Goal: Task Accomplishment & Management: Use online tool/utility

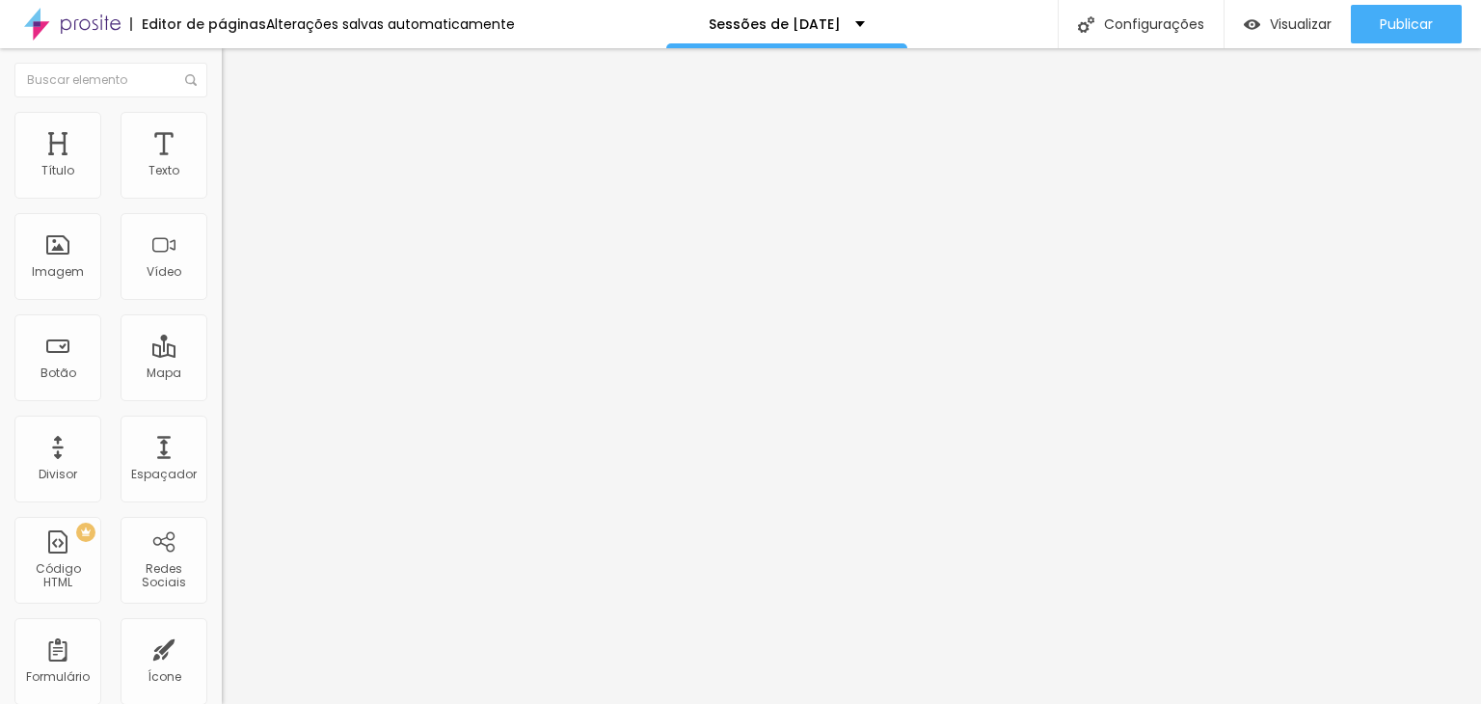
click at [236, 70] on img "button" at bounding box center [243, 70] width 15 height 15
click at [166, 171] on div "Texto" at bounding box center [164, 155] width 87 height 87
type input "1.4"
type input "1.5"
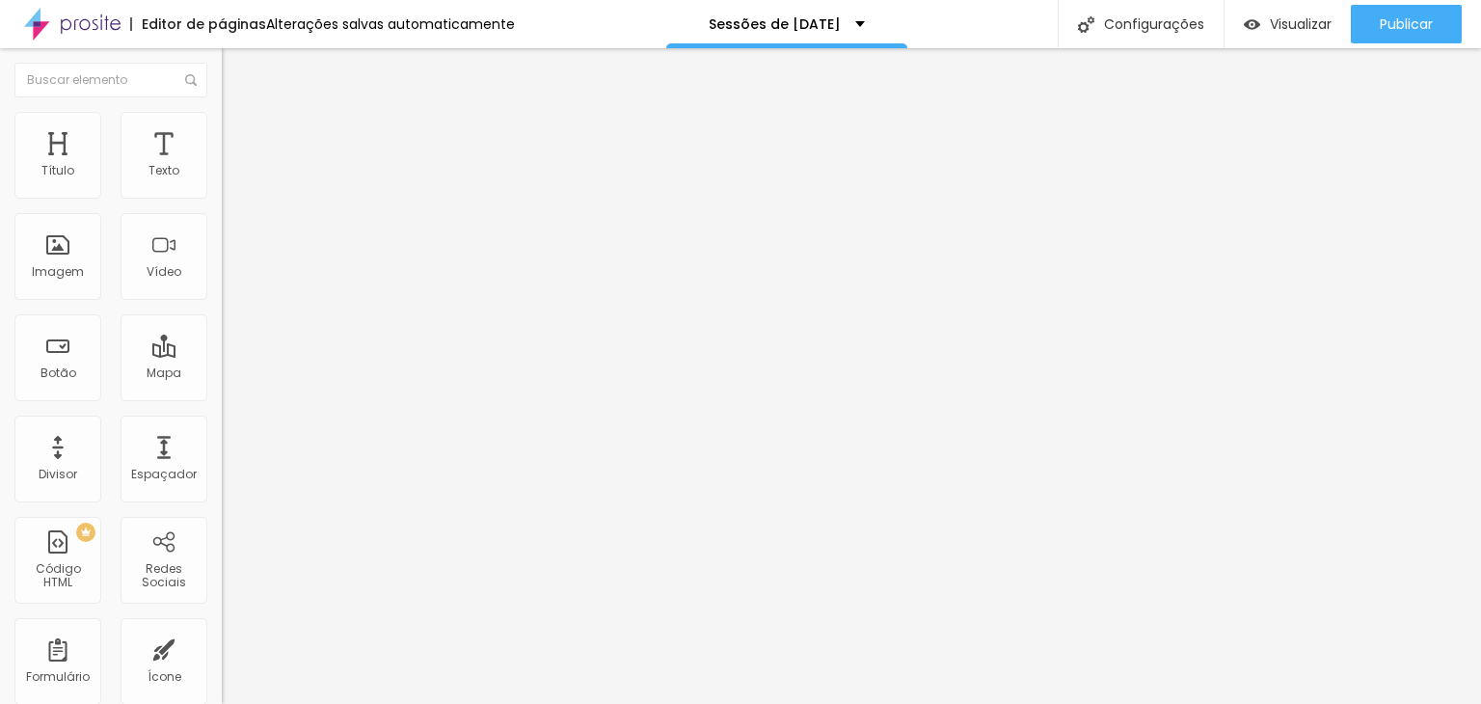
type input "1.5"
type input "1.6"
type input "1.7"
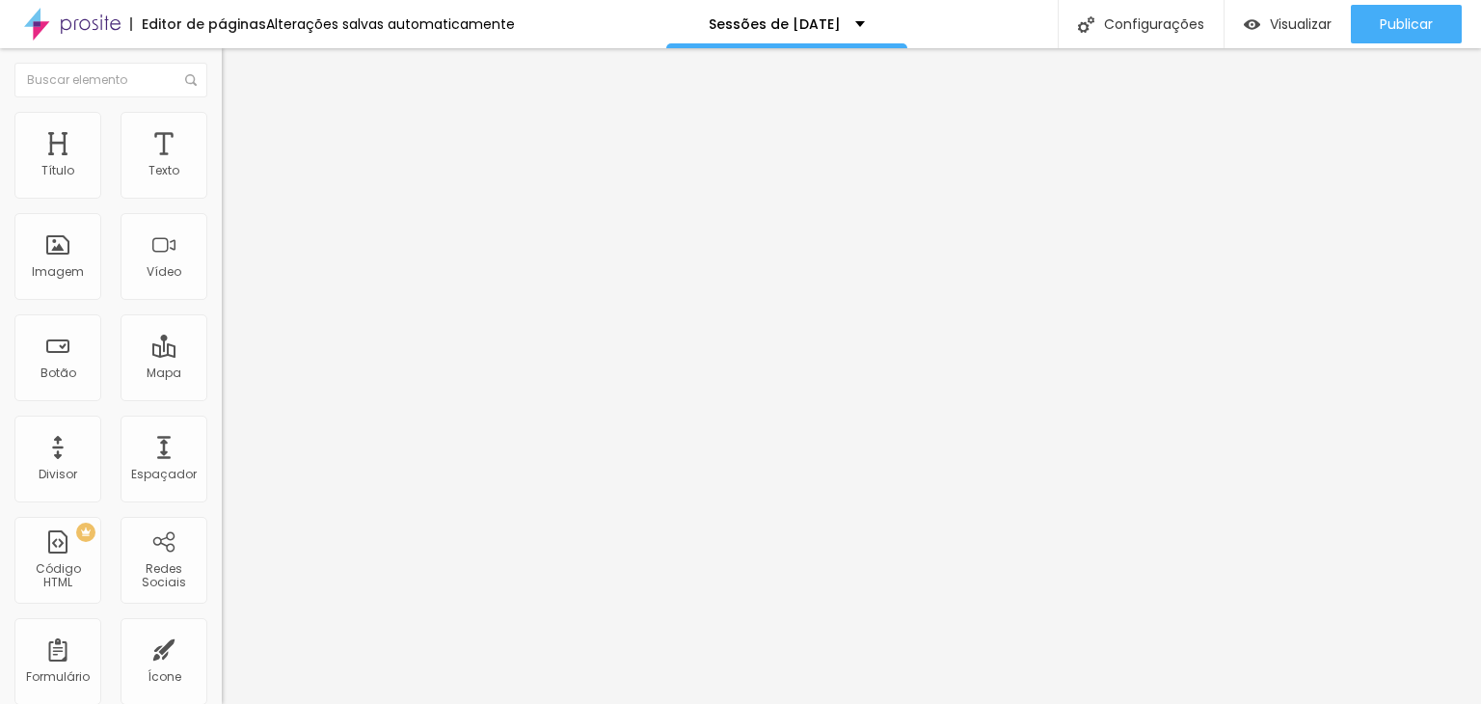
type input "1.8"
drag, startPoint x: 110, startPoint y: 265, endPoint x: 144, endPoint y: 264, distance: 33.8
type input "1.8"
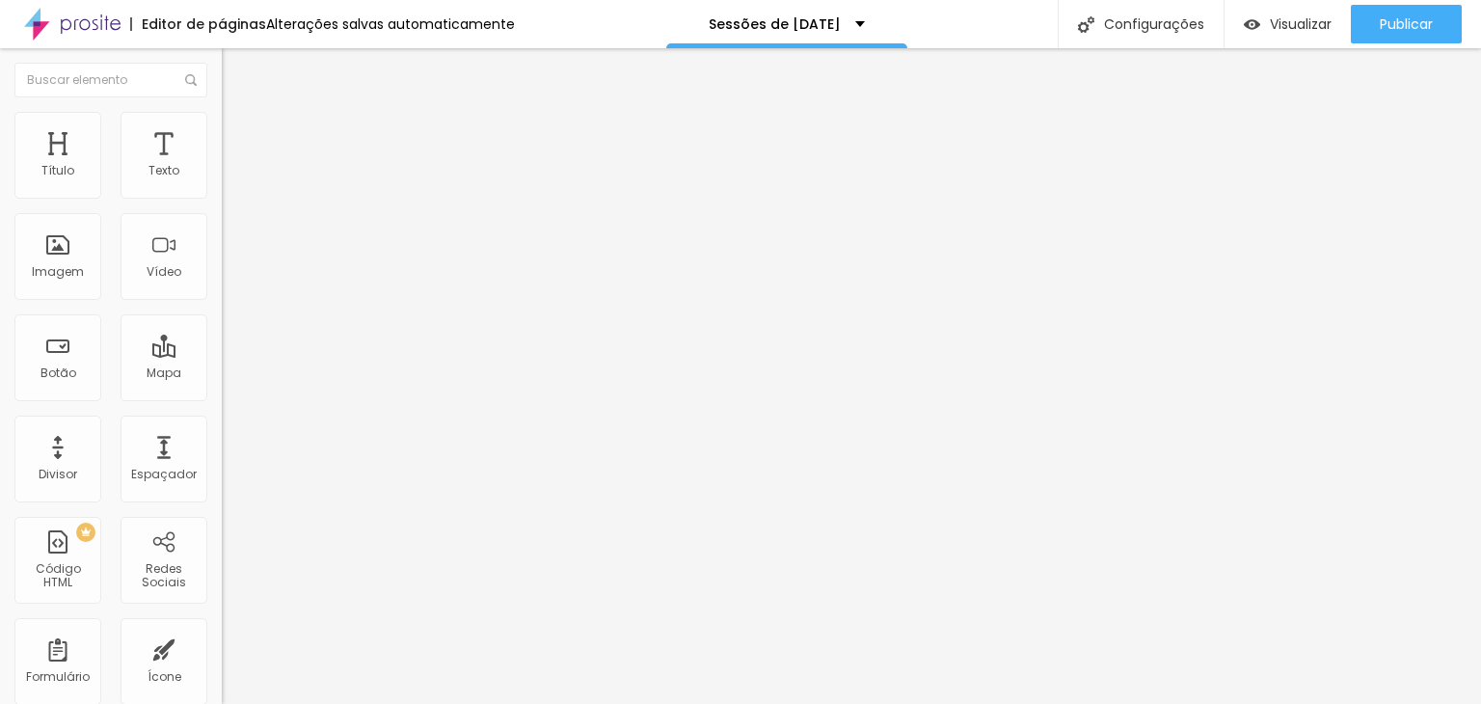
click at [222, 128] on li "Avançado" at bounding box center [333, 121] width 222 height 19
type input "7"
type input "8"
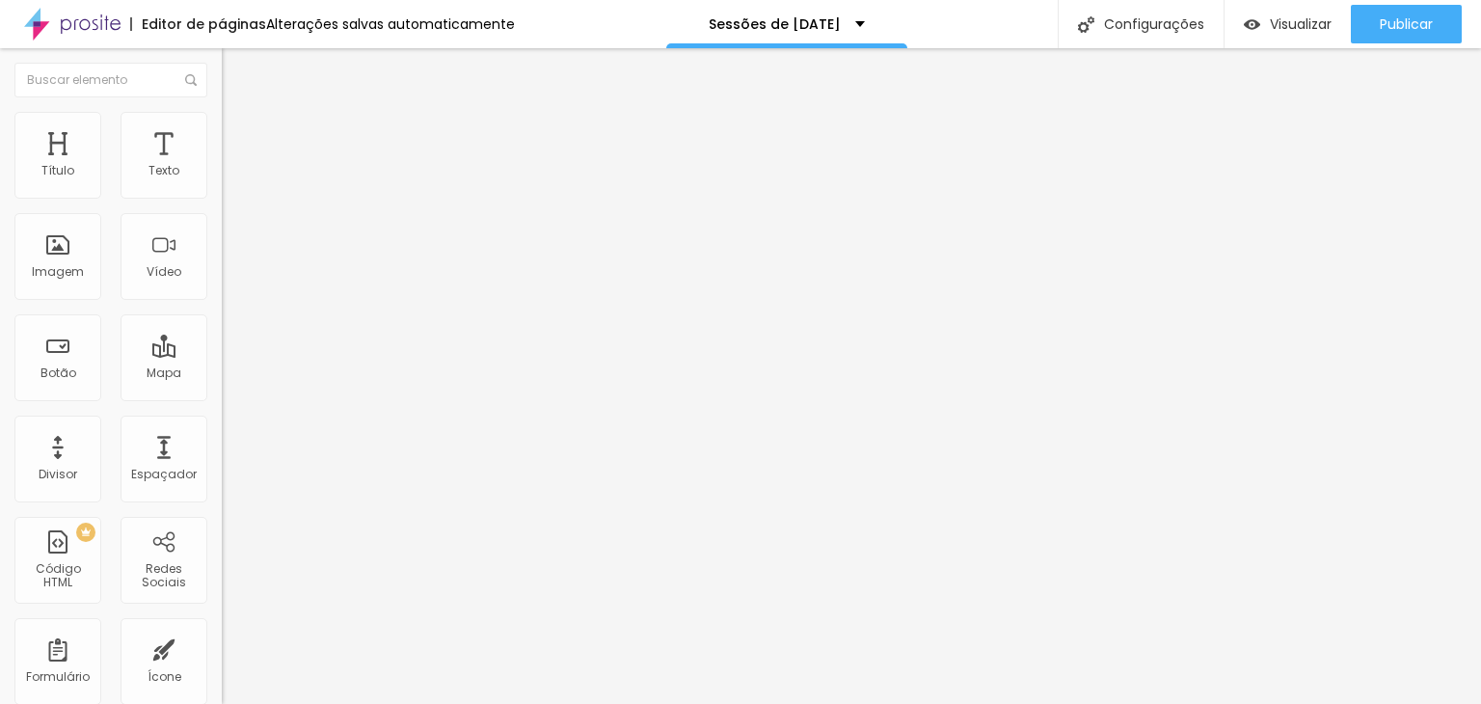
type input "9"
type input "1"
type input "0"
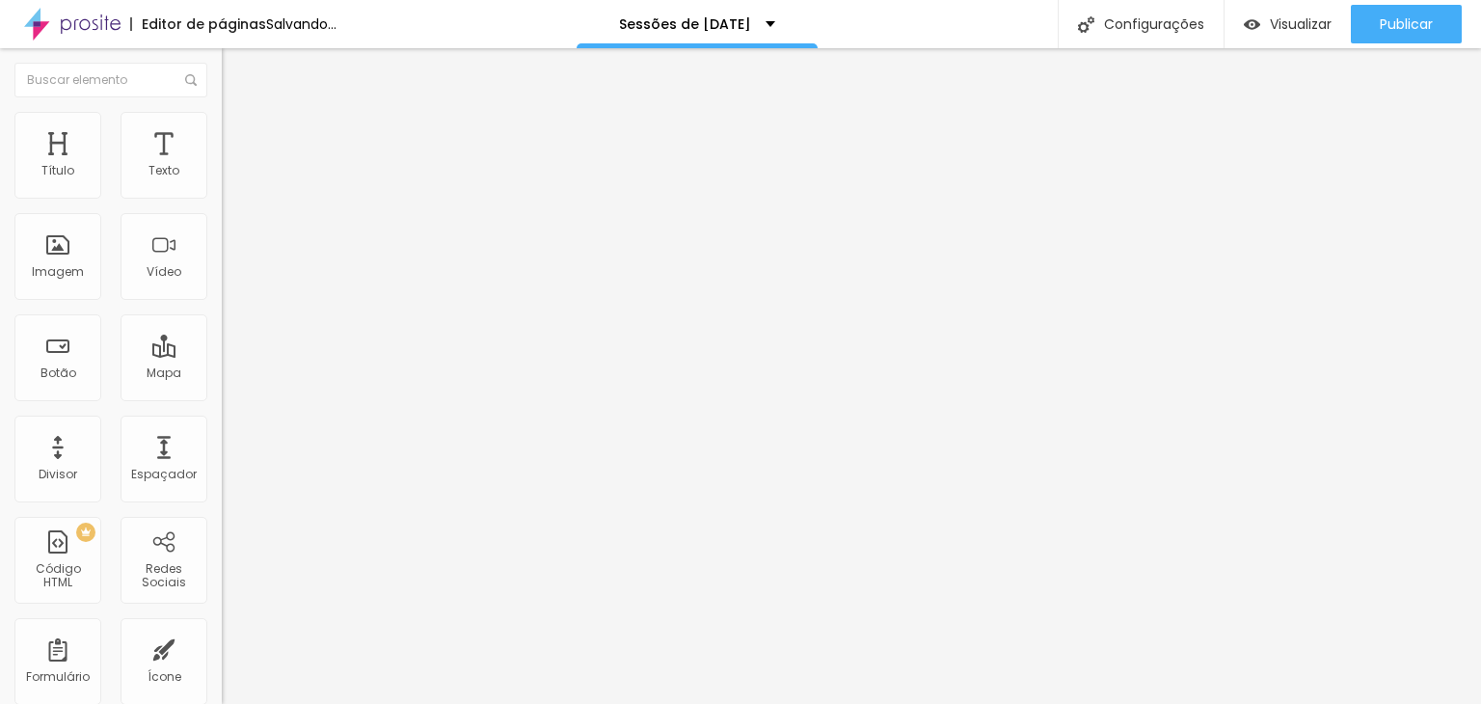
type input "0"
drag, startPoint x: 51, startPoint y: 186, endPoint x: 14, endPoint y: 189, distance: 36.8
type input "0"
click at [222, 355] on input "range" at bounding box center [284, 362] width 124 height 15
type input "10"
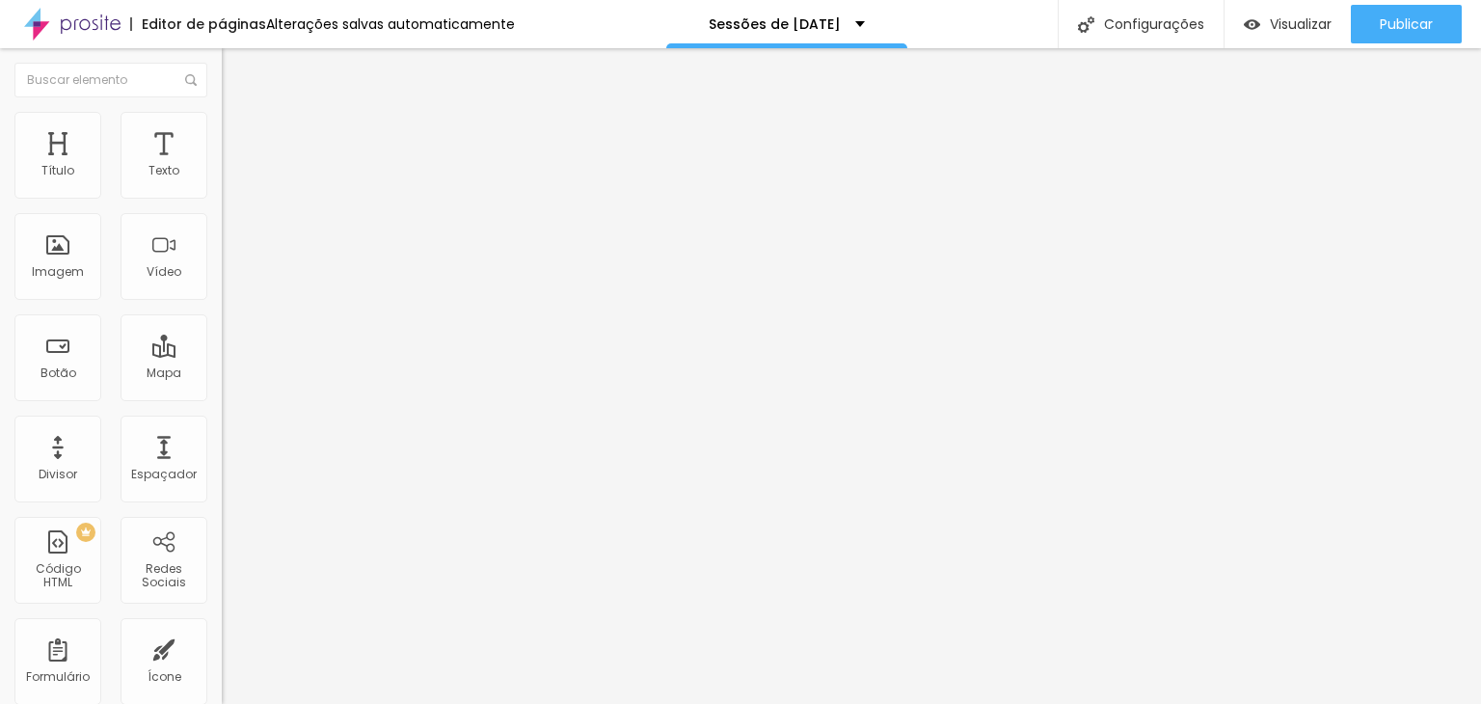
type input "21"
type input "25"
type input "26"
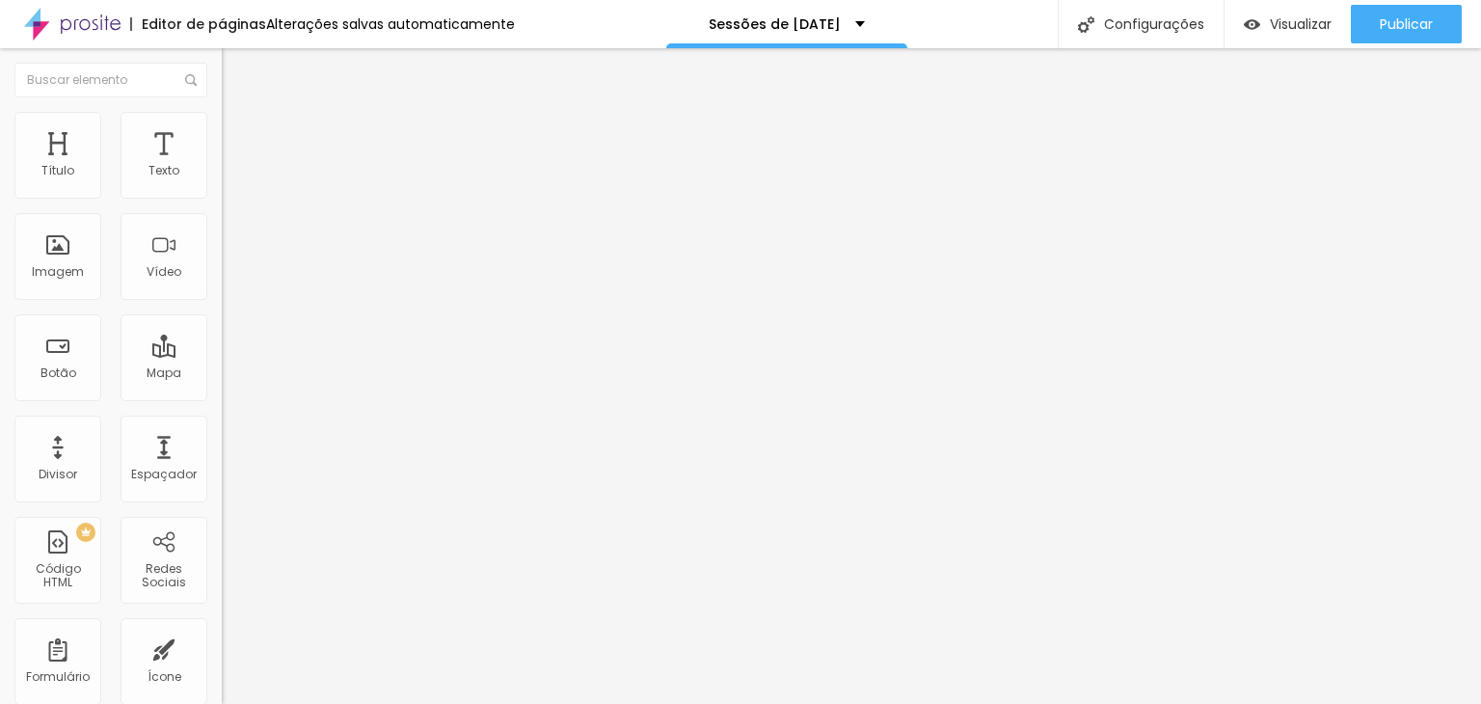
type input "26"
type input "27"
type input "28"
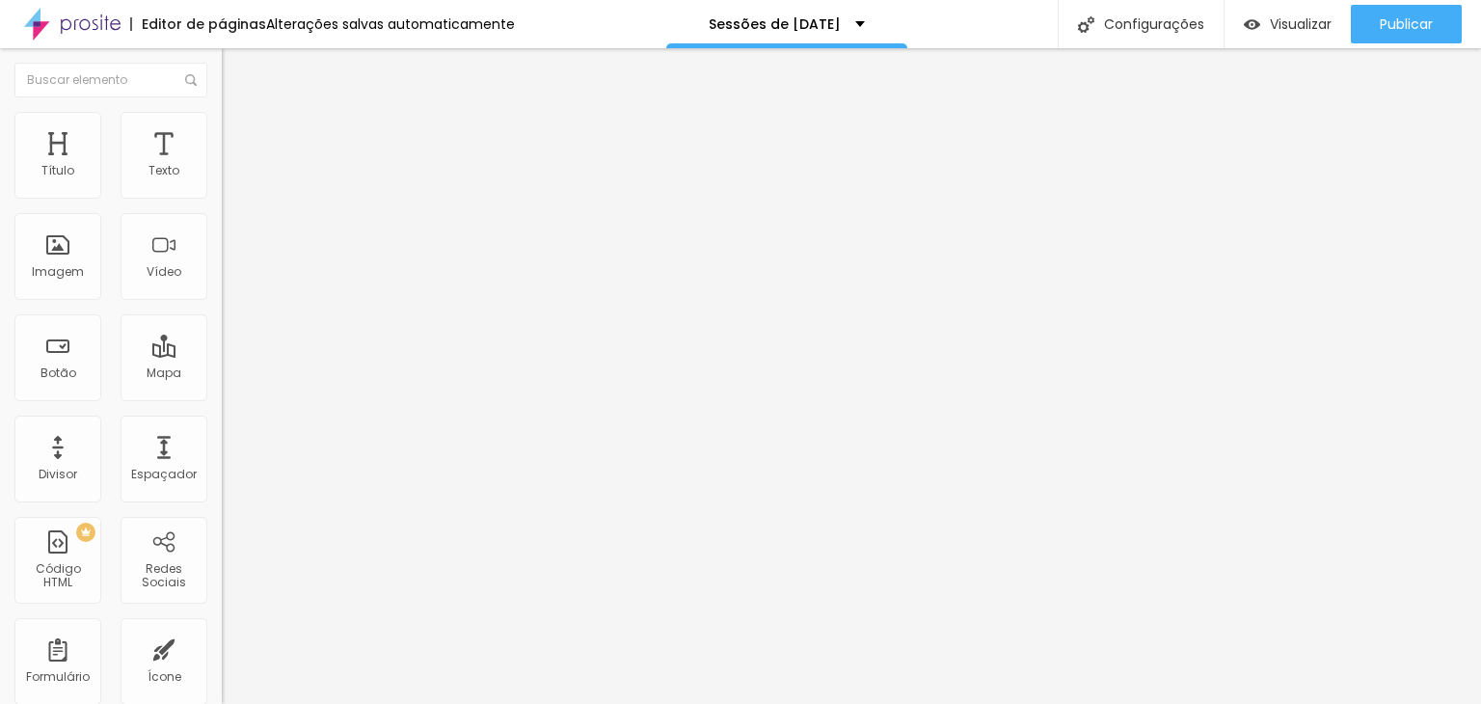
drag, startPoint x: 54, startPoint y: 225, endPoint x: 73, endPoint y: 224, distance: 19.3
type input "28"
click at [222, 628] on input "range" at bounding box center [284, 635] width 124 height 15
click at [222, 126] on ul "Estilo Avançado" at bounding box center [333, 112] width 222 height 39
click at [239, 114] on span "Estilo" at bounding box center [254, 105] width 30 height 16
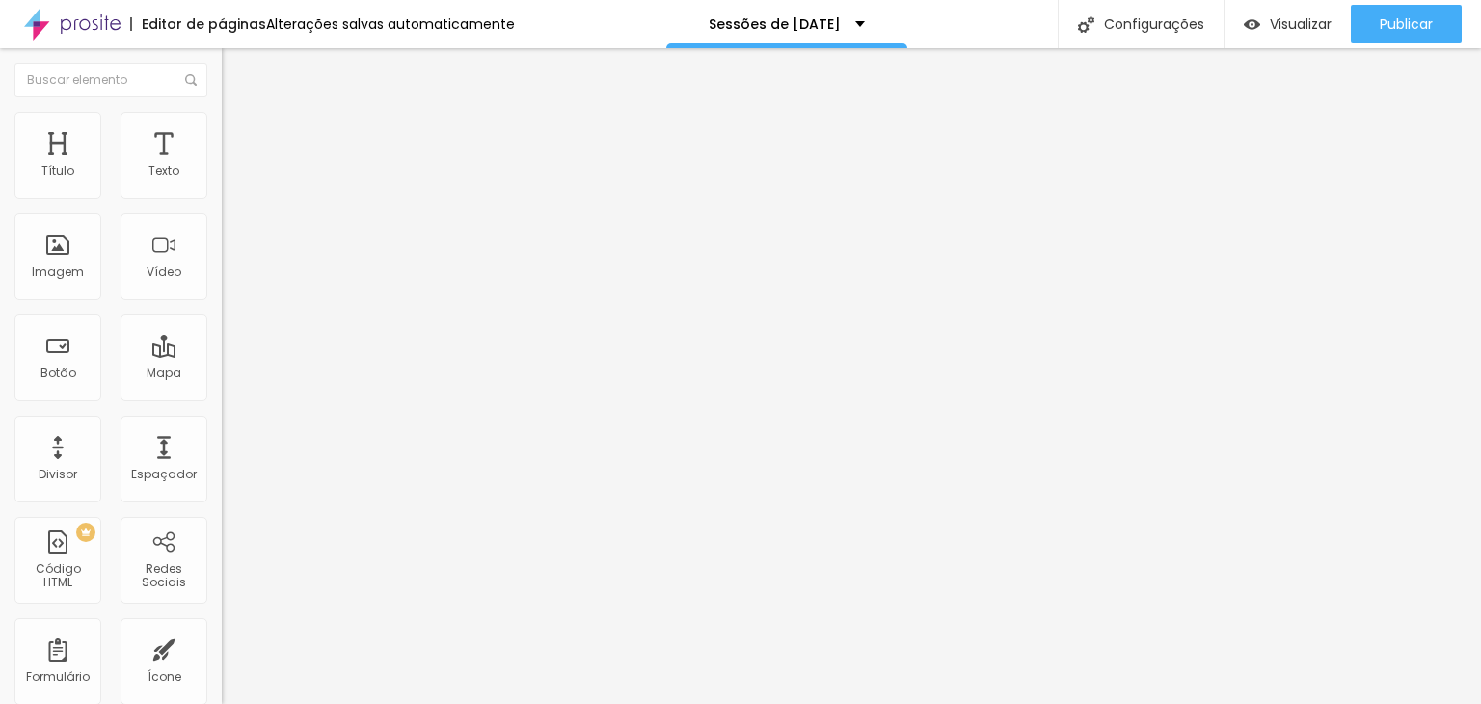
click at [230, 179] on icon "button" at bounding box center [236, 174] width 12 height 12
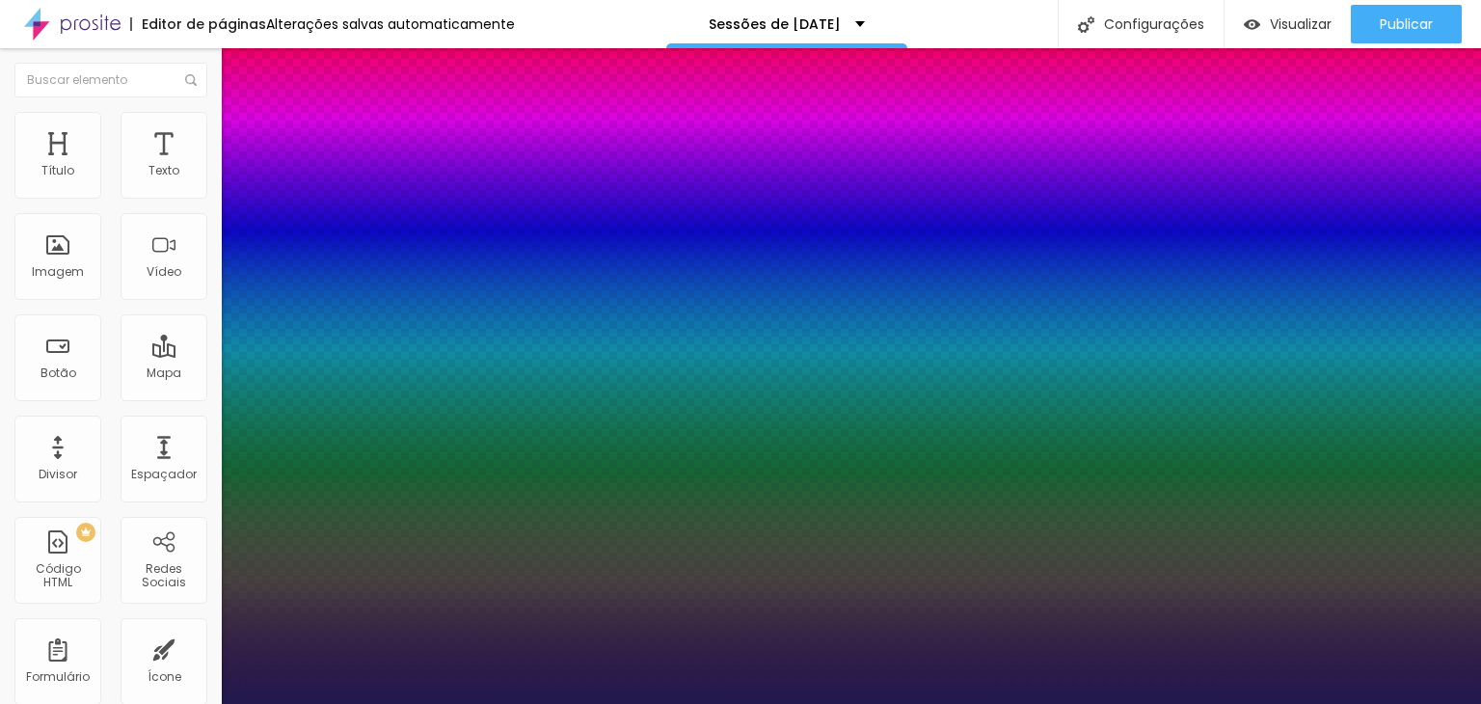
type input "1"
type input "1.4"
type input "1"
type input "1.5"
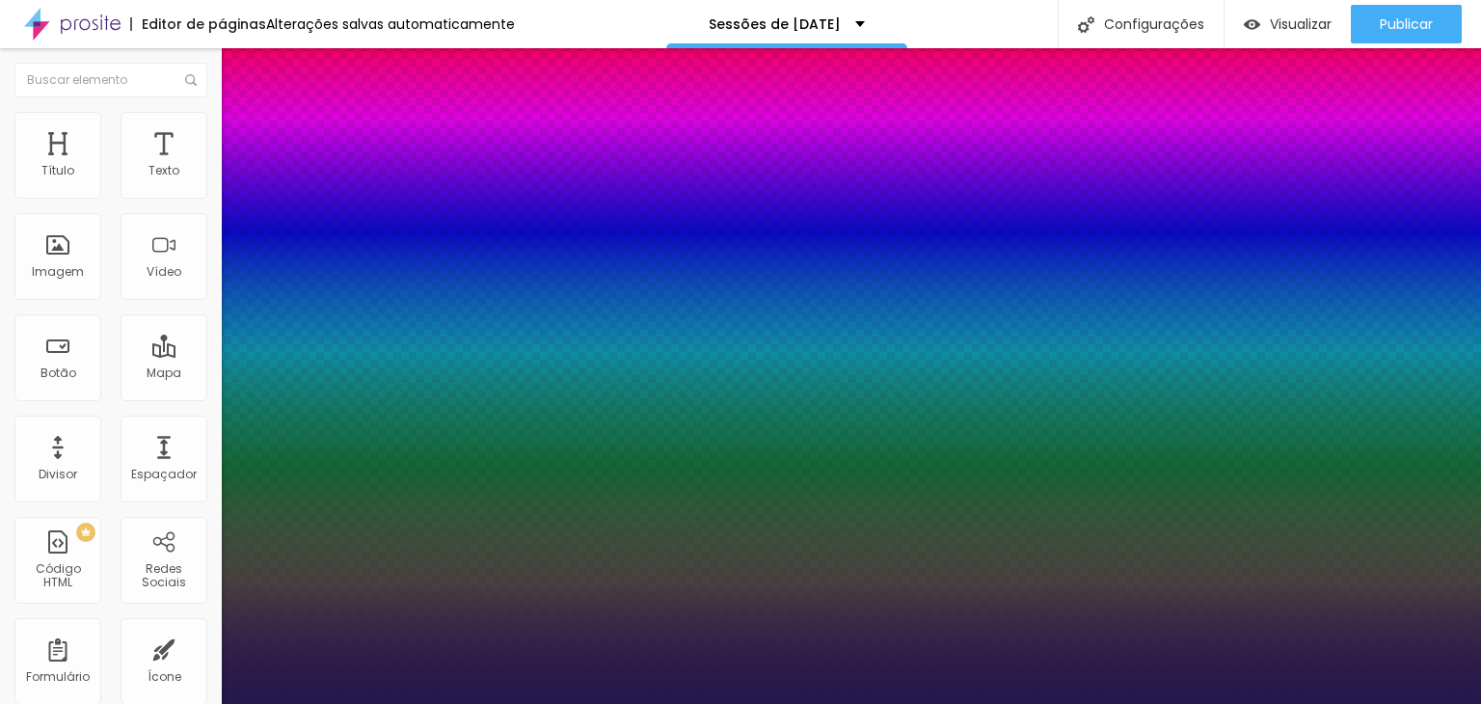
type input "1.5"
type input "1"
type input "1.6"
type input "1"
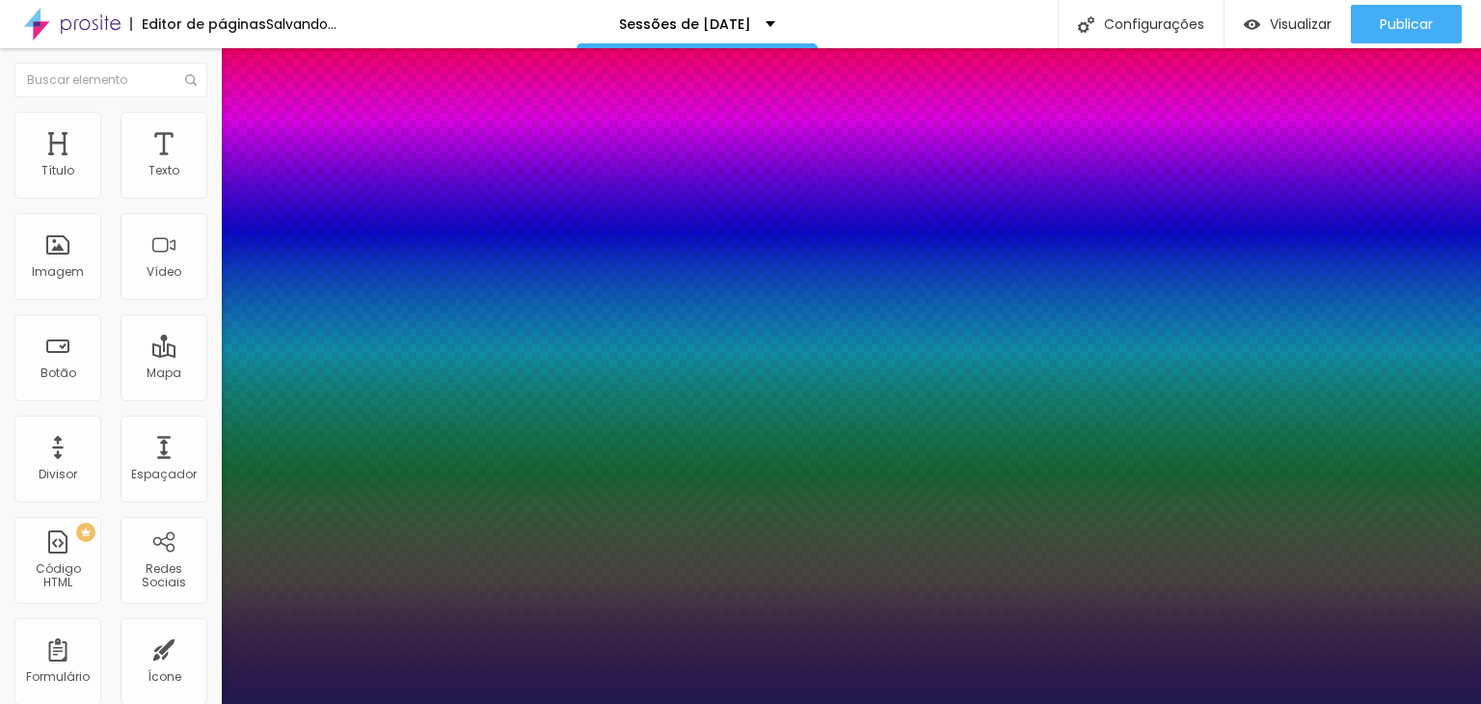
type input "1.7"
drag, startPoint x: 328, startPoint y: 456, endPoint x: 359, endPoint y: 450, distance: 31.4
type input "1.7"
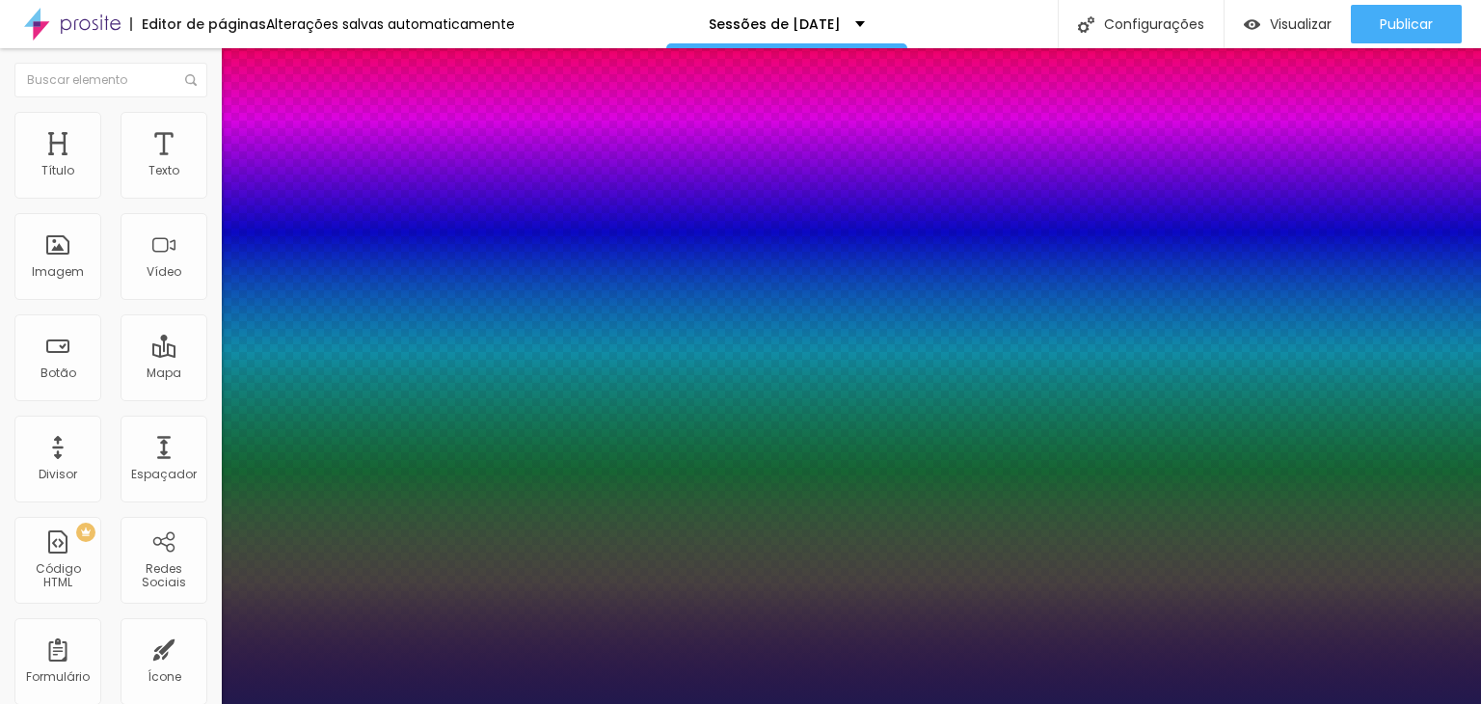
click at [76, 703] on div at bounding box center [740, 704] width 1481 height 0
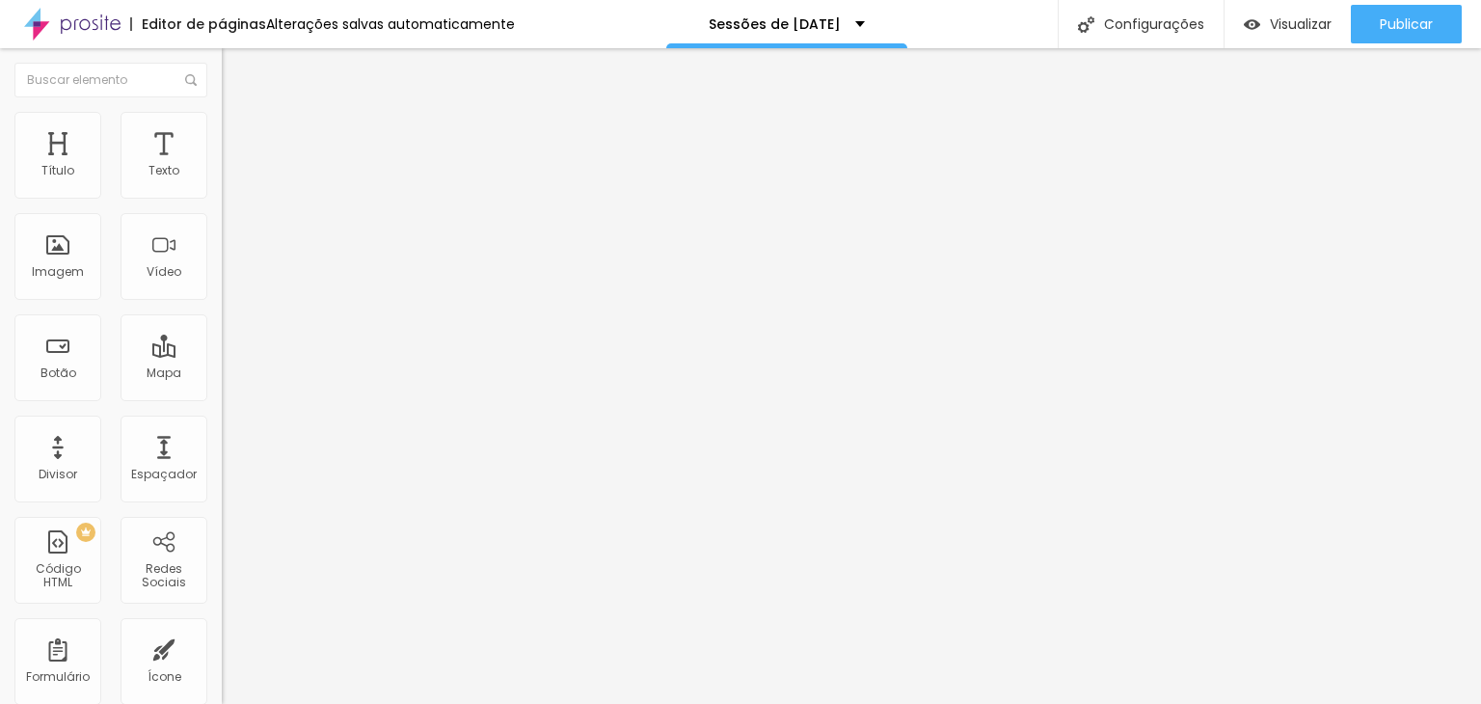
click at [236, 74] on img "button" at bounding box center [243, 70] width 15 height 15
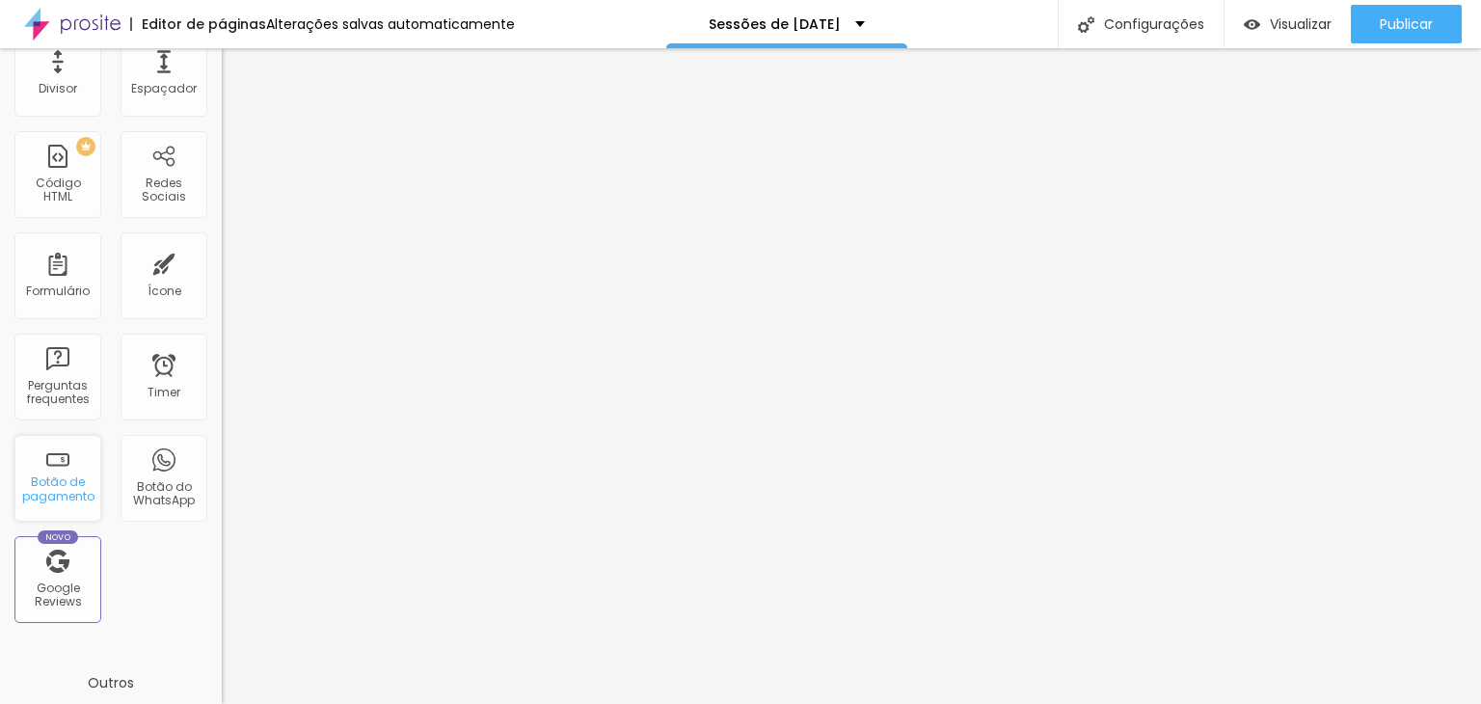
scroll to position [289, 0]
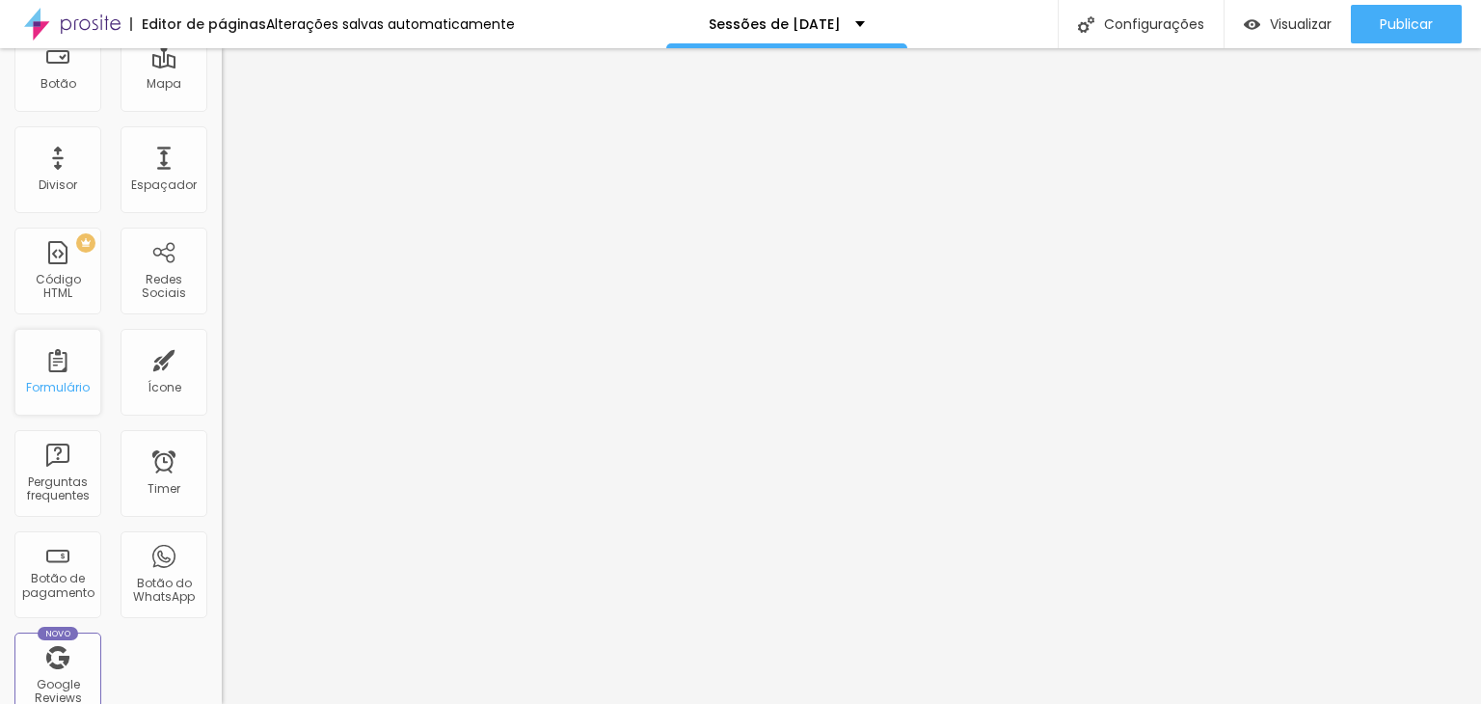
click at [46, 375] on div "Formulário" at bounding box center [57, 372] width 87 height 87
drag, startPoint x: 46, startPoint y: 375, endPoint x: 27, endPoint y: 373, distance: 19.4
click at [27, 373] on div "Formulário" at bounding box center [57, 372] width 87 height 87
click at [56, 384] on div "Formulário" at bounding box center [58, 388] width 64 height 14
click at [1231, 29] on button "Visualizar" at bounding box center [1288, 24] width 126 height 39
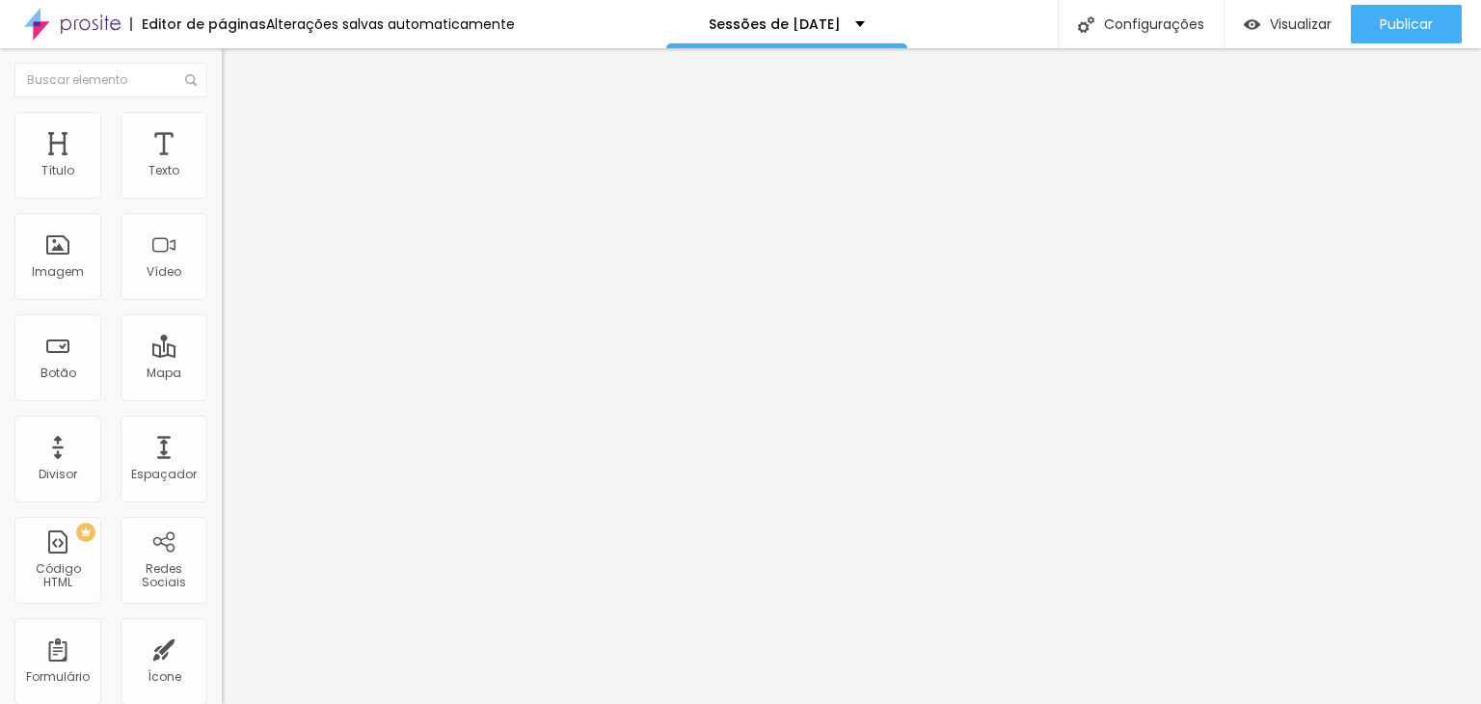
click at [239, 133] on span "Estilo" at bounding box center [254, 125] width 30 height 16
click at [222, 126] on li "Estilo" at bounding box center [333, 121] width 222 height 19
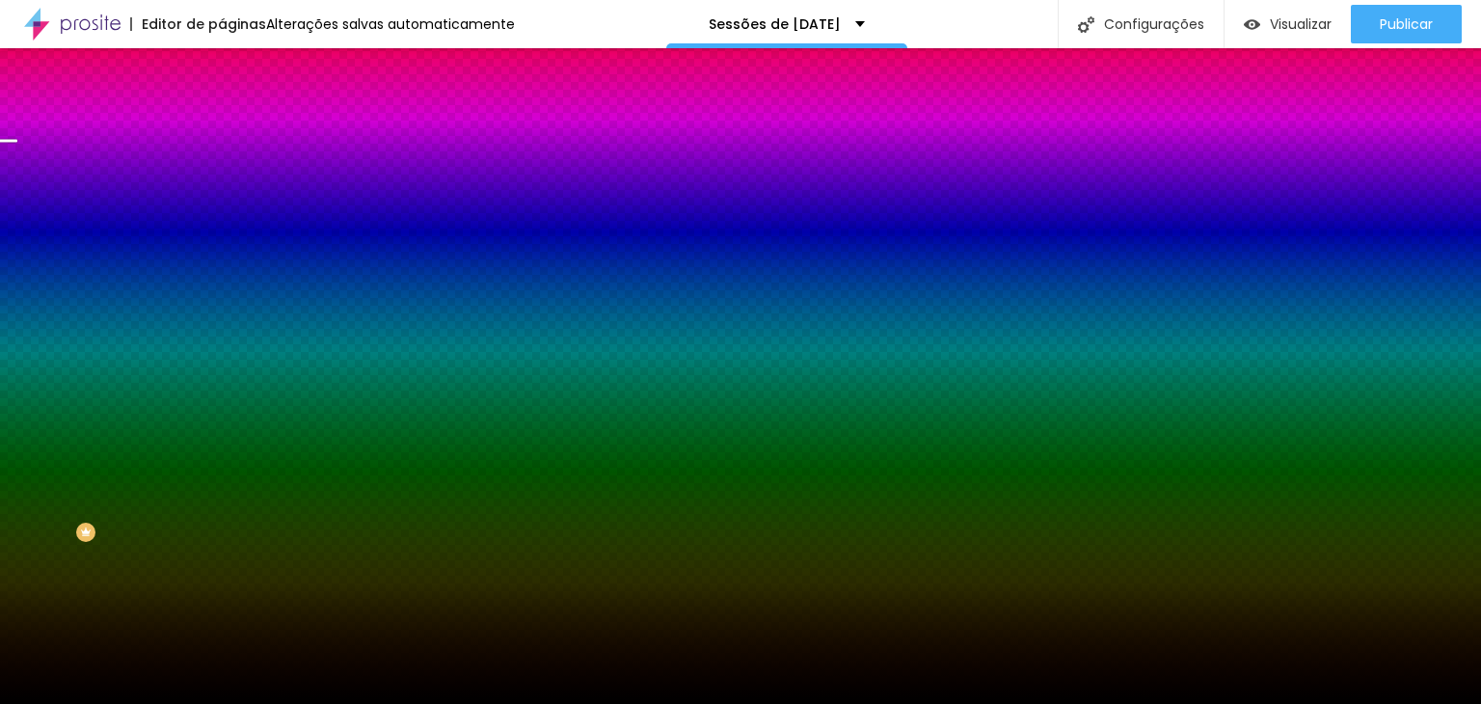
click at [222, 177] on span "Trocar imagem" at bounding box center [274, 169] width 105 height 16
click at [222, 131] on li "Avançado" at bounding box center [333, 140] width 222 height 19
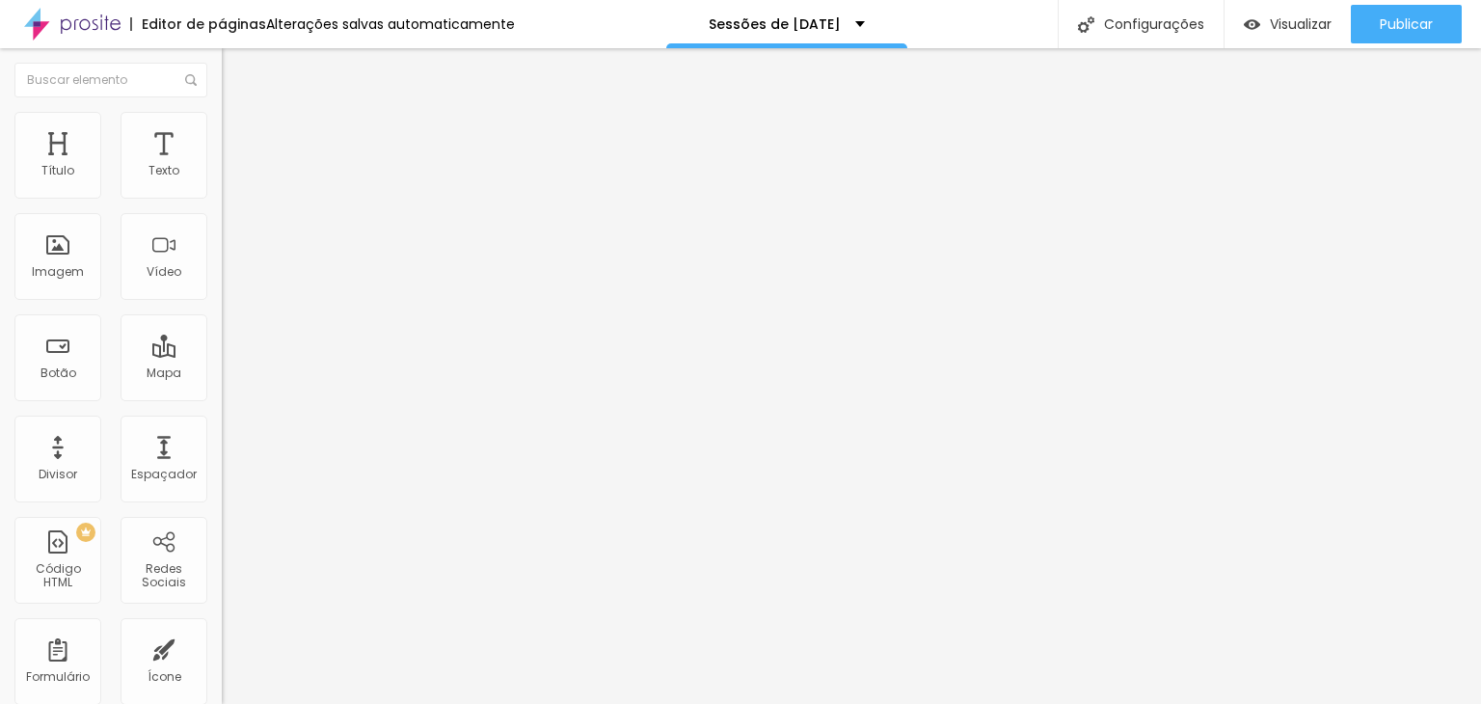
click at [222, 121] on ul "Conteúdo Estilo Avançado" at bounding box center [333, 122] width 222 height 58
click at [222, 127] on li "Estilo" at bounding box center [333, 121] width 222 height 19
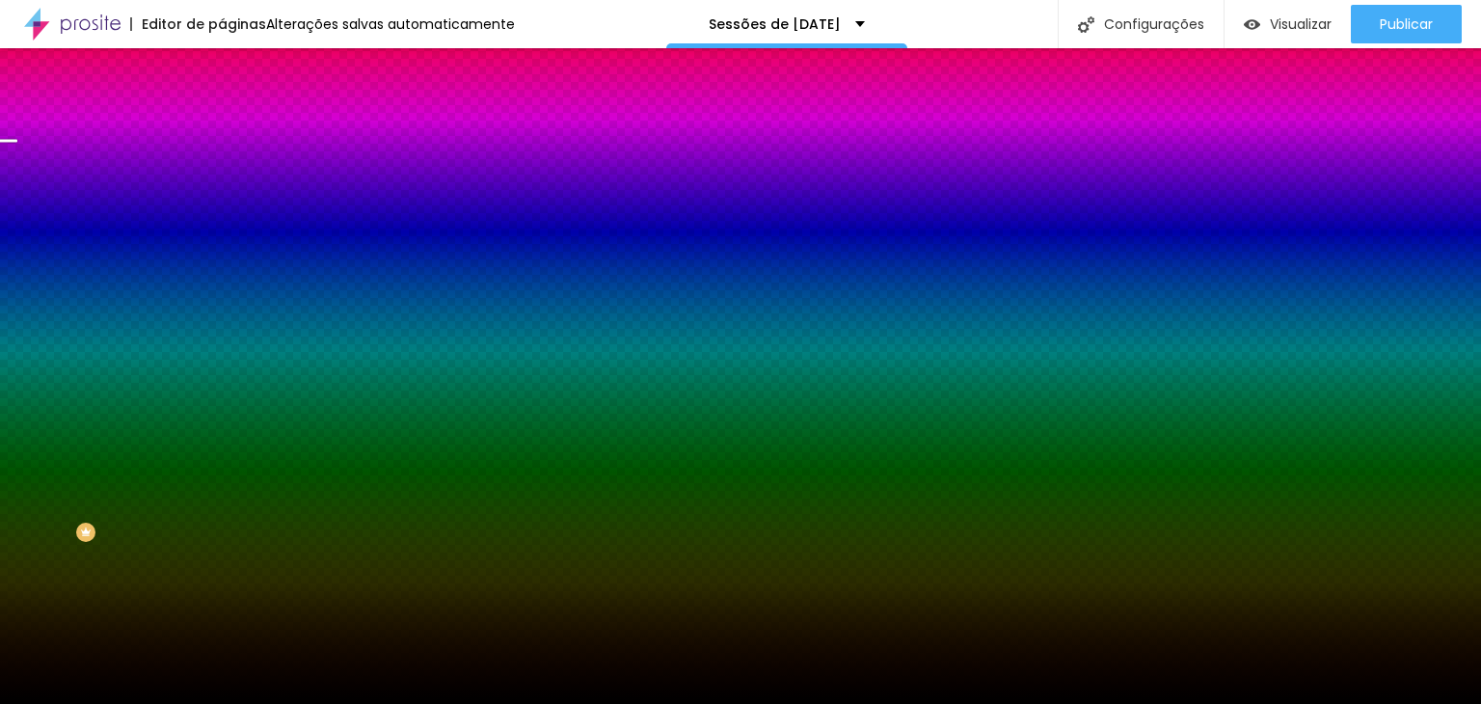
click at [222, 201] on span "Parallax" at bounding box center [245, 192] width 47 height 16
click at [222, 212] on span "Nenhum" at bounding box center [247, 204] width 50 height 16
click at [222, 230] on span "Parallax" at bounding box center [245, 222] width 47 height 16
click at [222, 201] on span "Parallax" at bounding box center [245, 192] width 47 height 16
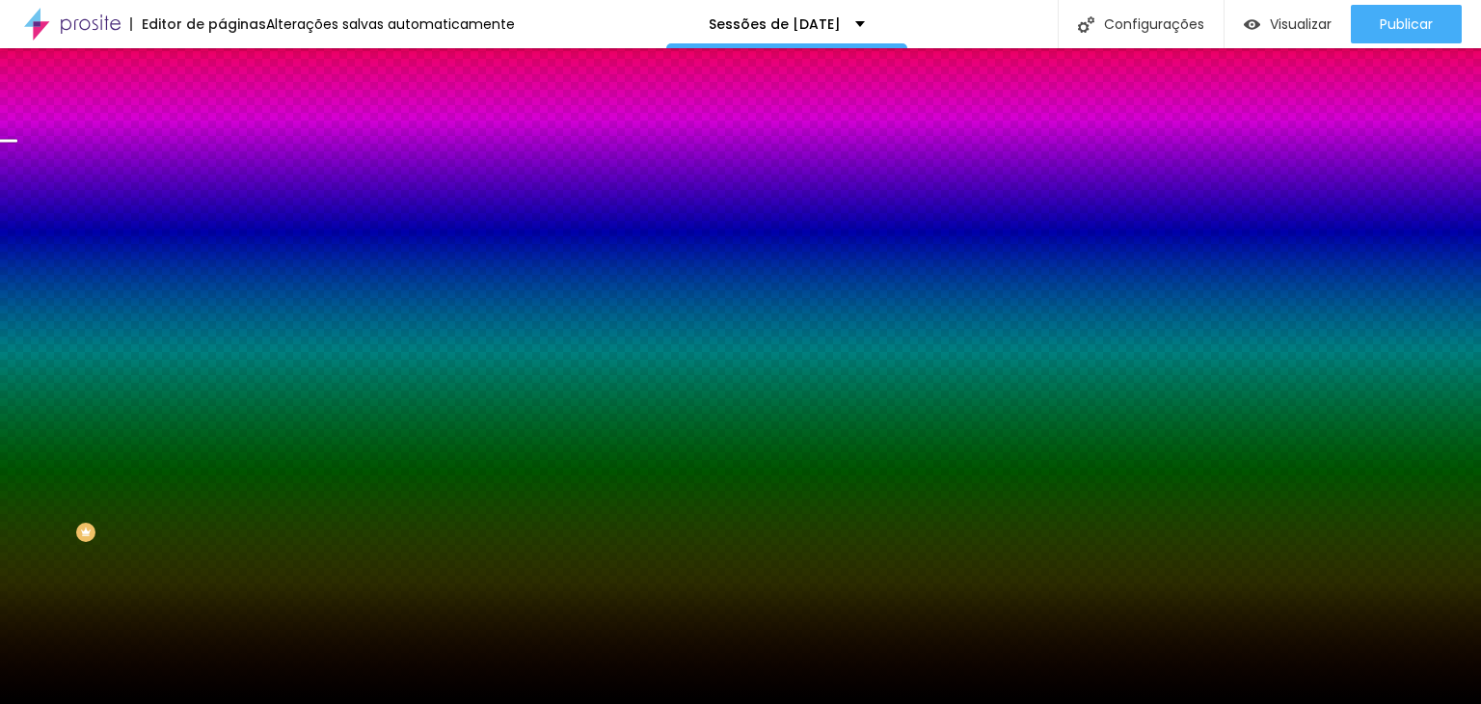
click at [222, 212] on span "Nenhum" at bounding box center [247, 204] width 50 height 16
click at [230, 341] on icon "button" at bounding box center [232, 340] width 4 height 4
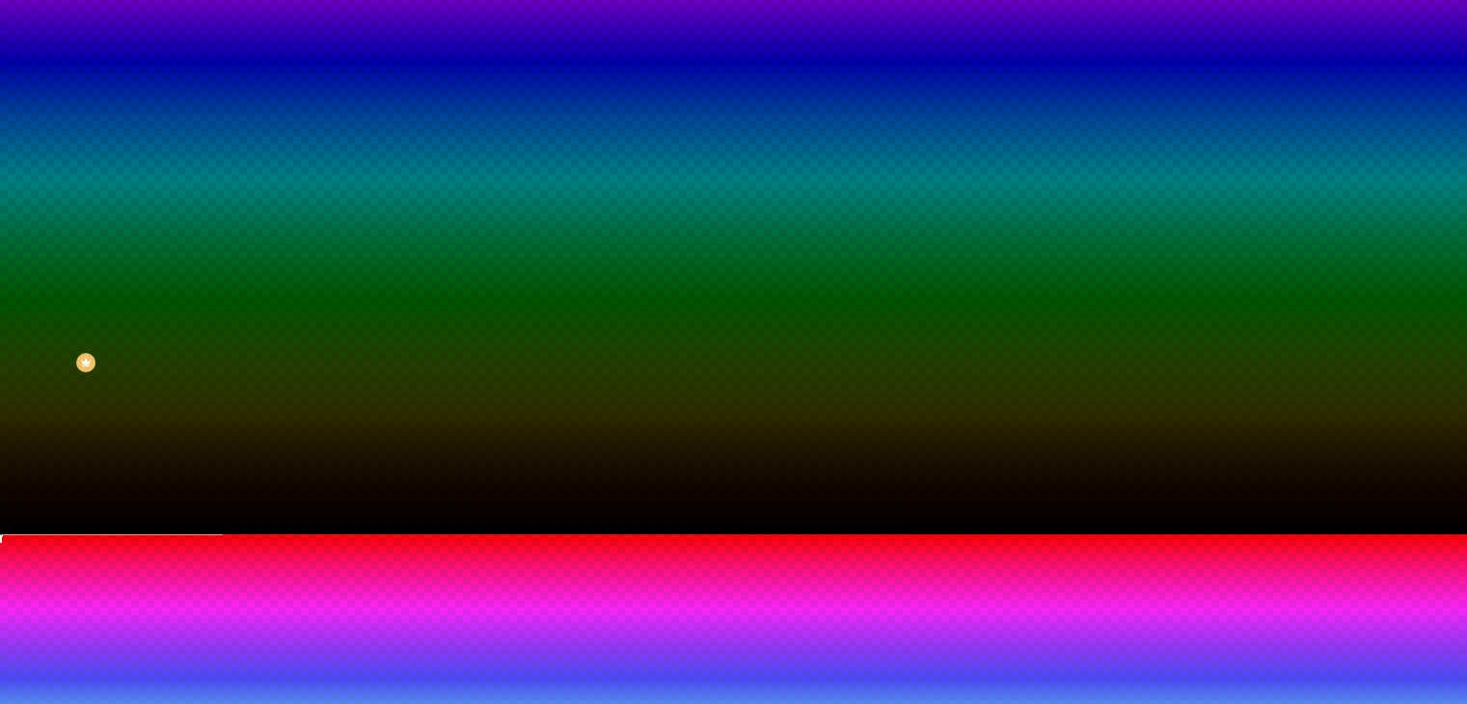
radio input "true"
radio input "false"
radio input "true"
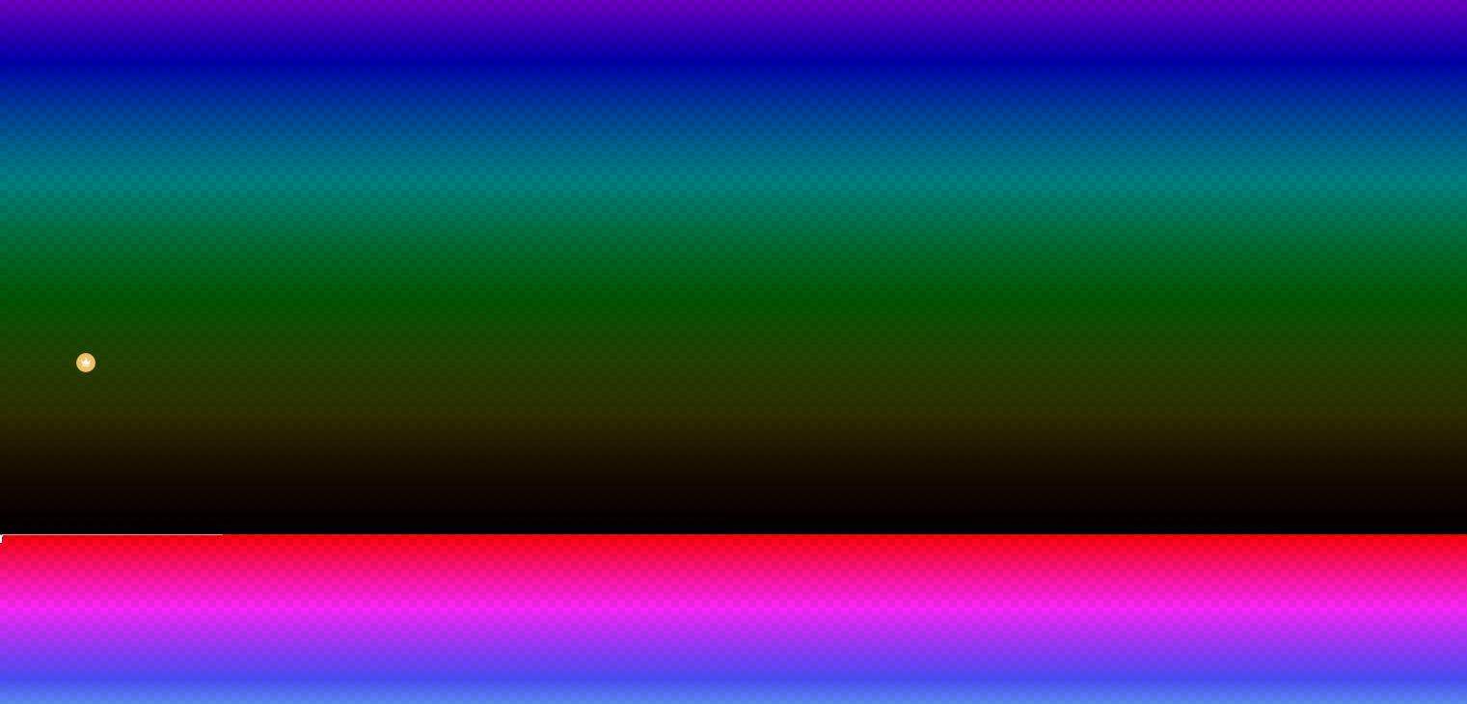
radio input "false"
radio input "true"
radio input "false"
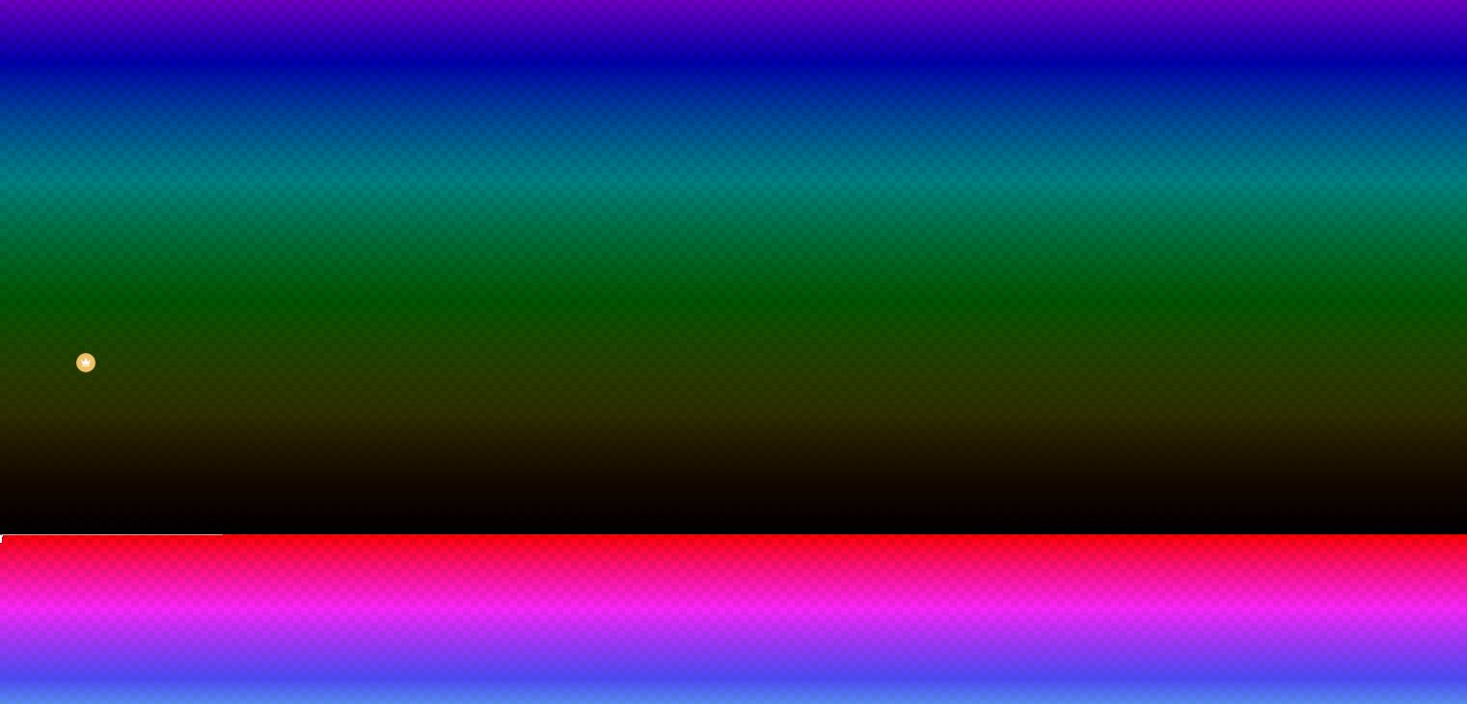
click at [94, 534] on div at bounding box center [733, 534] width 1467 height 0
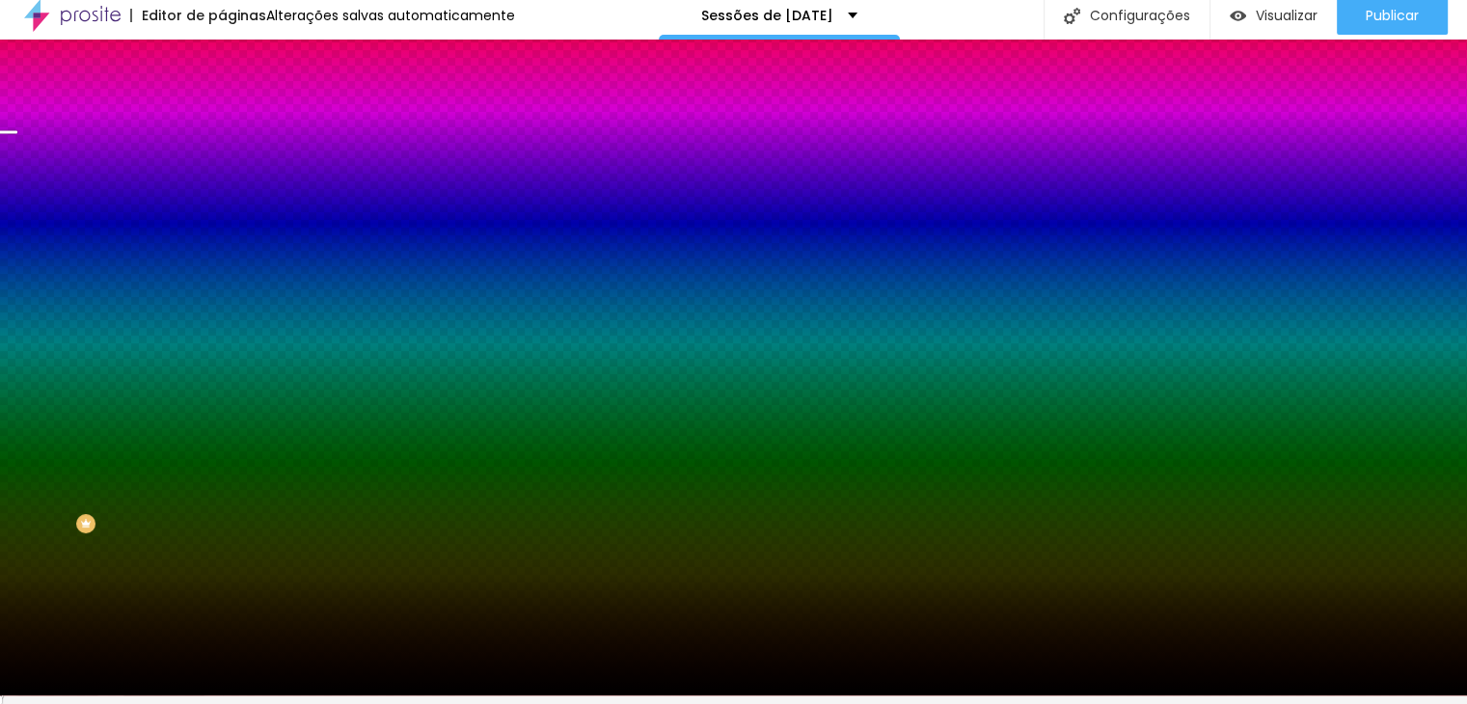
scroll to position [0, 0]
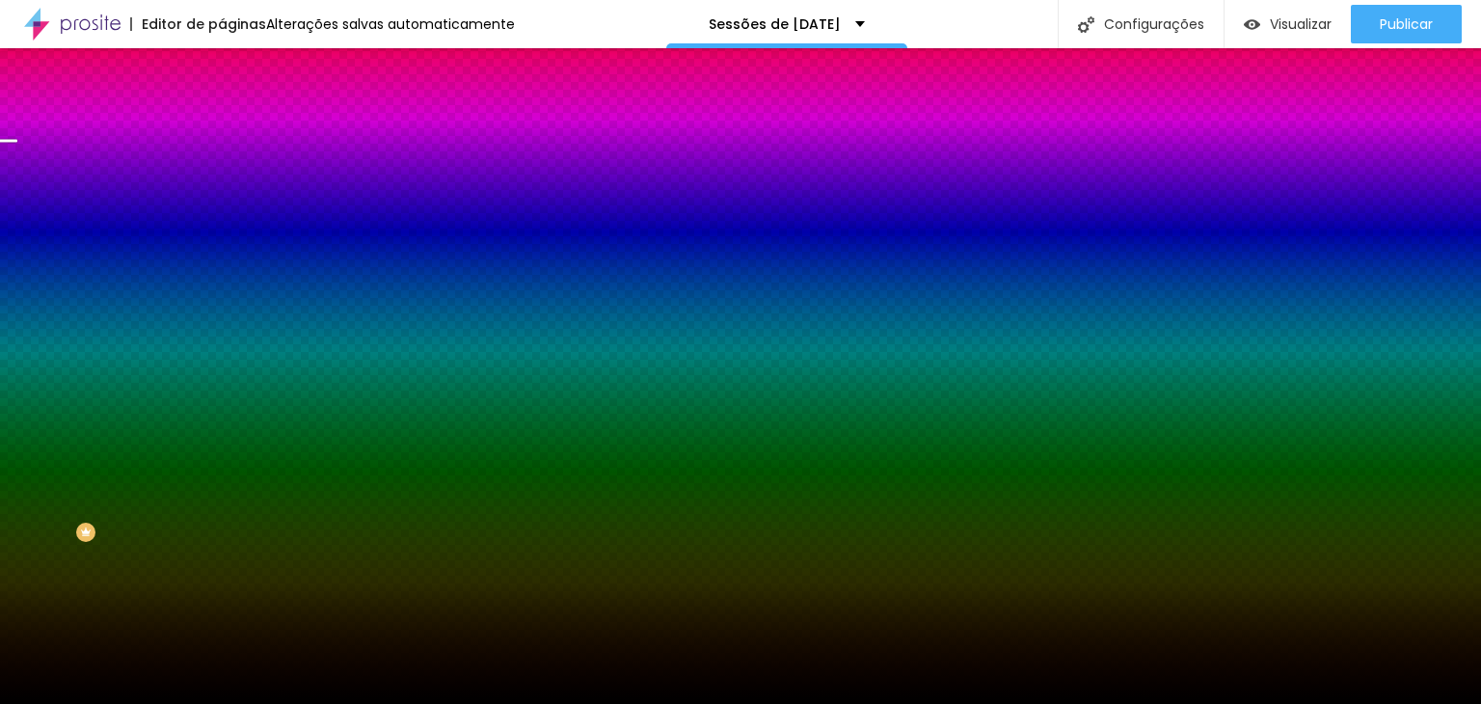
click at [230, 394] on icon "button" at bounding box center [236, 389] width 12 height 12
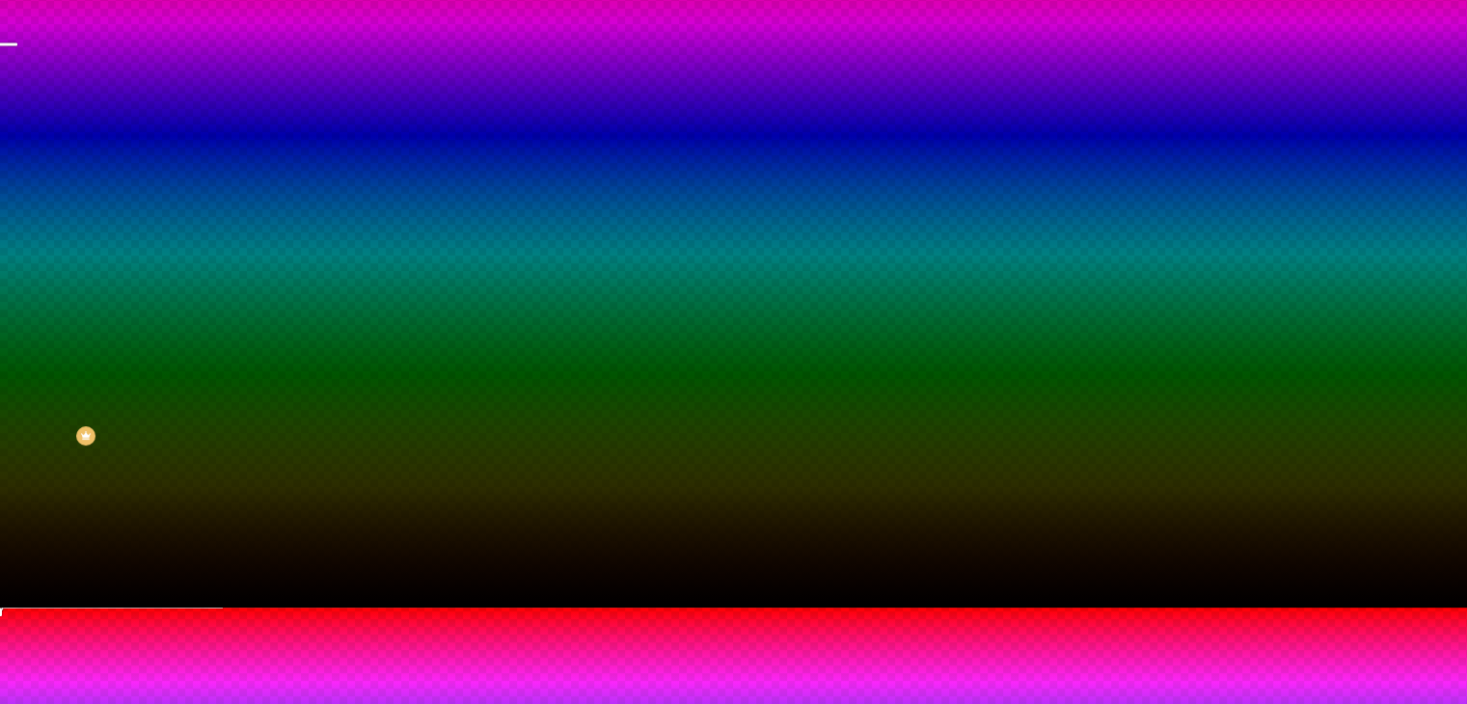
scroll to position [215, 0]
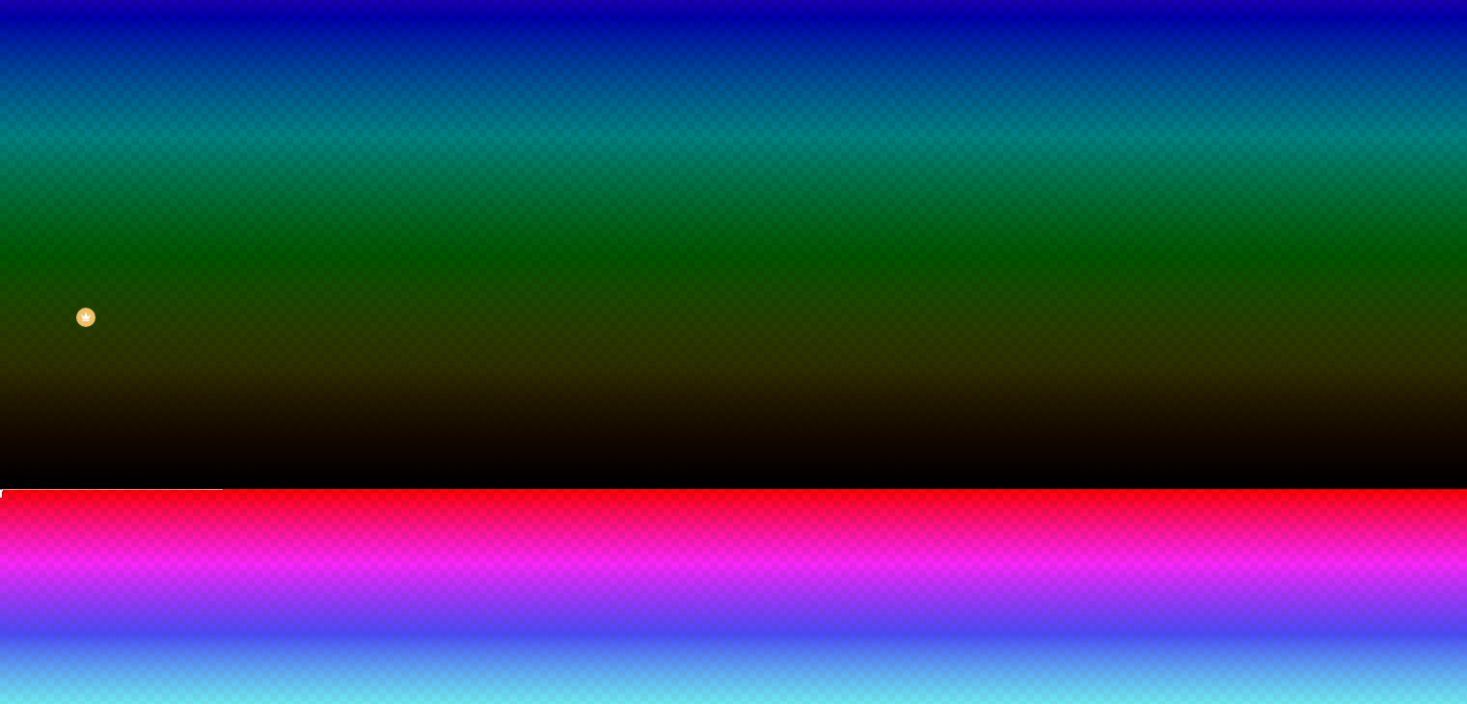
click at [89, 489] on div at bounding box center [733, 489] width 1467 height 0
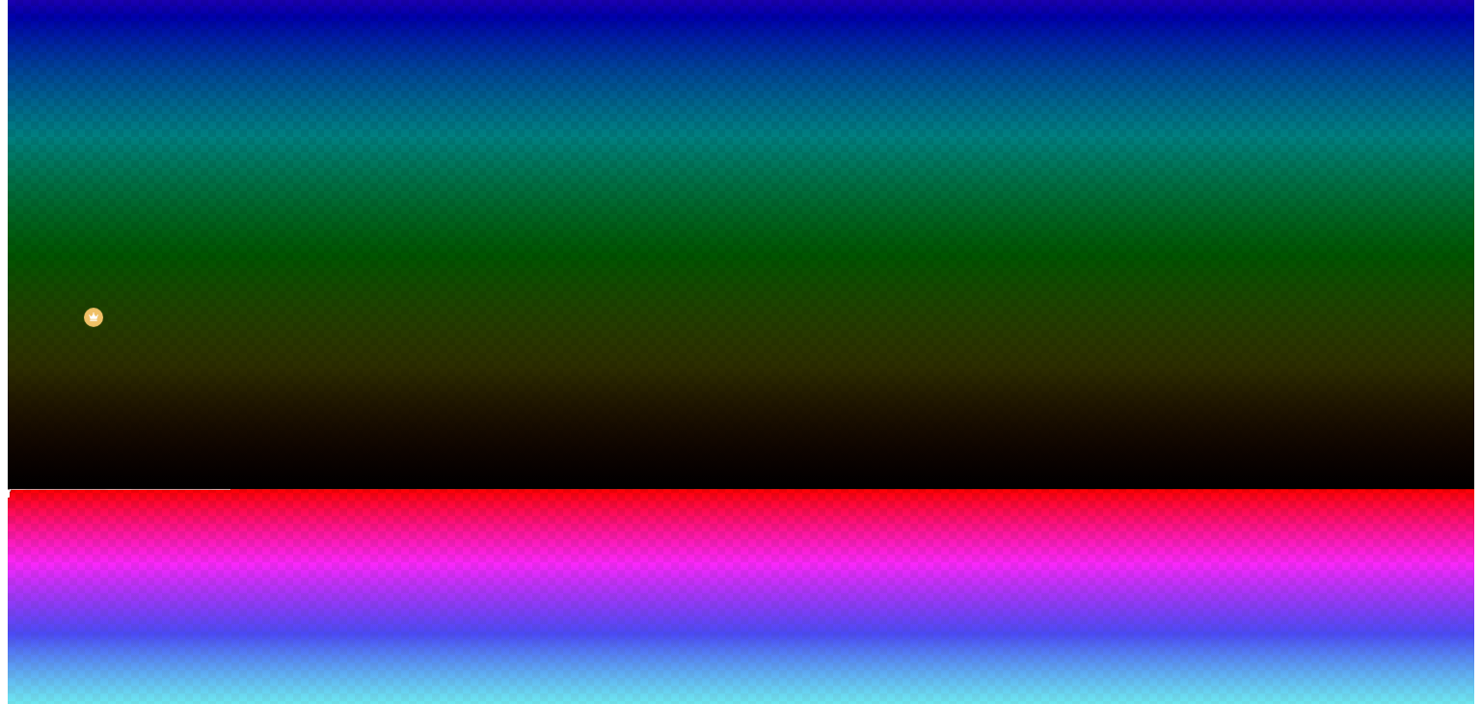
scroll to position [0, 0]
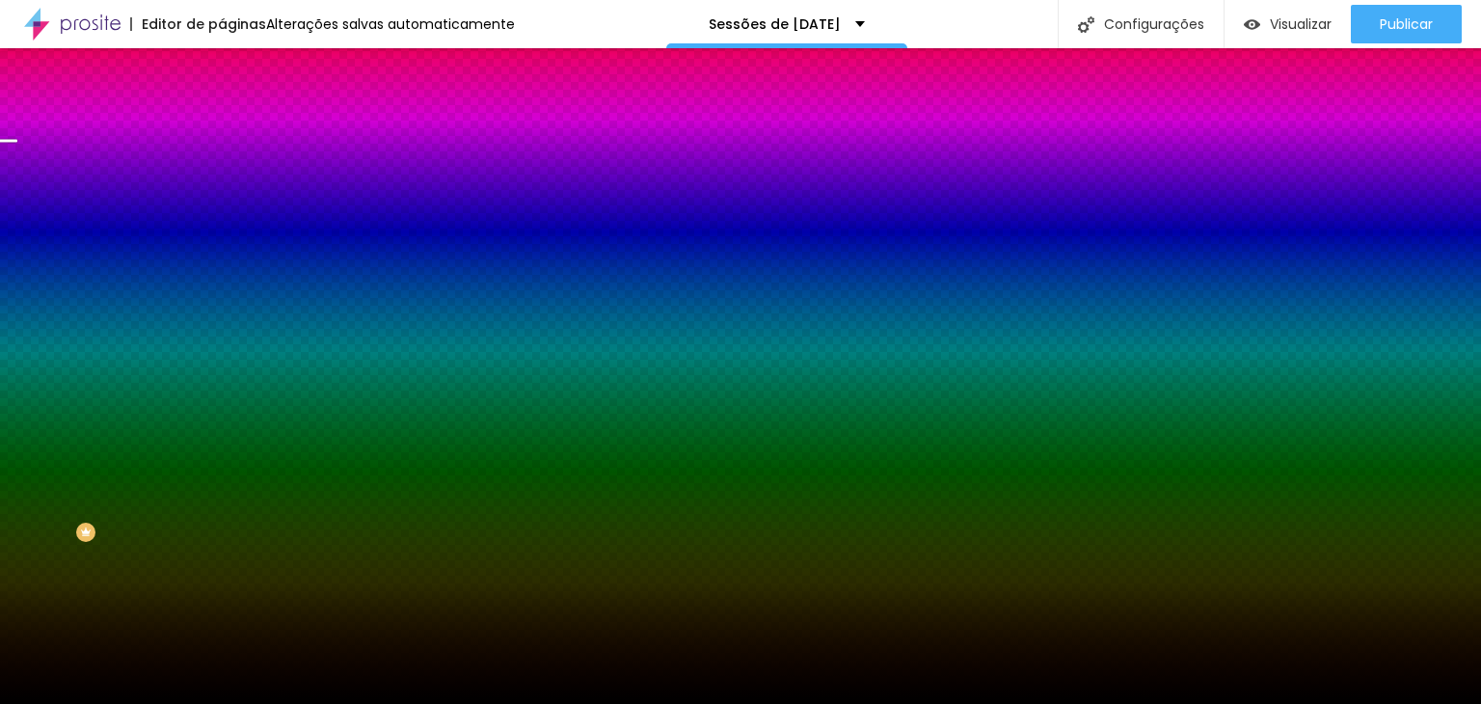
click at [307, 305] on span "ATIVO" at bounding box center [324, 299] width 34 height 12
click at [230, 321] on icon "button" at bounding box center [237, 315] width 14 height 14
click at [222, 262] on button "Voltar ao padrão" at bounding box center [287, 251] width 131 height 22
click at [222, 282] on input "#000000" at bounding box center [337, 271] width 231 height 19
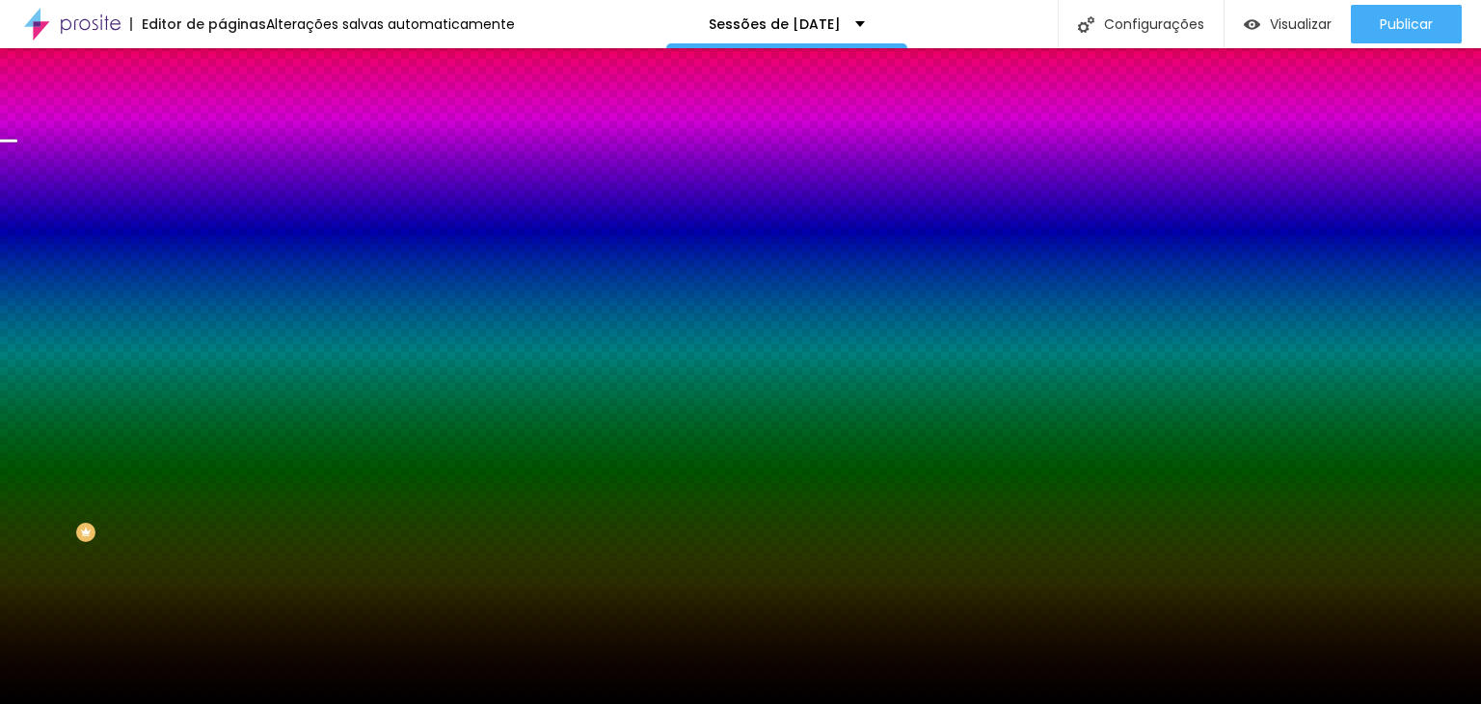
click at [222, 262] on div at bounding box center [333, 262] width 222 height 0
drag, startPoint x: 69, startPoint y: 636, endPoint x: 89, endPoint y: 641, distance: 19.9
click at [222, 636] on div "Editar Seção Conteúdo Estilo Avançado Imagem de fundo Trocar imagem Efeito da I…" at bounding box center [333, 376] width 222 height 656
click at [230, 321] on icon "button" at bounding box center [237, 315] width 14 height 14
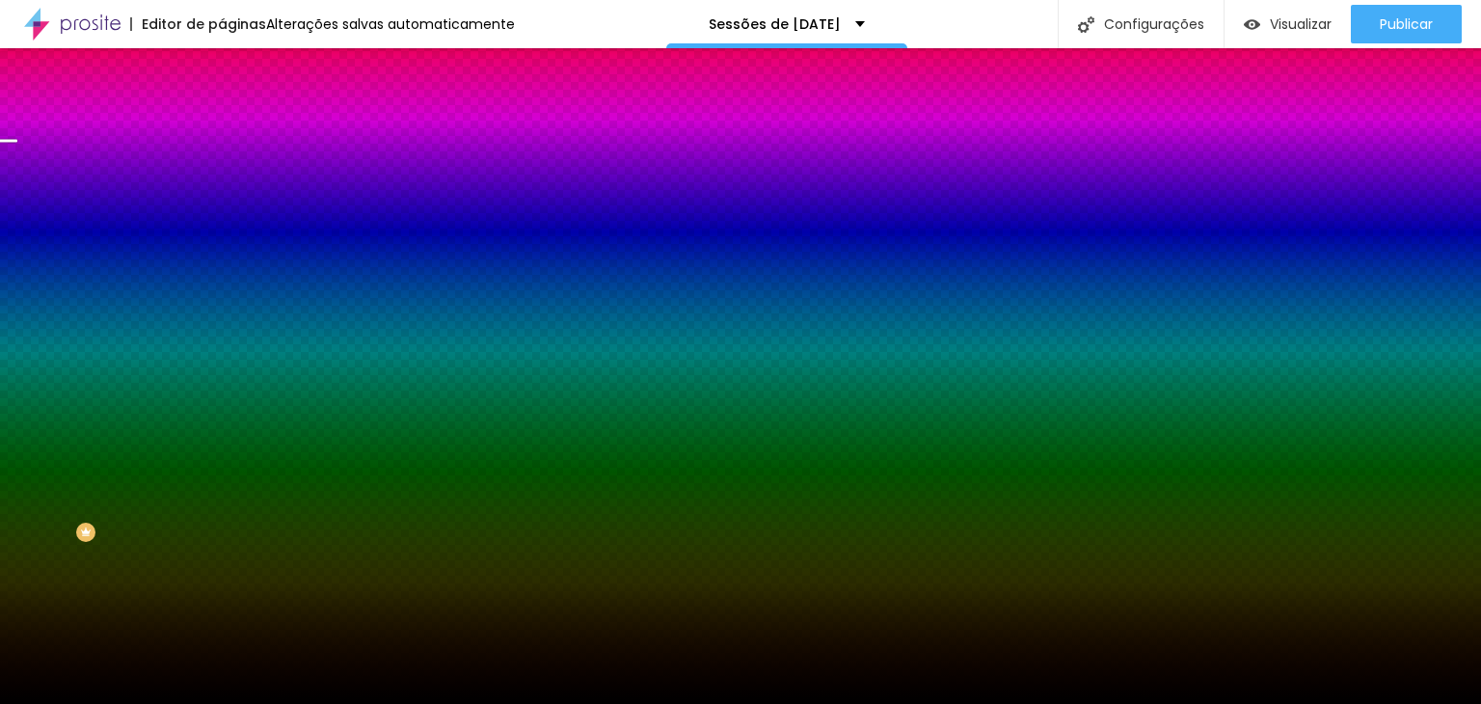
click at [222, 176] on div "Trocar imagem" at bounding box center [333, 169] width 222 height 14
click at [222, 201] on span "Nenhum" at bounding box center [247, 192] width 50 height 16
click at [222, 262] on div at bounding box center [333, 262] width 222 height 0
drag, startPoint x: 191, startPoint y: 402, endPoint x: 196, endPoint y: 421, distance: 19.9
click at [17, 233] on div at bounding box center [7, 231] width 19 height 3
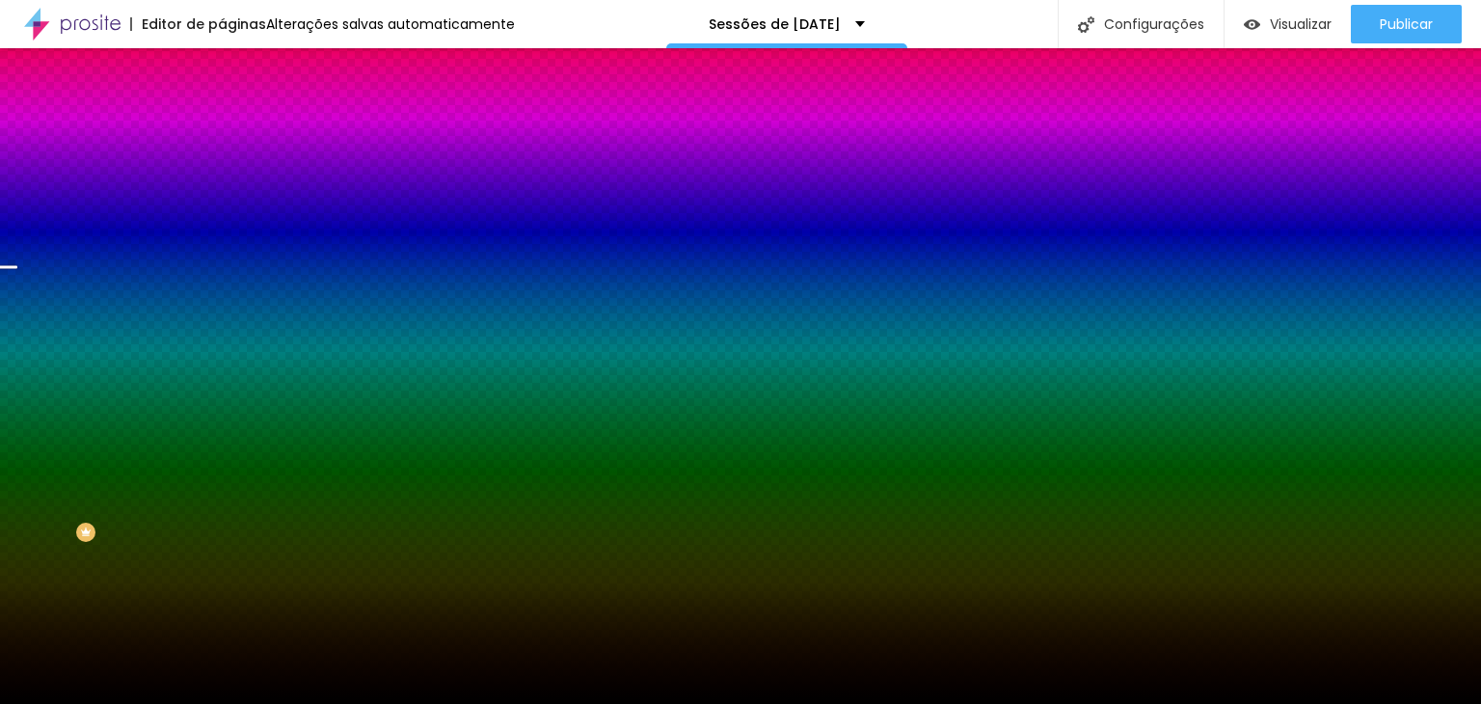
click at [17, 269] on div at bounding box center [7, 267] width 19 height 3
click at [222, 610] on div "Editar Seção Conteúdo Estilo Avançado Imagem de fundo Trocar imagem Efeito da I…" at bounding box center [333, 376] width 222 height 656
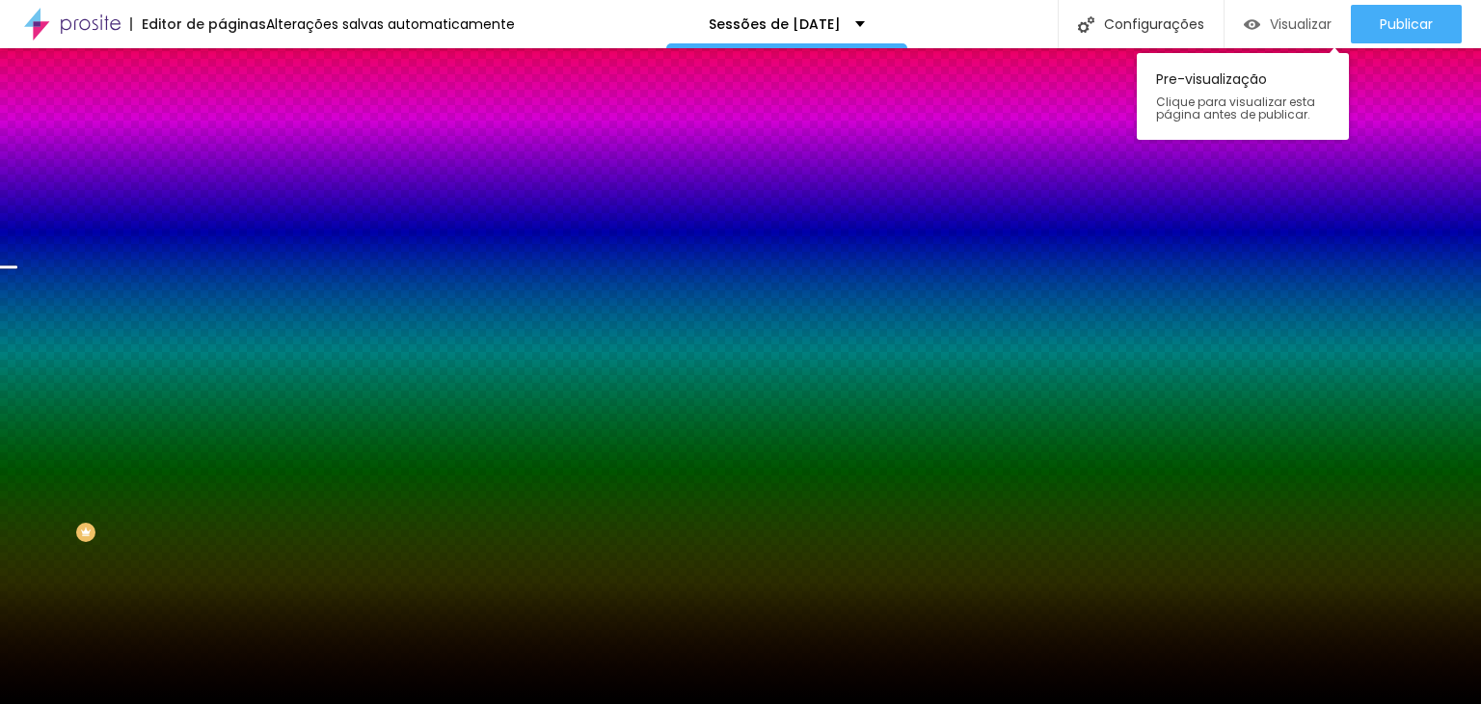
click at [1279, 22] on span "Visualizar" at bounding box center [1301, 23] width 62 height 15
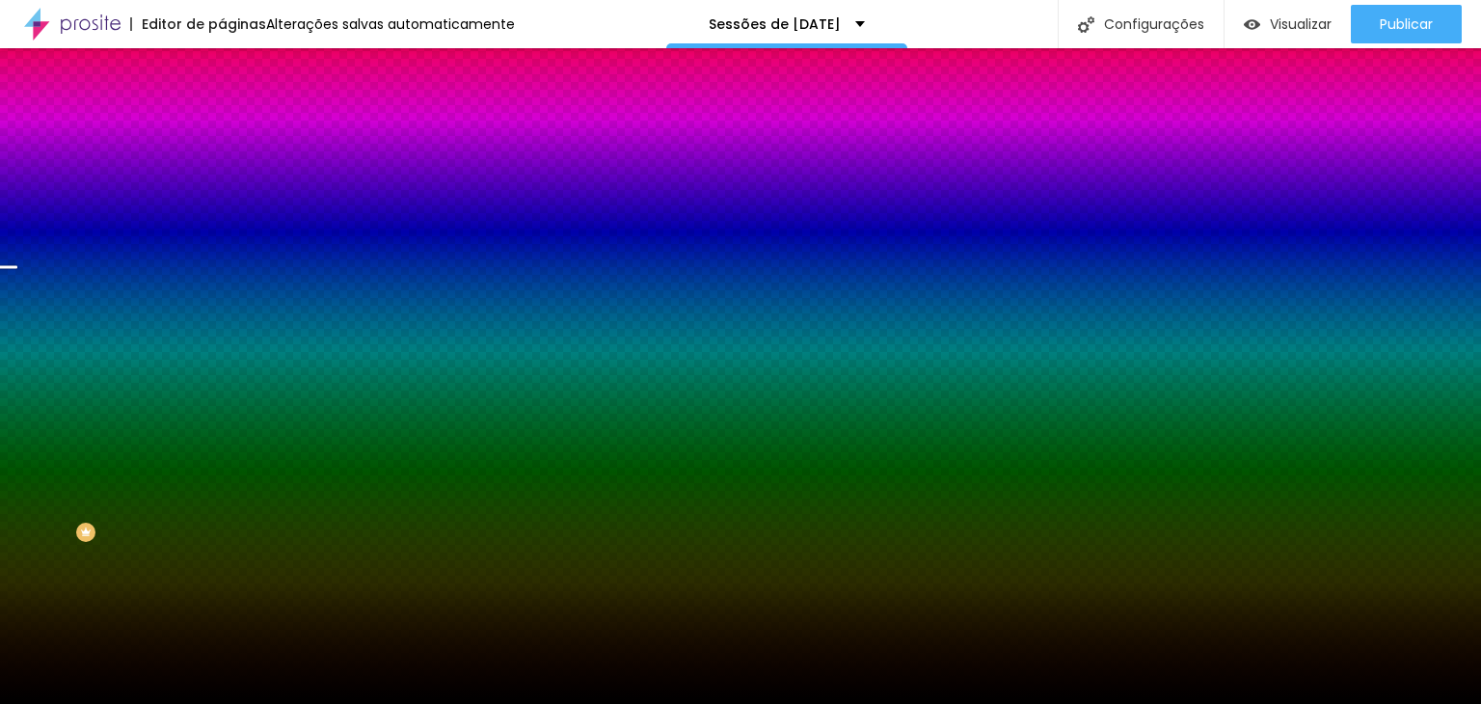
click at [222, 112] on li "Conteúdo" at bounding box center [333, 102] width 222 height 19
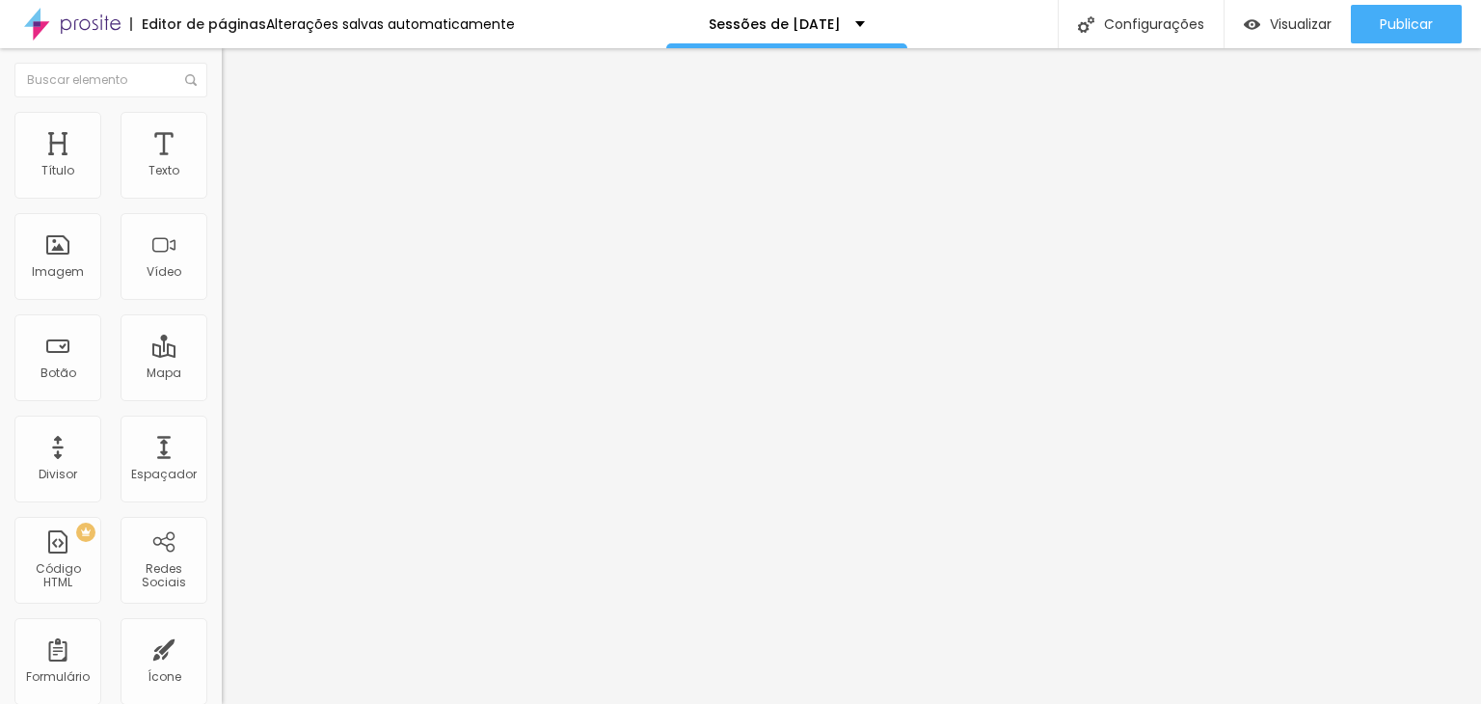
click at [222, 176] on span "Encaixotado" at bounding box center [259, 167] width 75 height 16
click at [222, 205] on span "Completo" at bounding box center [251, 197] width 59 height 16
click at [222, 187] on span "Encaixotado" at bounding box center [259, 179] width 75 height 16
click at [236, 75] on img "button" at bounding box center [243, 70] width 15 height 15
click at [239, 133] on span "Estilo" at bounding box center [254, 125] width 30 height 16
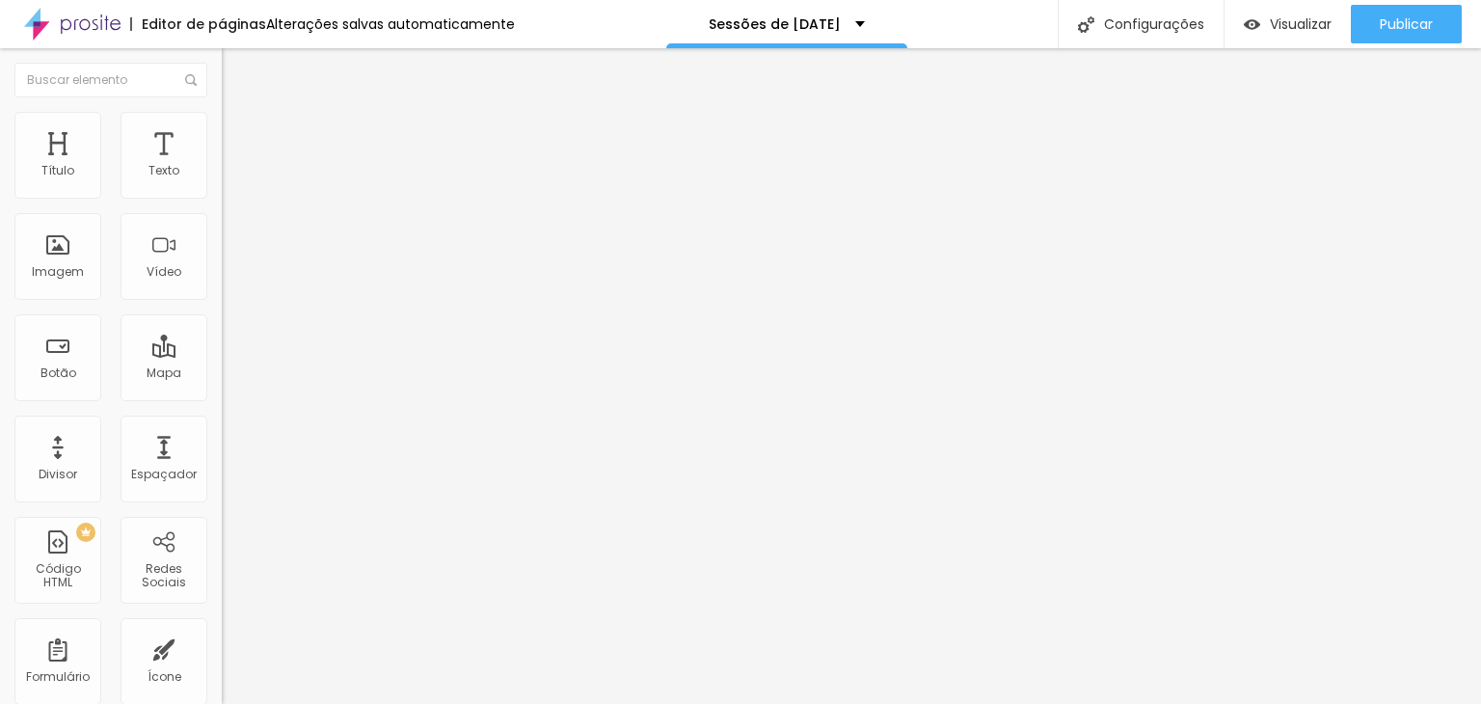
click at [222, 131] on li "Avançado" at bounding box center [333, 140] width 222 height 19
click at [222, 123] on img at bounding box center [230, 120] width 17 height 17
click at [222, 110] on img at bounding box center [230, 101] width 17 height 17
click at [234, 188] on div "Contacto Giveaway" at bounding box center [332, 179] width 197 height 17
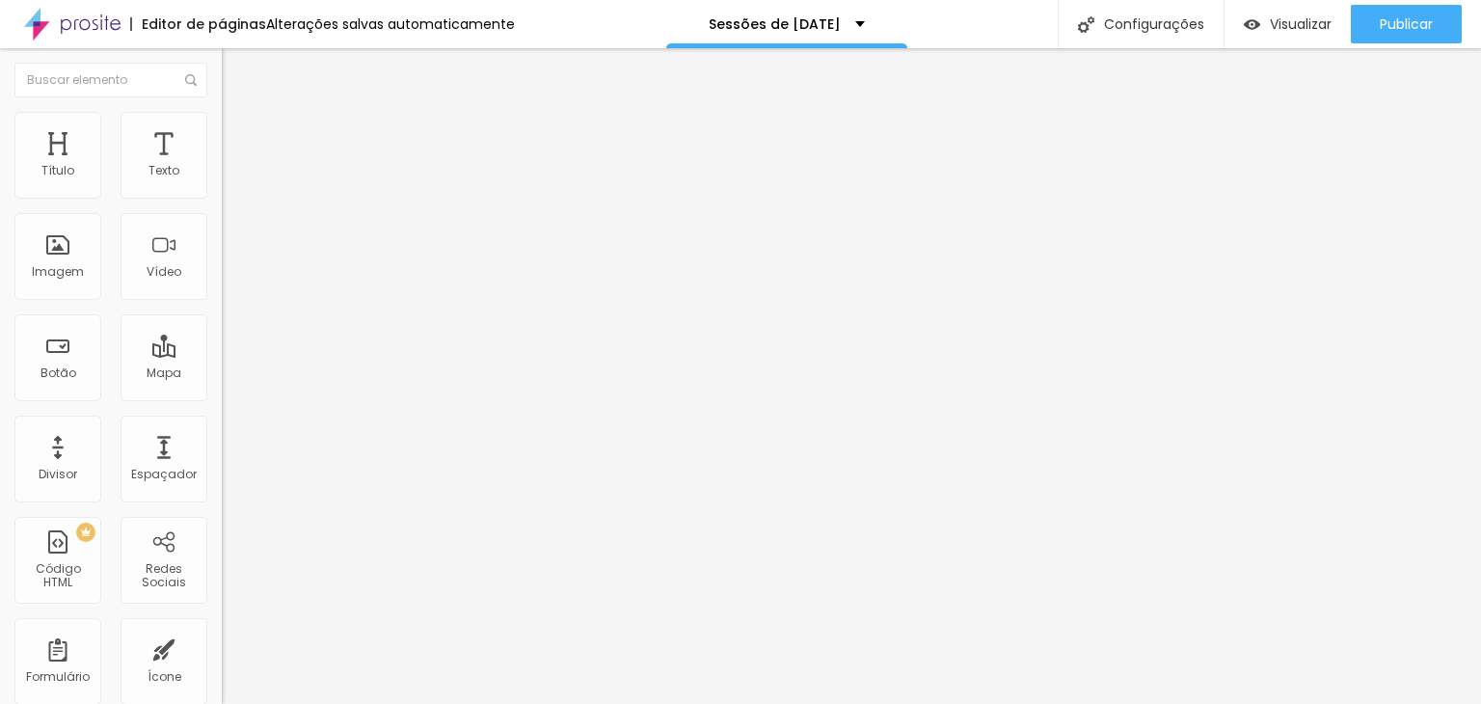
click at [222, 194] on span at bounding box center [228, 202] width 12 height 16
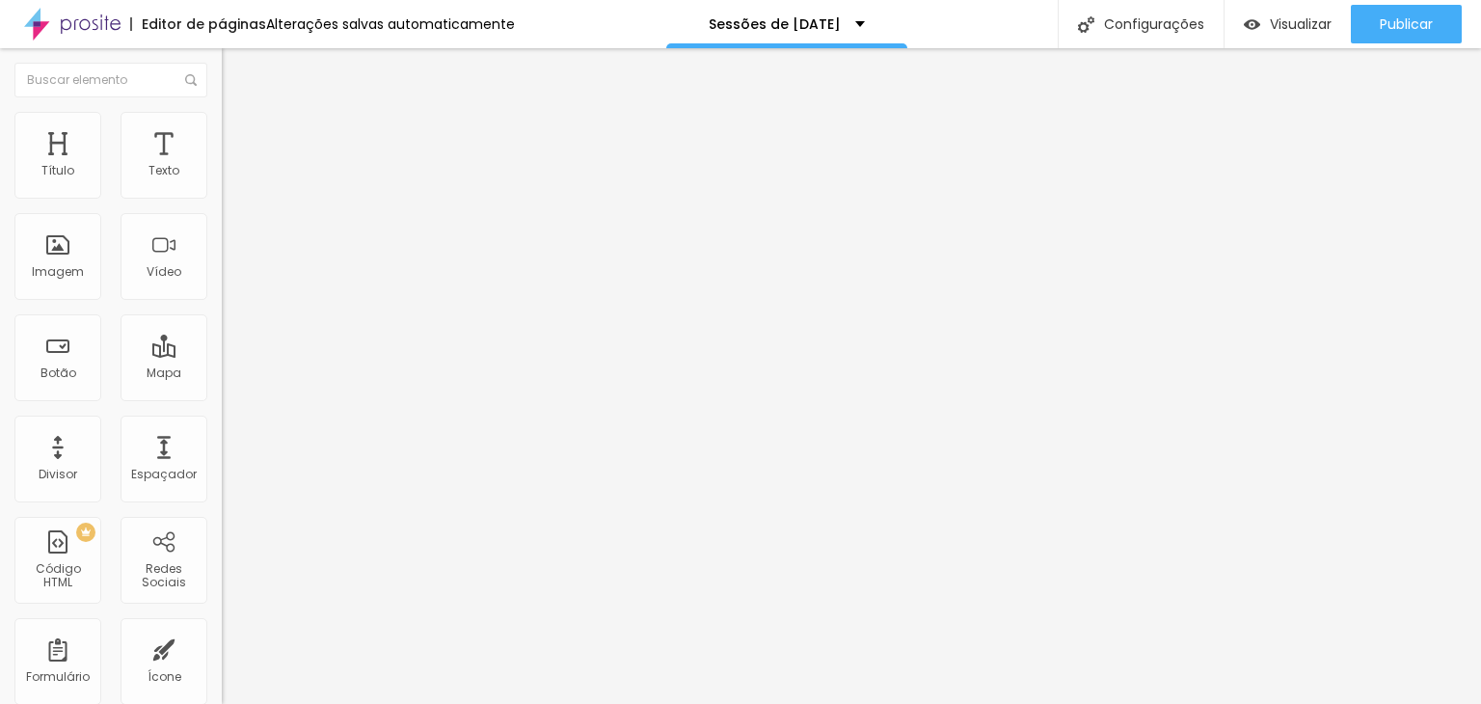
type input "[DATE]"
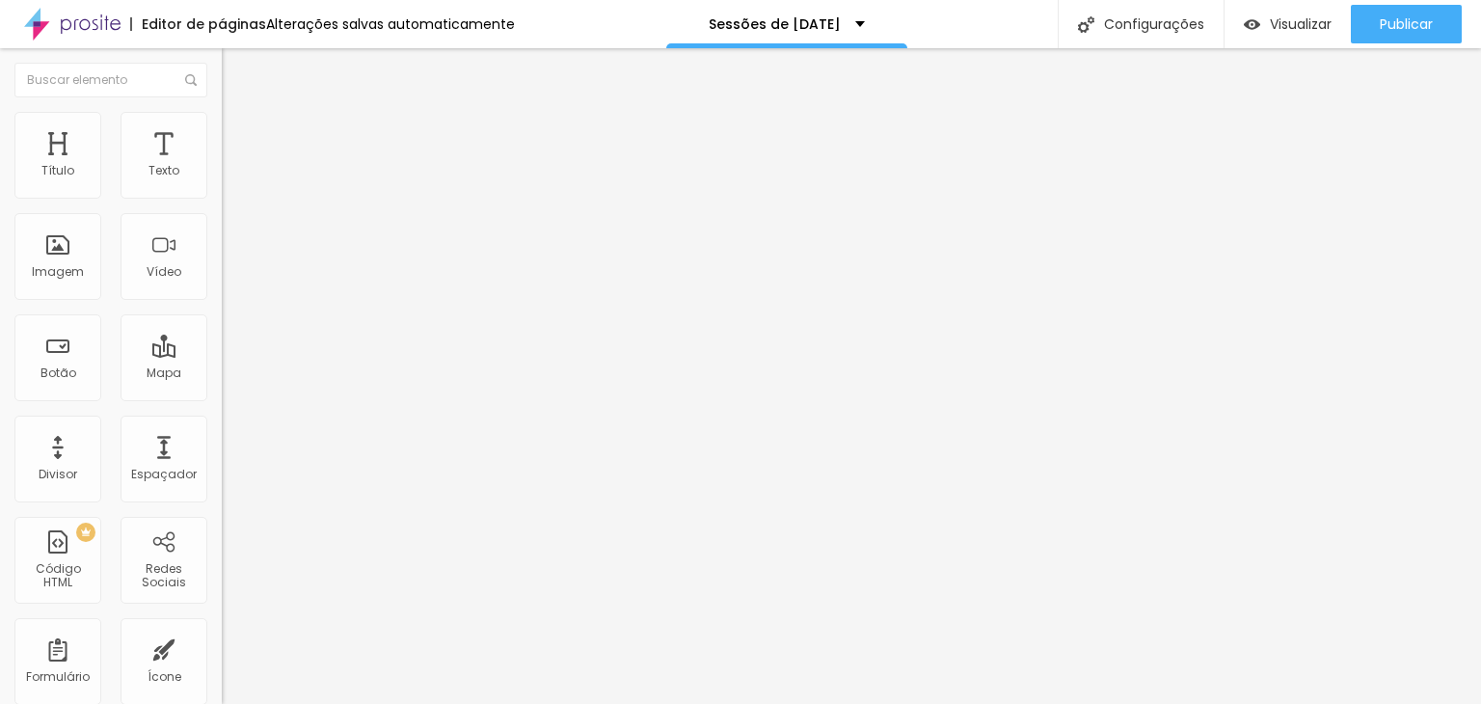
type input "[DATE]"
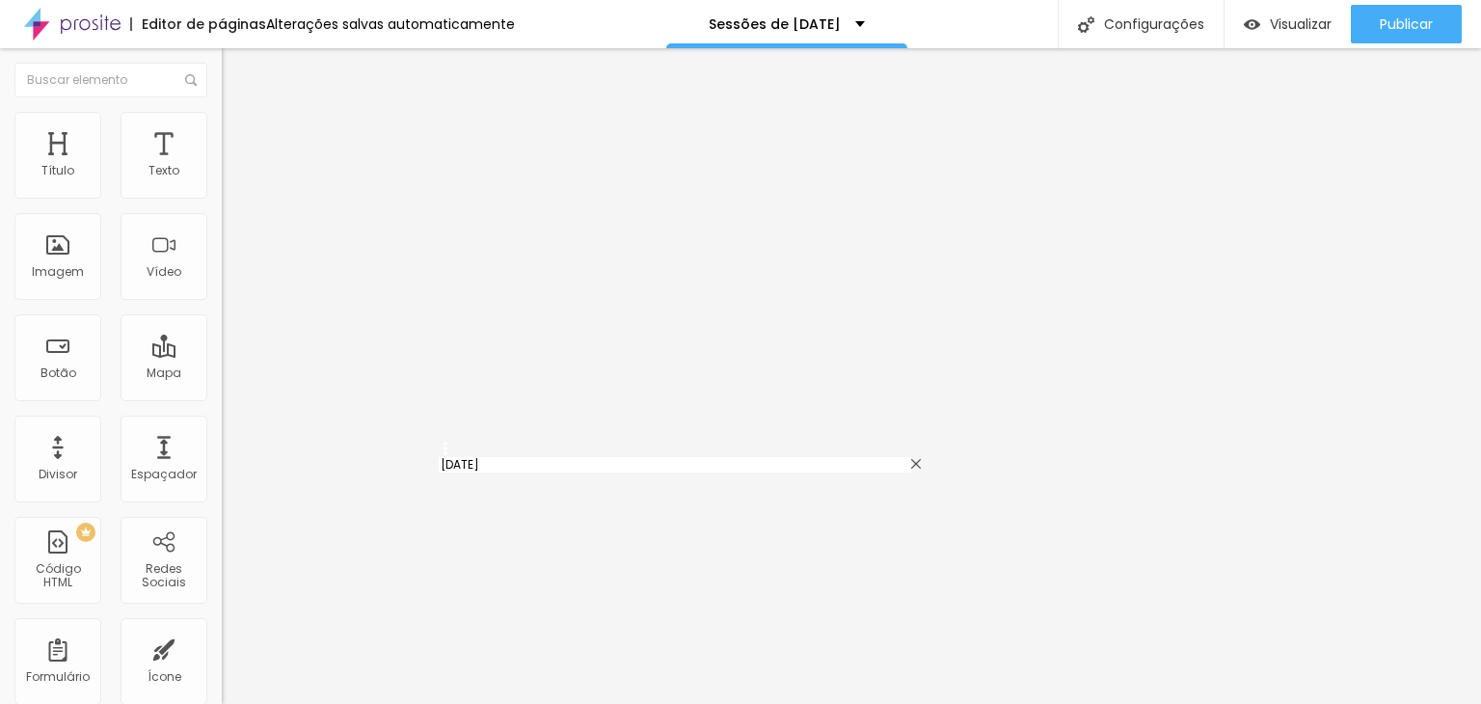
type input "O"
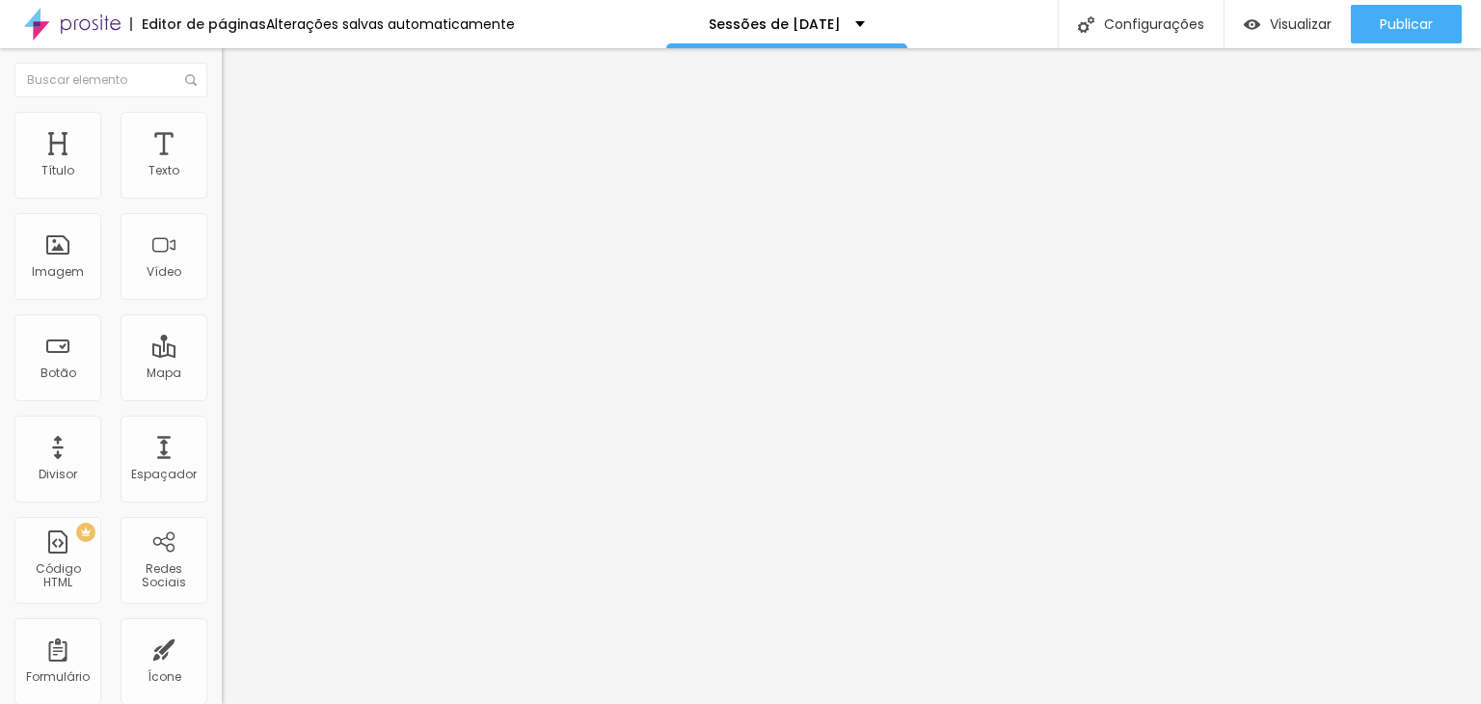
type input "[DATE]"
drag, startPoint x: 452, startPoint y: 529, endPoint x: 459, endPoint y: 259, distance: 270.1
type input "[DATE]"
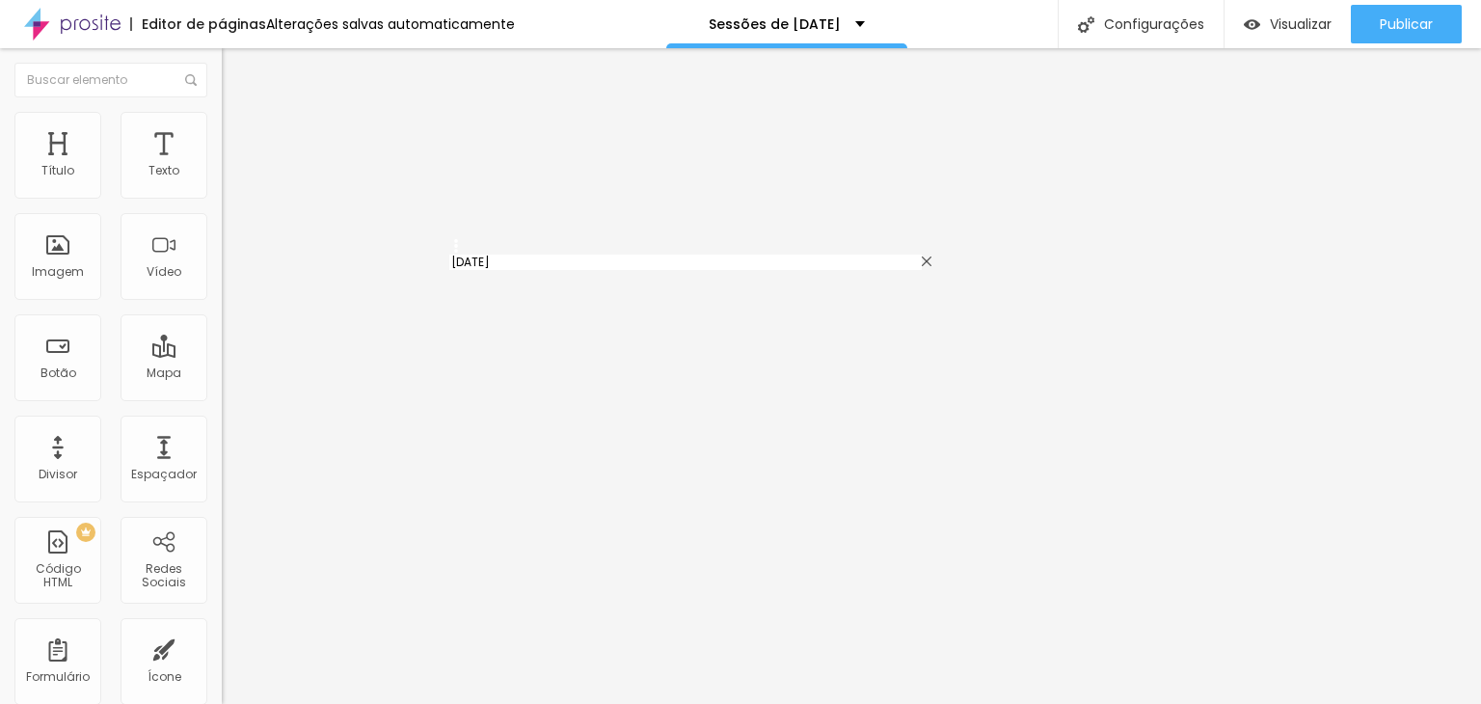
type input "7 de Dezembro"
type input "14 de Dezembro"
type input "[DATE]"
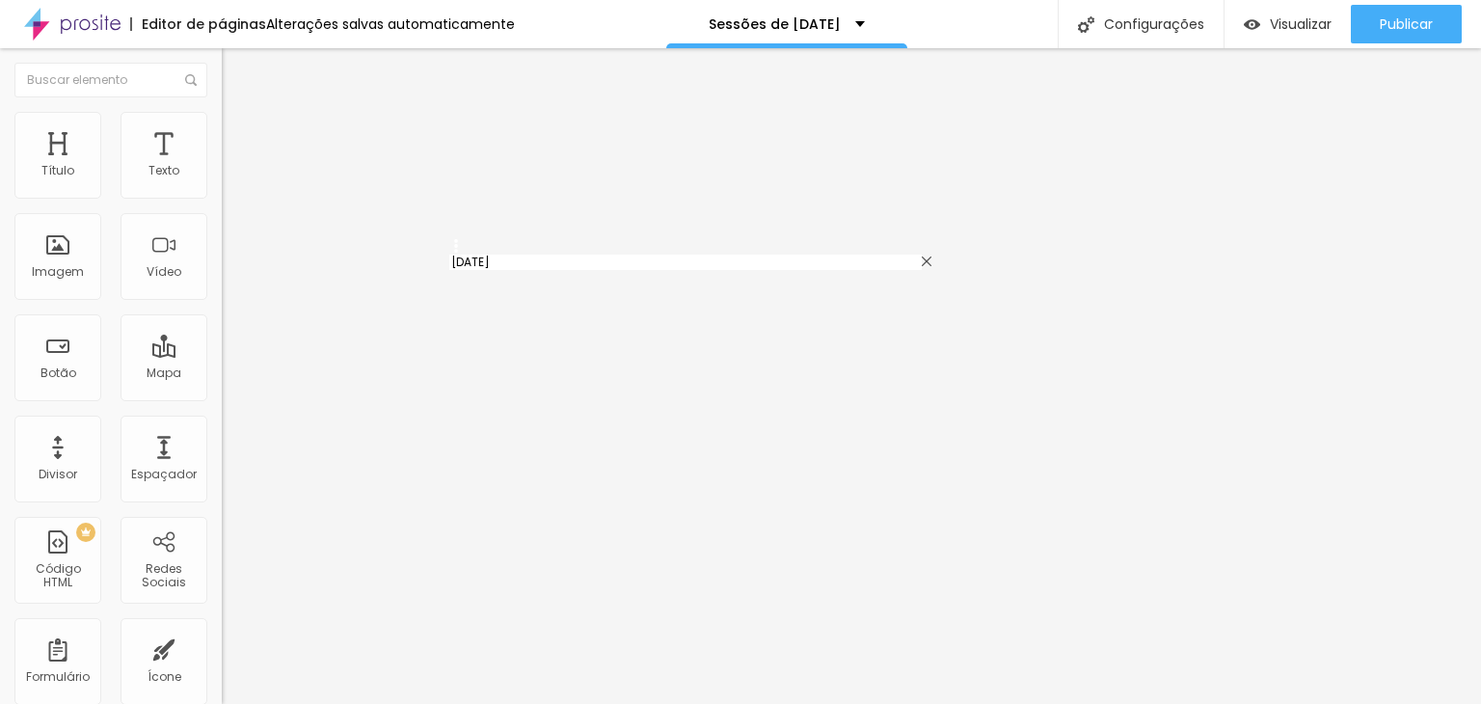
type input "20 de Dezembro"
type input "[DATE]"
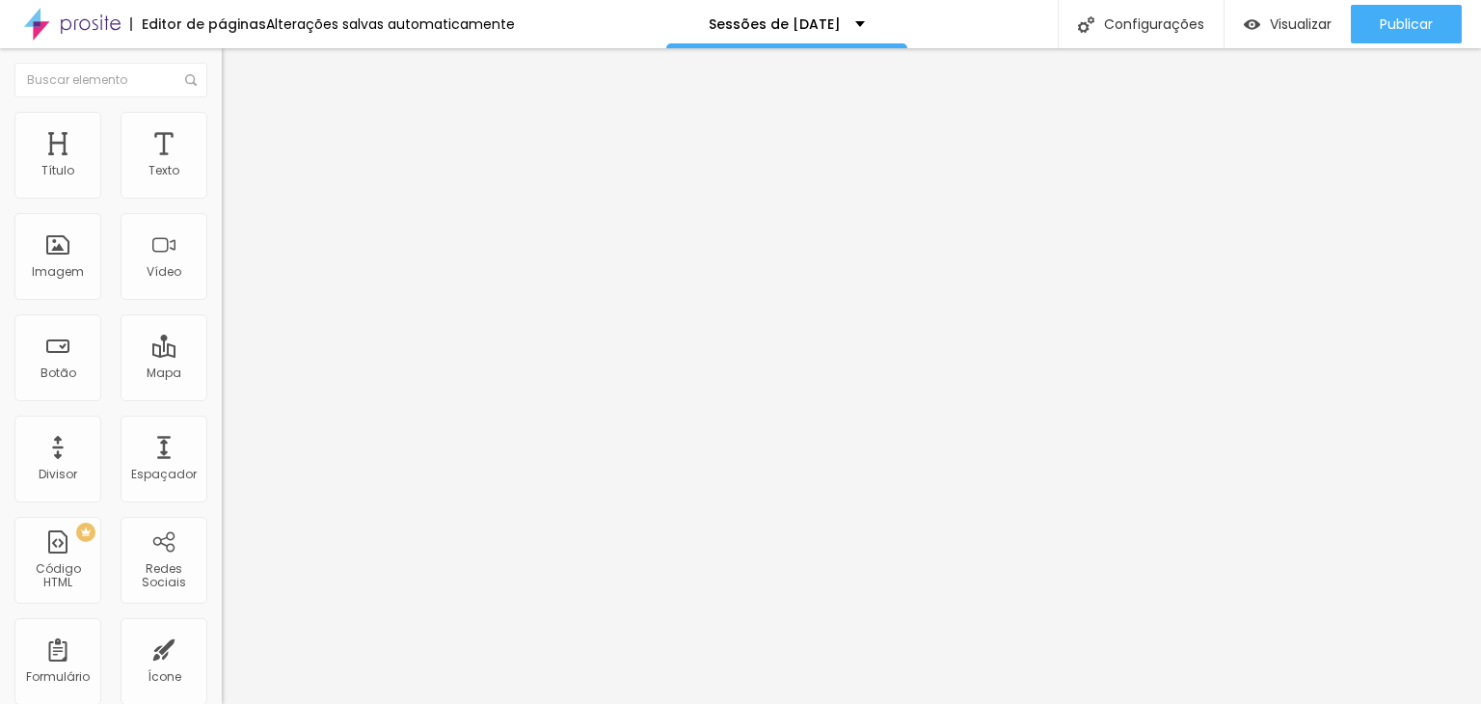
type input "[DATE]"
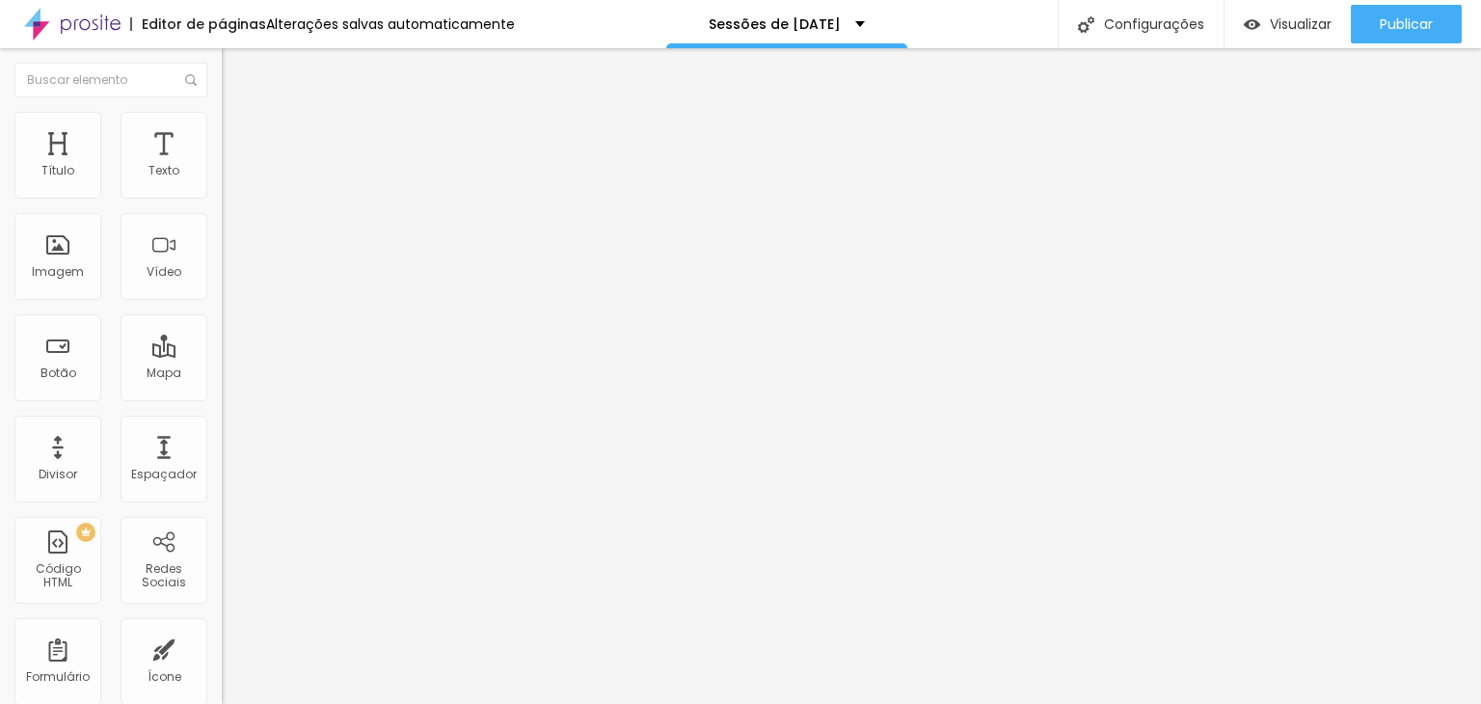
type input "[DATE]"
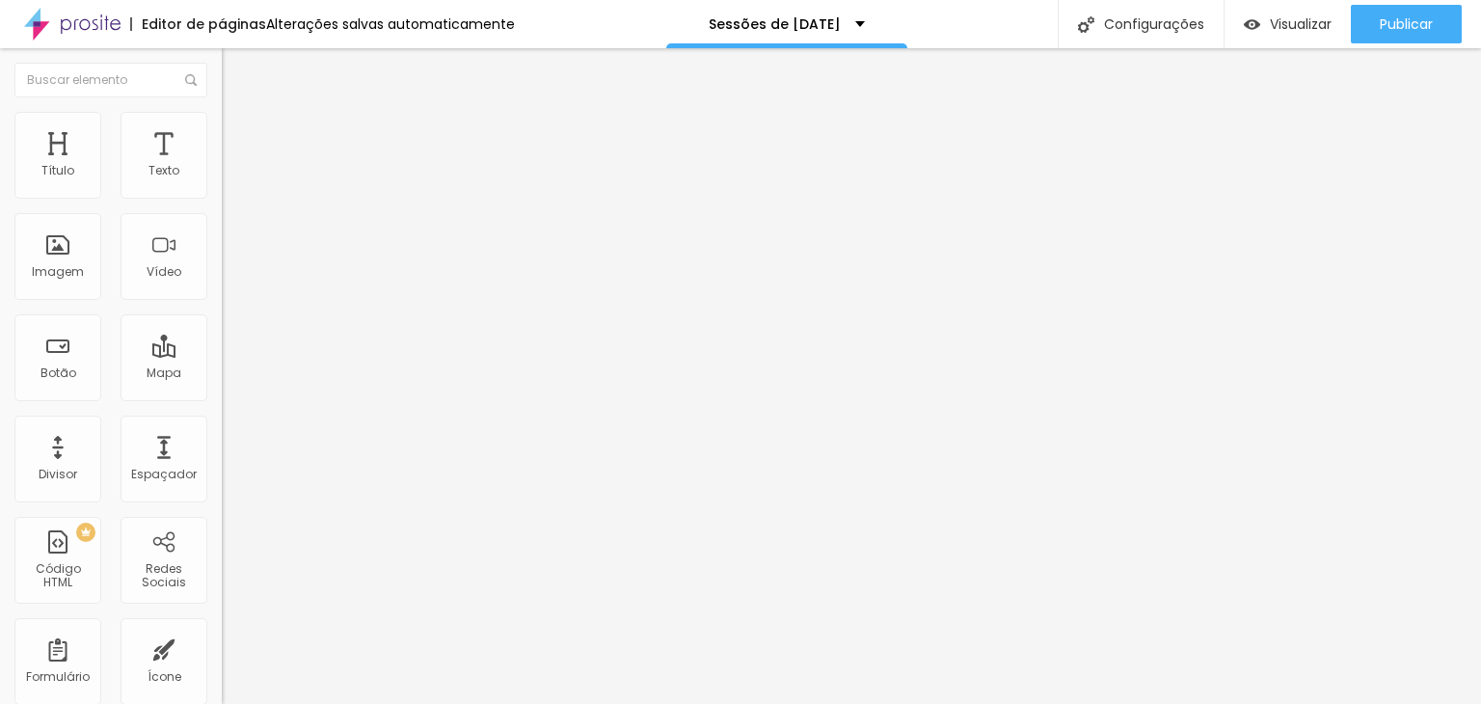
drag, startPoint x: 575, startPoint y: 574, endPoint x: 487, endPoint y: 576, distance: 87.8
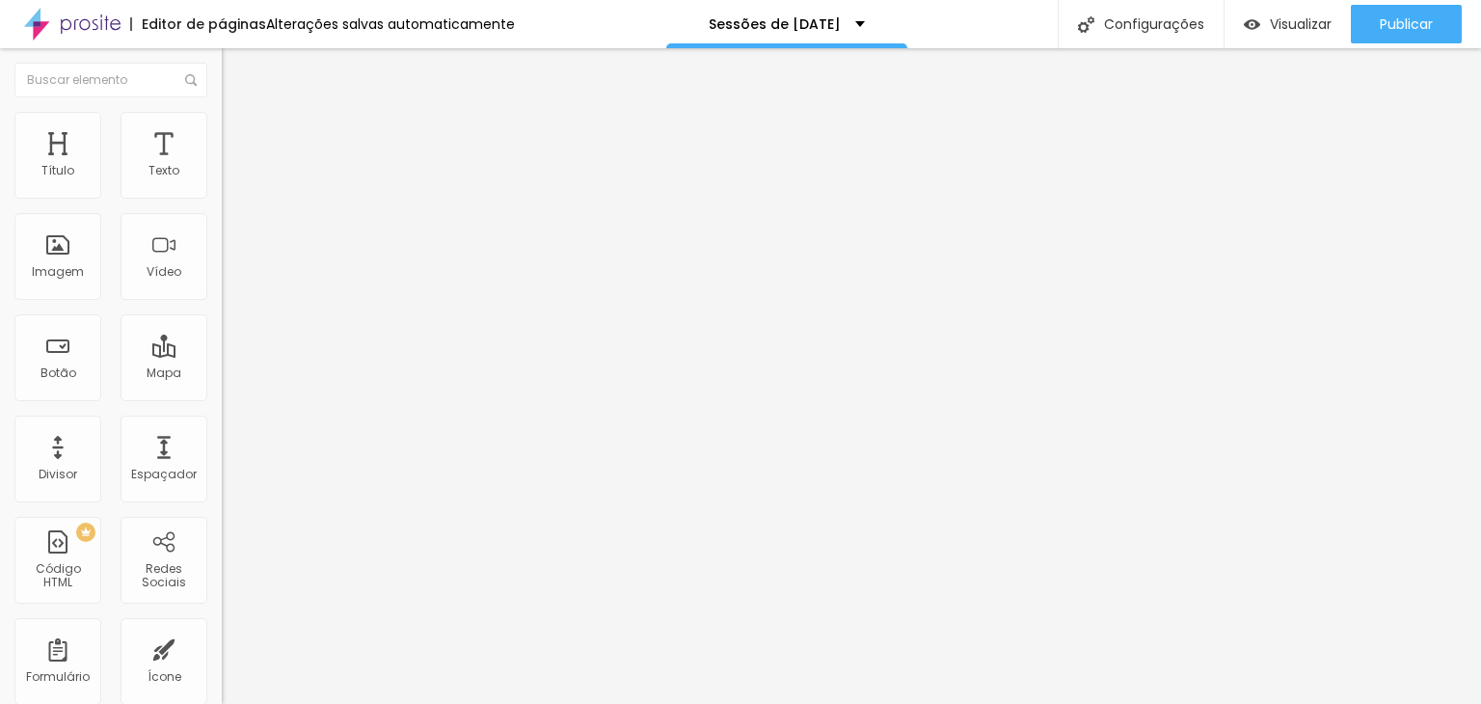
scroll to position [1052, 0]
type input "[DATE]"
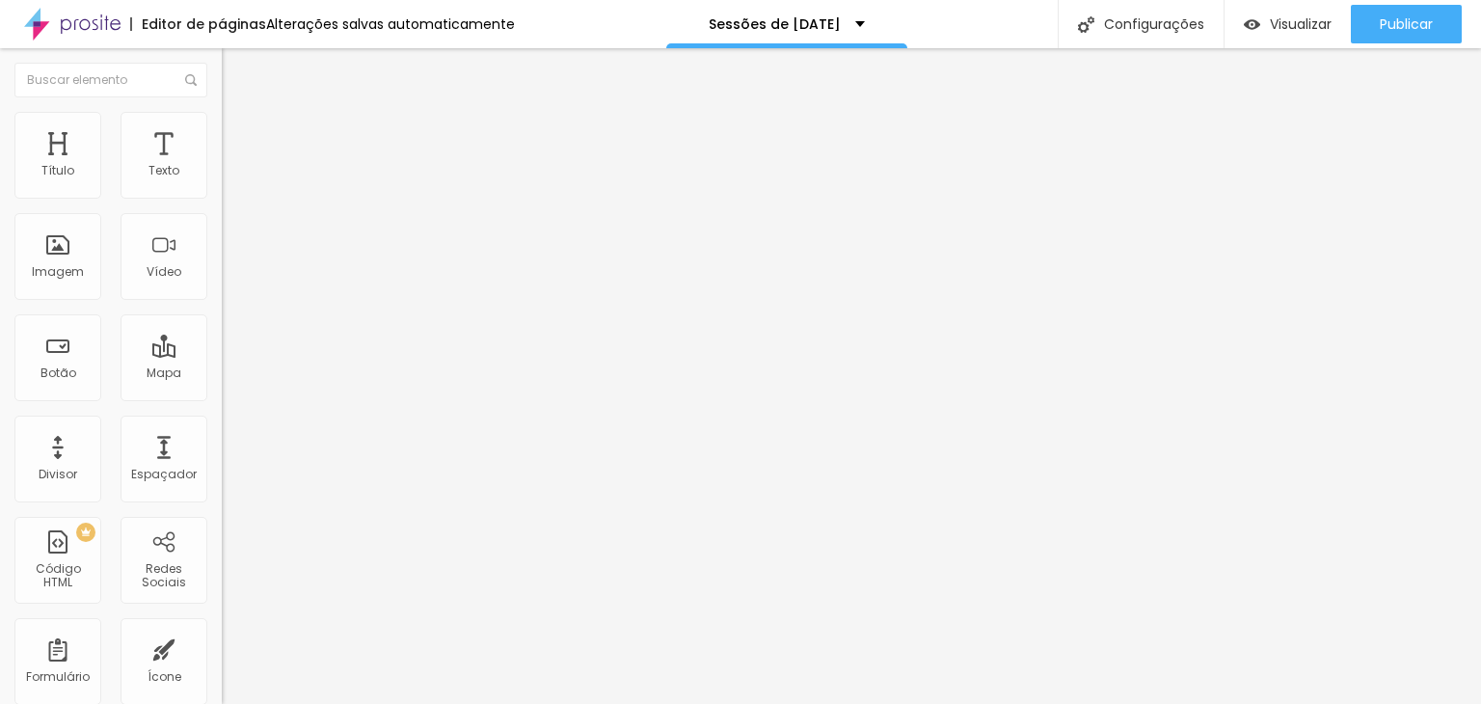
click at [222, 195] on div "Sessões de [DATE]" at bounding box center [333, 178] width 222 height 33
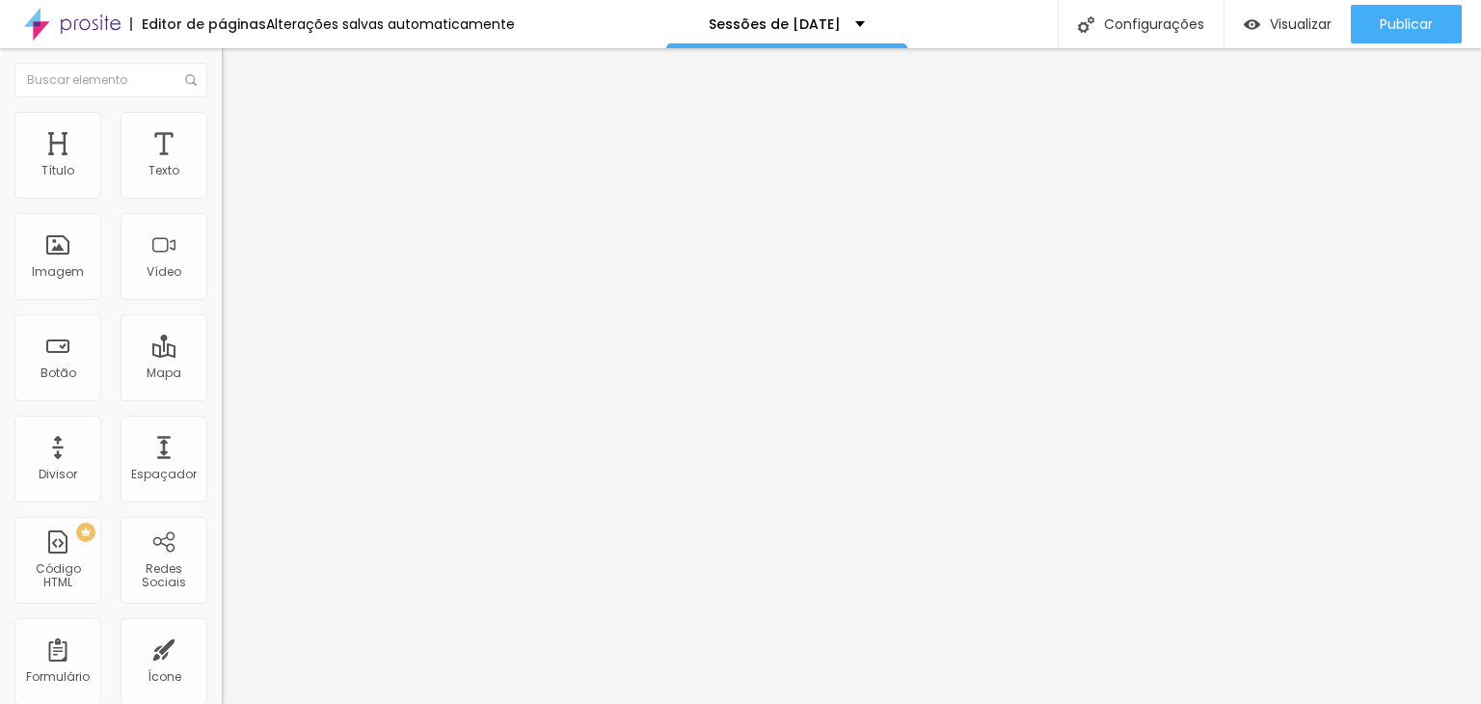
click at [222, 195] on img at bounding box center [228, 201] width 12 height 12
drag, startPoint x: 535, startPoint y: 328, endPoint x: 640, endPoint y: 328, distance: 105.1
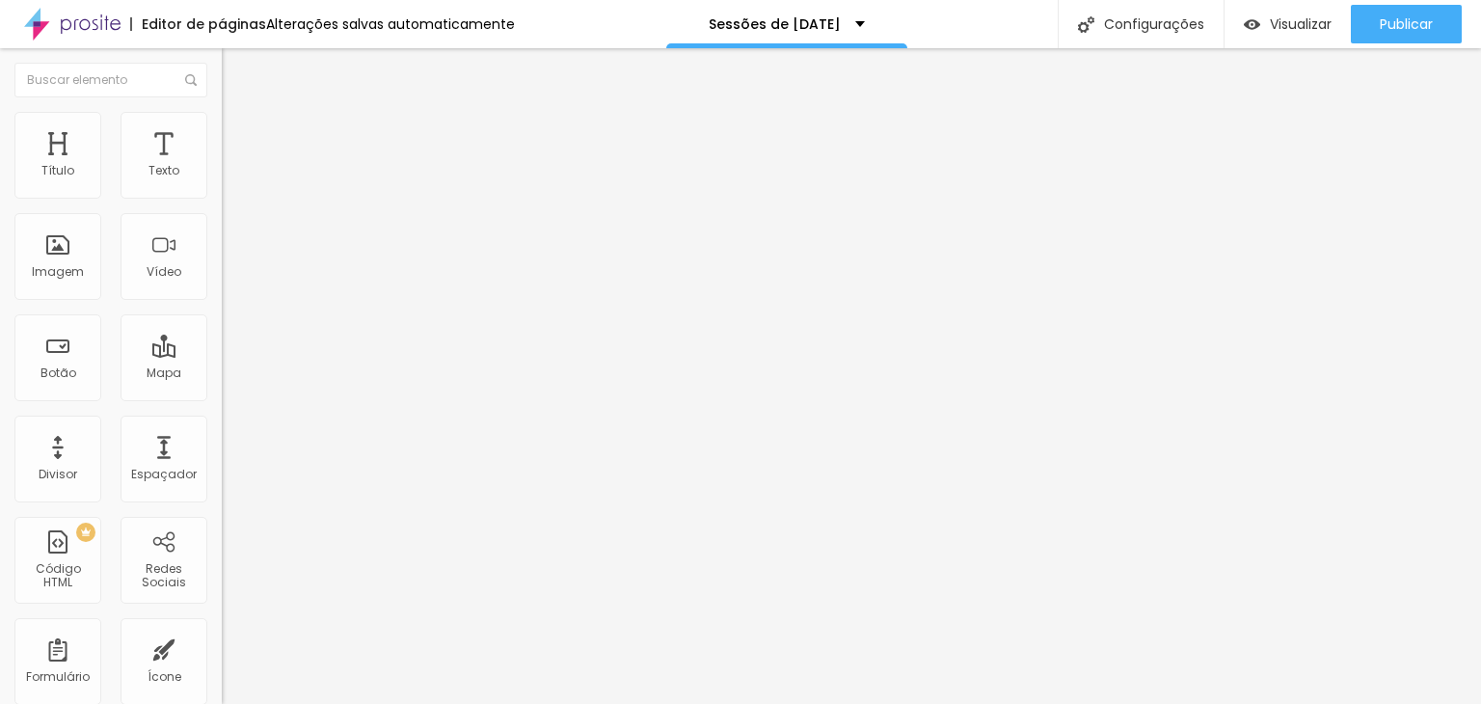
type input "Quero agendar!"
click at [236, 66] on div "Editar Texto" at bounding box center [291, 70] width 110 height 15
click at [222, 185] on button "button" at bounding box center [235, 175] width 27 height 20
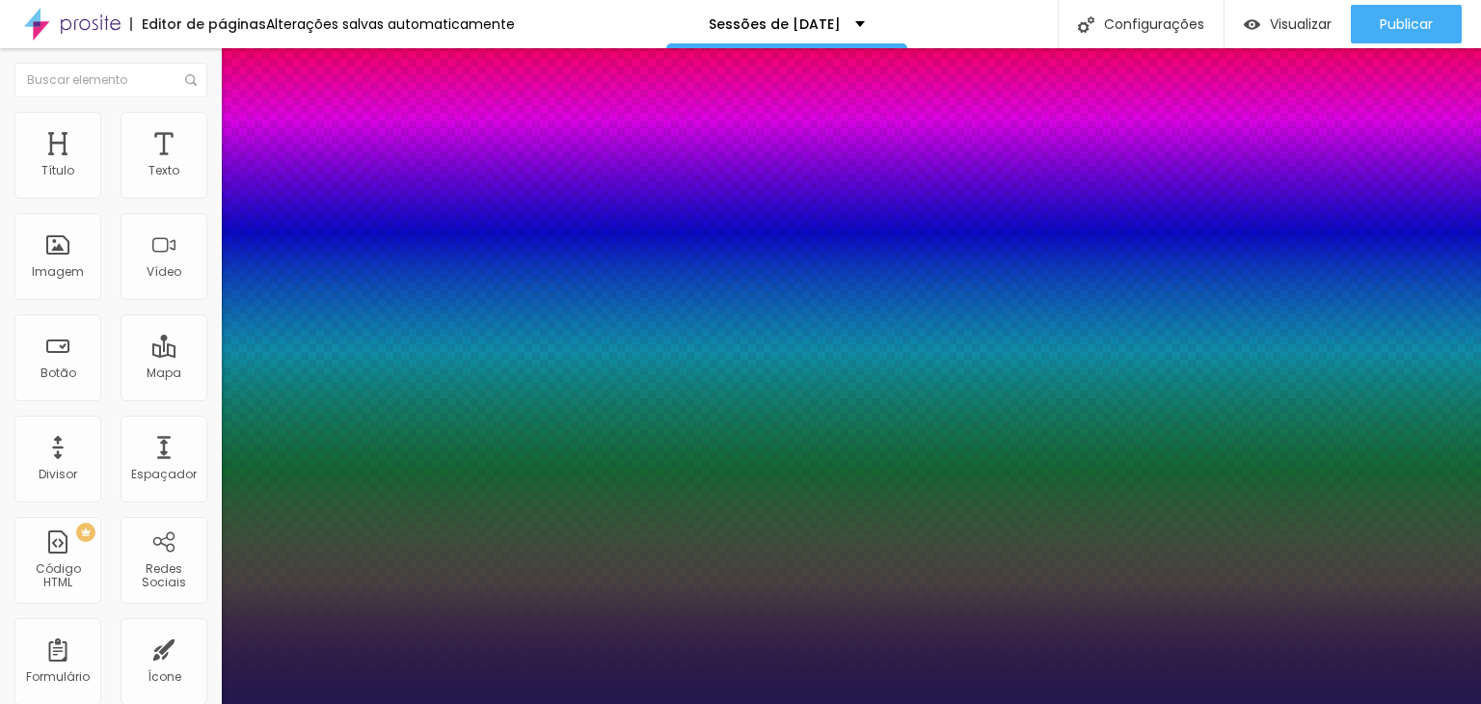
type input "1"
type input "14"
type input "1"
type input "15"
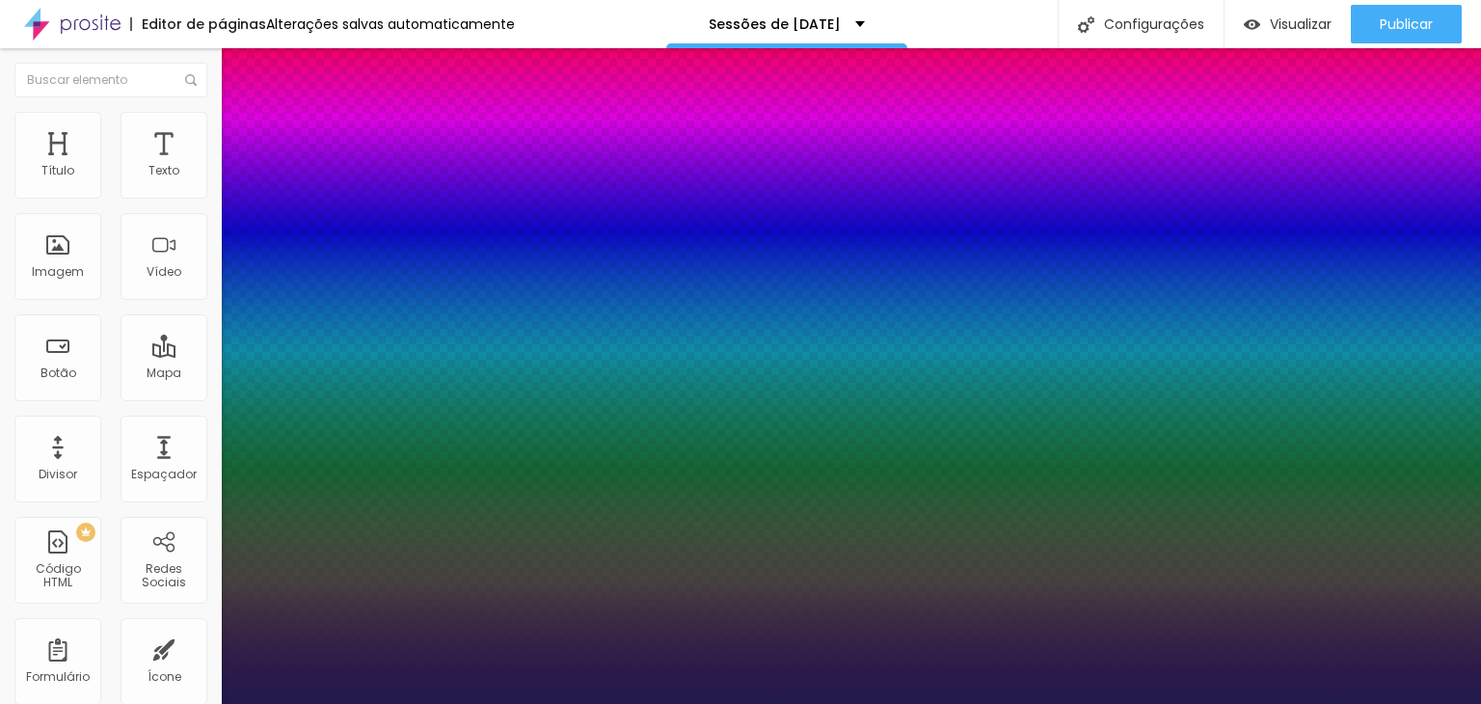
type input "15"
type input "1"
type input "16"
type input "1"
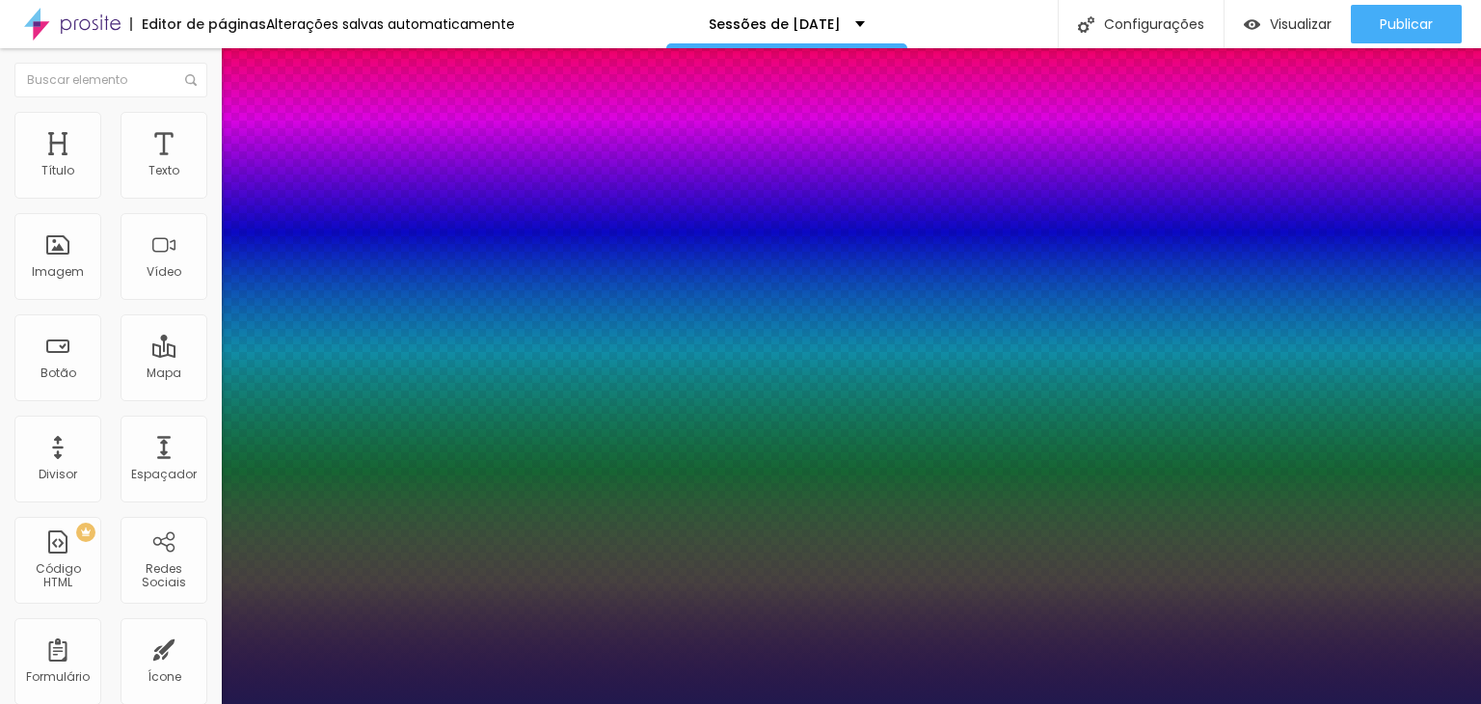
type input "17"
type input "1"
type input "18"
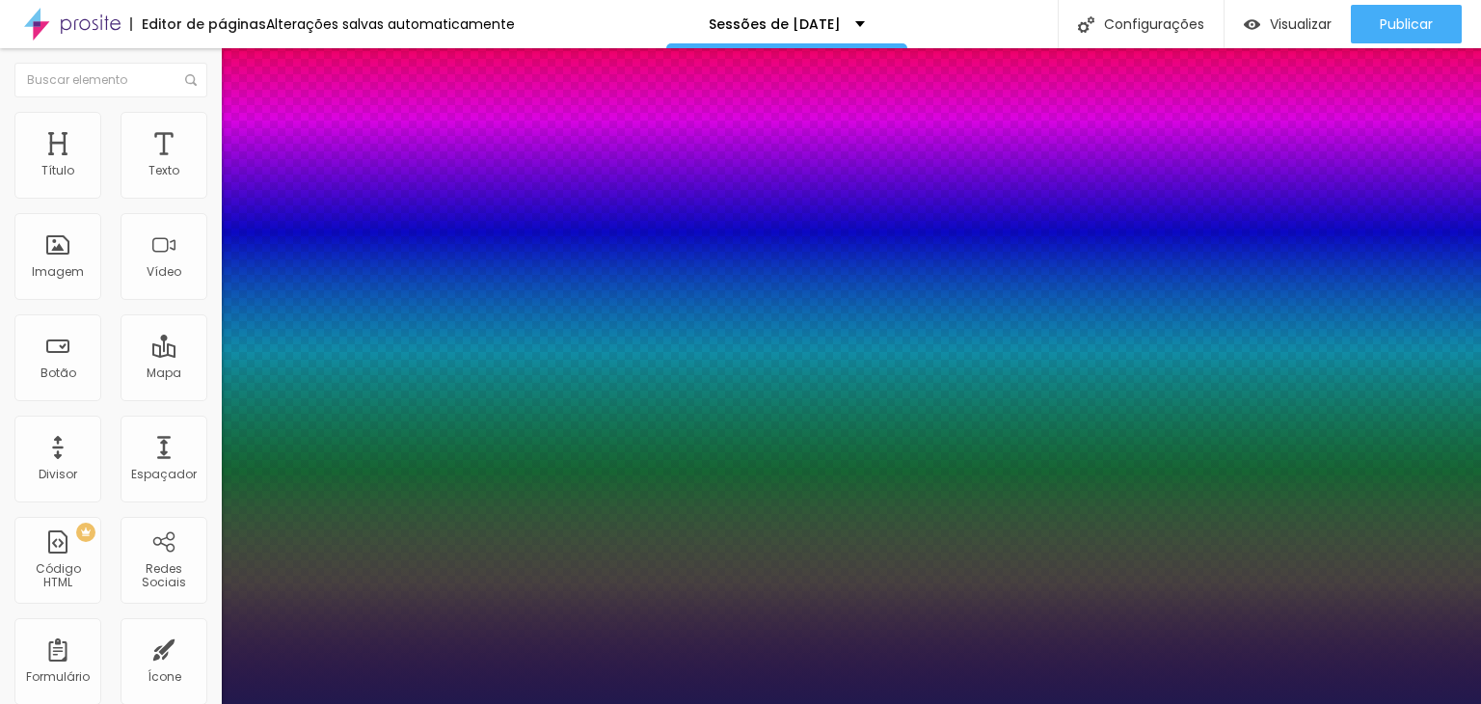
type input "1"
type input "19"
type input "1"
type input "20"
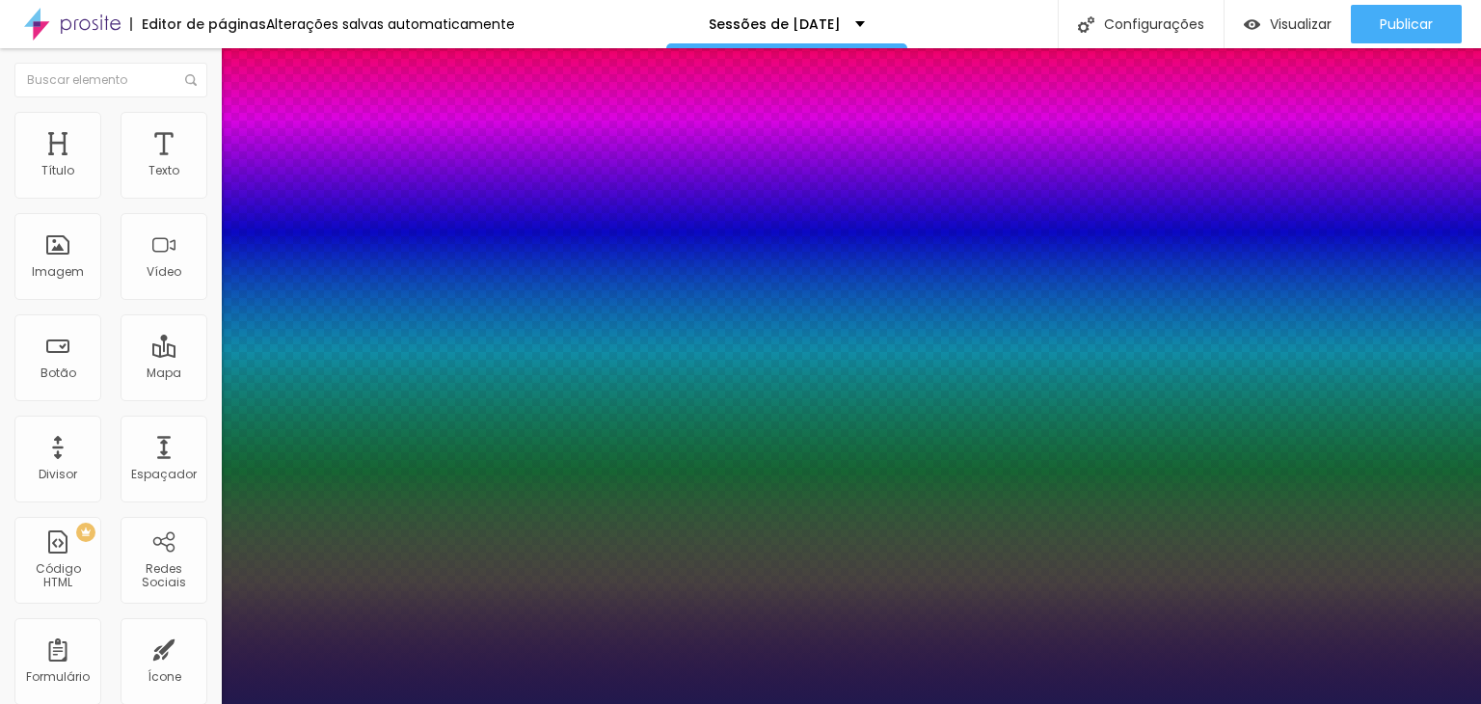
type input "20"
type input "1"
type input "21"
type input "1"
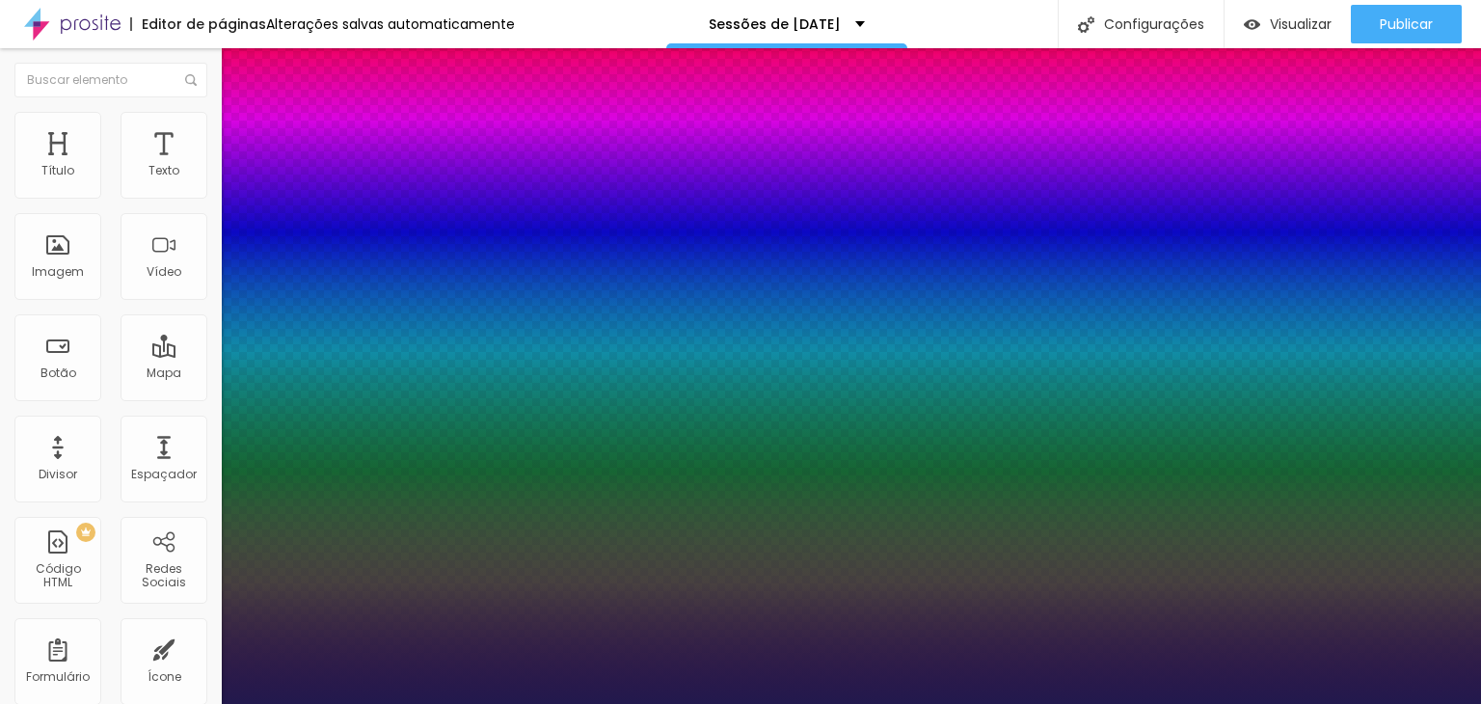
type input "22"
type input "1"
type input "23"
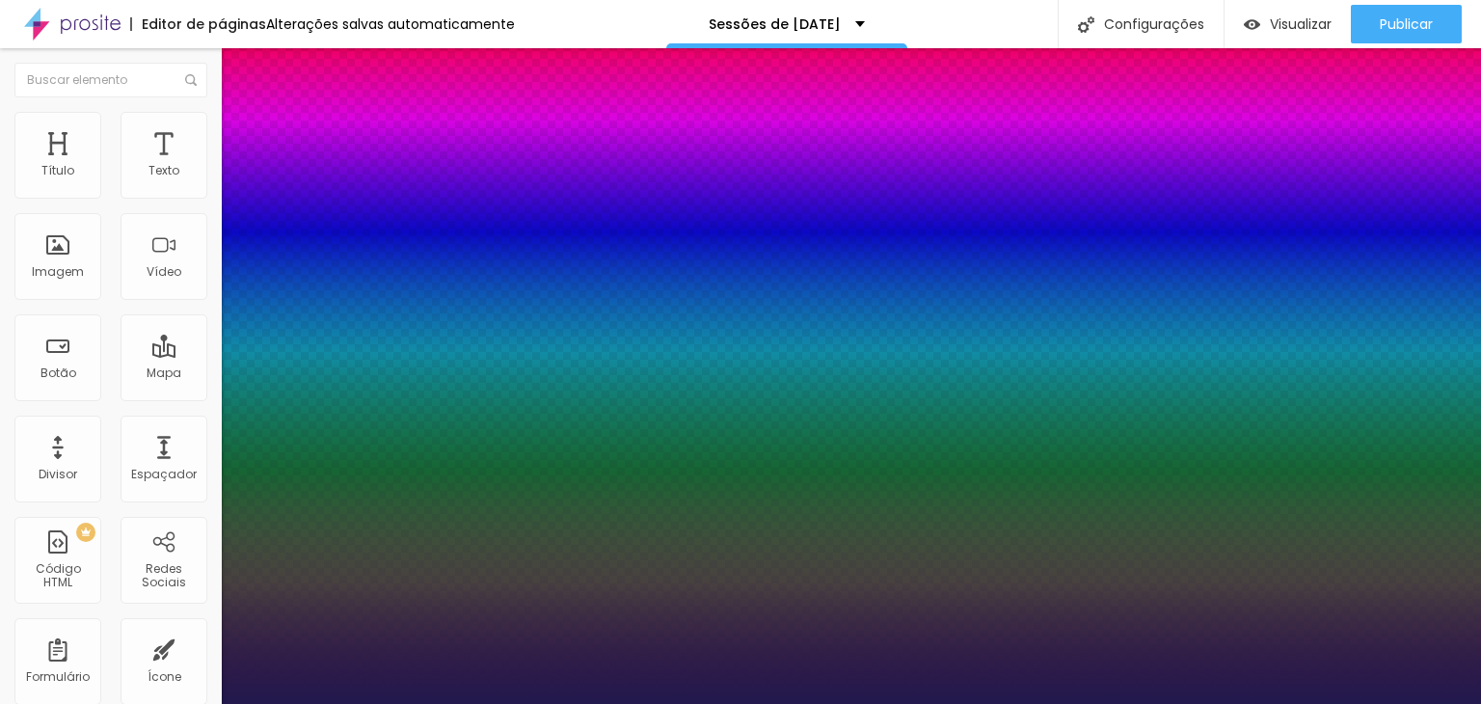
type input "1"
type input "24"
type input "1"
type input "25"
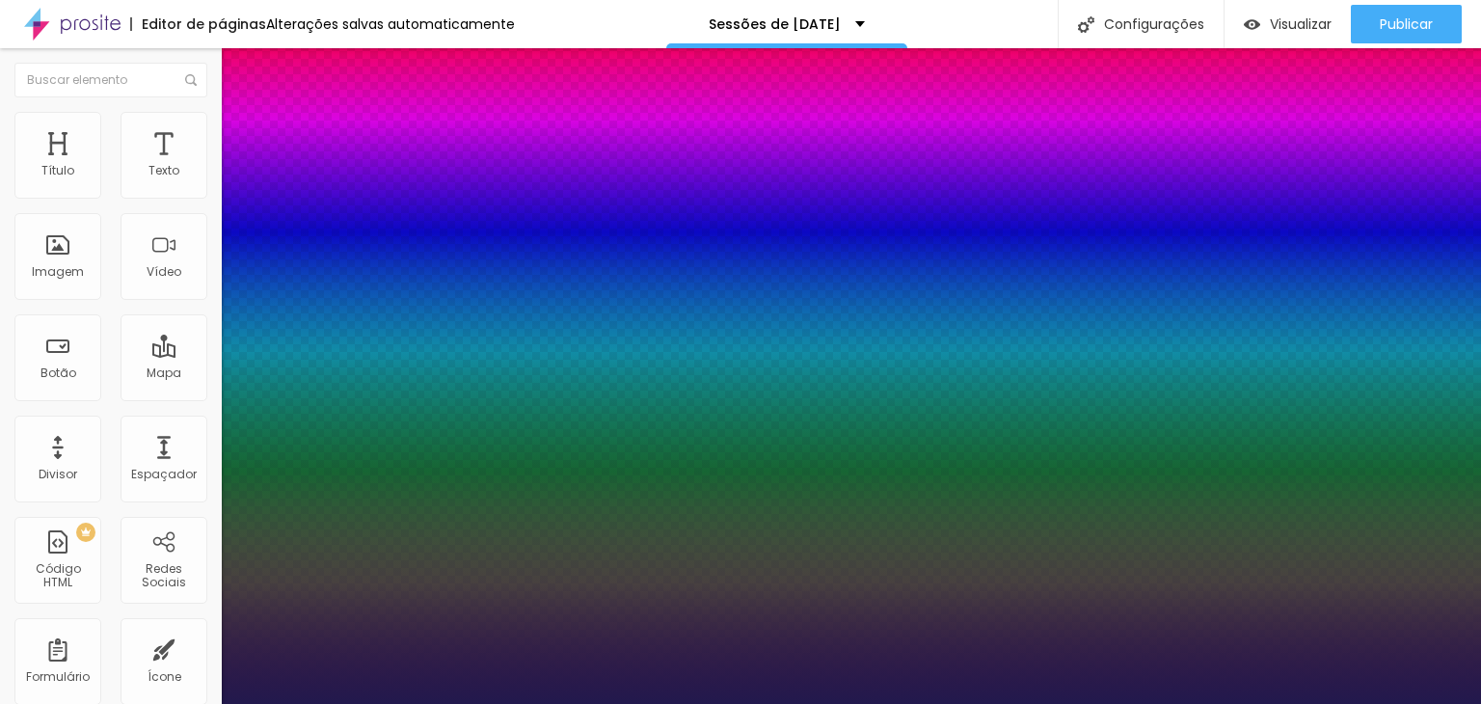
type input "25"
type input "1"
type input "26"
type input "1"
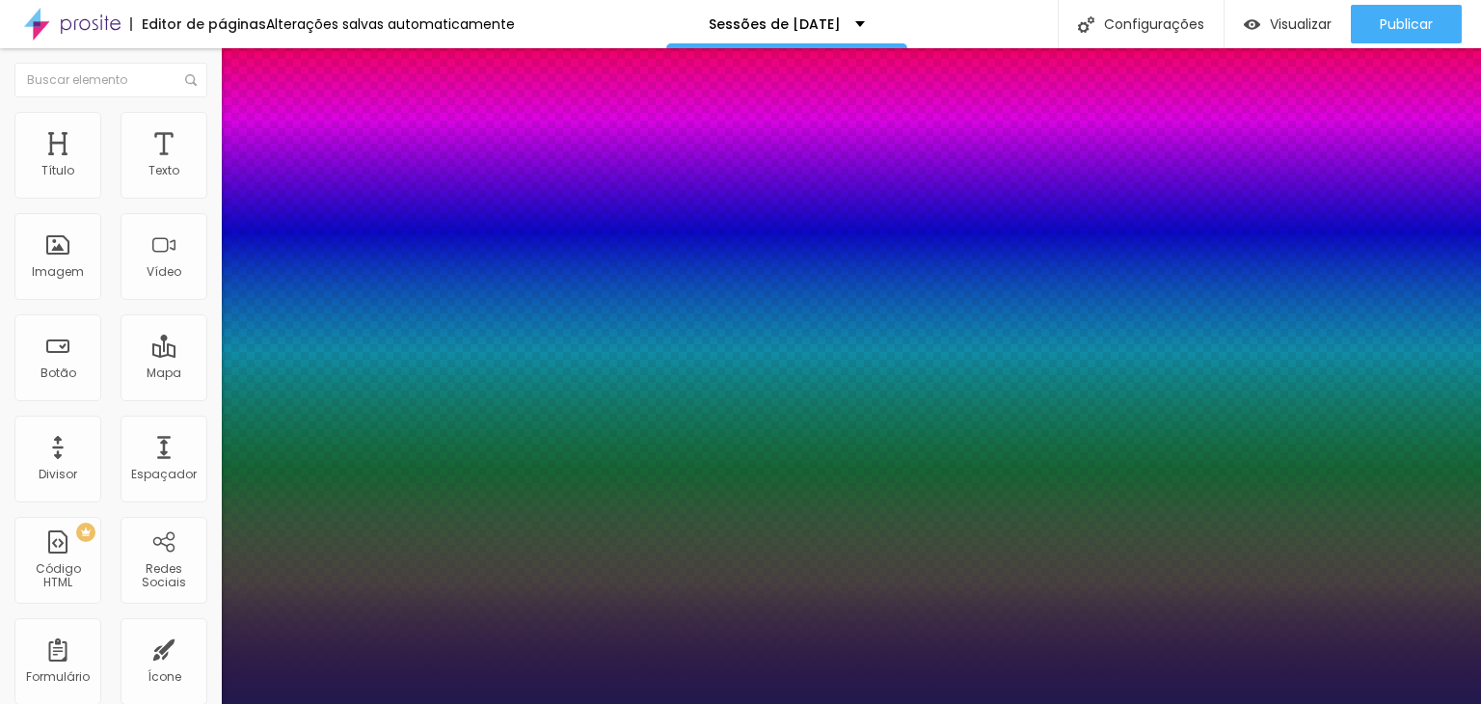
drag, startPoint x: 257, startPoint y: 327, endPoint x: 276, endPoint y: 325, distance: 18.4
type input "26"
click at [601, 703] on div at bounding box center [740, 704] width 1481 height 0
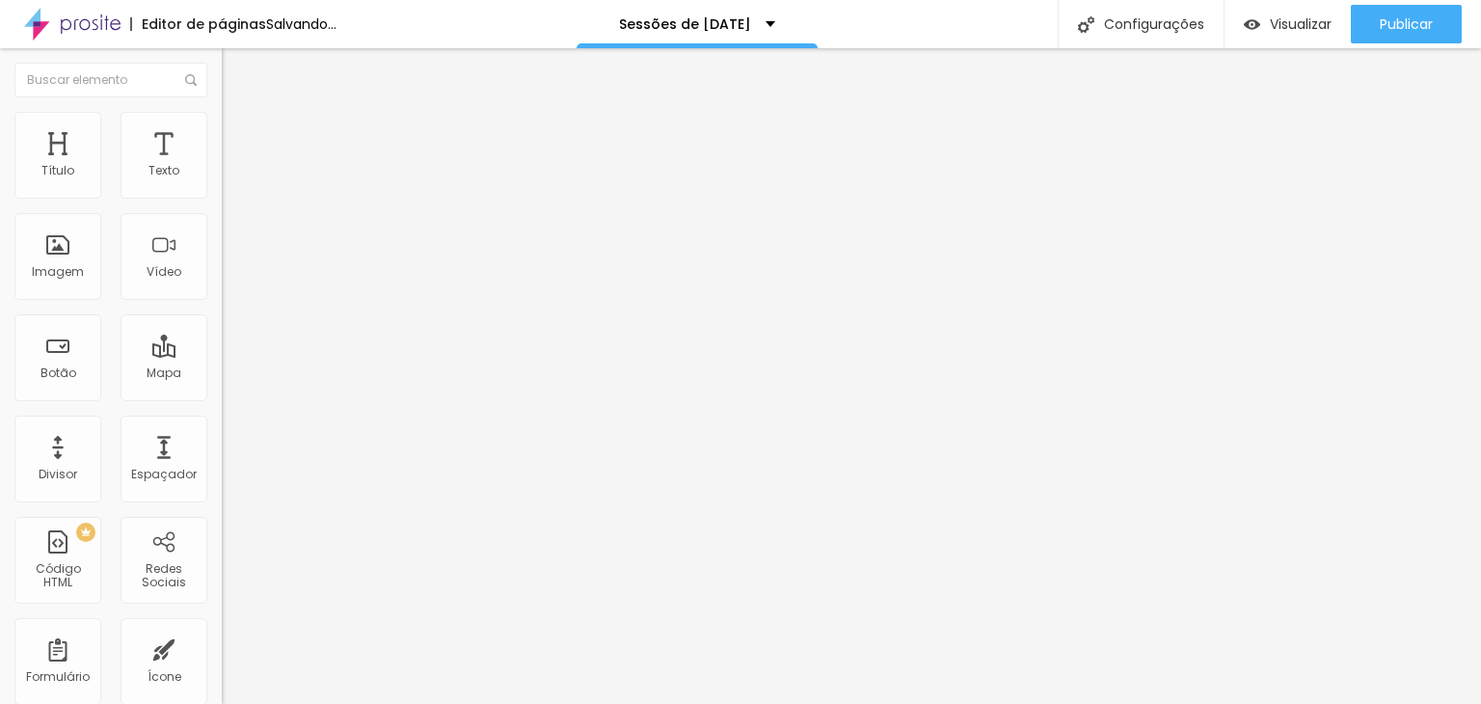
click at [222, 183] on button "button" at bounding box center [235, 175] width 27 height 20
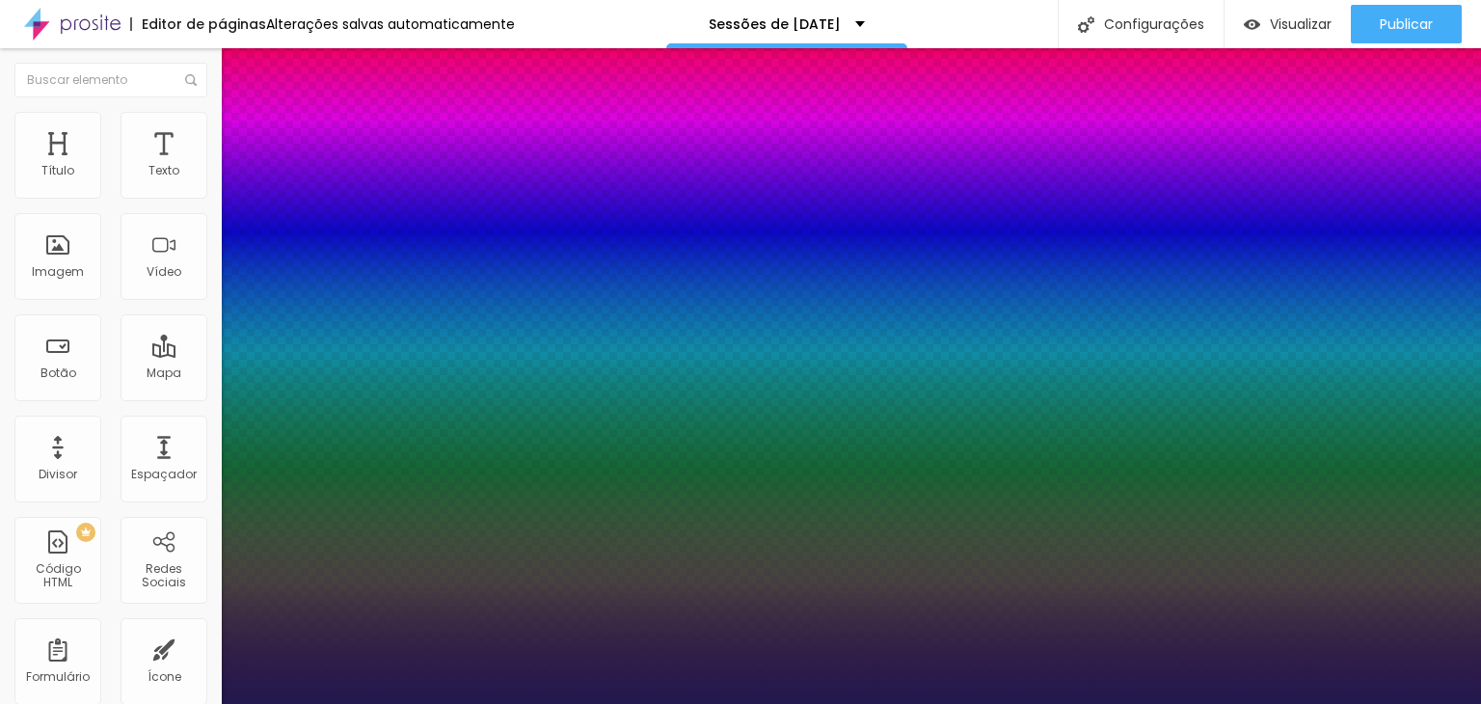
type input "1"
select select "GreatVibes-Regular"
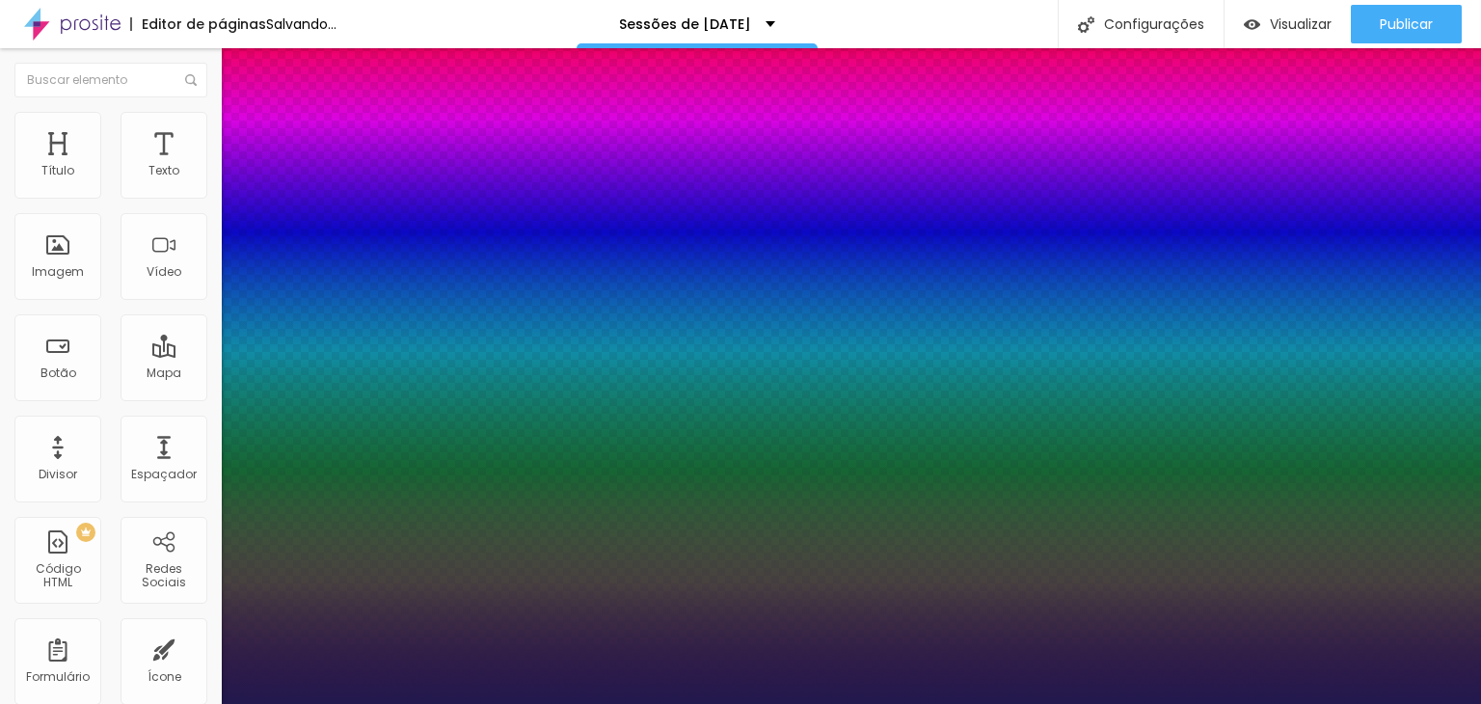
type input "1"
click at [690, 703] on div at bounding box center [740, 704] width 1481 height 0
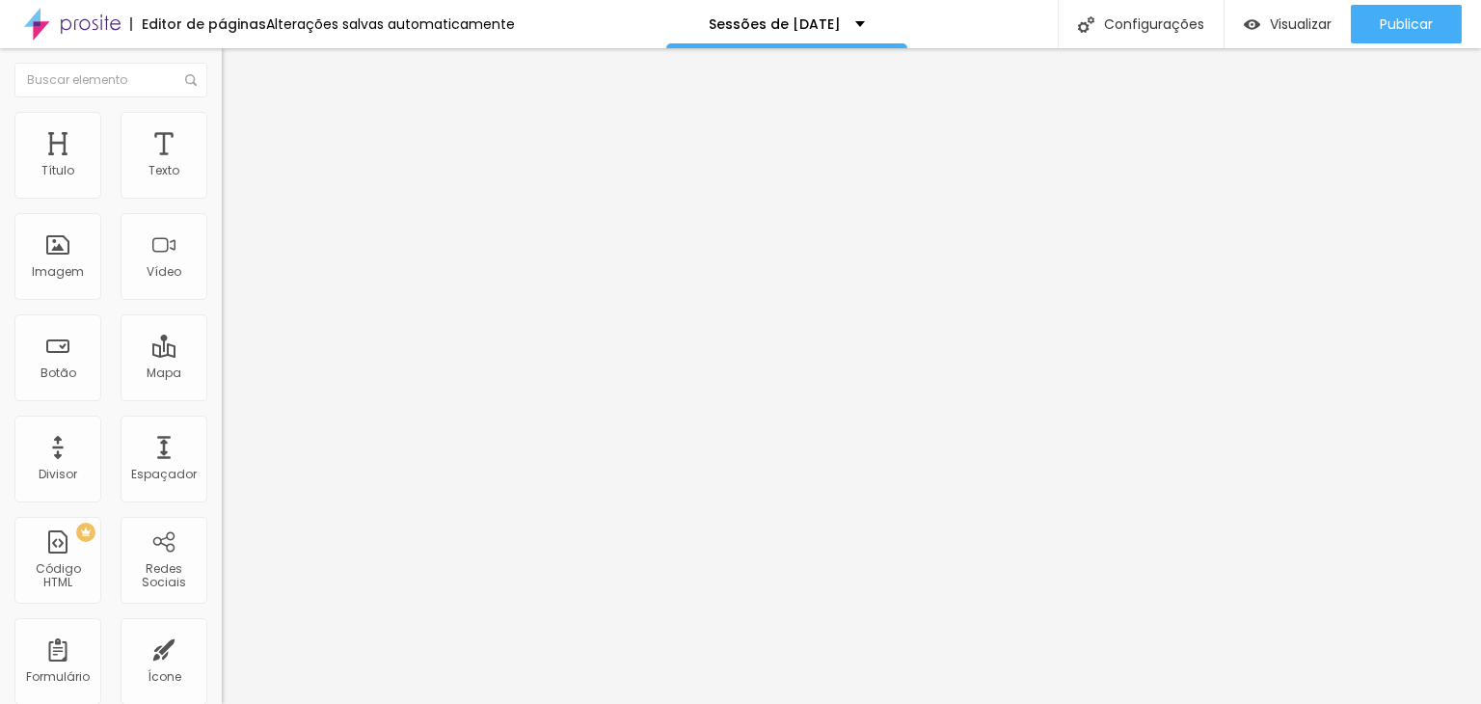
click at [231, 177] on icon "button" at bounding box center [235, 174] width 8 height 8
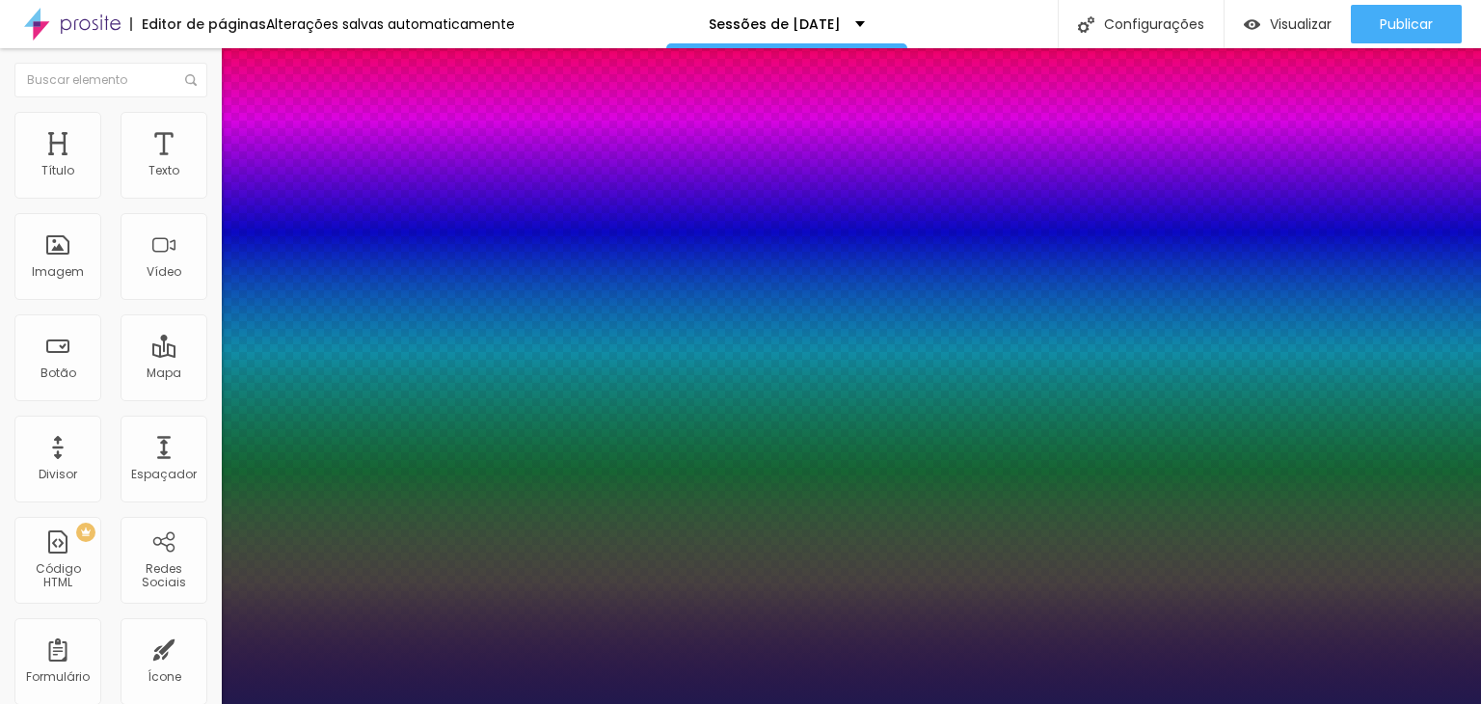
type input "1"
type input "24"
type input "1"
type input "25"
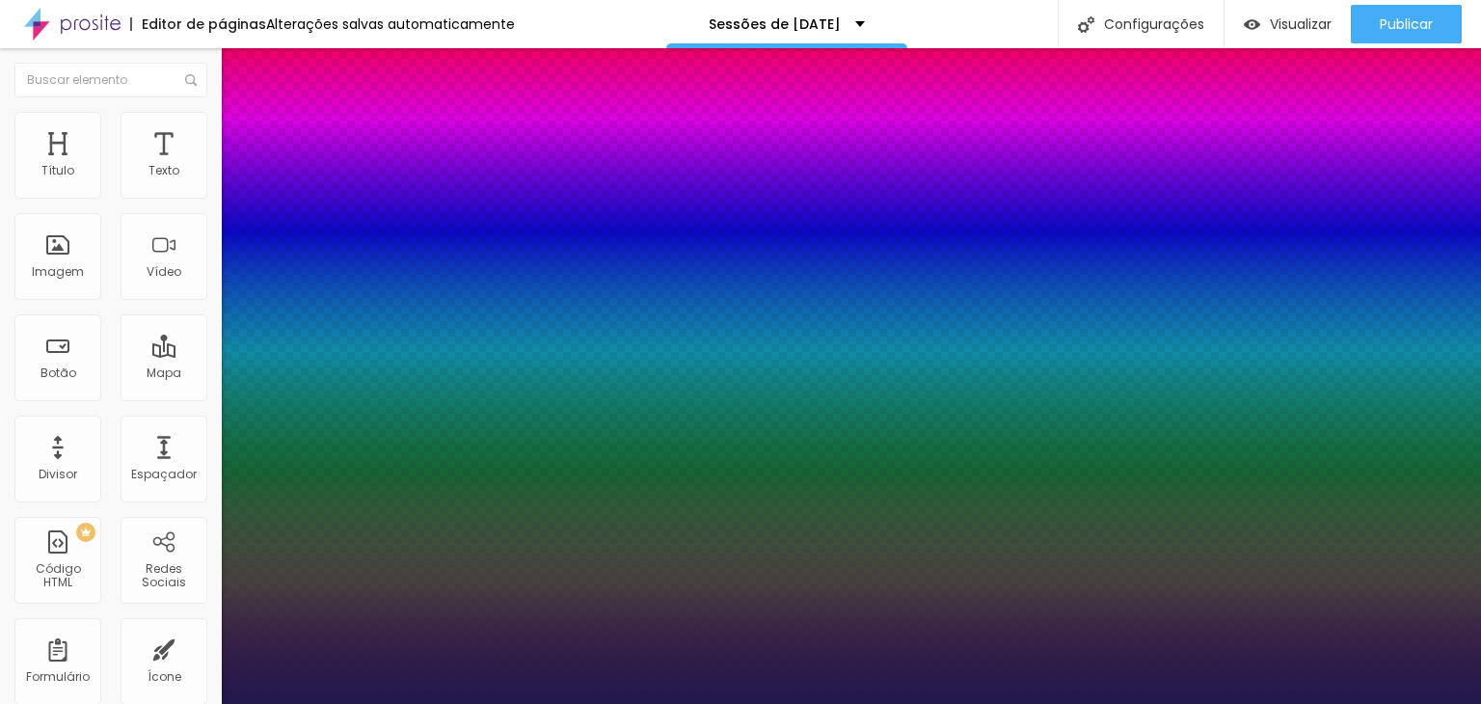
type input "25"
type input "1"
type input "26"
type input "1"
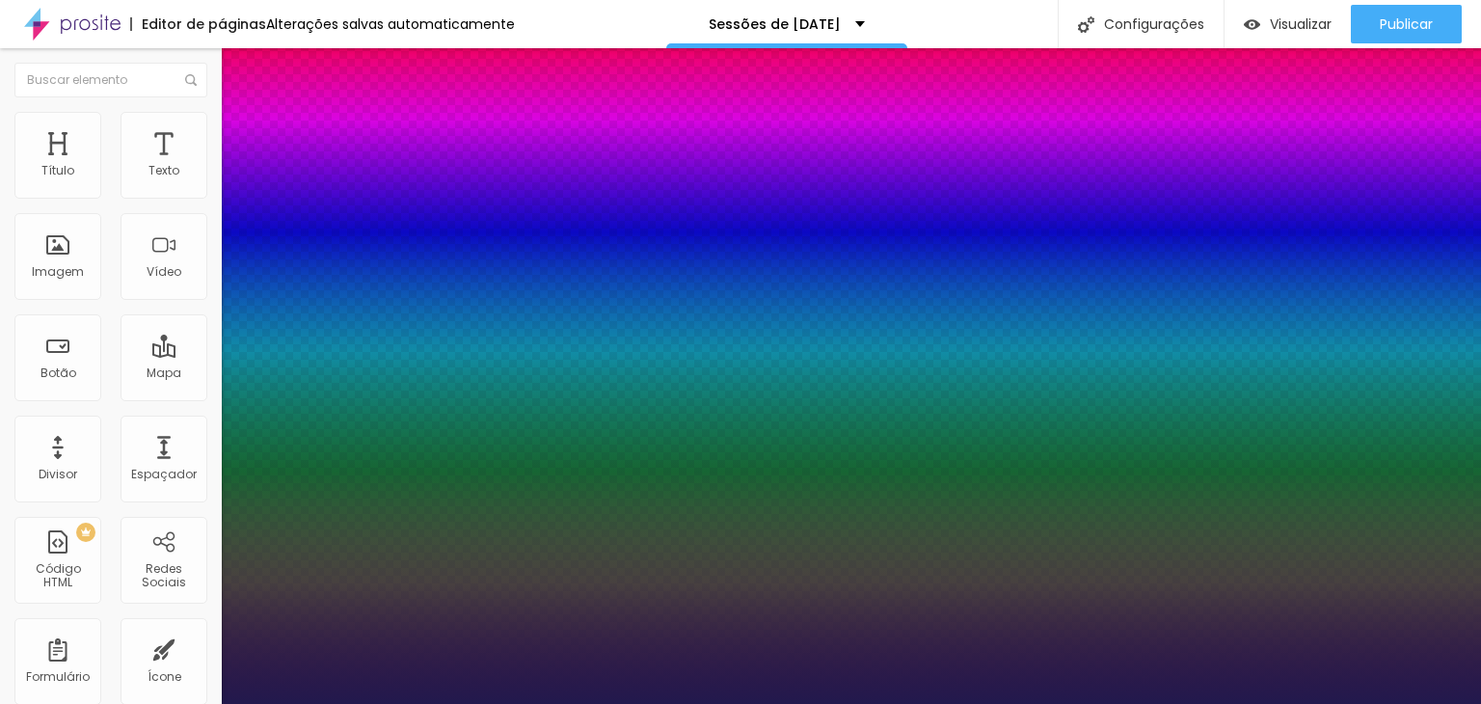
type input "27"
type input "1"
type input "28"
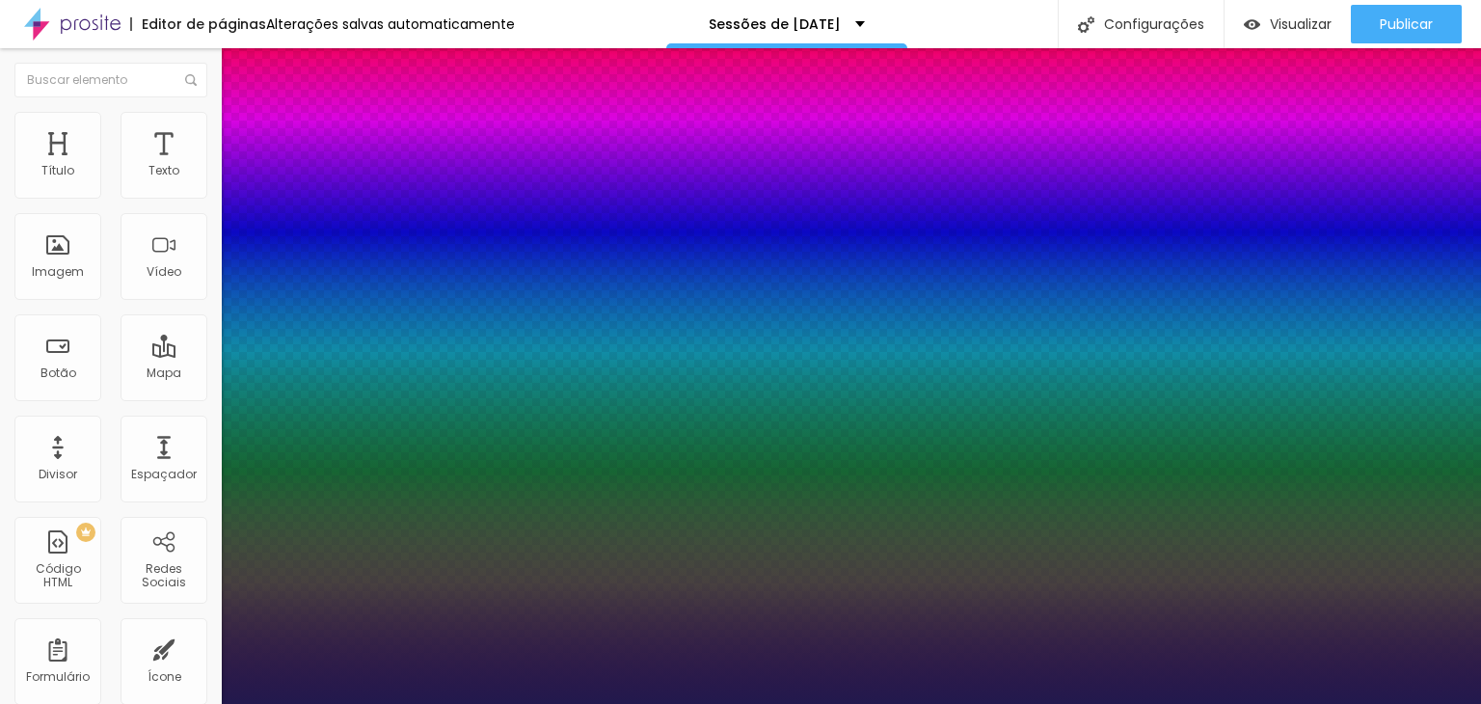
type input "1"
type input "29"
type input "1"
type input "30"
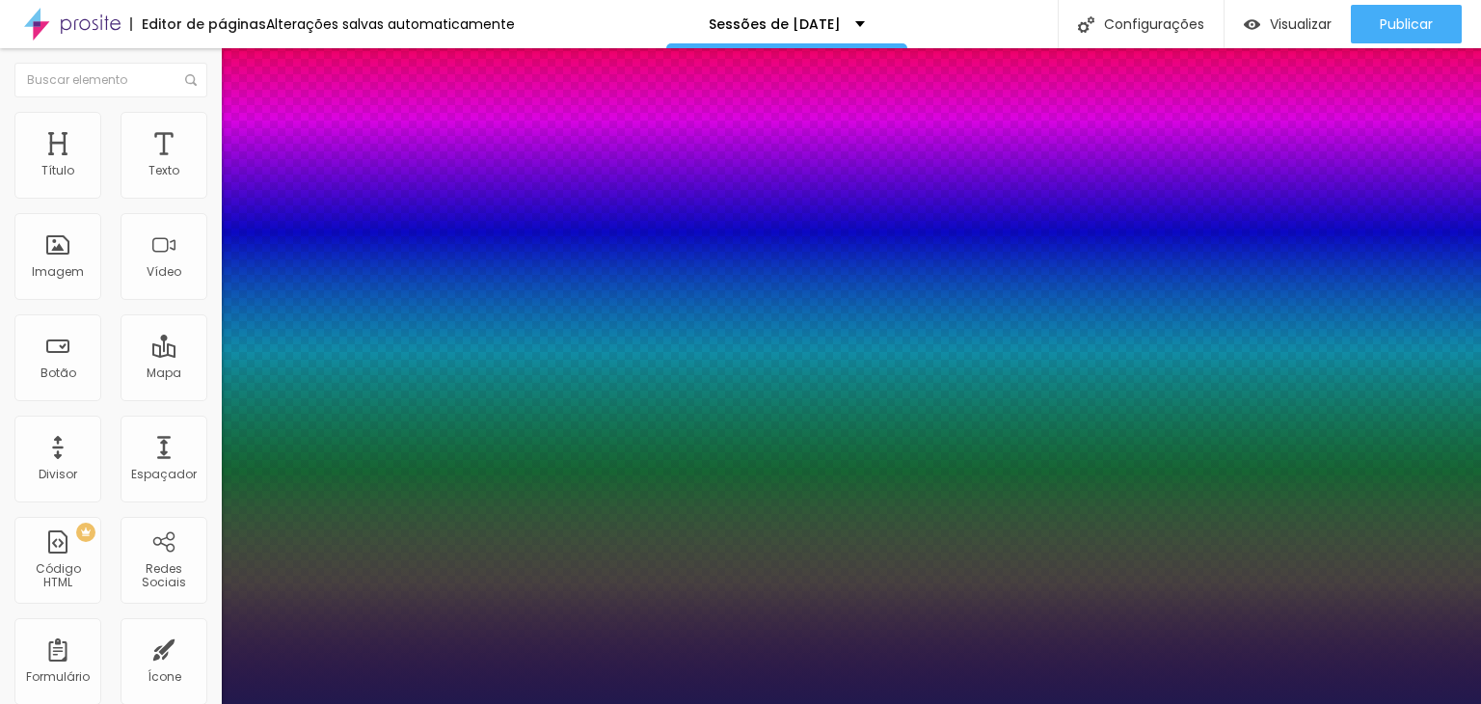
type input "30"
type input "1"
type input "32"
type input "1"
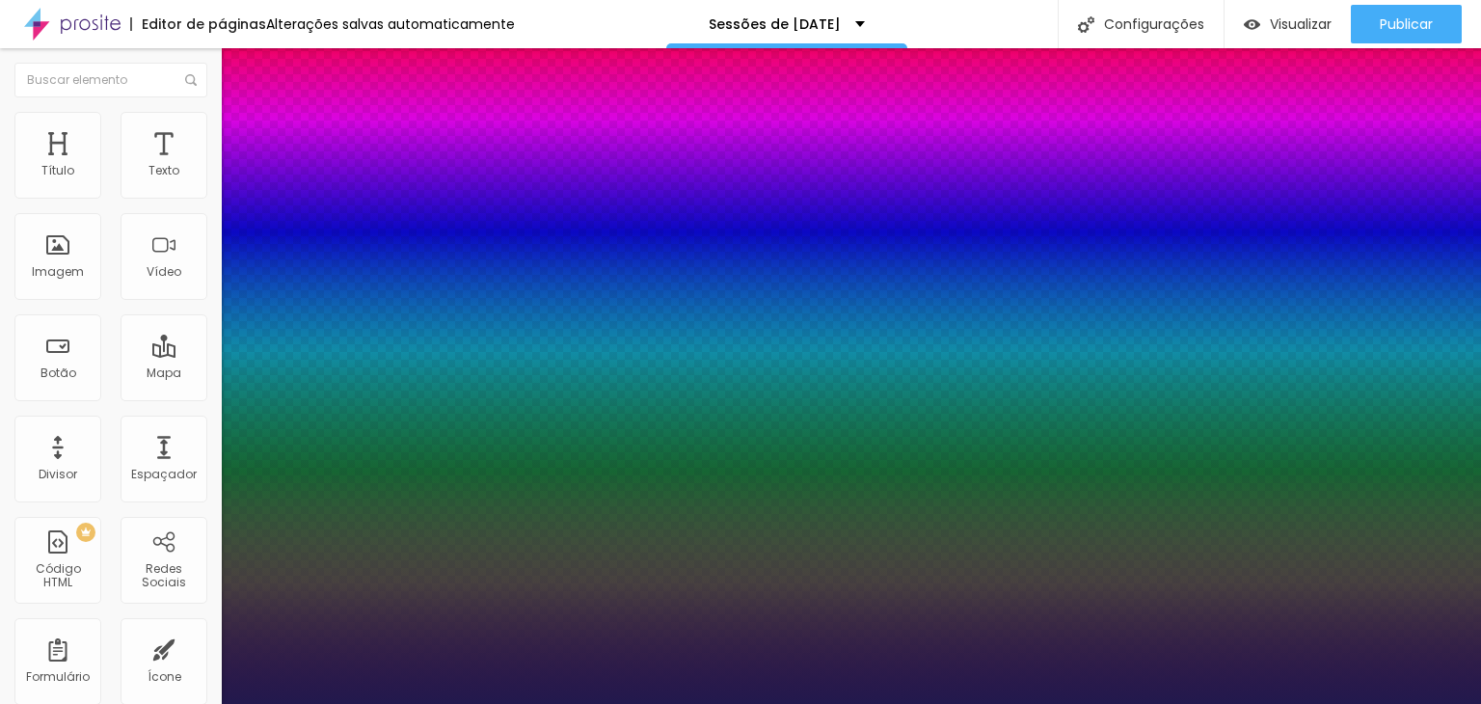
type input "33"
type input "1"
type input "35"
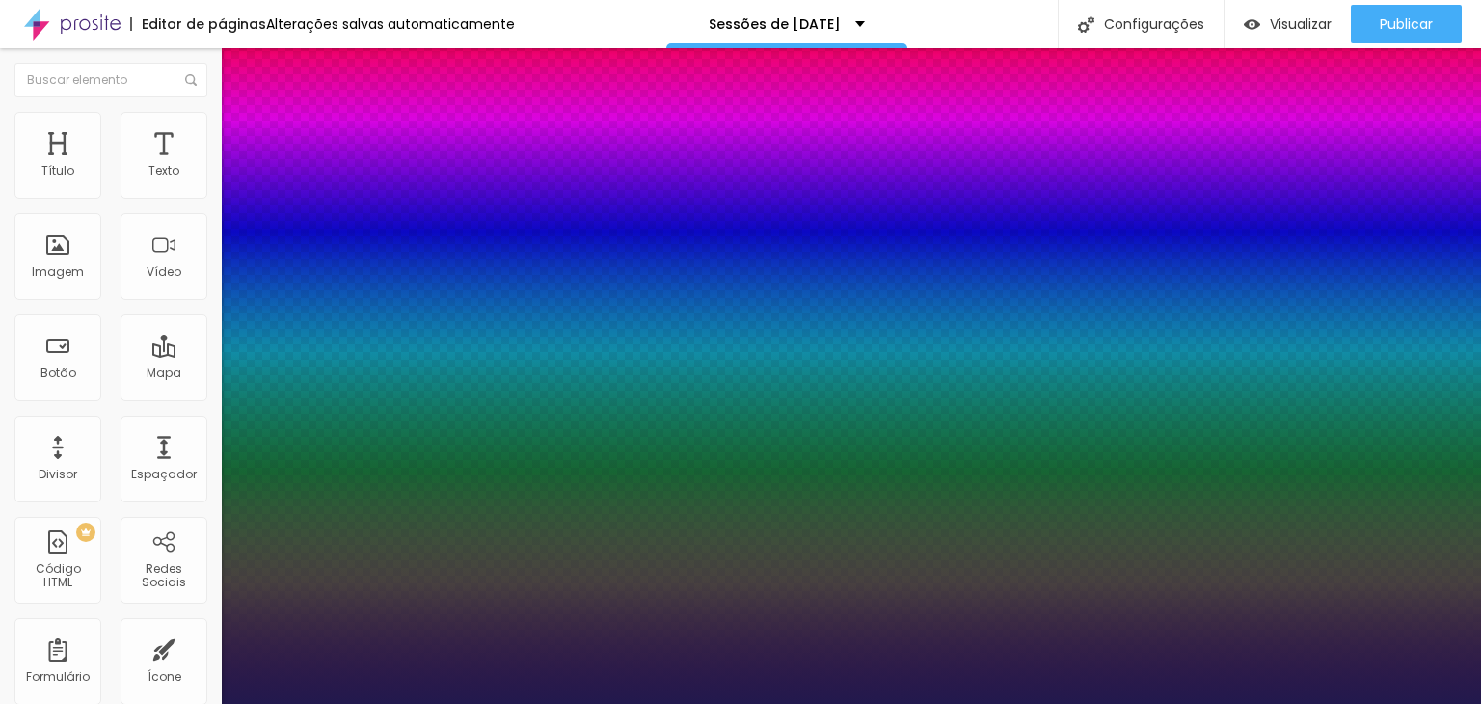
type input "1"
type input "36"
type input "1"
type input "38"
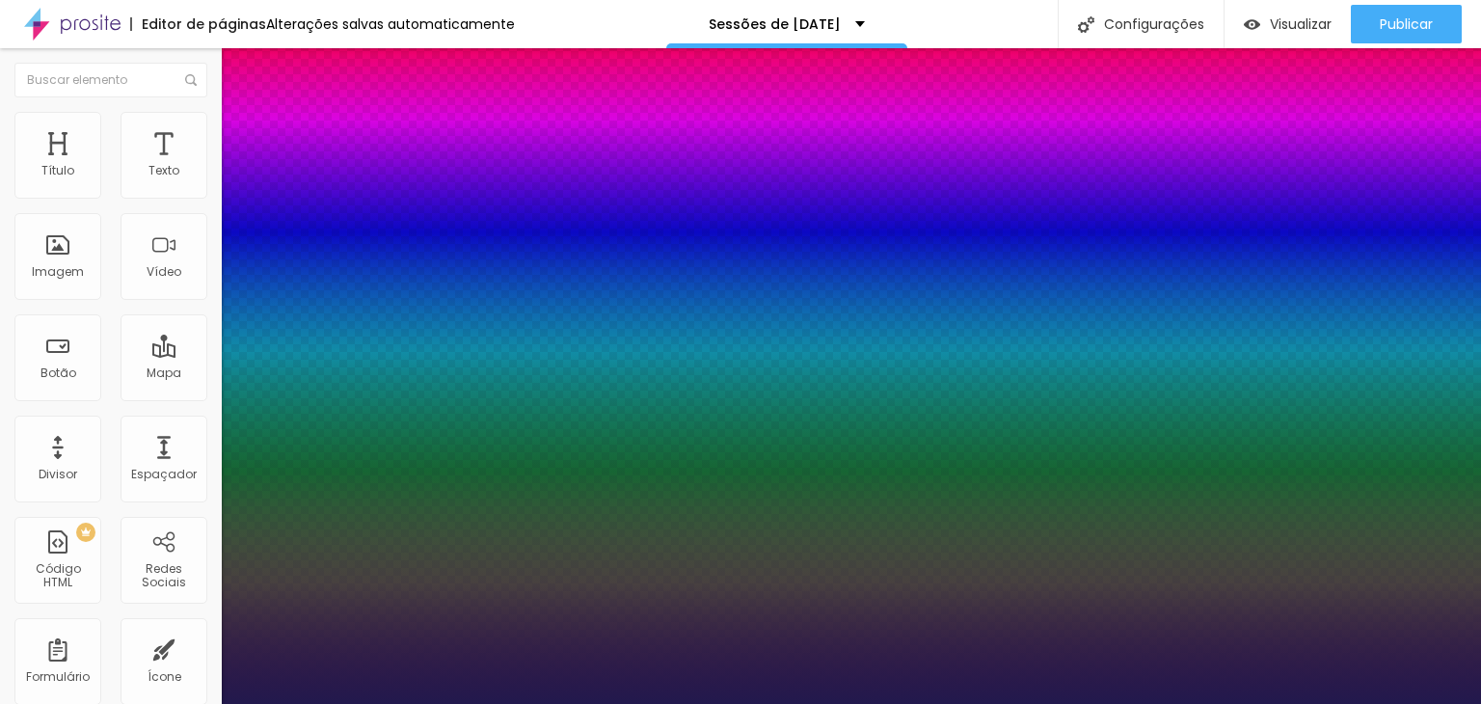
type input "38"
type input "1"
type input "39"
type input "1"
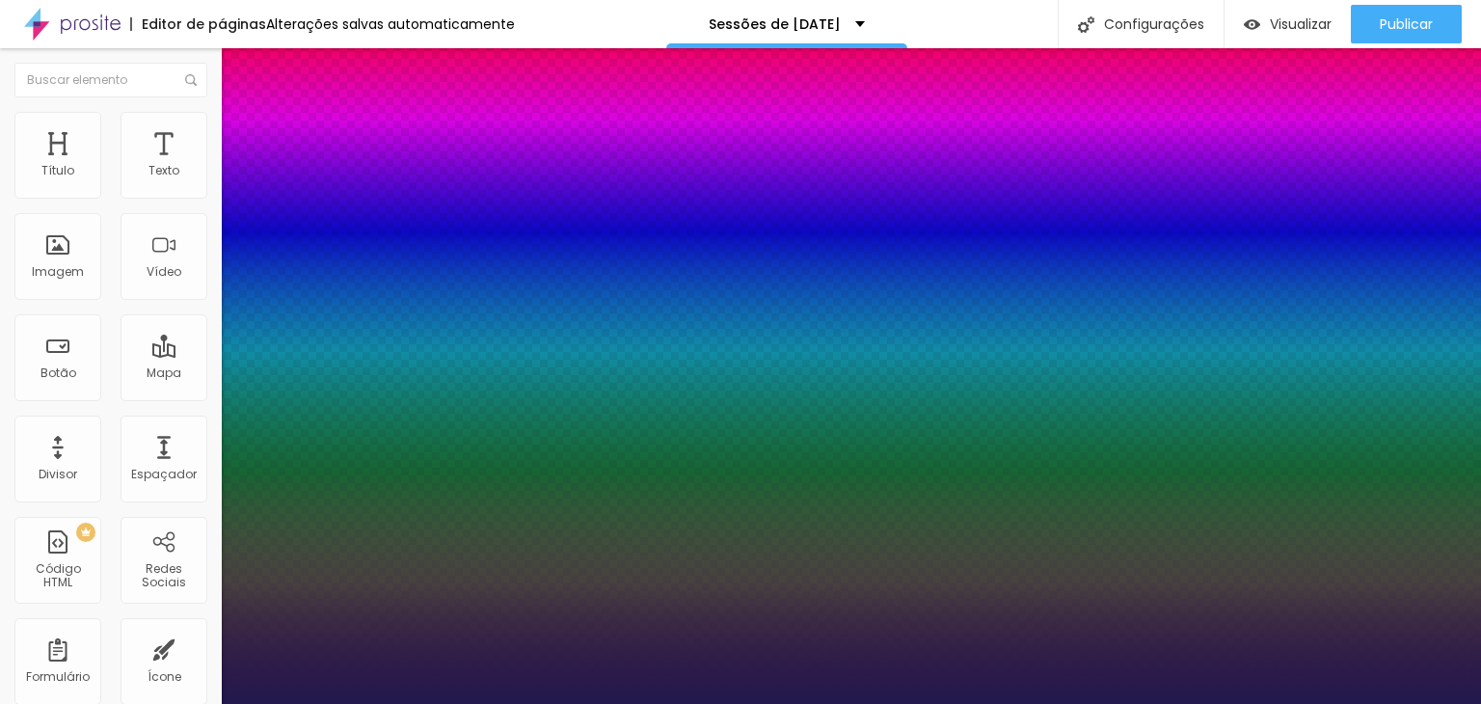
type input "41"
type input "1"
type input "43"
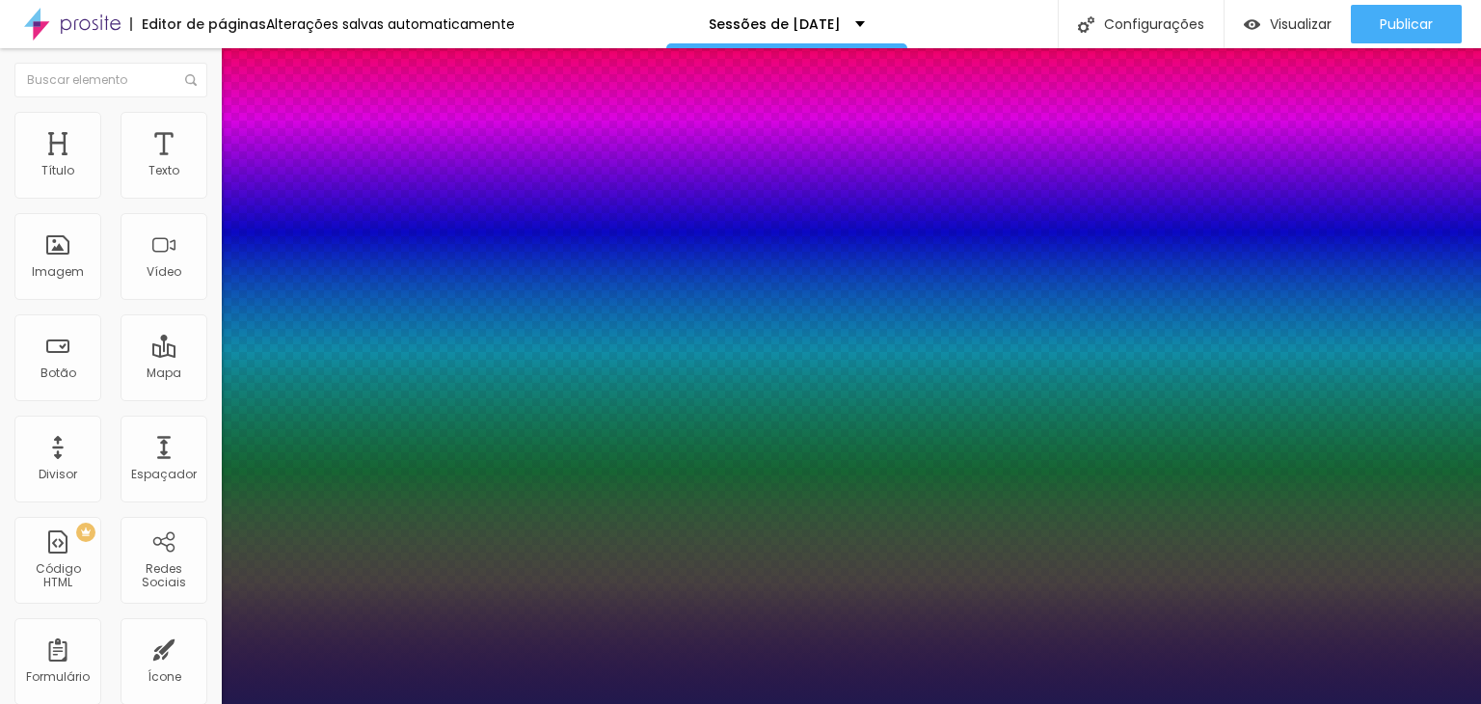
type input "1"
type input "45"
type input "1"
type input "46"
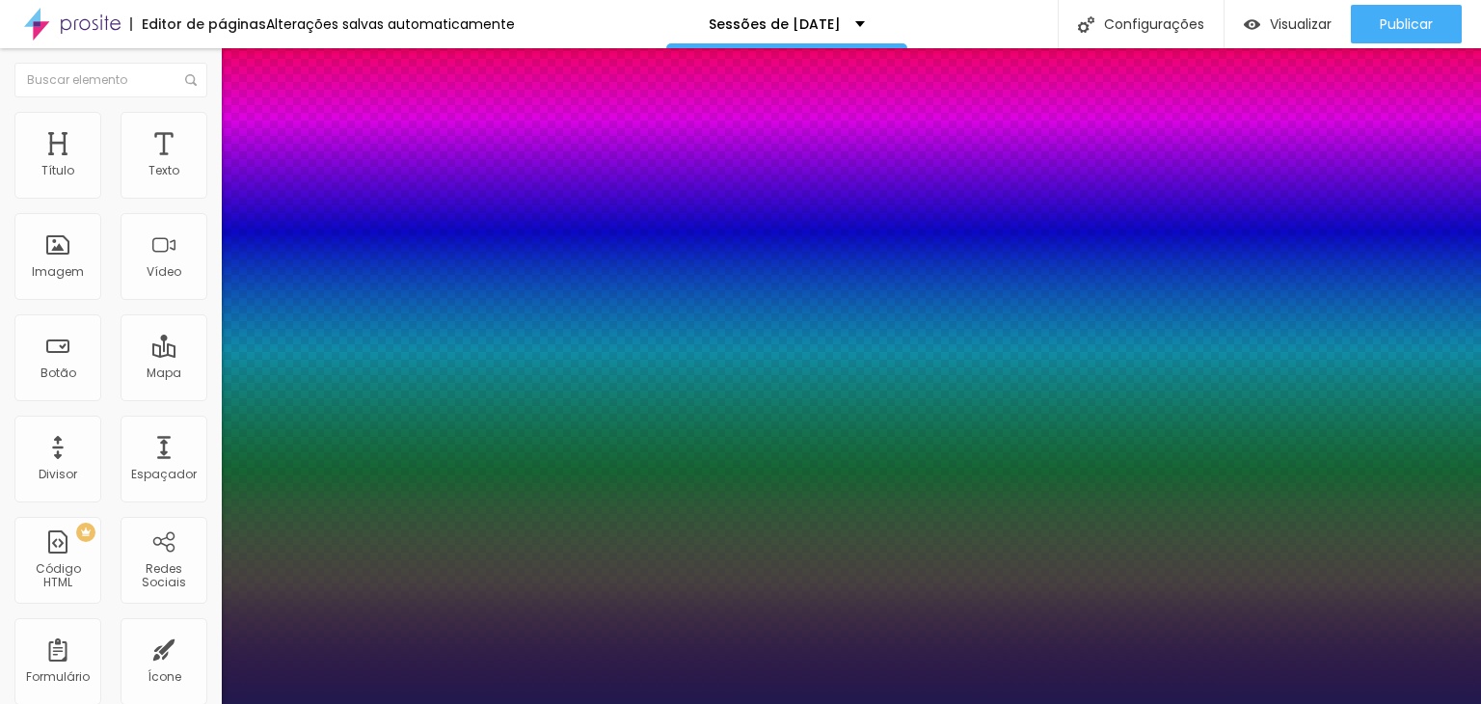
type input "46"
type input "1"
type input "47"
type input "1"
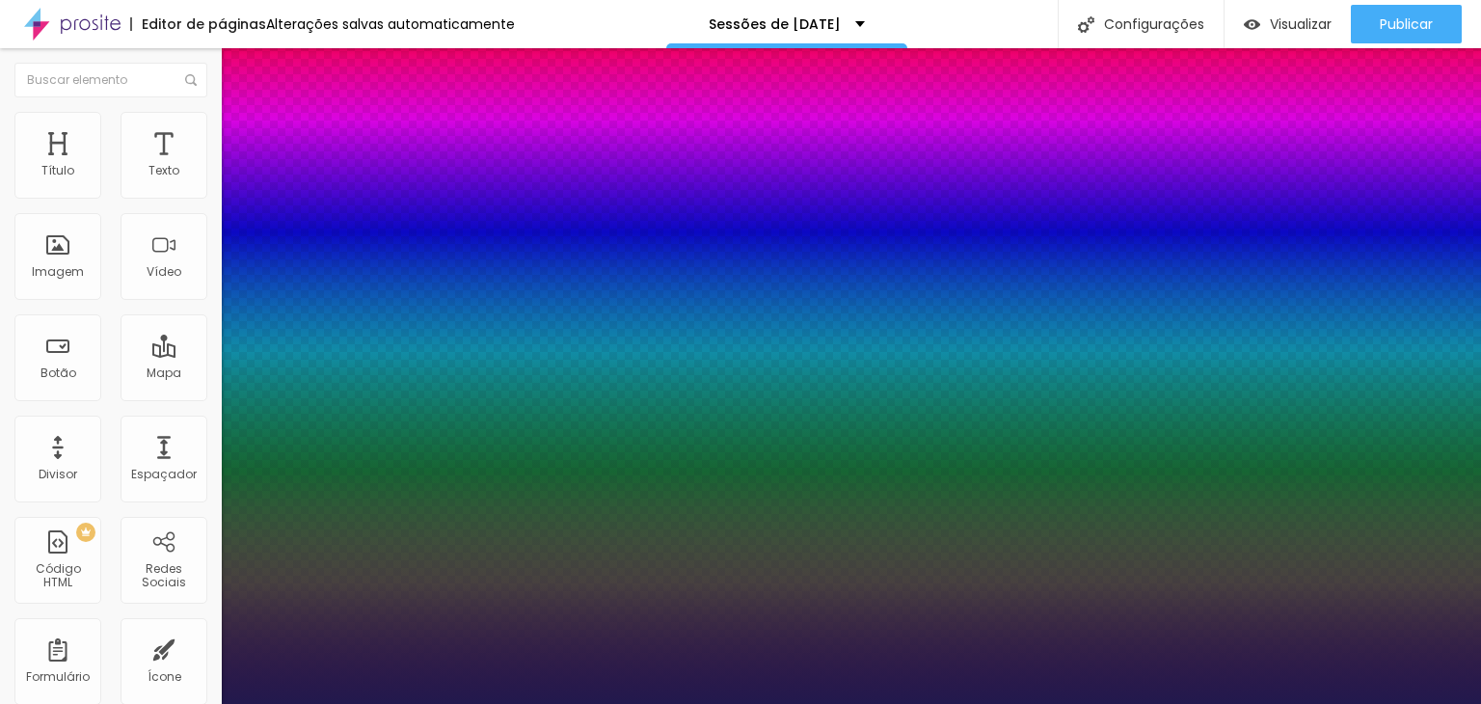
type input "48"
type input "1"
type input "49"
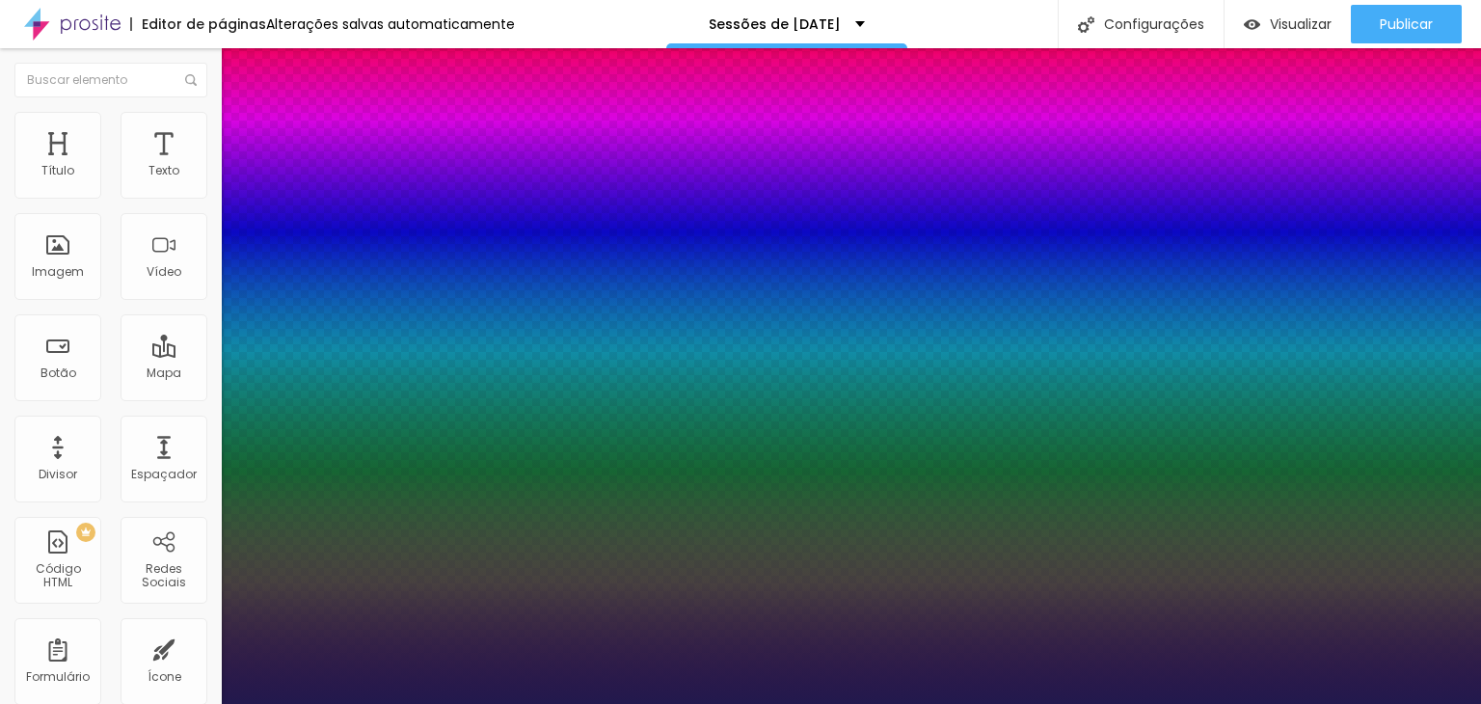
type input "1"
type input "50"
type input "1"
drag, startPoint x: 272, startPoint y: 324, endPoint x: 312, endPoint y: 323, distance: 40.5
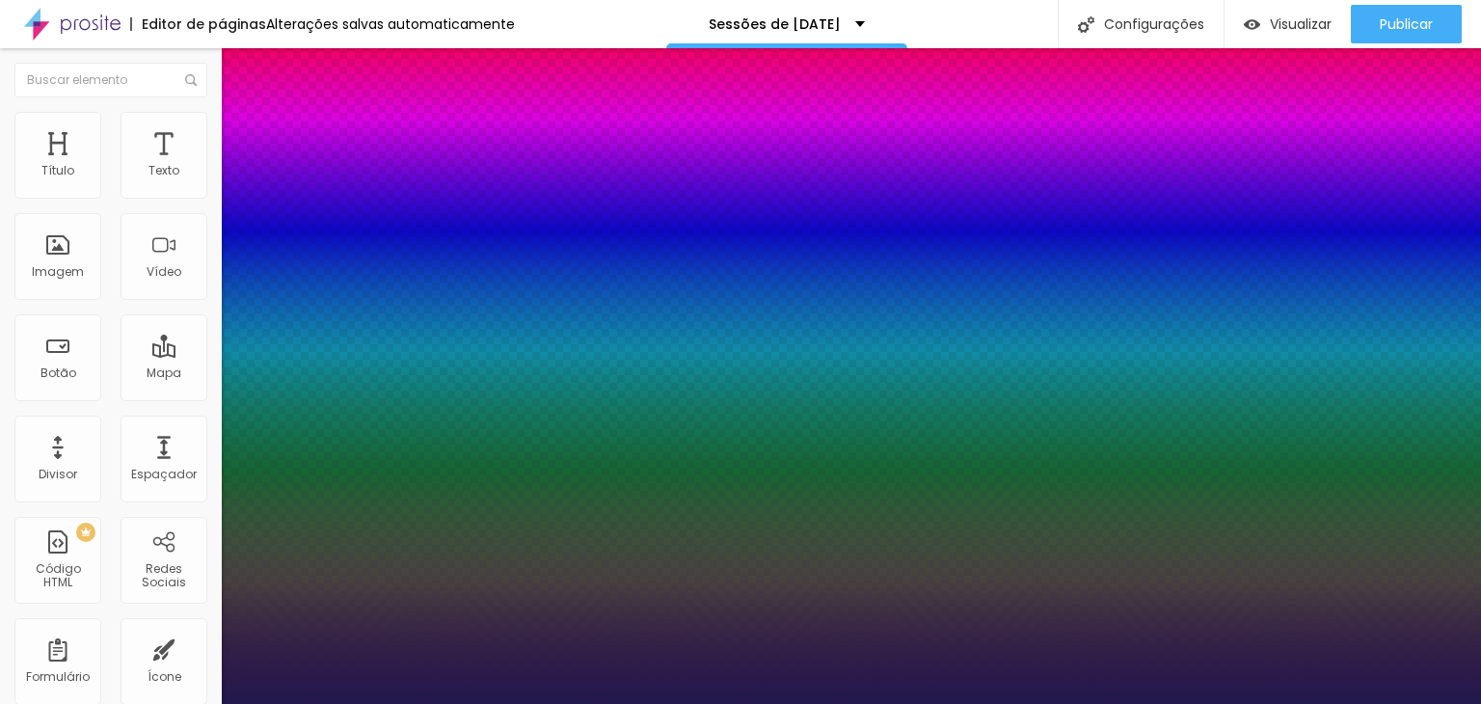
type input "50"
click at [571, 703] on div at bounding box center [740, 704] width 1481 height 0
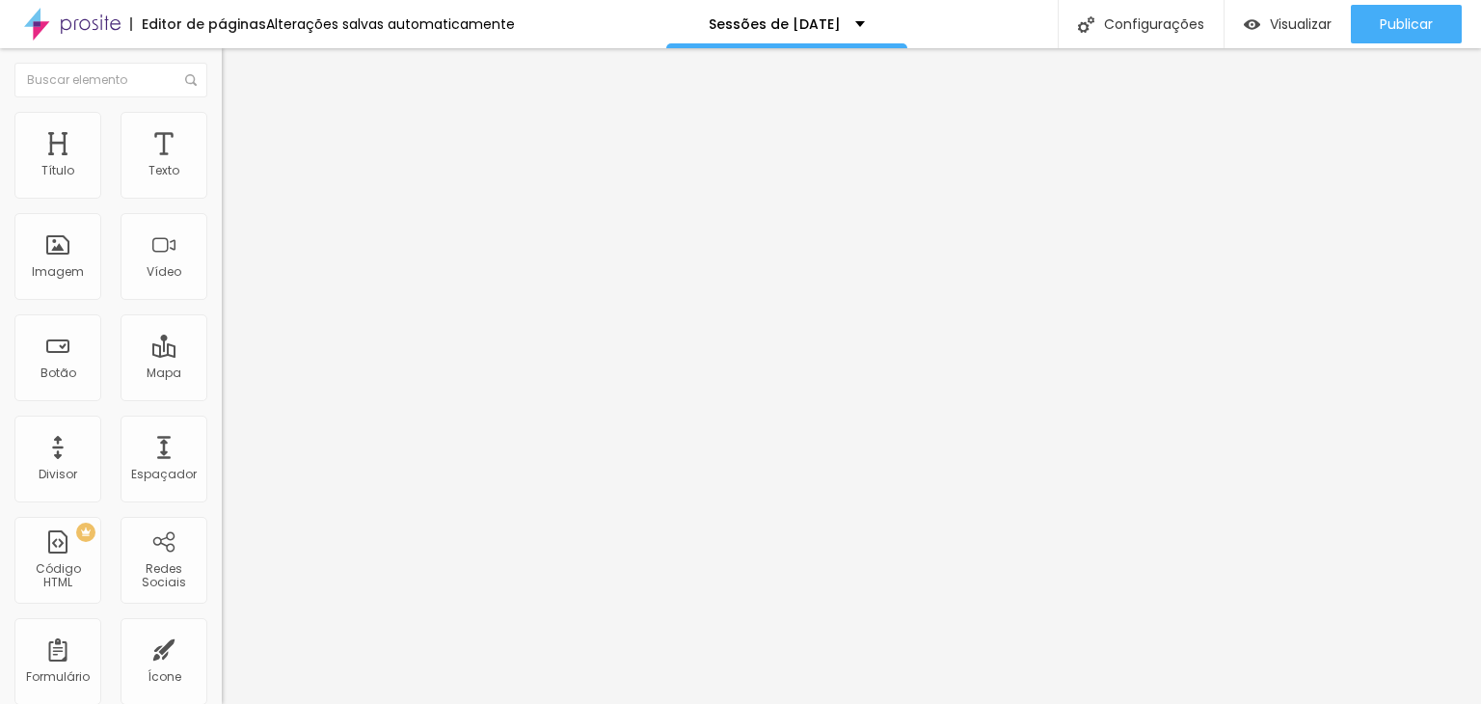
click at [222, 406] on div "Editar Texto Estilo Avançado Tipografia Voltar ao padrão Sombra DESATIVADO Volt…" at bounding box center [333, 376] width 222 height 656
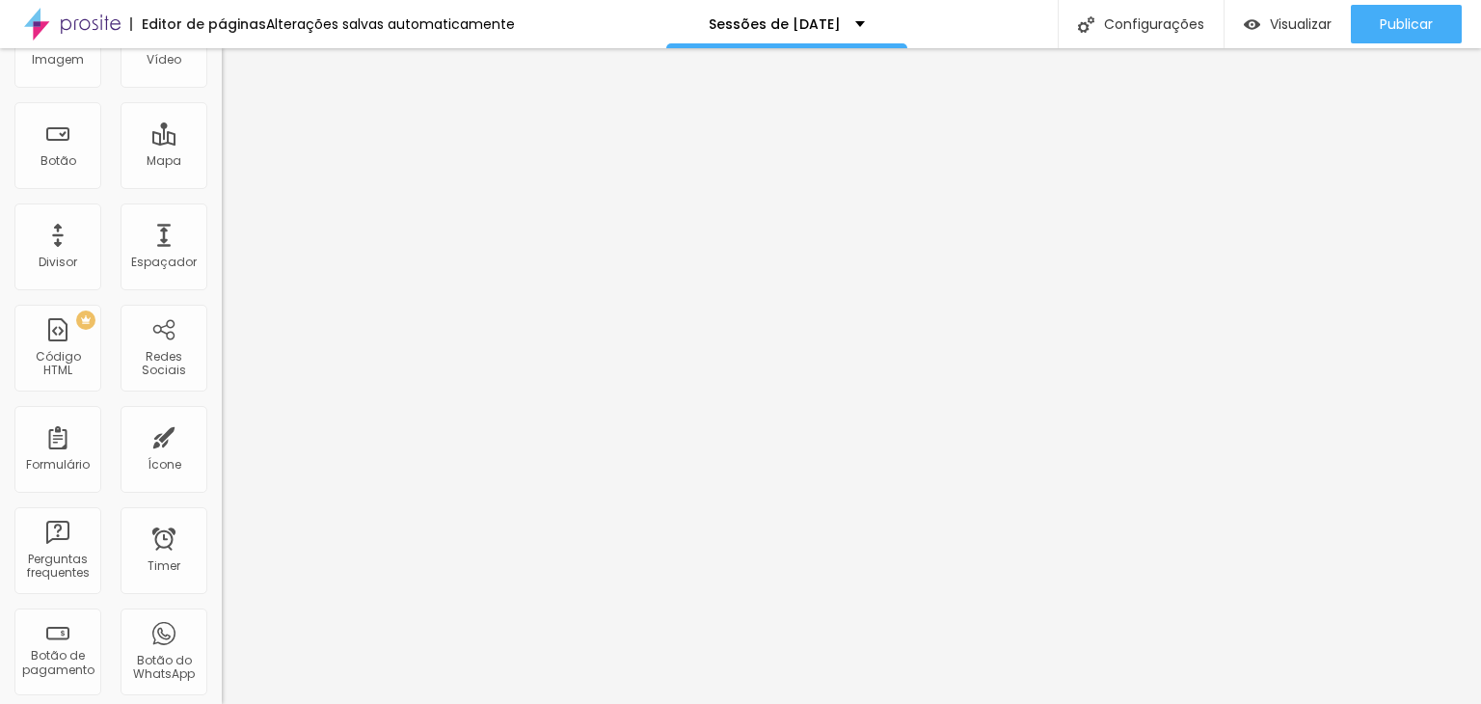
scroll to position [0, 0]
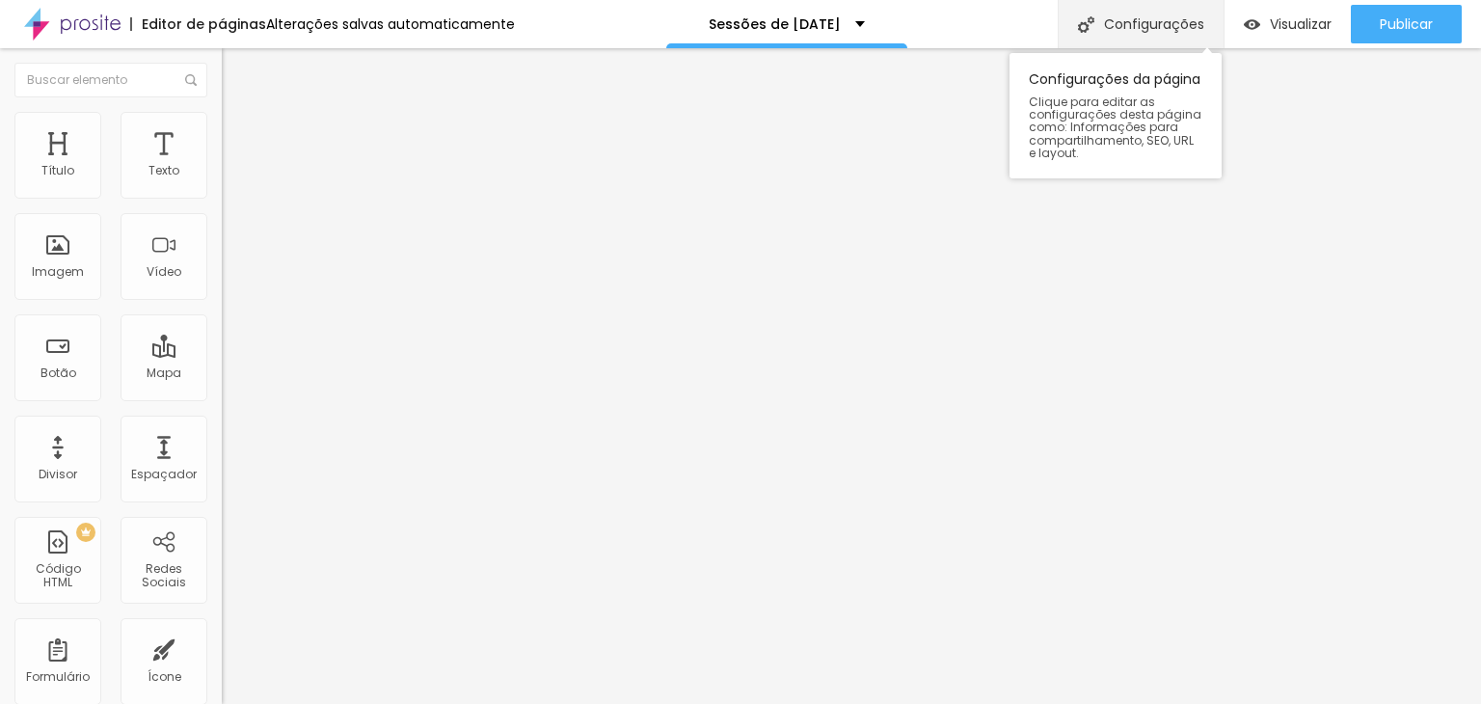
click at [1147, 32] on div "Configurações" at bounding box center [1141, 24] width 166 height 48
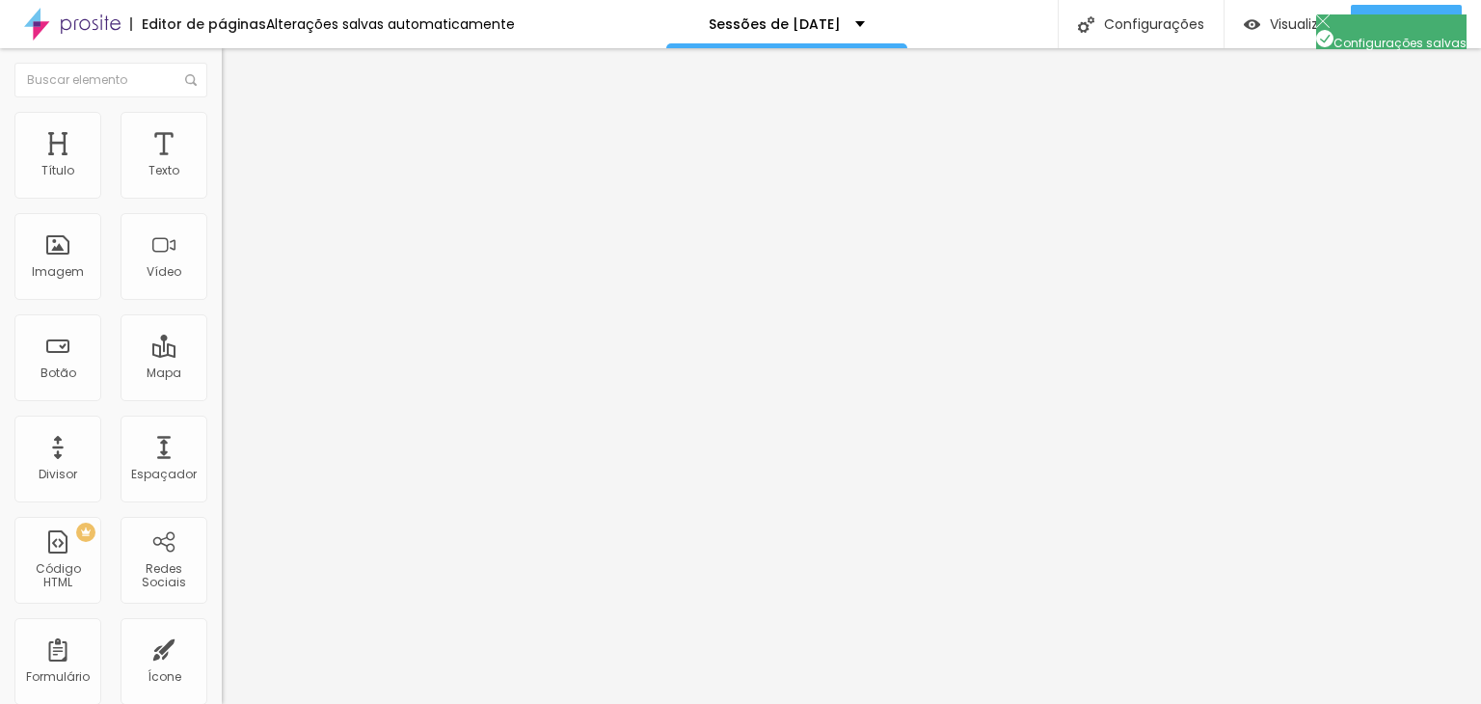
click at [222, 302] on span "Original" at bounding box center [245, 293] width 46 height 16
click at [222, 337] on span "Quadrado" at bounding box center [253, 328] width 63 height 16
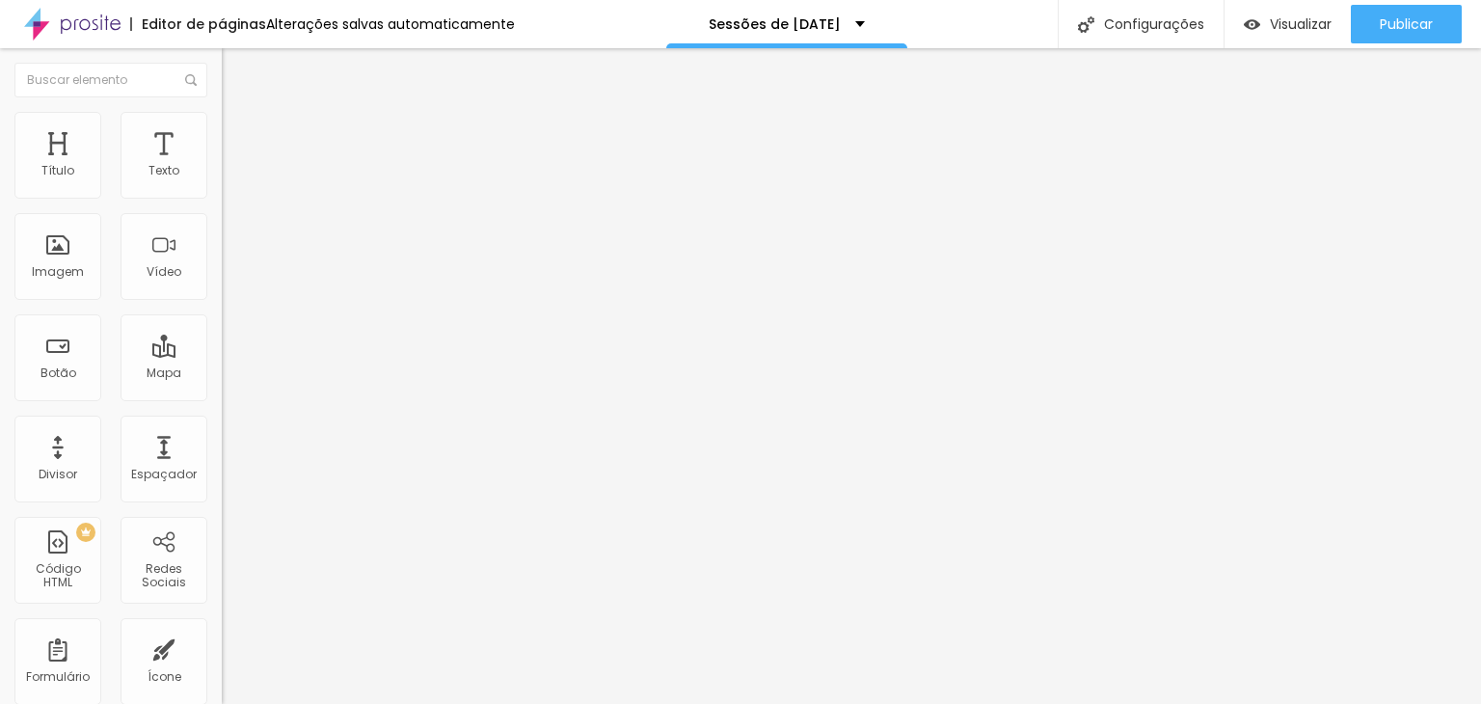
click at [222, 323] on div "Padrão 4:3" at bounding box center [333, 317] width 222 height 12
click at [222, 313] on span "Cinema" at bounding box center [246, 305] width 48 height 16
click at [222, 355] on span "Original" at bounding box center [245, 346] width 46 height 16
click at [222, 337] on span "Quadrado" at bounding box center [253, 328] width 63 height 16
click at [222, 325] on span "Padrão" at bounding box center [243, 317] width 43 height 16
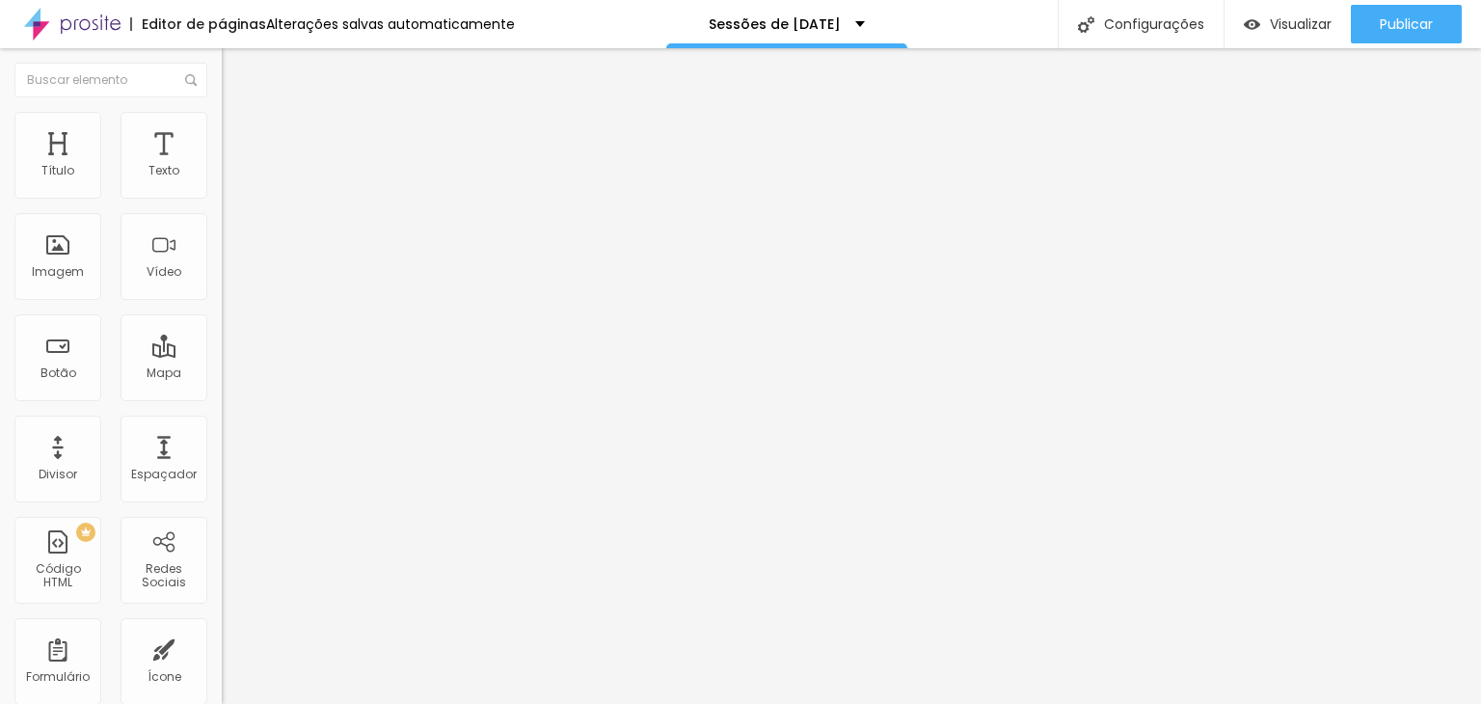
click at [239, 133] on span "Estilo" at bounding box center [254, 125] width 30 height 16
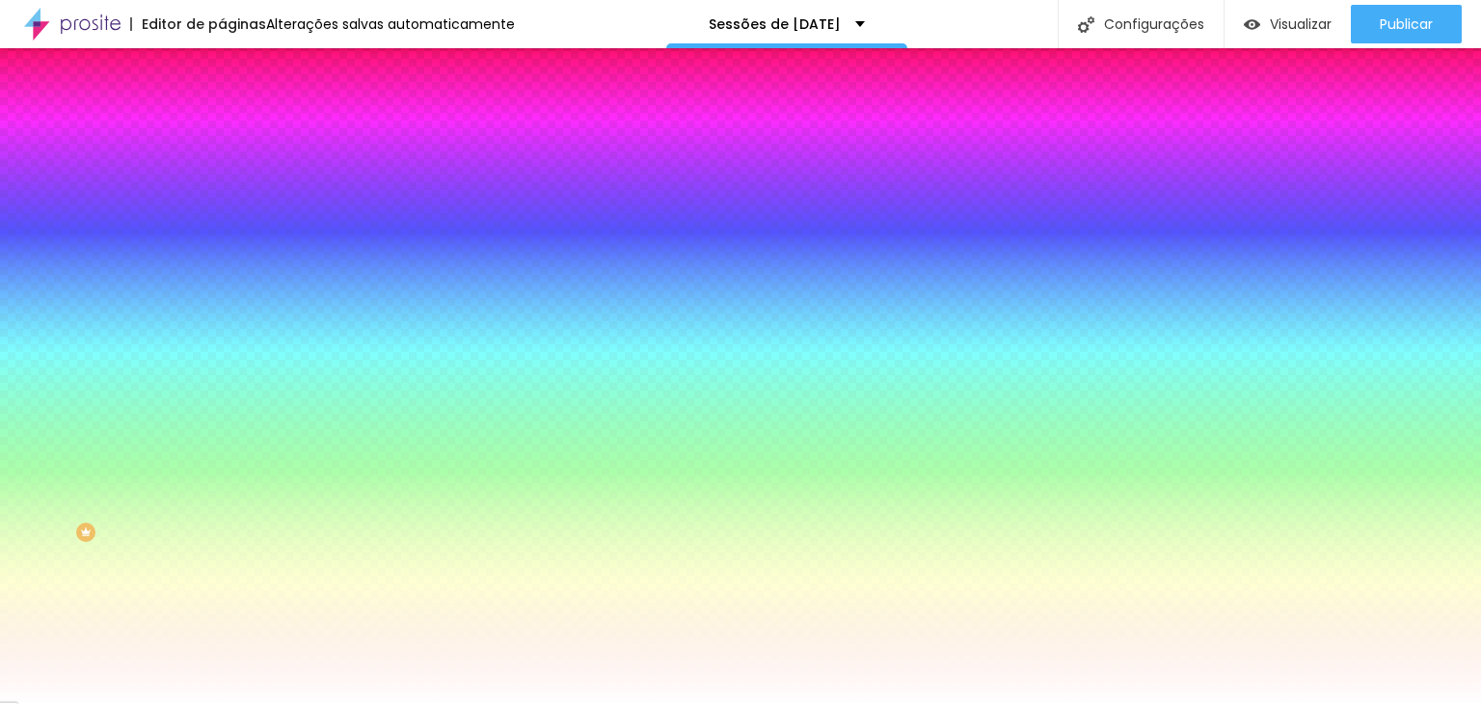
click at [222, 131] on li "Avançado" at bounding box center [333, 140] width 222 height 19
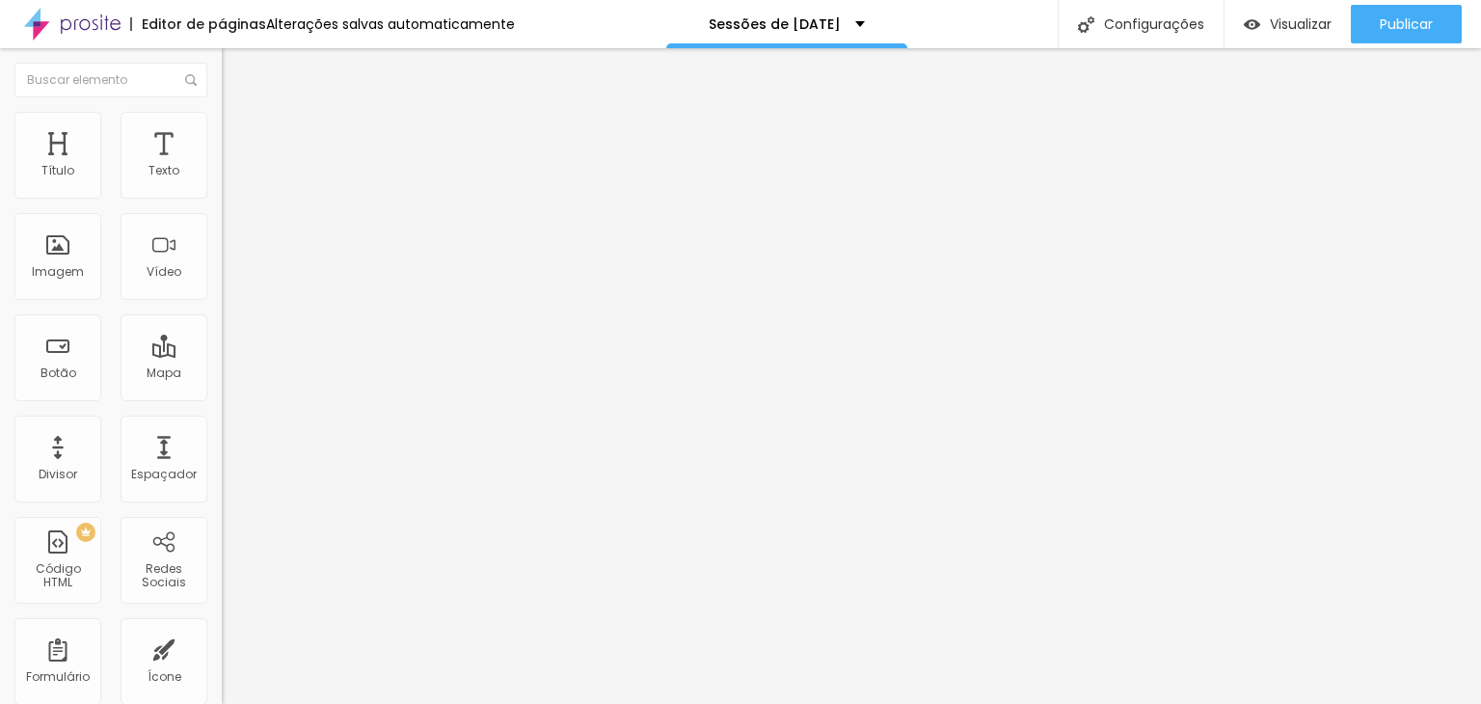
type input "15"
type input "10"
type input "5"
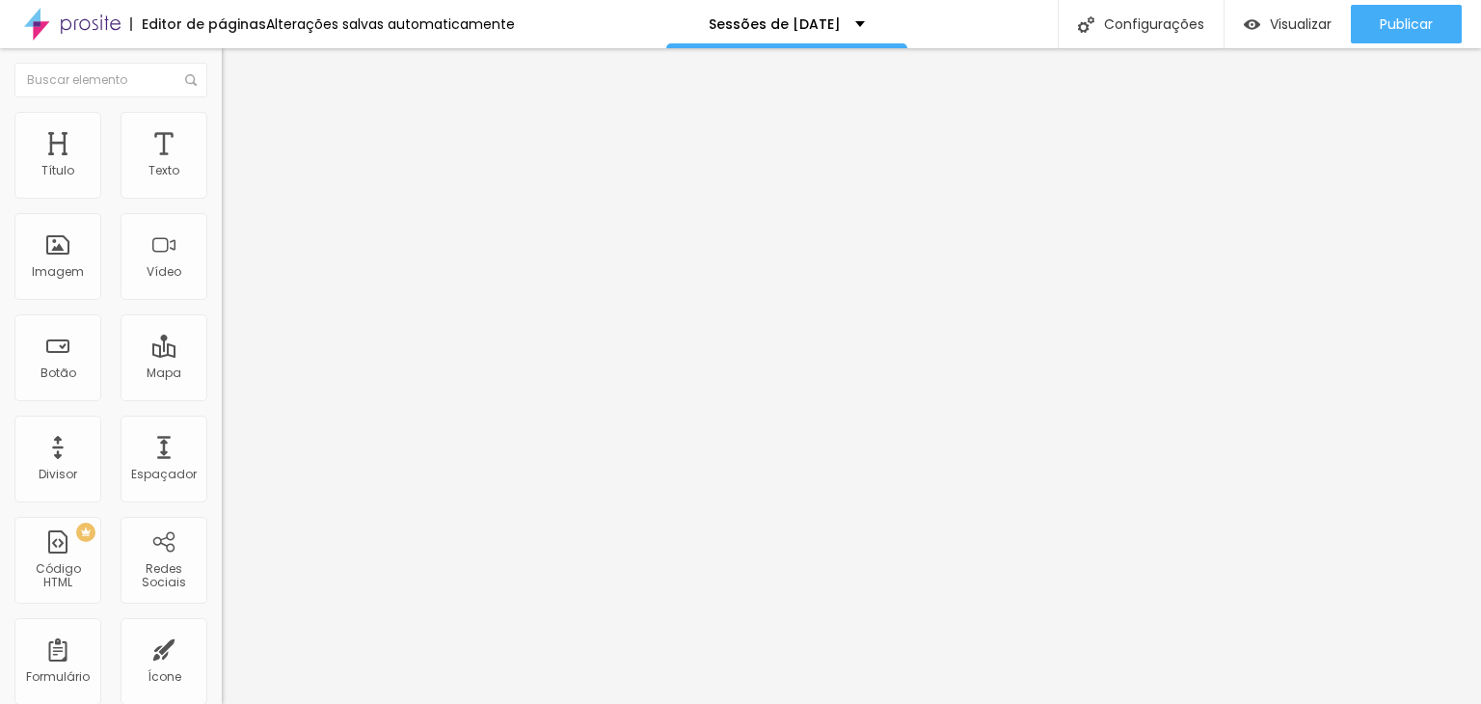
type input "5"
type input "0"
type input "5"
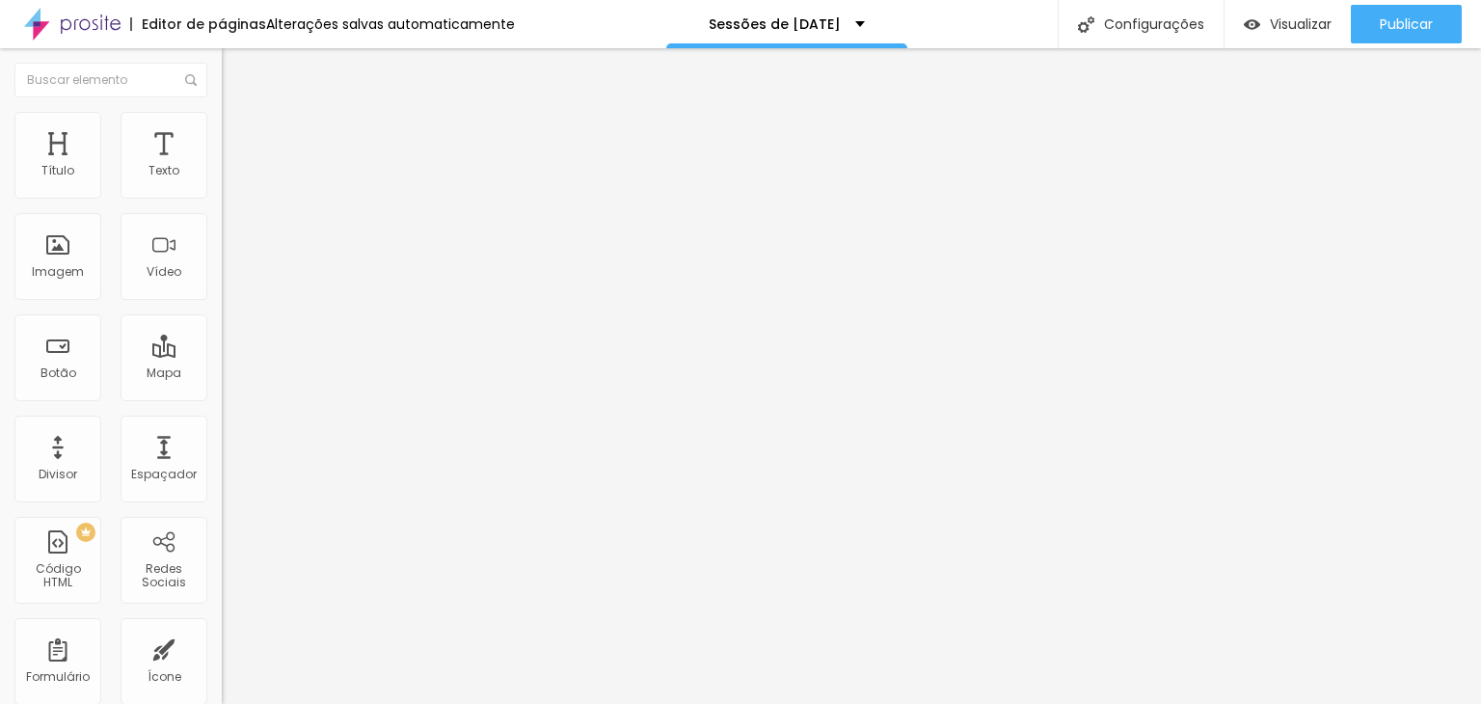
type input "10"
type input "15"
type input "20"
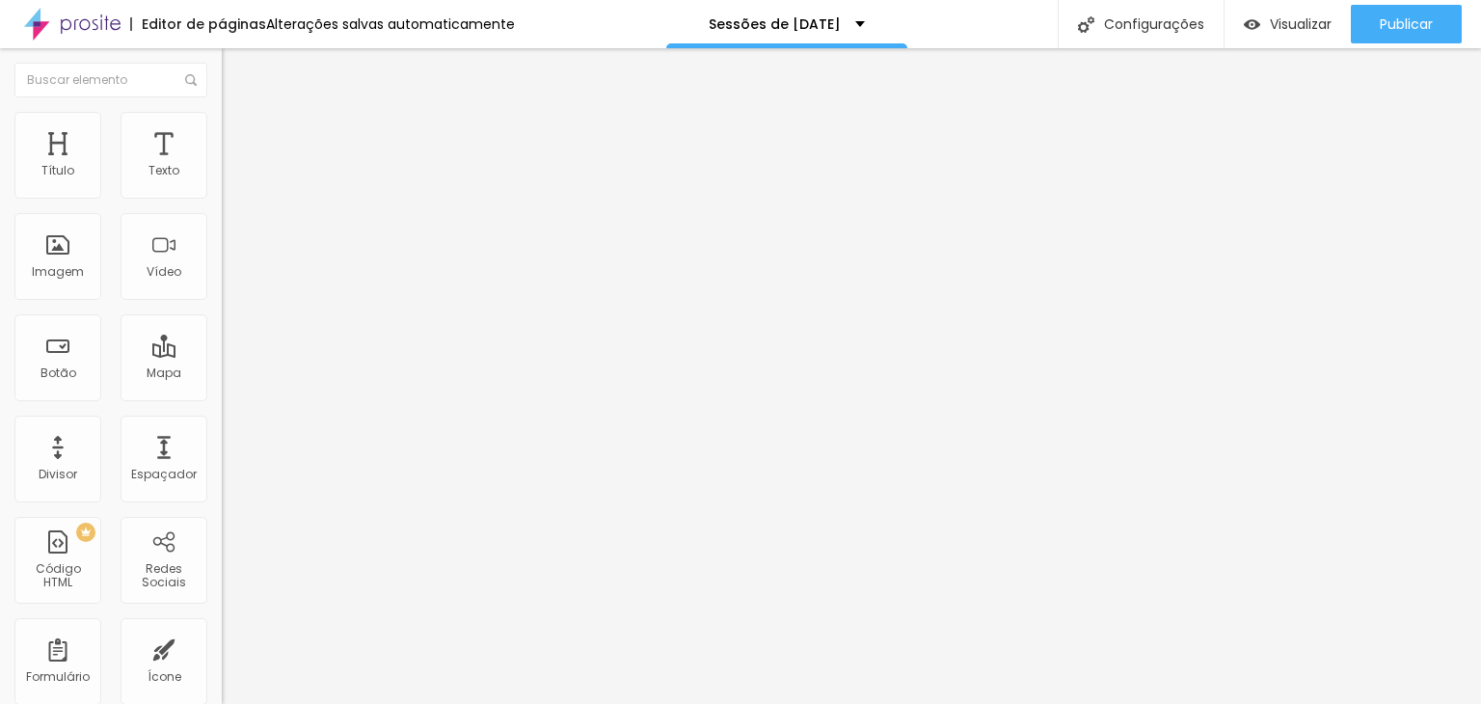
type input "20"
type input "25"
type input "30"
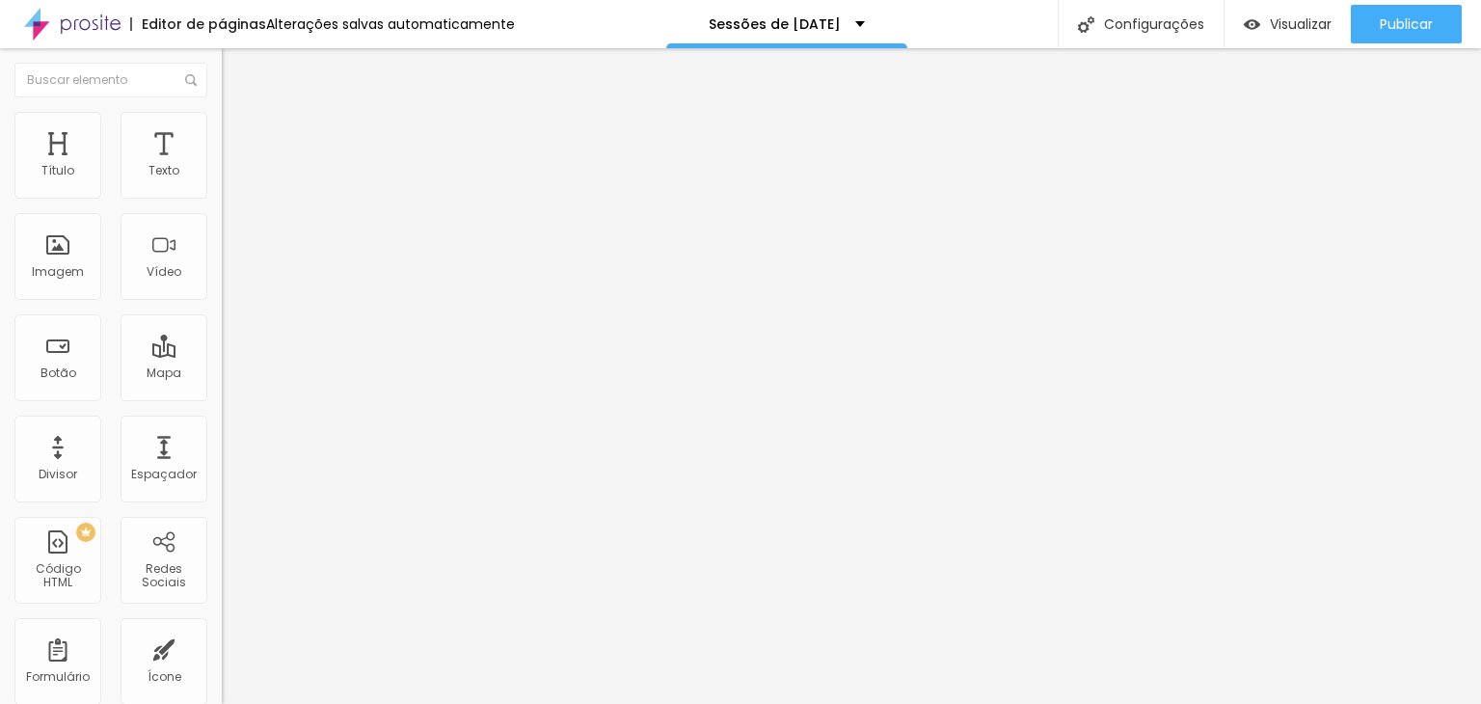
type input "35"
type input "40"
type input "45"
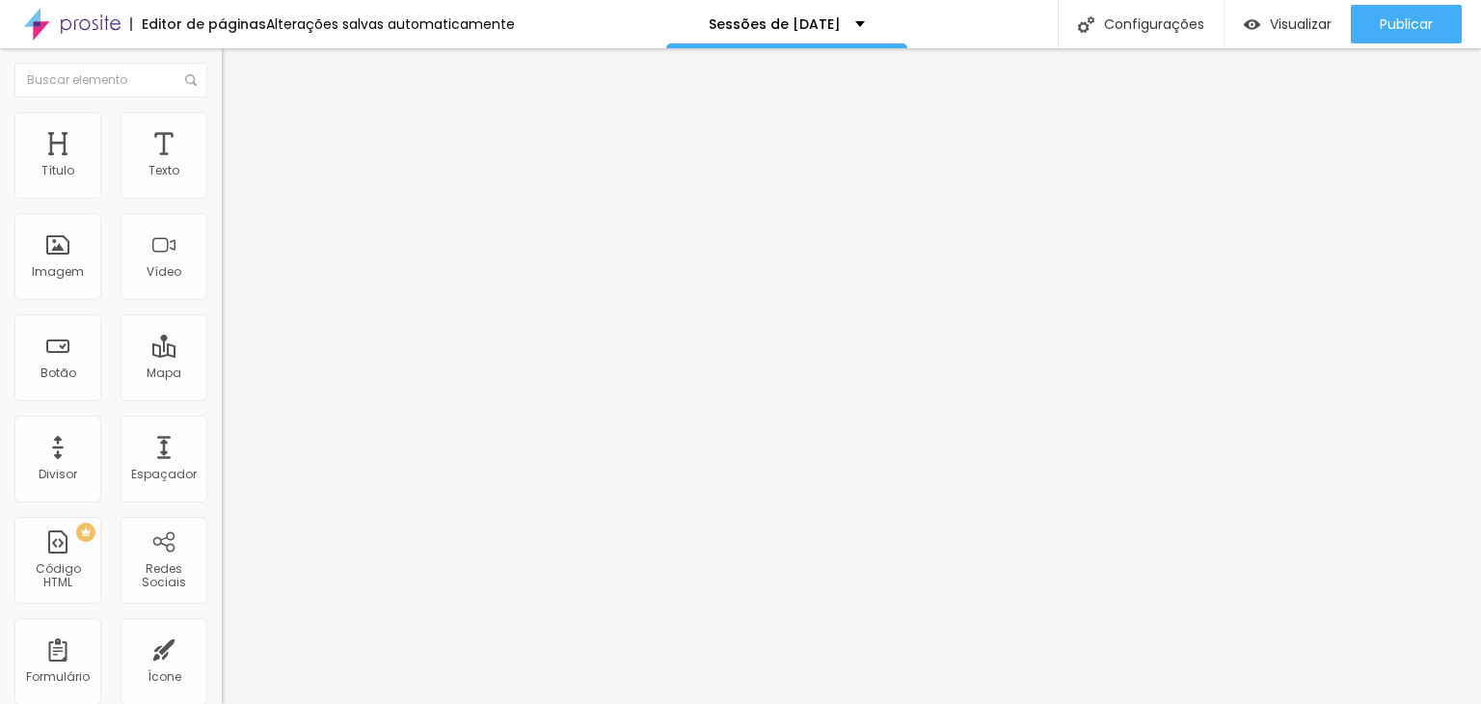
type input "45"
type input "50"
drag, startPoint x: 75, startPoint y: 186, endPoint x: 175, endPoint y: 188, distance: 99.3
type input "50"
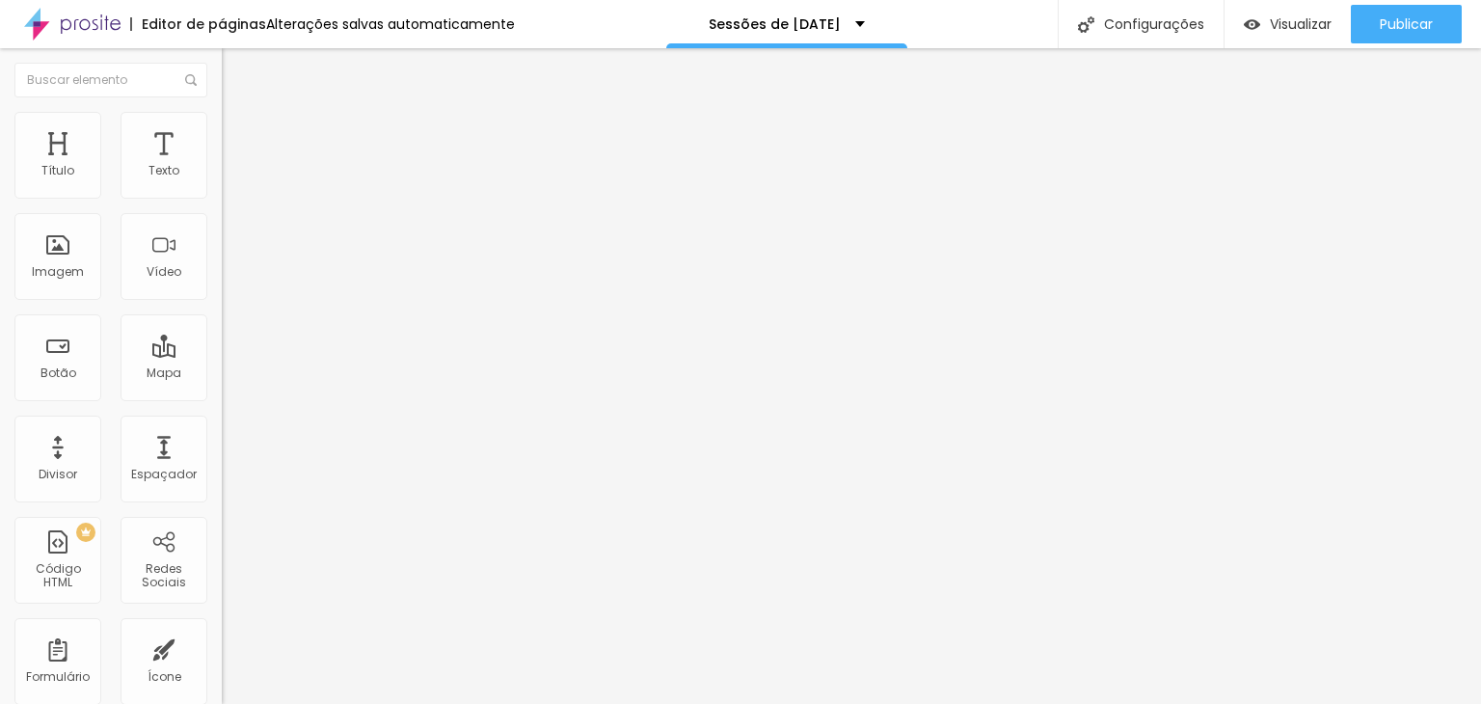
click at [222, 374] on input "range" at bounding box center [284, 381] width 124 height 15
click at [222, 131] on img at bounding box center [230, 139] width 17 height 17
click at [239, 129] on span "Estilo" at bounding box center [254, 125] width 30 height 16
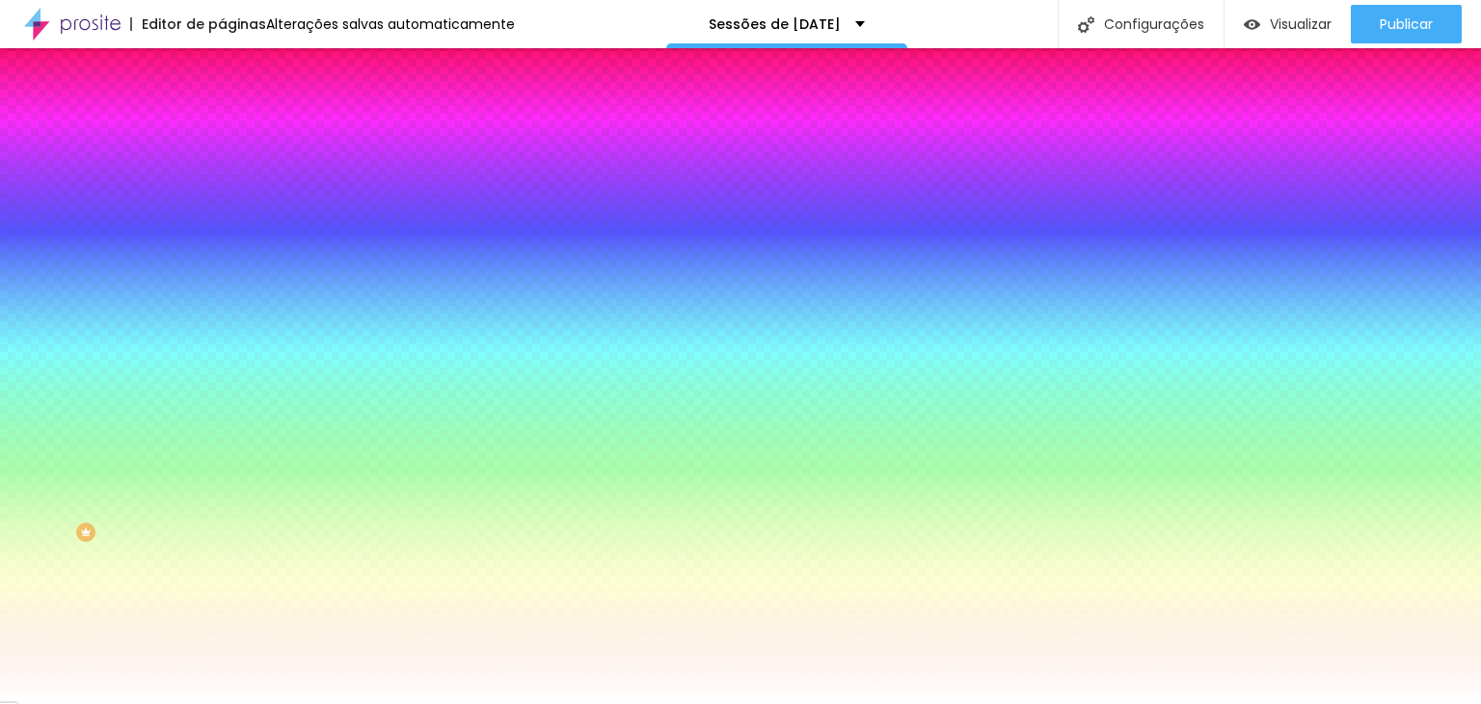
click at [222, 112] on li "Conteúdo" at bounding box center [333, 102] width 222 height 19
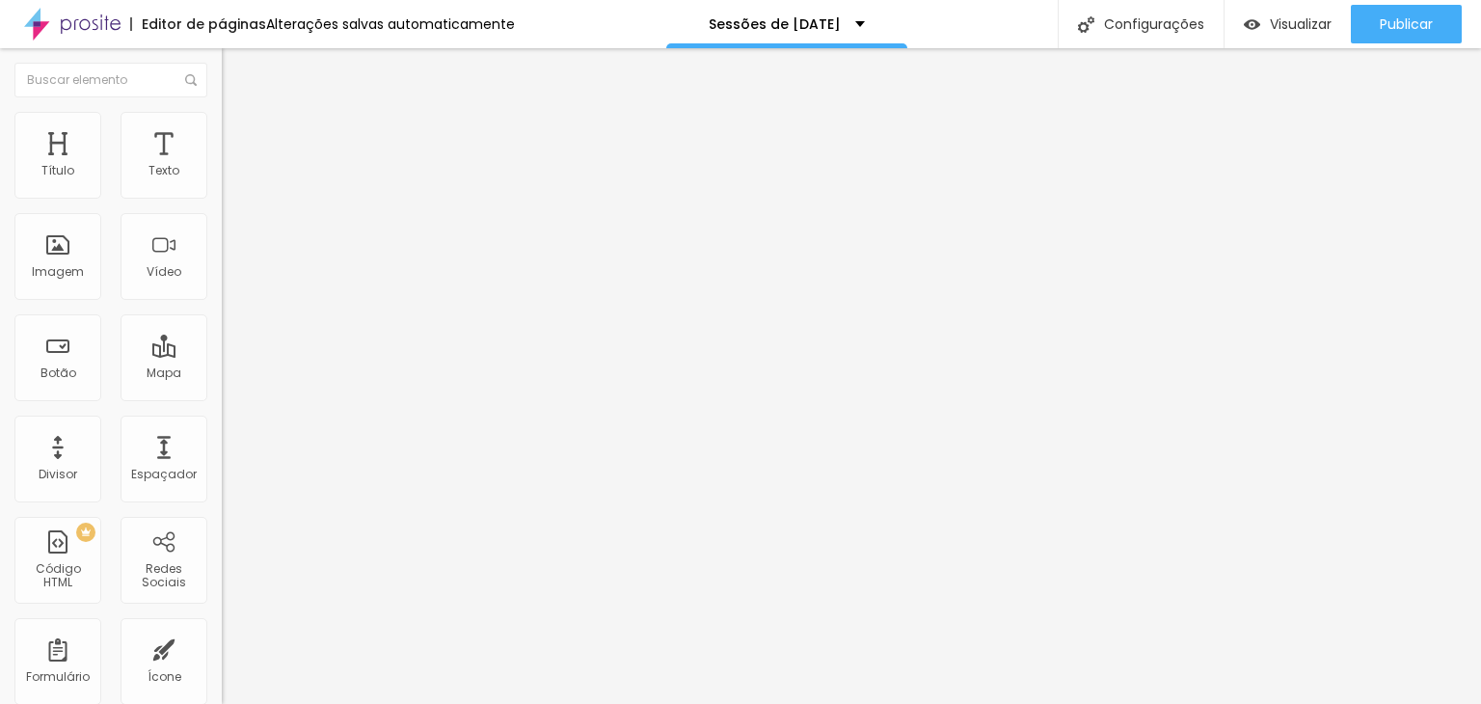
click at [236, 72] on img "button" at bounding box center [243, 70] width 15 height 15
click at [149, 174] on div "Texto" at bounding box center [164, 171] width 31 height 14
click at [222, 185] on button "button" at bounding box center [235, 175] width 27 height 20
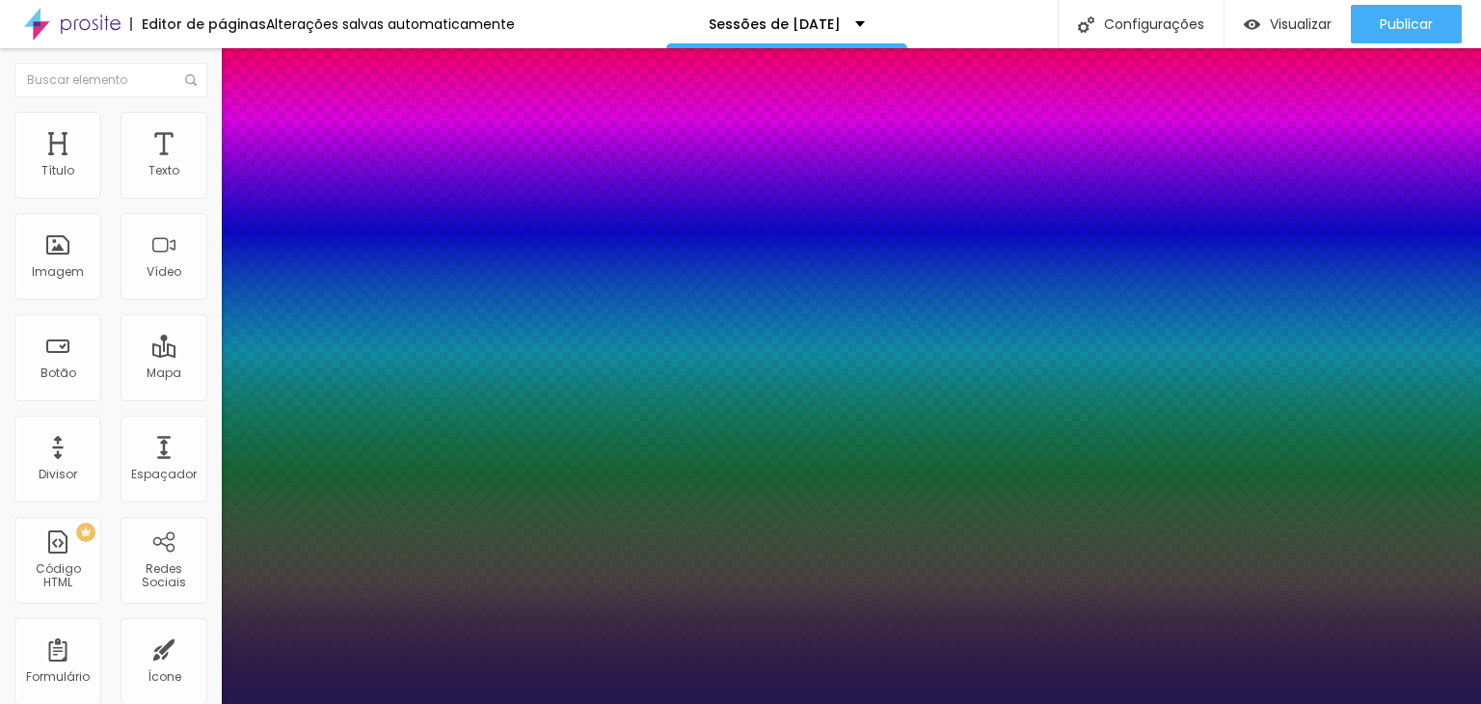
type input "1"
click at [652, 703] on div at bounding box center [740, 704] width 1481 height 0
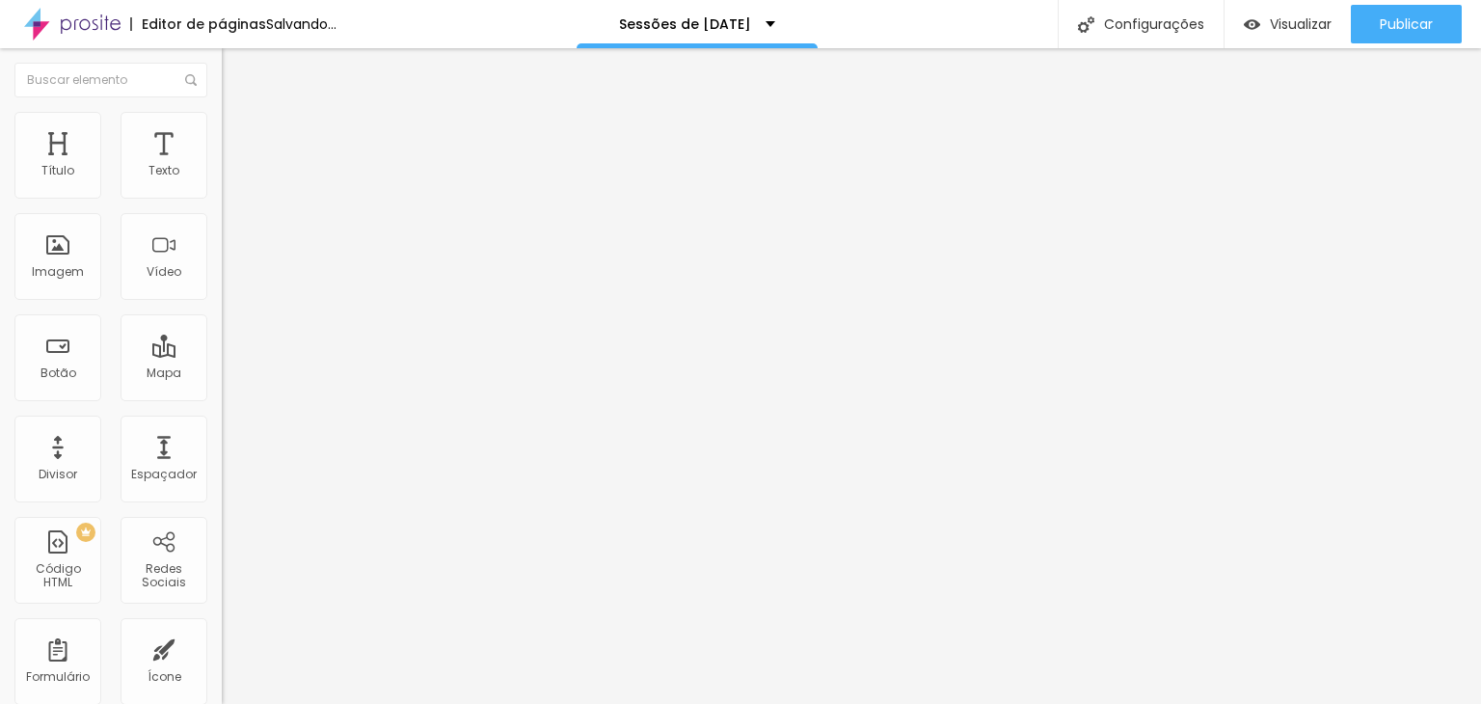
click at [222, 185] on button "button" at bounding box center [235, 175] width 27 height 20
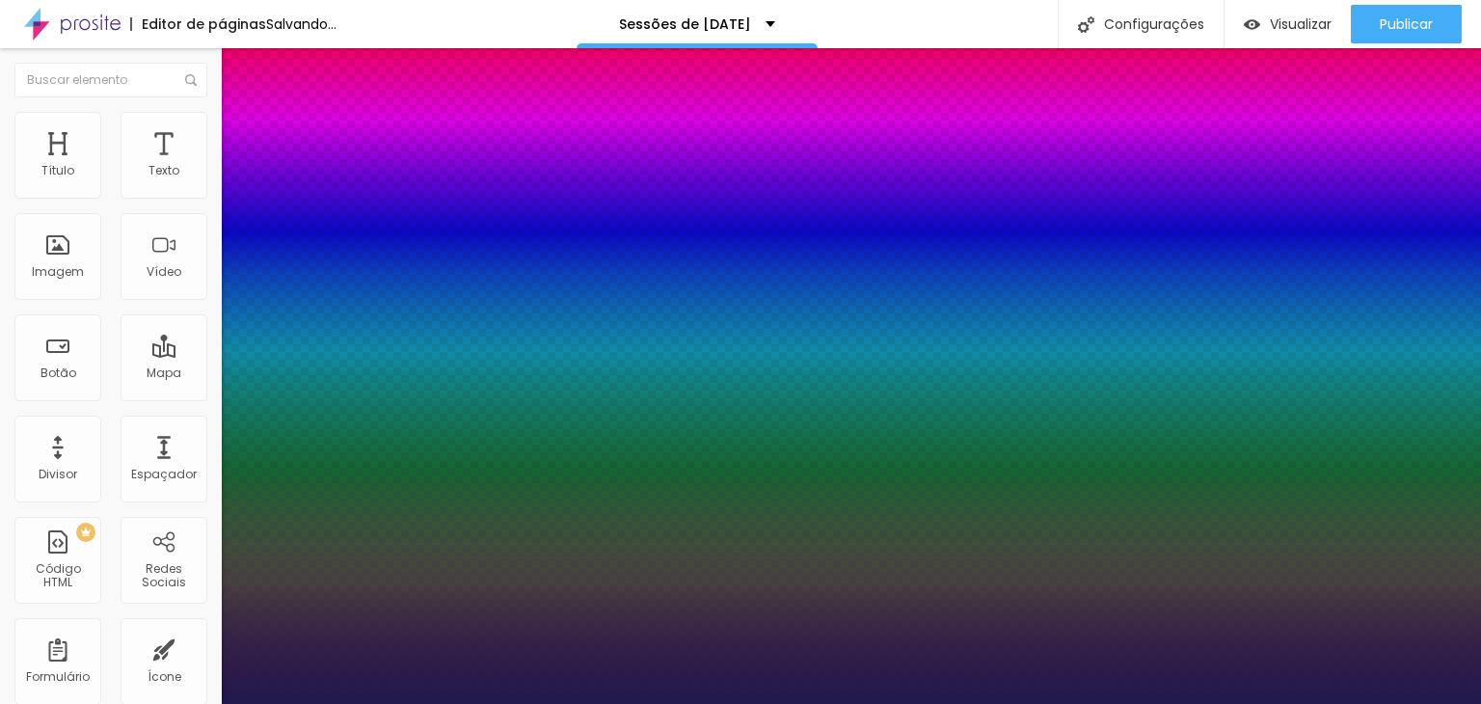
type input "1"
click at [167, 703] on div at bounding box center [740, 704] width 1481 height 0
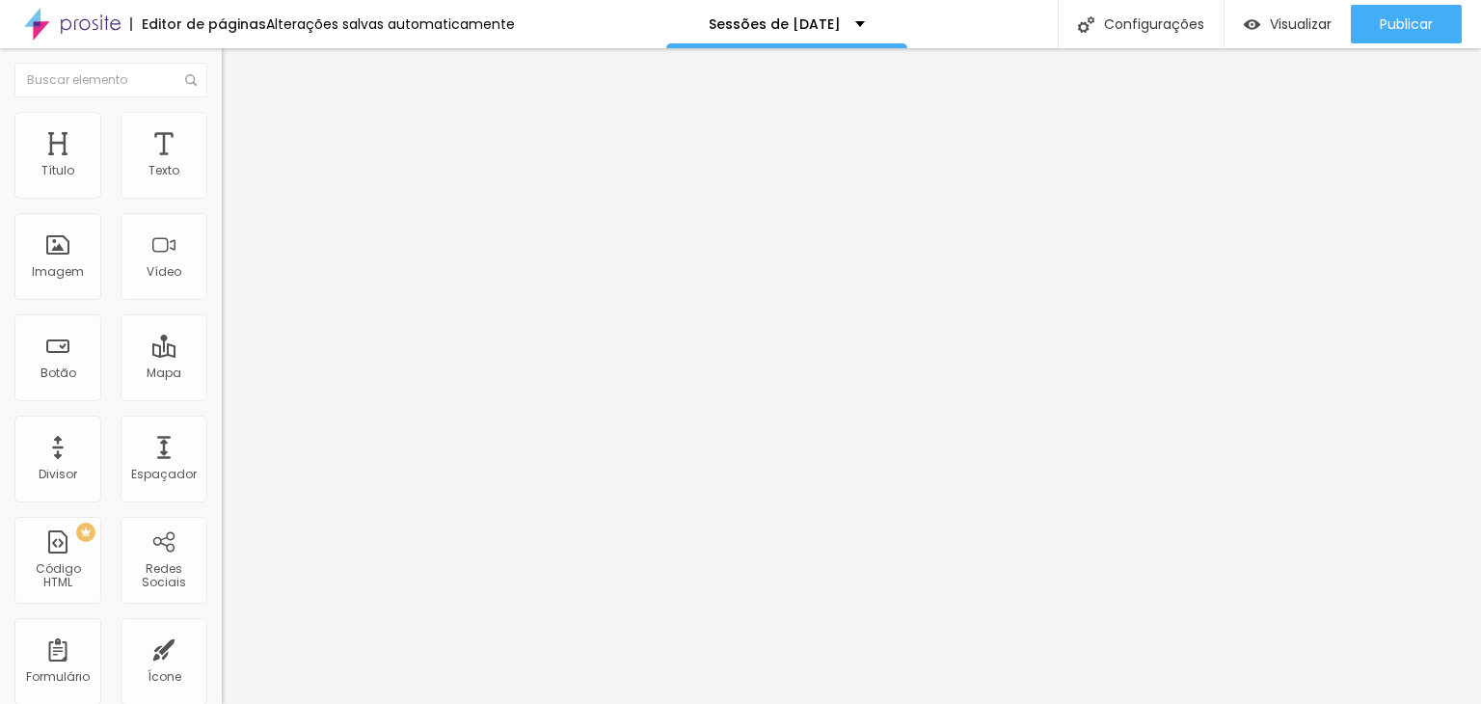
click at [239, 133] on span "Avançado" at bounding box center [271, 125] width 64 height 16
click at [222, 112] on li "Estilo" at bounding box center [333, 102] width 222 height 19
click at [222, 185] on button "button" at bounding box center [235, 175] width 27 height 20
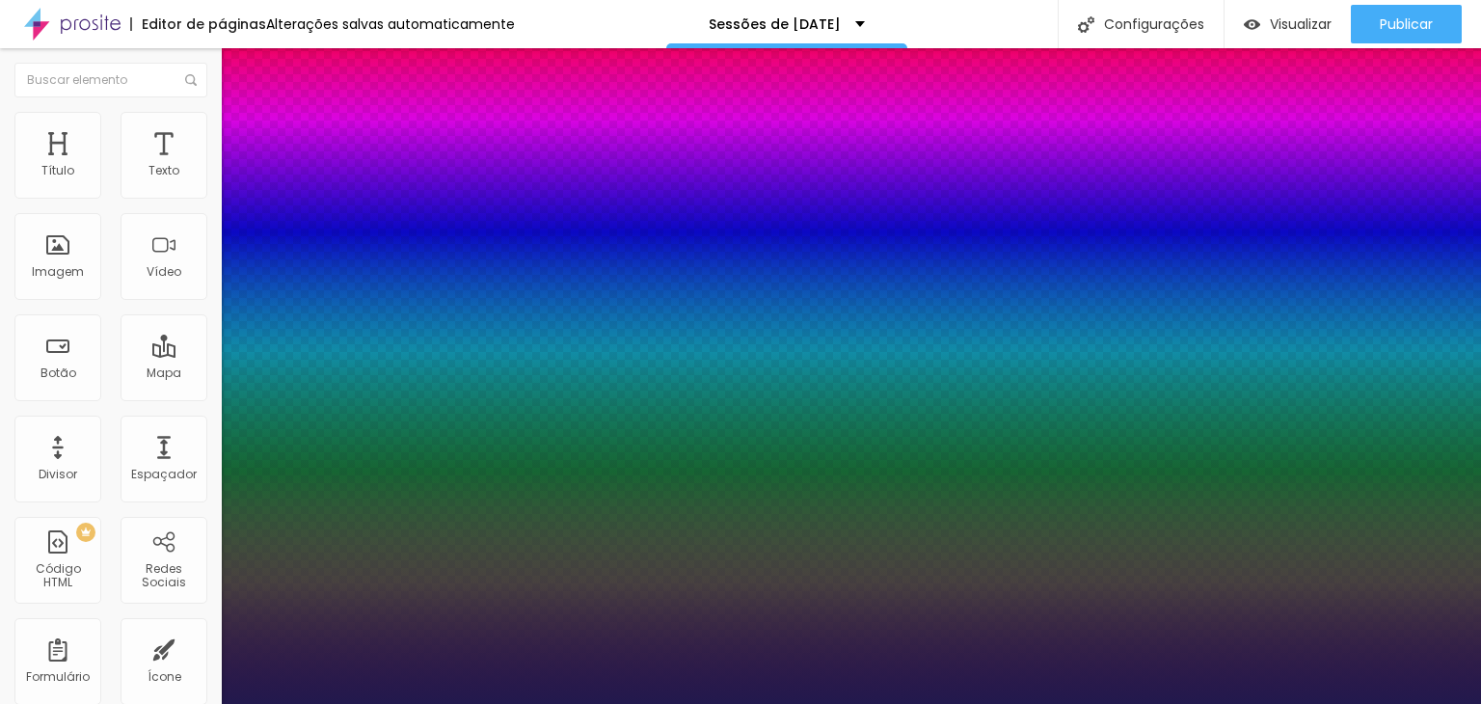
type input "1"
click at [543, 703] on div at bounding box center [740, 704] width 1481 height 0
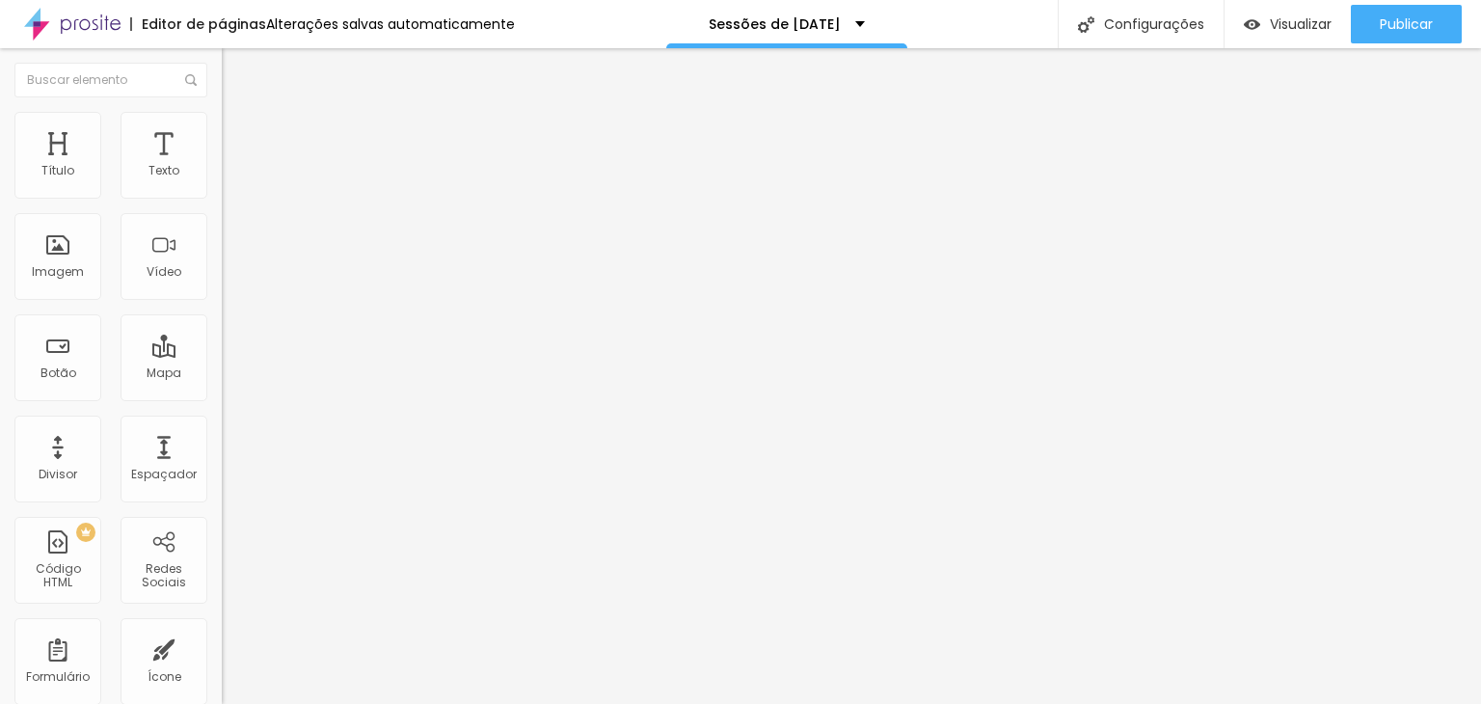
click at [231, 177] on icon "button" at bounding box center [235, 174] width 8 height 8
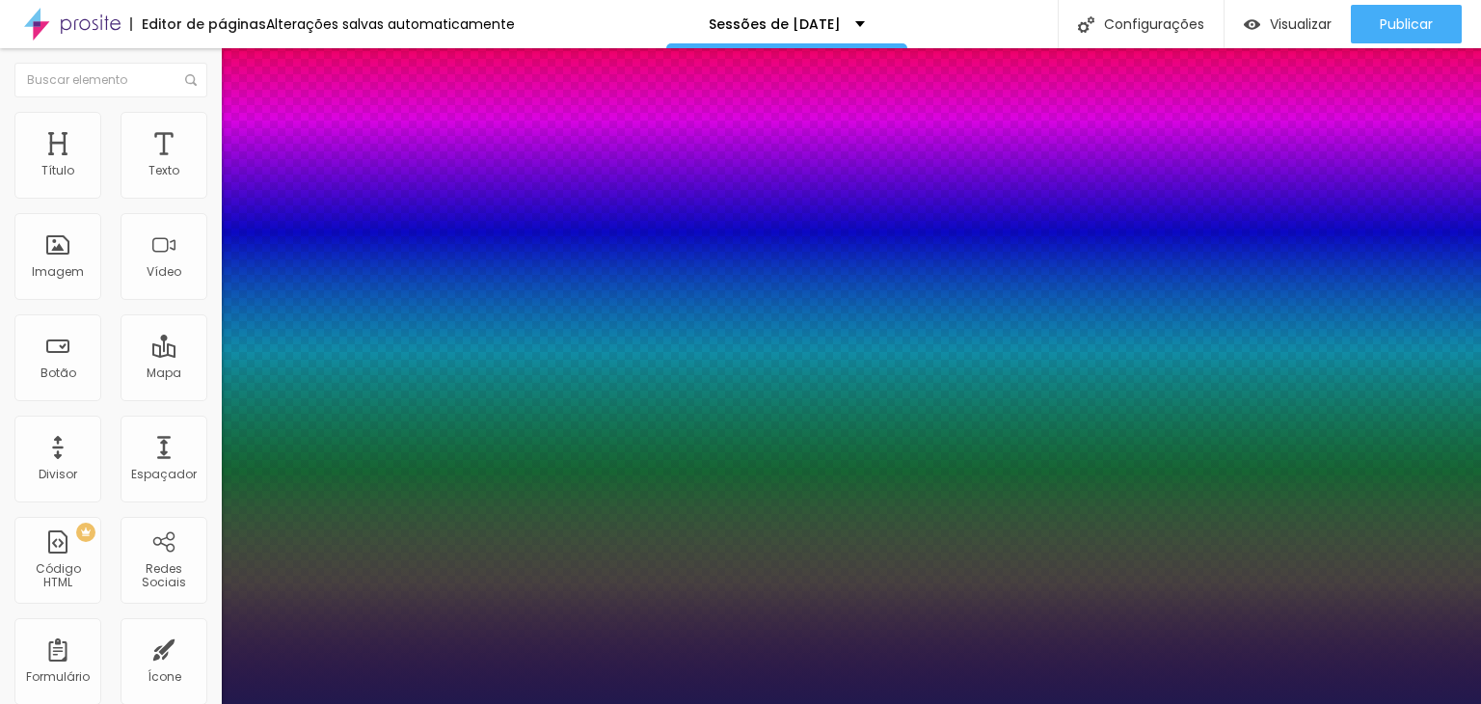
type input "1"
select select "GreatVibes-Regular"
type input "1"
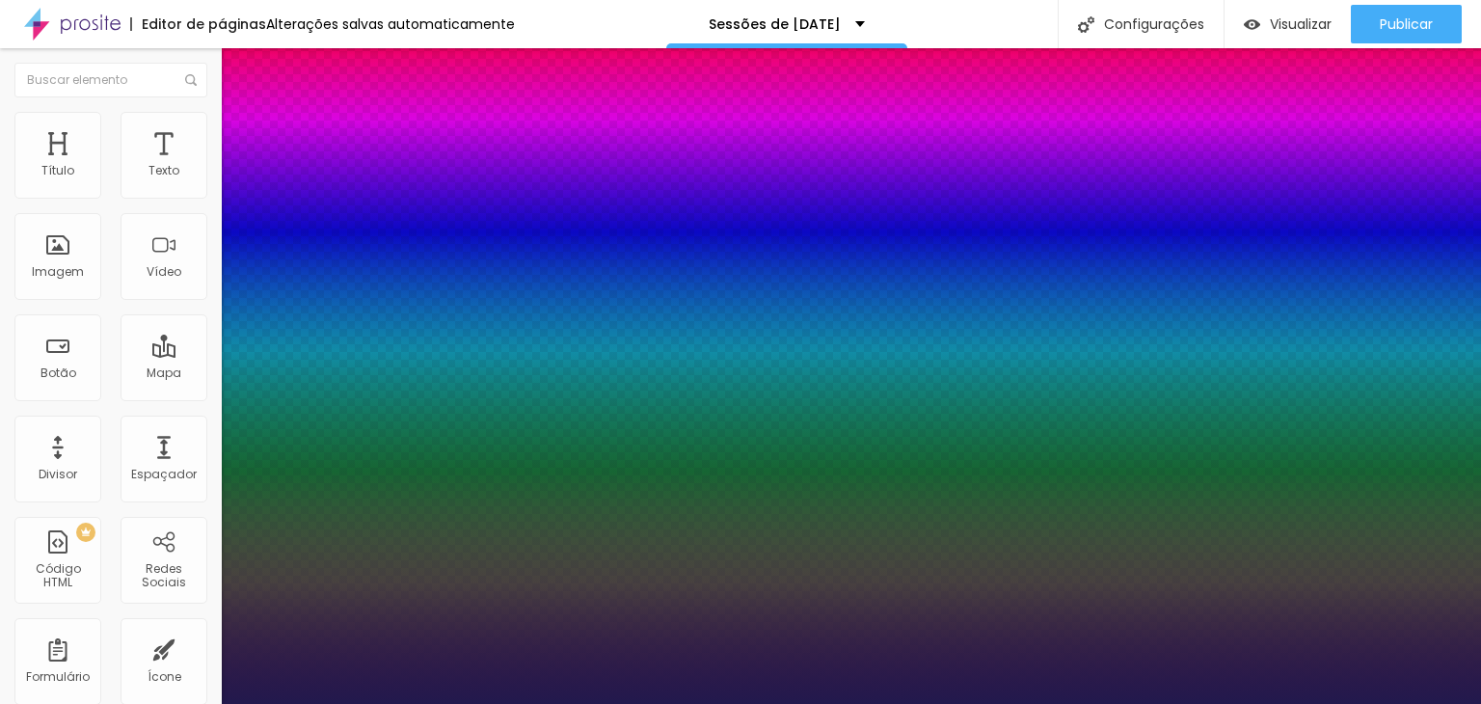
click at [567, 703] on div at bounding box center [740, 704] width 1481 height 0
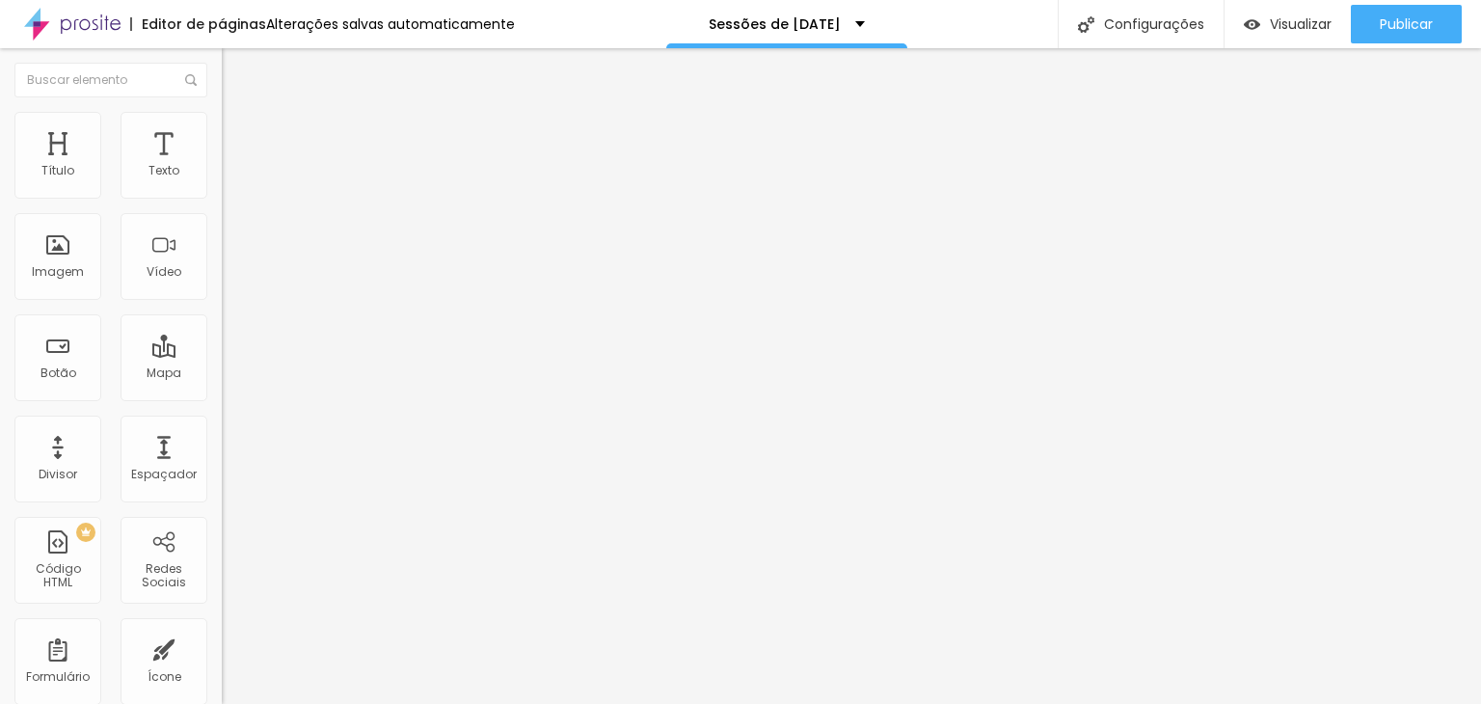
click at [222, 185] on button "button" at bounding box center [235, 175] width 27 height 20
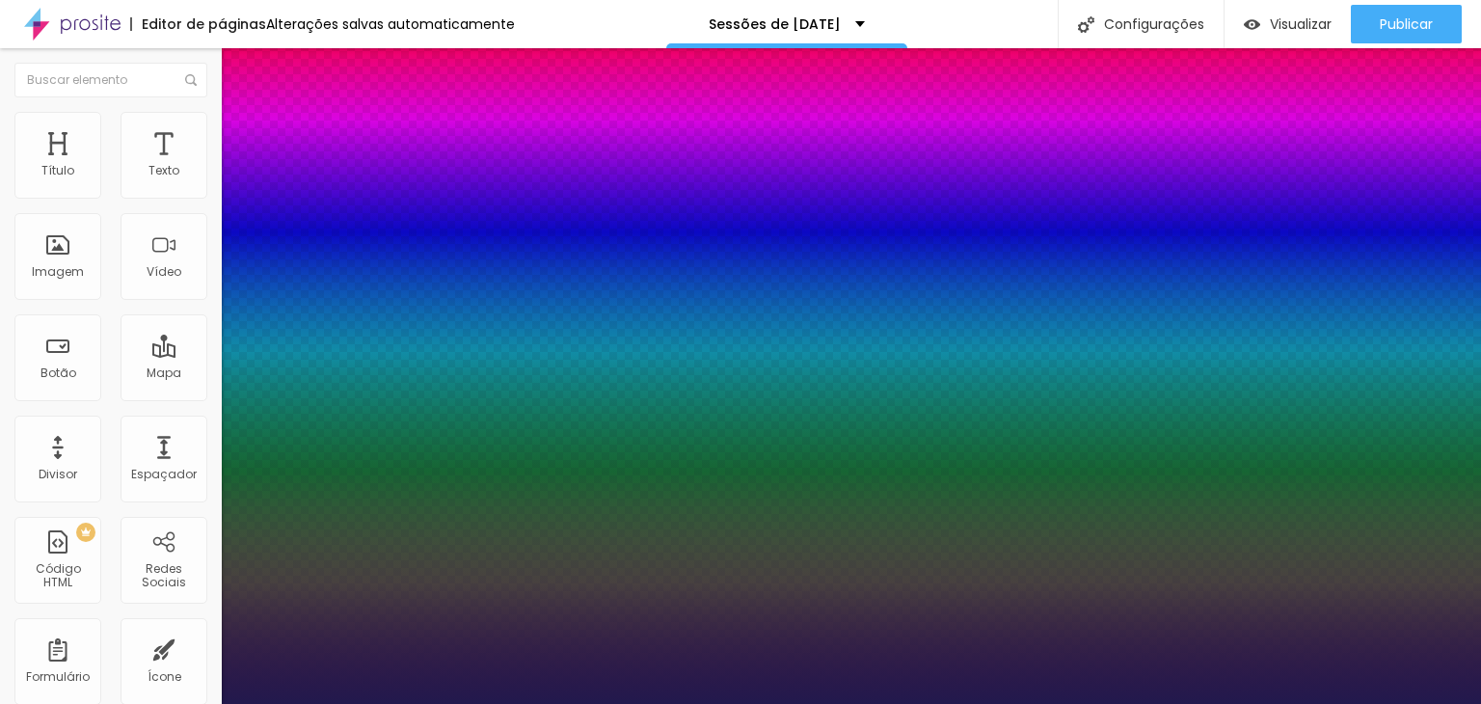
type input "1"
type input "19"
type input "1"
type input "20"
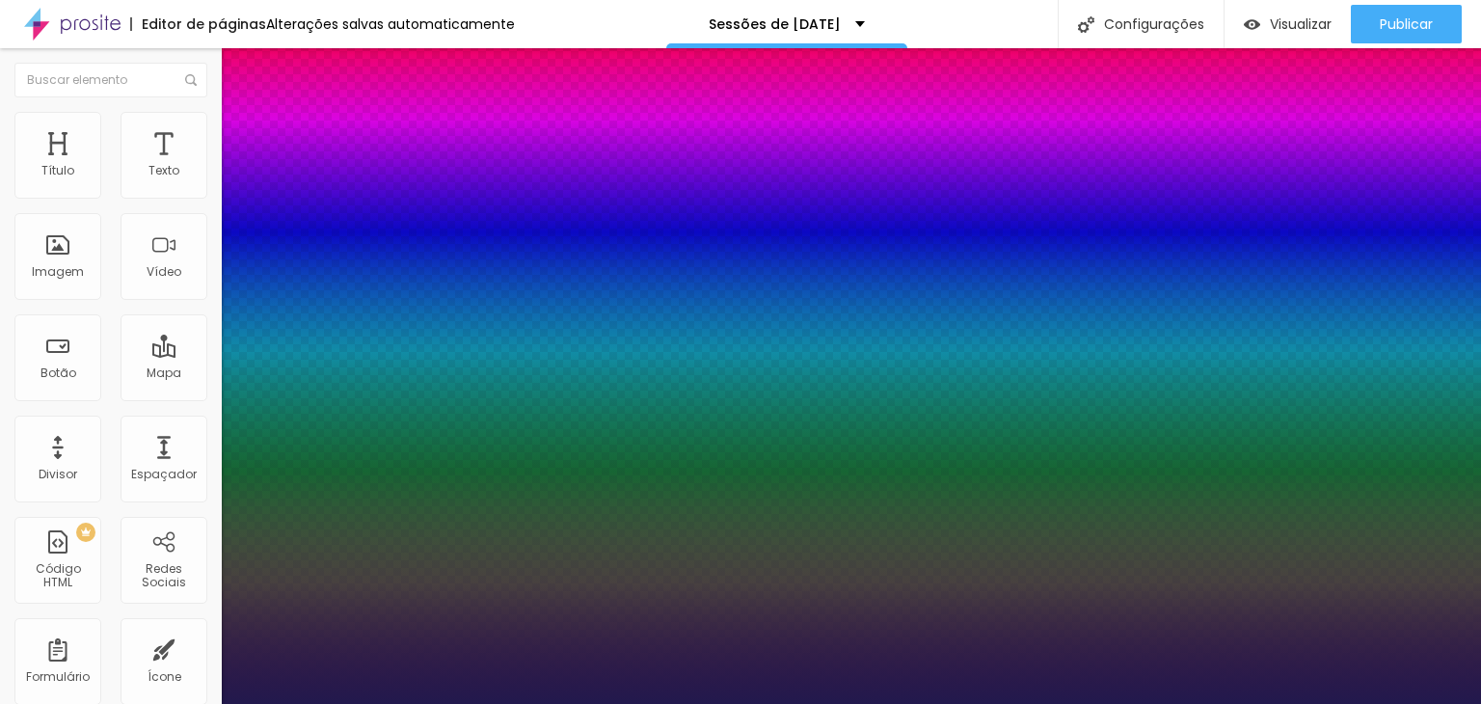
type input "20"
type input "1"
type input "21"
type input "1"
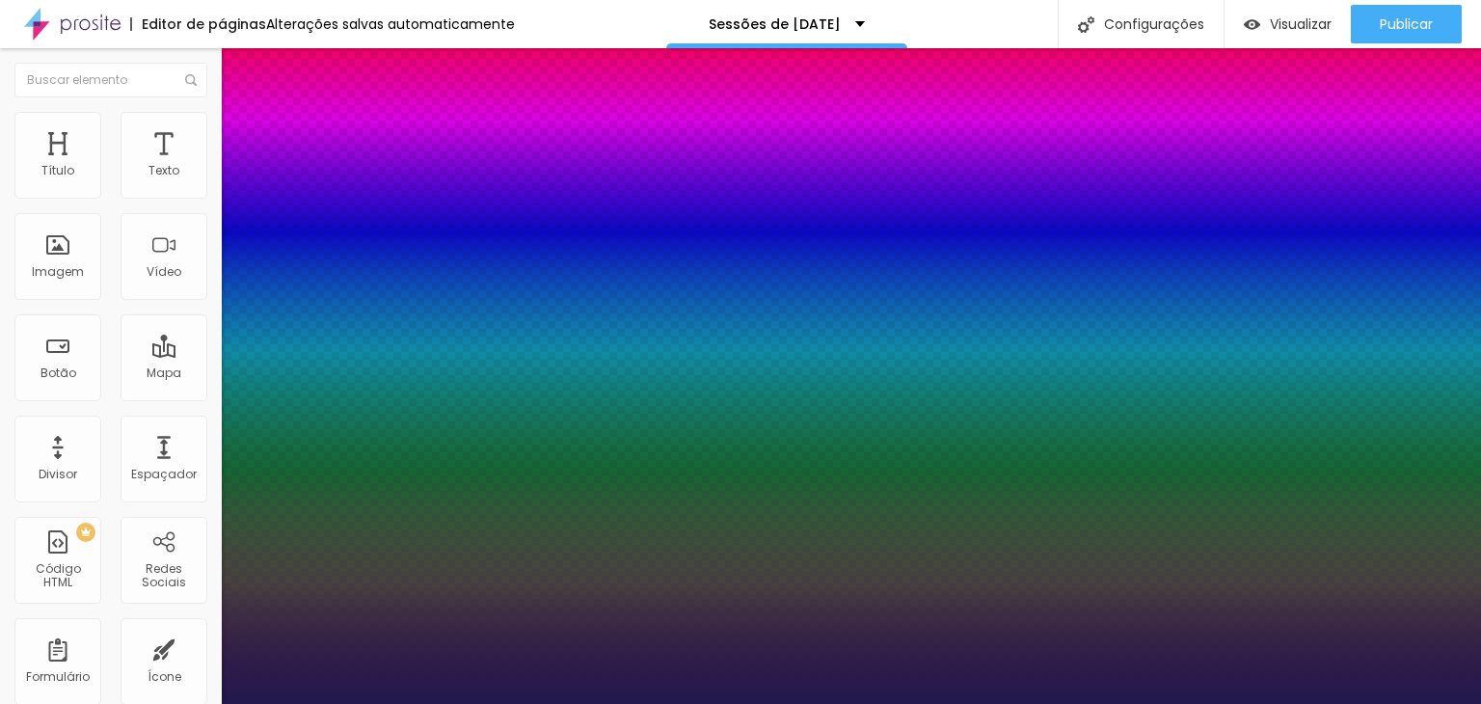
type input "23"
type input "1"
type input "24"
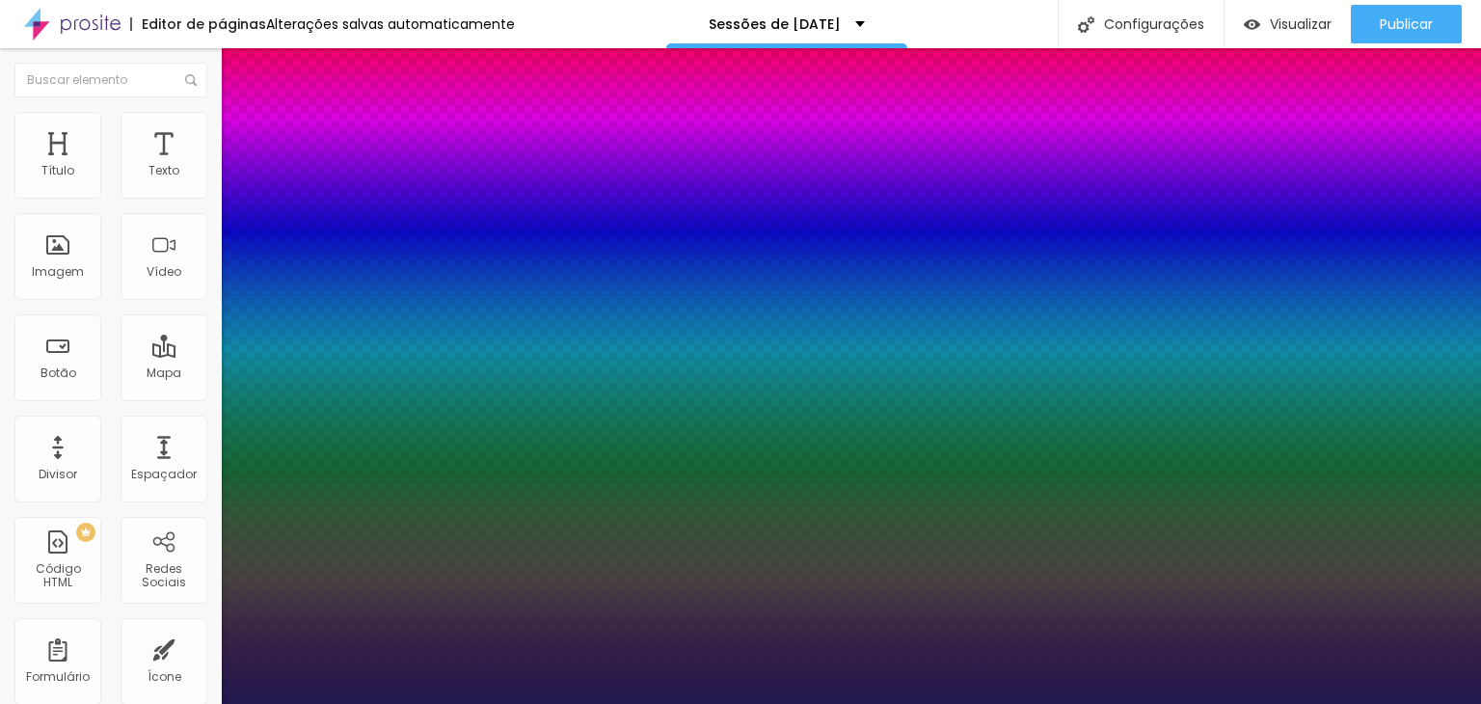
type input "1"
type input "25"
type input "1"
type input "26"
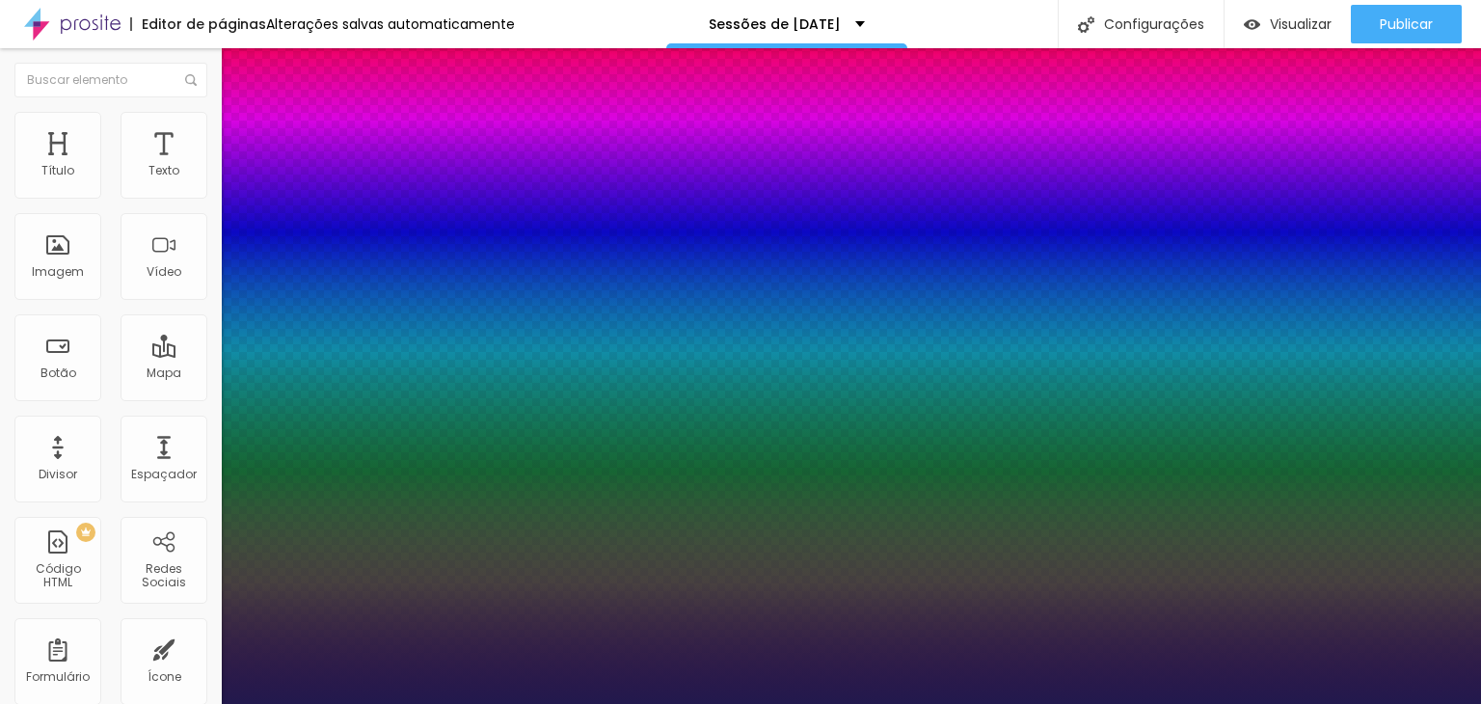
type input "26"
type input "1"
type input "27"
type input "1"
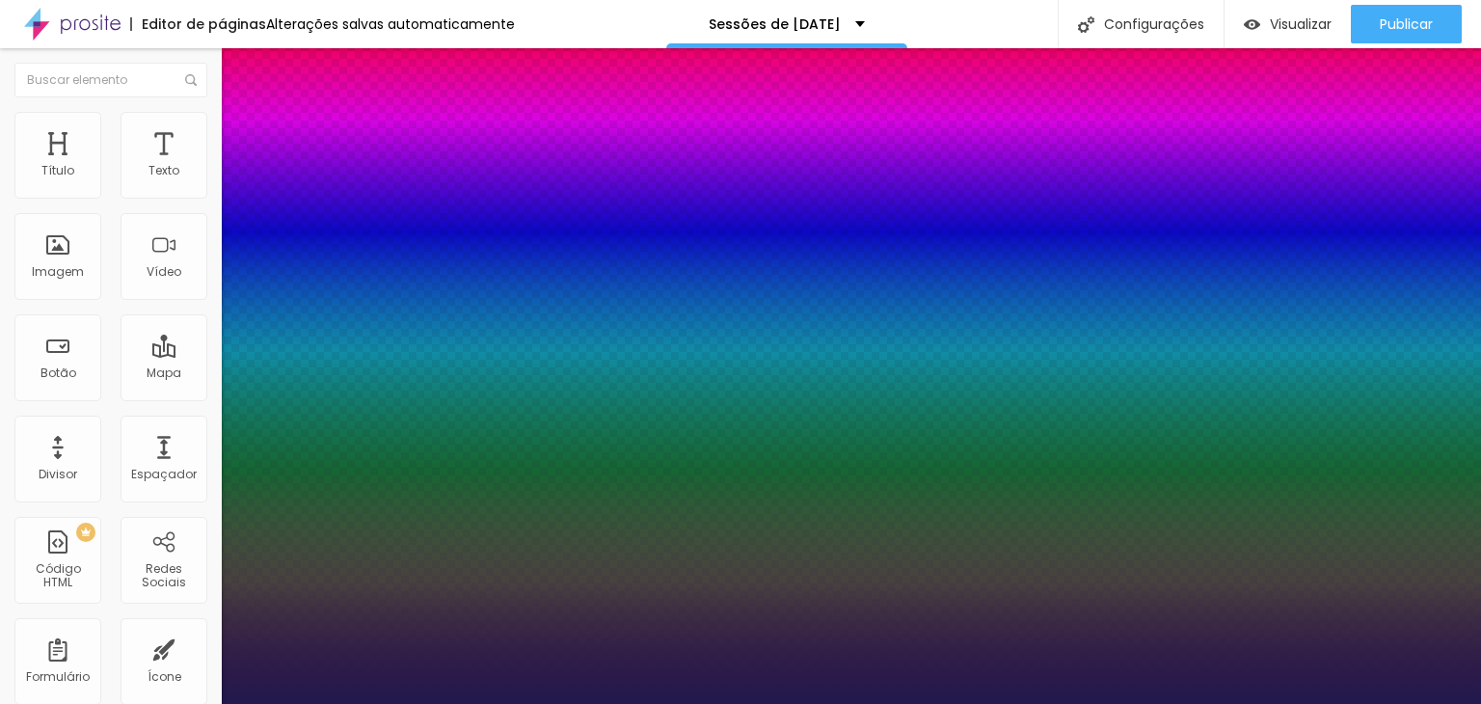
type input "29"
type input "1"
type input "30"
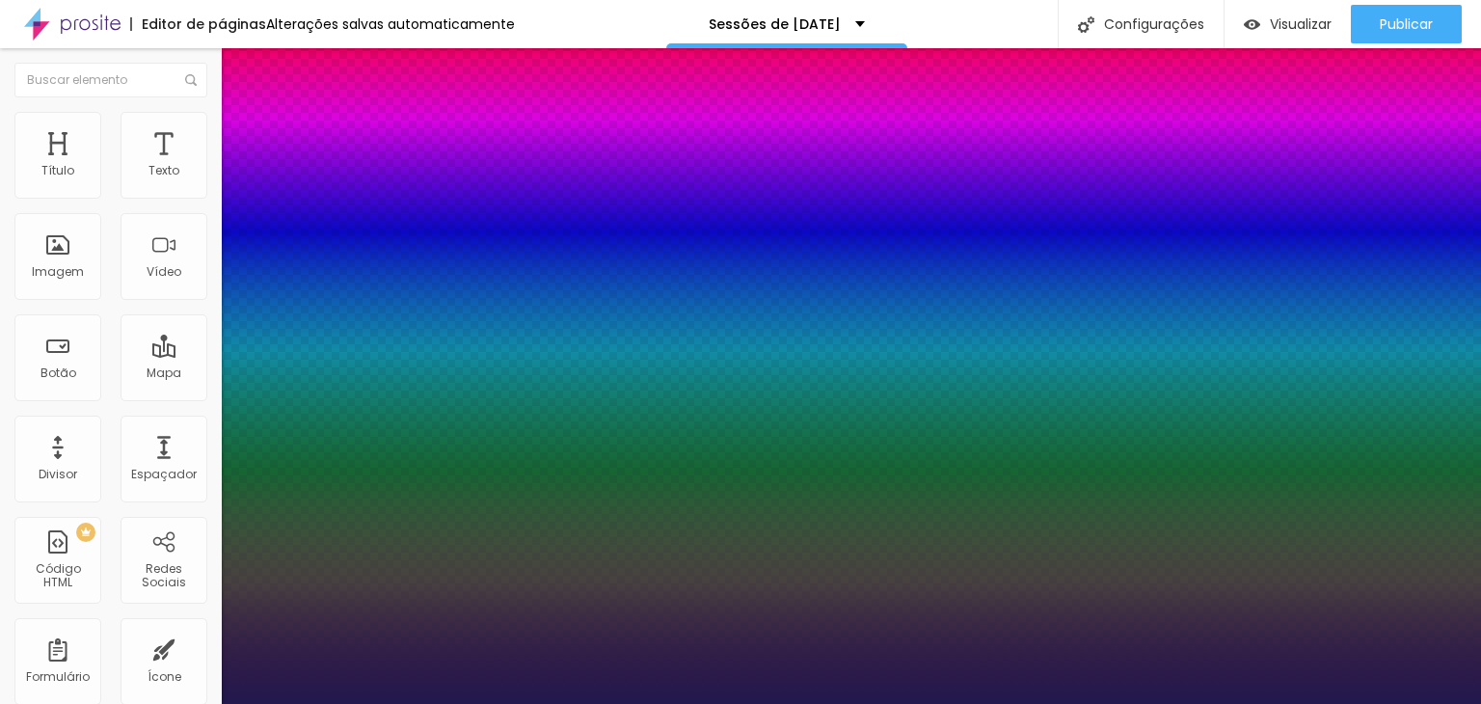
drag, startPoint x: 264, startPoint y: 321, endPoint x: 282, endPoint y: 332, distance: 20.3
click at [108, 703] on div at bounding box center [740, 704] width 1481 height 0
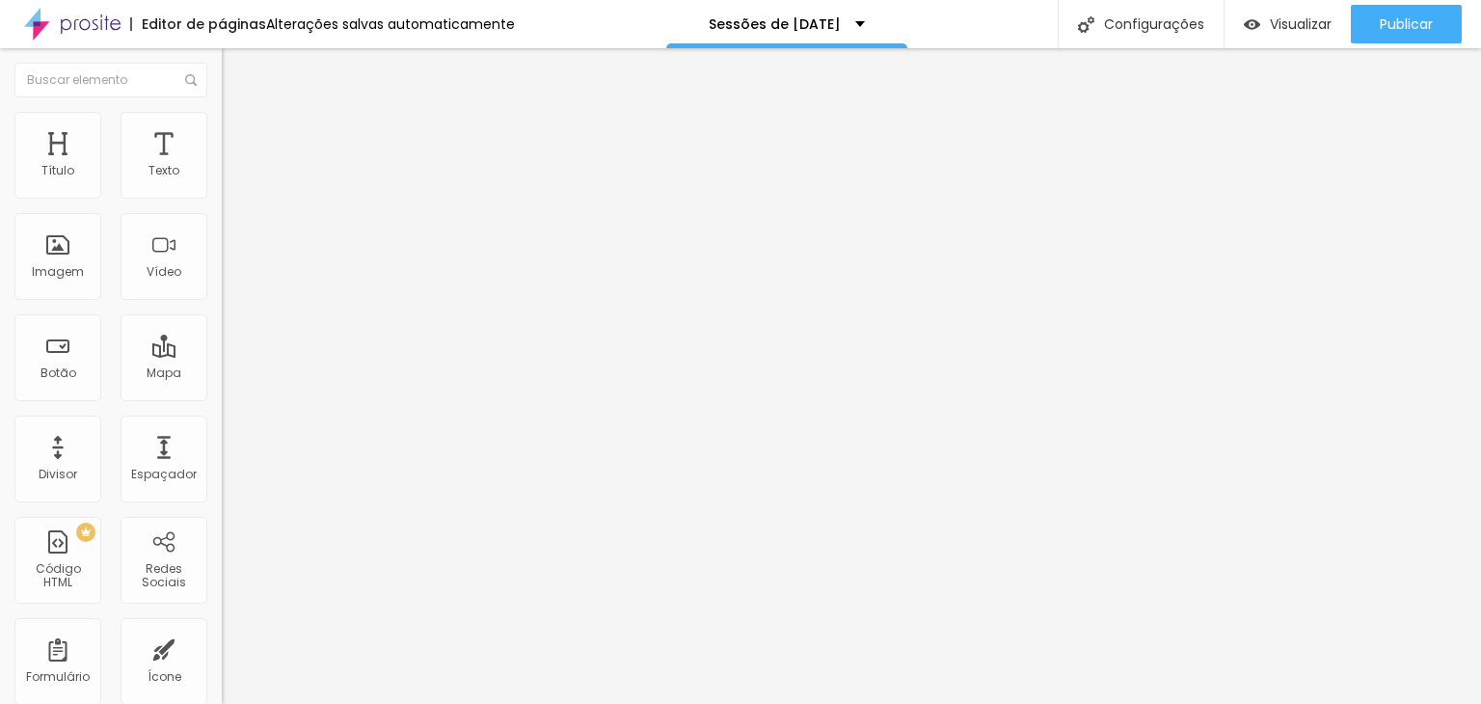
click at [222, 483] on div "Editar Texto Estilo Avançado Tipografia Voltar ao padrão Sombra DESATIVADO Volt…" at bounding box center [333, 376] width 222 height 656
click at [222, 78] on button "Editar Texto" at bounding box center [333, 70] width 222 height 44
click at [59, 254] on div "Imagem" at bounding box center [57, 256] width 87 height 87
click at [66, 265] on div "Imagem" at bounding box center [58, 272] width 52 height 14
drag, startPoint x: 66, startPoint y: 263, endPoint x: 32, endPoint y: 275, distance: 35.7
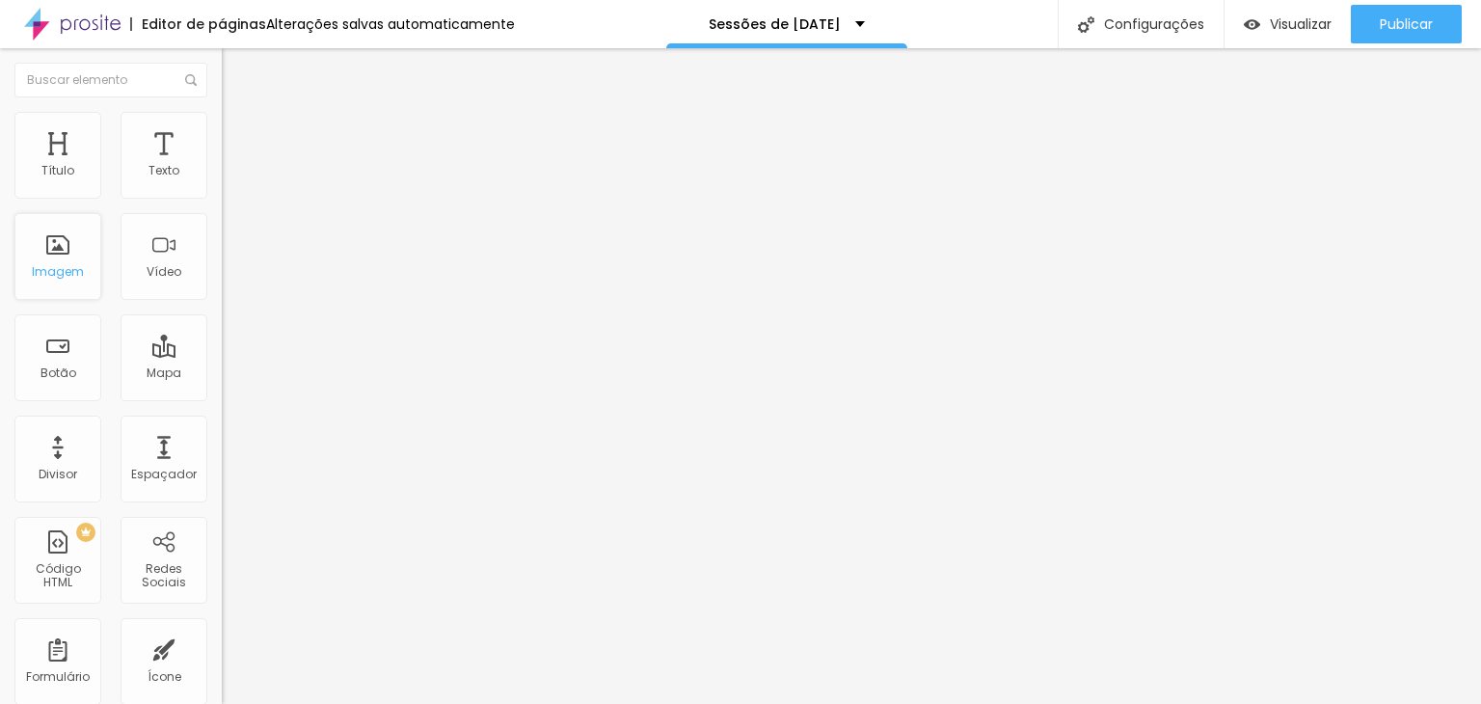
click at [32, 275] on div "Imagem" at bounding box center [58, 272] width 52 height 14
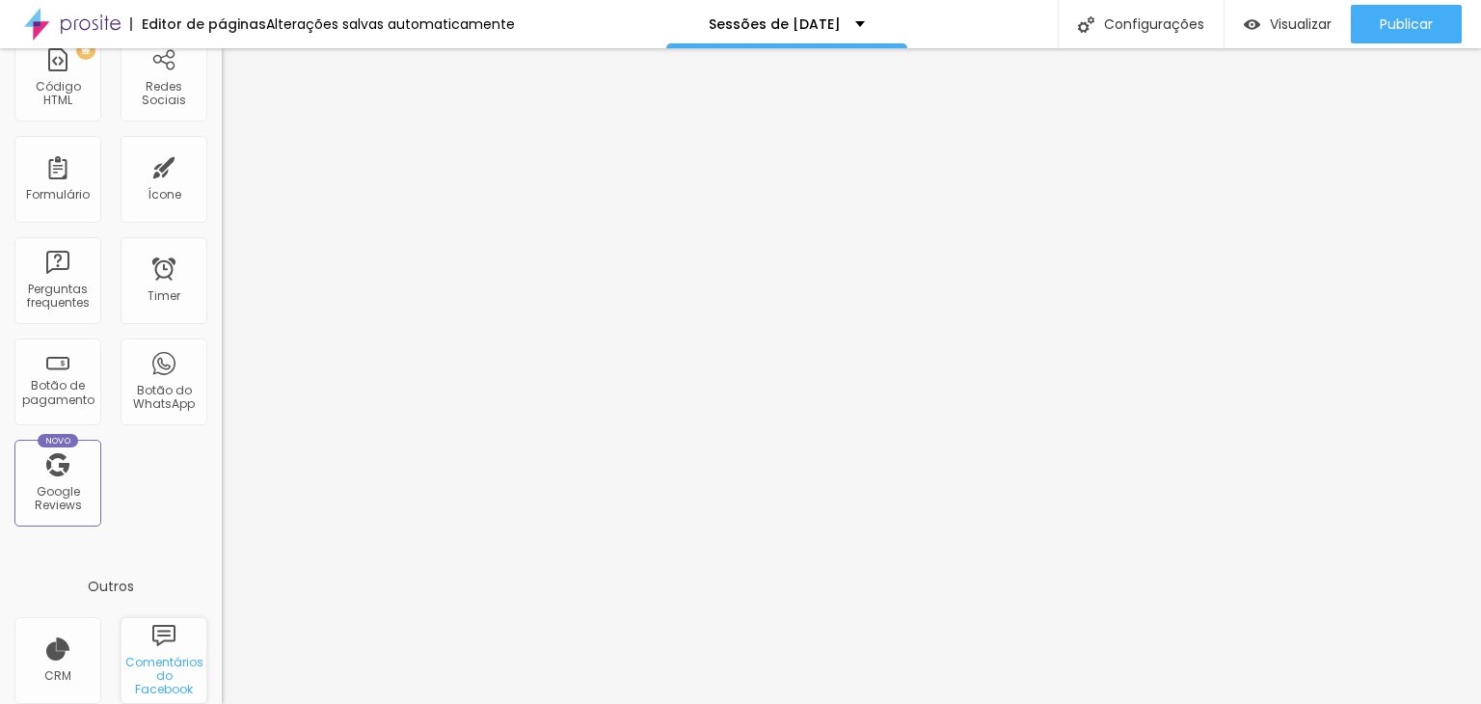
scroll to position [597, 0]
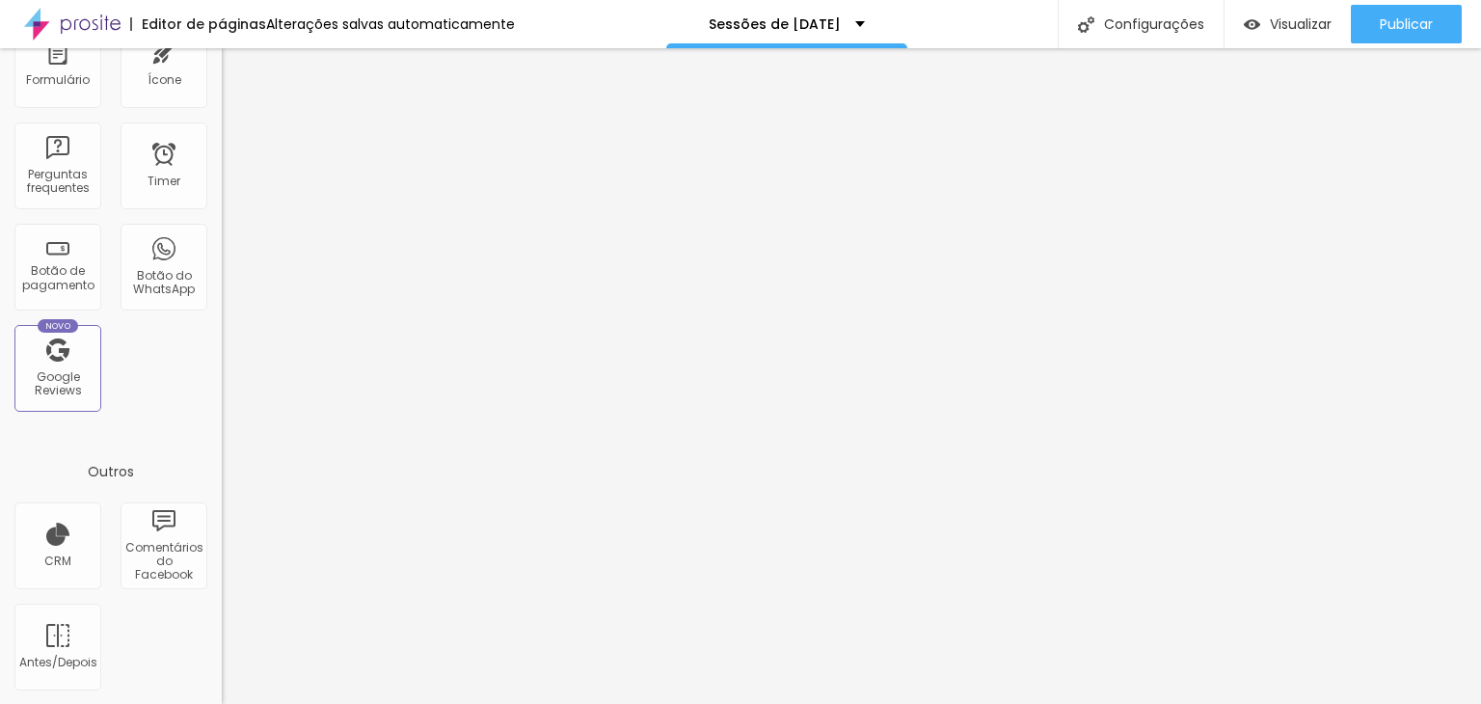
click at [210, 20] on div "Editor de páginas" at bounding box center [198, 24] width 136 height 14
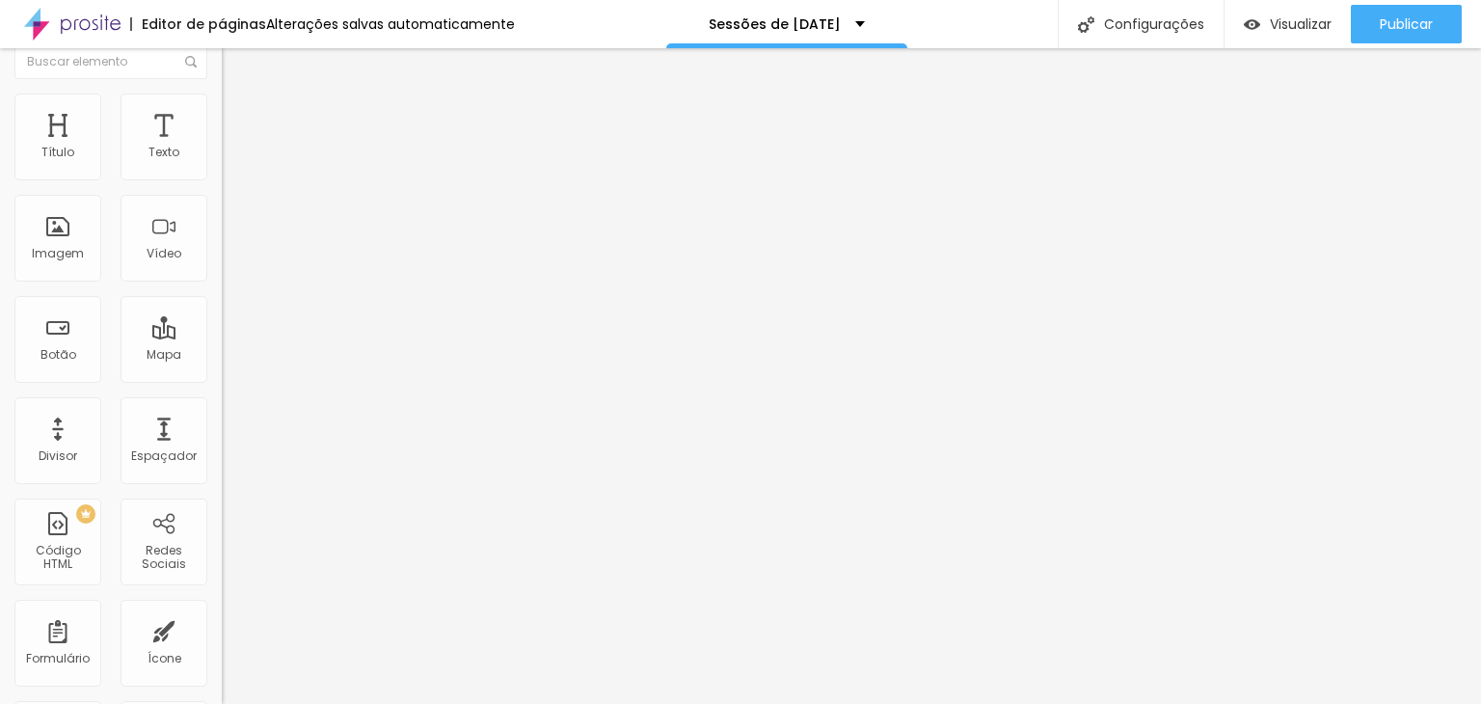
scroll to position [0, 0]
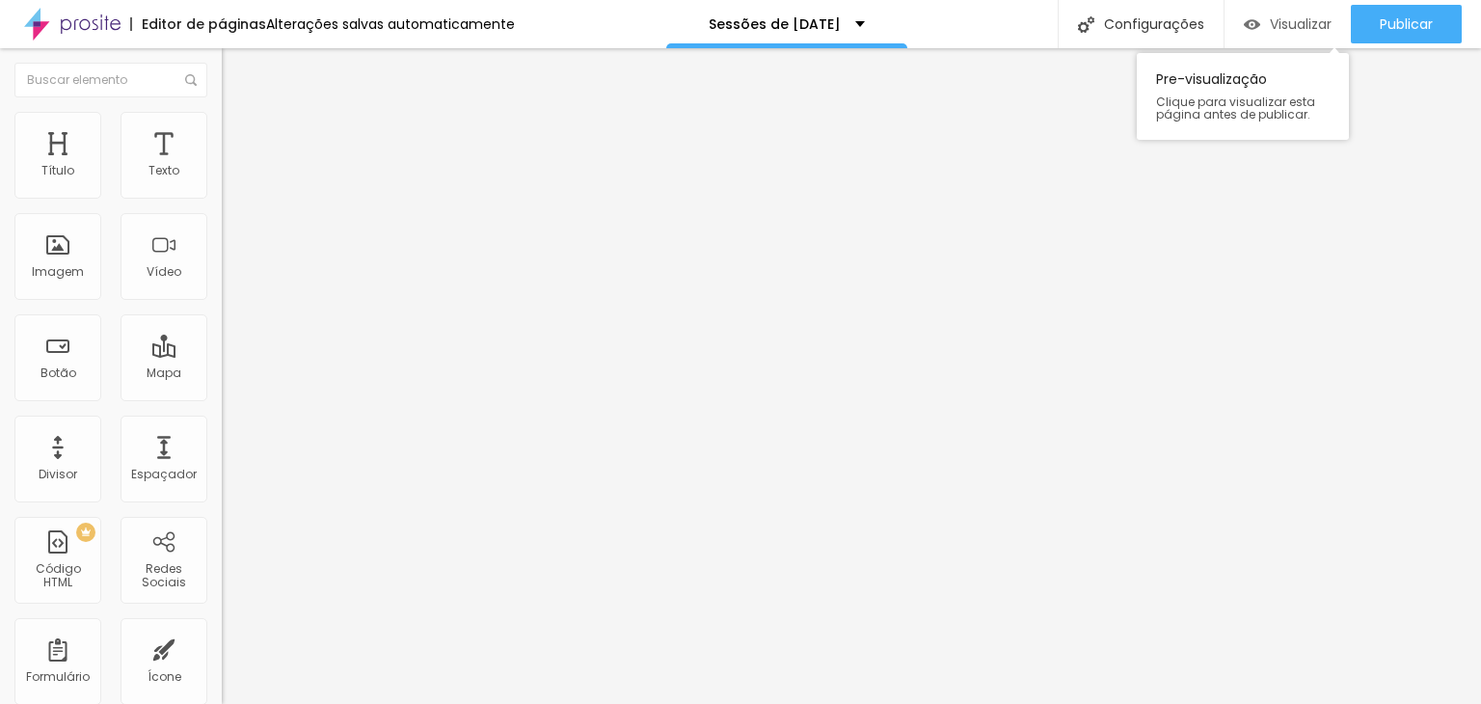
click at [1288, 25] on span "Visualizar" at bounding box center [1301, 23] width 62 height 15
click at [222, 140] on ul "Conteúdo Estilo Avançado" at bounding box center [333, 122] width 222 height 58
click at [239, 136] on span "Avançado" at bounding box center [271, 144] width 64 height 16
click at [222, 124] on li "Estilo" at bounding box center [333, 121] width 222 height 19
click at [222, 112] on li "Conteúdo" at bounding box center [333, 102] width 222 height 19
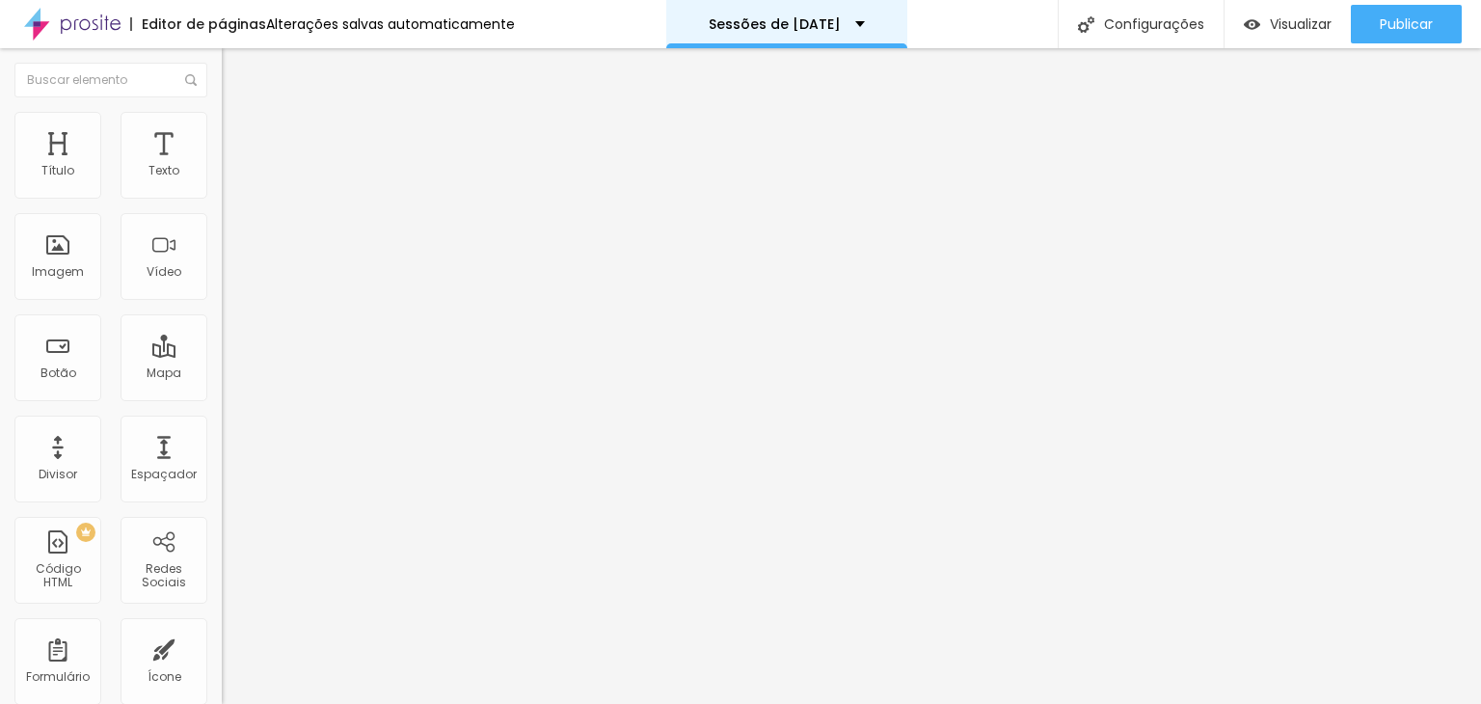
click at [828, 17] on p "Sessões de Natal 2024" at bounding box center [775, 24] width 132 height 14
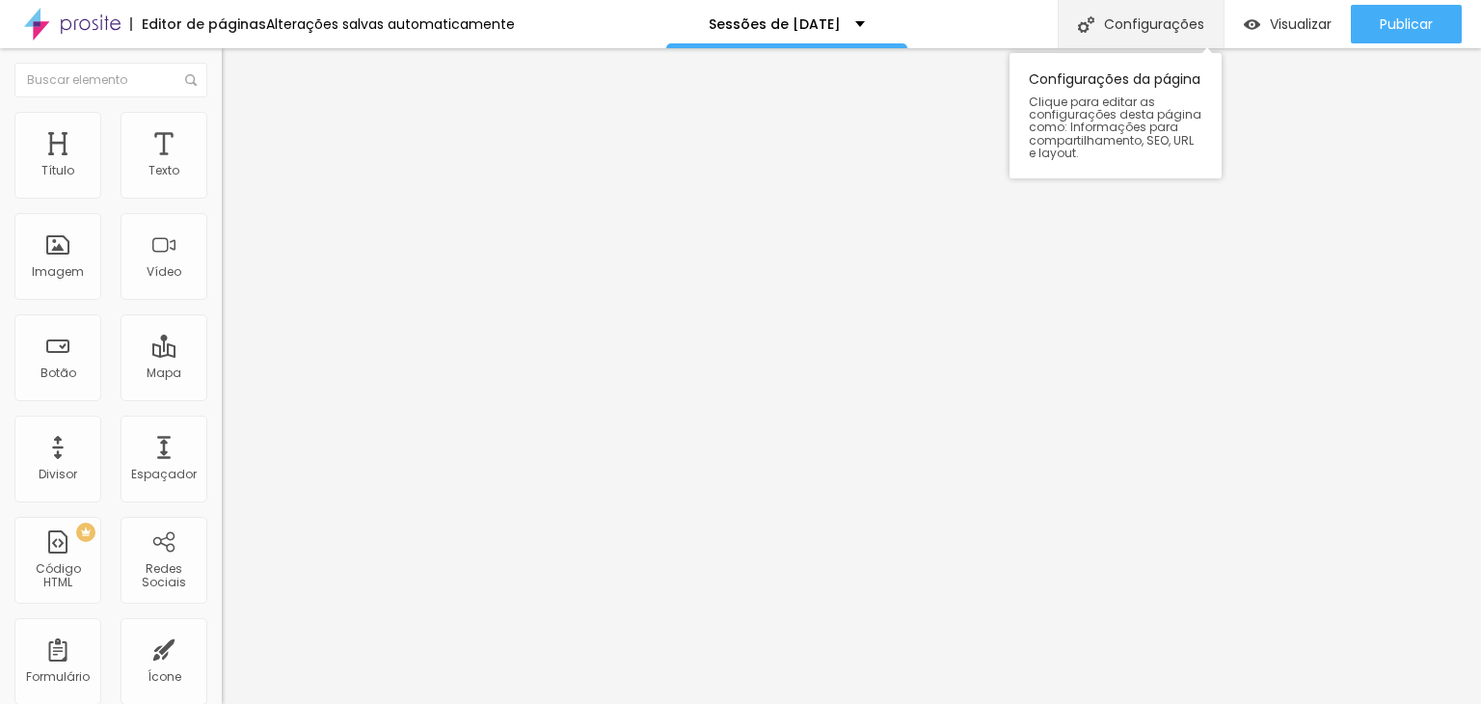
click at [1145, 34] on div "Configurações" at bounding box center [1141, 24] width 166 height 48
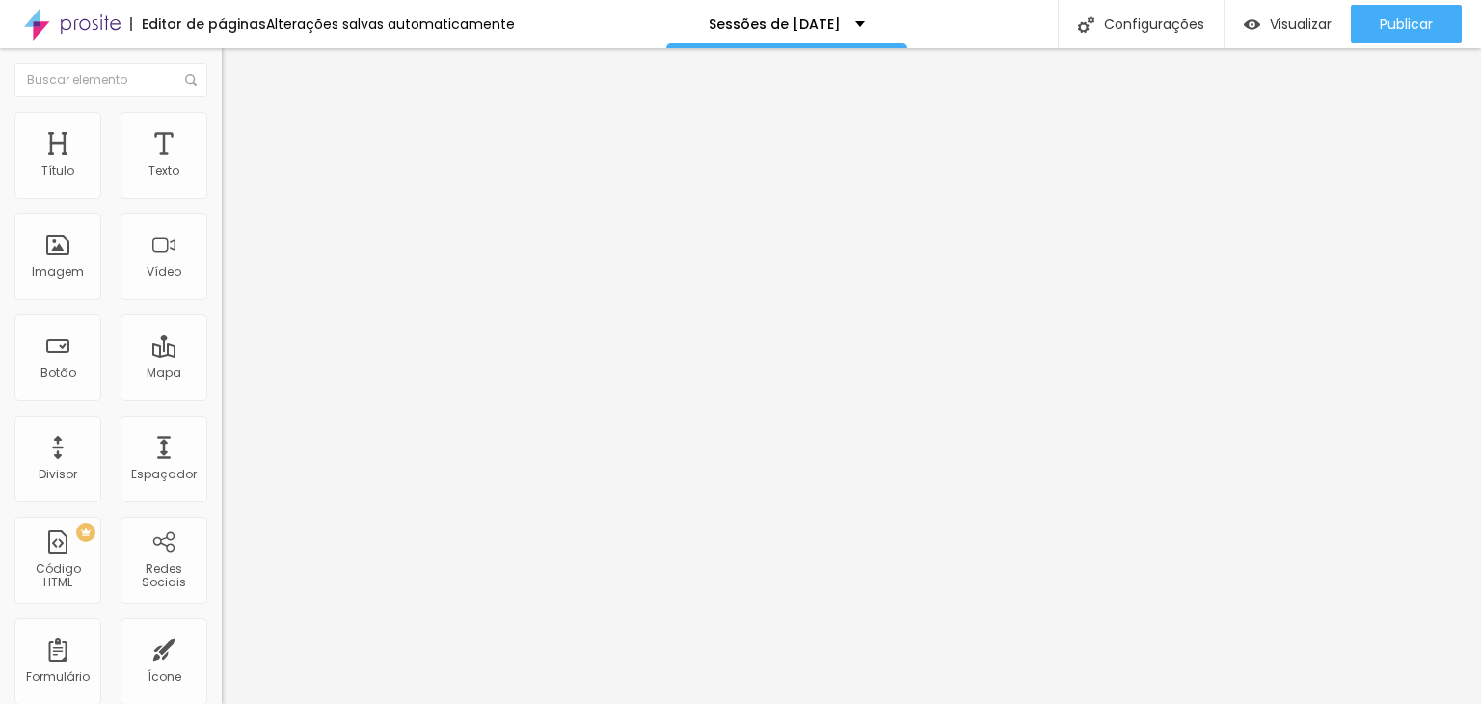
drag, startPoint x: 730, startPoint y: 188, endPoint x: 677, endPoint y: 198, distance: 53.9
drag, startPoint x: 722, startPoint y: 189, endPoint x: 702, endPoint y: 194, distance: 20.8
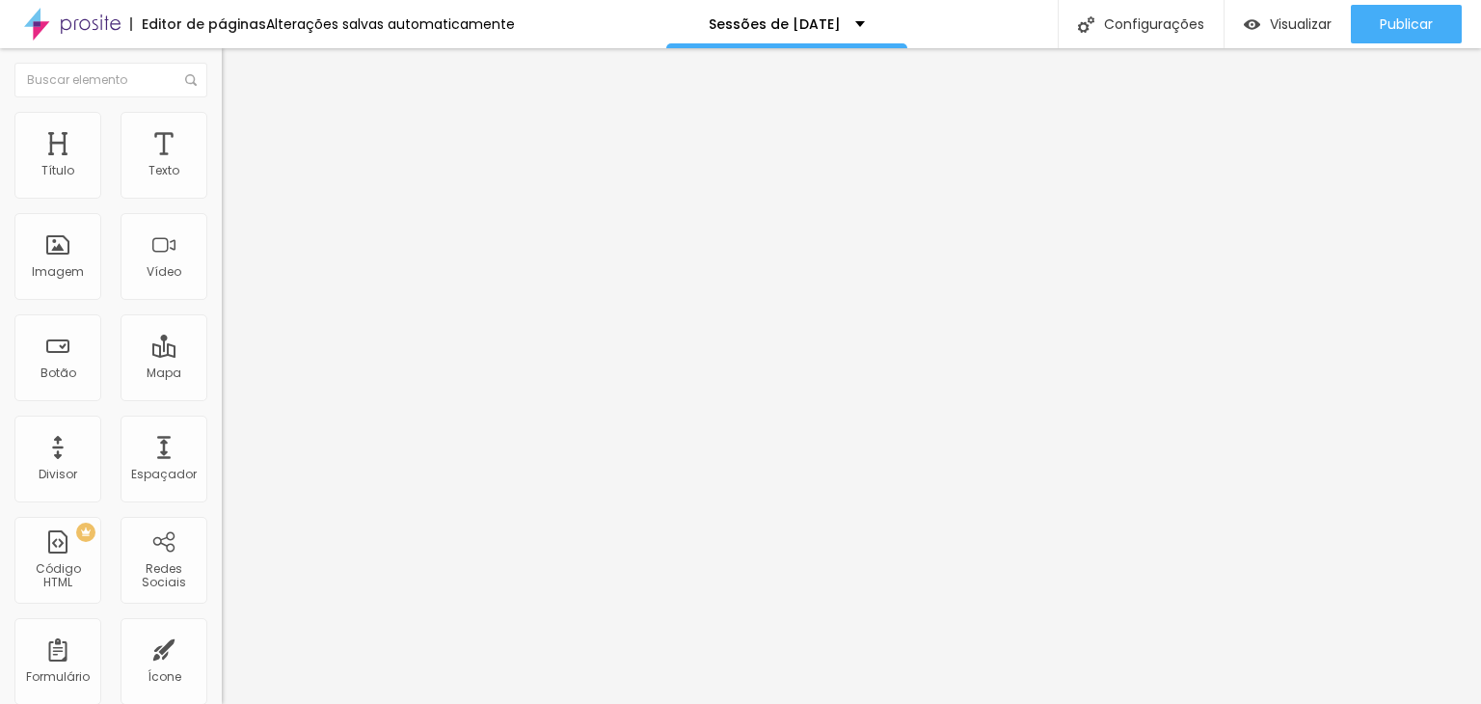
drag, startPoint x: 702, startPoint y: 274, endPoint x: 690, endPoint y: 284, distance: 15.7
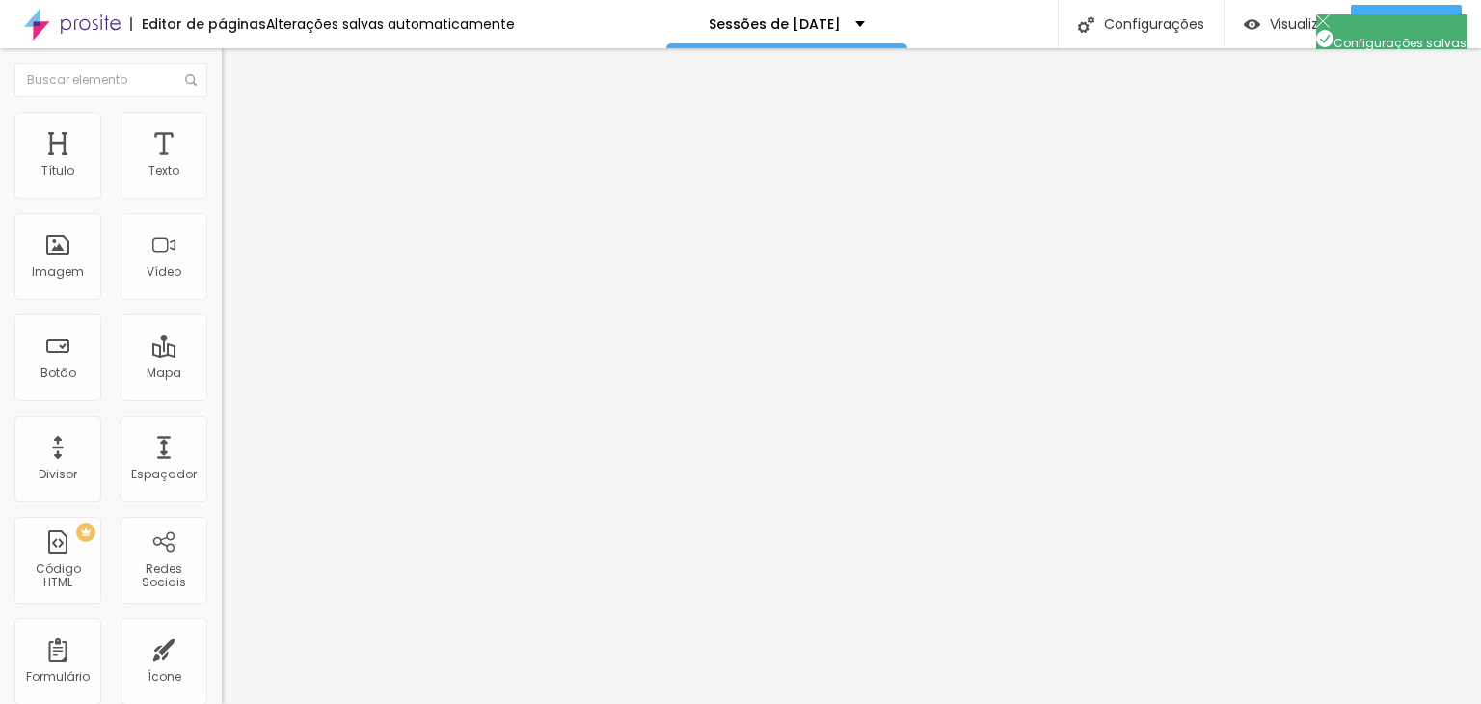
click at [222, 123] on img at bounding box center [230, 120] width 17 height 17
click at [222, 131] on li "Avançado" at bounding box center [333, 140] width 222 height 19
click at [239, 114] on span "Conteúdo" at bounding box center [269, 105] width 60 height 16
click at [236, 69] on img "button" at bounding box center [243, 70] width 15 height 15
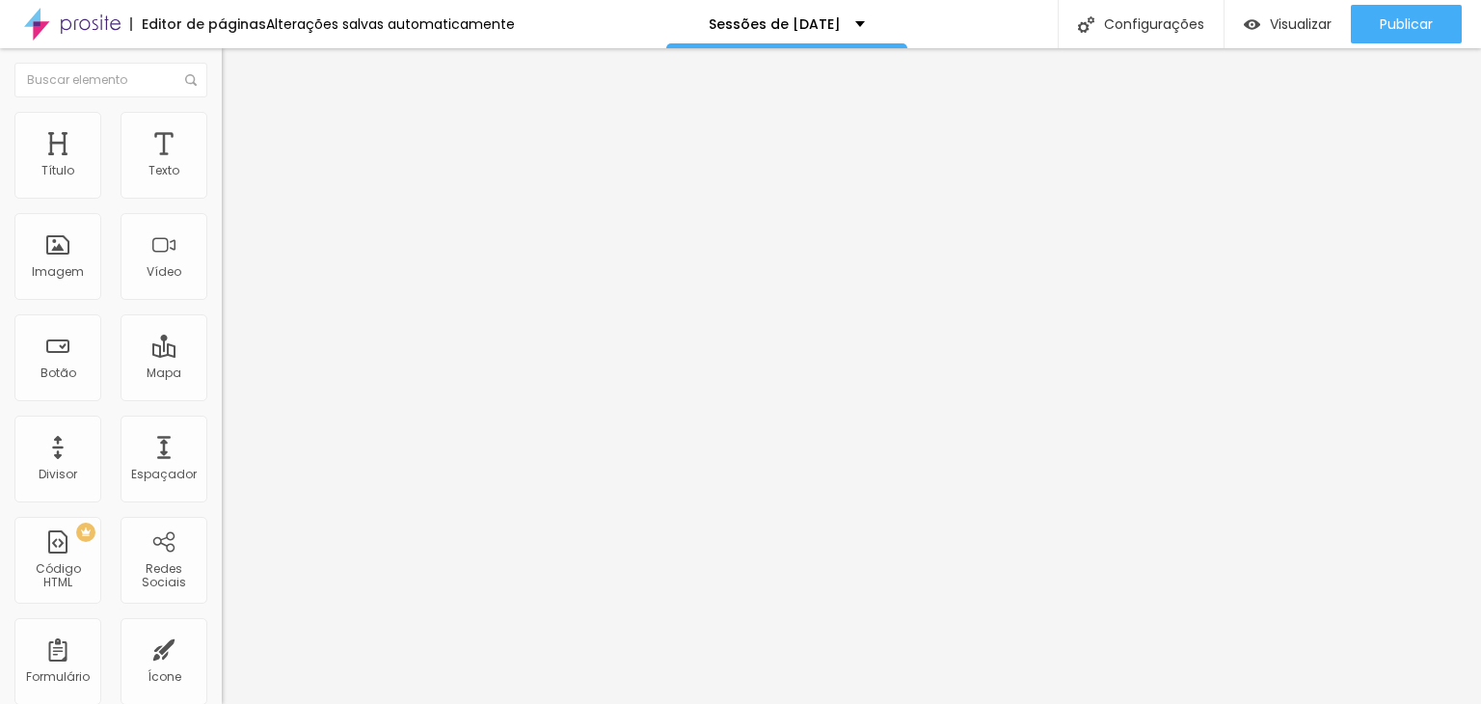
click at [236, 67] on img "button" at bounding box center [243, 70] width 15 height 15
click at [222, 244] on img at bounding box center [229, 237] width 14 height 14
click at [222, 259] on img at bounding box center [229, 253] width 14 height 14
click at [222, 302] on span "4:3 Padrão" at bounding box center [254, 293] width 64 height 16
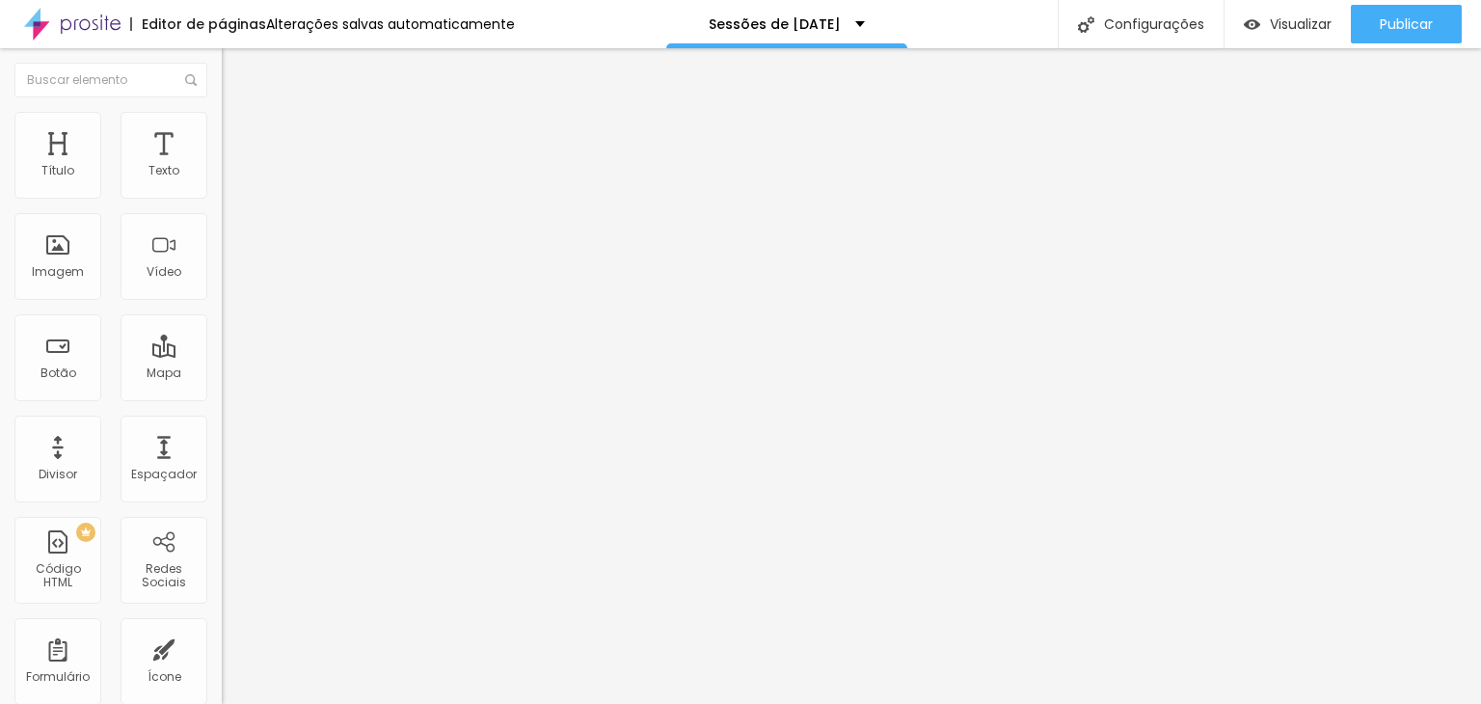
click at [236, 74] on img "button" at bounding box center [243, 70] width 15 height 15
click at [236, 71] on img "button" at bounding box center [243, 70] width 15 height 15
drag, startPoint x: 221, startPoint y: 101, endPoint x: 186, endPoint y: 127, distance: 43.4
click at [222, 131] on li "Avançado" at bounding box center [333, 140] width 222 height 19
drag, startPoint x: 54, startPoint y: 194, endPoint x: 19, endPoint y: 194, distance: 34.7
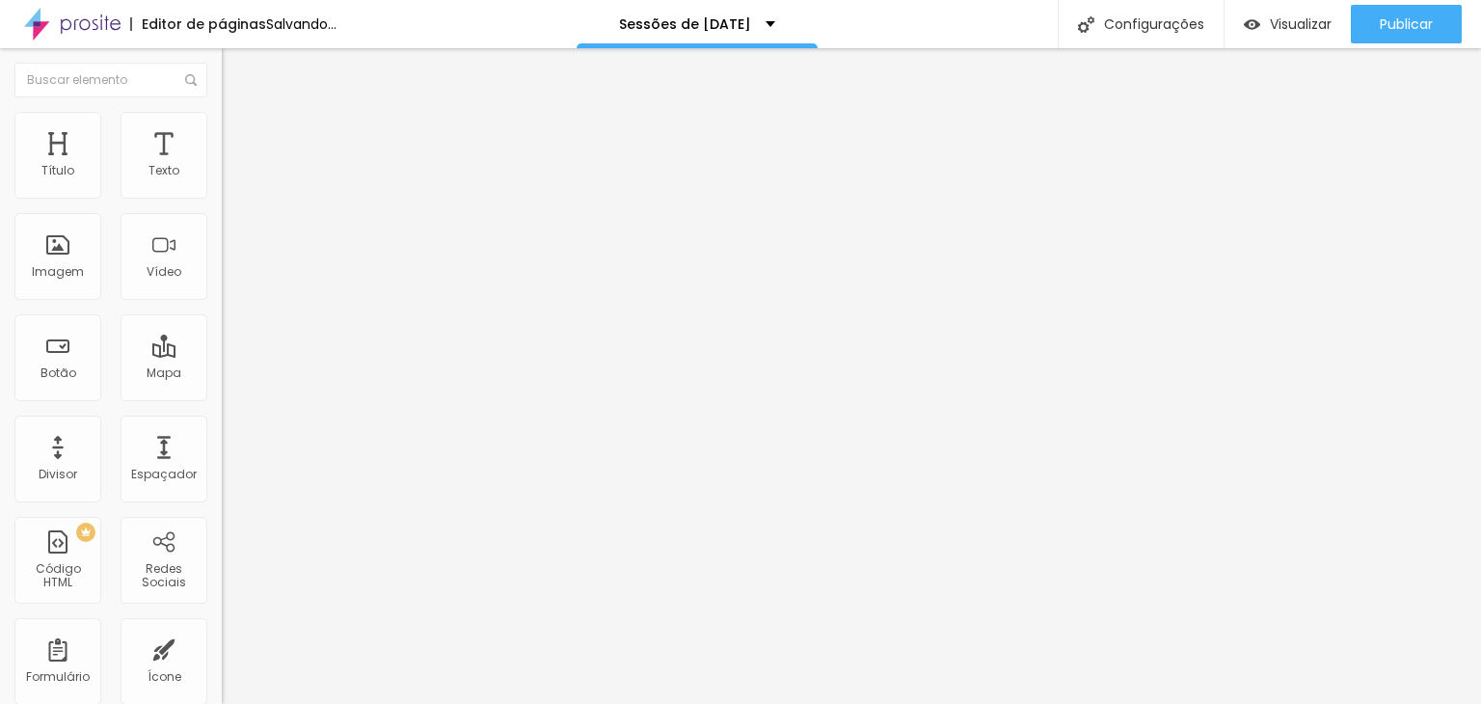
click at [222, 374] on input "range" at bounding box center [284, 381] width 124 height 15
click at [222, 392] on input "0" at bounding box center [263, 402] width 83 height 20
click at [236, 72] on img "button" at bounding box center [243, 70] width 15 height 15
click at [222, 128] on li "Estilo" at bounding box center [333, 121] width 222 height 19
drag, startPoint x: 46, startPoint y: 247, endPoint x: 0, endPoint y: 240, distance: 46.8
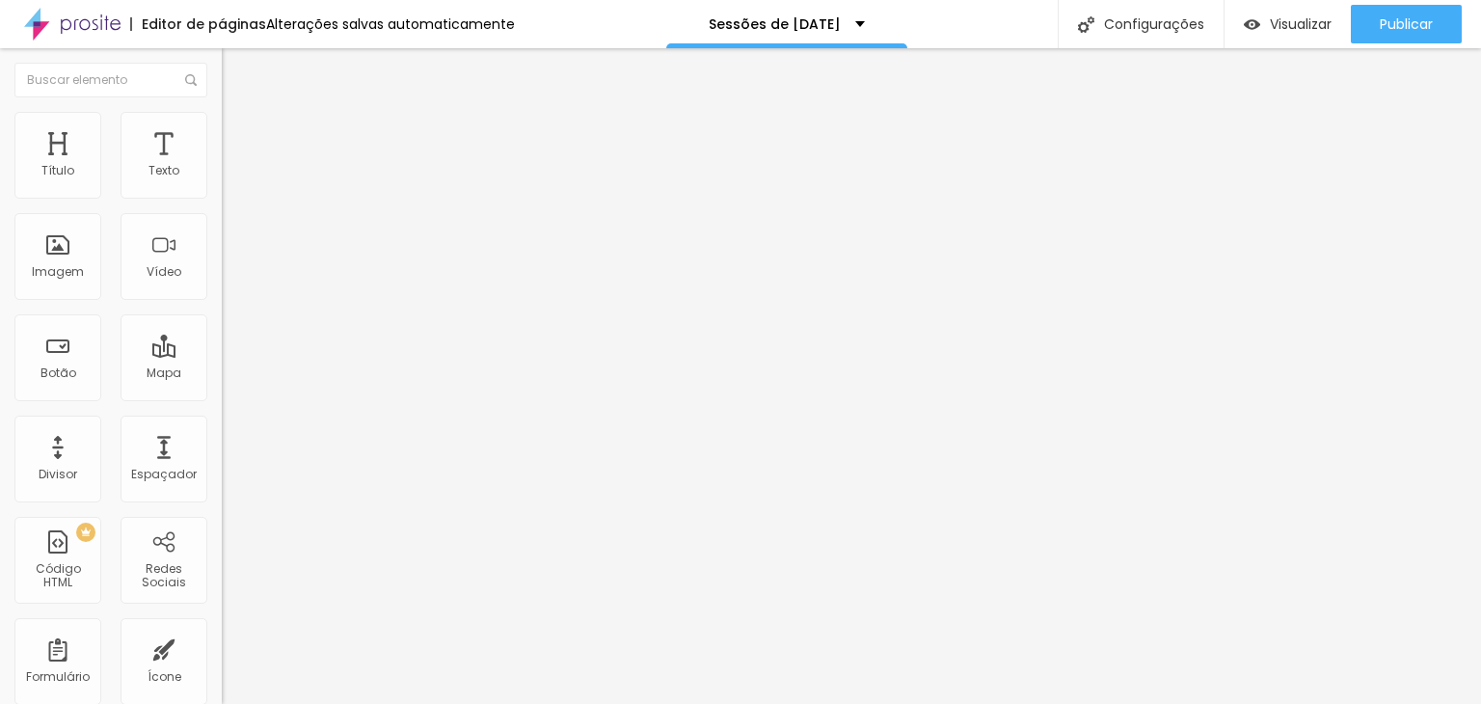
click at [222, 423] on input "range" at bounding box center [284, 430] width 124 height 15
drag, startPoint x: 201, startPoint y: 207, endPoint x: 99, endPoint y: 213, distance: 101.4
click at [222, 198] on input "range" at bounding box center [284, 189] width 124 height 15
click at [222, 110] on img at bounding box center [230, 101] width 17 height 17
click at [236, 69] on img "button" at bounding box center [243, 70] width 15 height 15
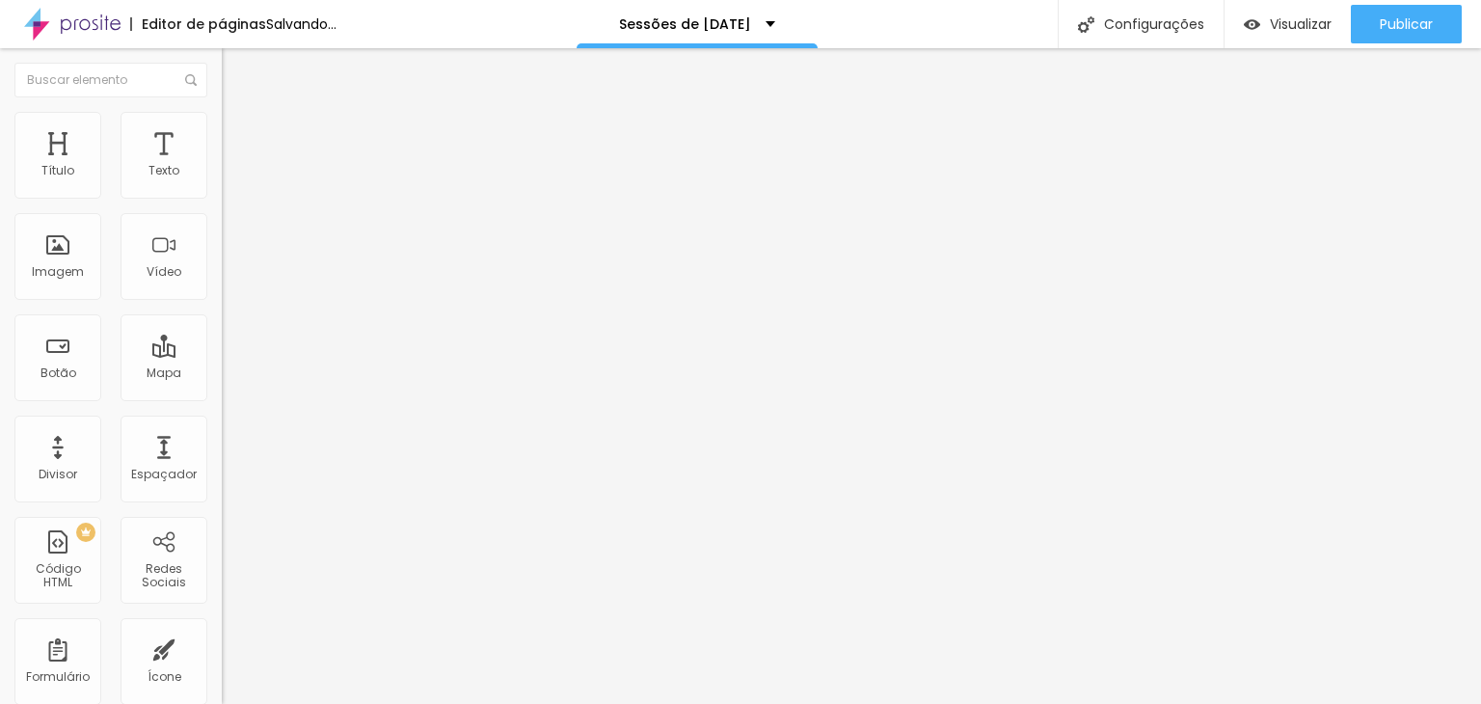
click at [222, 244] on img at bounding box center [229, 237] width 14 height 14
click at [236, 67] on img "button" at bounding box center [243, 70] width 15 height 15
click at [236, 65] on img "button" at bounding box center [243, 70] width 15 height 15
click at [236, 71] on img "button" at bounding box center [243, 70] width 15 height 15
click at [222, 124] on li "Estilo" at bounding box center [333, 121] width 222 height 19
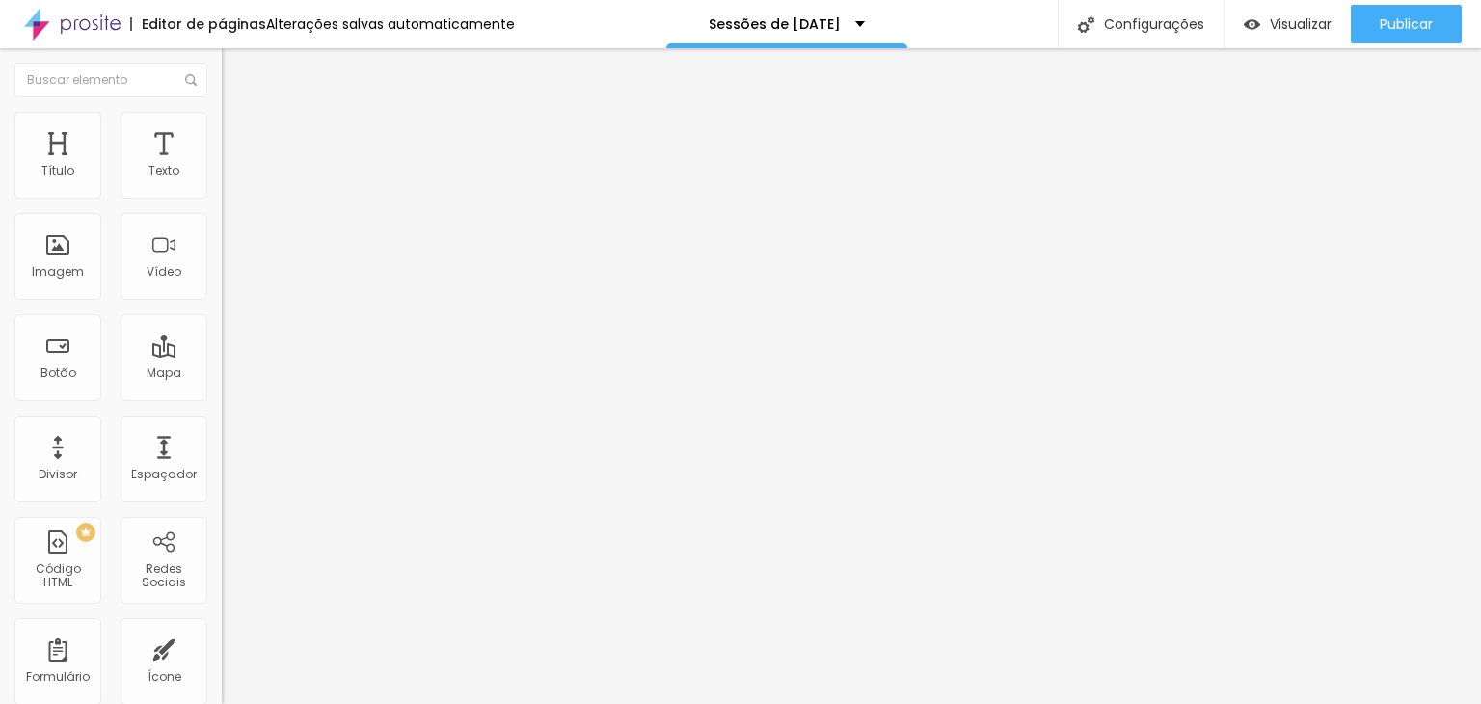
click at [222, 131] on li "Avançado" at bounding box center [333, 140] width 222 height 19
click at [222, 133] on ul "Conteúdo Estilo Avançado" at bounding box center [333, 122] width 222 height 58
click at [222, 126] on li "Estilo" at bounding box center [333, 121] width 222 height 19
click at [222, 200] on div at bounding box center [333, 190] width 222 height 17
click at [222, 198] on input "range" at bounding box center [284, 189] width 124 height 15
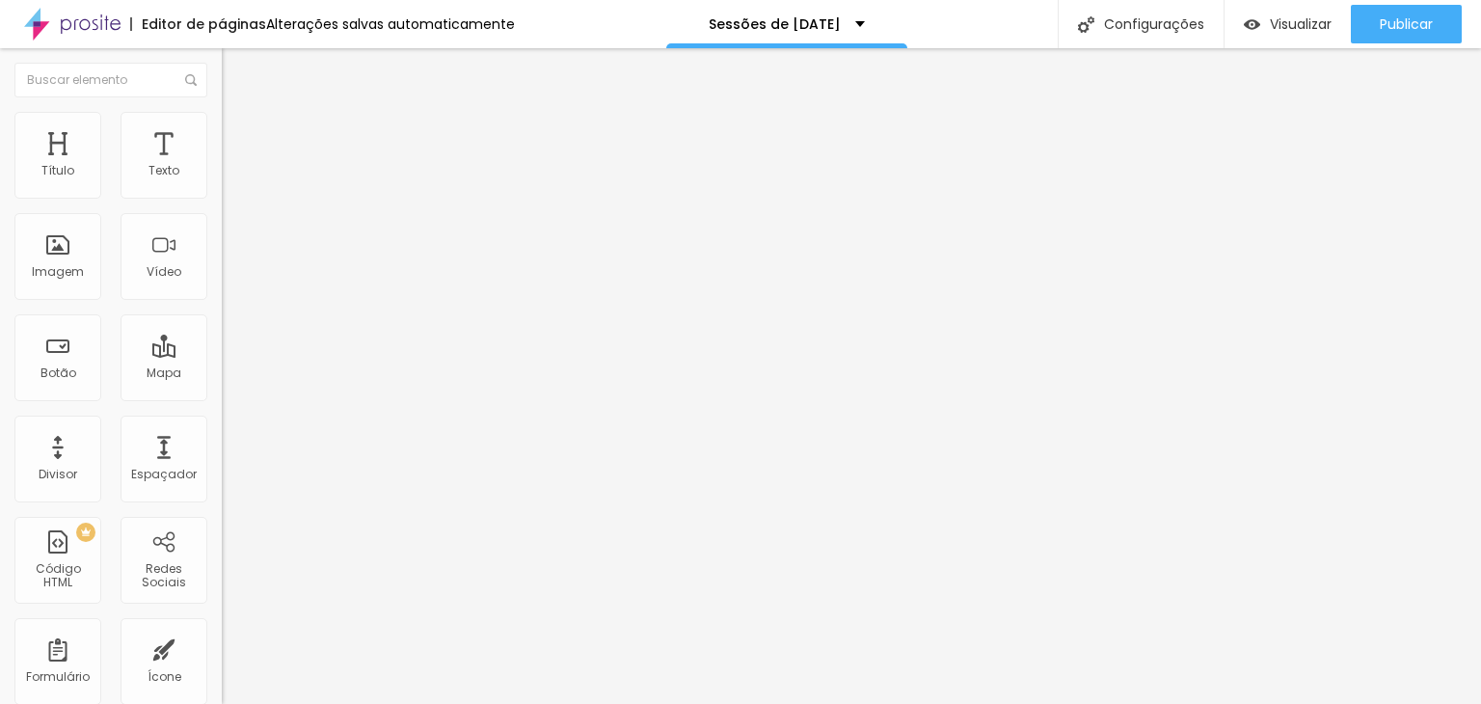
click at [222, 70] on button "Editar Imagem" at bounding box center [333, 70] width 222 height 44
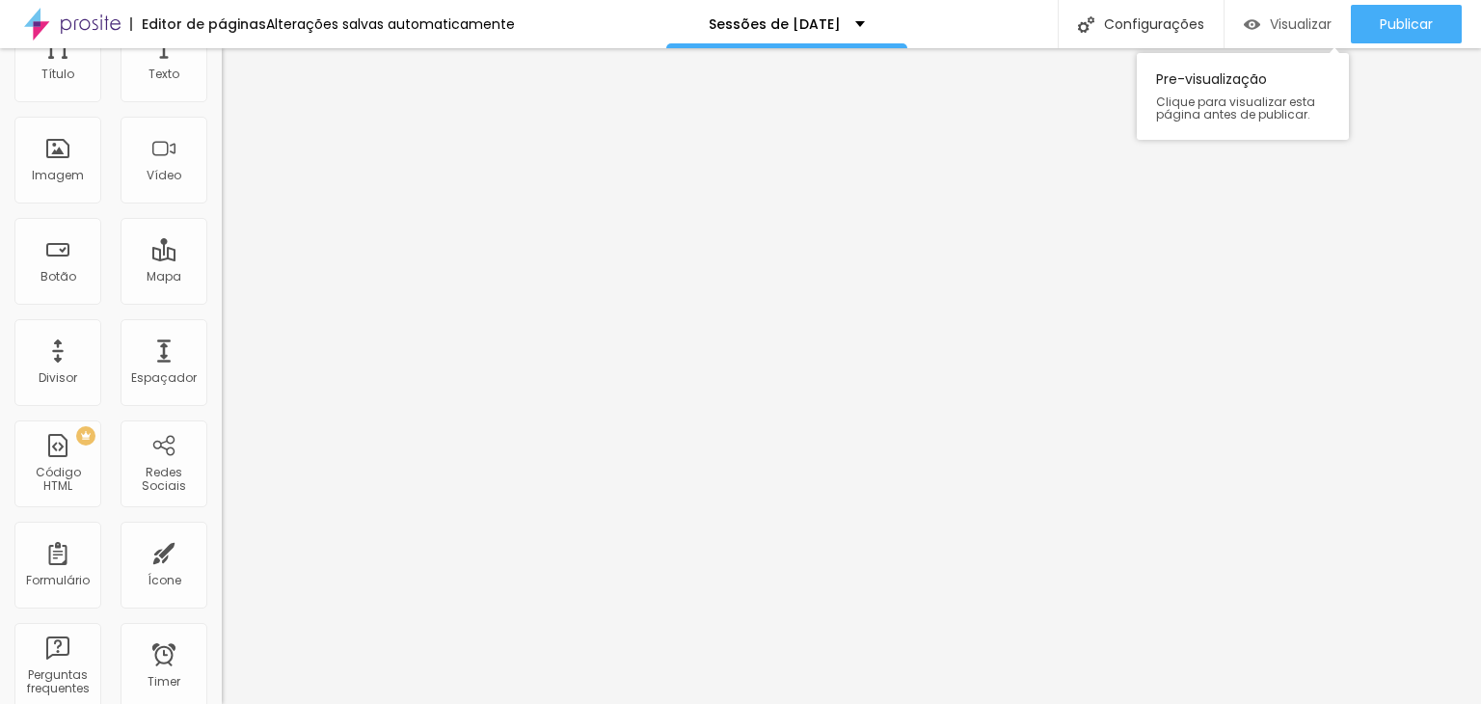
click at [1282, 35] on div "Visualizar" at bounding box center [1288, 24] width 88 height 39
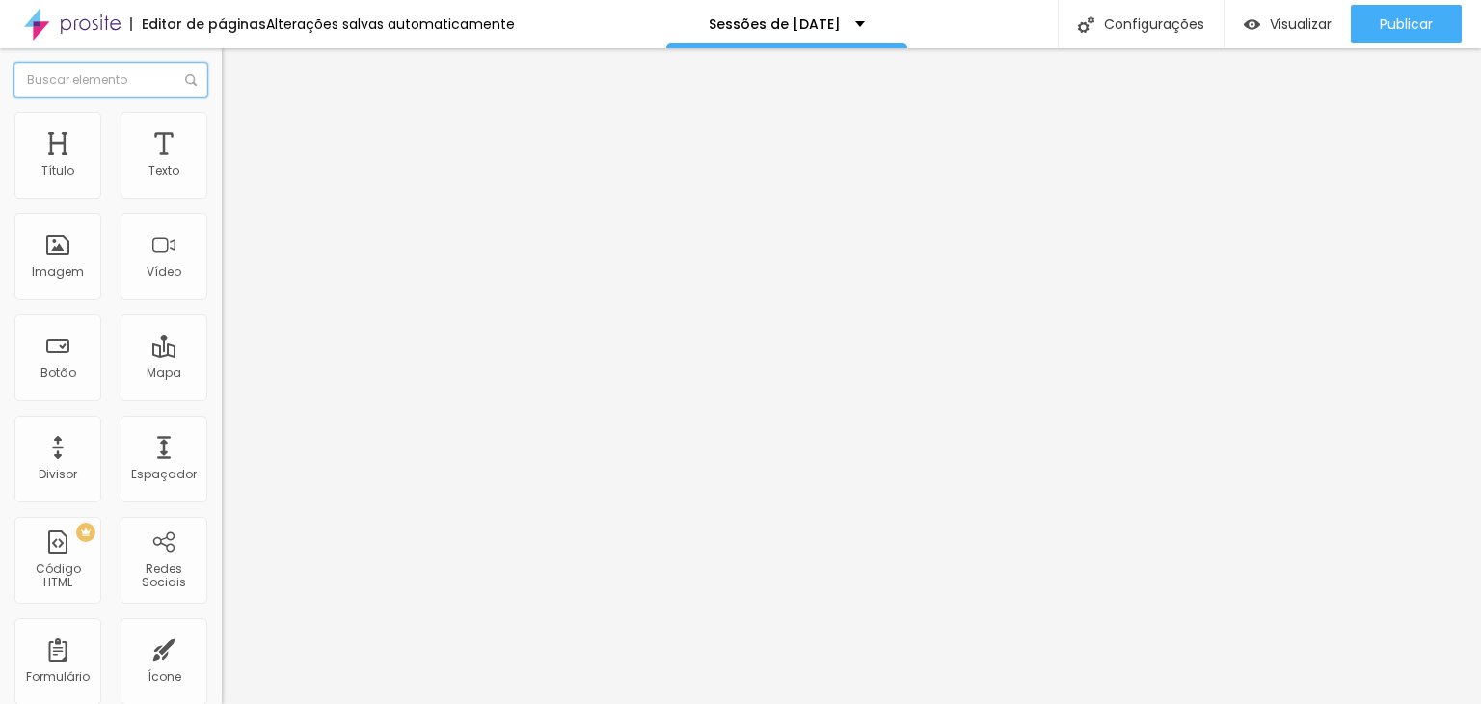
click at [89, 82] on input "text" at bounding box center [110, 80] width 193 height 35
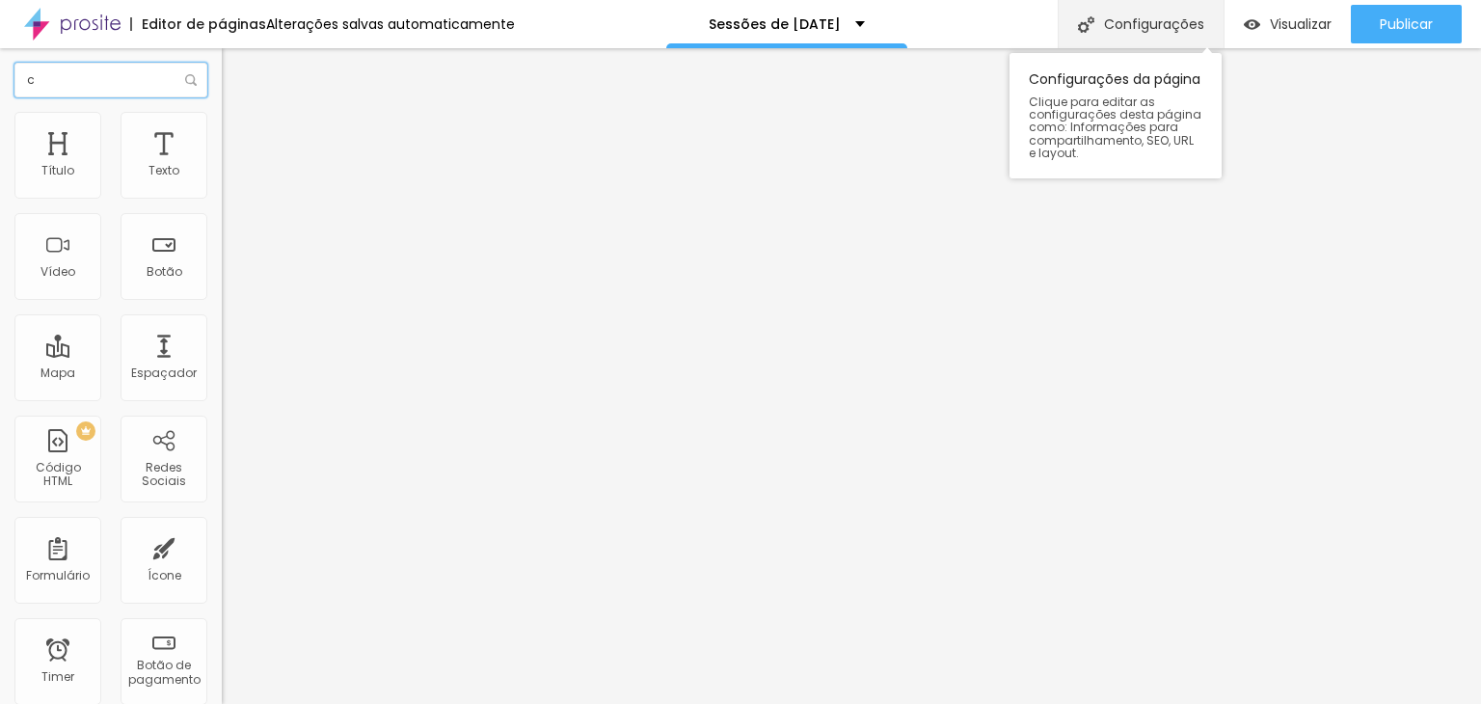
type input "c"
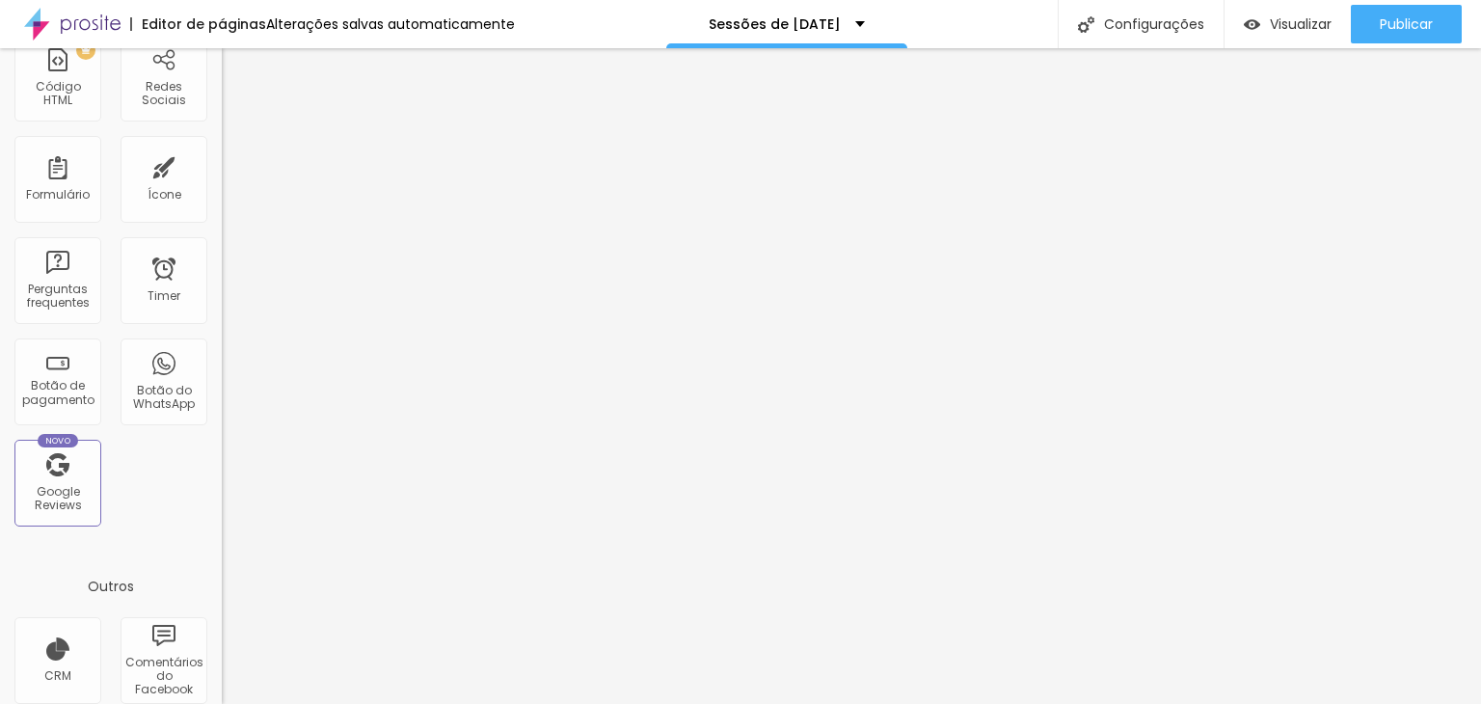
scroll to position [597, 0]
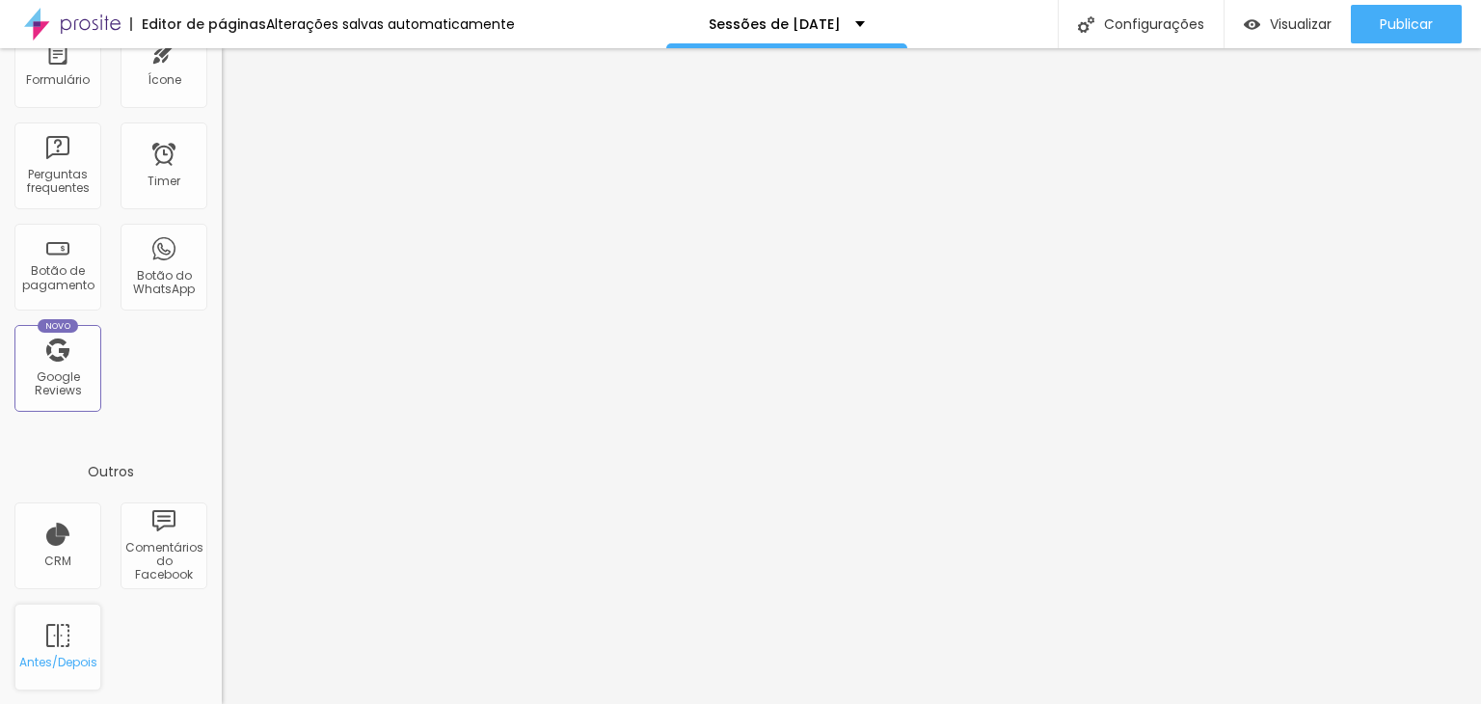
click at [74, 648] on div "Antes/Depois" at bounding box center [57, 647] width 87 height 87
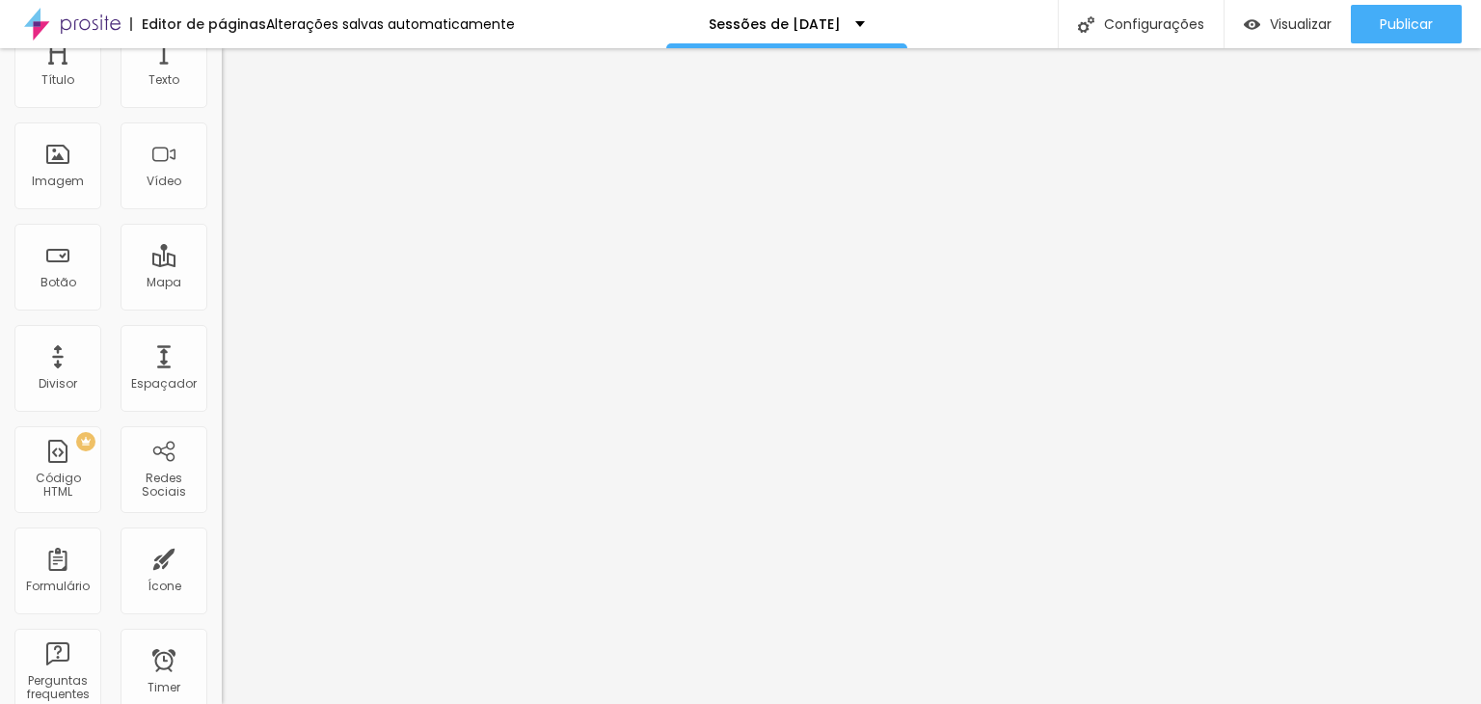
scroll to position [0, 0]
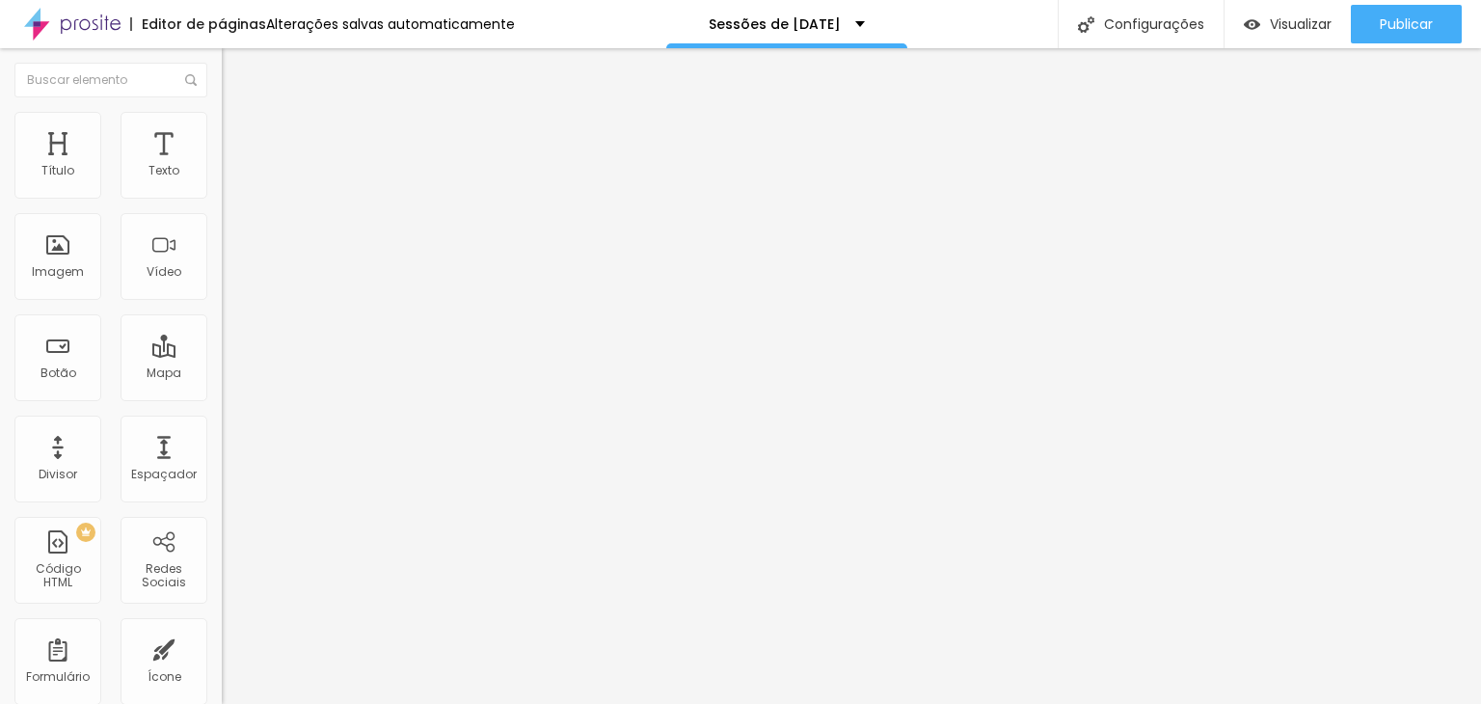
click at [239, 133] on span "Estilo" at bounding box center [254, 125] width 30 height 16
type input "55"
type input "60"
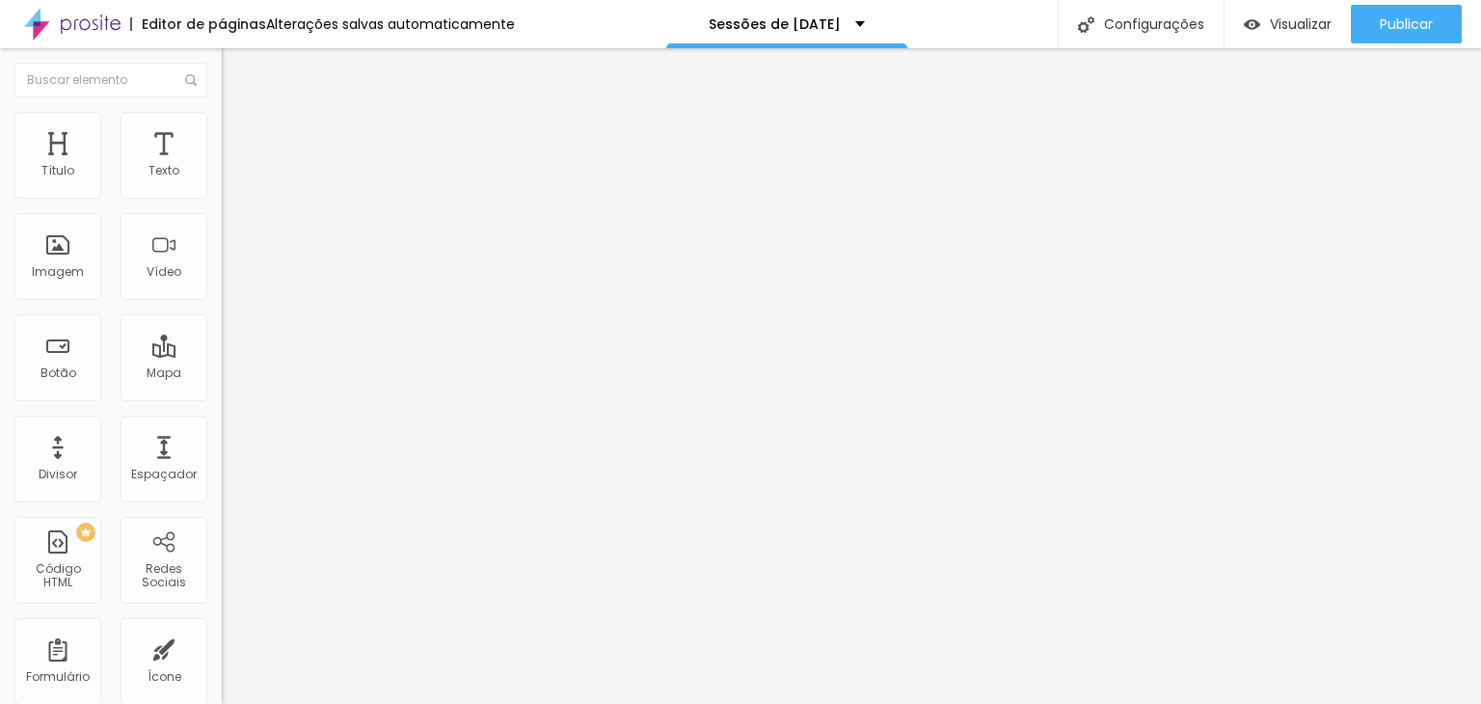
type input "65"
type input "70"
type input "75"
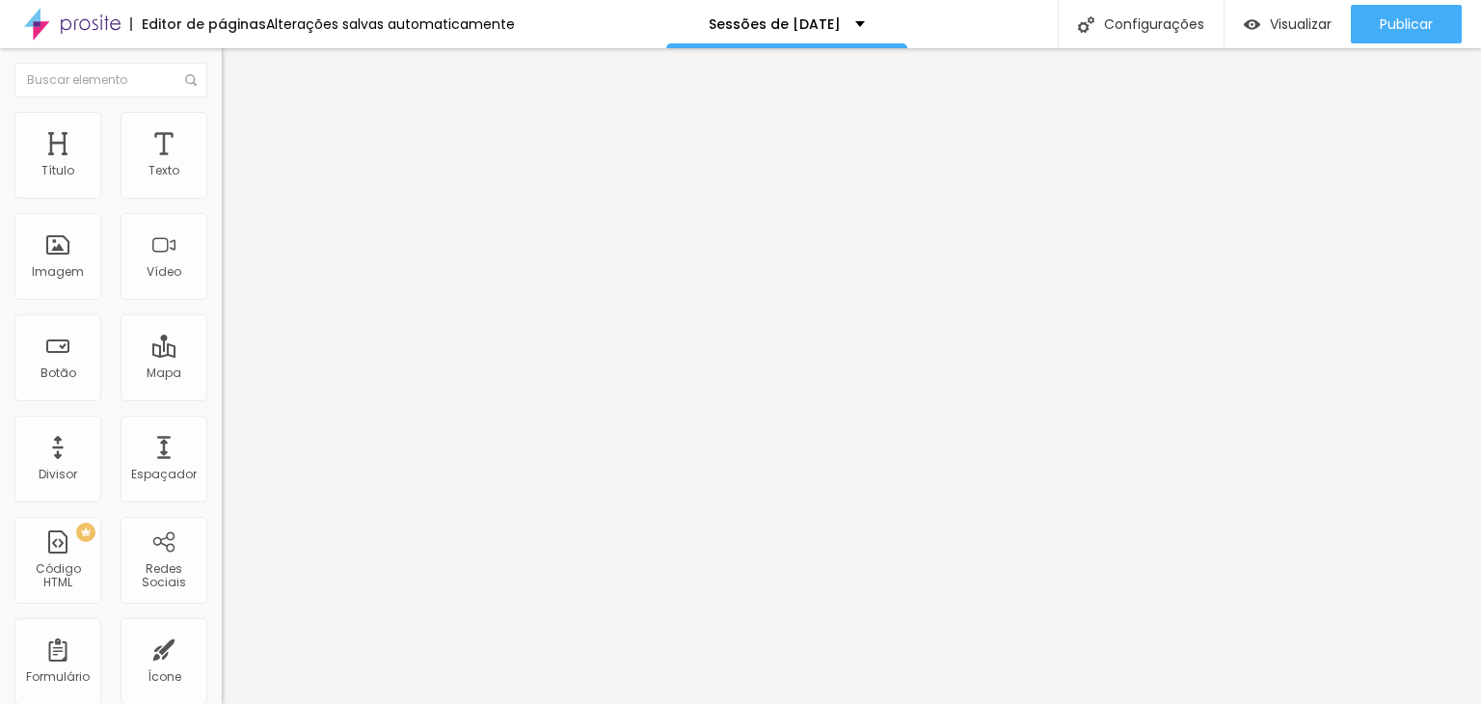
type input "75"
type input "80"
type input "85"
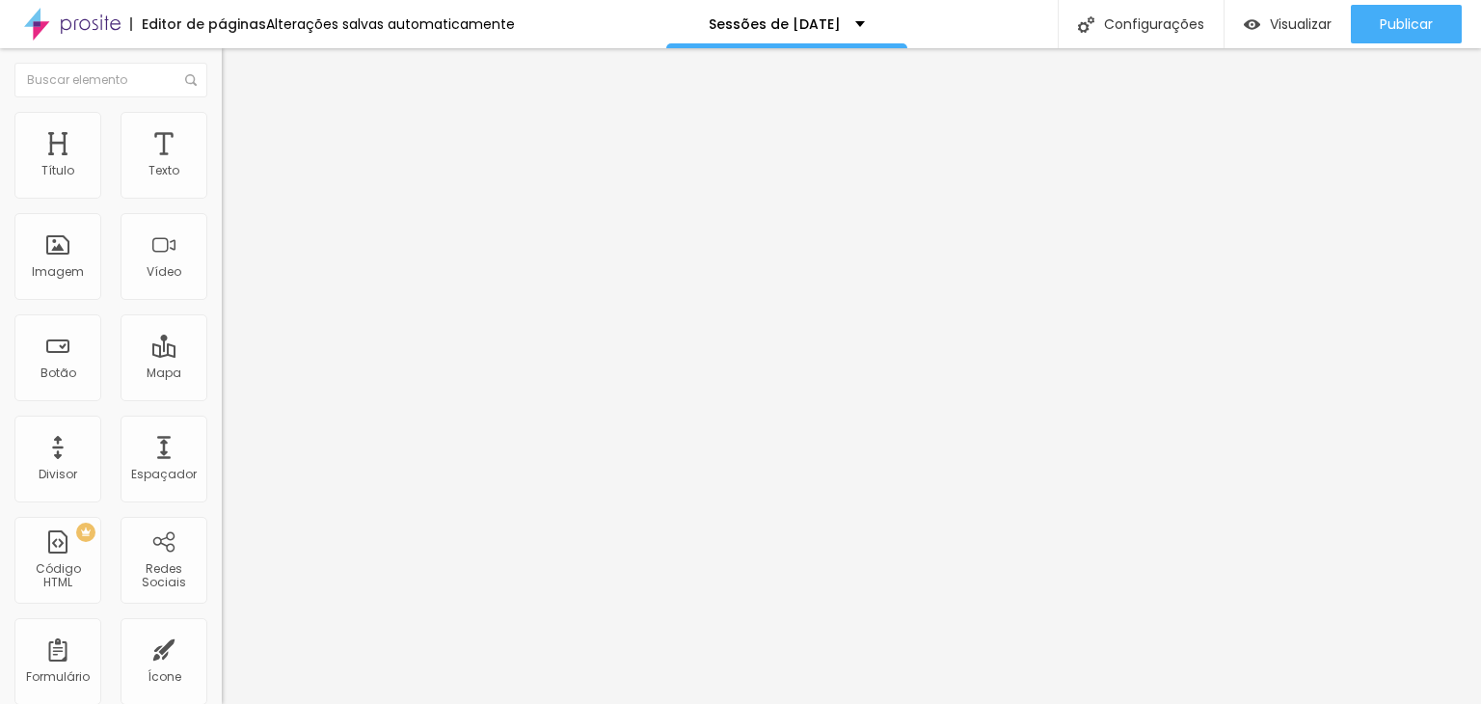
type input "90"
type input "95"
type input "100"
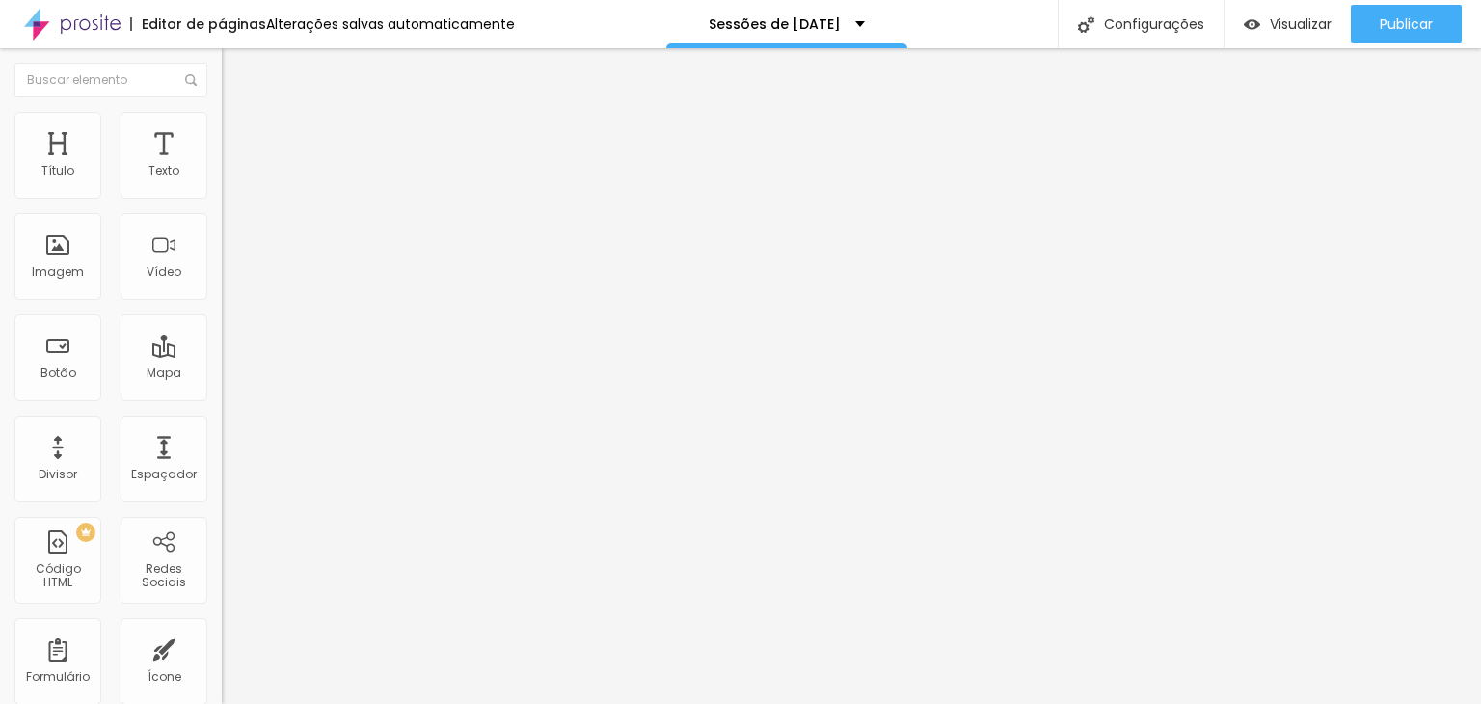
drag, startPoint x: 105, startPoint y: 206, endPoint x: 199, endPoint y: 198, distance: 93.9
type input "100"
click at [222, 198] on input "range" at bounding box center [284, 189] width 124 height 15
click at [239, 129] on span "Estilo" at bounding box center [254, 125] width 30 height 16
type input "55"
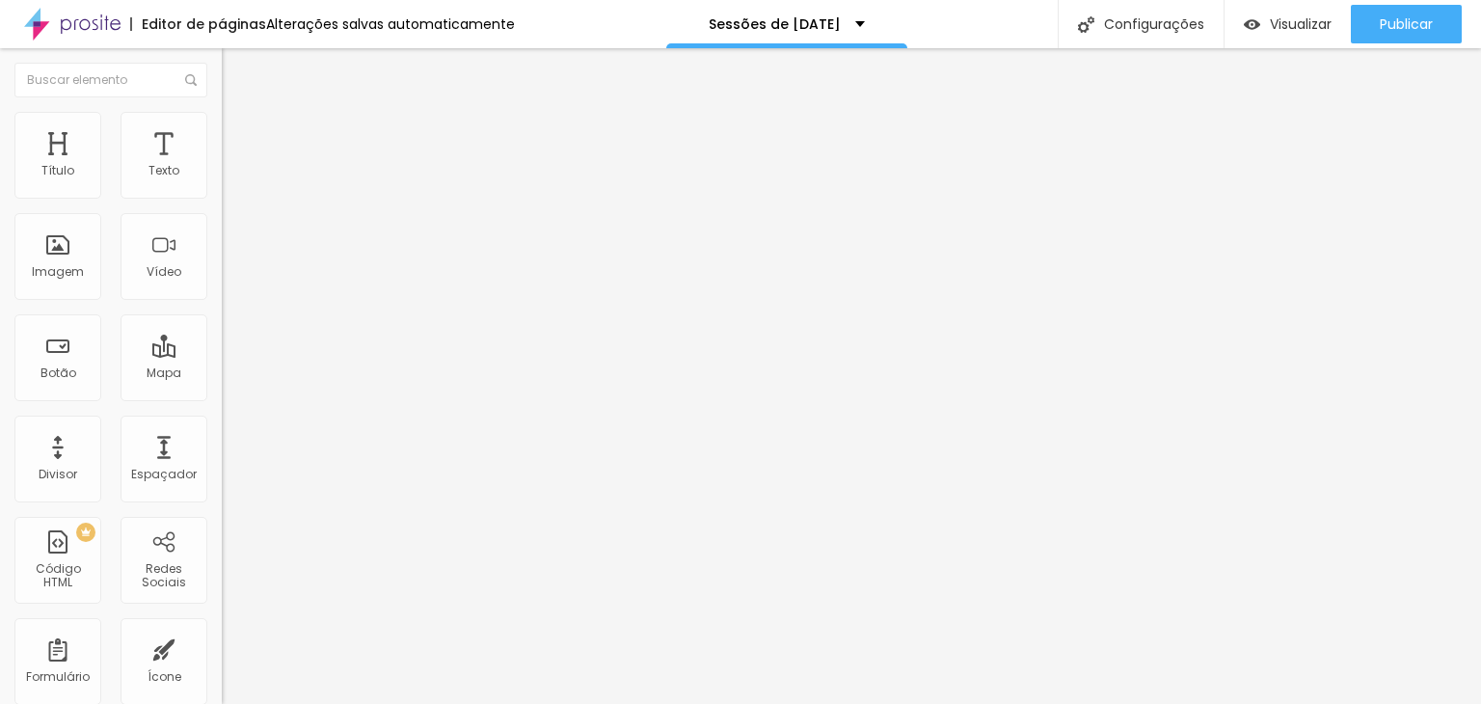
type input "55"
type input "60"
type input "65"
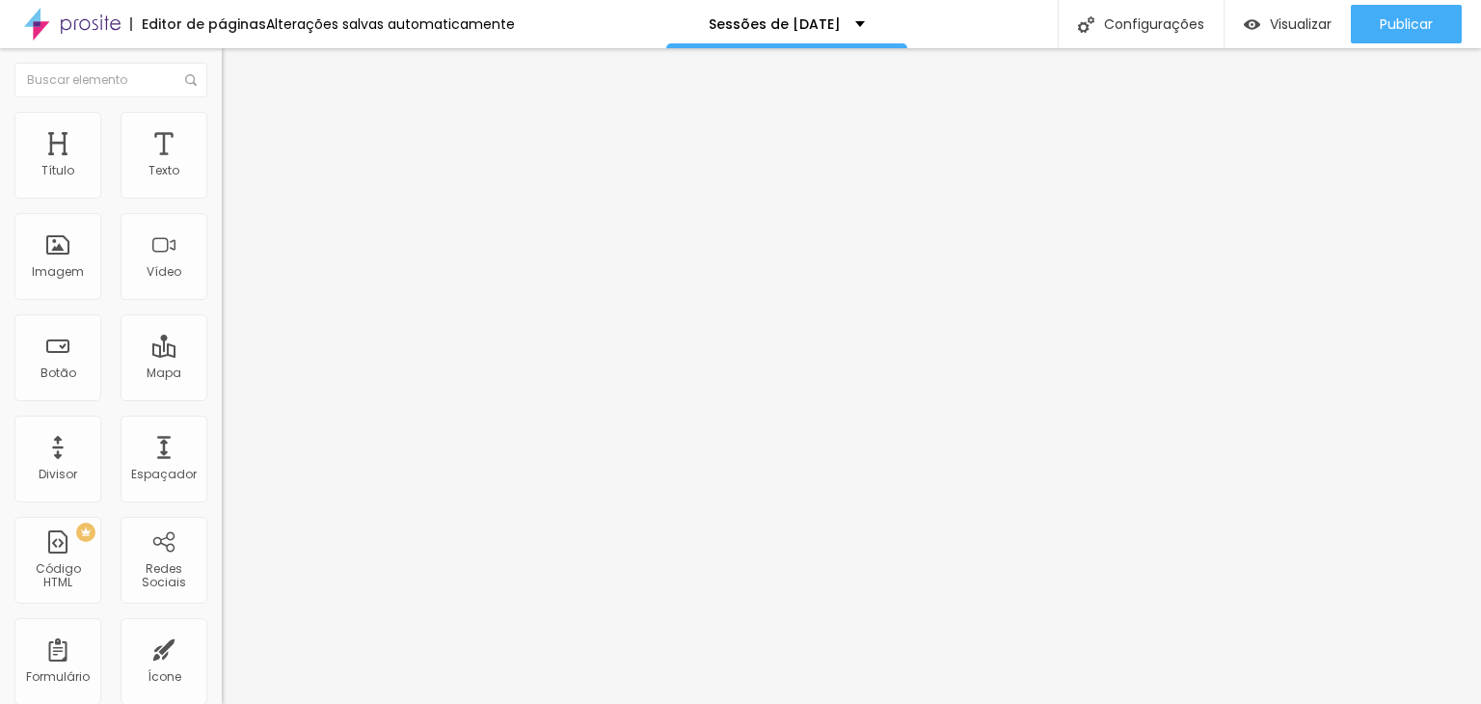
type input "70"
type input "75"
type input "80"
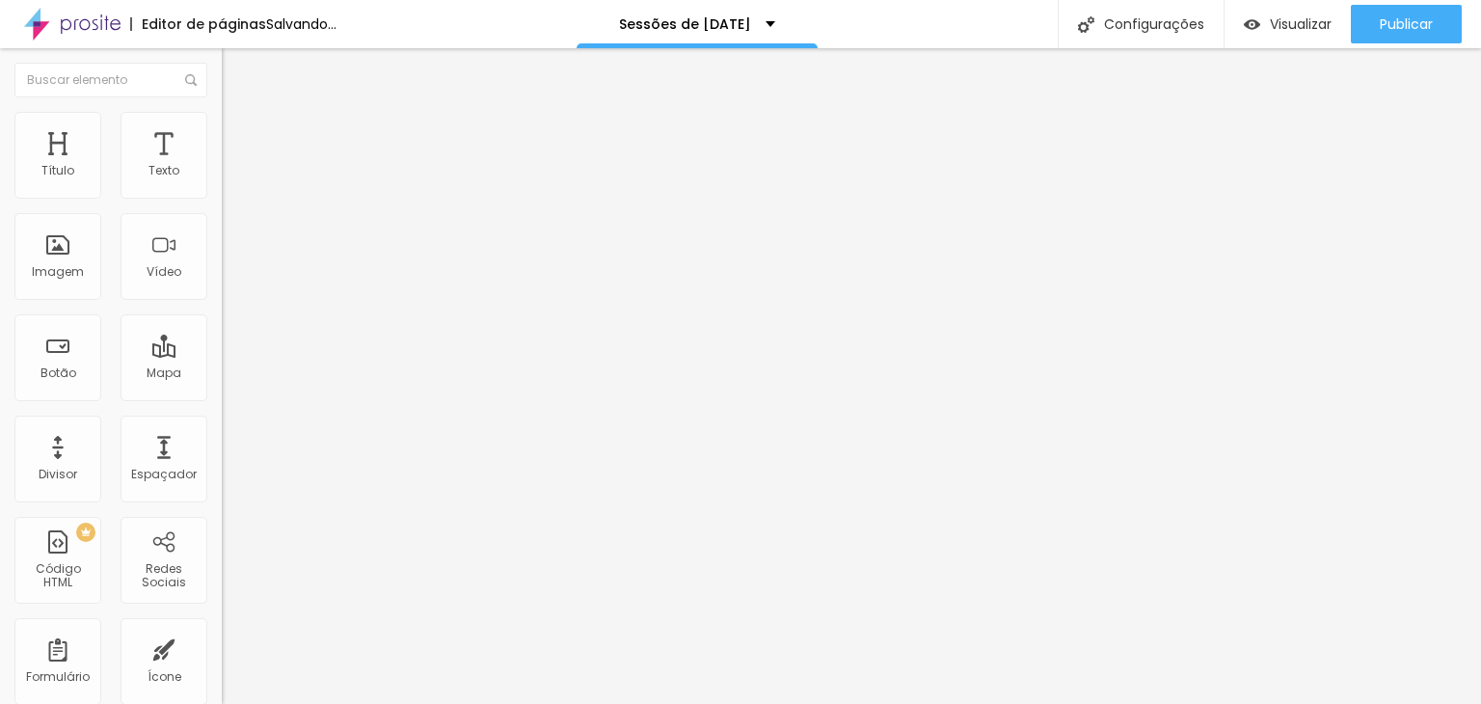
type input "80"
type input "85"
type input "90"
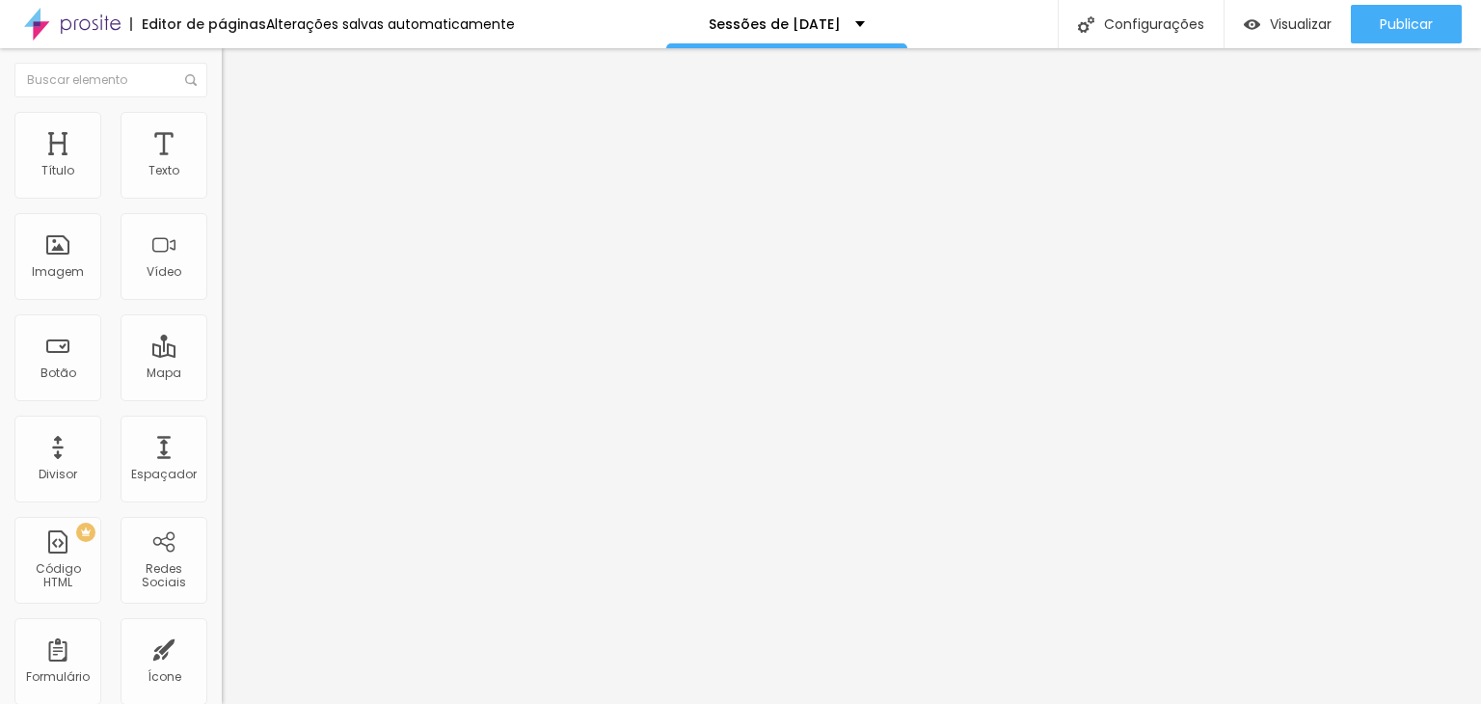
type input "95"
type input "100"
drag, startPoint x: 102, startPoint y: 206, endPoint x: 201, endPoint y: 203, distance: 98.4
type input "100"
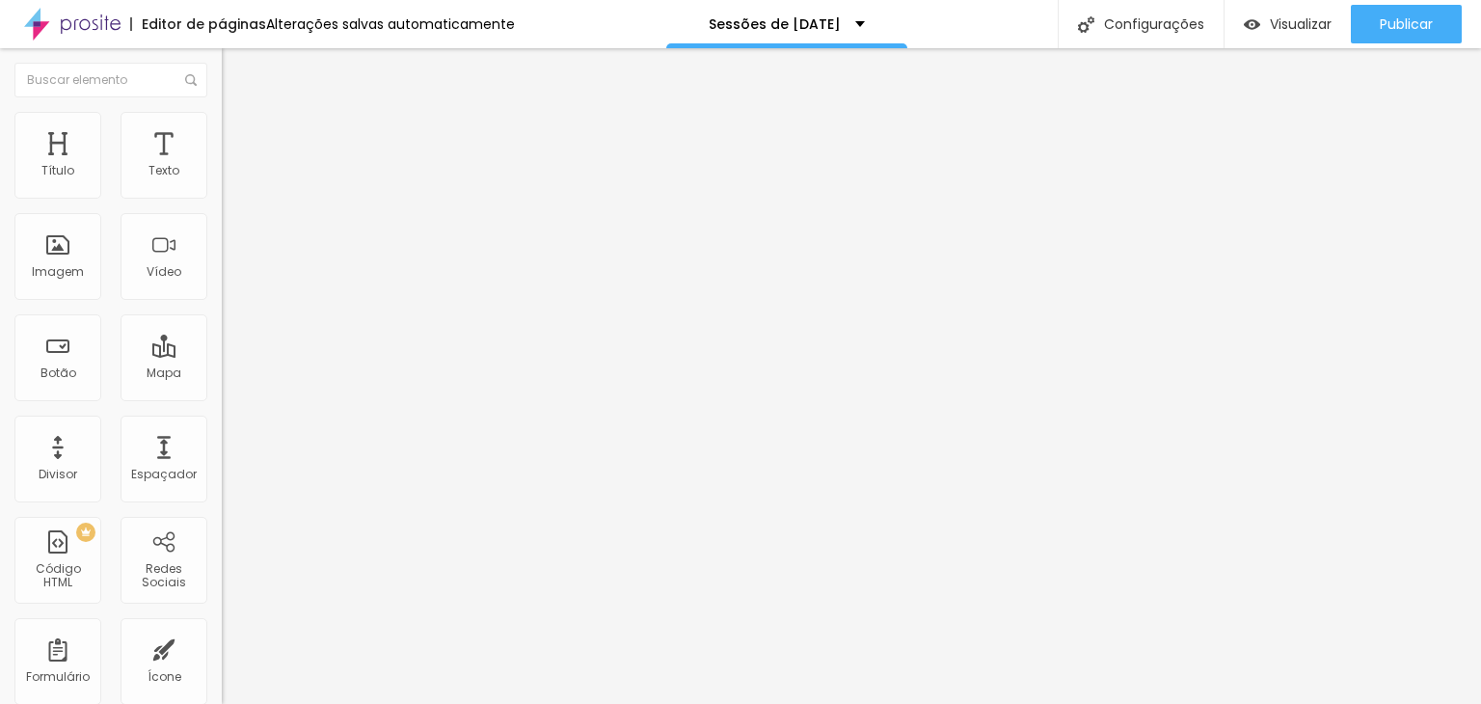
click at [222, 198] on input "range" at bounding box center [284, 189] width 124 height 15
click at [236, 71] on img "button" at bounding box center [243, 70] width 15 height 15
click at [60, 255] on div "Imagem" at bounding box center [57, 256] width 87 height 87
click at [222, 124] on li "Estilo" at bounding box center [333, 121] width 222 height 19
type input "95"
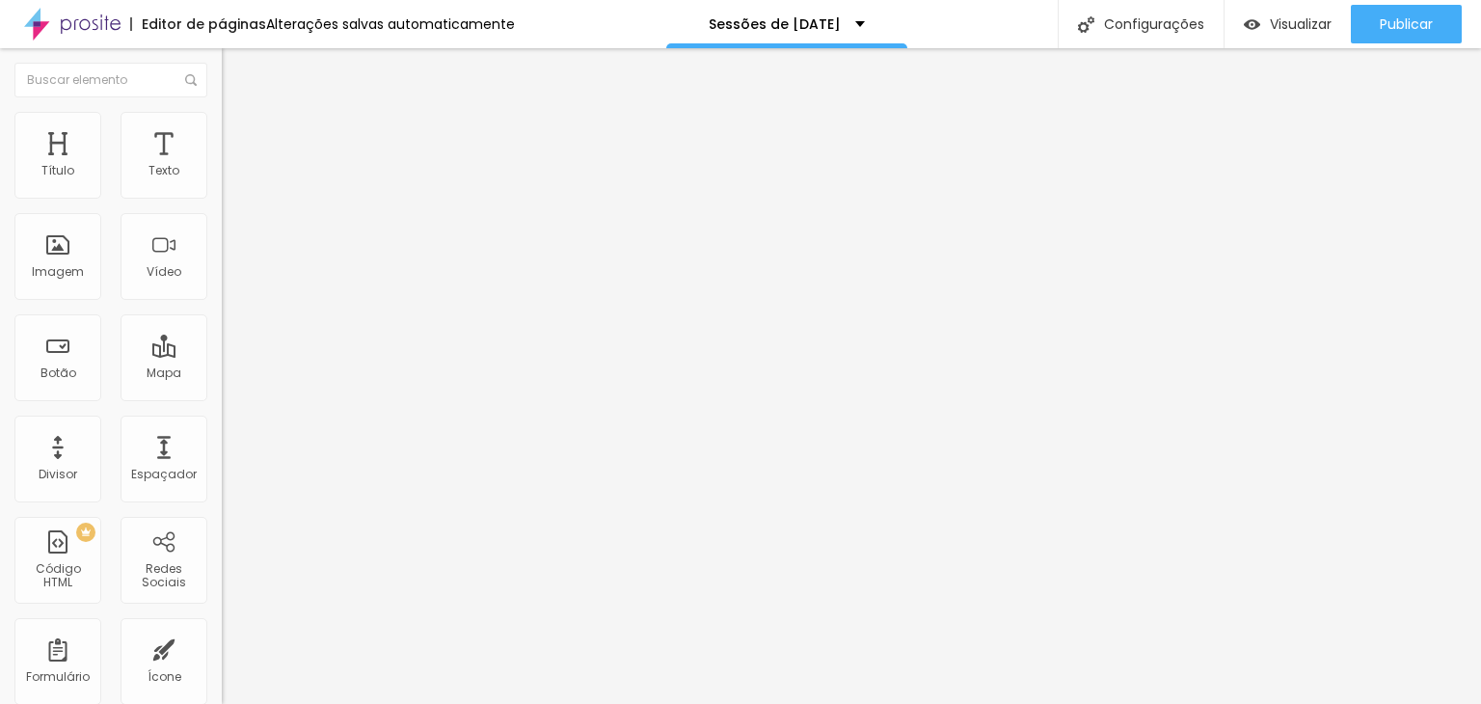
type input "95"
type input "85"
type input "80"
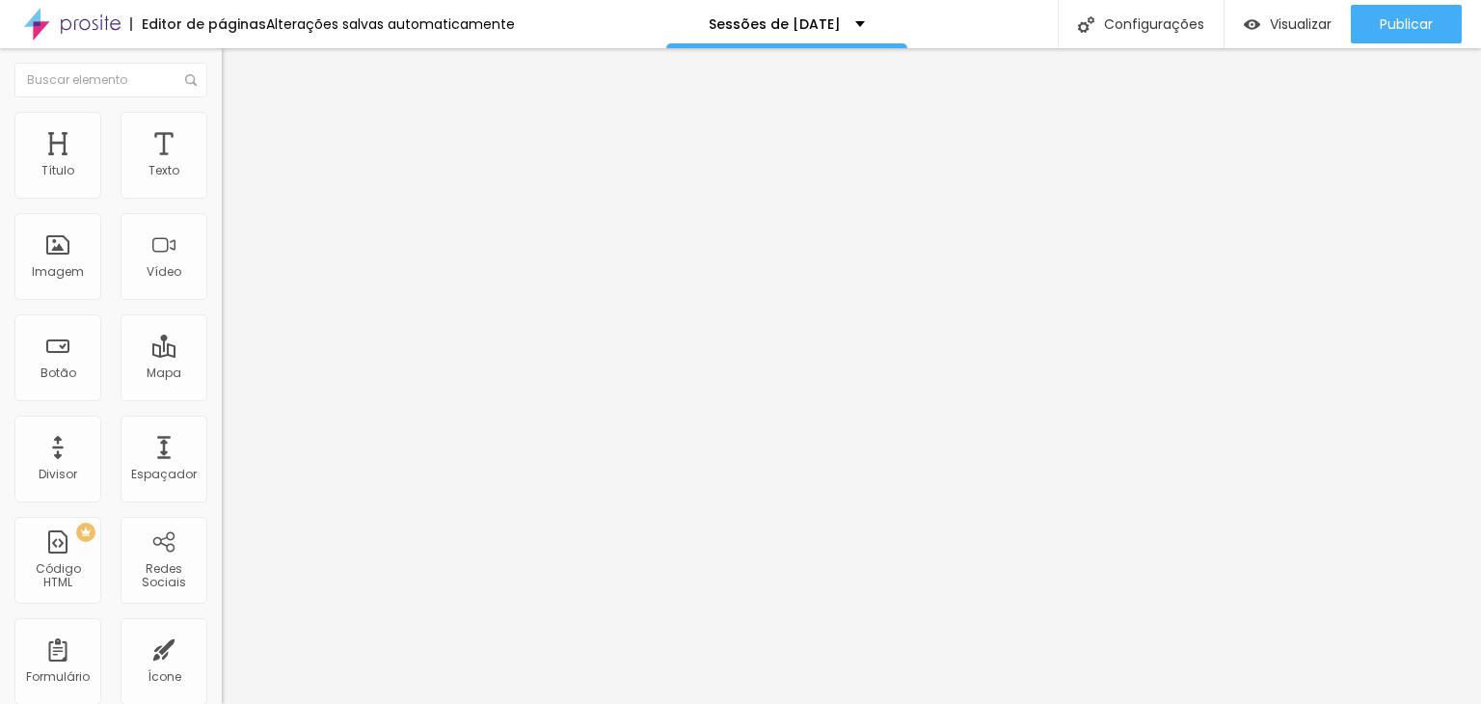
type input "75"
type input "70"
type input "55"
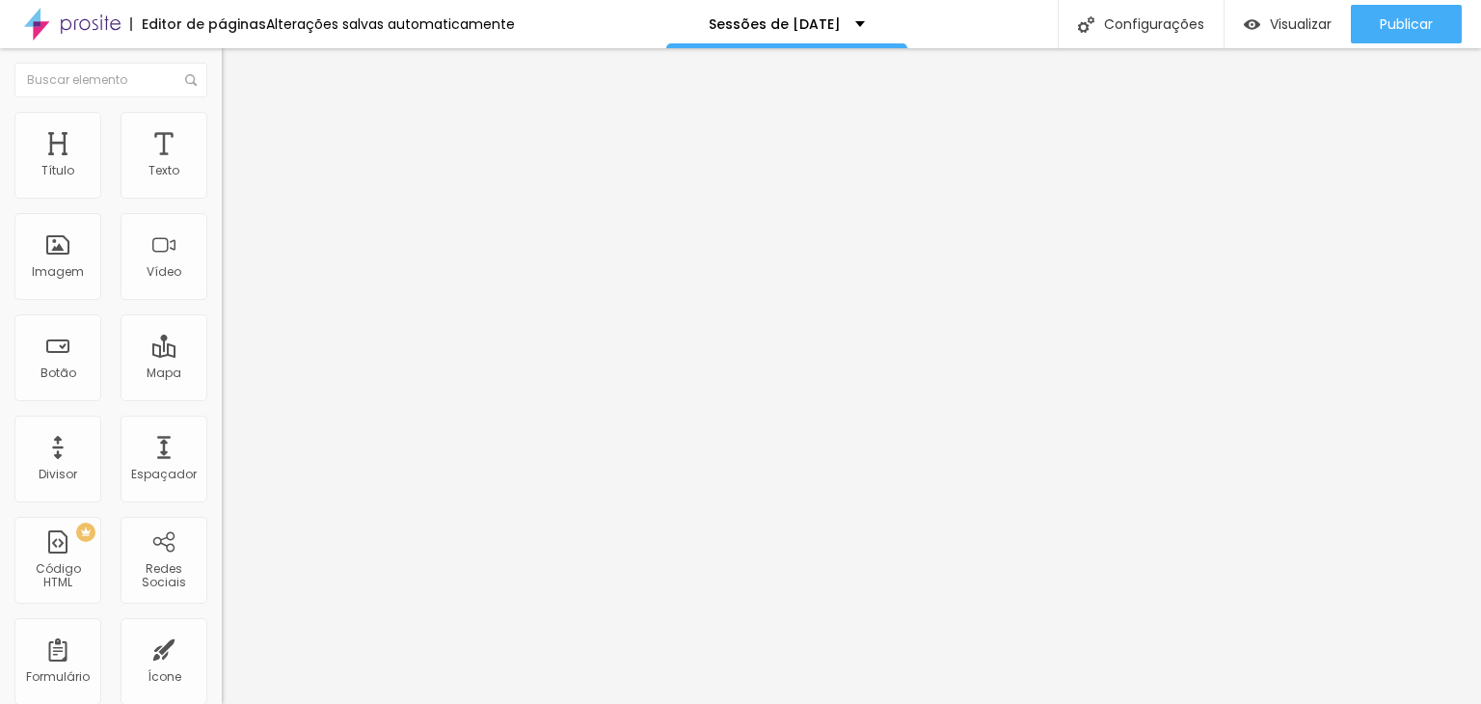
type input "55"
type input "50"
type input "40"
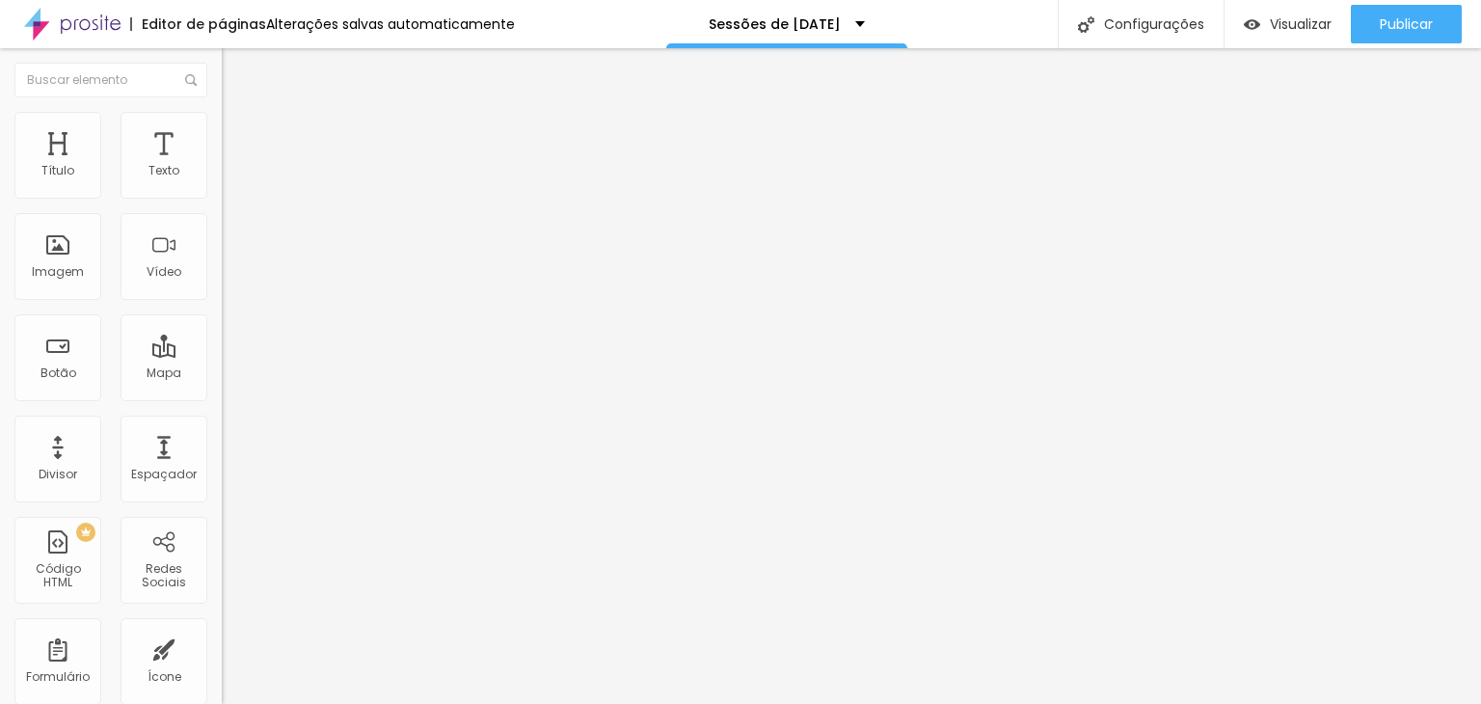
type input "35"
type input "30"
type input "25"
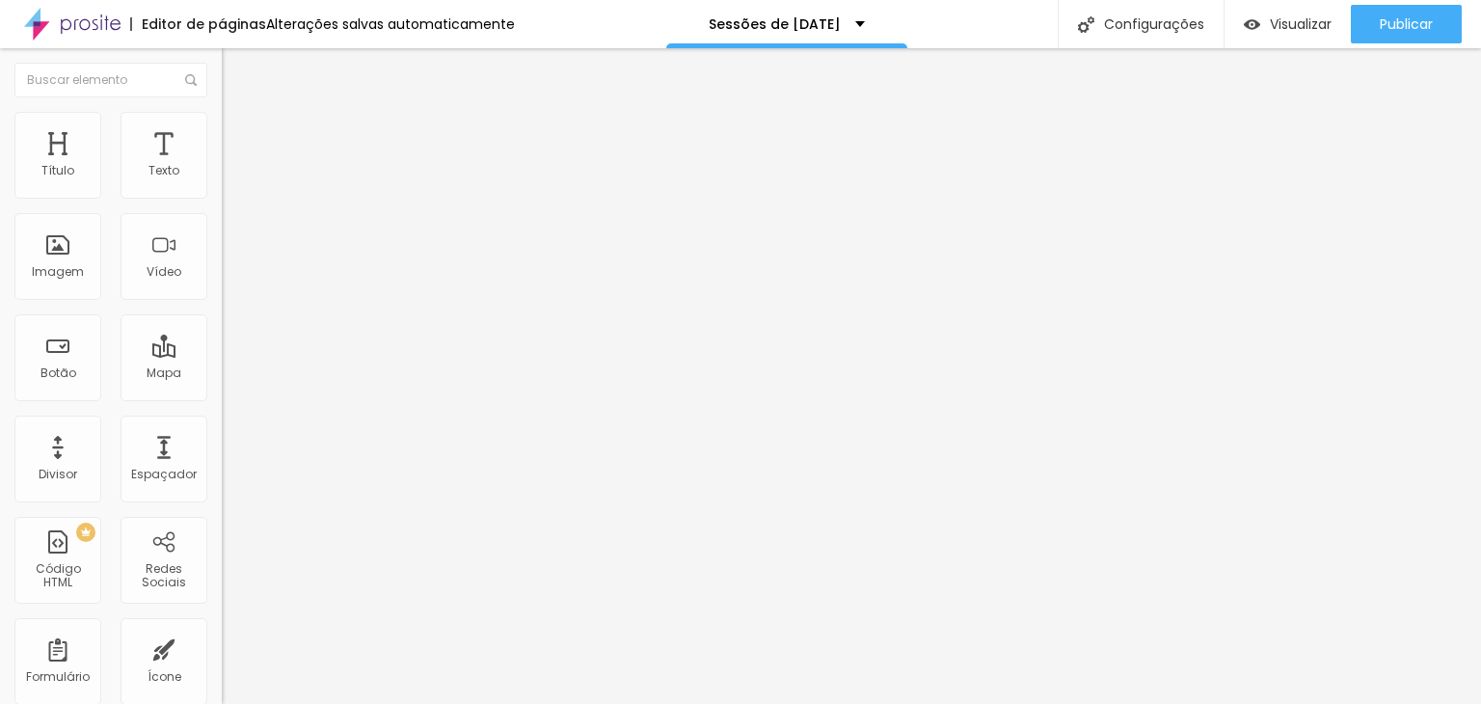
type input "25"
type input "20"
drag, startPoint x: 196, startPoint y: 204, endPoint x: 43, endPoint y: 202, distance: 152.4
type input "20"
click at [222, 198] on input "range" at bounding box center [284, 189] width 124 height 15
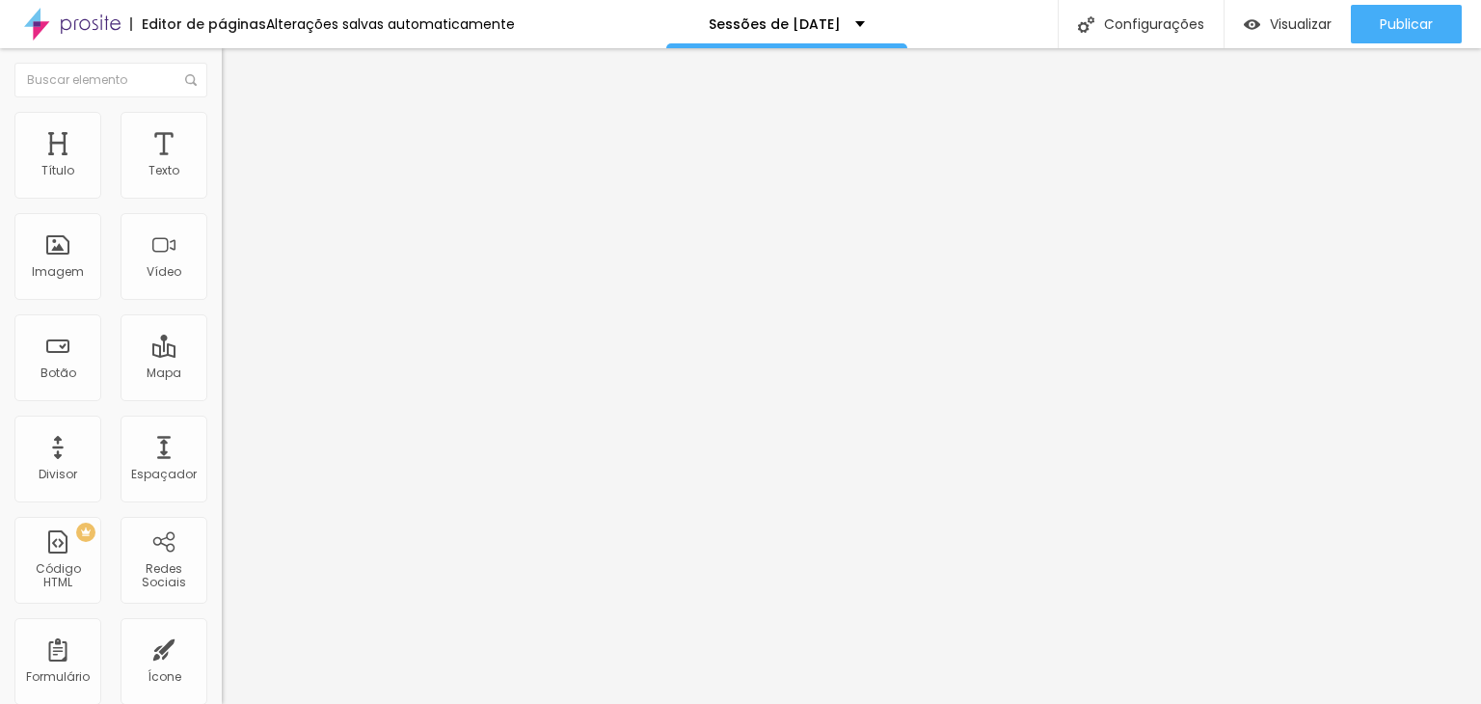
type input "25"
type input "30"
type input "35"
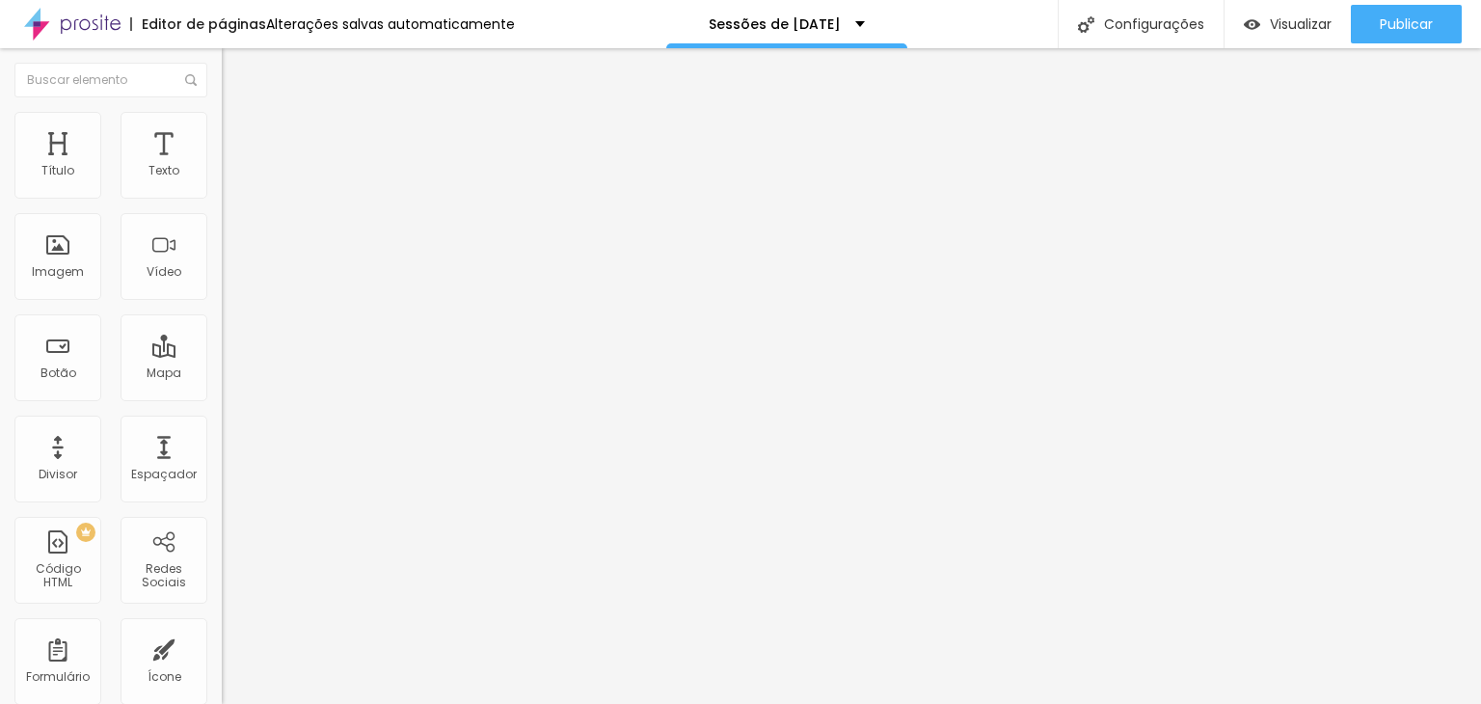
type input "35"
type input "40"
type input "45"
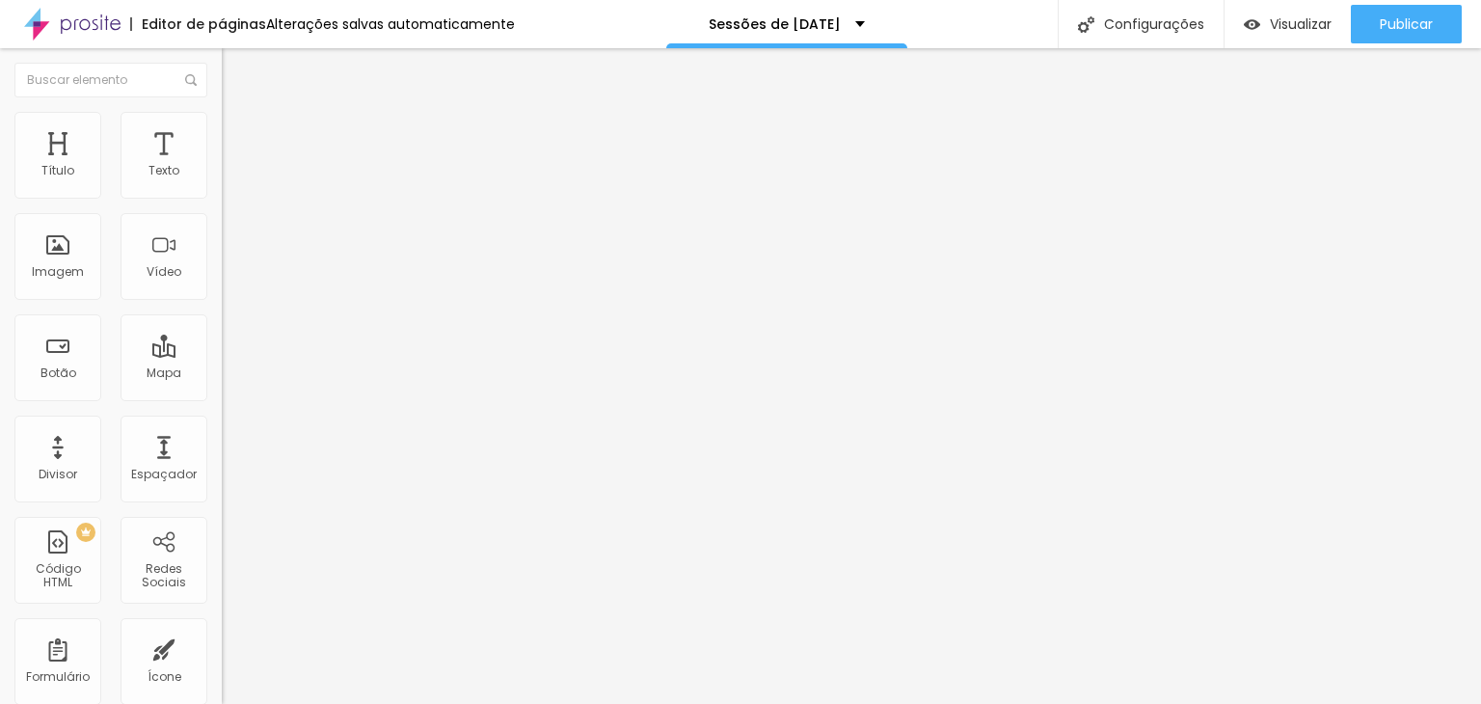
type input "50"
type input "55"
type input "60"
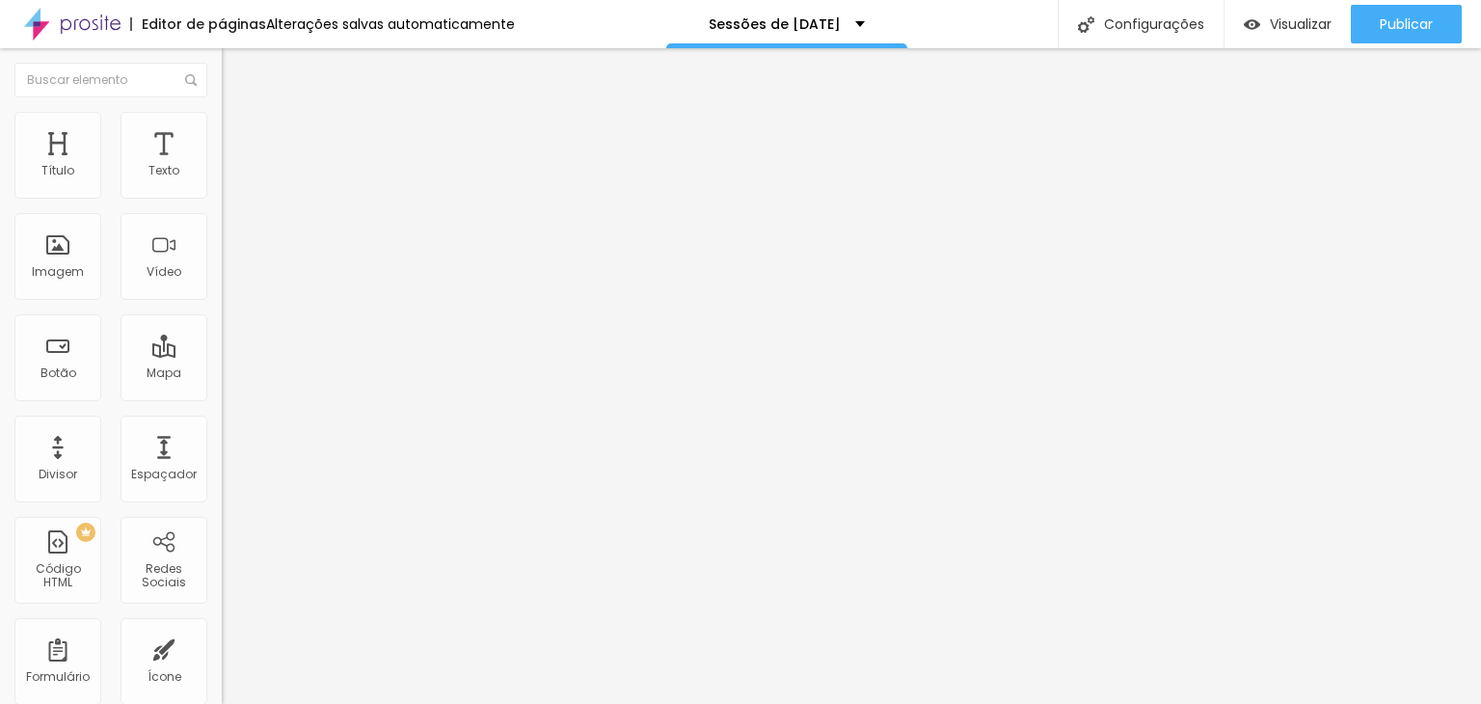
type input "60"
type input "65"
type input "70"
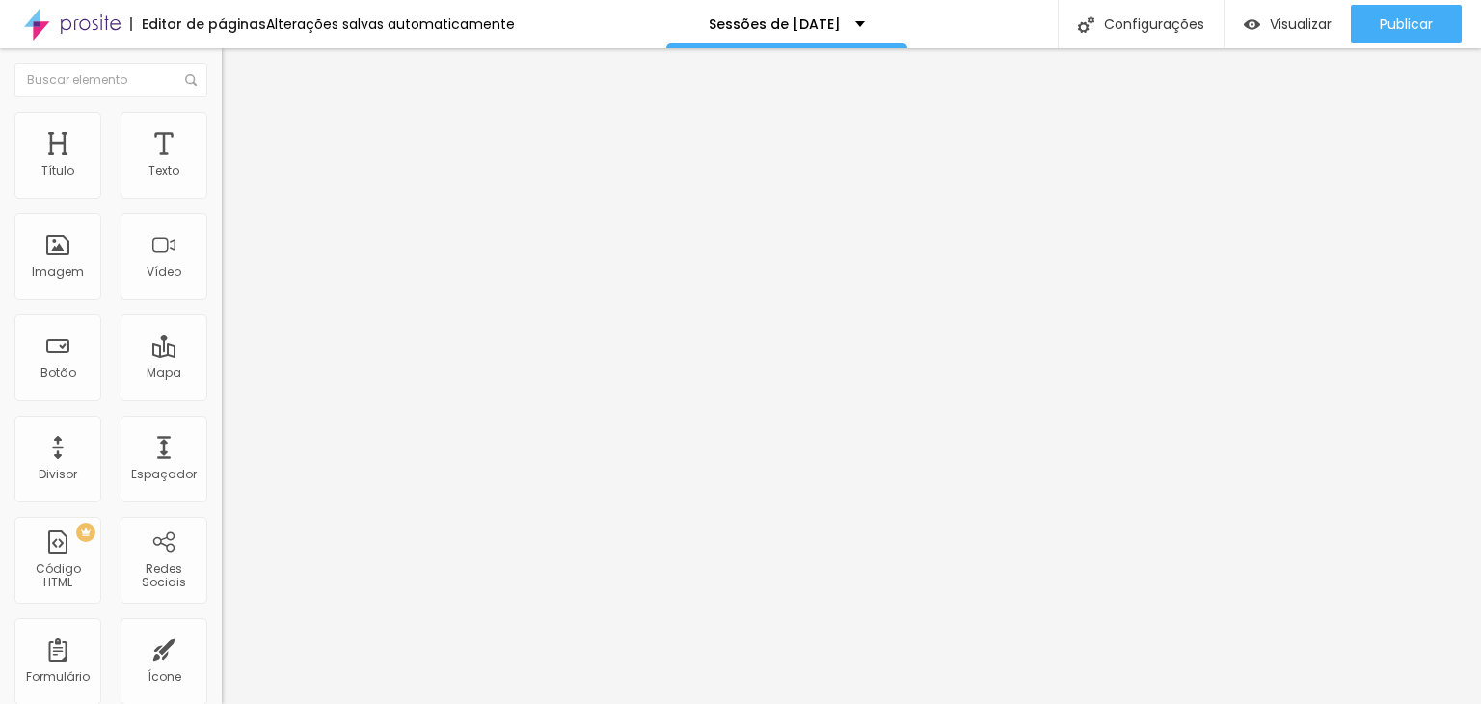
type input "75"
drag, startPoint x: 49, startPoint y: 203, endPoint x: 151, endPoint y: 203, distance: 102.2
type input "75"
click at [222, 198] on input "range" at bounding box center [284, 189] width 124 height 15
type input "80"
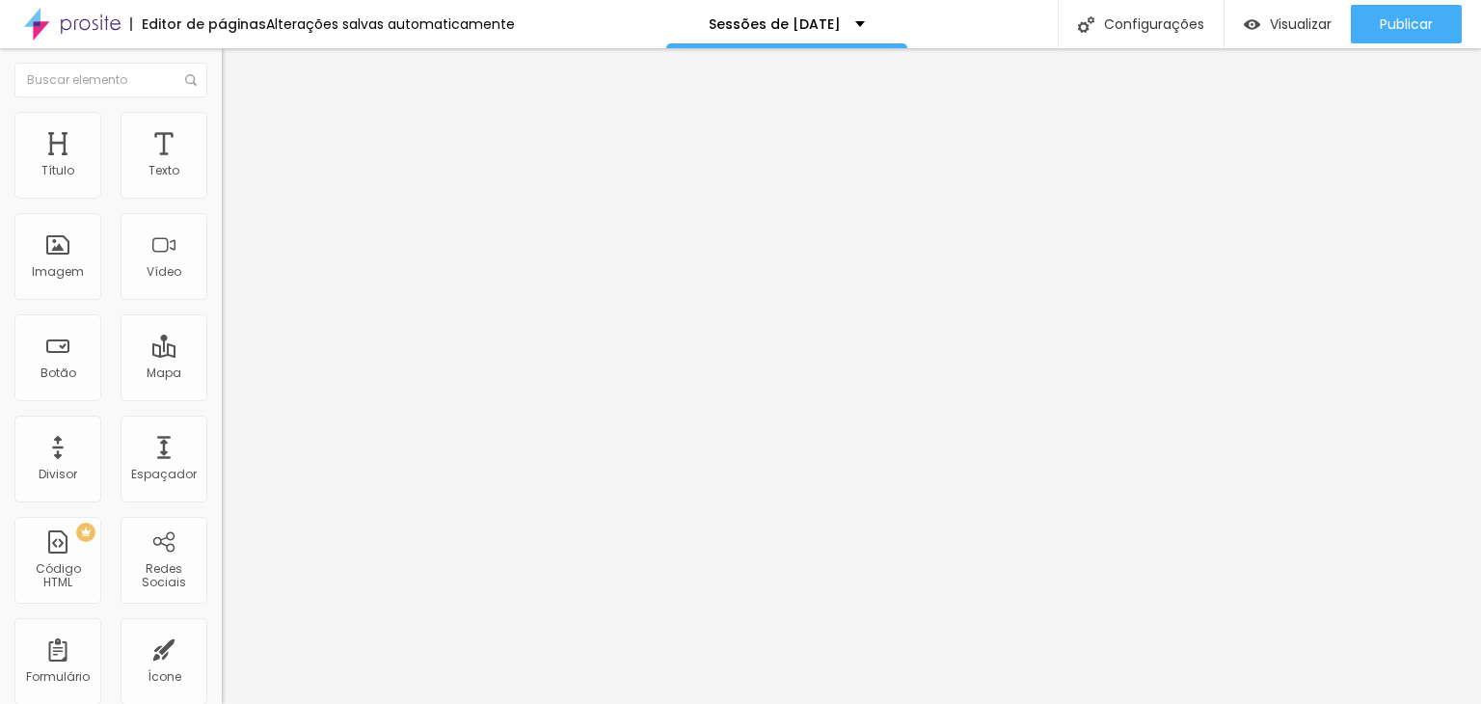
type input "80"
type input "85"
type input "90"
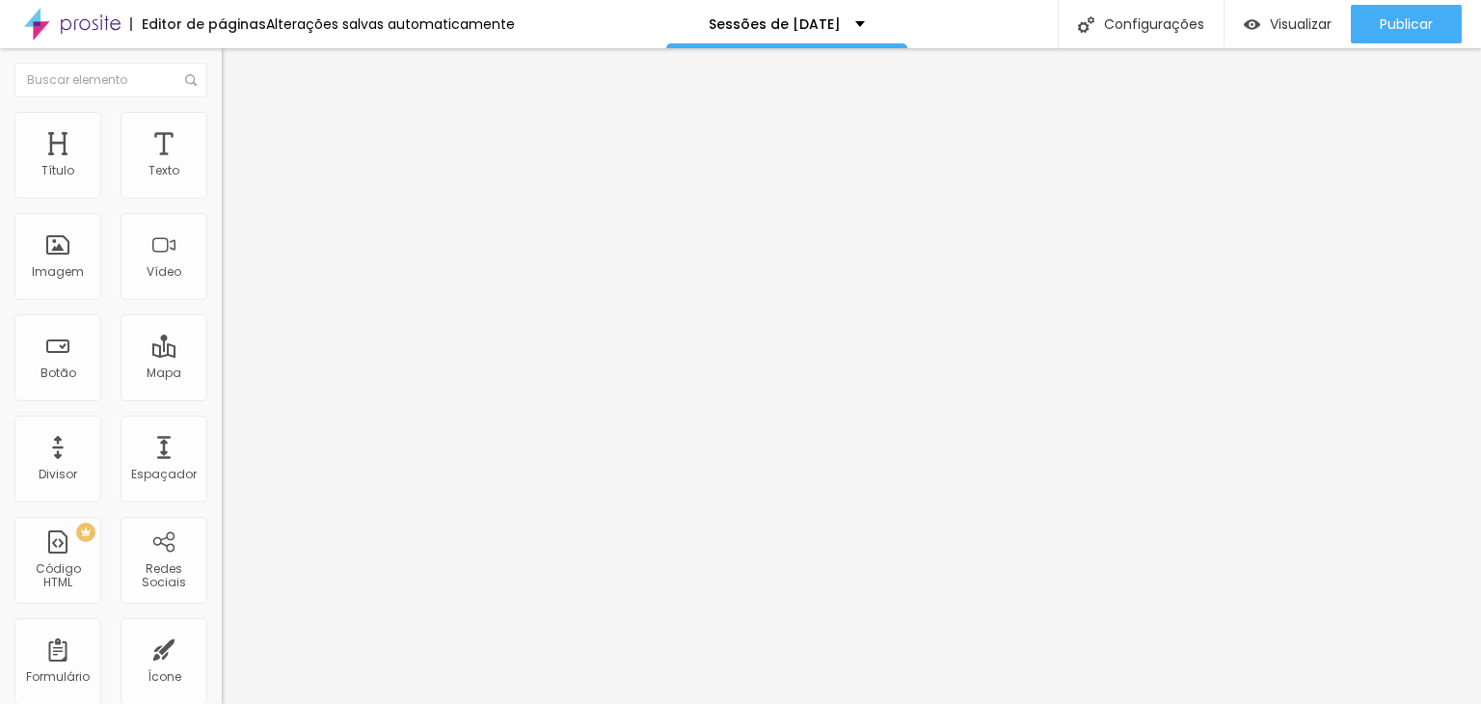
type input "100"
drag, startPoint x: 150, startPoint y: 203, endPoint x: 233, endPoint y: 198, distance: 83.1
type input "100"
click at [233, 198] on input "range" at bounding box center [284, 189] width 124 height 15
click at [222, 112] on li "Conteúdo" at bounding box center [333, 102] width 222 height 19
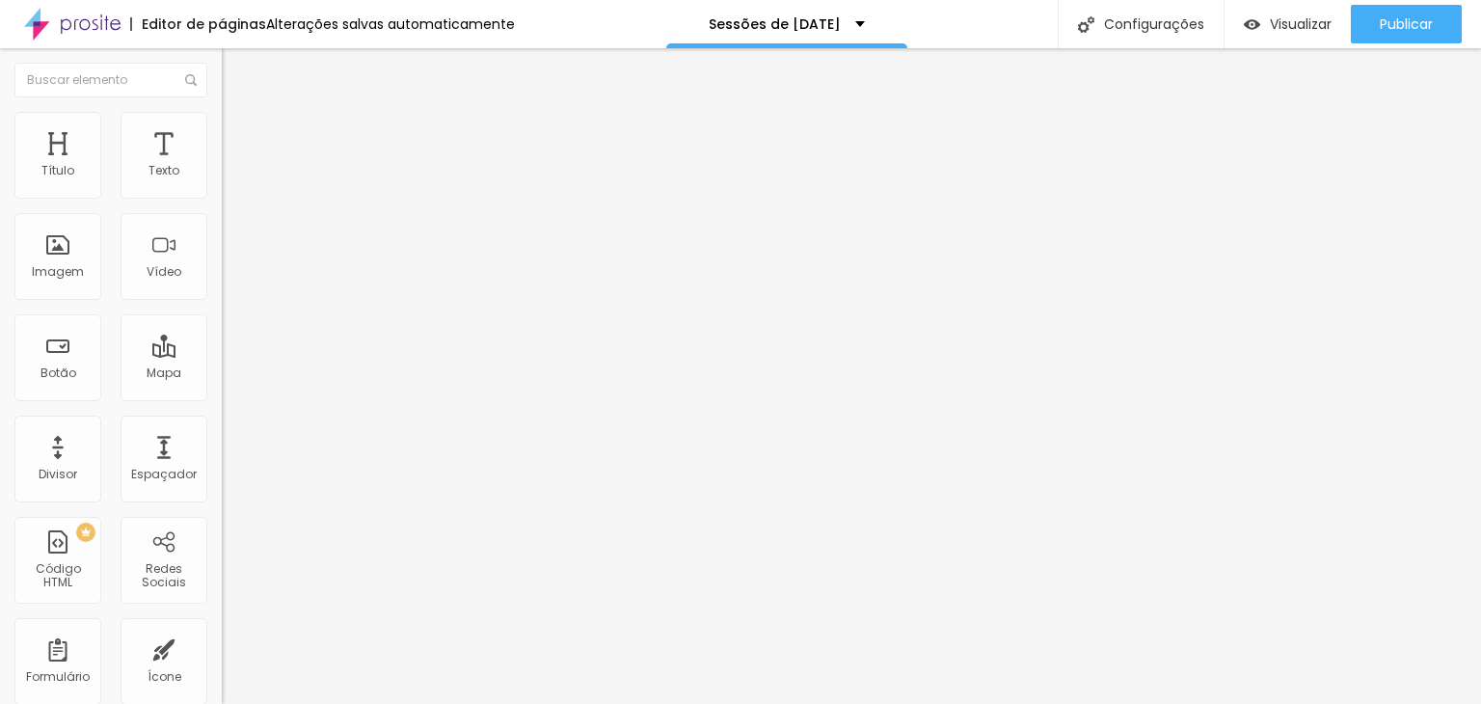
click at [222, 128] on li "Estilo" at bounding box center [333, 121] width 222 height 19
click at [239, 136] on span "Avançado" at bounding box center [271, 144] width 64 height 16
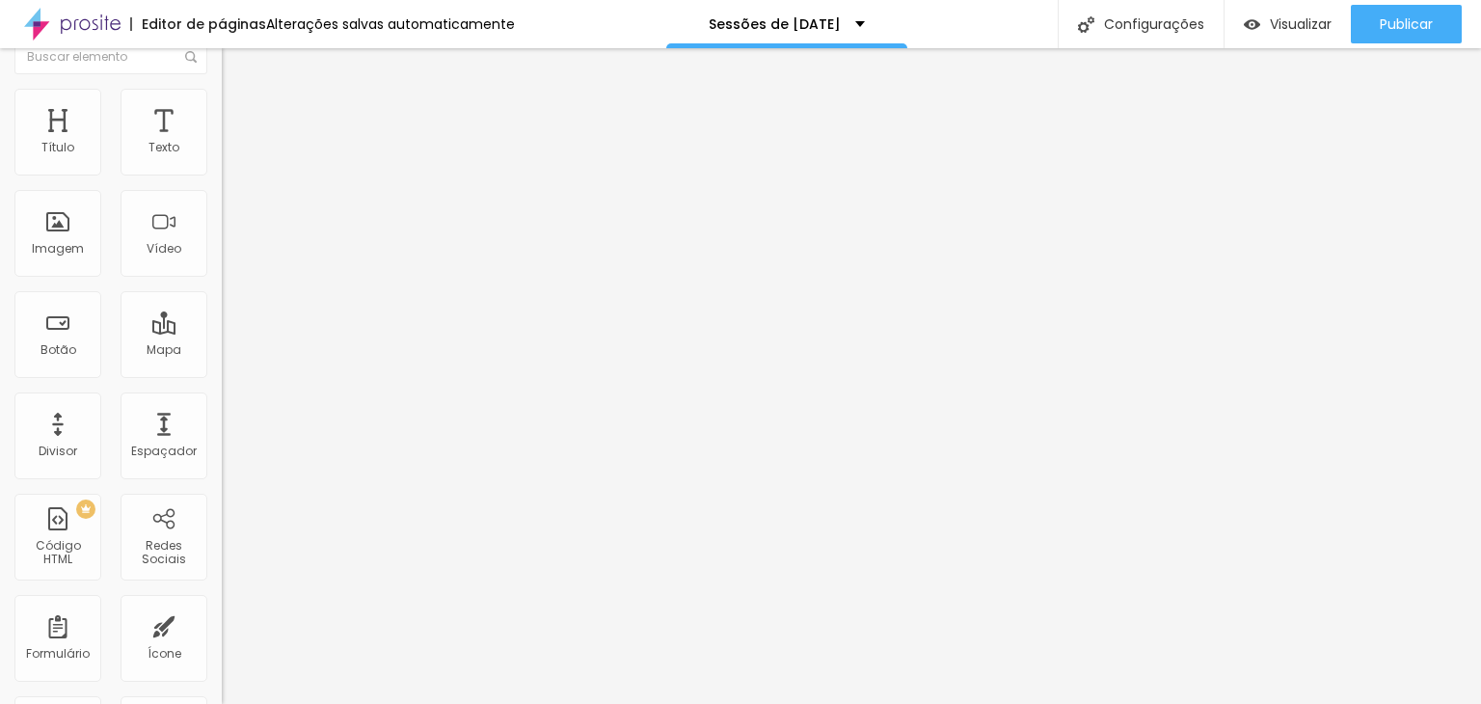
click at [222, 89] on li "Conteúdo" at bounding box center [333, 78] width 222 height 19
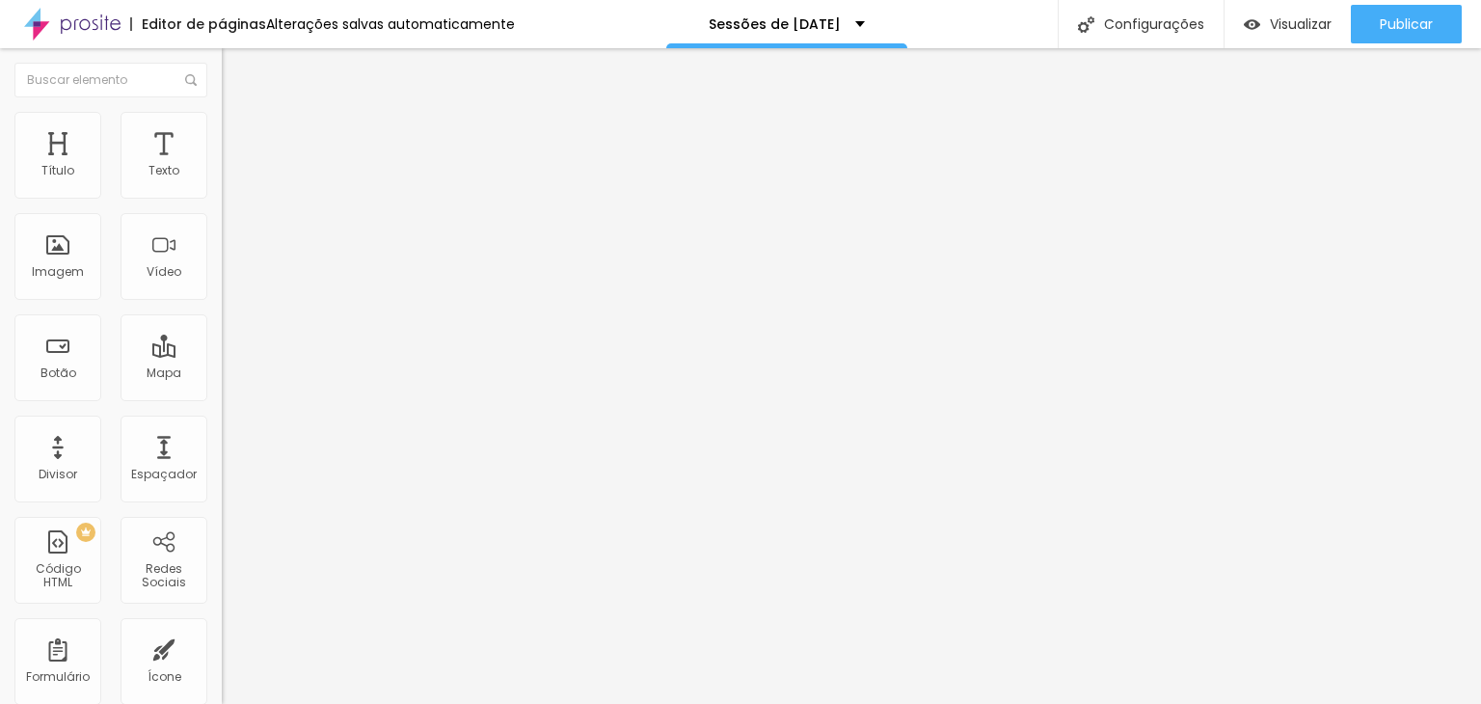
click at [236, 67] on img "button" at bounding box center [243, 70] width 15 height 15
click at [236, 76] on div "Editar Título" at bounding box center [291, 70] width 110 height 15
click at [239, 133] on span "Estilo" at bounding box center [254, 125] width 30 height 16
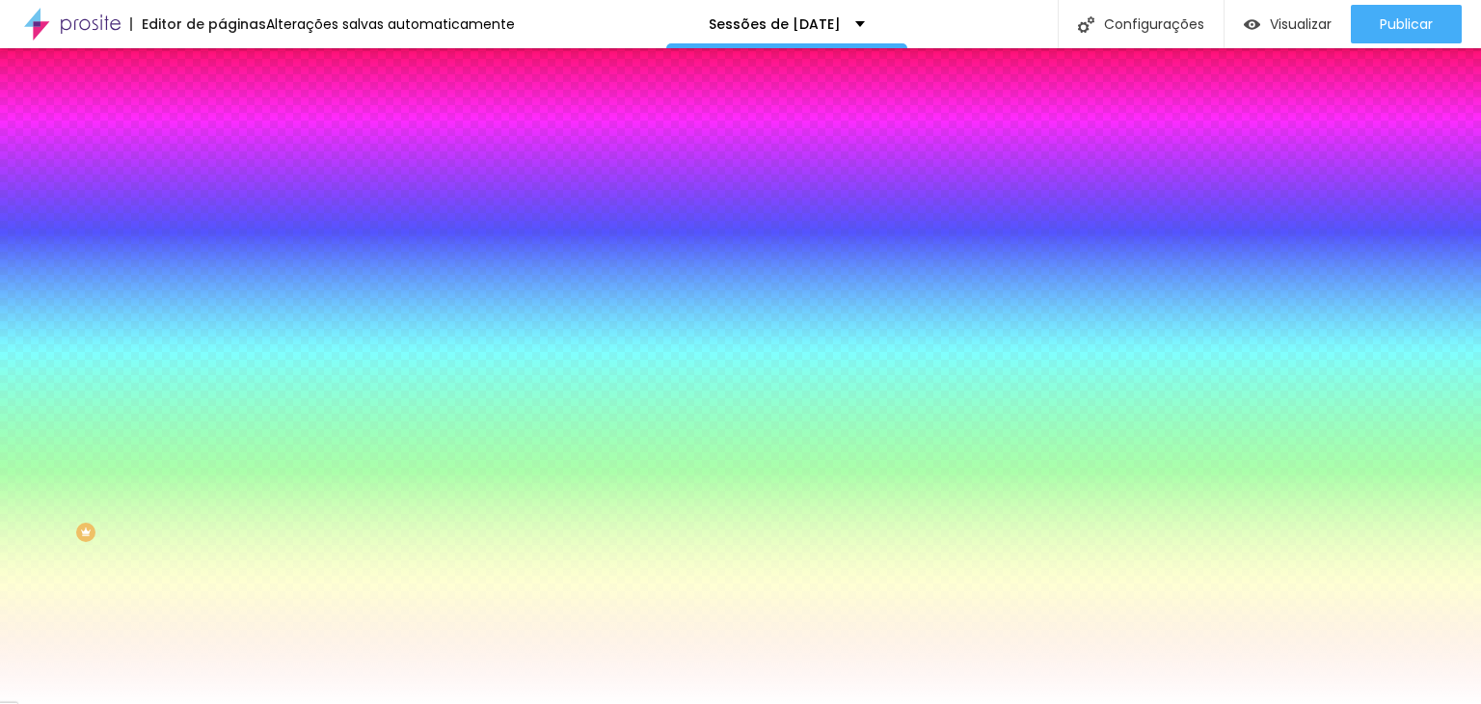
click at [239, 114] on span "Conteúdo" at bounding box center [269, 105] width 60 height 16
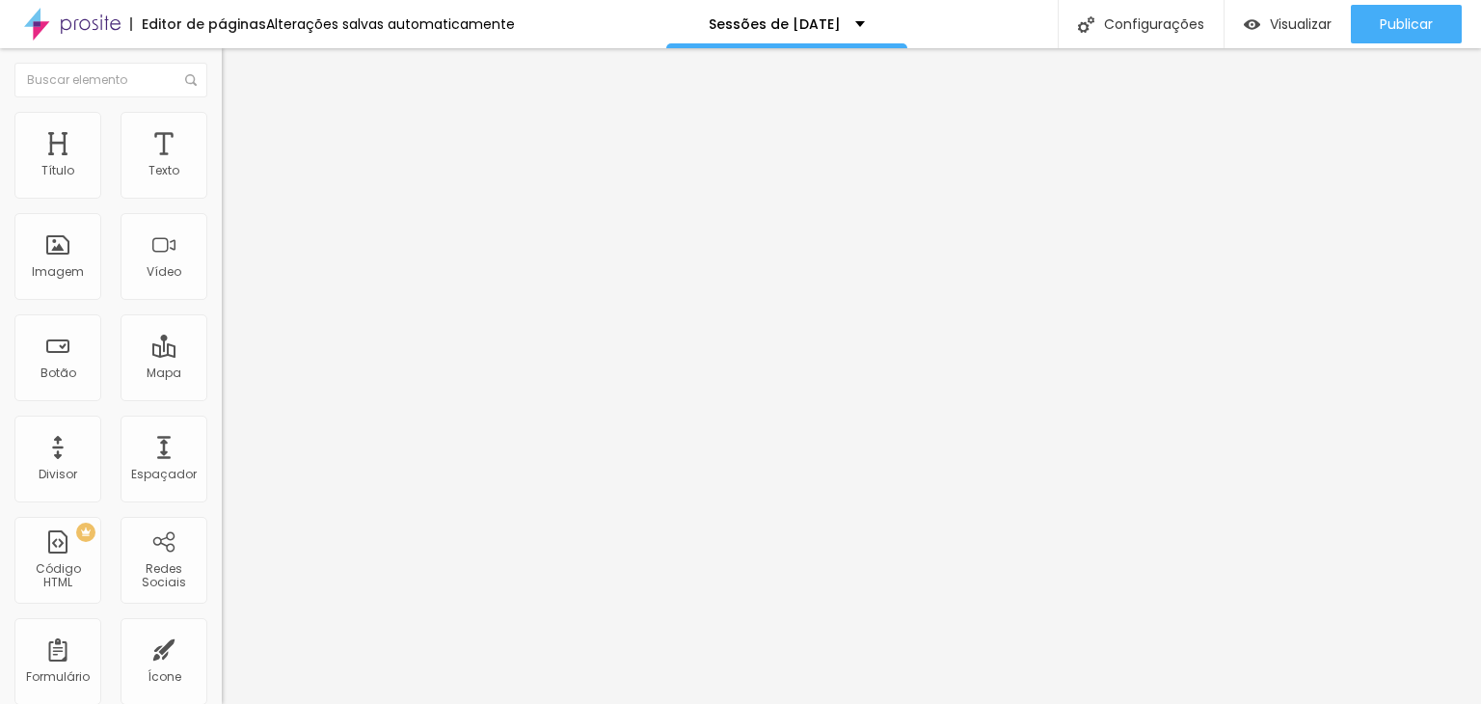
click at [236, 75] on img "button" at bounding box center [243, 70] width 15 height 15
click at [145, 384] on div "Mapa" at bounding box center [164, 357] width 87 height 87
click at [239, 130] on span "Estilo" at bounding box center [254, 125] width 30 height 16
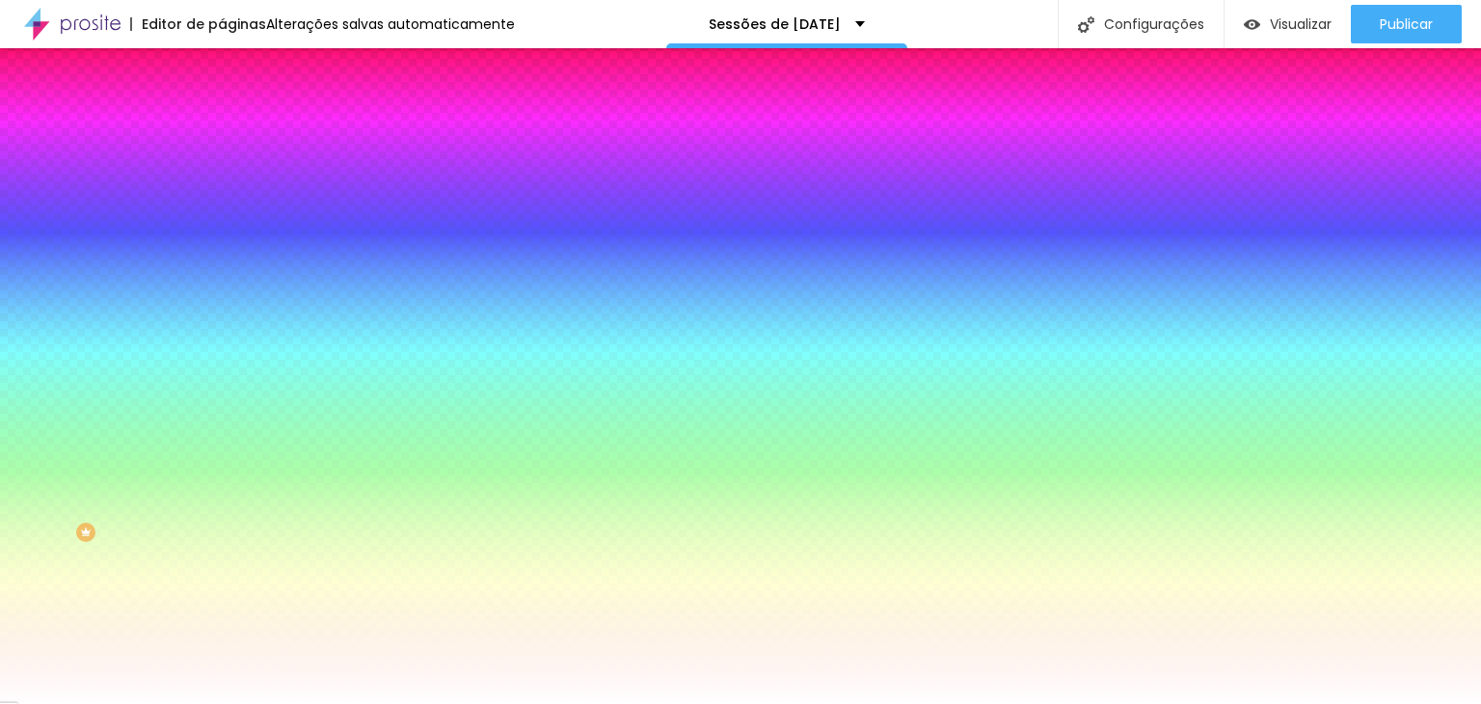
click at [236, 66] on img "button" at bounding box center [243, 70] width 15 height 15
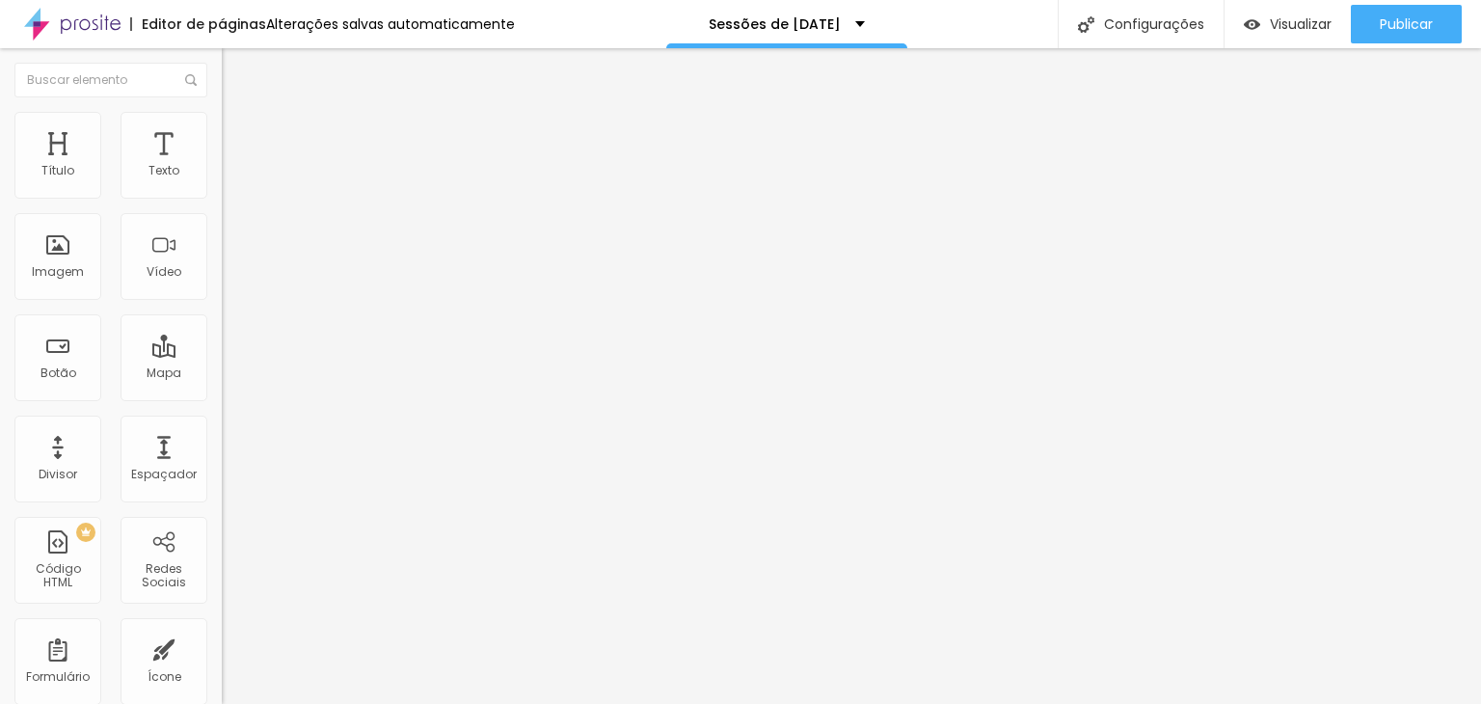
click at [13, 46] on div at bounding box center [62, 24] width 125 height 48
click at [230, 179] on icon "button" at bounding box center [236, 174] width 12 height 12
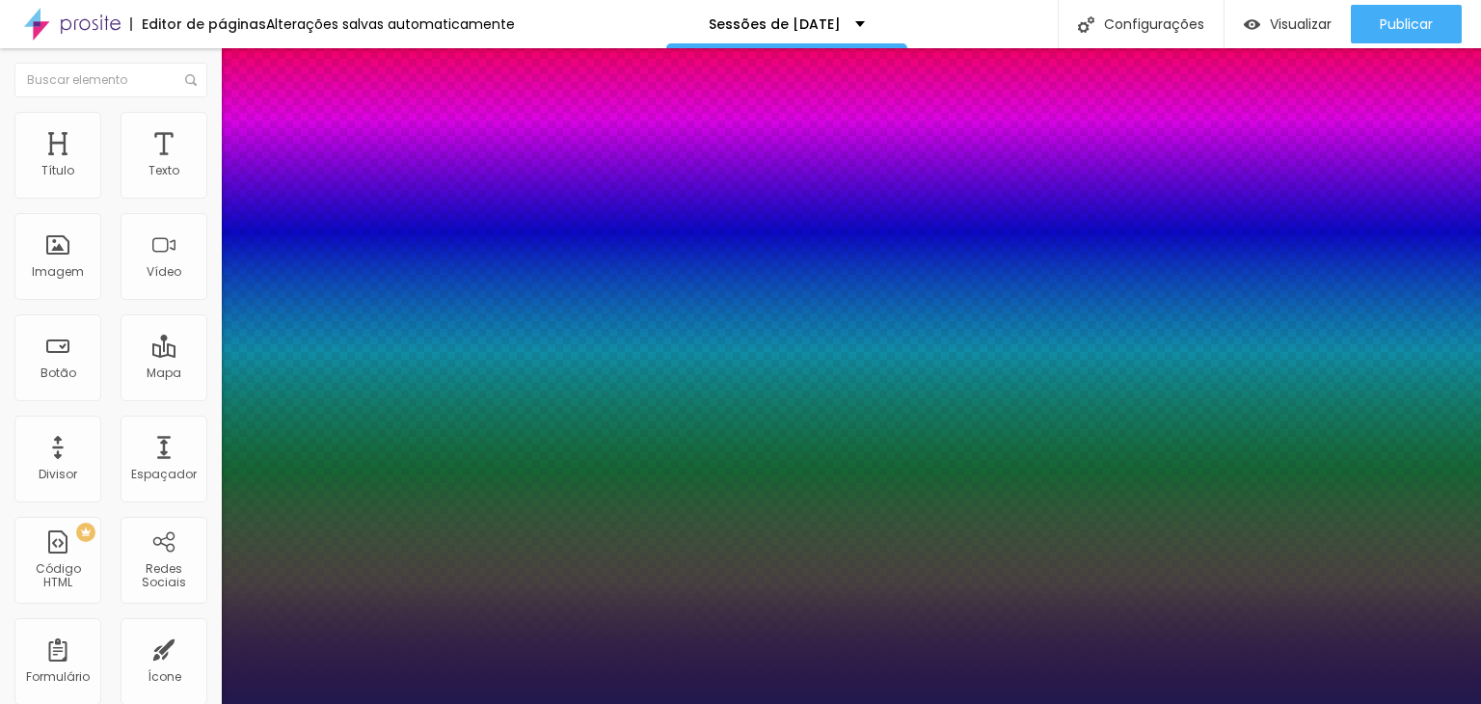
type input "1"
type input "34"
type input "1"
type input "39"
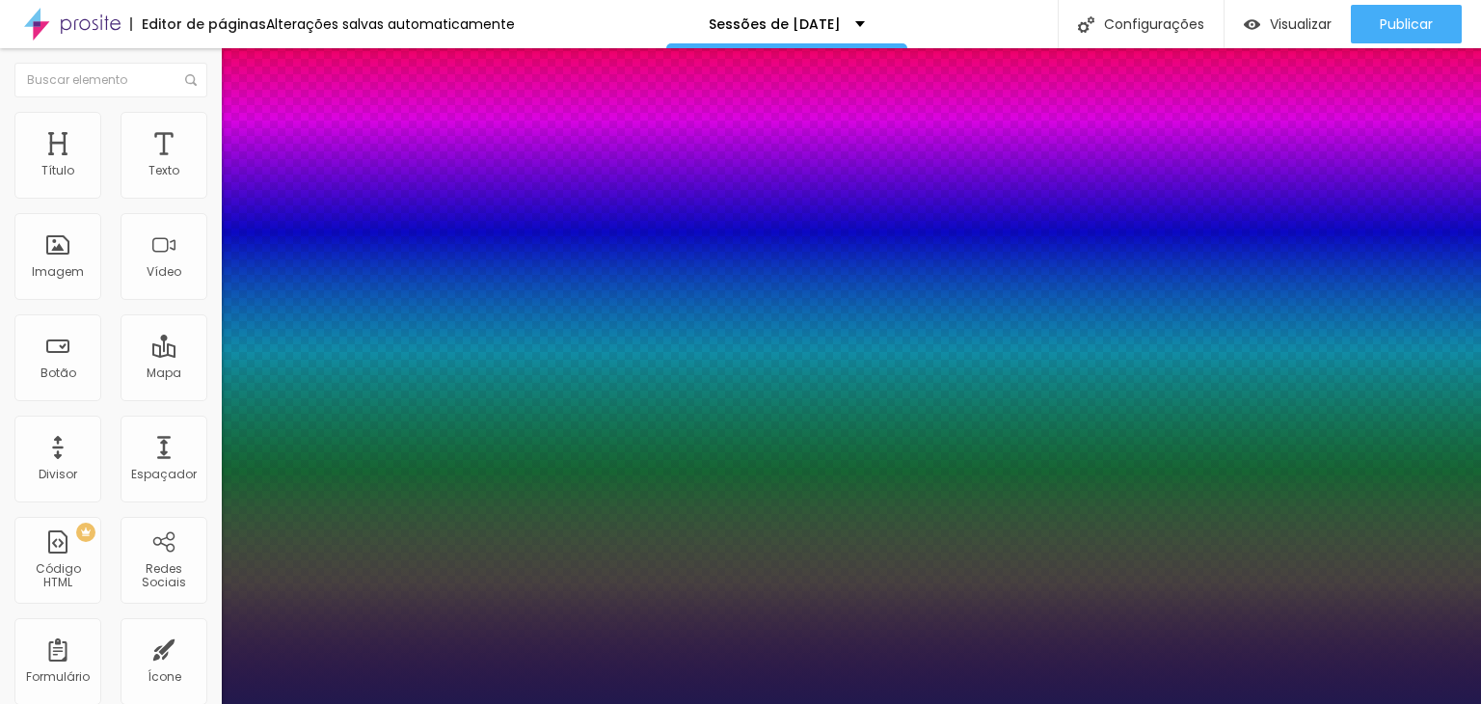
type input "39"
type input "1"
type input "43"
type input "1"
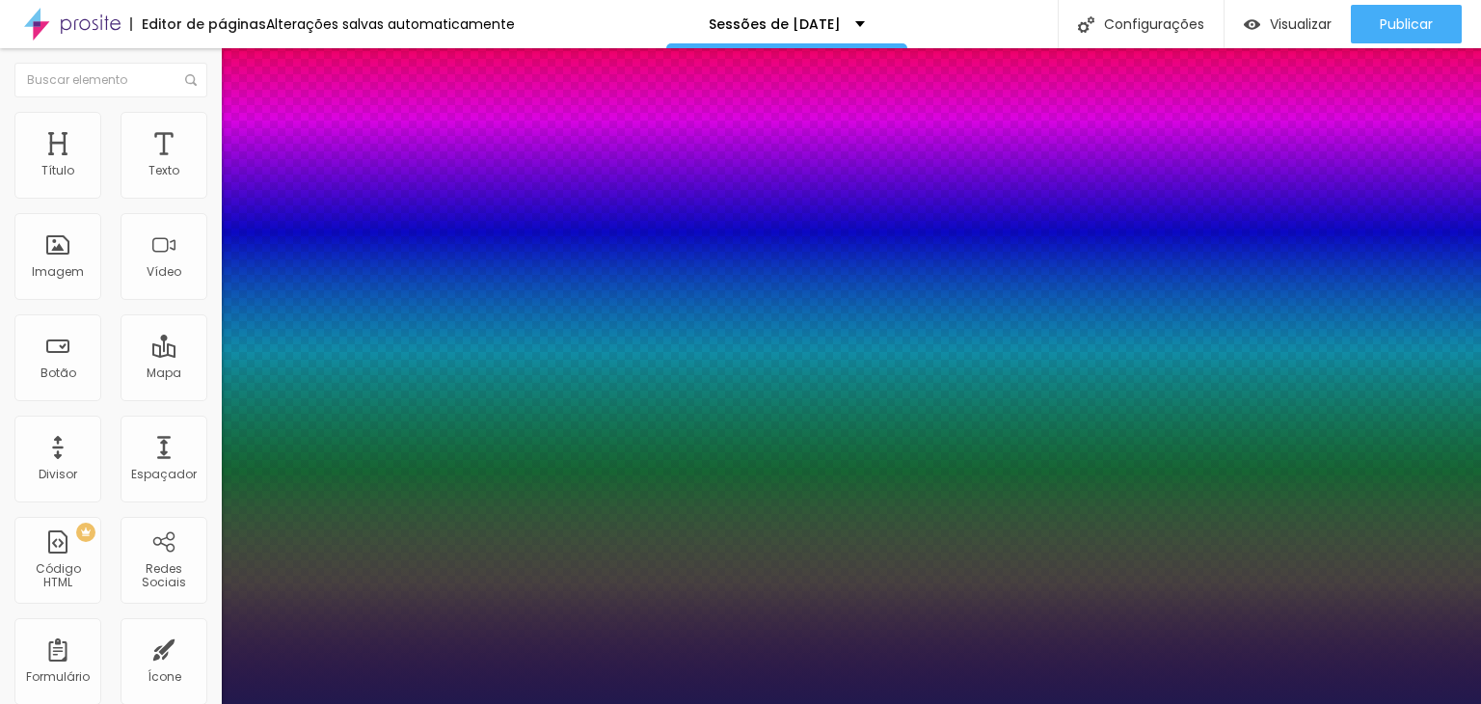
type input "44"
type input "1"
type input "45"
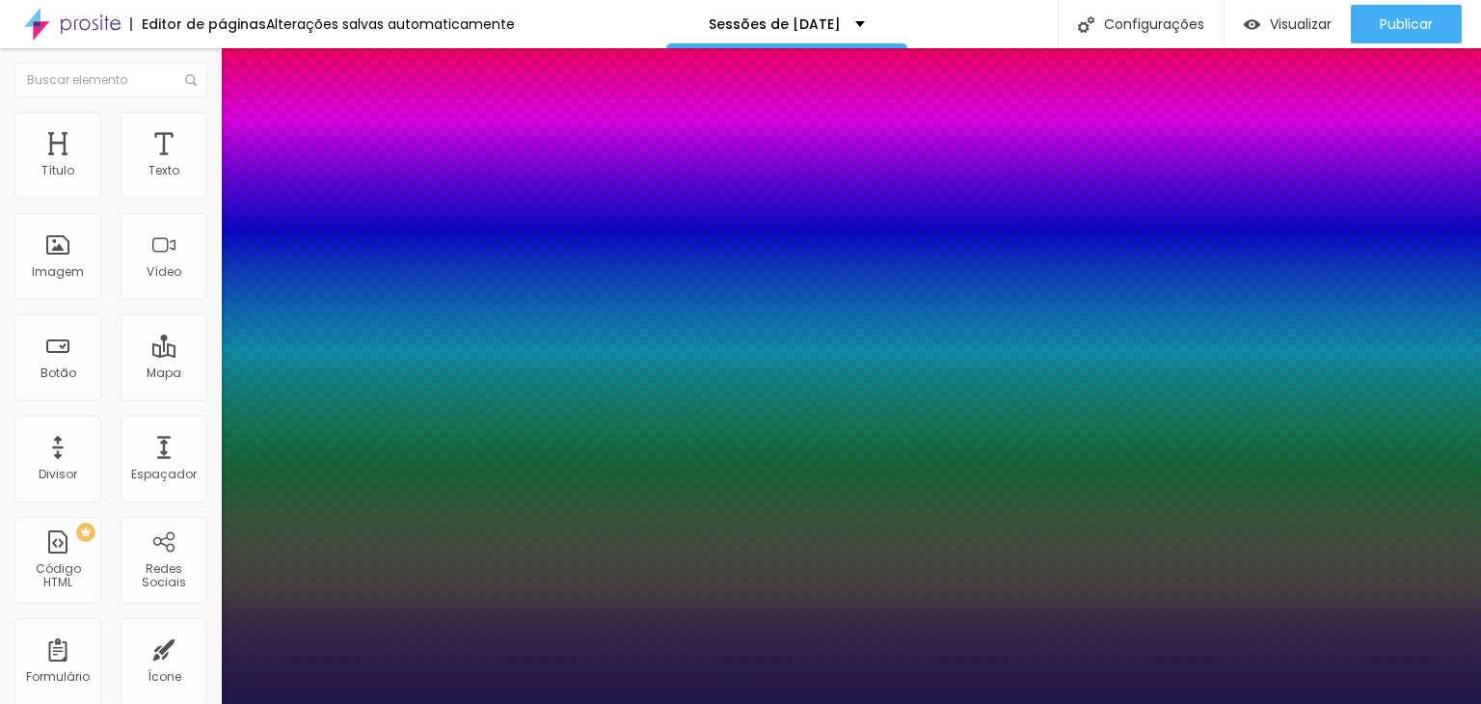
type input "1"
type input "47"
type input "1"
type input "49"
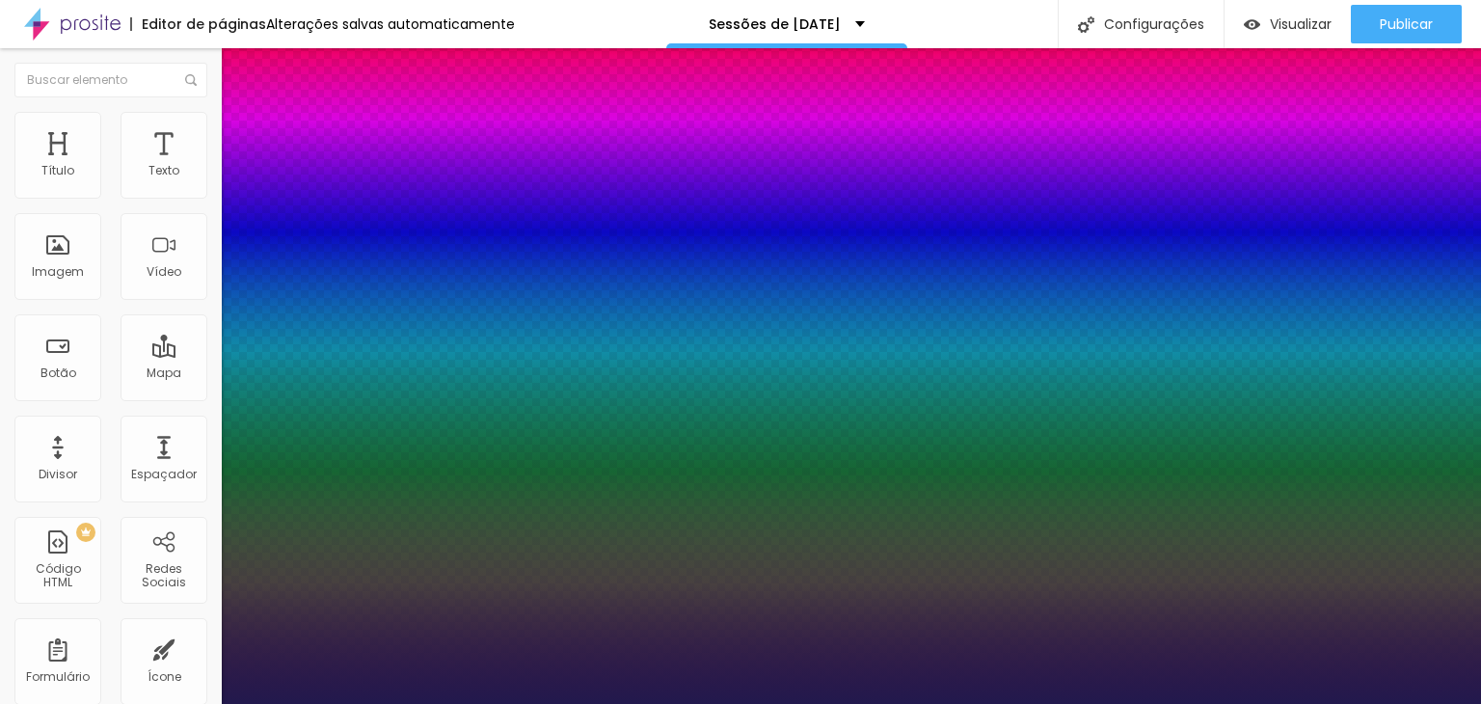
type input "49"
type input "1"
type input "50"
type input "1"
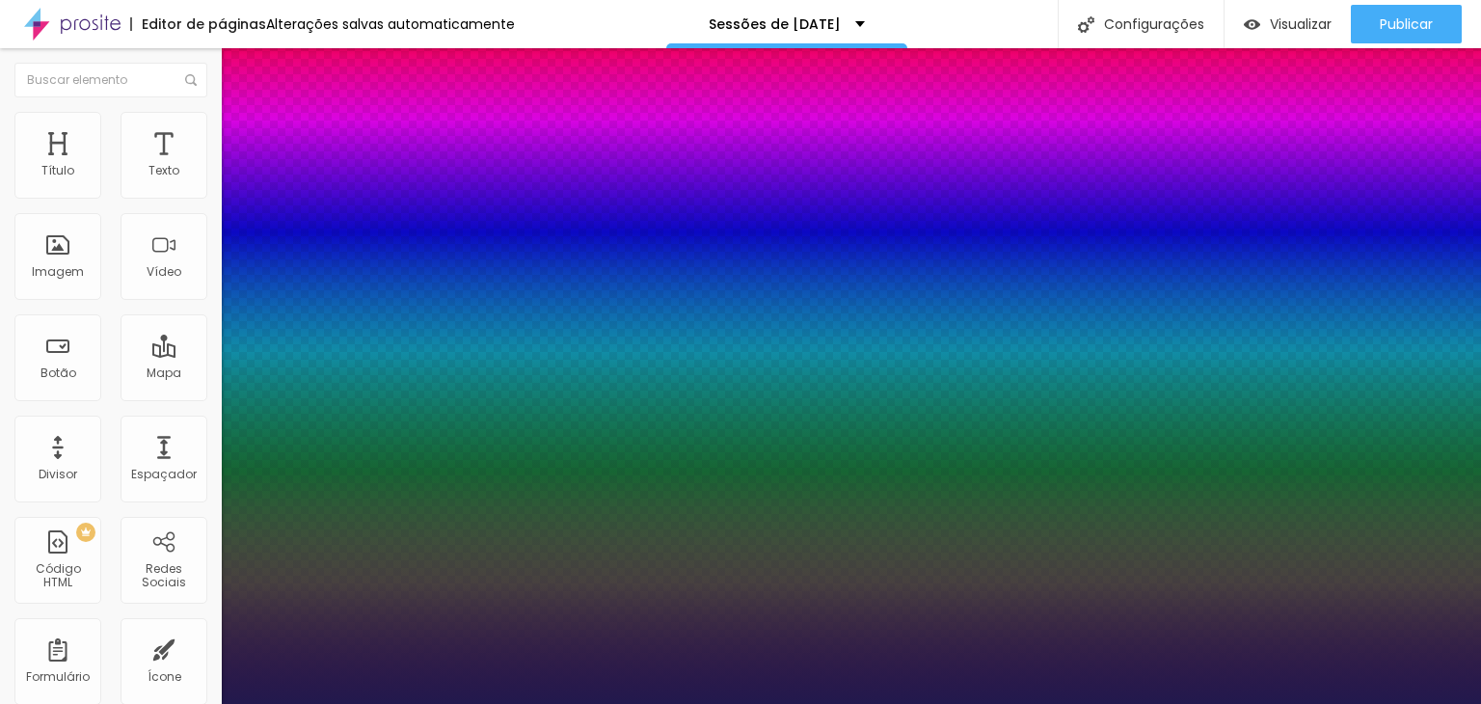
type input "51"
type input "1"
type input "52"
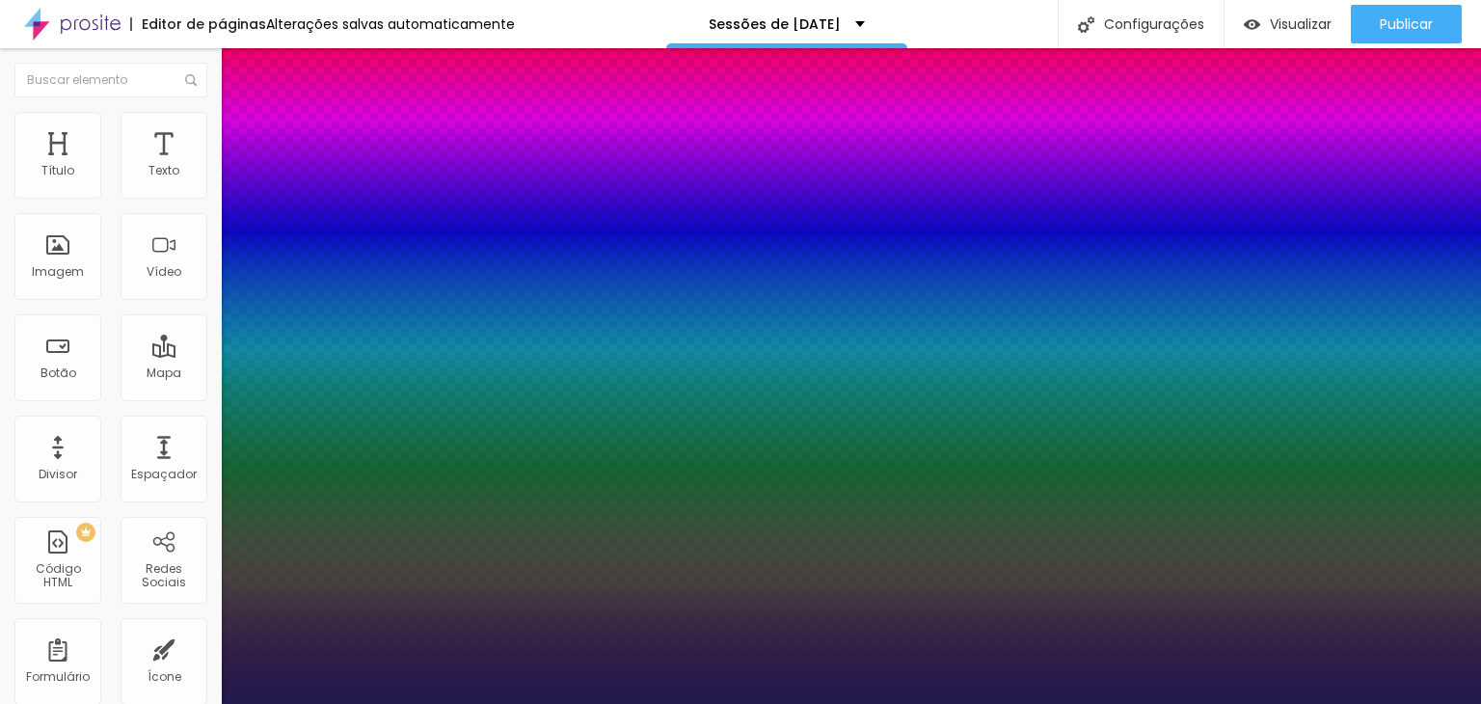
type input "1"
type input "53"
type input "1"
type input "54"
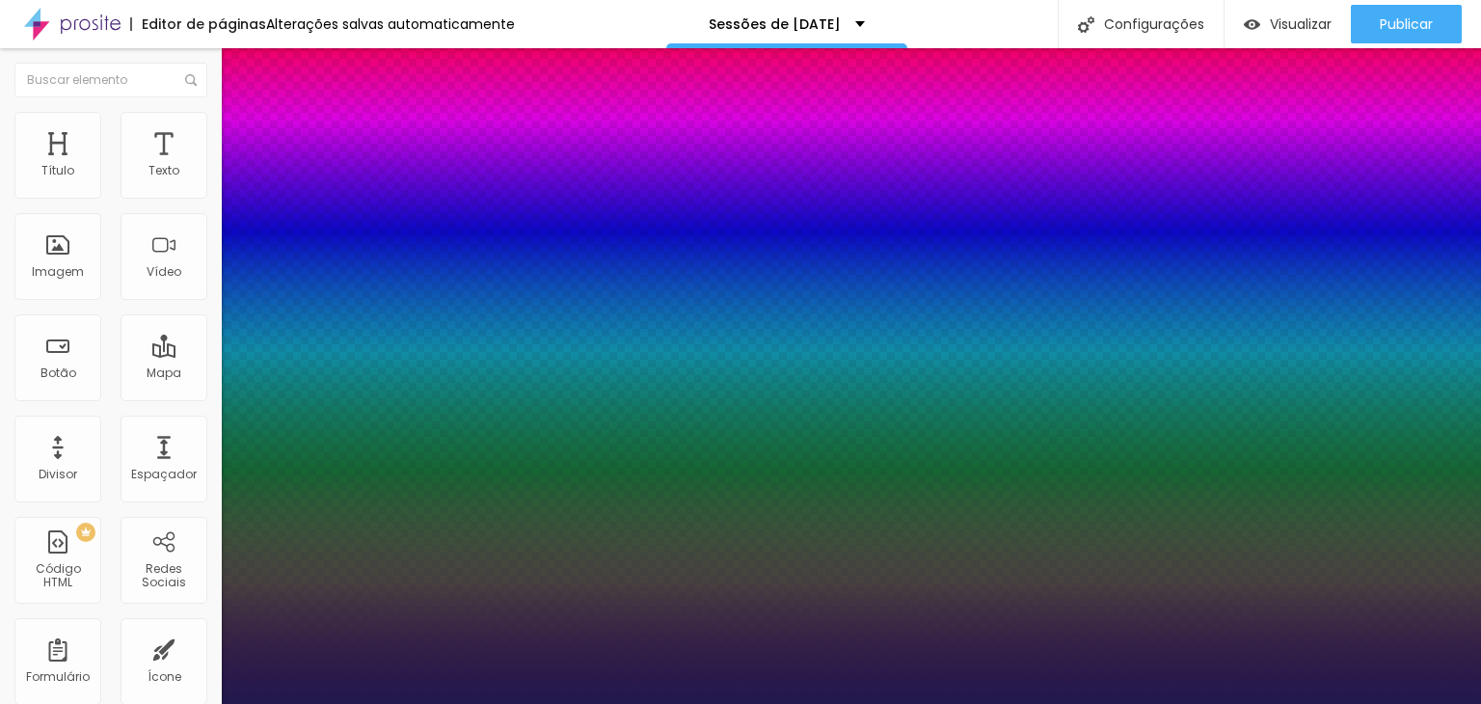
type input "54"
type input "1"
type input "55"
type input "1"
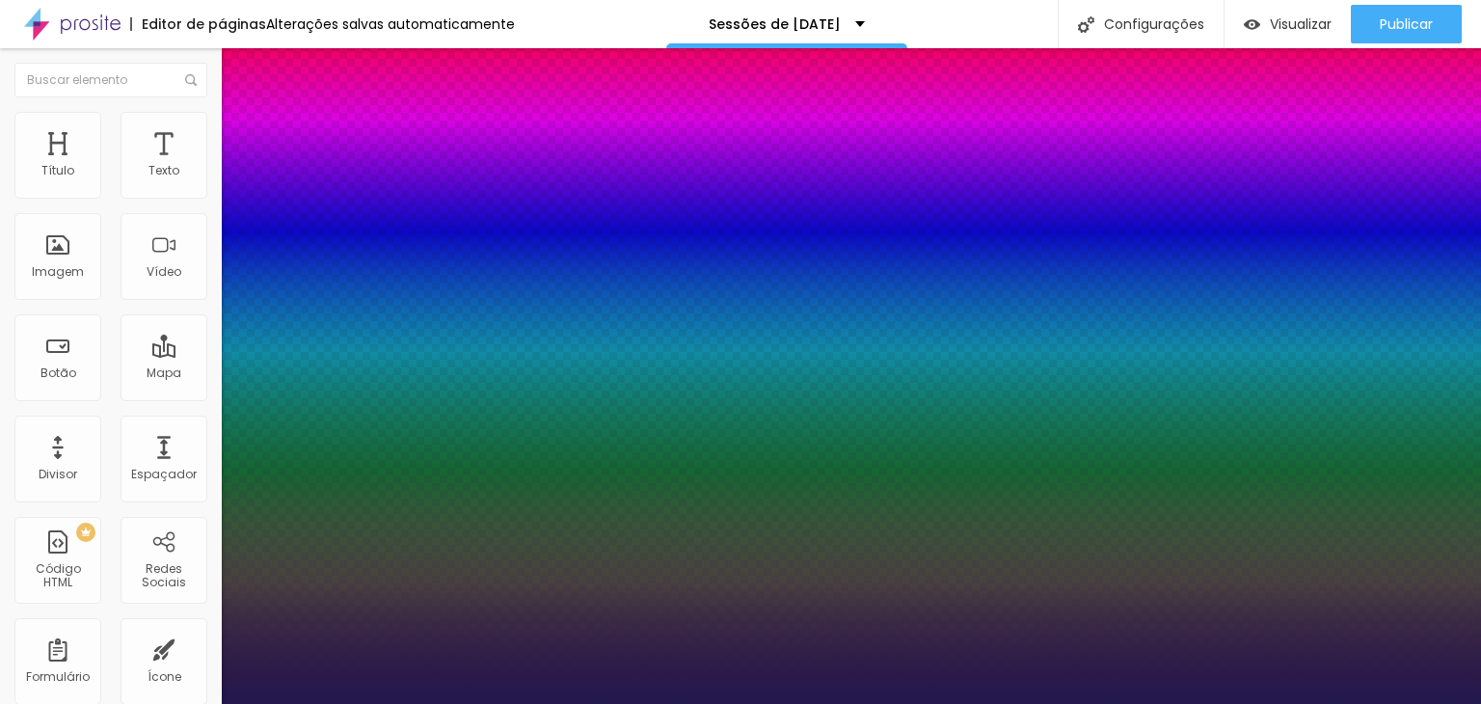
type input "56"
type input "1"
type input "55"
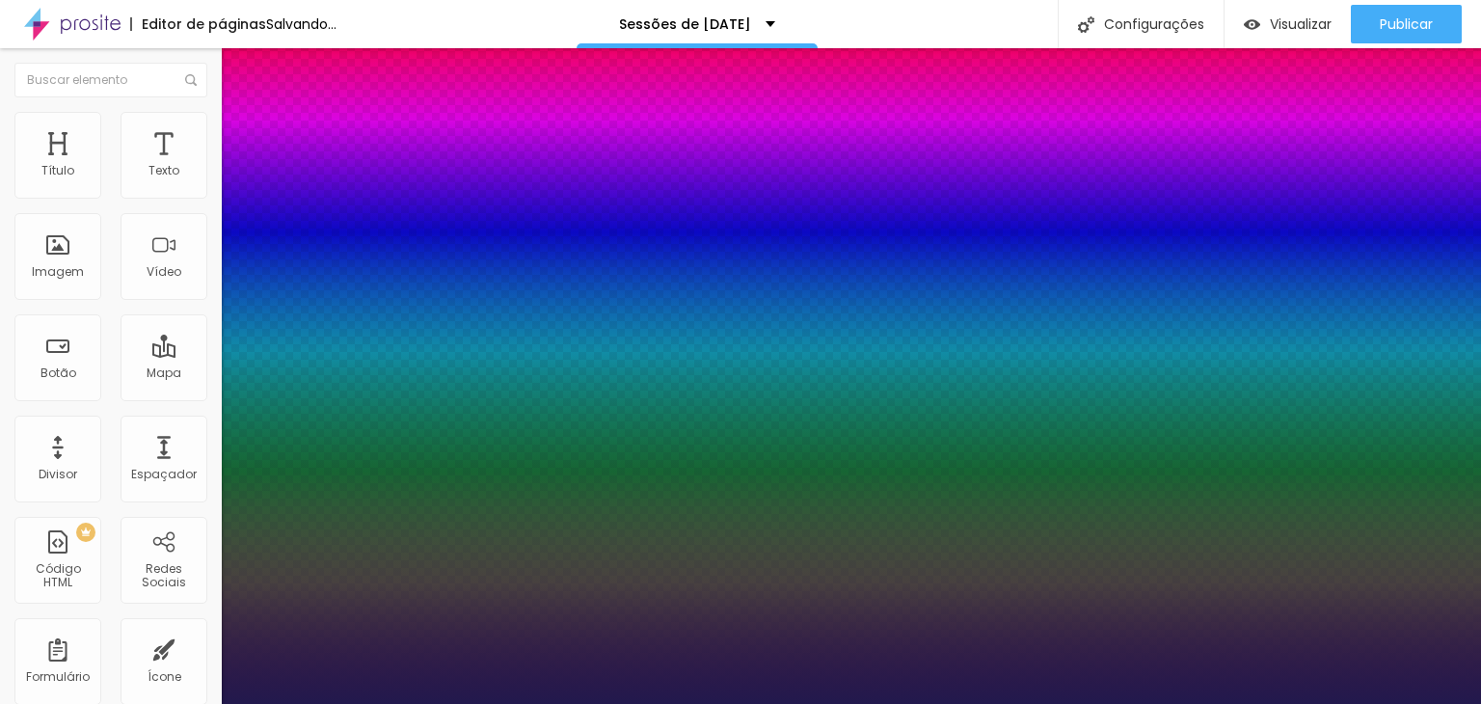
type input "1"
type input "54"
type input "1"
type input "53"
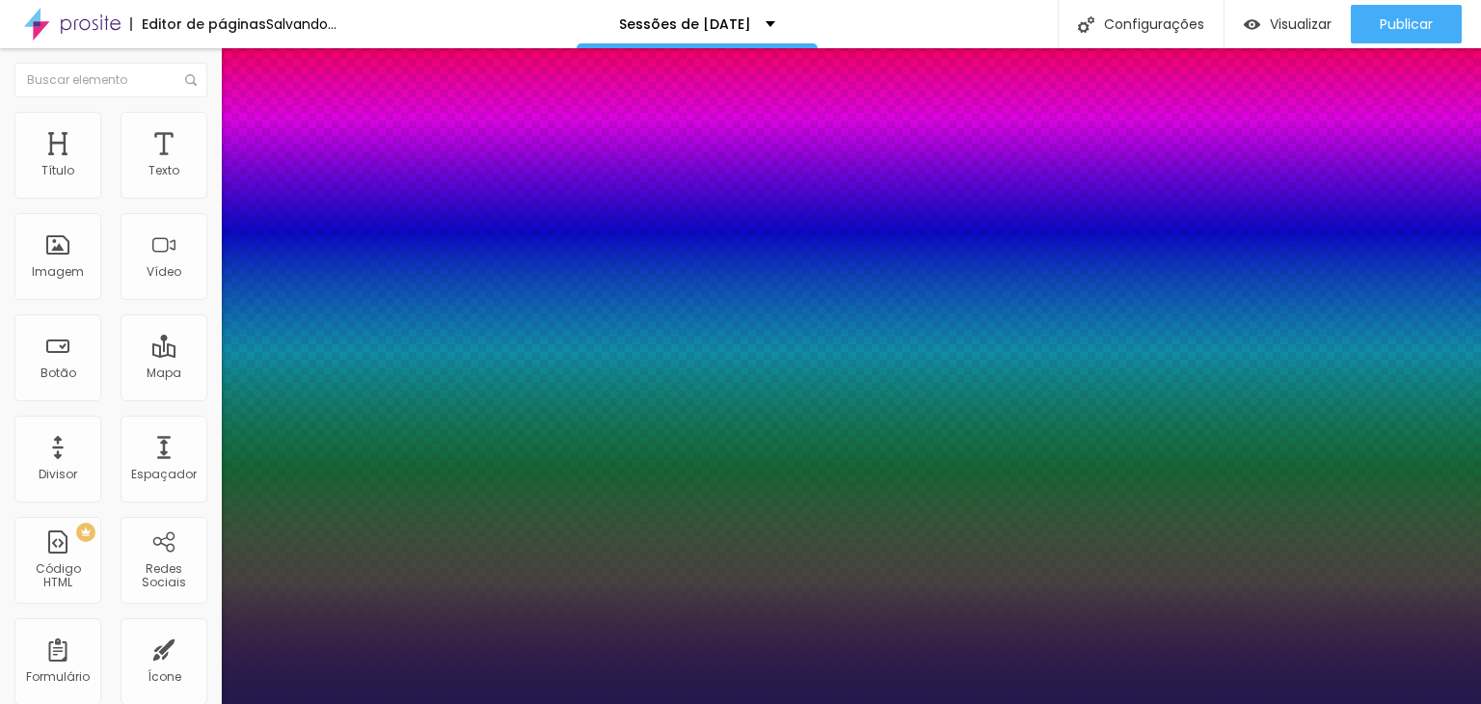
type input "53"
type input "1"
type input "52"
type input "1"
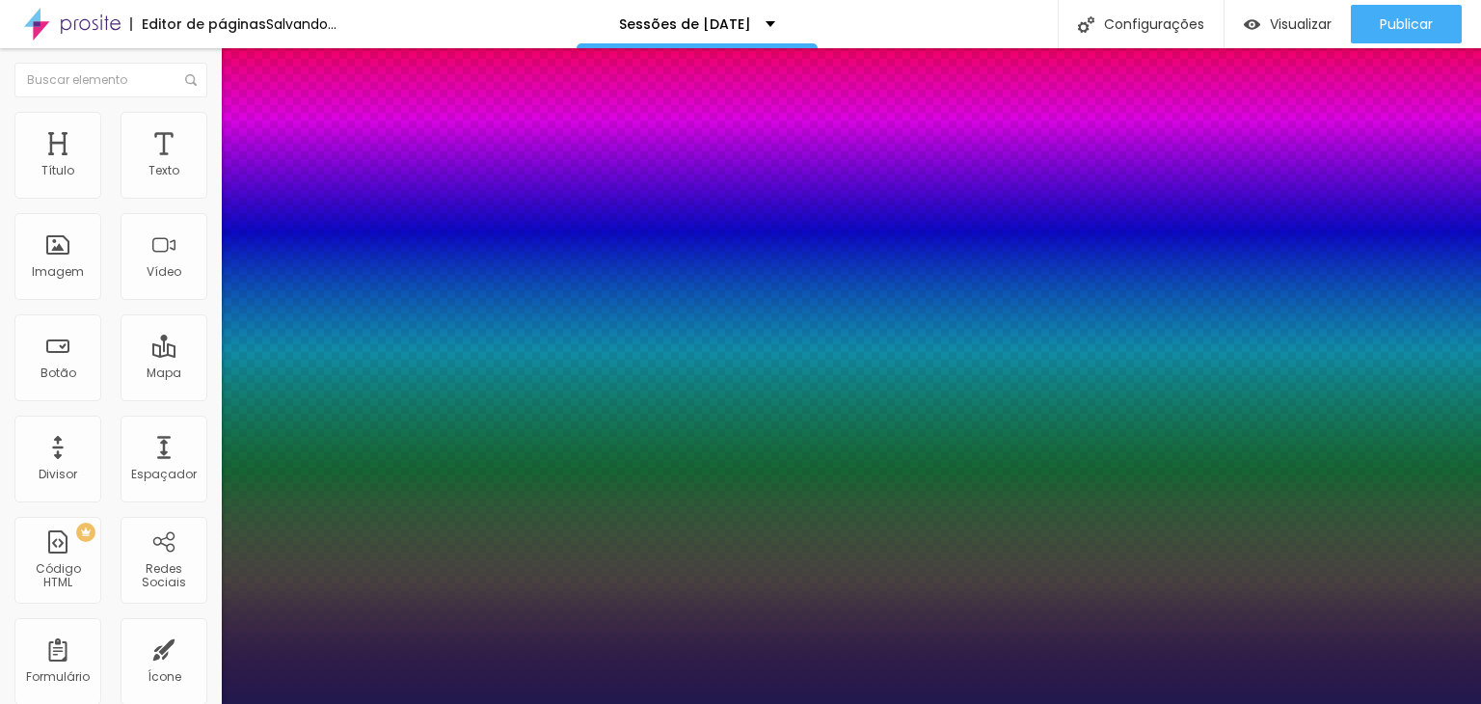
type input "51"
type input "1"
type input "50"
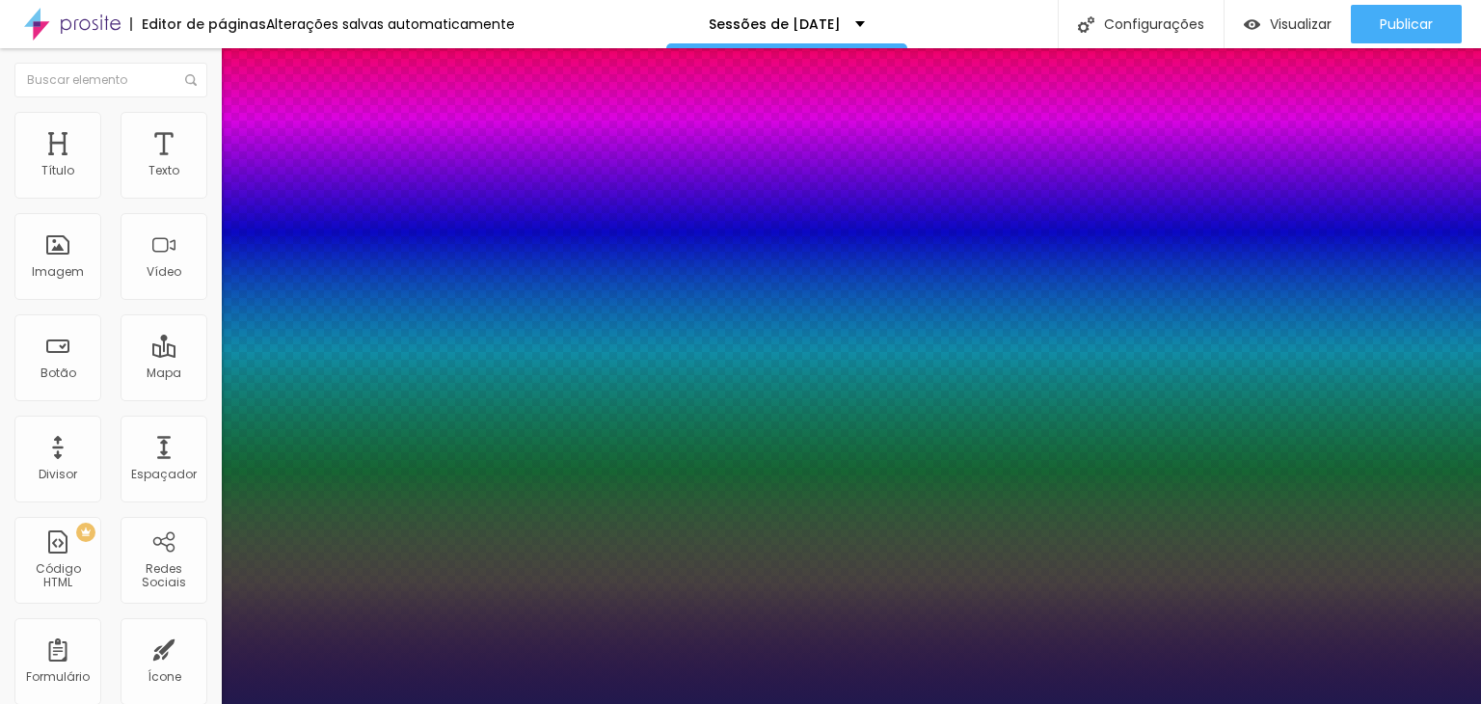
type input "1"
type input "49"
type input "1"
type input "48"
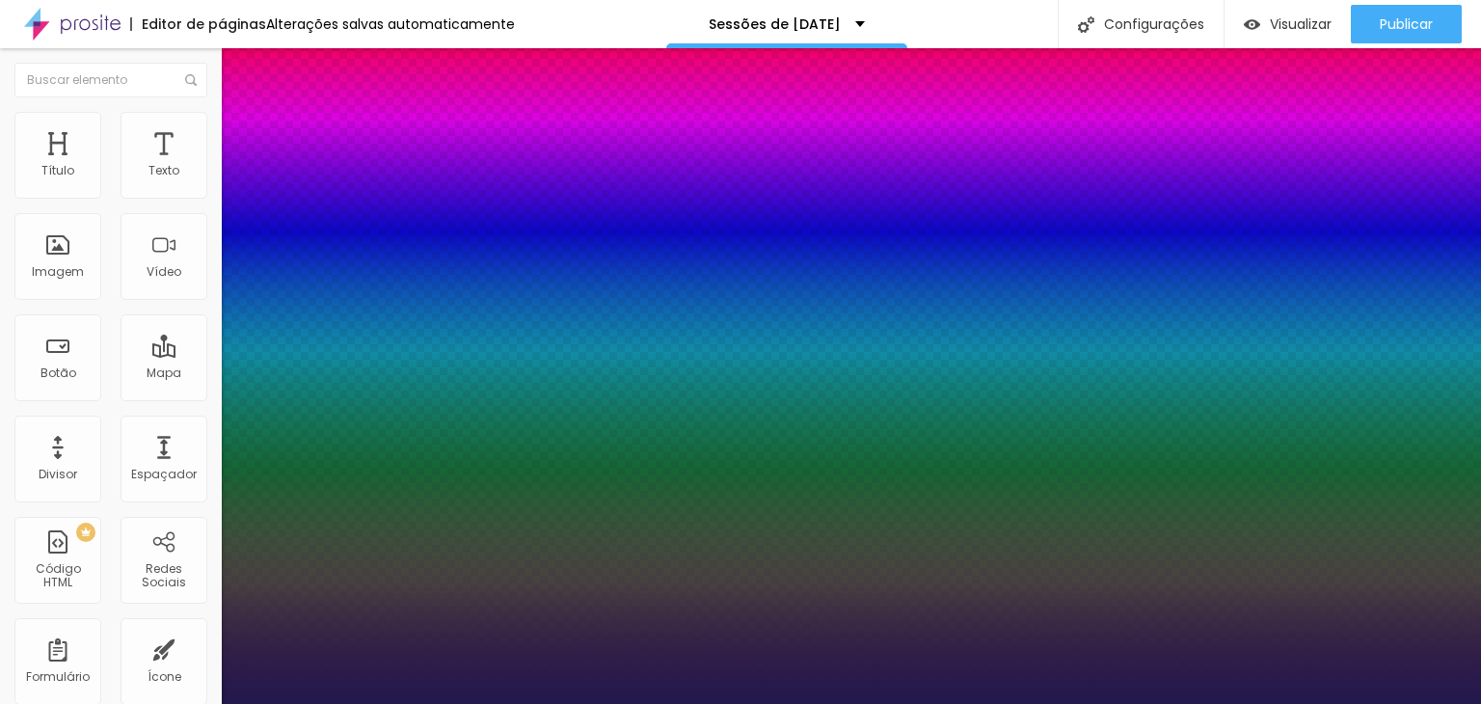
type input "48"
type input "1"
type input "47"
type input "1"
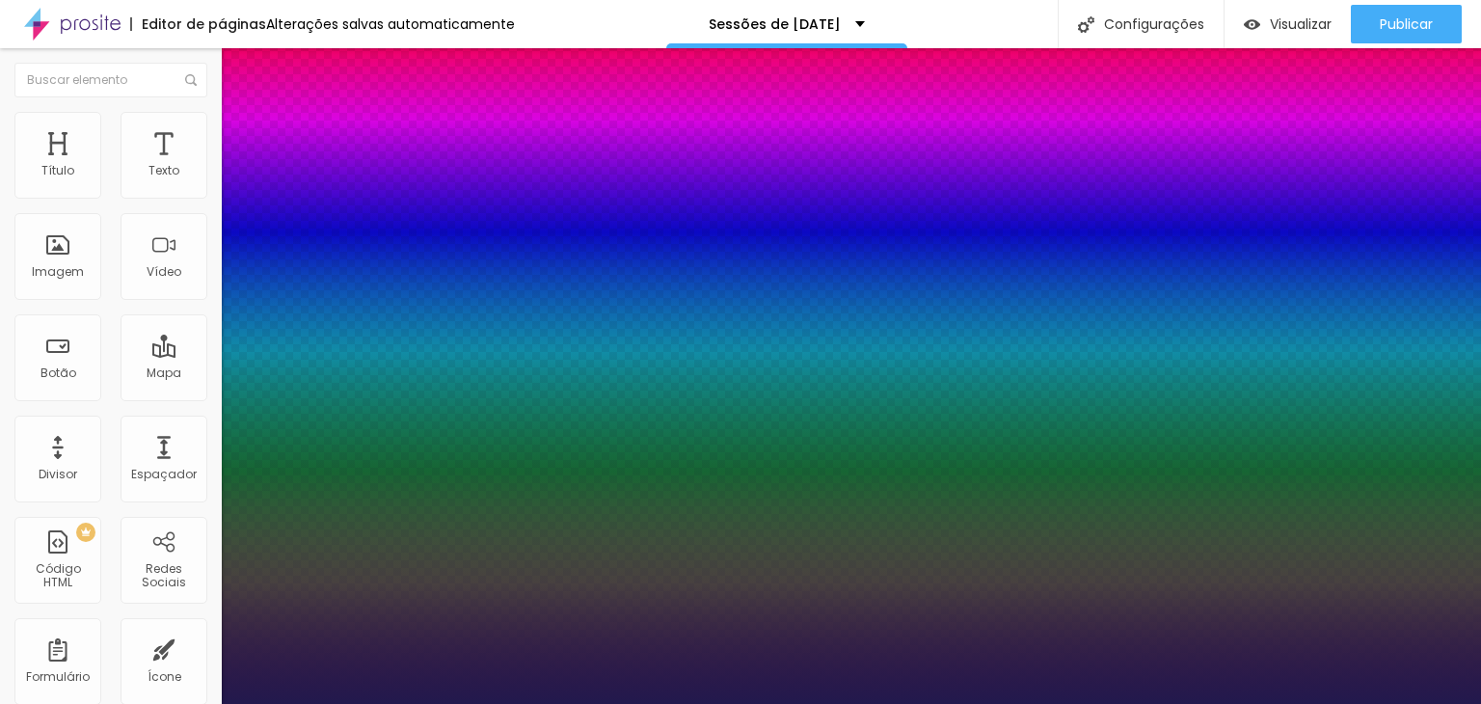
type input "46"
type input "1"
type input "45"
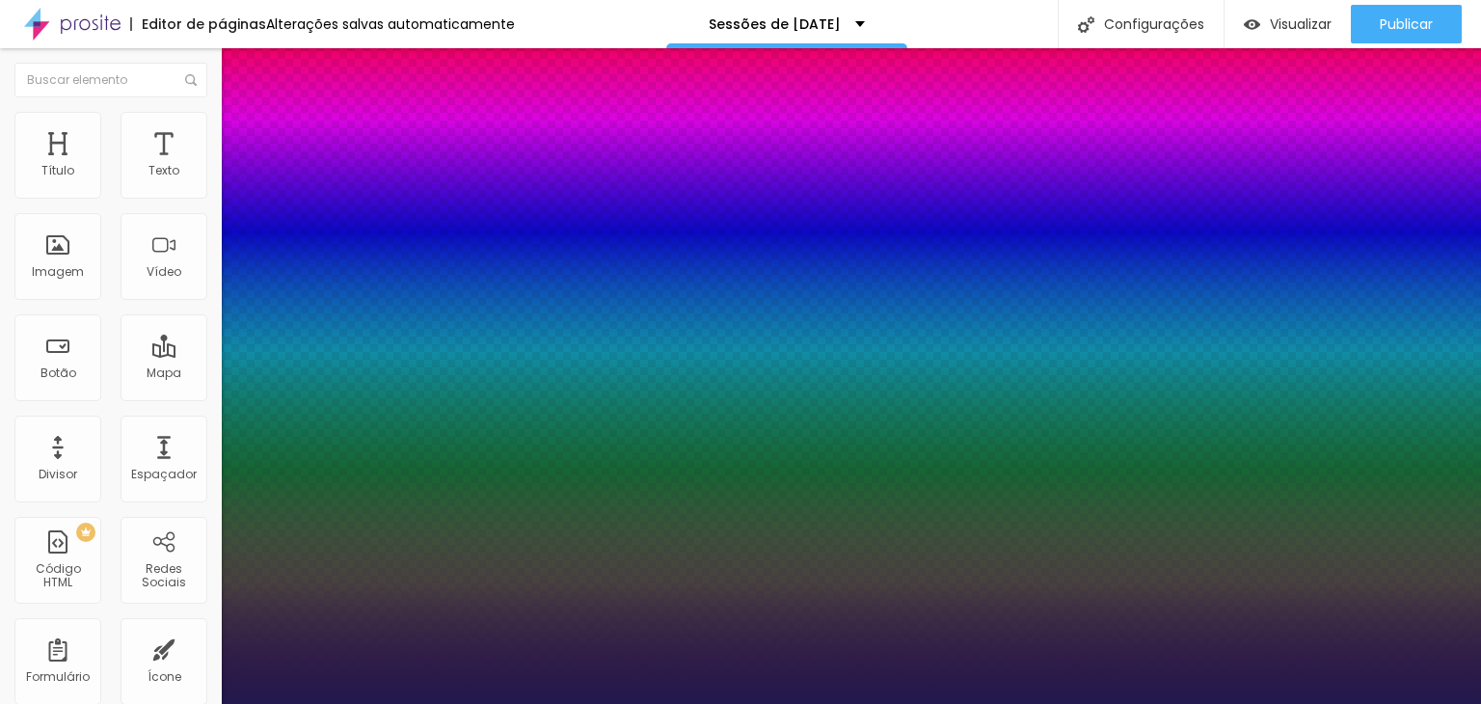
type input "1"
type input "44"
type input "1"
type input "43"
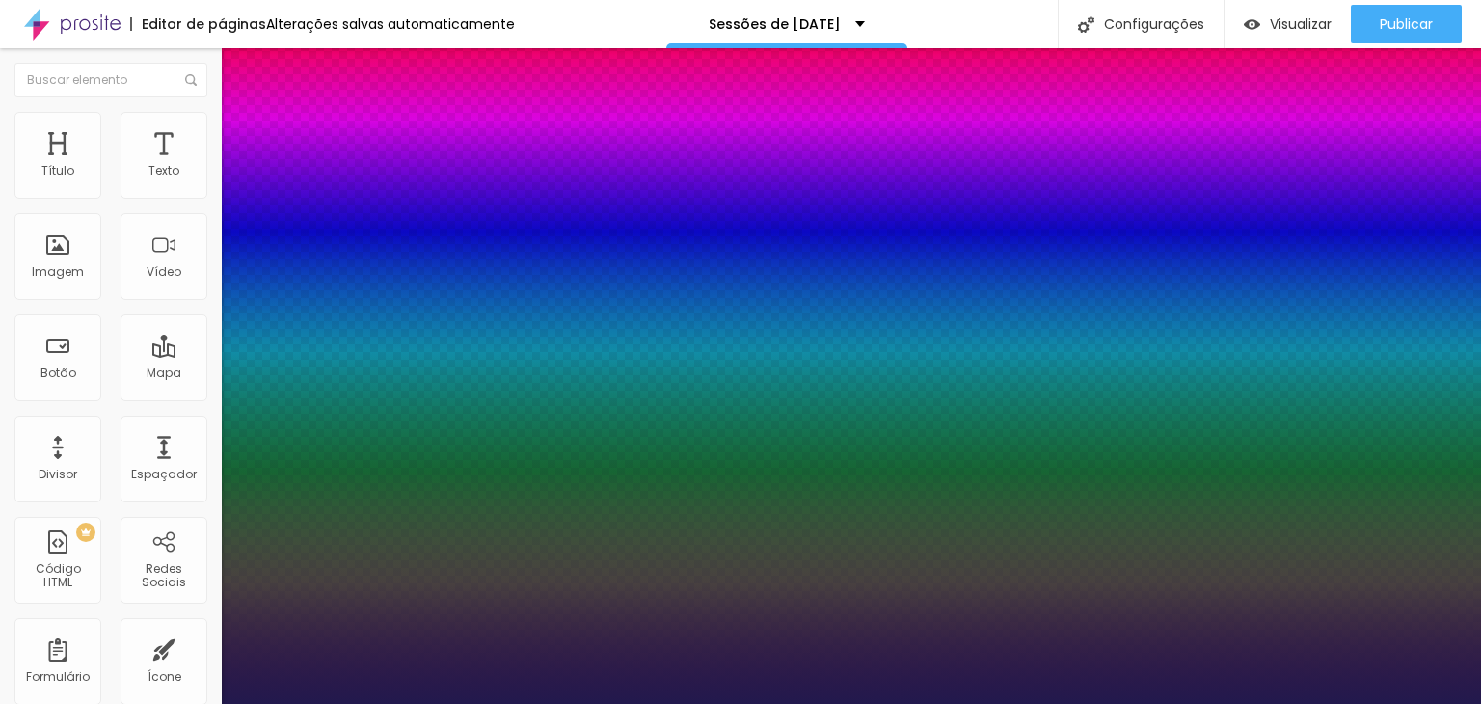
type input "43"
type input "1"
type input "42"
type input "1"
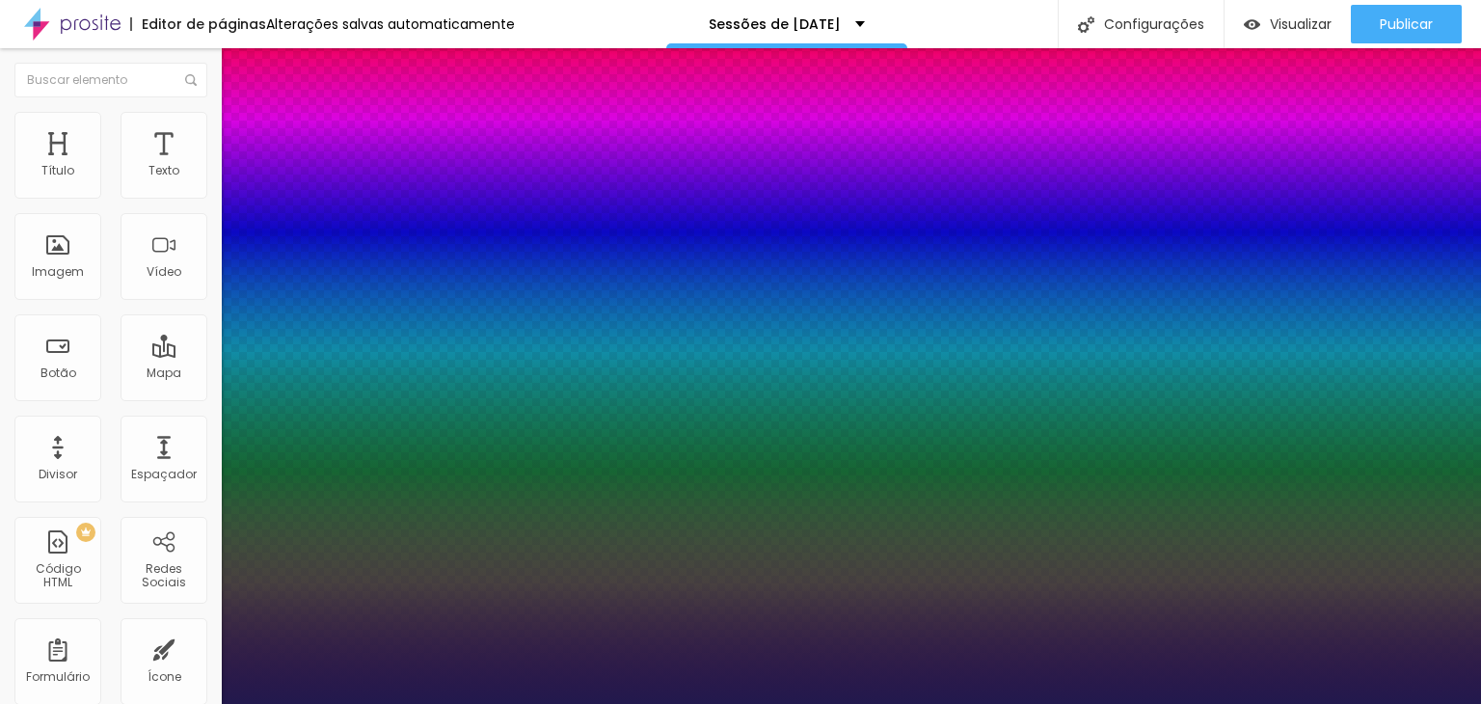
type input "41"
type input "1"
type input "40"
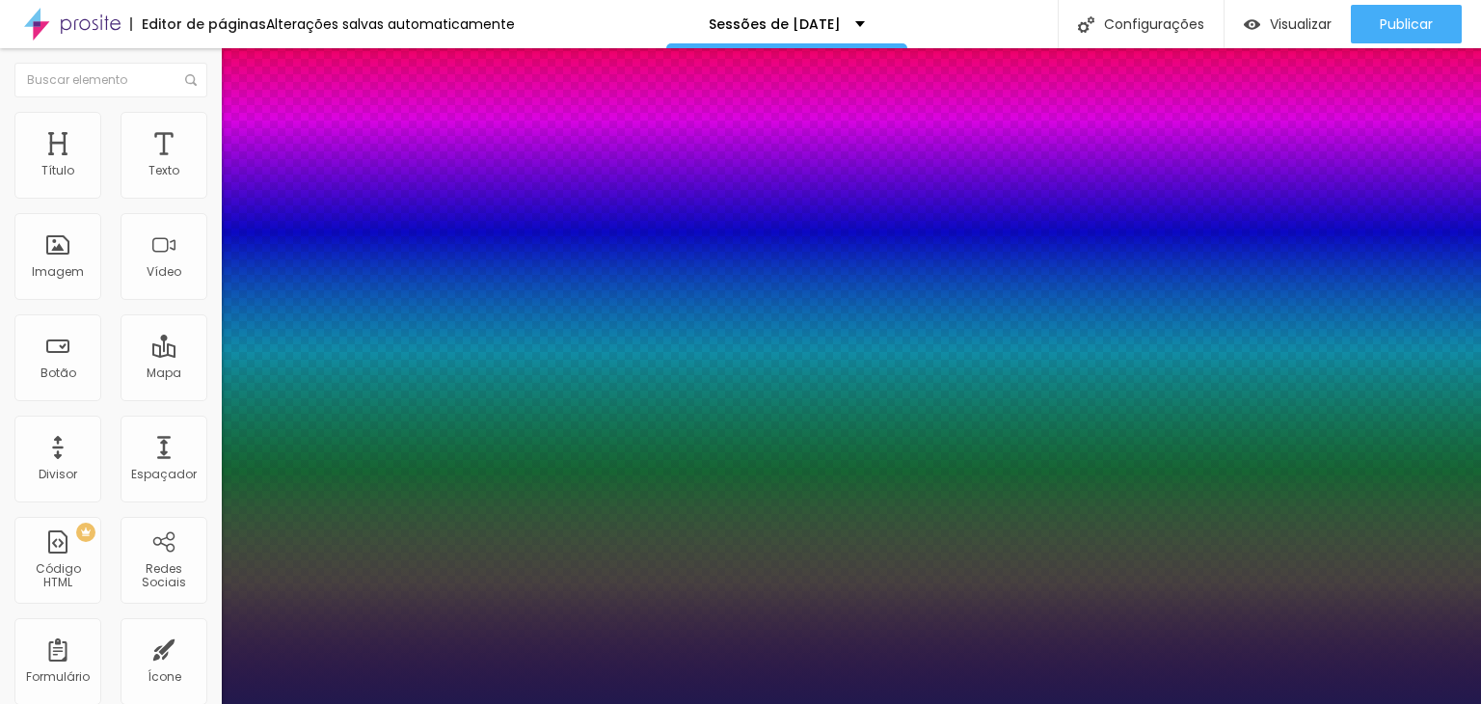
type input "1"
type input "39"
type input "1"
type input "38"
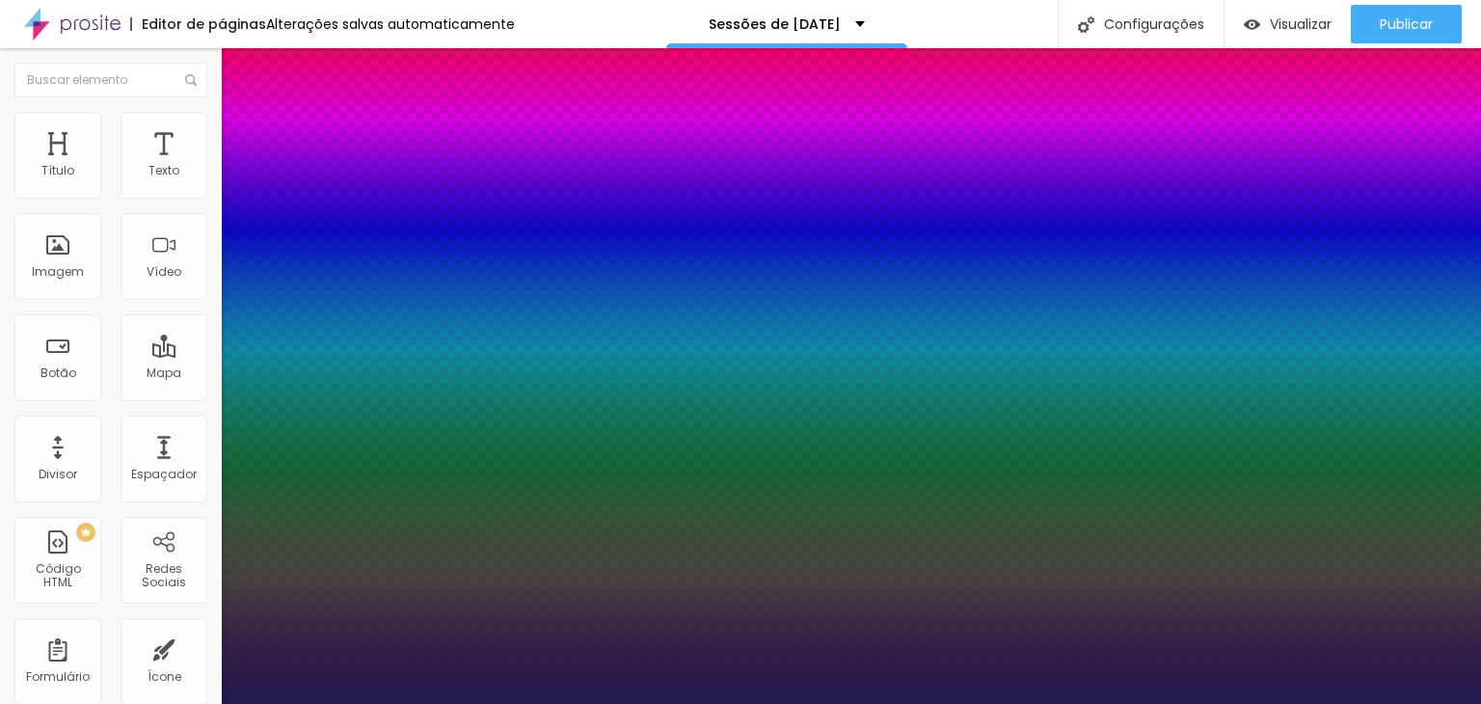
type input "38"
type input "1"
type input "37"
type input "1"
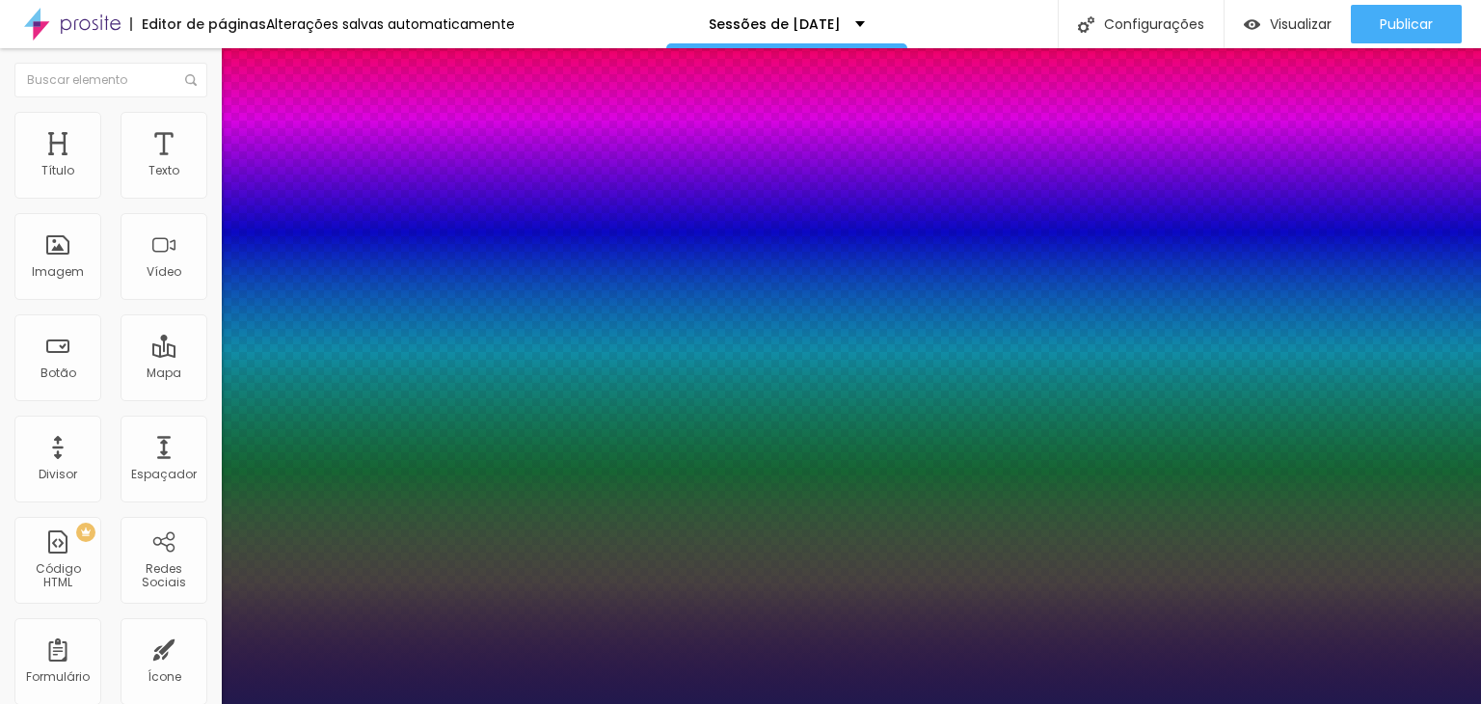
type input "36"
type input "1"
type input "39"
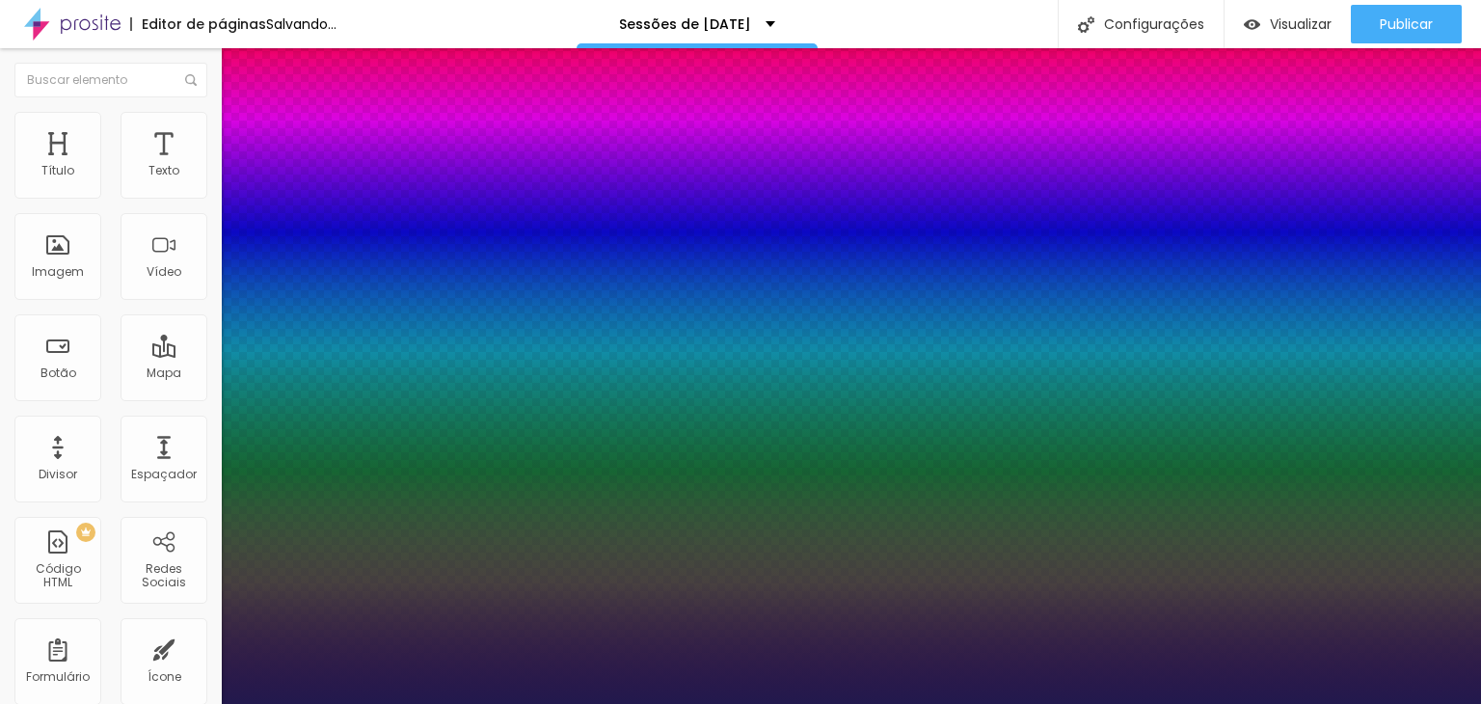
type input "1"
type input "40"
type input "1"
type input "43"
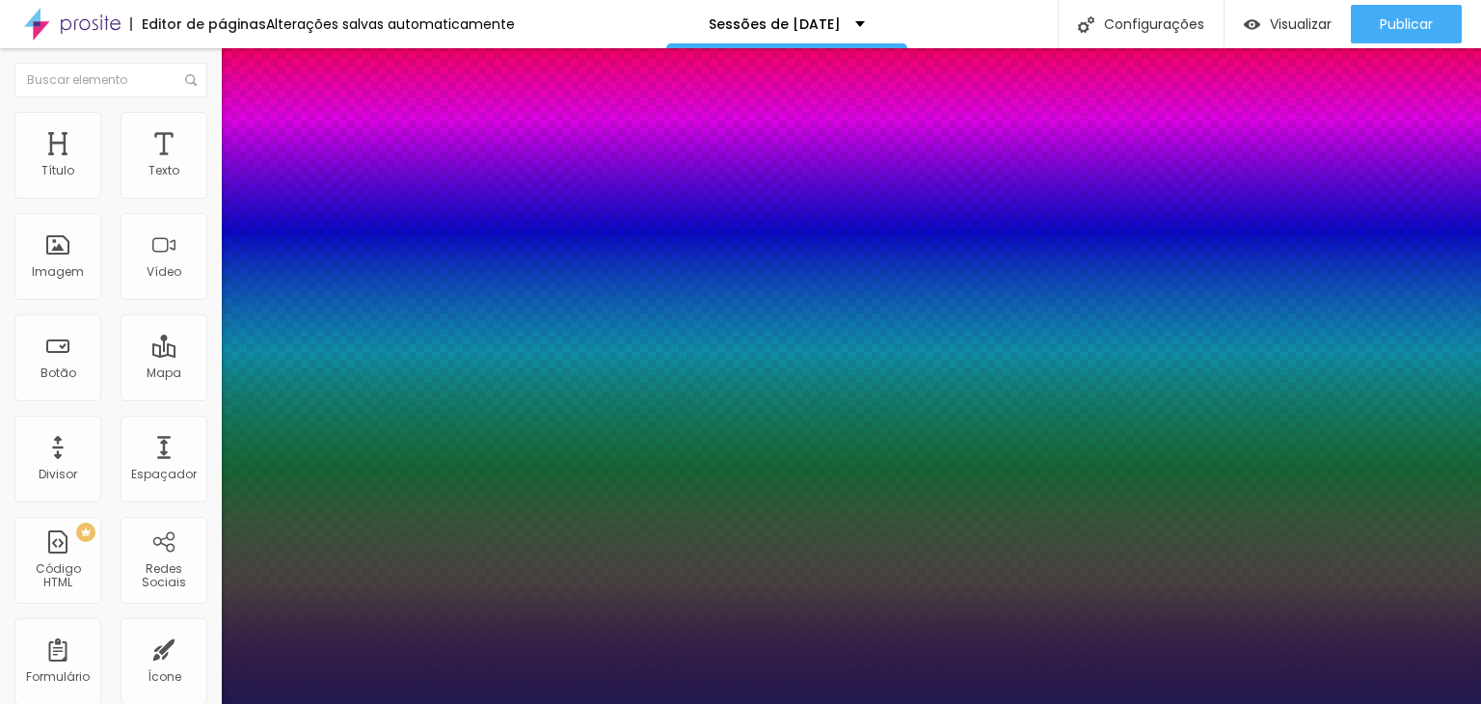
type input "43"
type input "1"
type input "44"
type input "1"
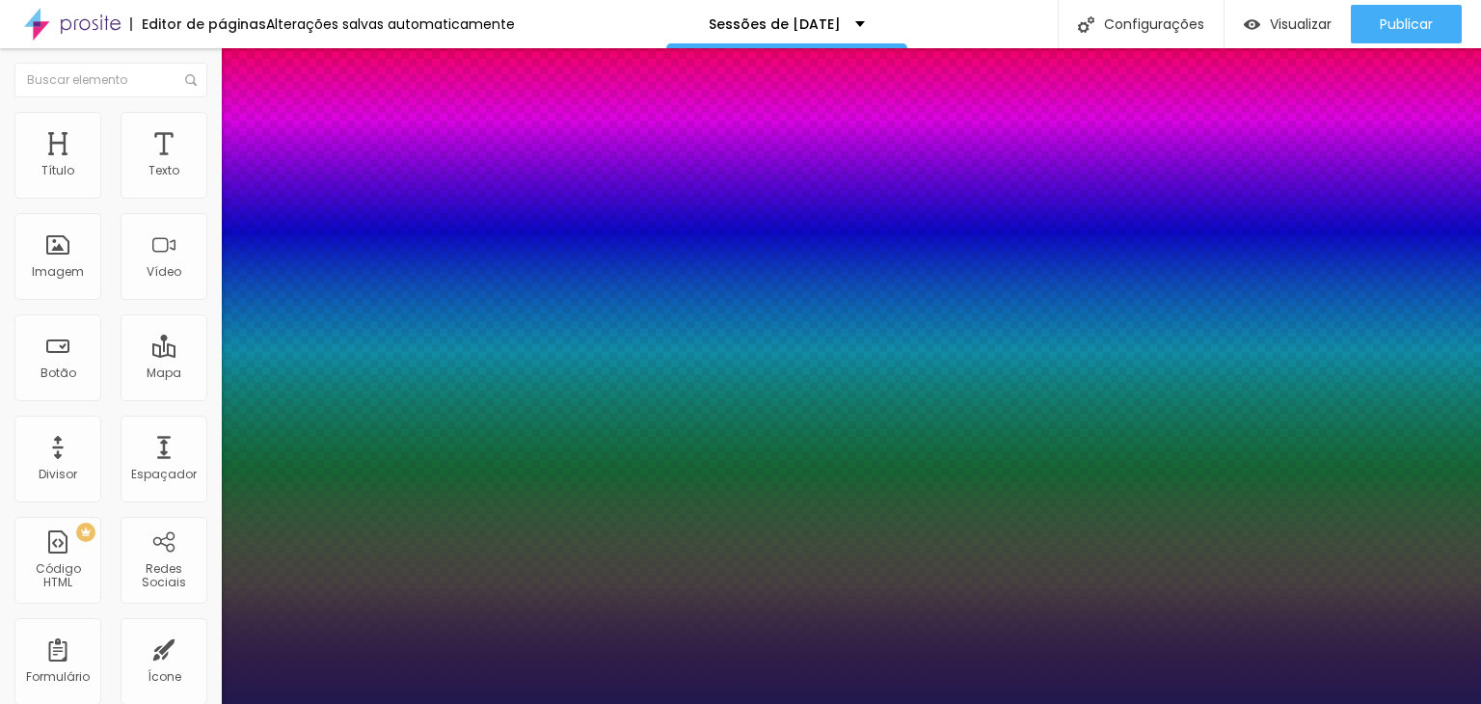
type input "45"
type input "1"
drag, startPoint x: 285, startPoint y: 326, endPoint x: 305, endPoint y: 337, distance: 22.0
type input "45"
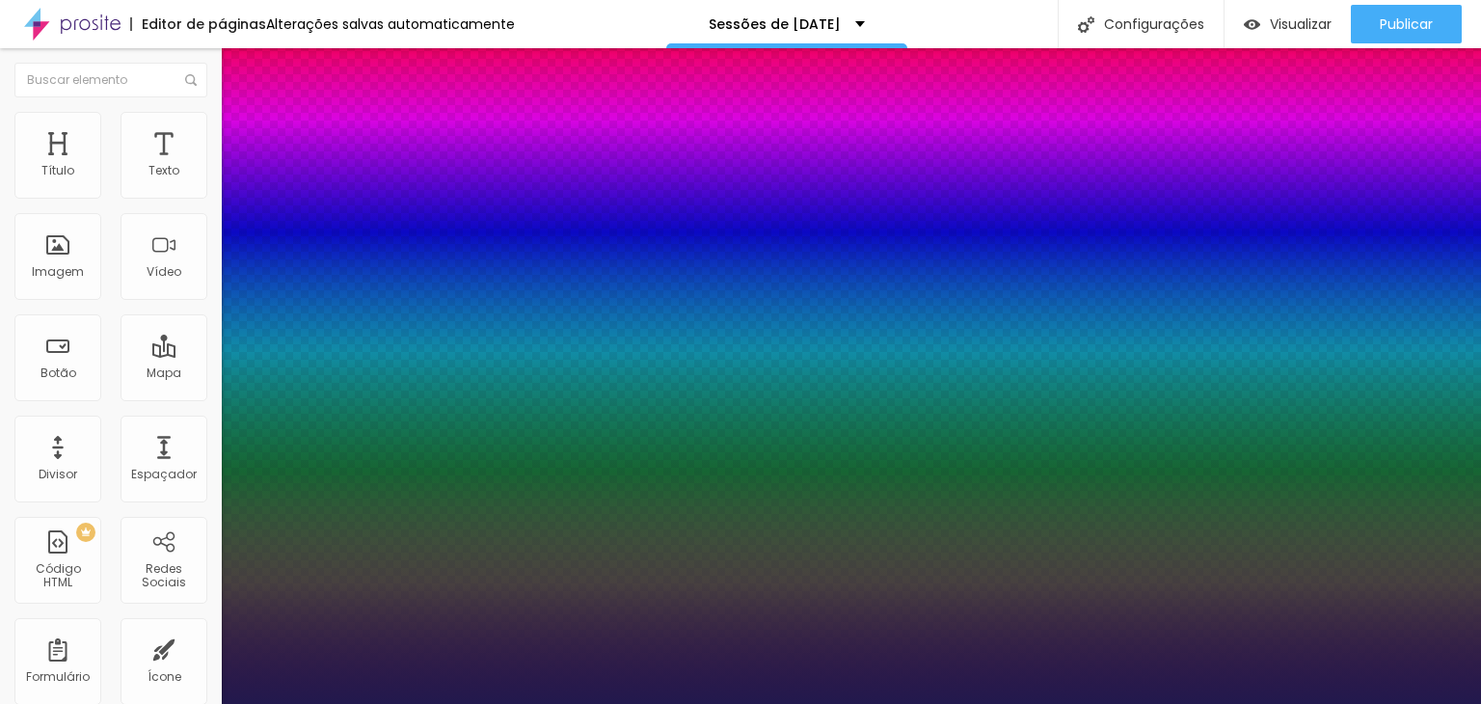
click at [691, 703] on div at bounding box center [740, 704] width 1481 height 0
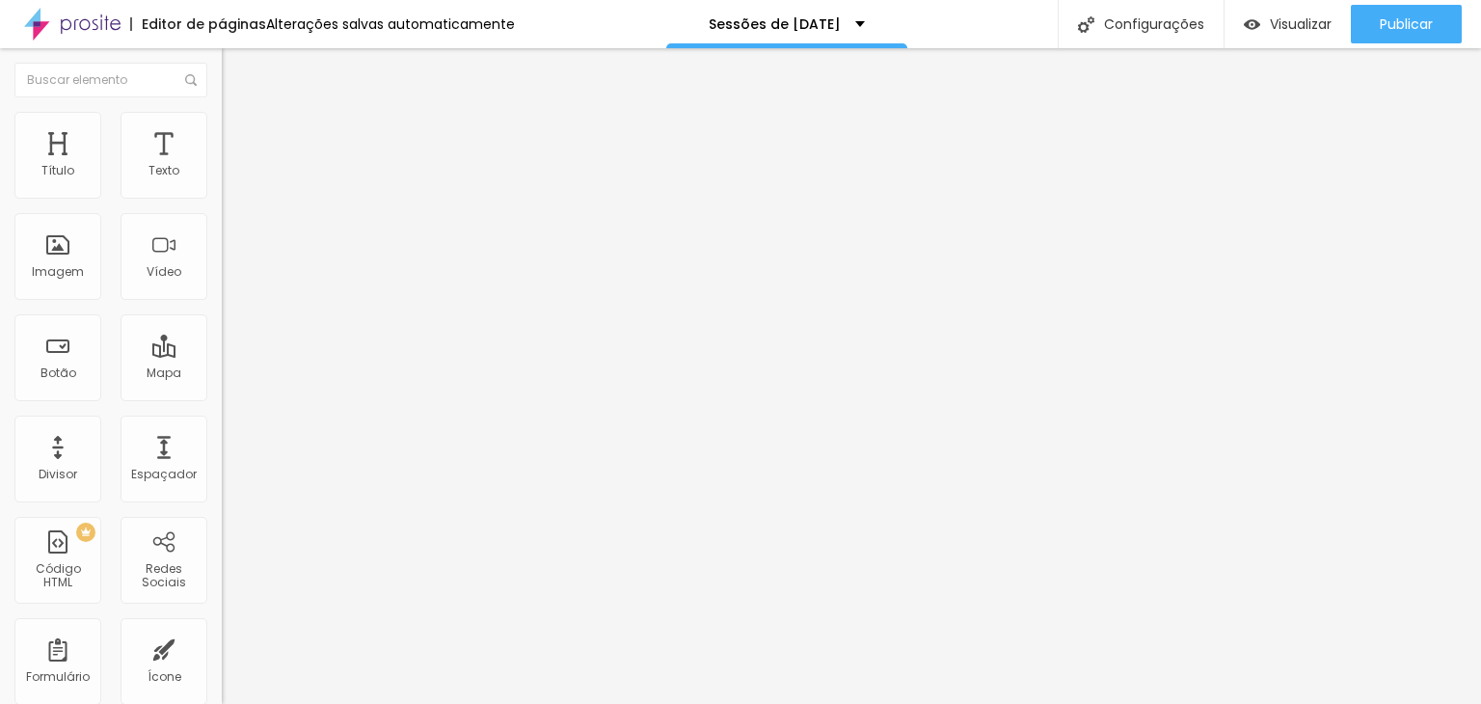
drag, startPoint x: 108, startPoint y: 221, endPoint x: 0, endPoint y: 221, distance: 108.0
click at [222, 221] on div "Endereço Alboom [GEOGRAPHIC_DATA] Alinhamento 15 Zoom" at bounding box center [333, 343] width 222 height 386
type input "r"
type input "agenda"
click at [222, 181] on input "agenda" at bounding box center [337, 171] width 231 height 19
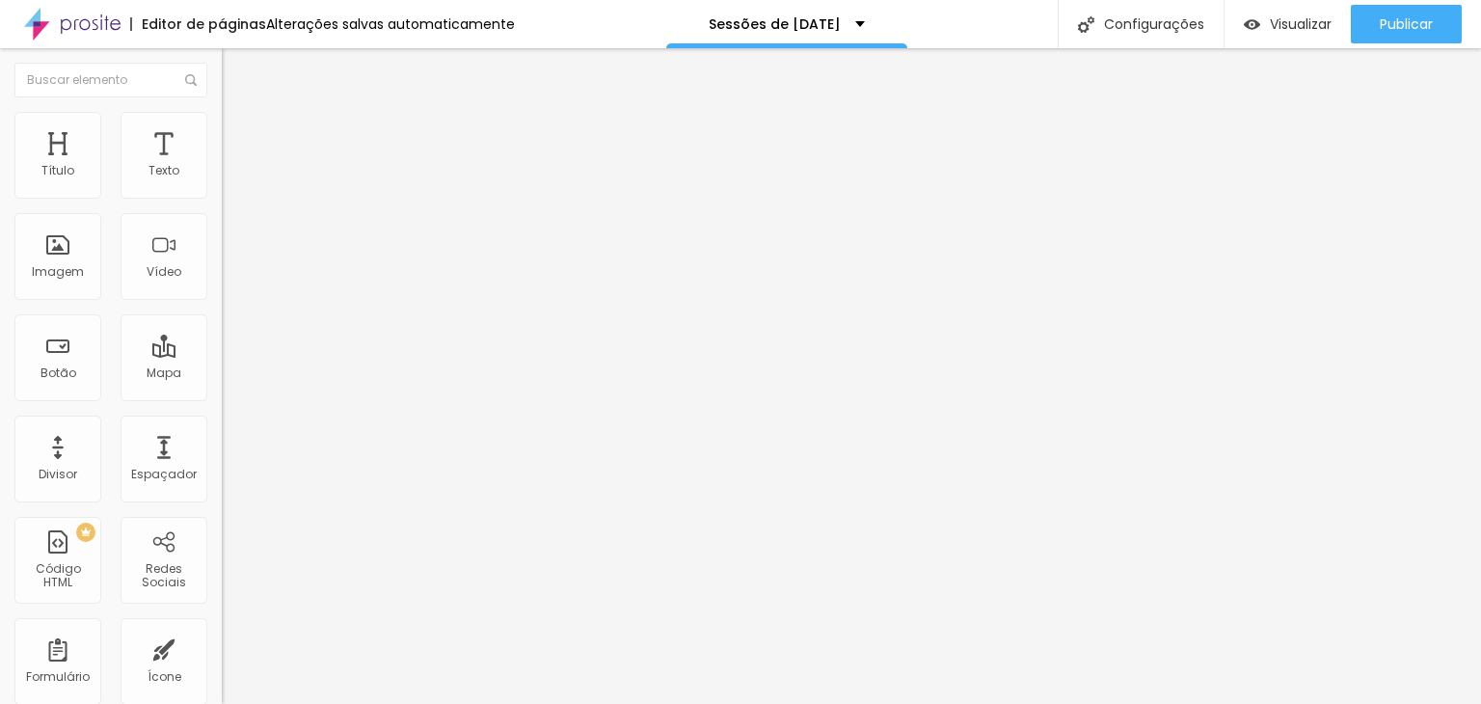
click at [222, 118] on img at bounding box center [230, 120] width 17 height 17
click at [239, 136] on span "Avançado" at bounding box center [271, 144] width 64 height 16
click at [222, 127] on li "Estilo" at bounding box center [333, 121] width 222 height 19
drag, startPoint x: 69, startPoint y: 254, endPoint x: 139, endPoint y: 257, distance: 69.5
click at [222, 249] on div at bounding box center [333, 239] width 222 height 17
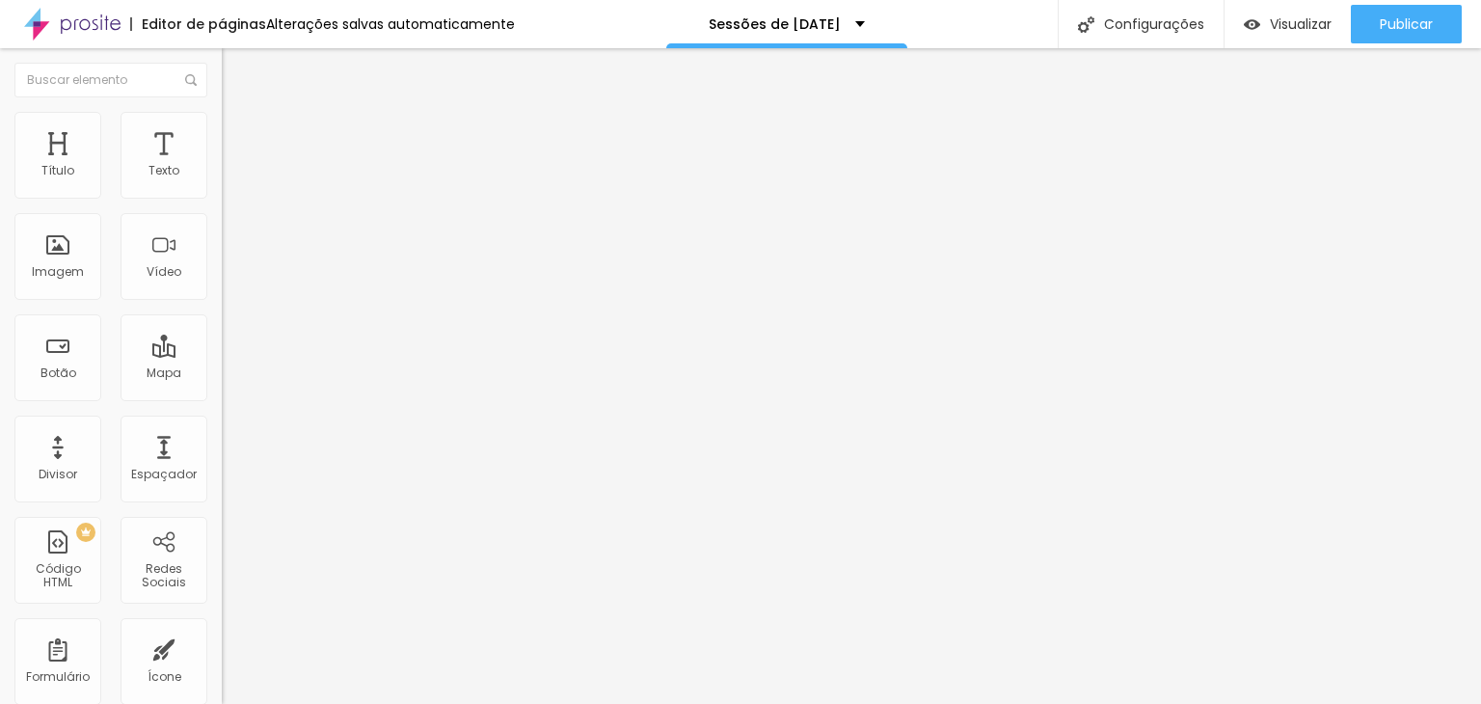
type input "430"
type input "481"
type input "490"
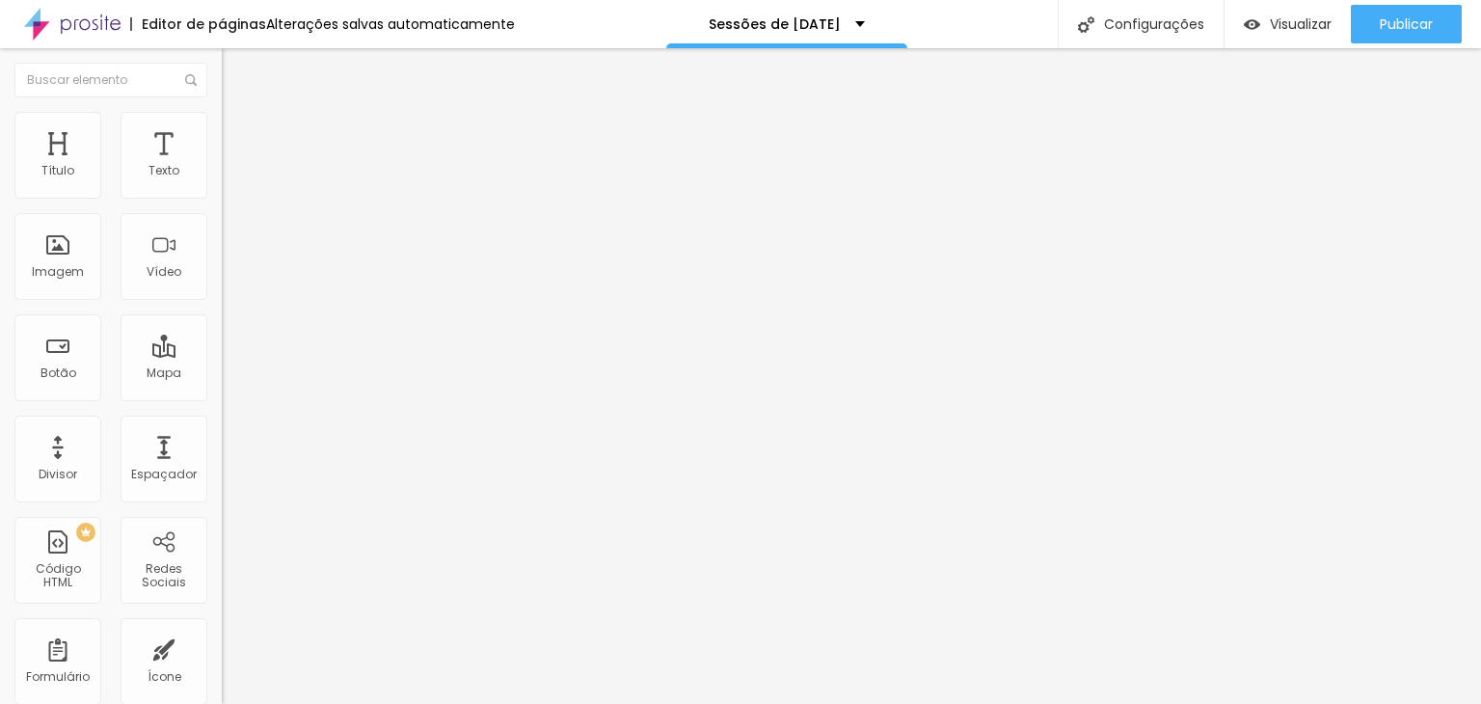
type input "490"
type input "499"
type input "508"
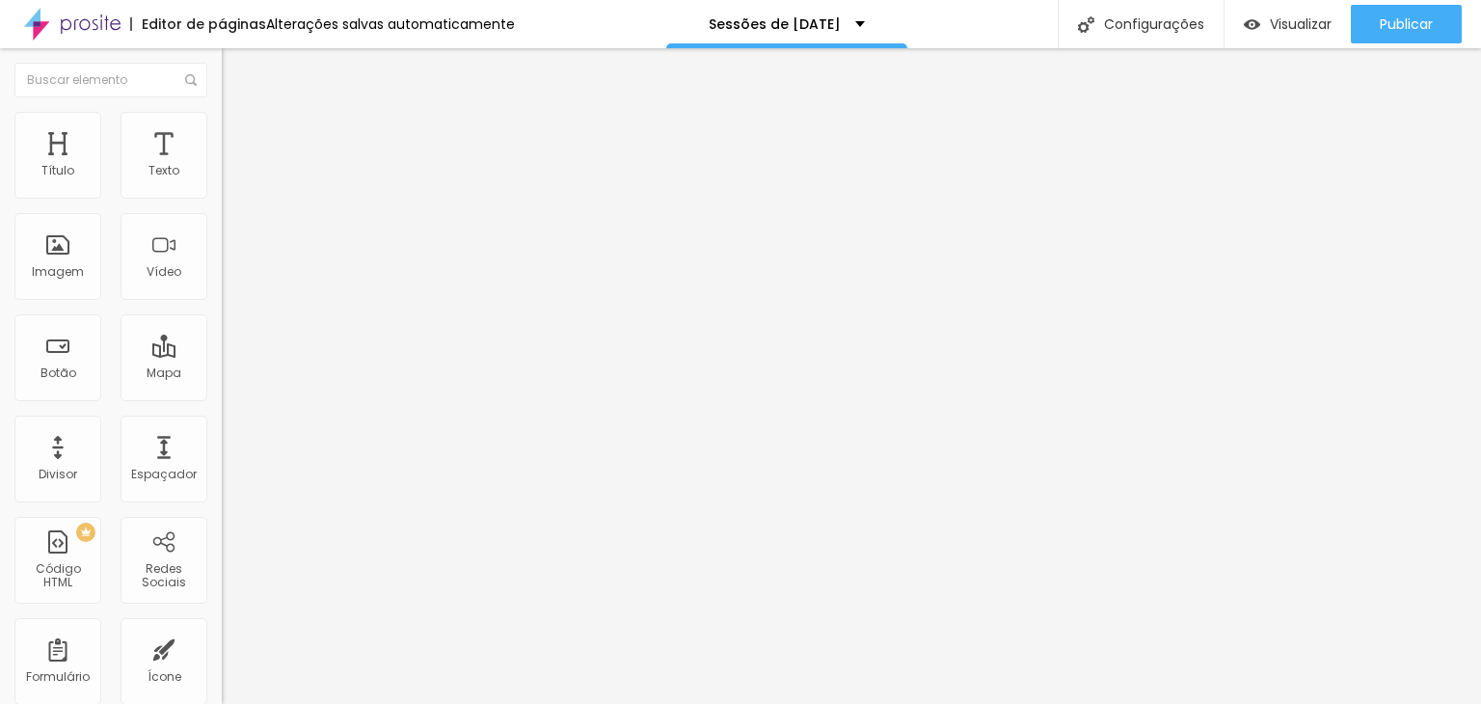
type input "523"
type input "532"
type input "548"
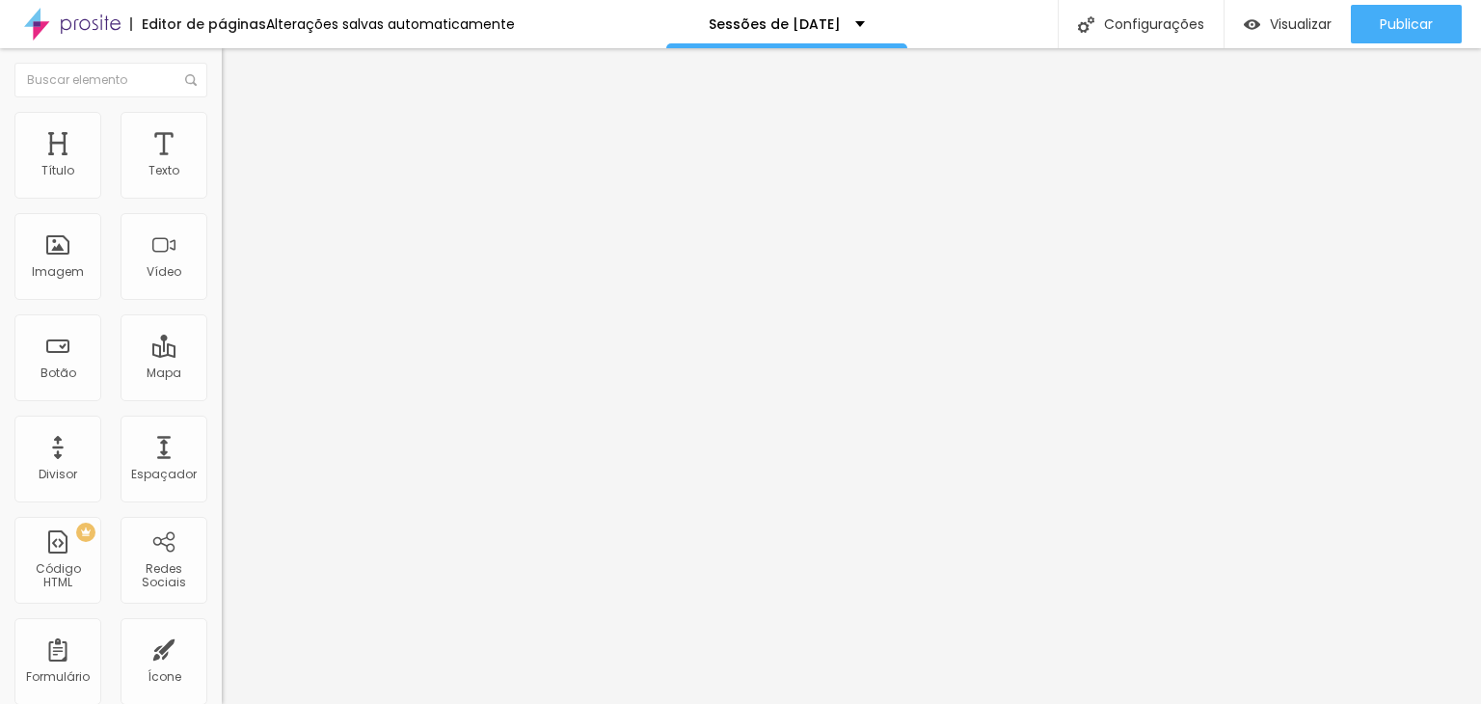
type input "548"
type input "554"
type input "569"
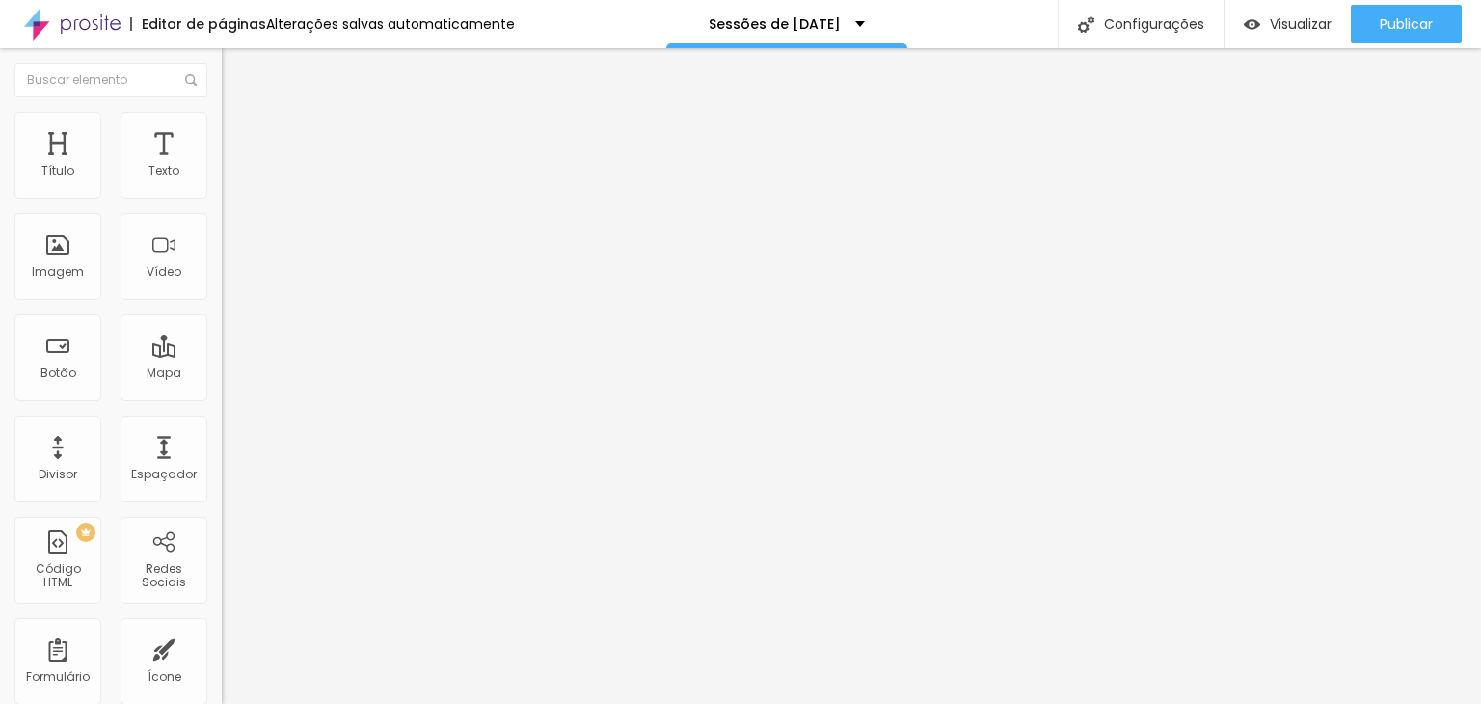
type input "572"
type input "581"
type input "590"
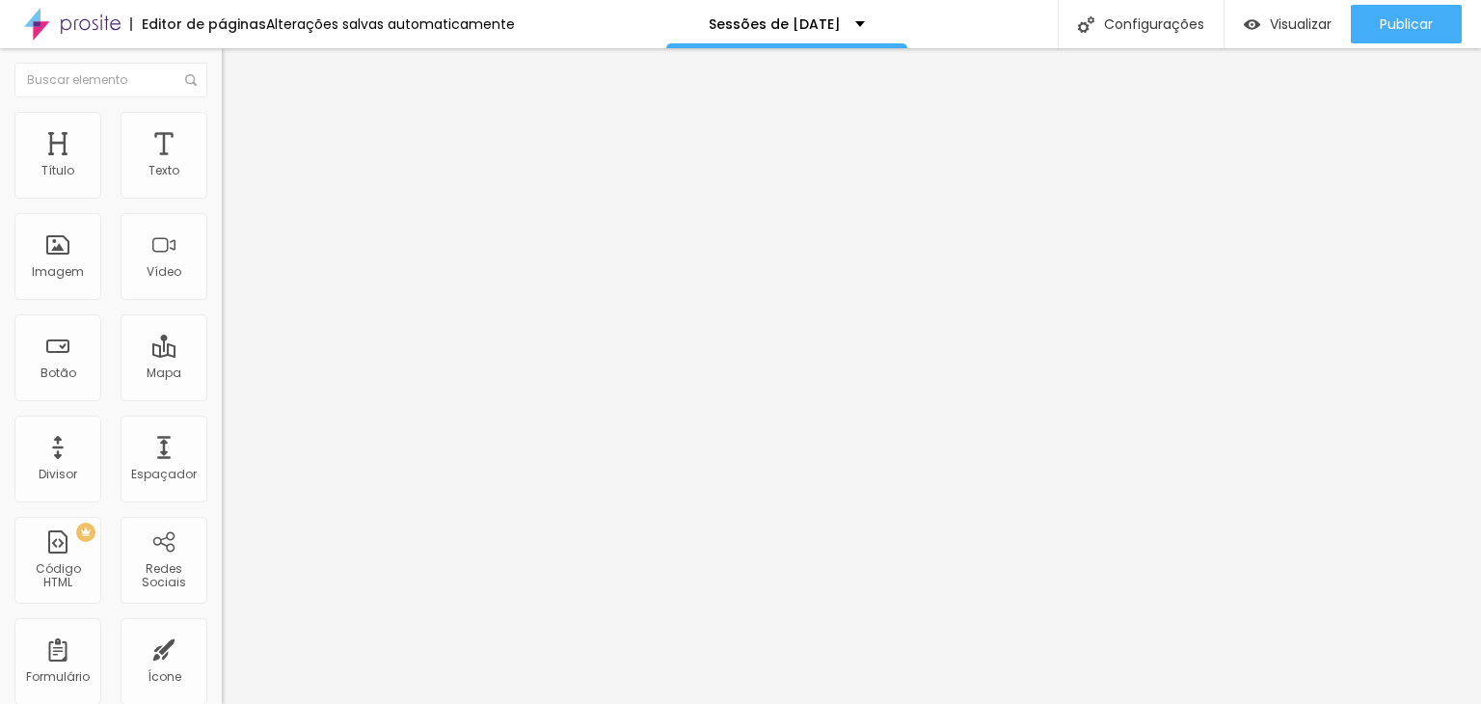
type input "590"
type input "596"
type input "605"
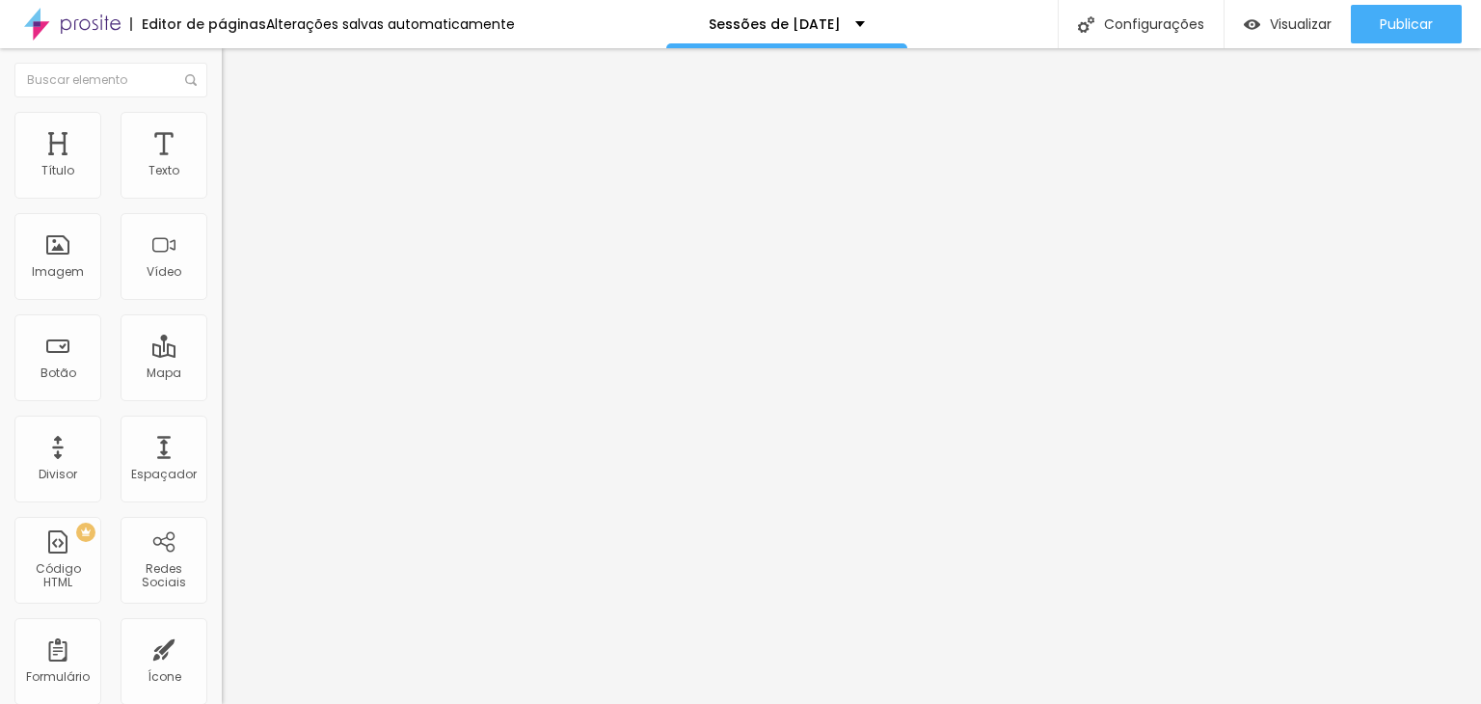
type input "614"
type input "617"
type input "614"
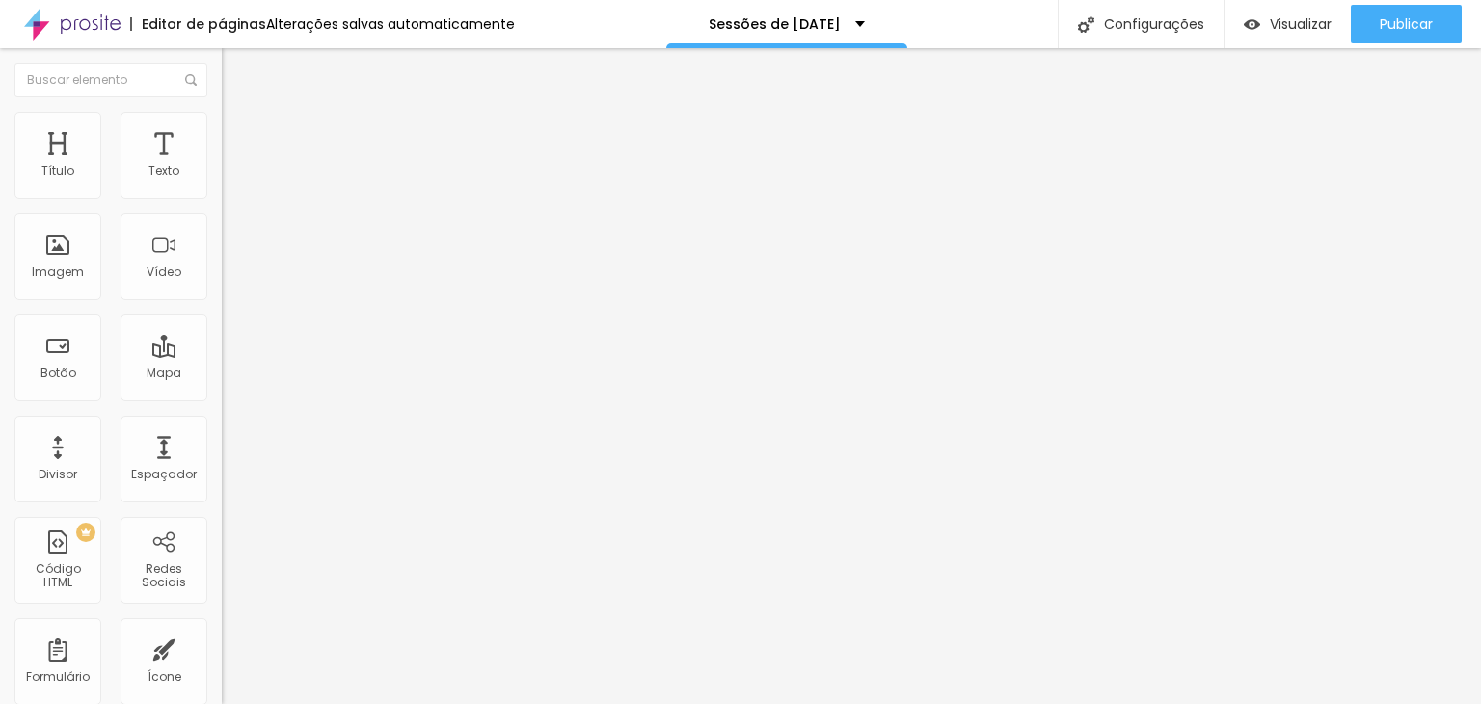
type input "614"
type input "611"
type input "608"
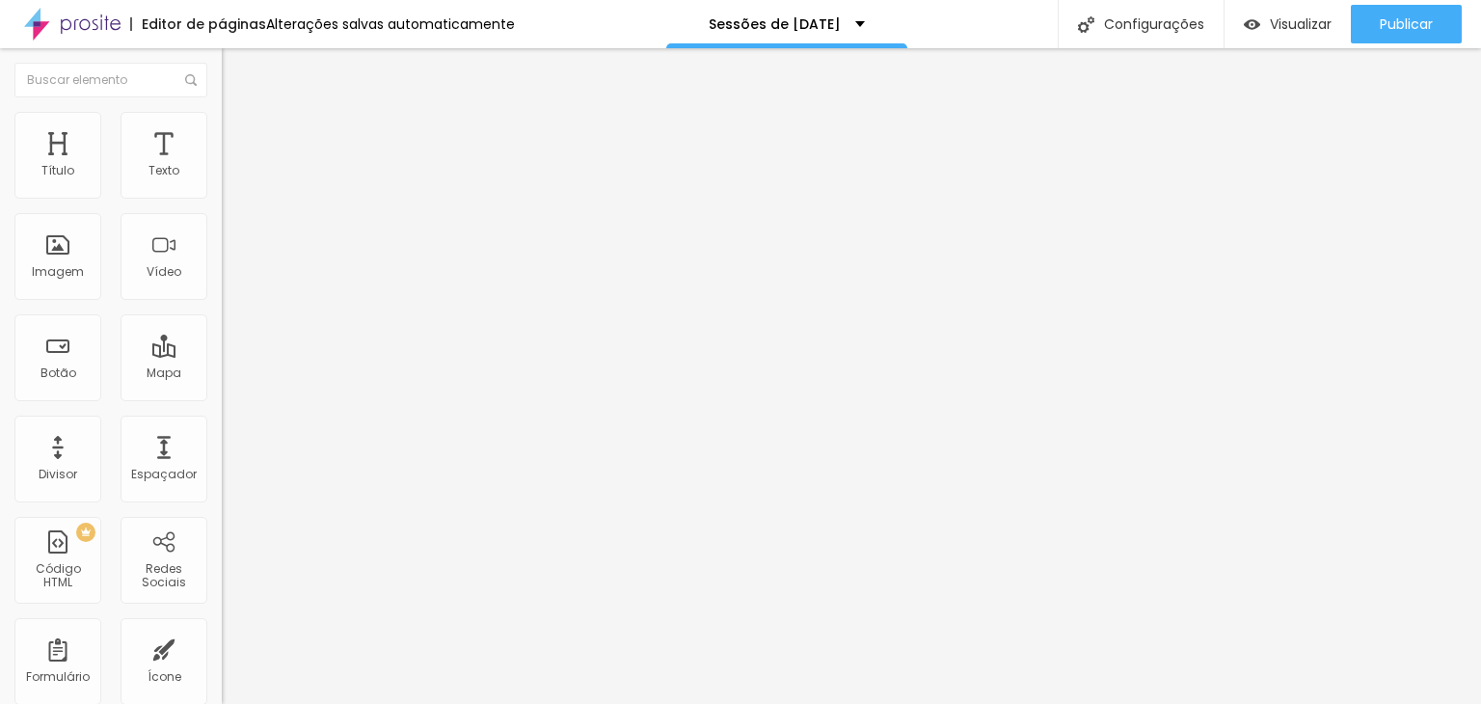
type input "605"
type input "602"
type input "599"
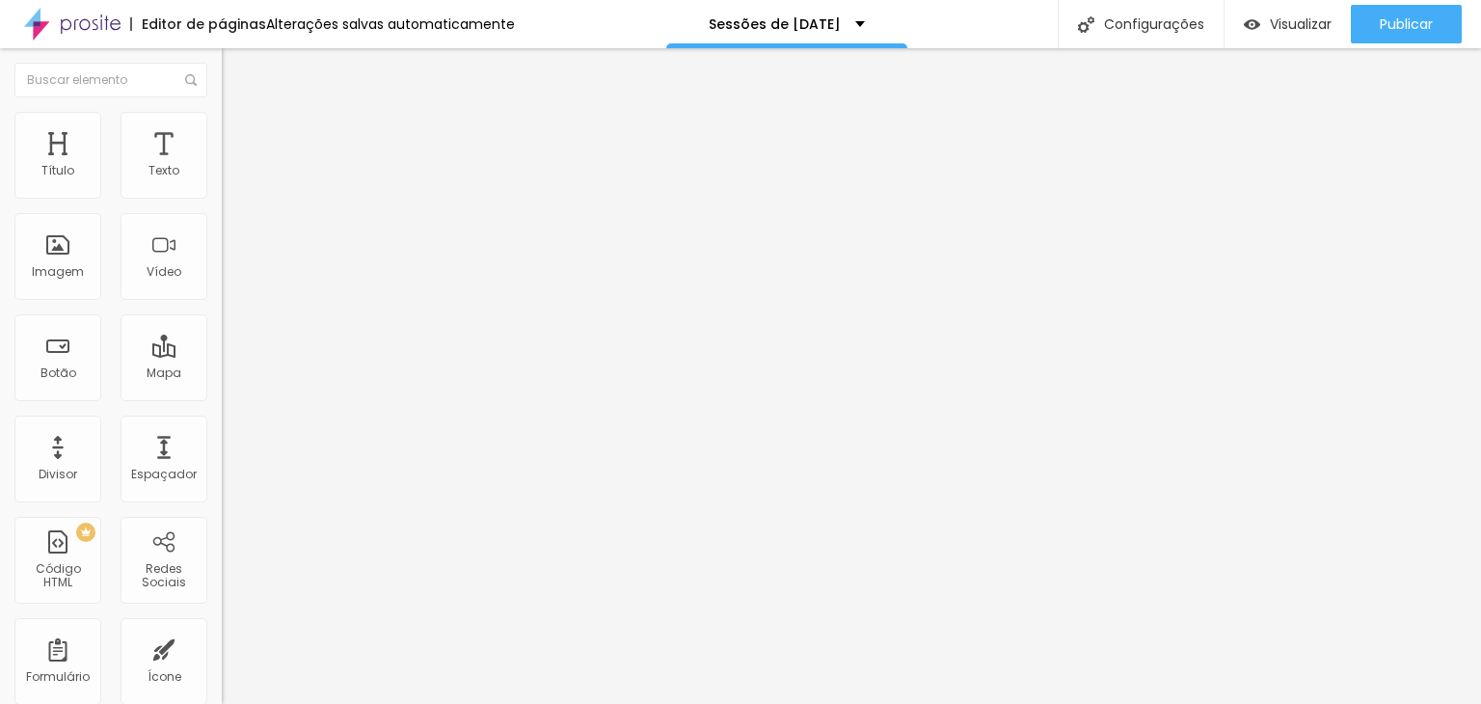
type input "599"
type input "593"
type input "590"
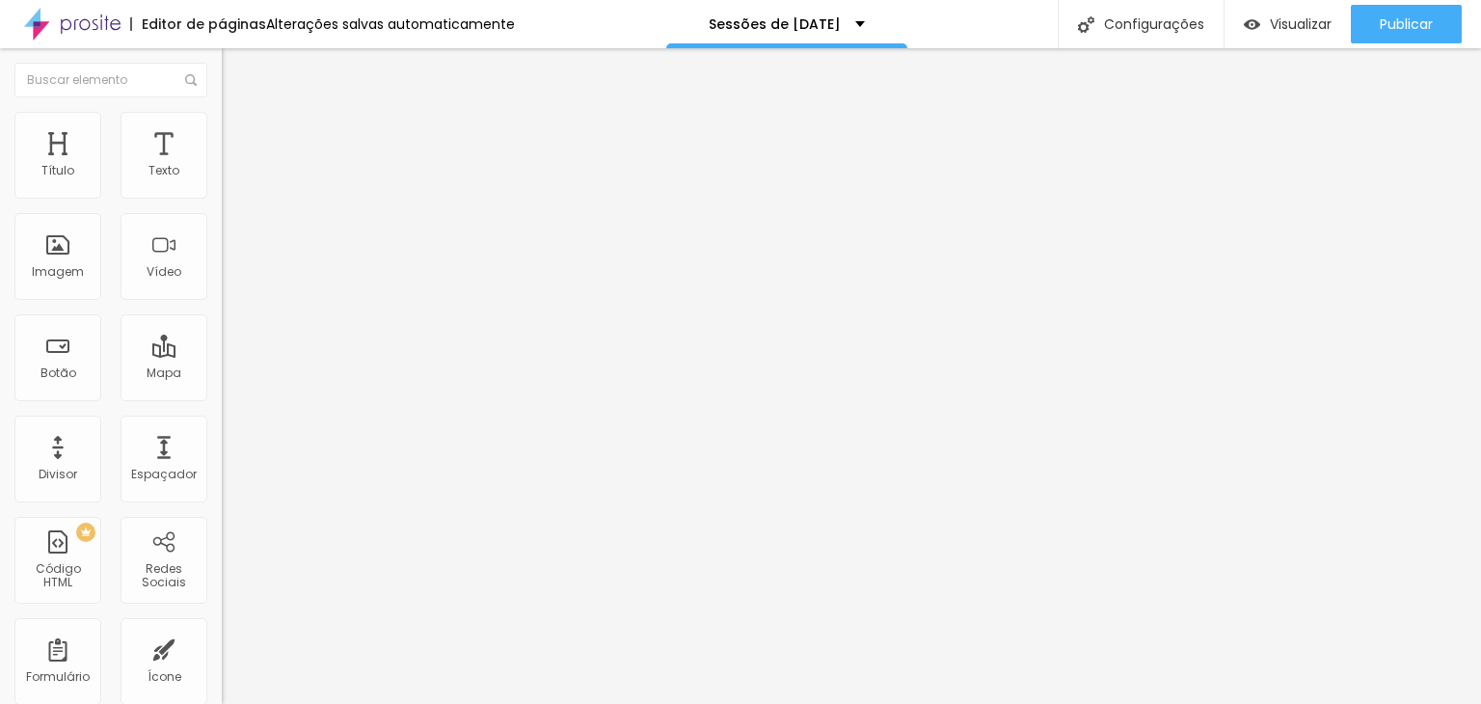
type input "587"
type input "581"
type input "578"
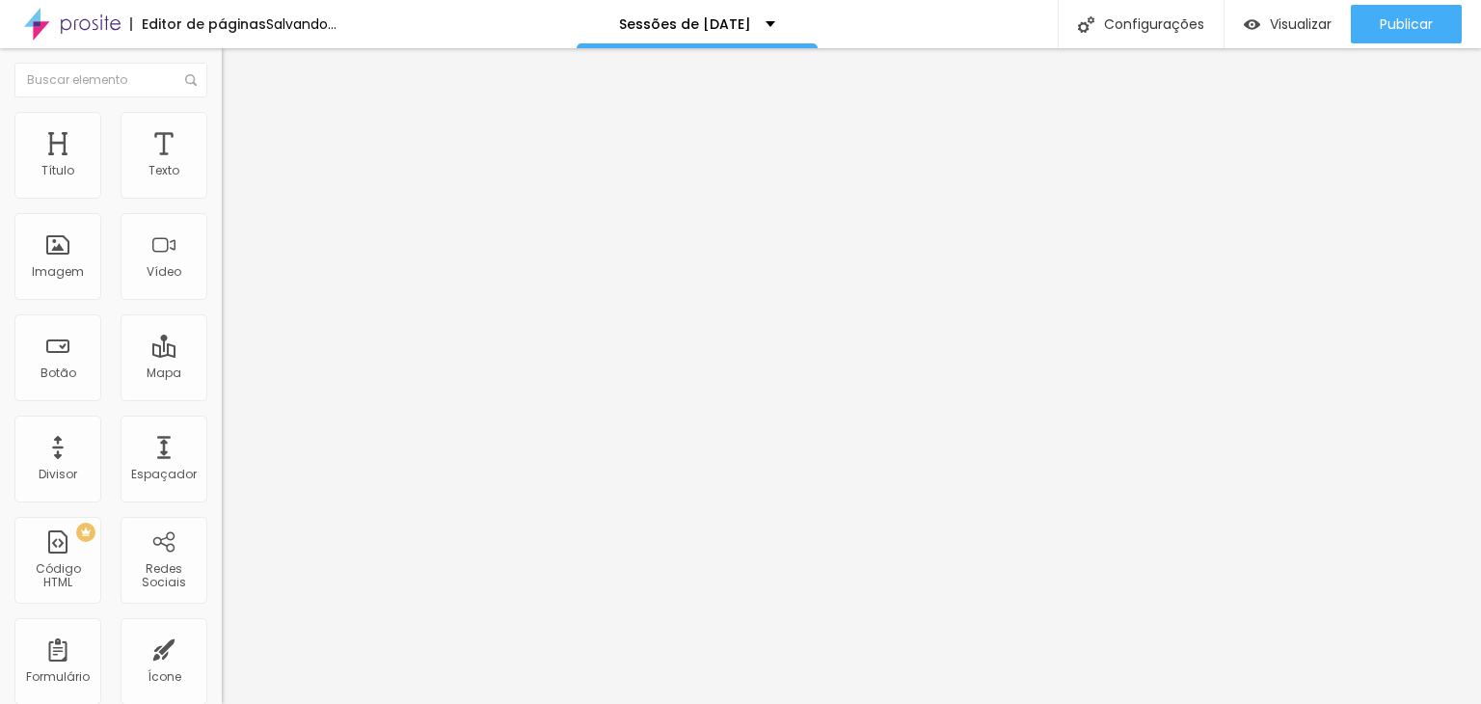
drag, startPoint x: 74, startPoint y: 262, endPoint x: 143, endPoint y: 265, distance: 68.5
type input "578"
click at [222, 247] on input "range" at bounding box center [284, 238] width 124 height 15
click at [222, 373] on div "Editar Mapa Conteúdo Estilo Avançado Largura 100 px % Altura 578 px" at bounding box center [333, 376] width 222 height 656
click at [236, 71] on img "button" at bounding box center [243, 70] width 15 height 15
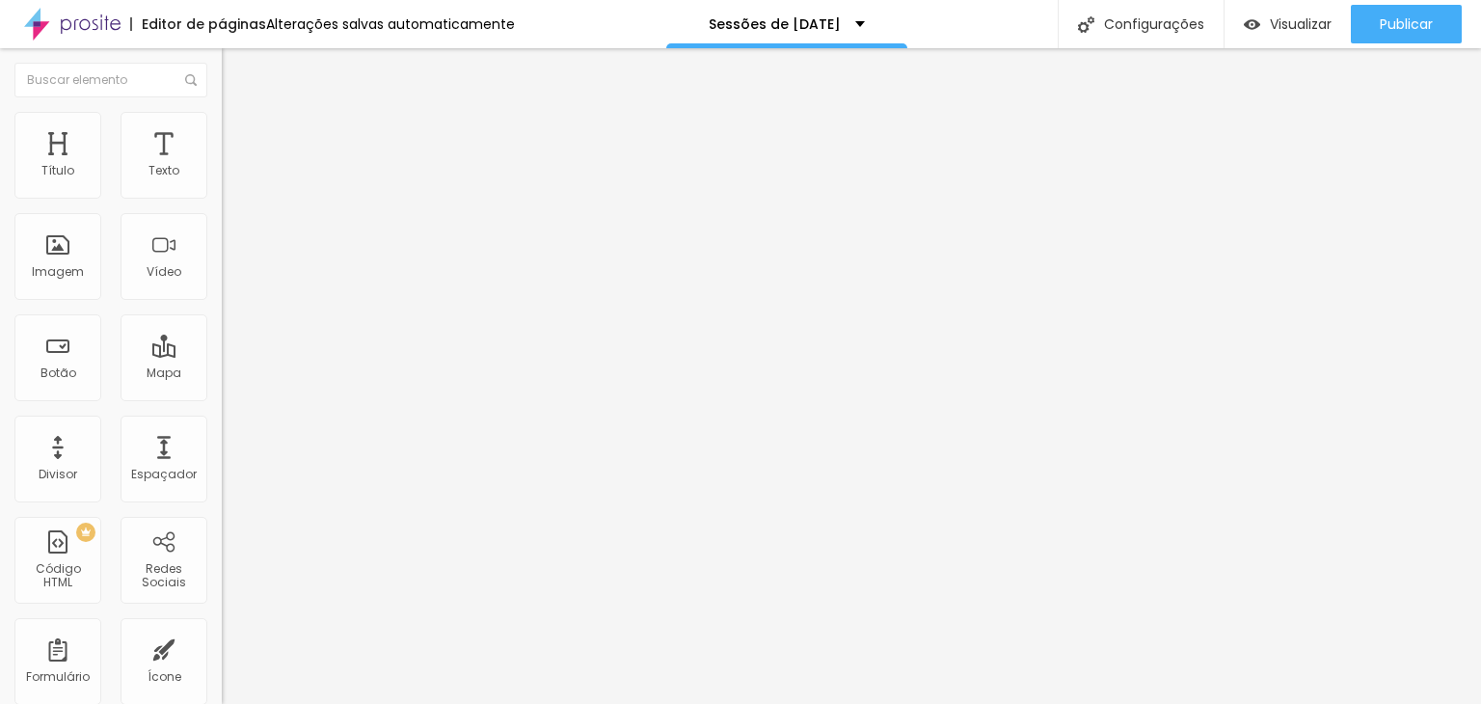
click at [222, 121] on li "Avançado" at bounding box center [333, 121] width 222 height 19
click at [222, 110] on img at bounding box center [230, 101] width 17 height 17
click at [222, 564] on div "Editar Título Estilo Avançado Tamanho Titulo 1 H1 Titulo 2 H2 Titulo 3 H3 Titul…" at bounding box center [333, 376] width 222 height 656
click at [239, 131] on span "Avançado" at bounding box center [271, 125] width 64 height 16
click at [222, 131] on ul "Estilo Avançado" at bounding box center [333, 112] width 222 height 39
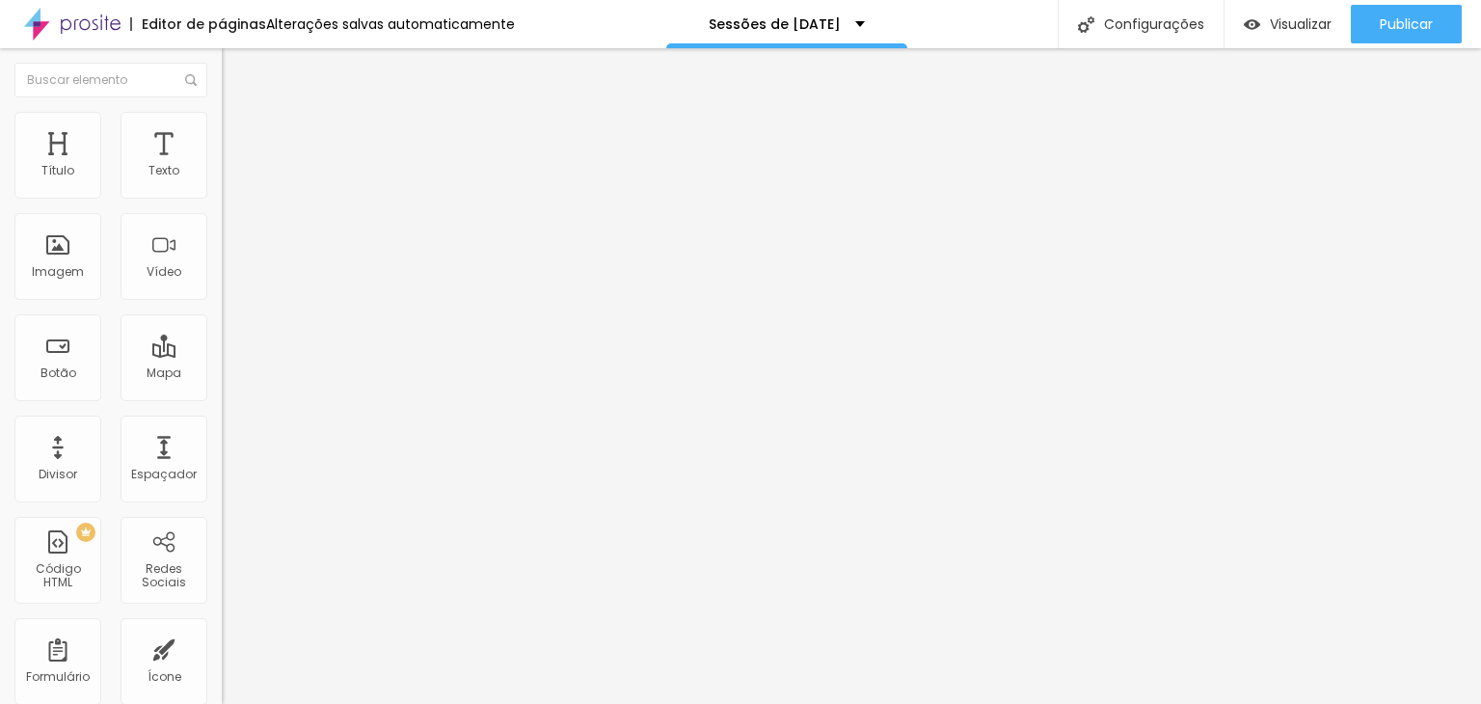
click at [222, 122] on li "Avançado" at bounding box center [333, 121] width 222 height 19
click at [222, 195] on img at bounding box center [228, 201] width 12 height 12
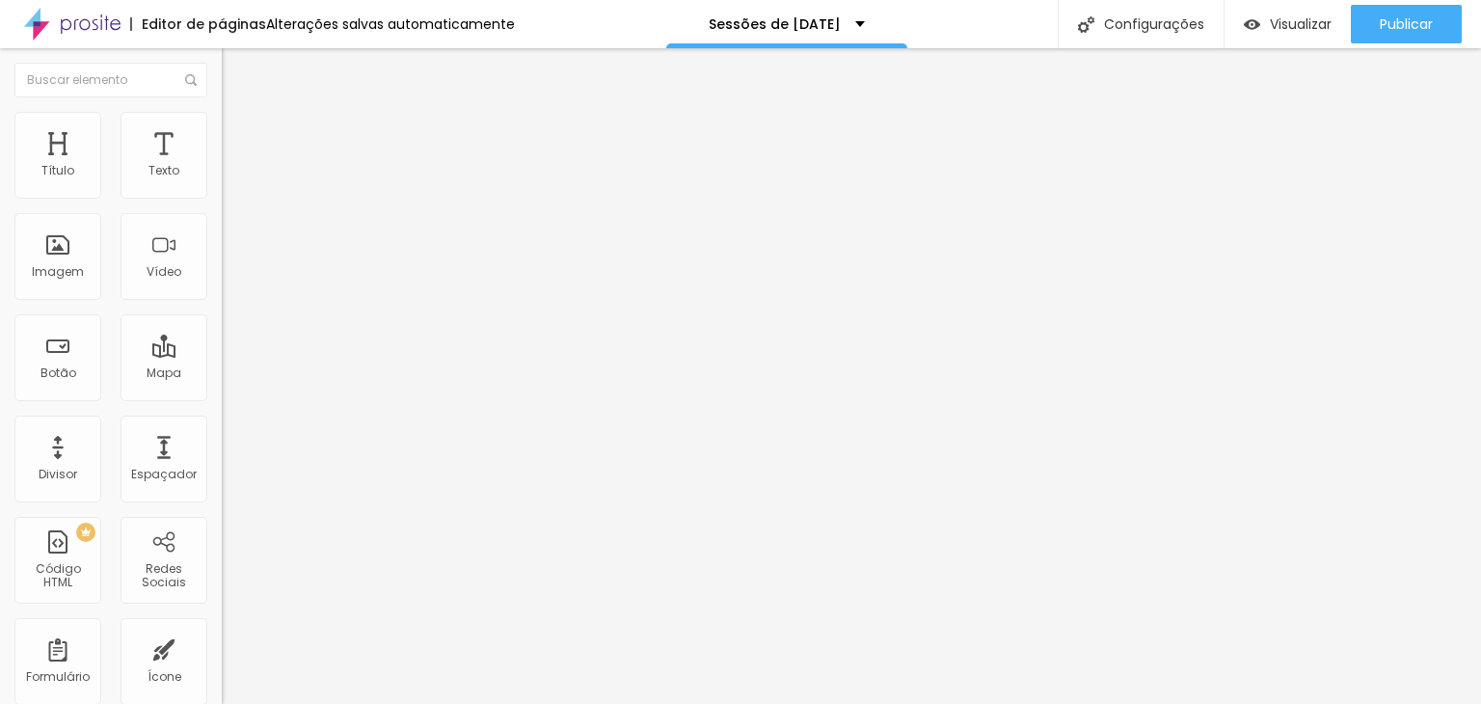
scroll to position [326, 0]
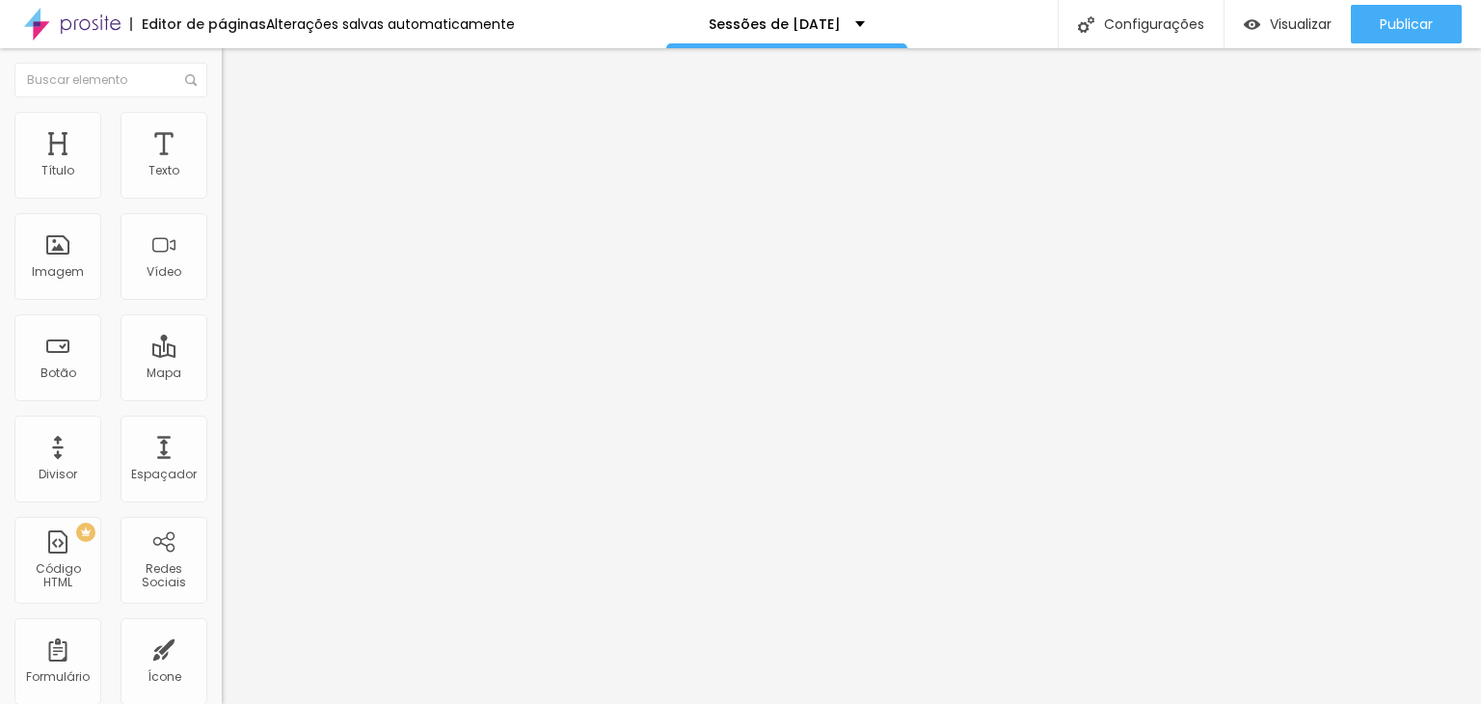
click at [222, 166] on span "Adicionar imagem" at bounding box center [284, 157] width 124 height 16
drag, startPoint x: 204, startPoint y: 283, endPoint x: 217, endPoint y: 291, distance: 15.2
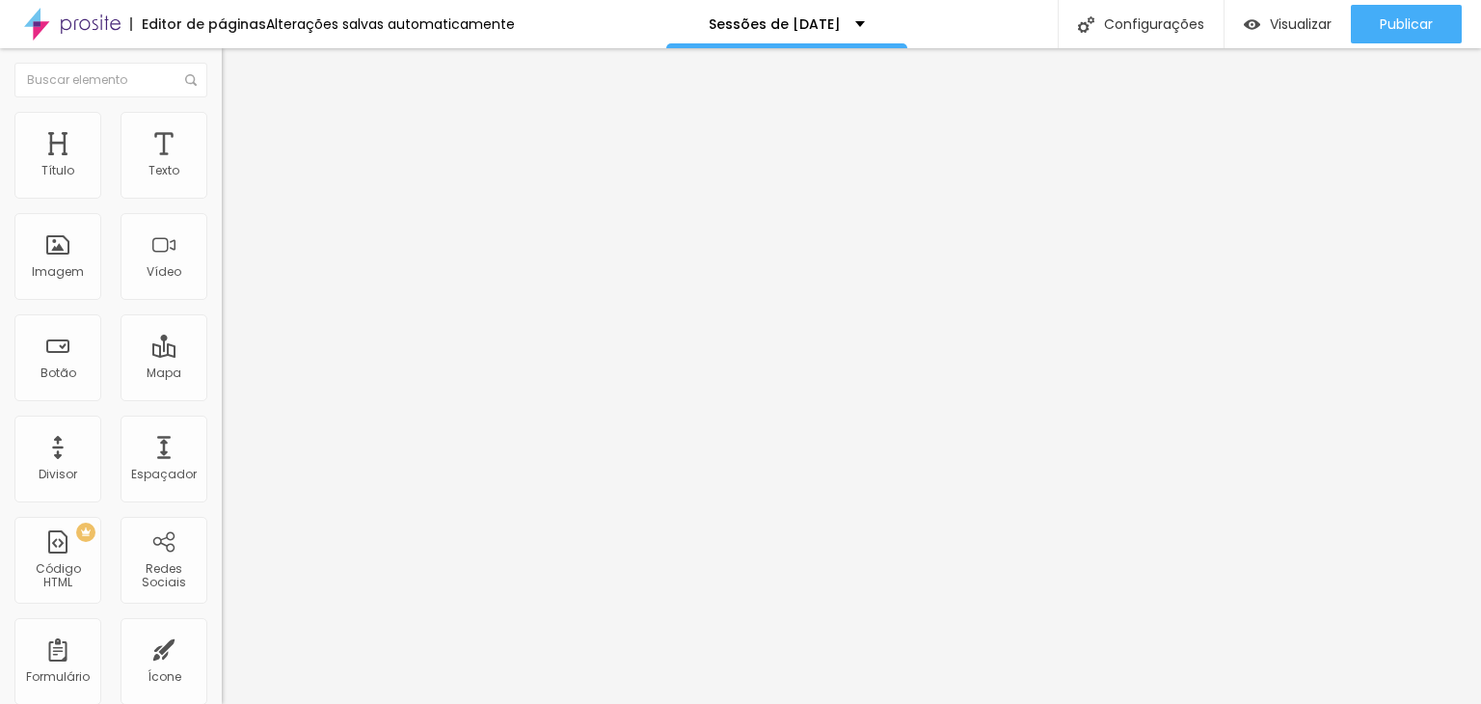
click at [222, 164] on div "Trocar imagem" at bounding box center [333, 157] width 222 height 14
click at [222, 164] on div "Adicionar imagem" at bounding box center [333, 157] width 222 height 14
click at [222, 121] on img at bounding box center [230, 120] width 17 height 17
type input "95"
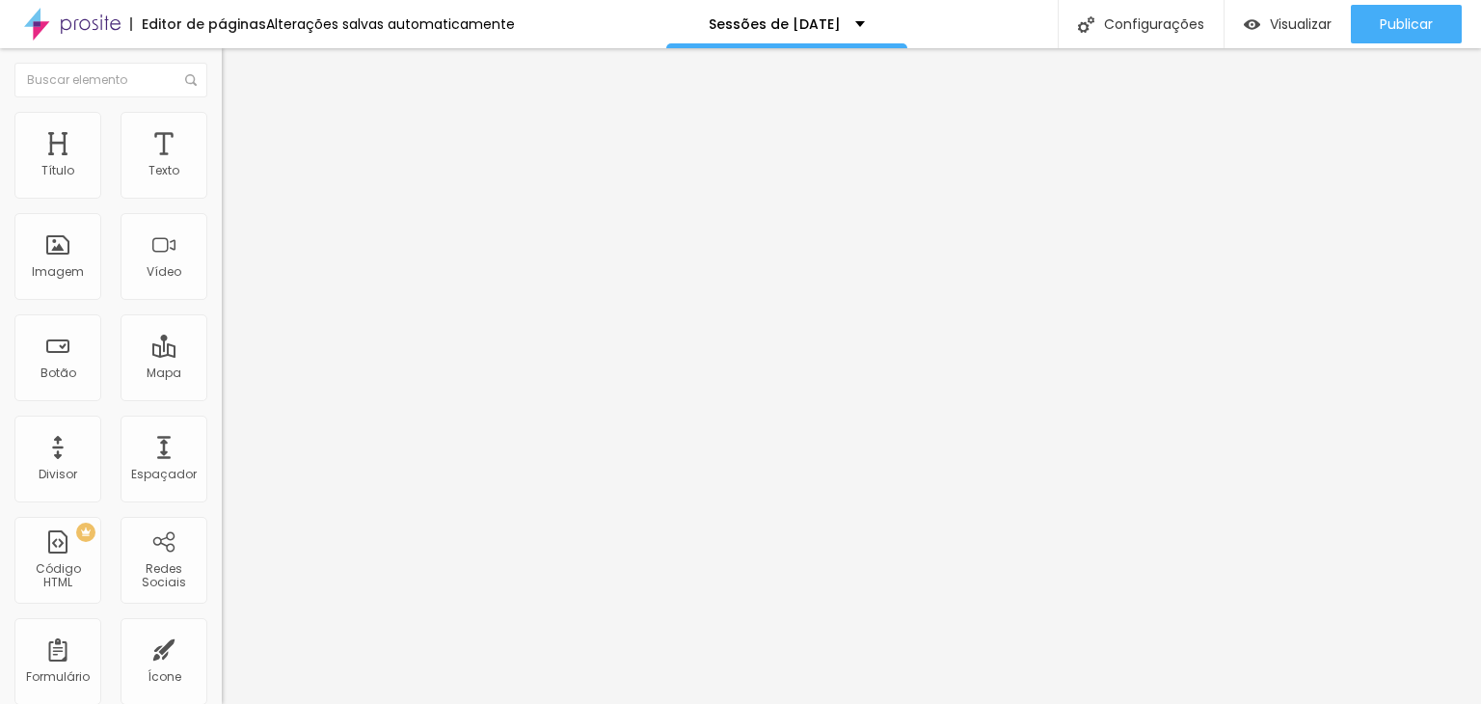
type input "90"
type input "85"
type input "80"
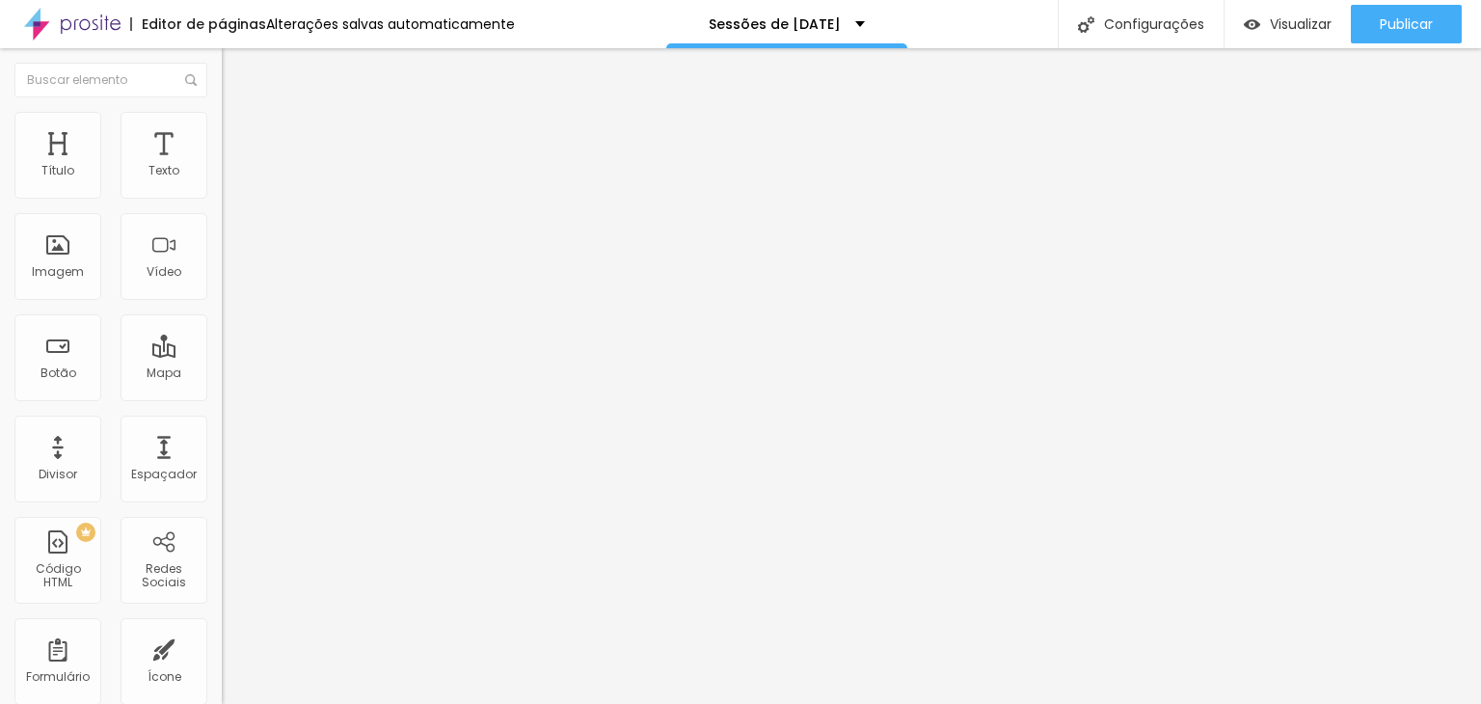
type input "80"
type input "75"
type input "70"
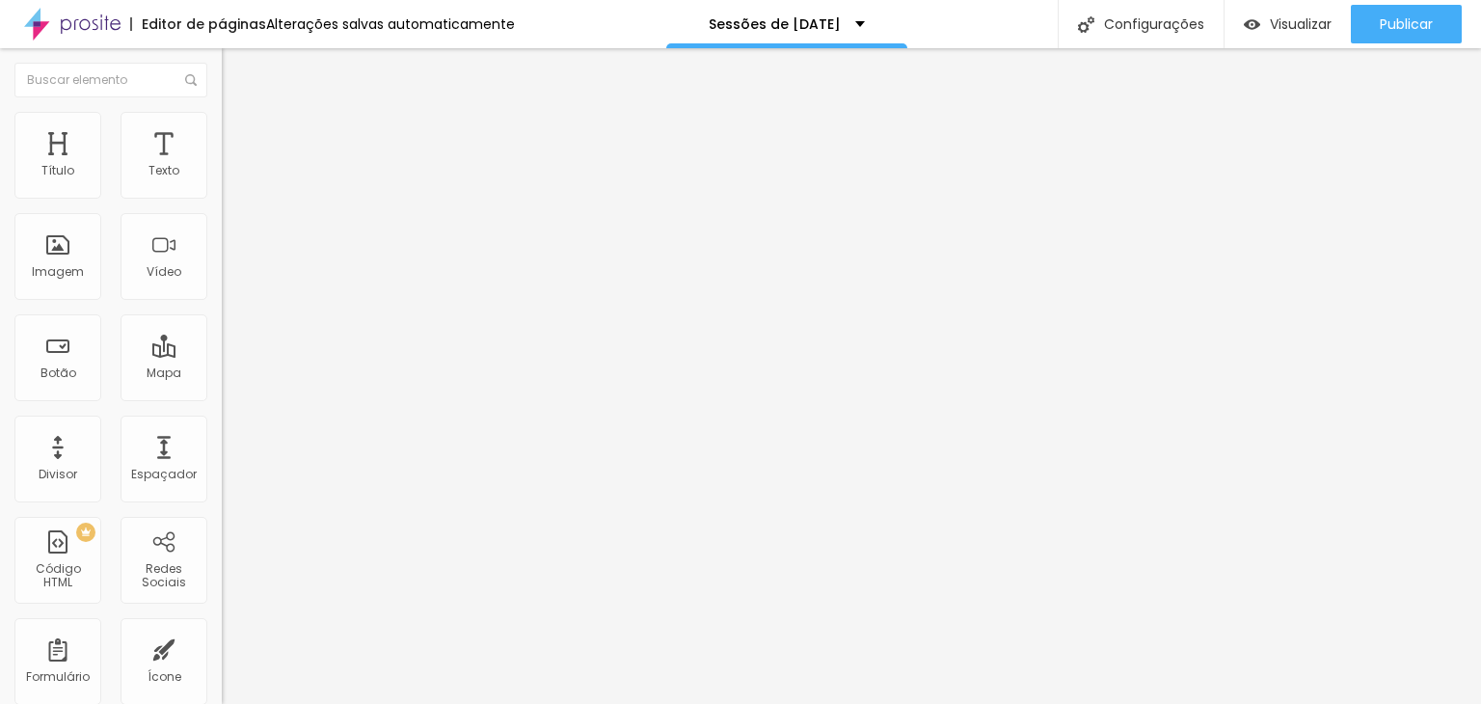
type input "65"
type input "60"
type input "65"
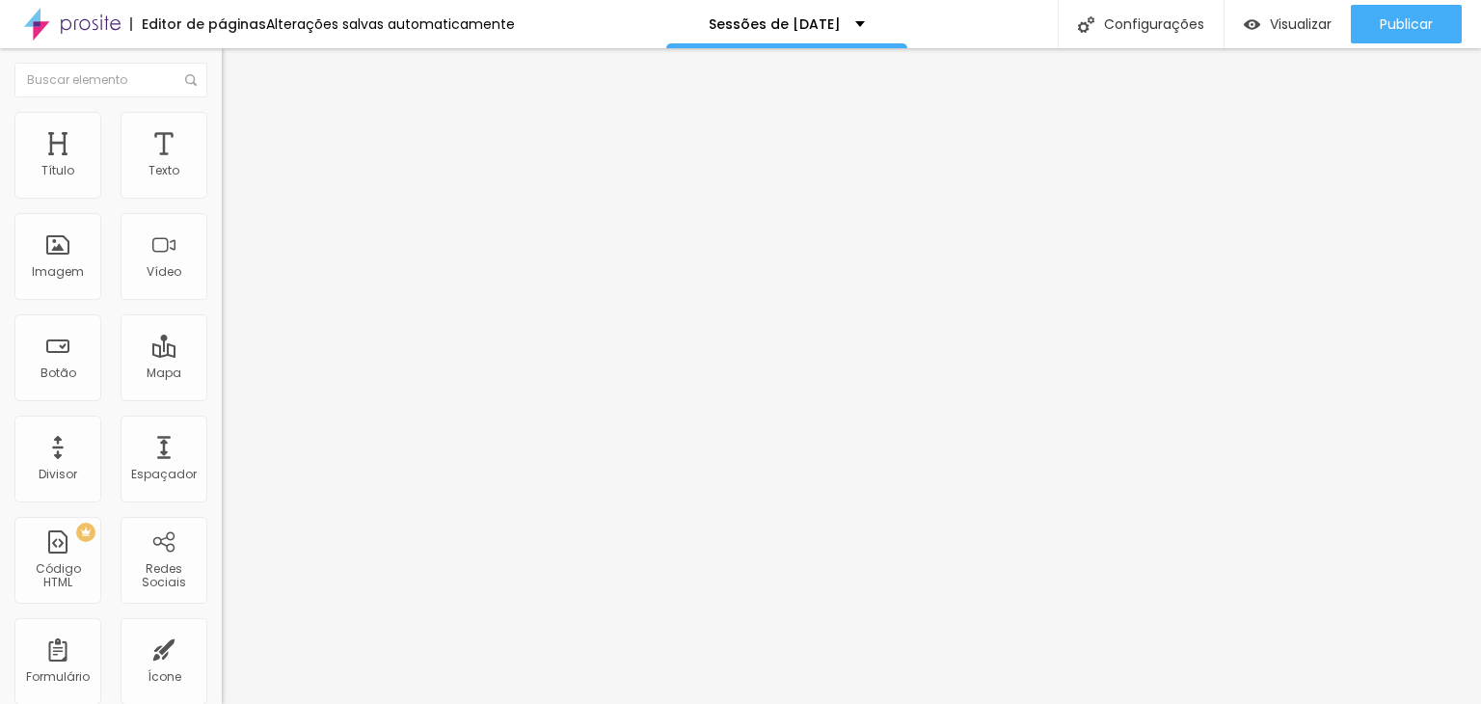
type input "65"
type input "70"
type input "75"
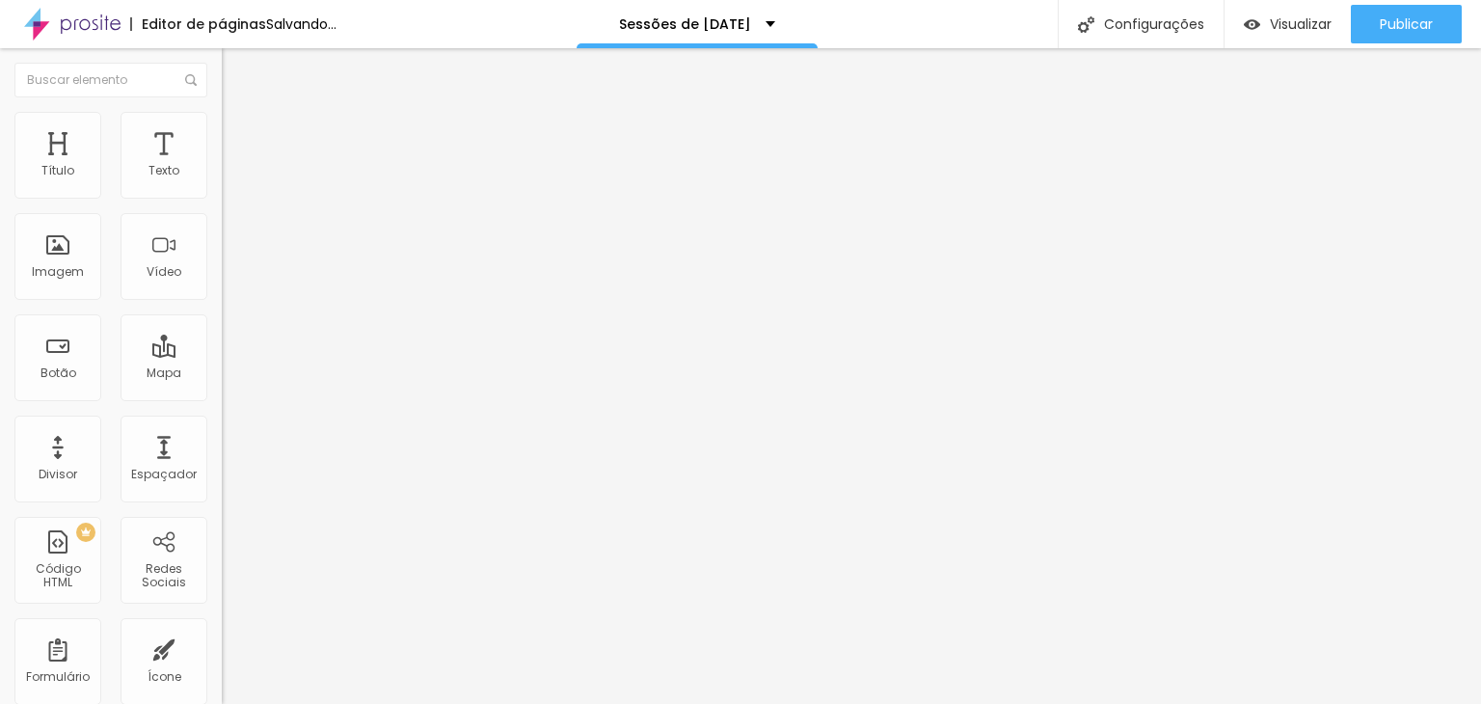
type input "80"
drag, startPoint x: 195, startPoint y: 205, endPoint x: 181, endPoint y: 214, distance: 16.1
click at [222, 198] on input "range" at bounding box center [284, 189] width 124 height 15
click at [222, 131] on li "Avançado" at bounding box center [333, 140] width 222 height 19
click at [222, 131] on li "Estilo" at bounding box center [333, 121] width 222 height 19
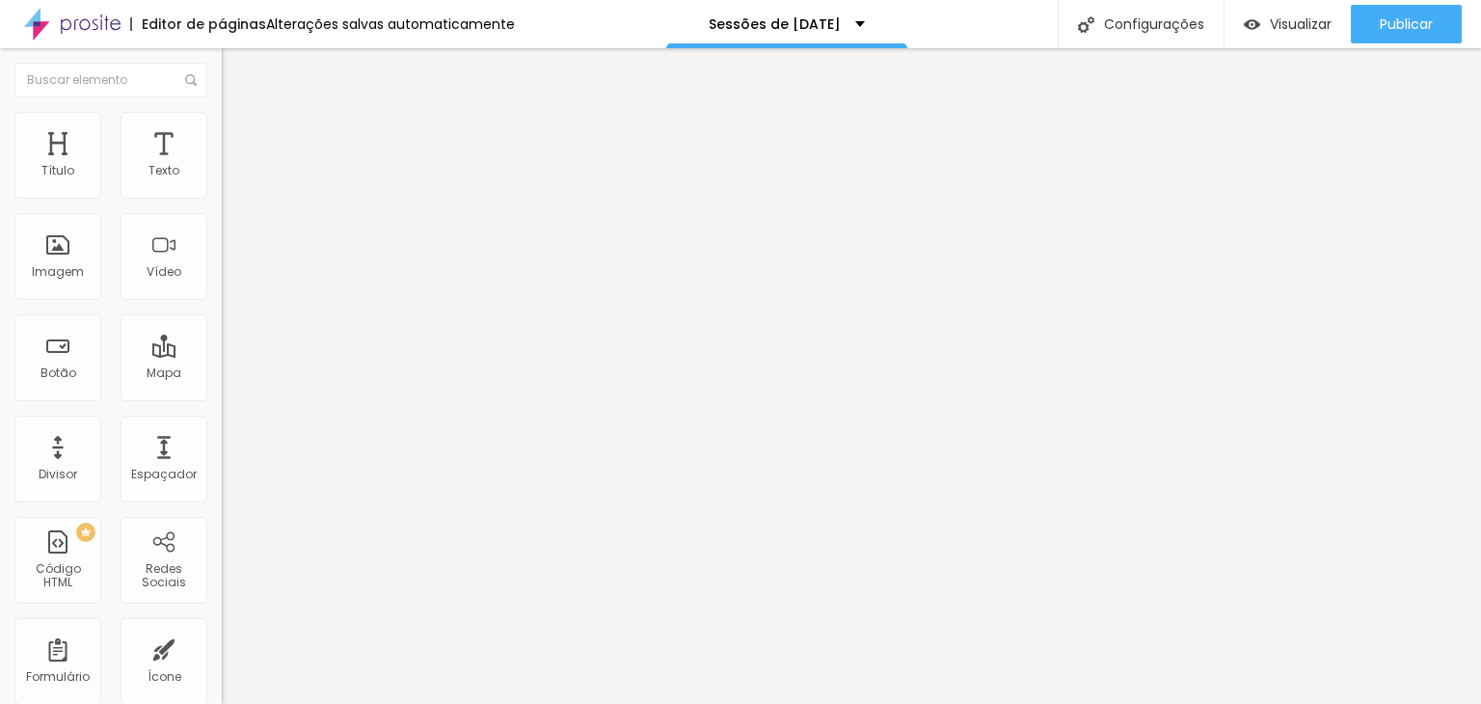
click at [333, 703] on div at bounding box center [740, 716] width 1481 height 0
click at [222, 59] on button "Editar Botão" at bounding box center [333, 70] width 222 height 44
drag, startPoint x: 110, startPoint y: 217, endPoint x: 0, endPoint y: 209, distance: 110.2
click at [222, 209] on div "Texto Click me Alinhamento [GEOGRAPHIC_DATA] Link URL https:// Abrir em uma nov…" at bounding box center [333, 290] width 222 height 281
click at [222, 397] on input "https://" at bounding box center [337, 387] width 231 height 19
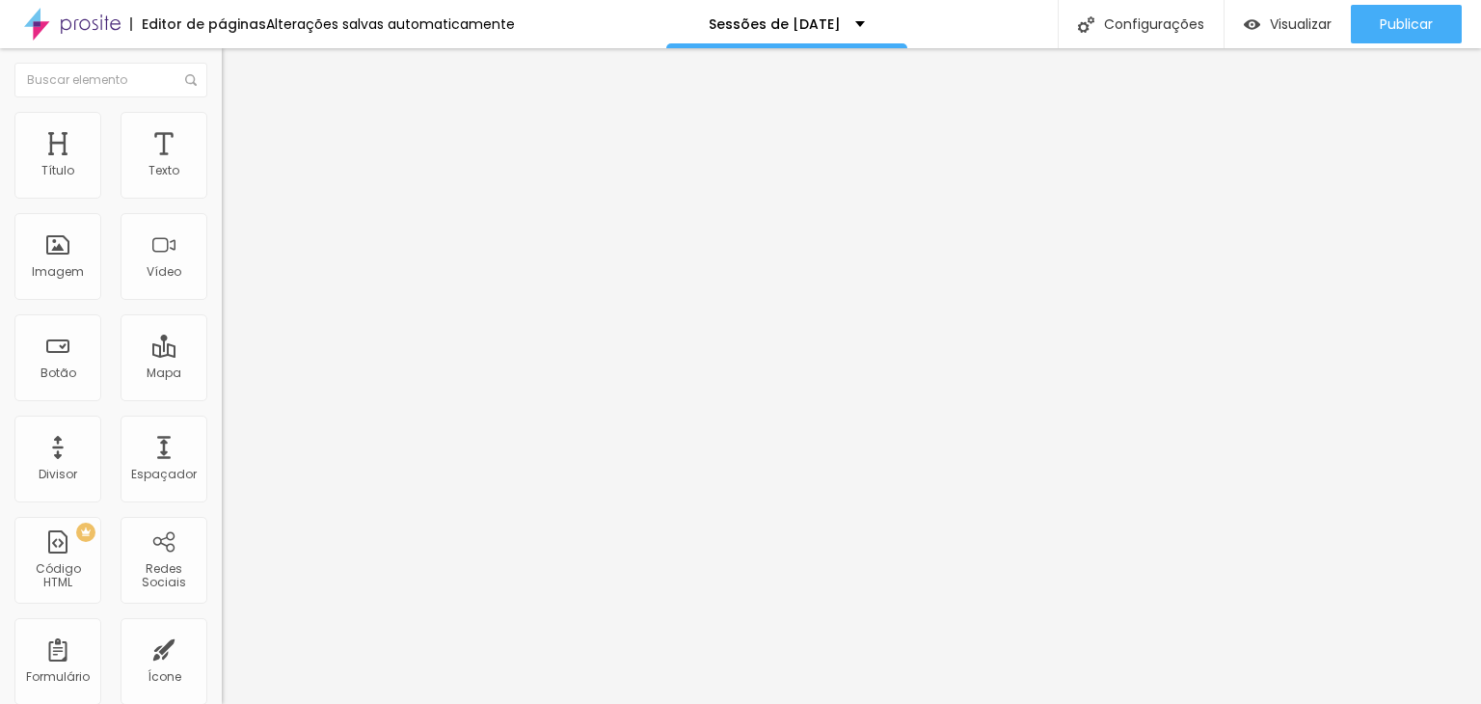
paste input "[URL][DOMAIN_NAME]"
click at [239, 132] on span "Estilo" at bounding box center [254, 125] width 30 height 16
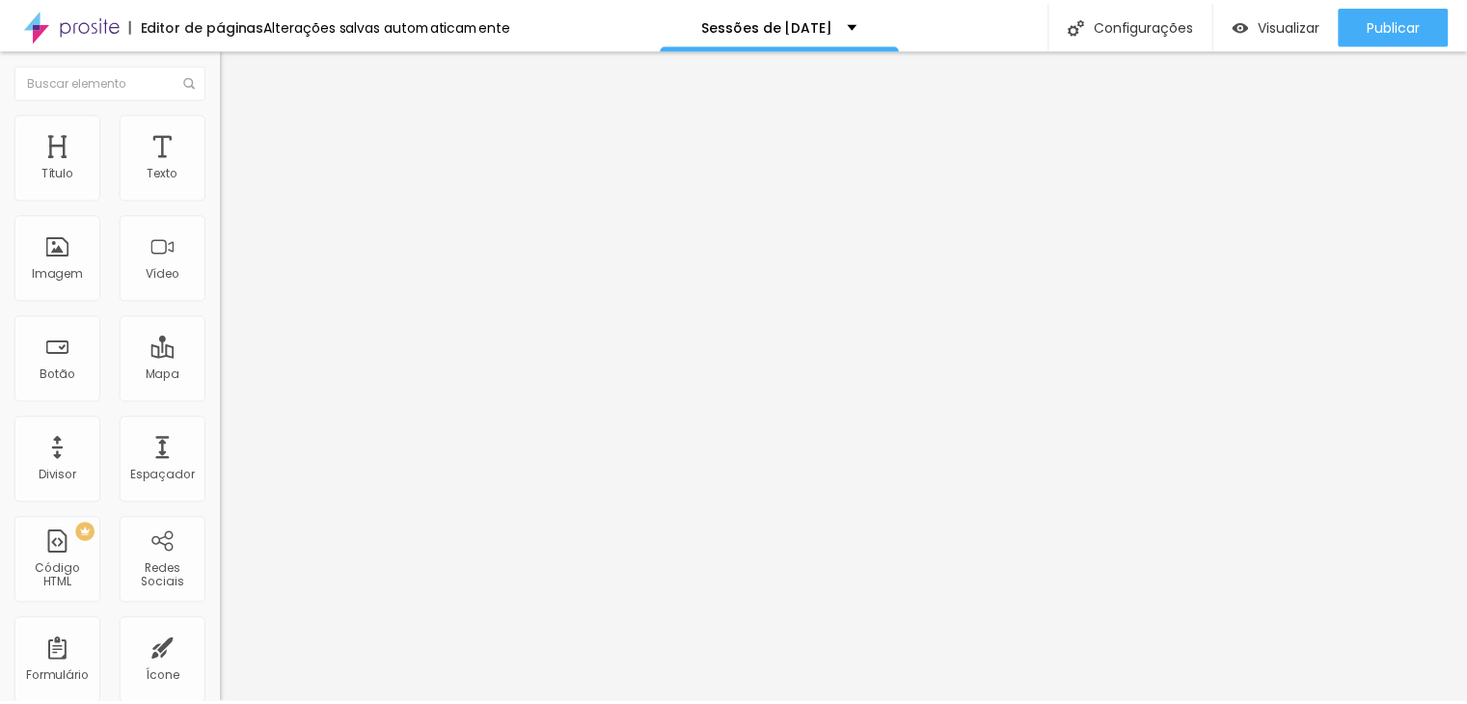
scroll to position [0, 0]
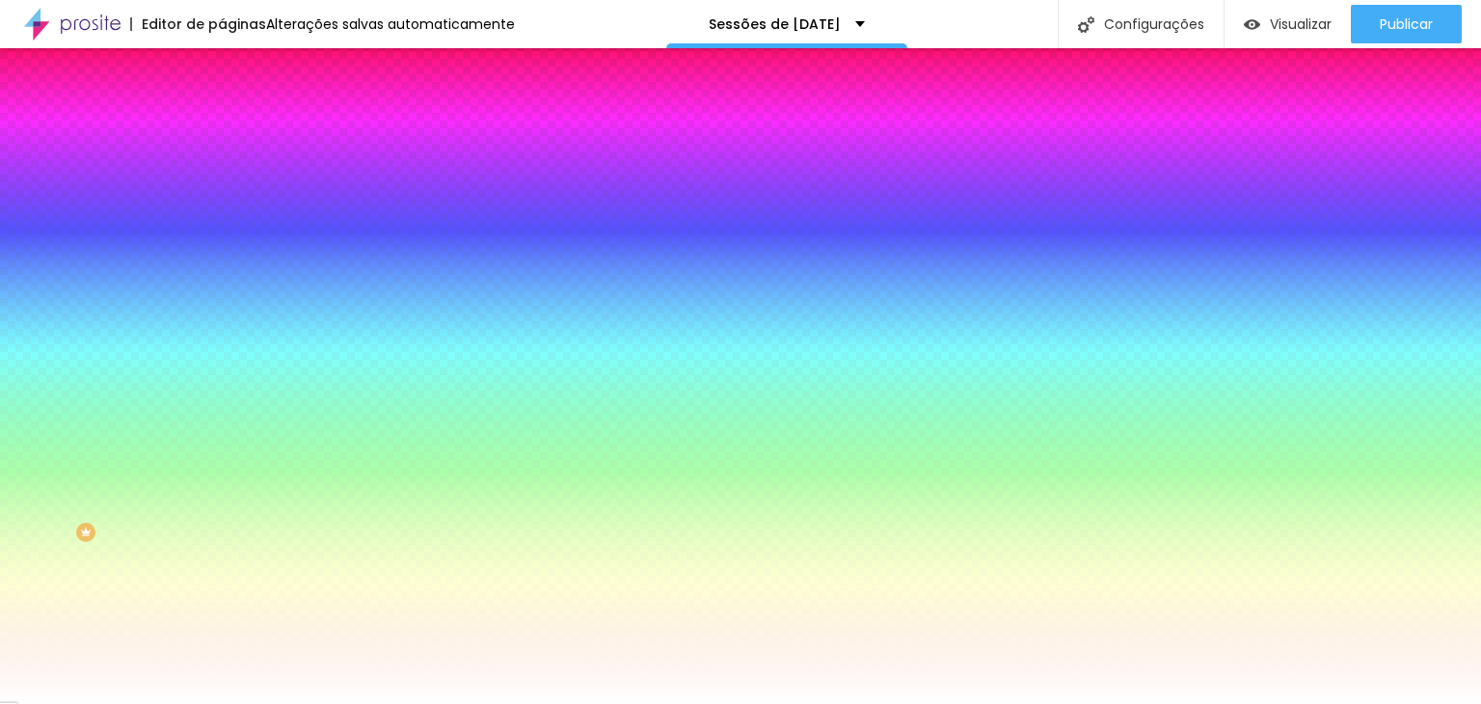
drag, startPoint x: 149, startPoint y: 197, endPoint x: 219, endPoint y: 186, distance: 70.2
click at [222, 186] on div "Cor de fundo Voltar ao padrão #FFFFFF Tipografia Voltar ao padrão Borda Voltar …" at bounding box center [333, 465] width 222 height 631
paste input "B51832"
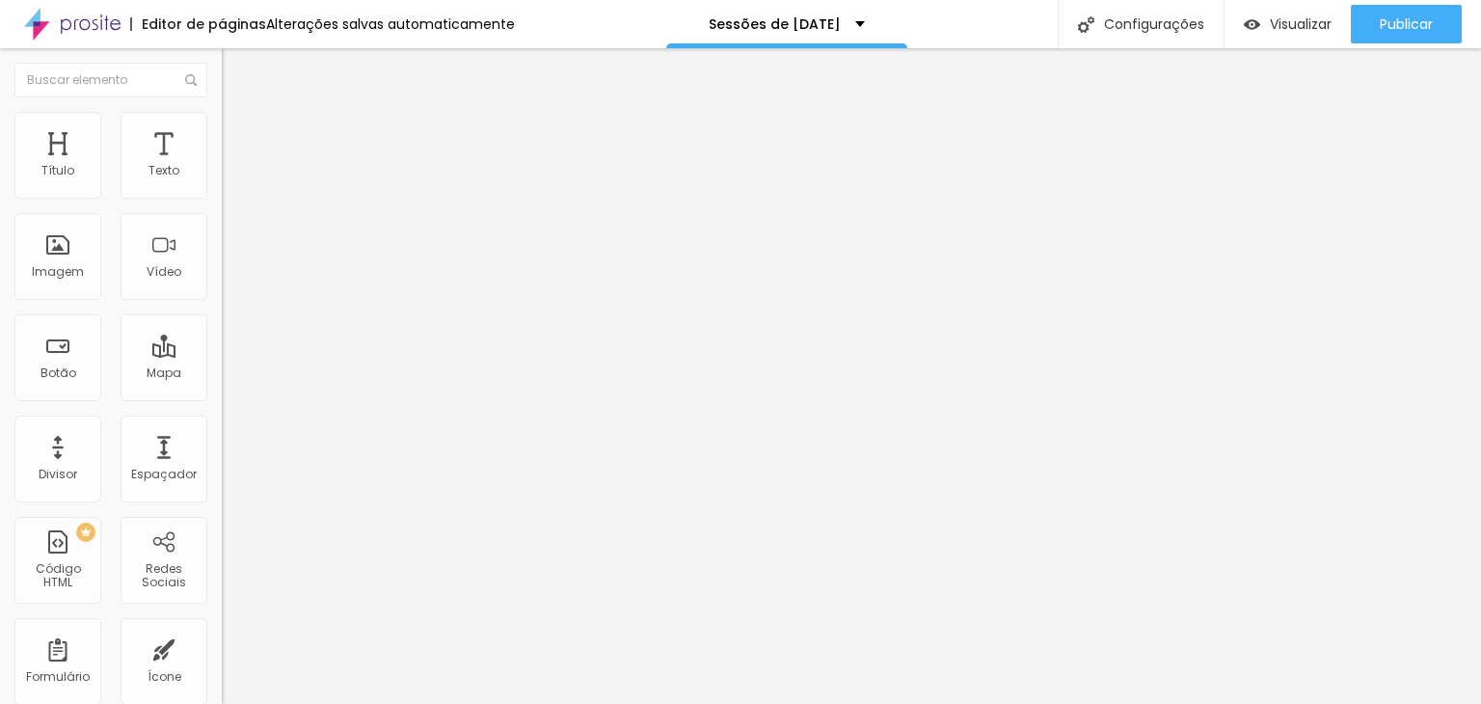
click at [222, 117] on li "Avançado" at bounding box center [333, 121] width 222 height 19
click at [222, 113] on img at bounding box center [230, 120] width 17 height 17
click at [239, 114] on span "Estilo" at bounding box center [254, 105] width 30 height 16
click at [222, 285] on button "button" at bounding box center [235, 275] width 27 height 20
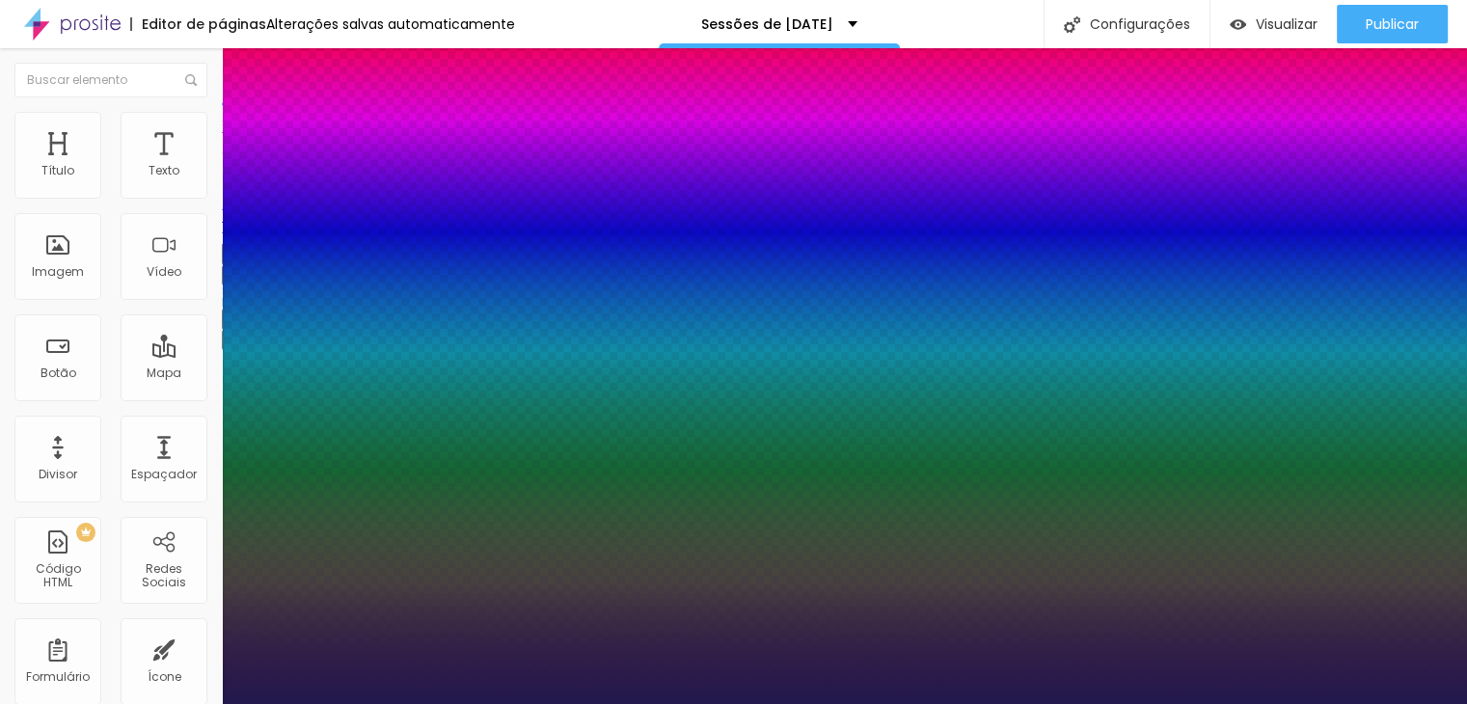
click at [639, 703] on div at bounding box center [733, 704] width 1467 height 0
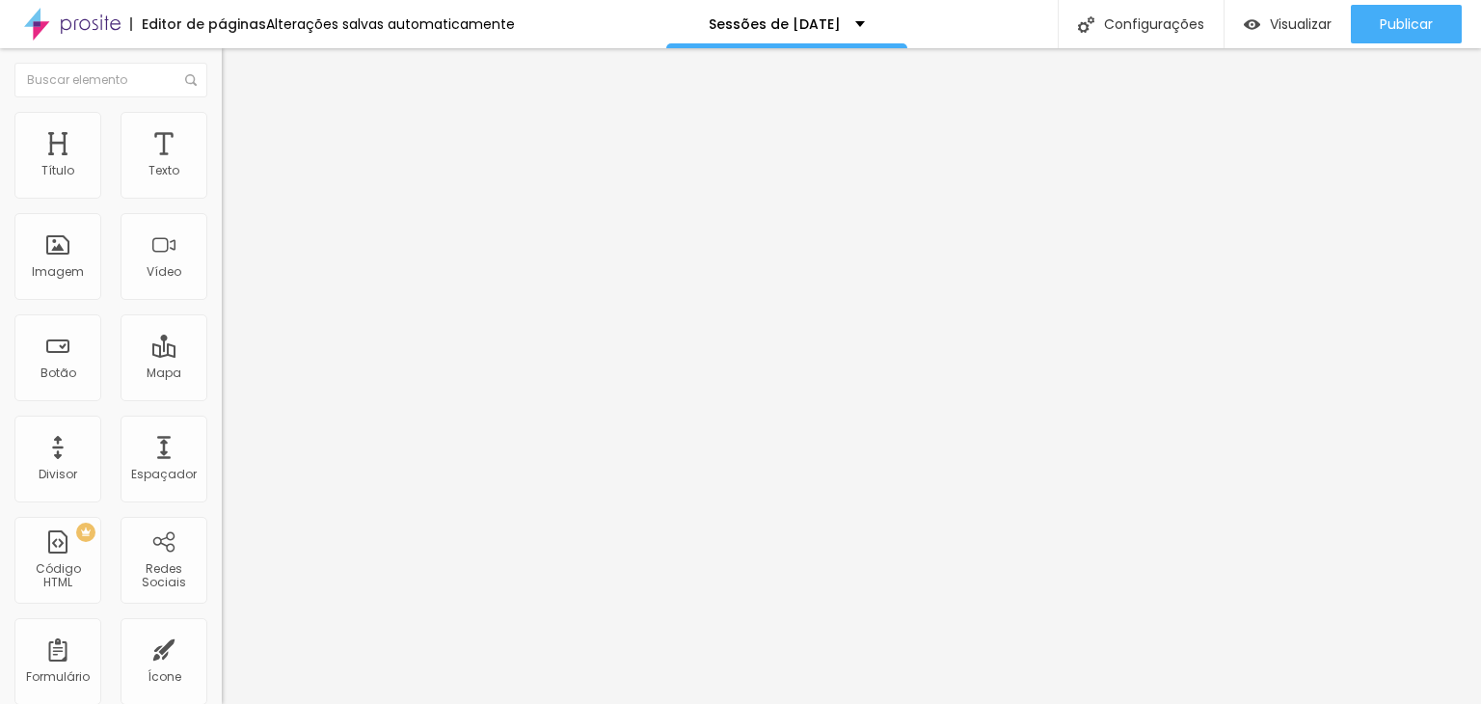
click at [222, 121] on img at bounding box center [230, 120] width 17 height 17
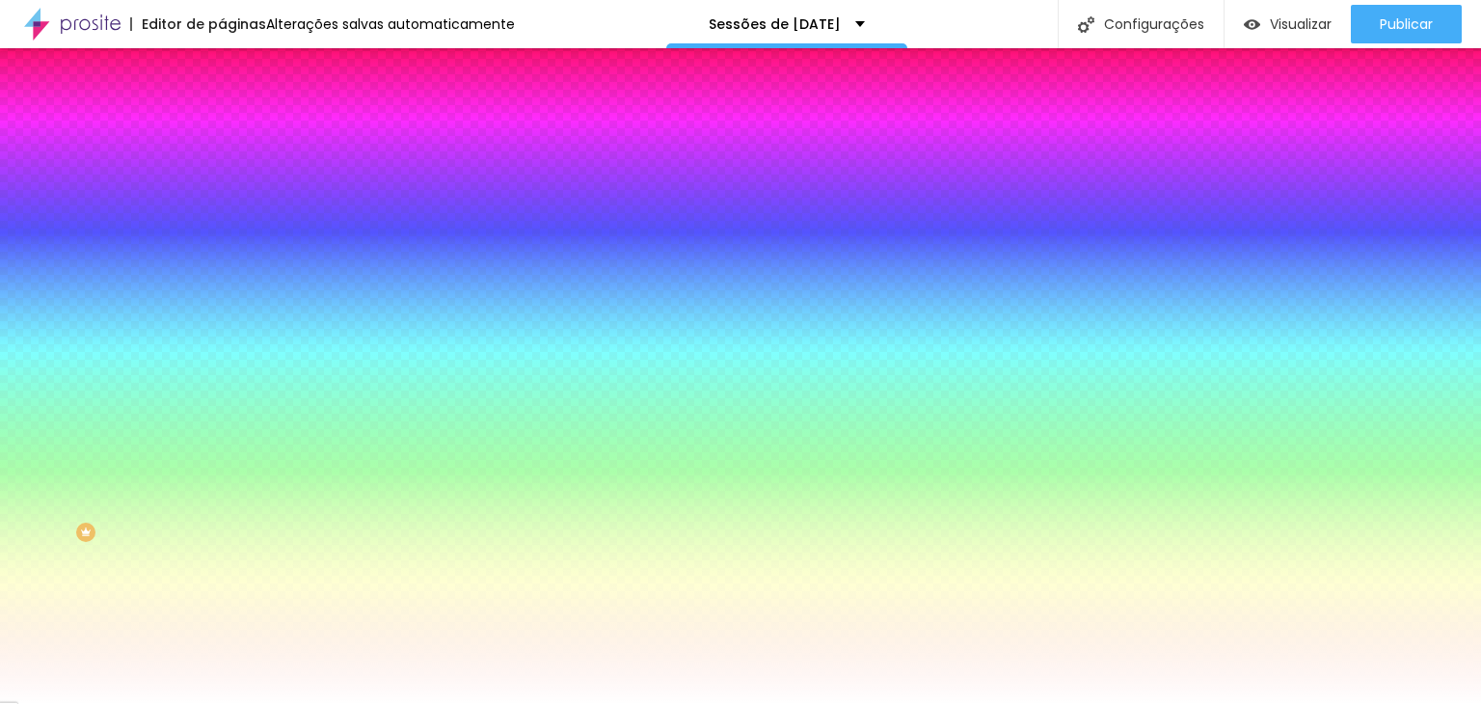
click at [230, 241] on icon "button" at bounding box center [236, 245] width 12 height 12
drag, startPoint x: 295, startPoint y: 371, endPoint x: 349, endPoint y: 375, distance: 54.1
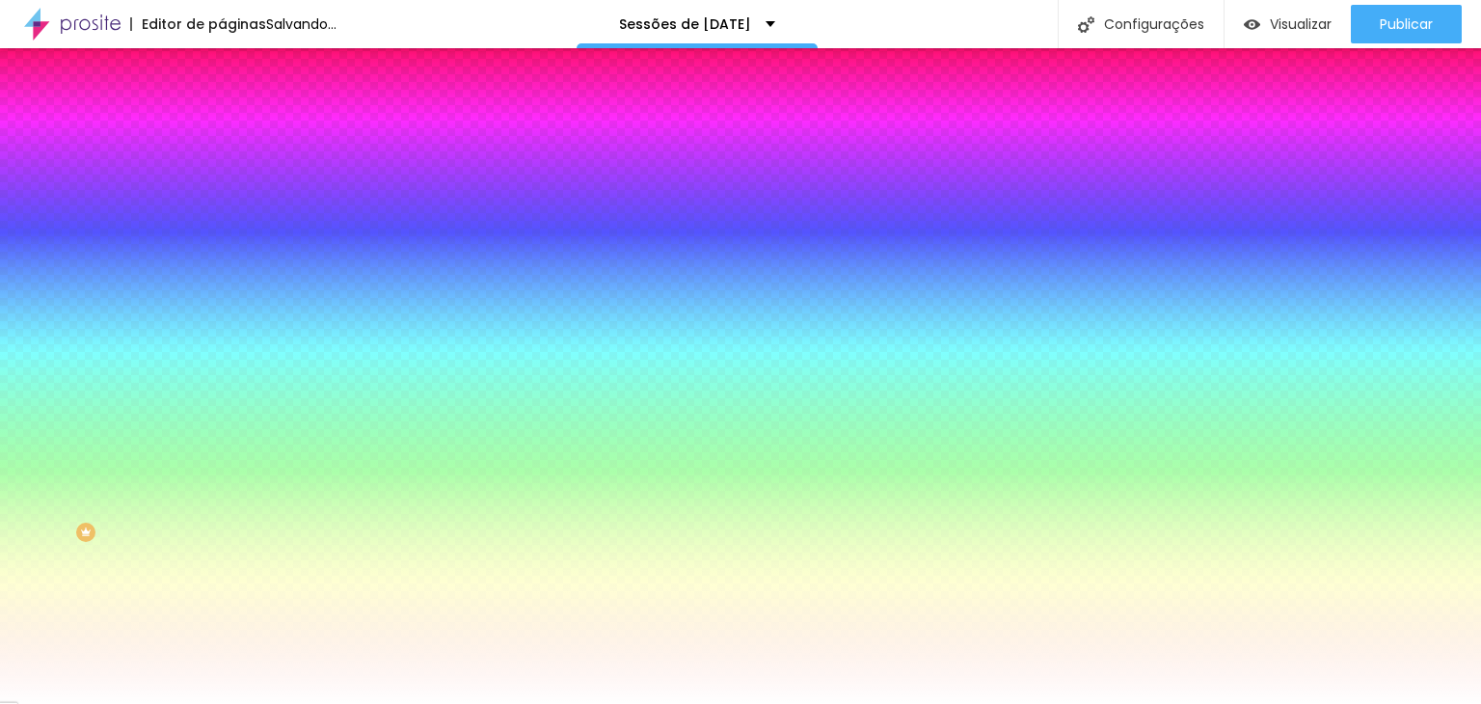
click at [533, 703] on div at bounding box center [740, 704] width 1481 height 0
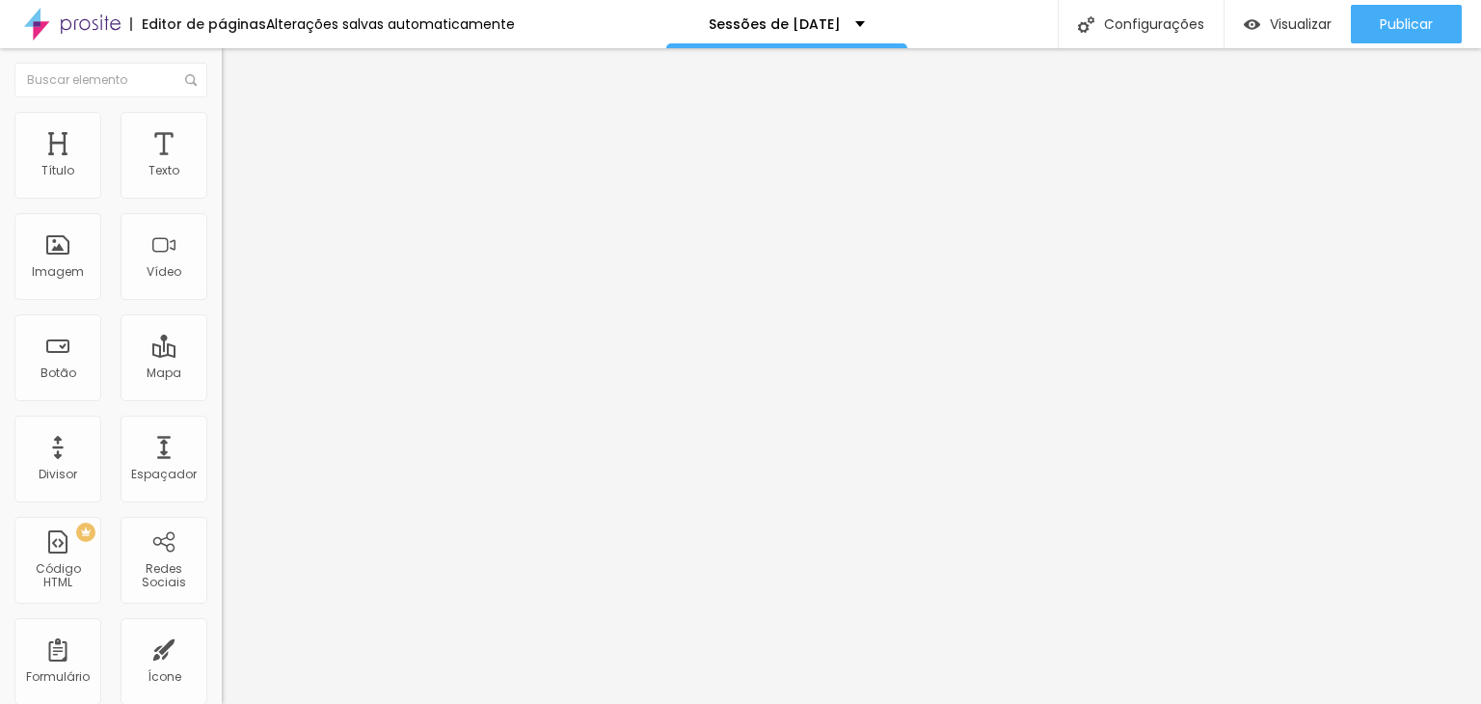
click at [222, 62] on button "Editar Texto" at bounding box center [333, 70] width 222 height 44
click at [222, 176] on span "Encaixotado" at bounding box center [259, 167] width 75 height 16
click at [222, 205] on span "Completo" at bounding box center [251, 197] width 59 height 16
click at [222, 176] on span "Encaixotado" at bounding box center [259, 167] width 75 height 16
click at [222, 205] on span "Completo" at bounding box center [251, 197] width 59 height 16
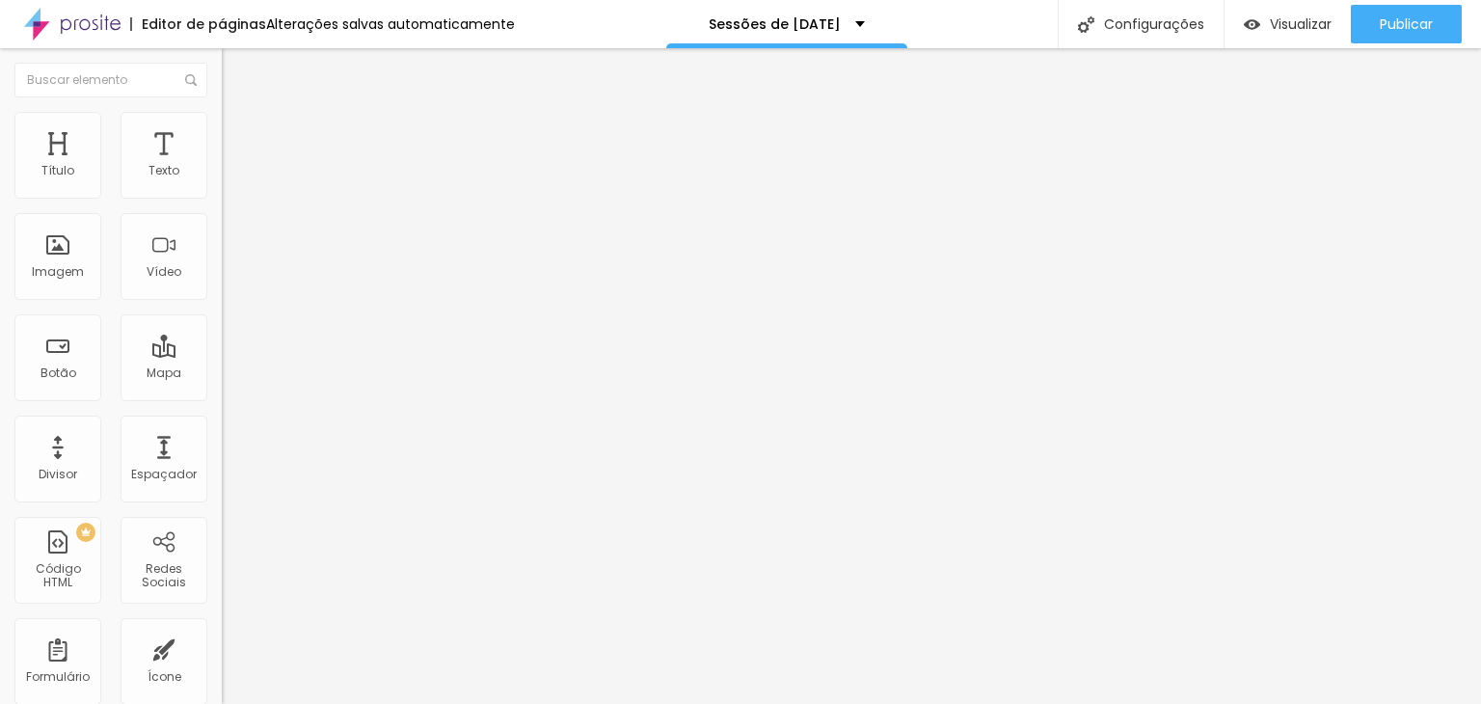
click at [222, 187] on span "Encaixotado" at bounding box center [259, 179] width 75 height 16
click at [222, 176] on span "Completo" at bounding box center [251, 167] width 59 height 16
click at [222, 187] on span "Encaixotado" at bounding box center [259, 179] width 75 height 16
click at [239, 132] on span "Estilo" at bounding box center [254, 125] width 30 height 16
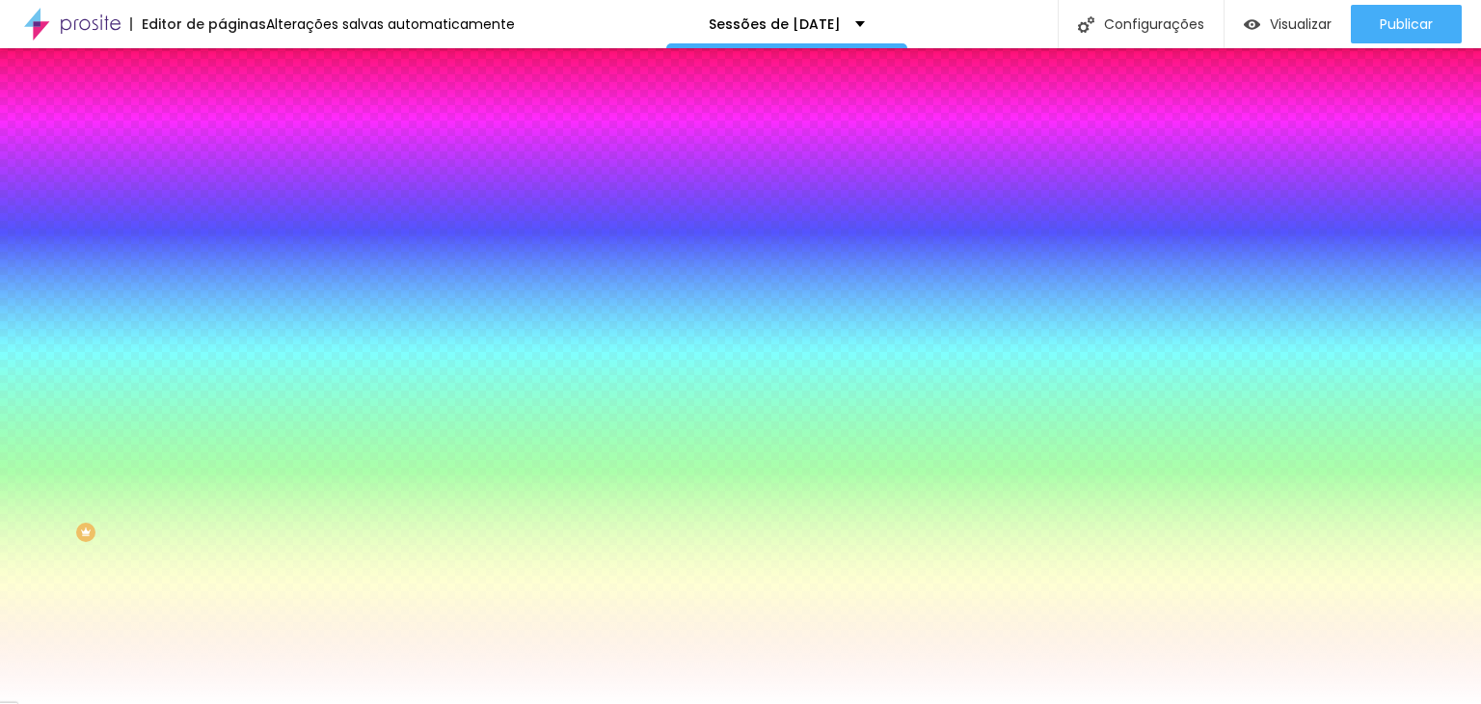
drag, startPoint x: 196, startPoint y: 348, endPoint x: 156, endPoint y: 351, distance: 39.6
click at [222, 282] on input "#FFFFFF" at bounding box center [337, 271] width 231 height 19
paste input "B51832"
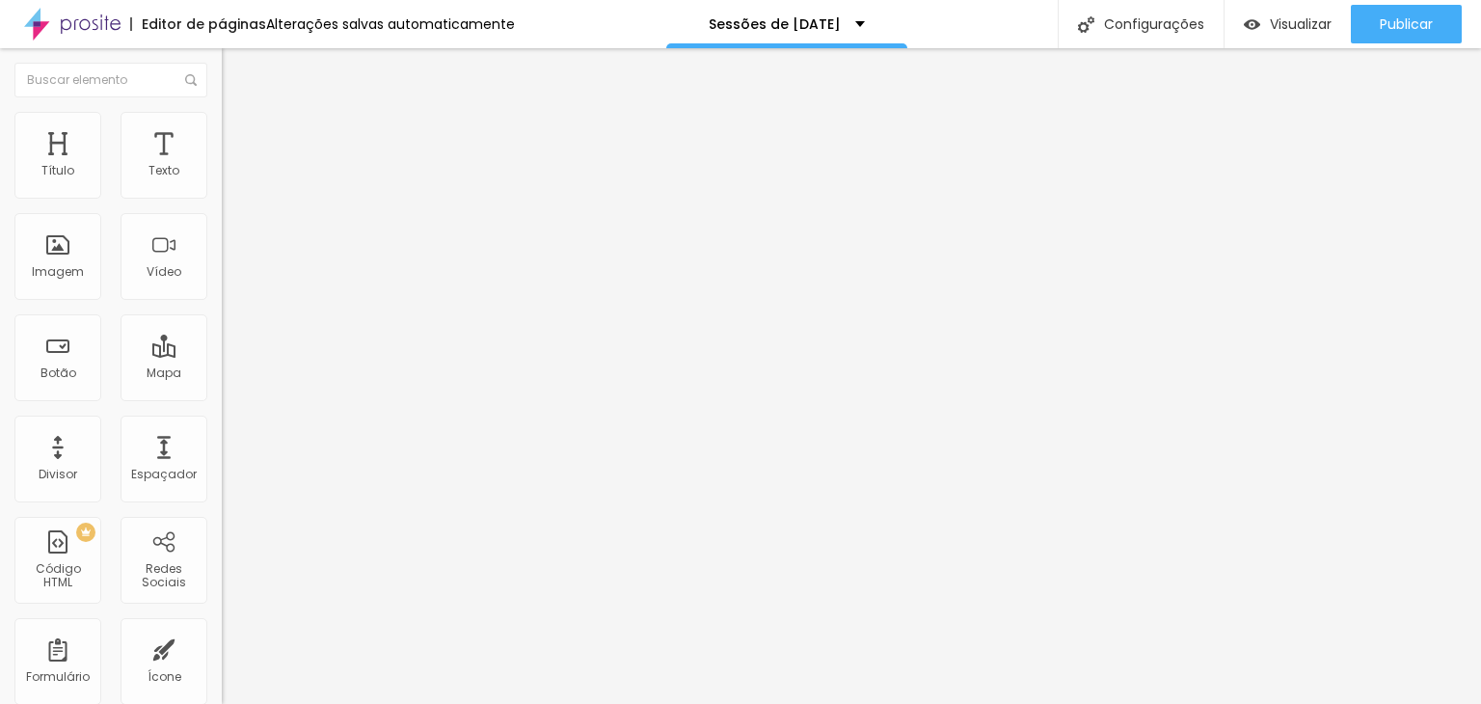
click at [222, 118] on img at bounding box center [230, 120] width 17 height 17
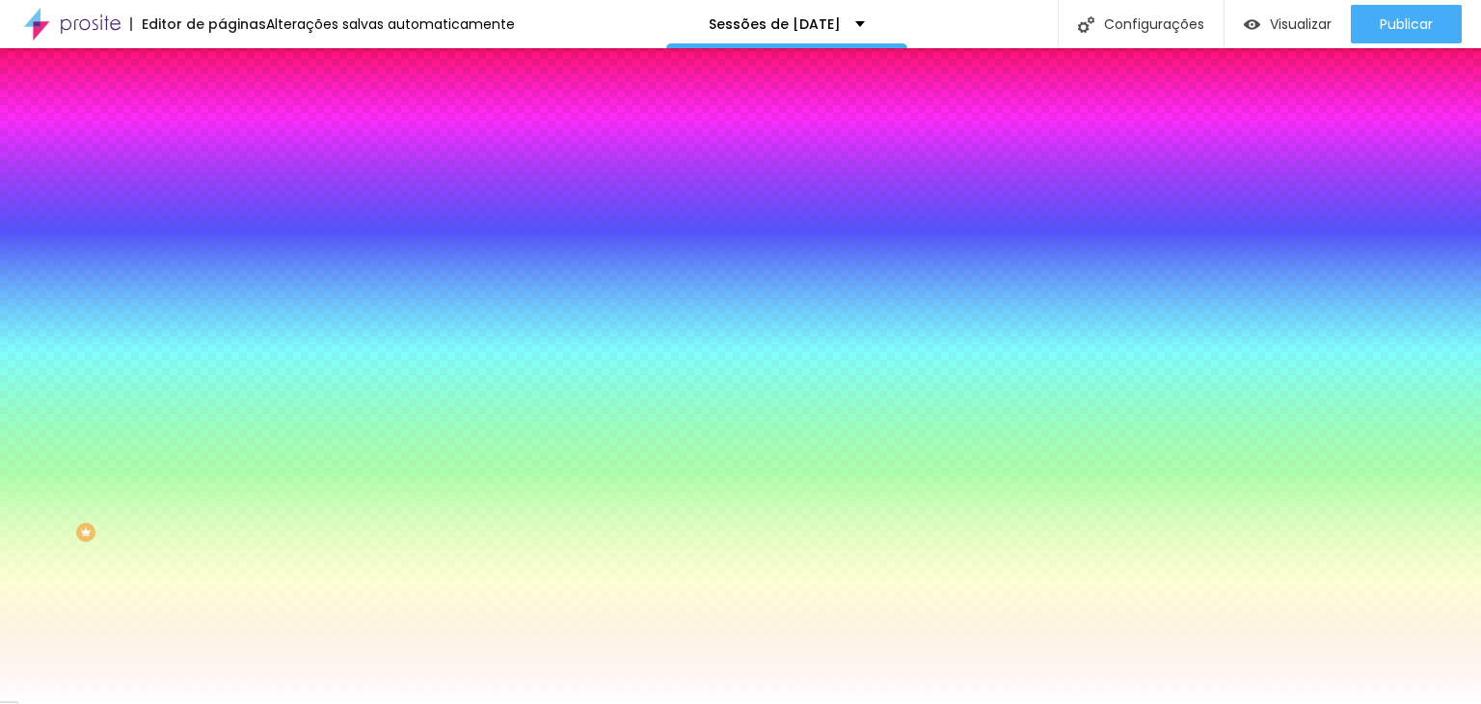
drag, startPoint x: 156, startPoint y: 351, endPoint x: 202, endPoint y: 352, distance: 45.3
click at [222, 282] on input "#FFFFFF" at bounding box center [337, 271] width 231 height 19
paste input "B51832"
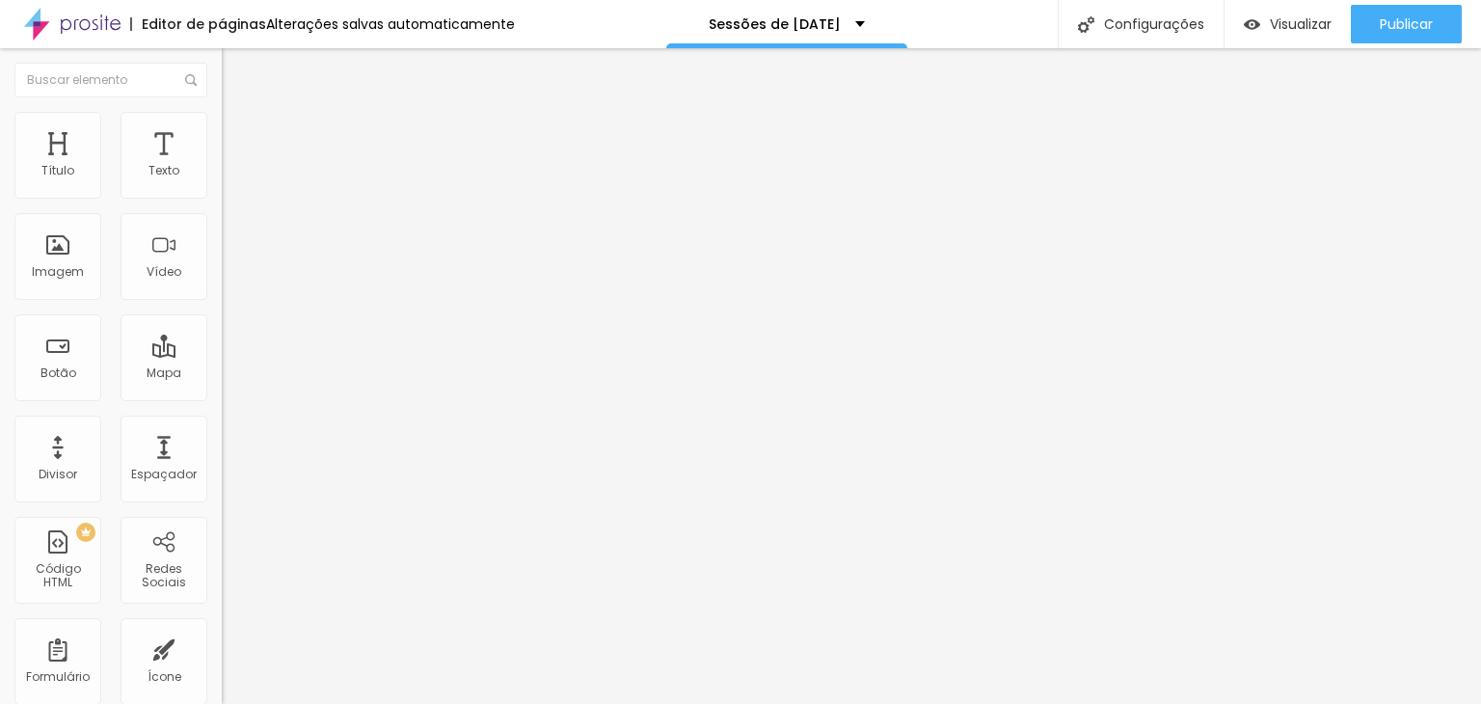
click at [222, 124] on li "Avançado" at bounding box center [333, 121] width 222 height 19
drag, startPoint x: 54, startPoint y: 190, endPoint x: 66, endPoint y: 186, distance: 12.2
click at [222, 355] on input "range" at bounding box center [284, 362] width 124 height 15
click at [239, 114] on span "Estilo" at bounding box center [254, 105] width 30 height 16
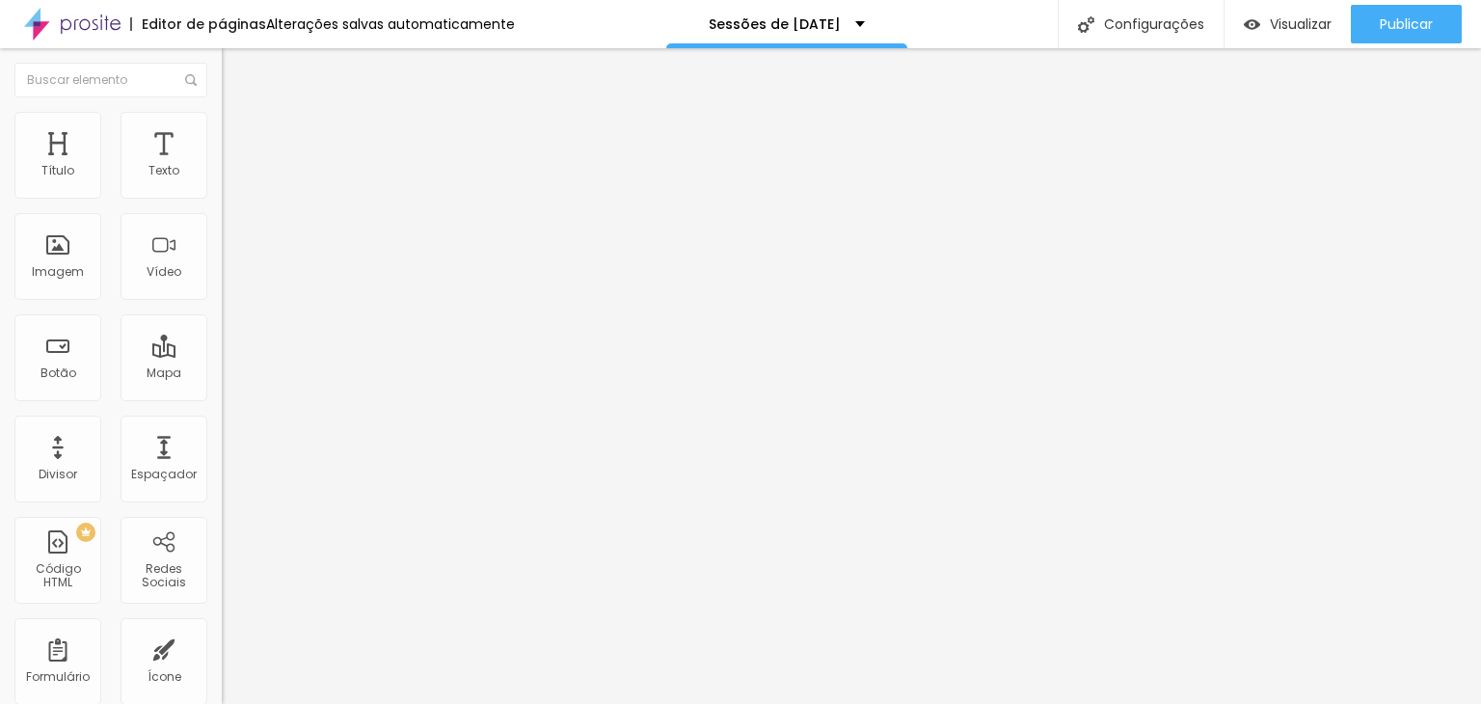
click at [230, 280] on icon "button" at bounding box center [236, 274] width 12 height 12
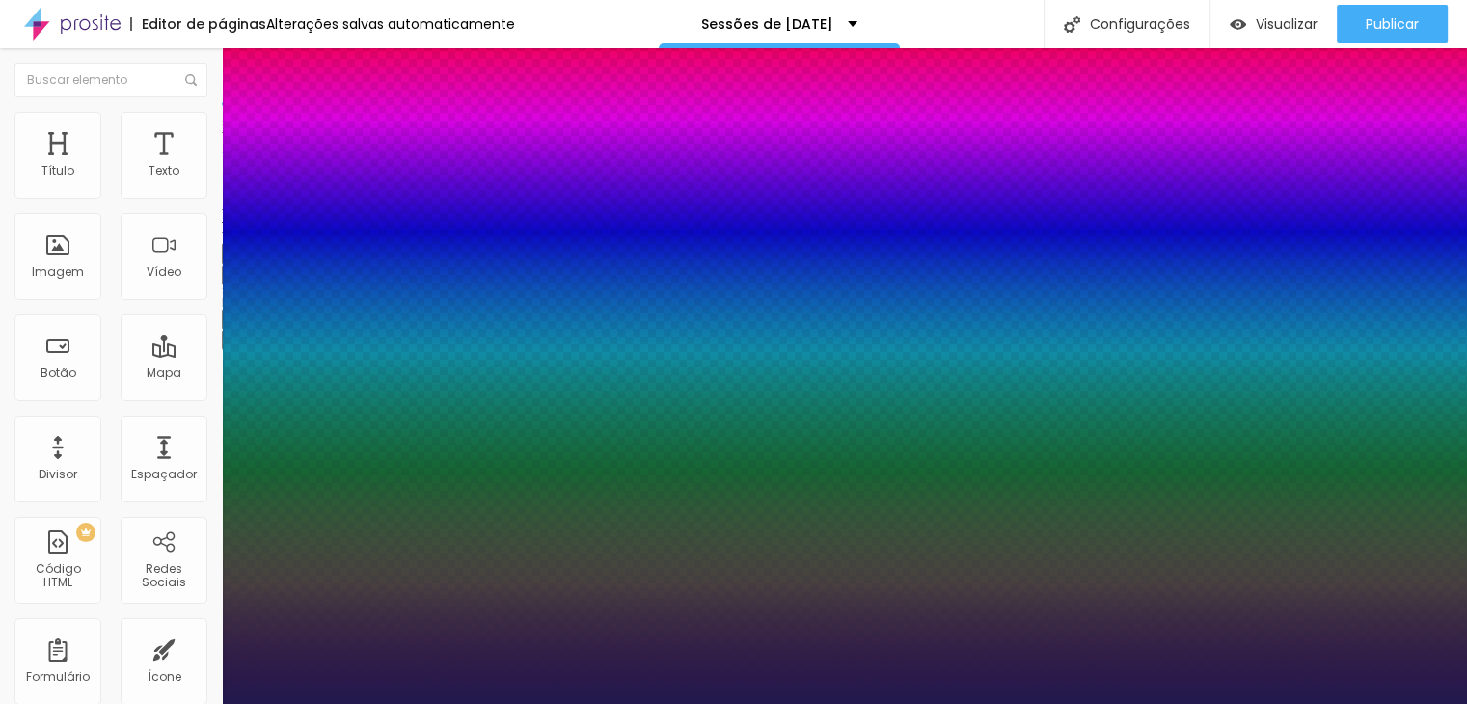
scroll to position [96, 0]
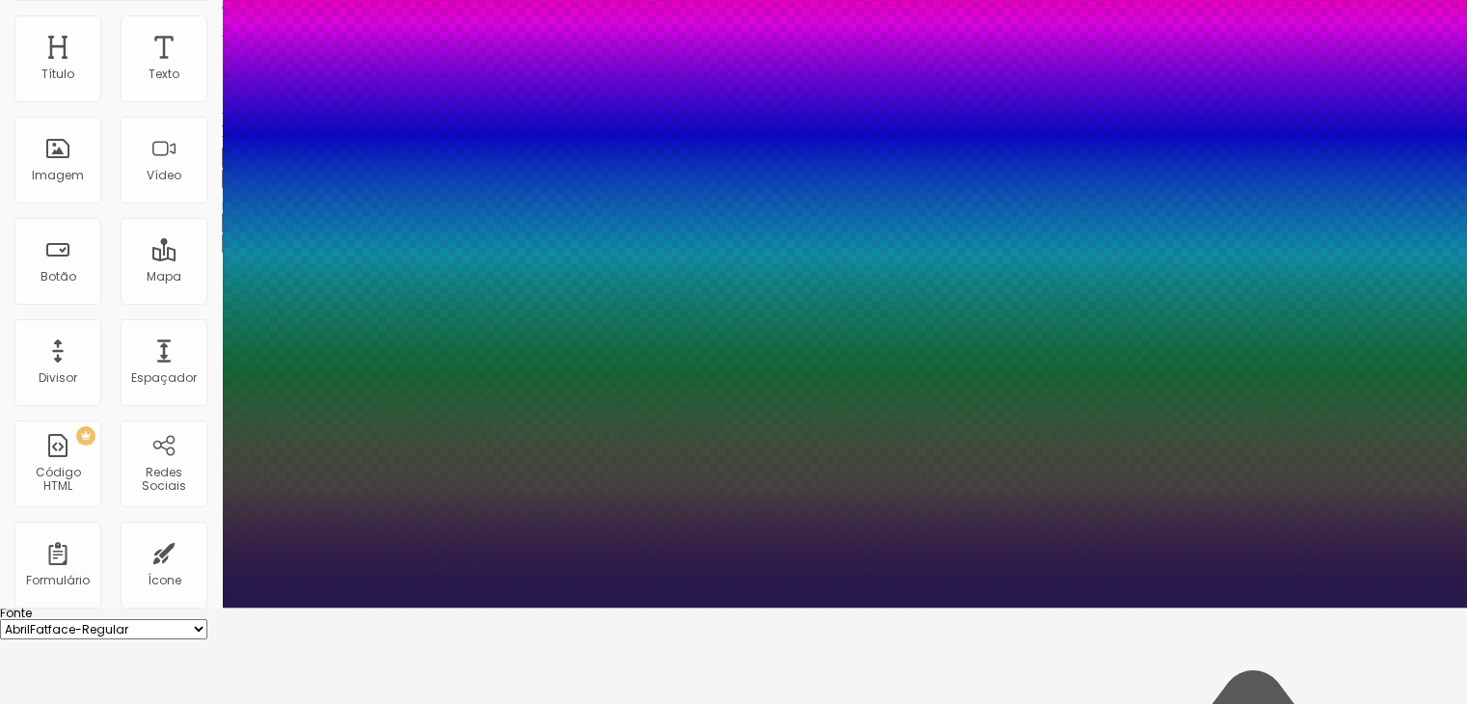
click at [1300, 608] on div at bounding box center [733, 608] width 1467 height 0
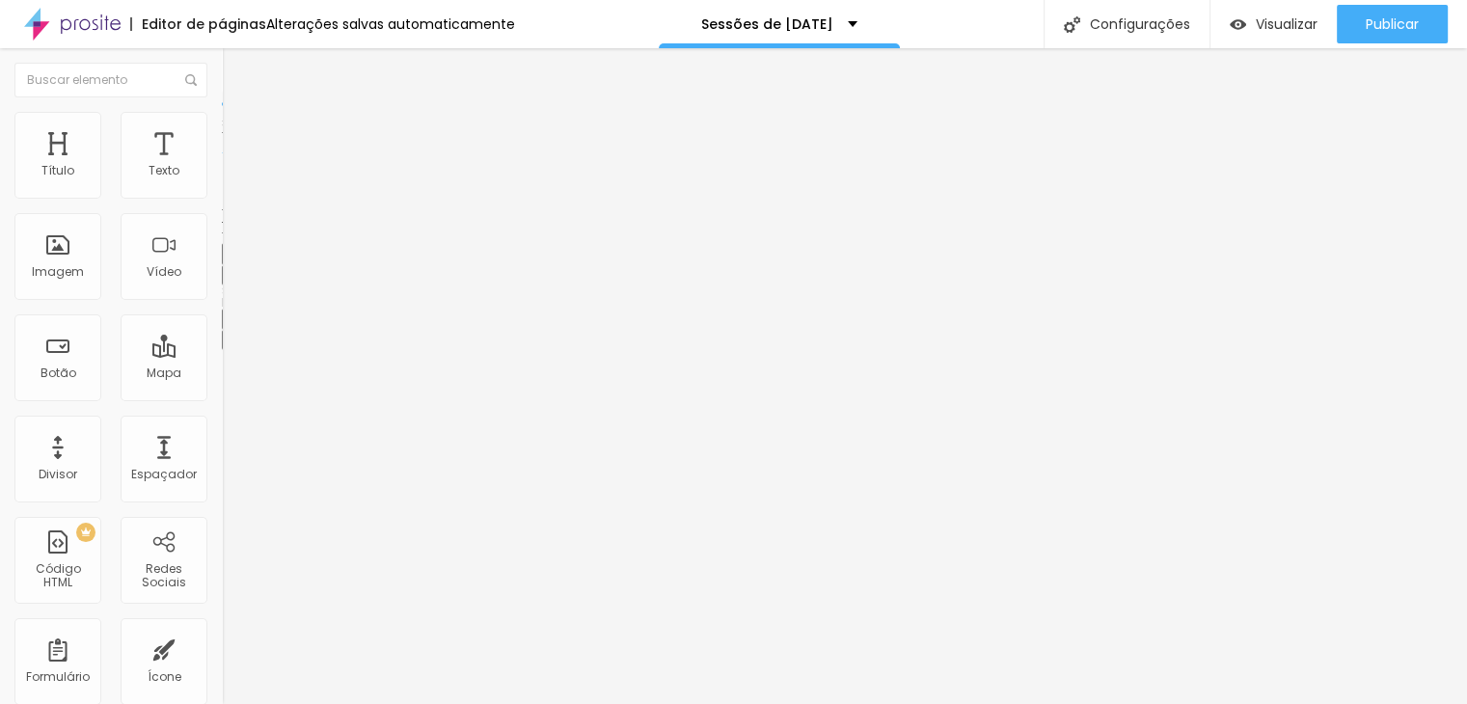
scroll to position [0, 0]
click at [239, 130] on span "Avançado" at bounding box center [271, 125] width 64 height 16
click at [239, 114] on span "Estilo" at bounding box center [254, 105] width 30 height 16
click at [222, 285] on button "button" at bounding box center [235, 275] width 27 height 20
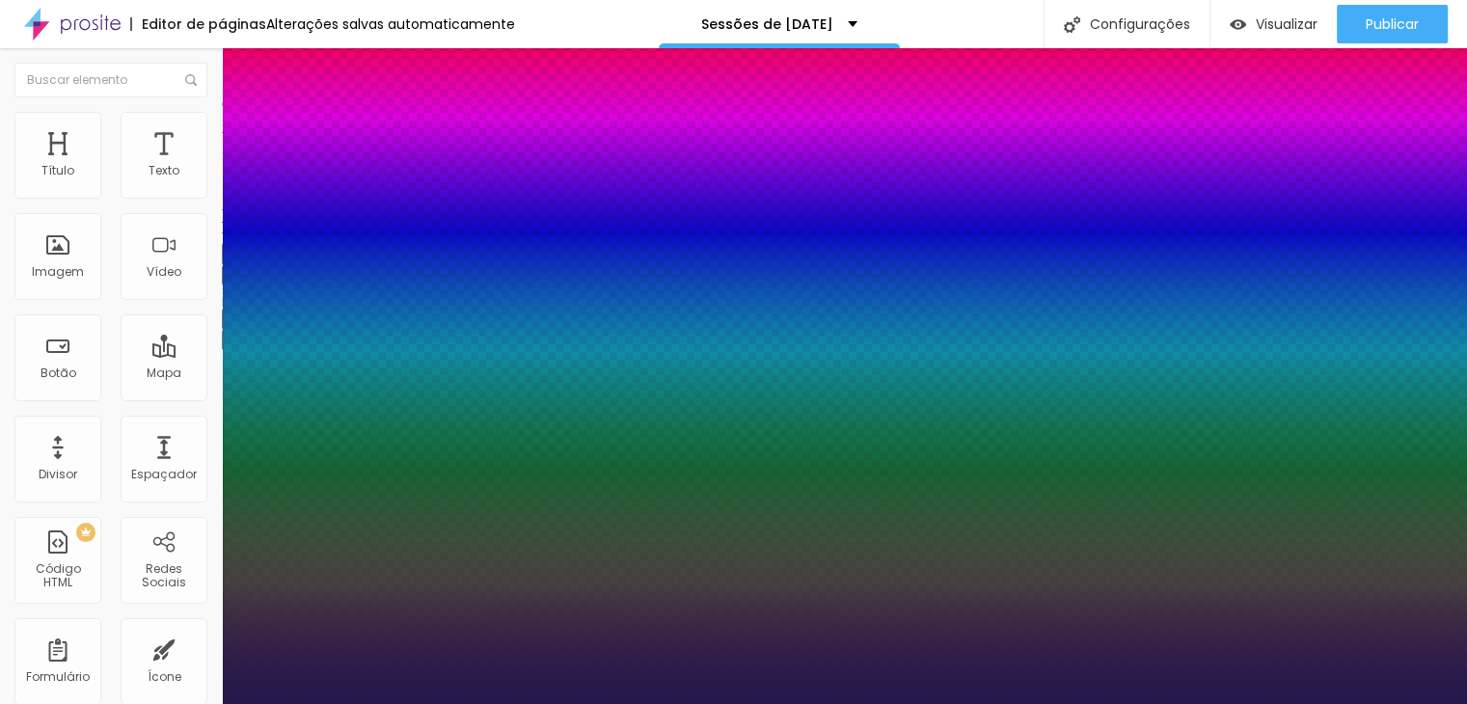
scroll to position [96, 0]
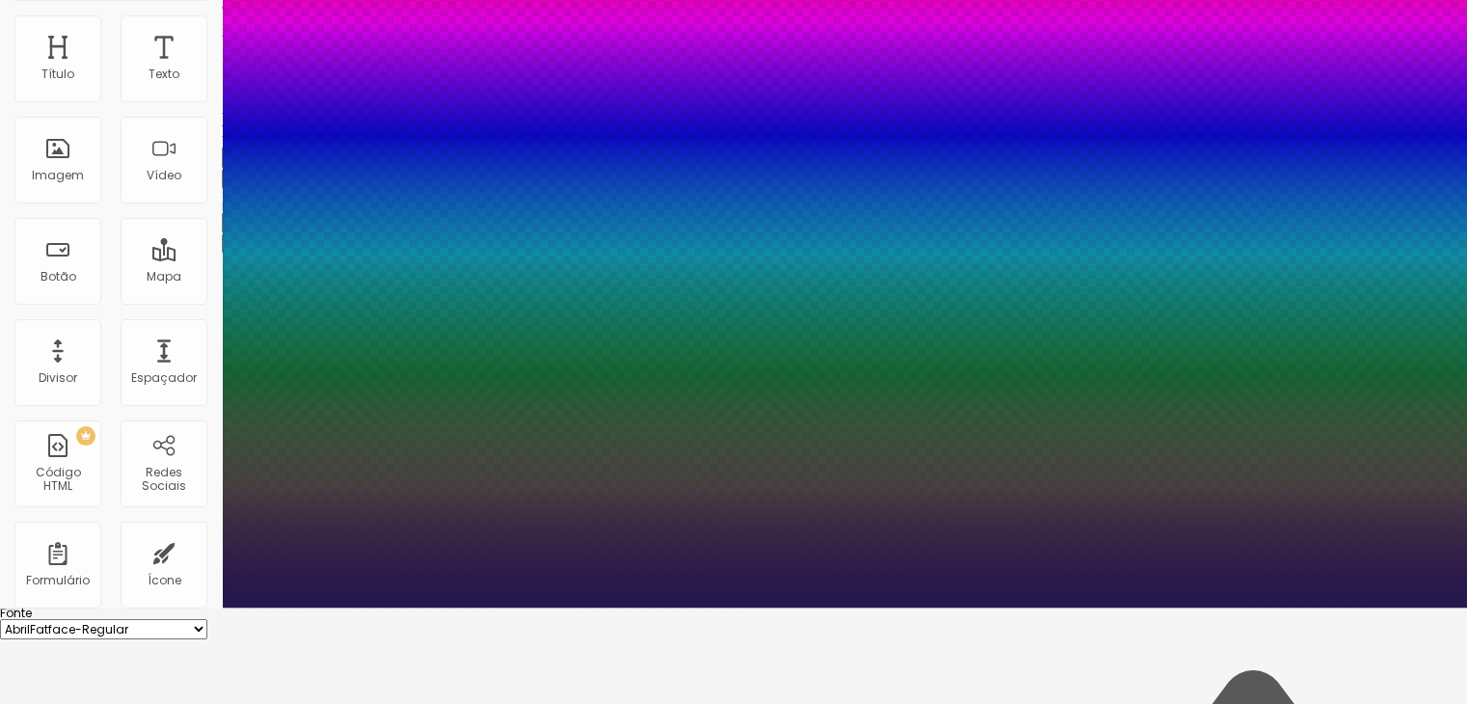
drag, startPoint x: 322, startPoint y: 578, endPoint x: 374, endPoint y: 577, distance: 52.1
click at [630, 608] on div at bounding box center [733, 608] width 1467 height 0
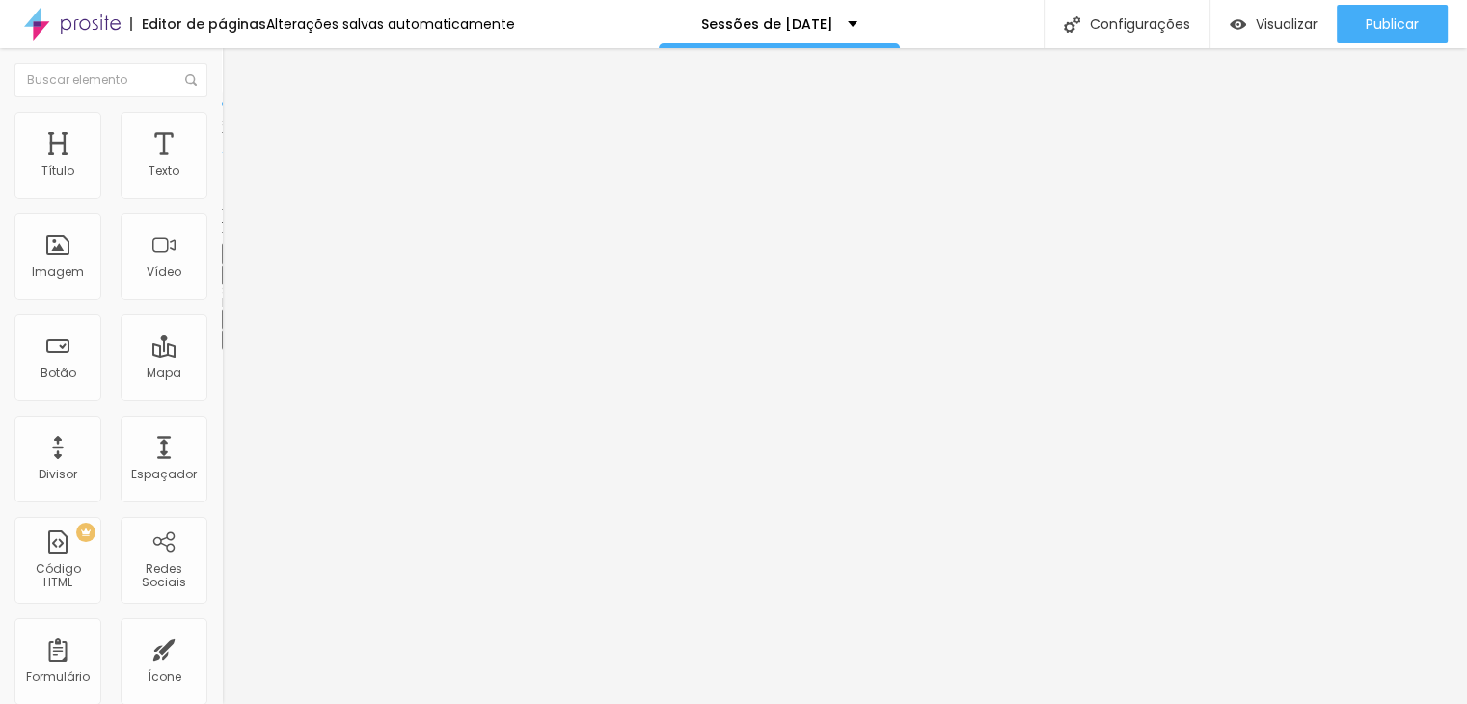
scroll to position [0, 0]
click at [222, 119] on li "Estilo" at bounding box center [333, 121] width 222 height 19
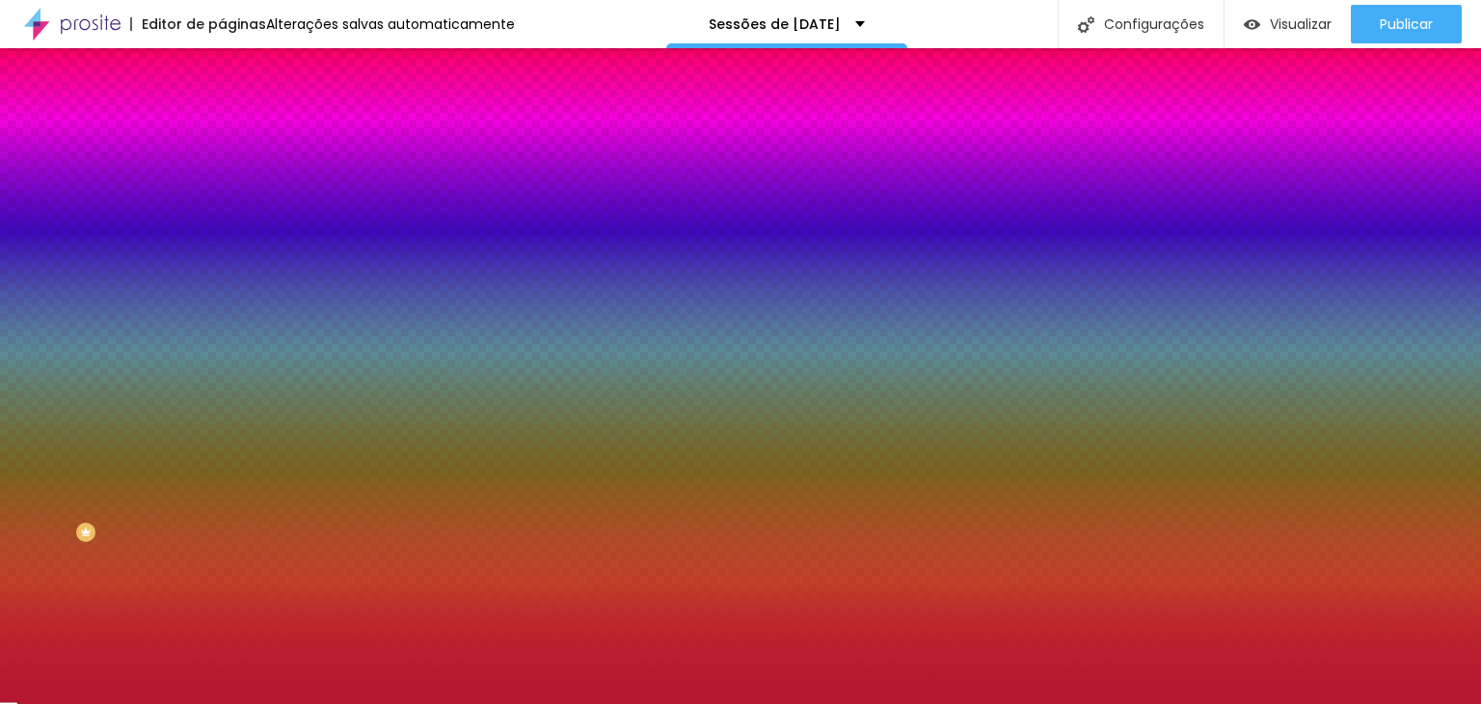
drag, startPoint x: 154, startPoint y: 353, endPoint x: 214, endPoint y: 350, distance: 59.9
click at [222, 350] on div "Imagem de fundo Adicionar imagem Efeito da Imagem Nenhum Nenhum Parallax Cor de…" at bounding box center [333, 275] width 222 height 250
click at [230, 257] on icon "button" at bounding box center [237, 250] width 14 height 14
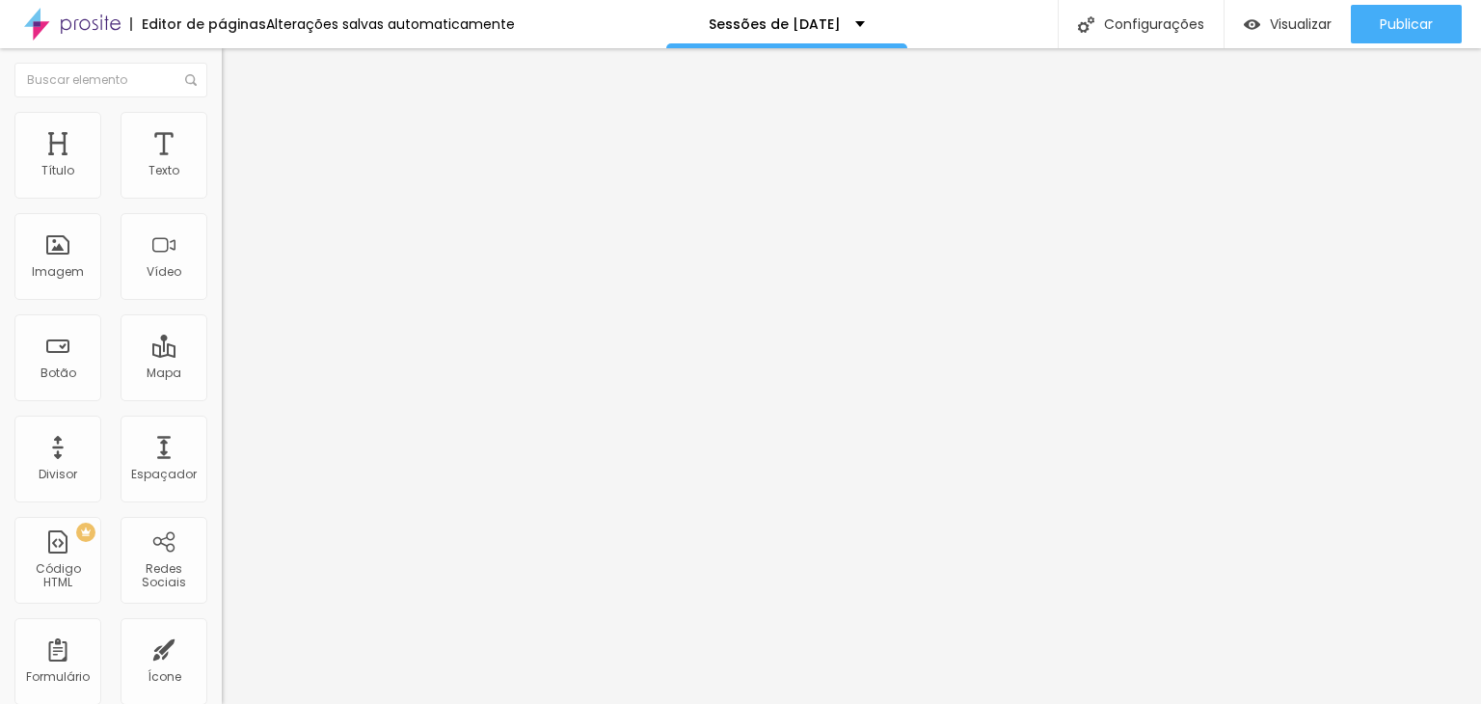
click at [222, 122] on li "Estilo" at bounding box center [333, 121] width 222 height 19
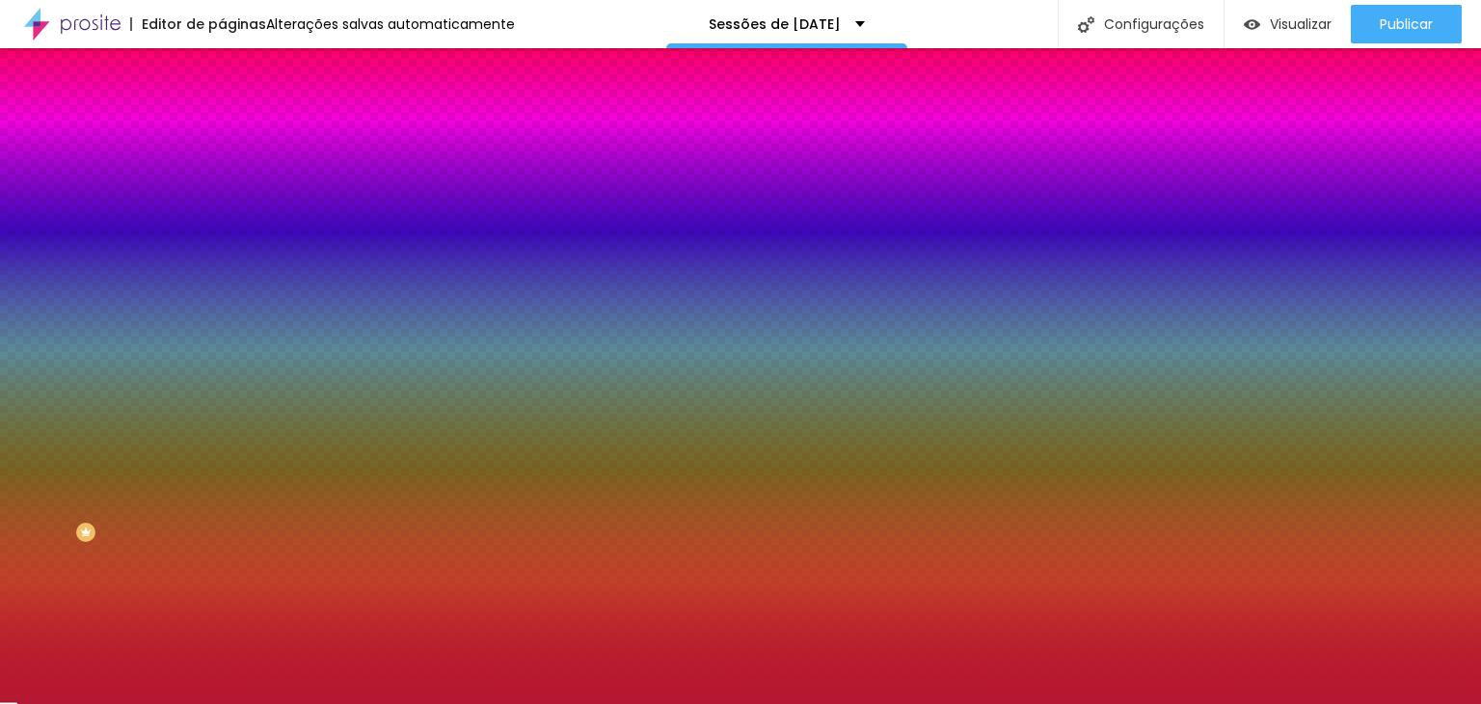
click at [222, 262] on button "Voltar ao padrão" at bounding box center [287, 251] width 131 height 22
click at [222, 201] on span "Nenhum" at bounding box center [247, 192] width 50 height 16
click at [222, 177] on span "Adicionar imagem" at bounding box center [284, 169] width 124 height 16
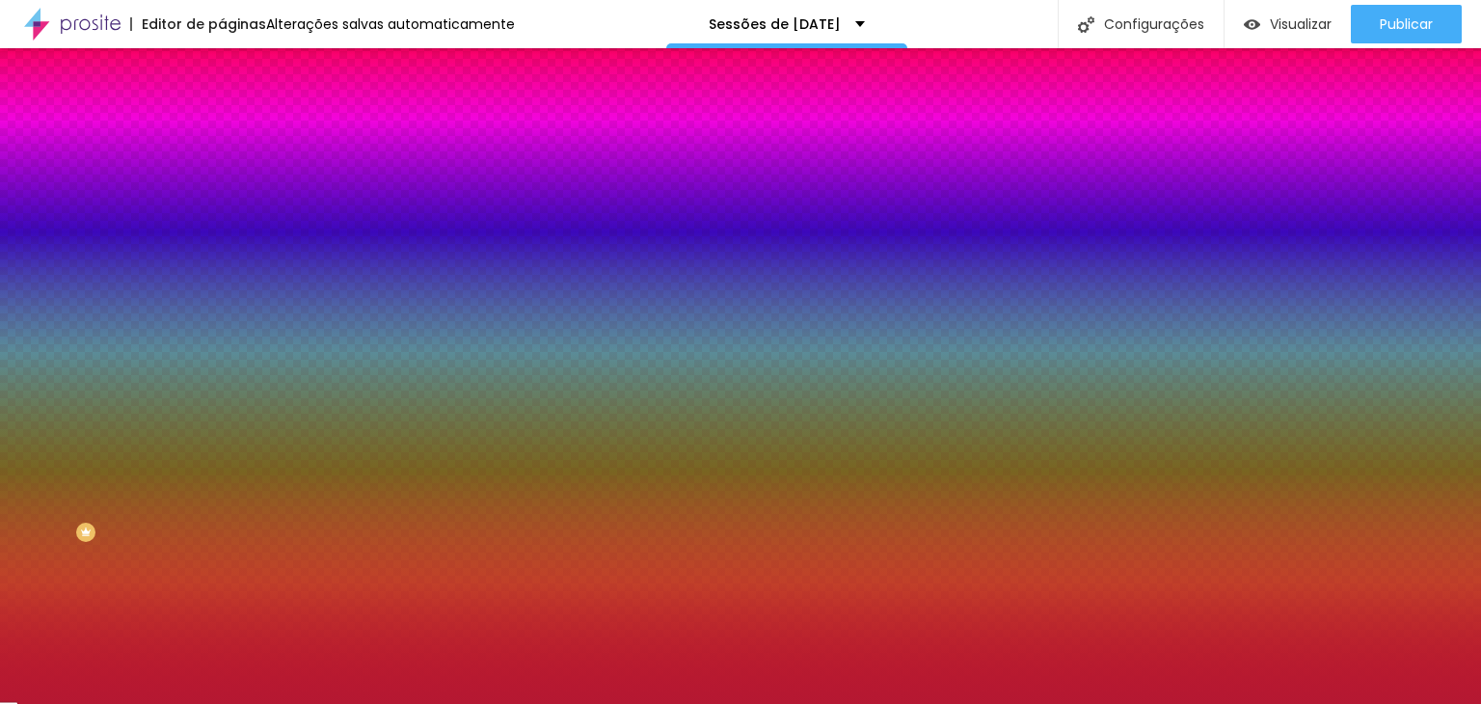
click at [222, 229] on div "Parallax" at bounding box center [333, 223] width 222 height 12
click at [222, 212] on span "Nenhum" at bounding box center [247, 204] width 50 height 16
click at [230, 340] on icon "button" at bounding box center [236, 335] width 12 height 12
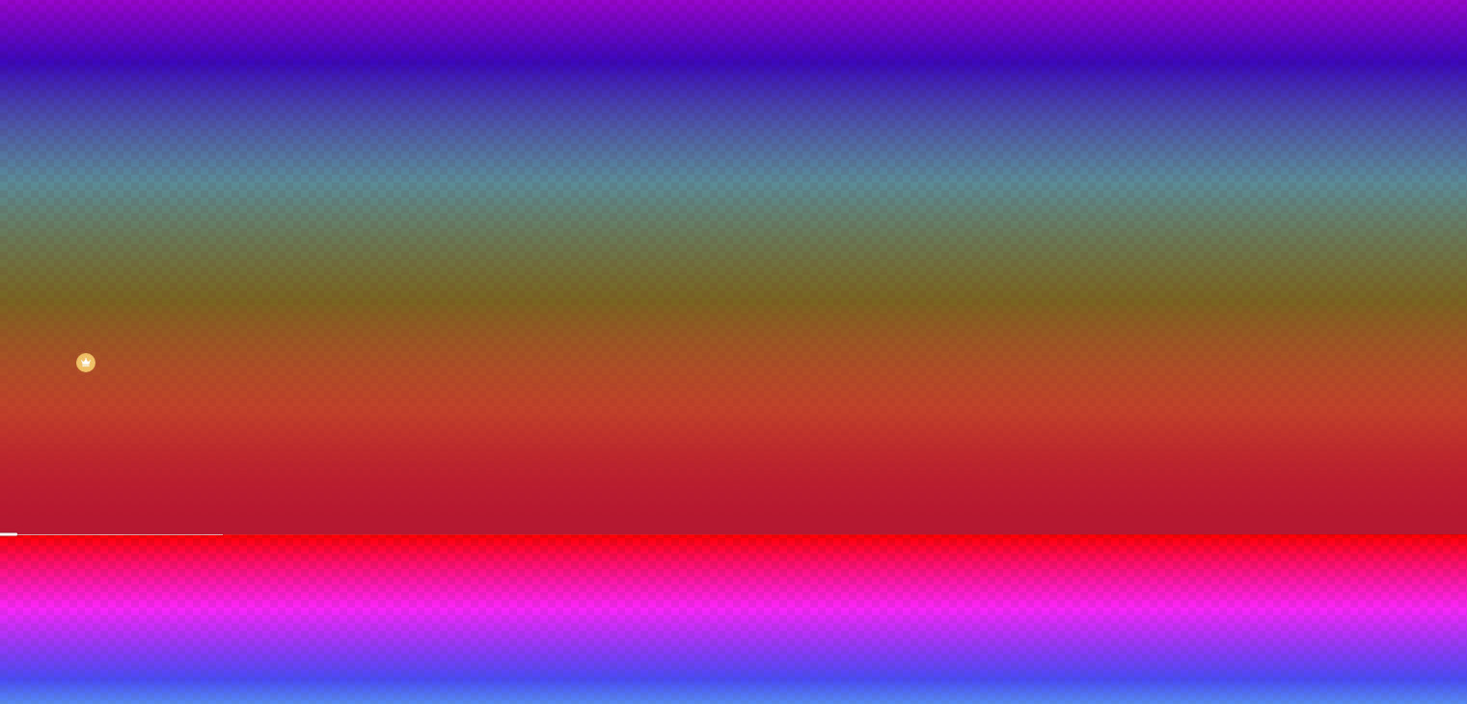
drag, startPoint x: 252, startPoint y: 585, endPoint x: 78, endPoint y: 557, distance: 175.8
click at [425, 546] on div at bounding box center [733, 546] width 1467 height 0
click at [142, 534] on div at bounding box center [733, 534] width 1467 height 0
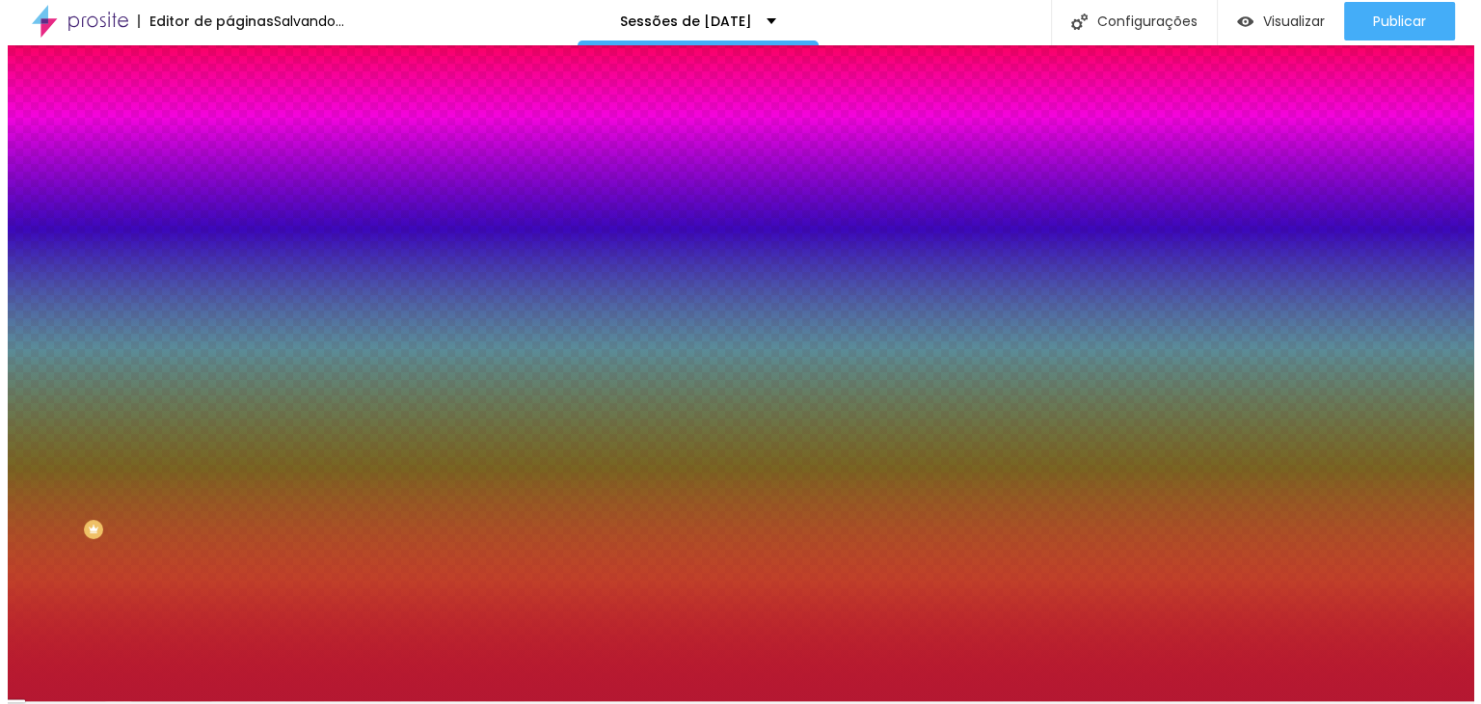
scroll to position [0, 0]
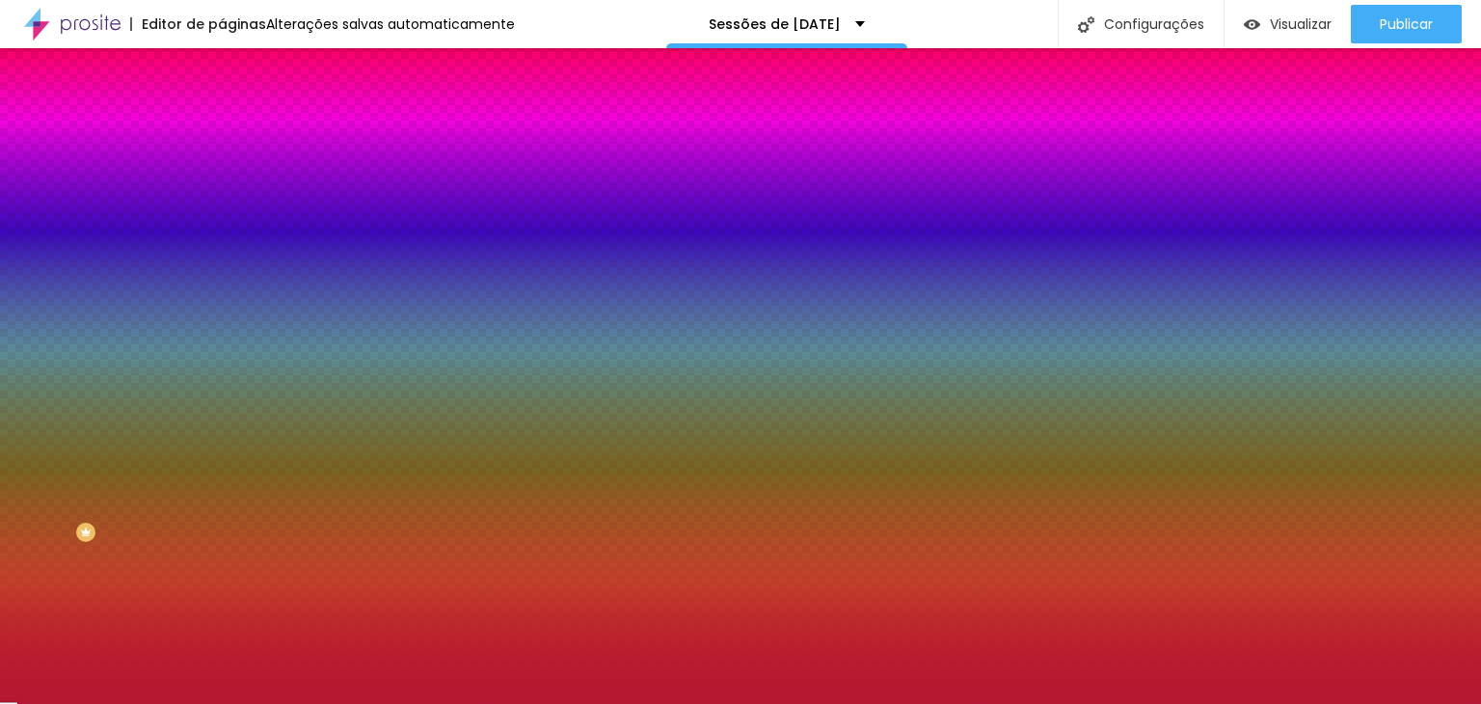
click at [222, 131] on img at bounding box center [230, 139] width 17 height 17
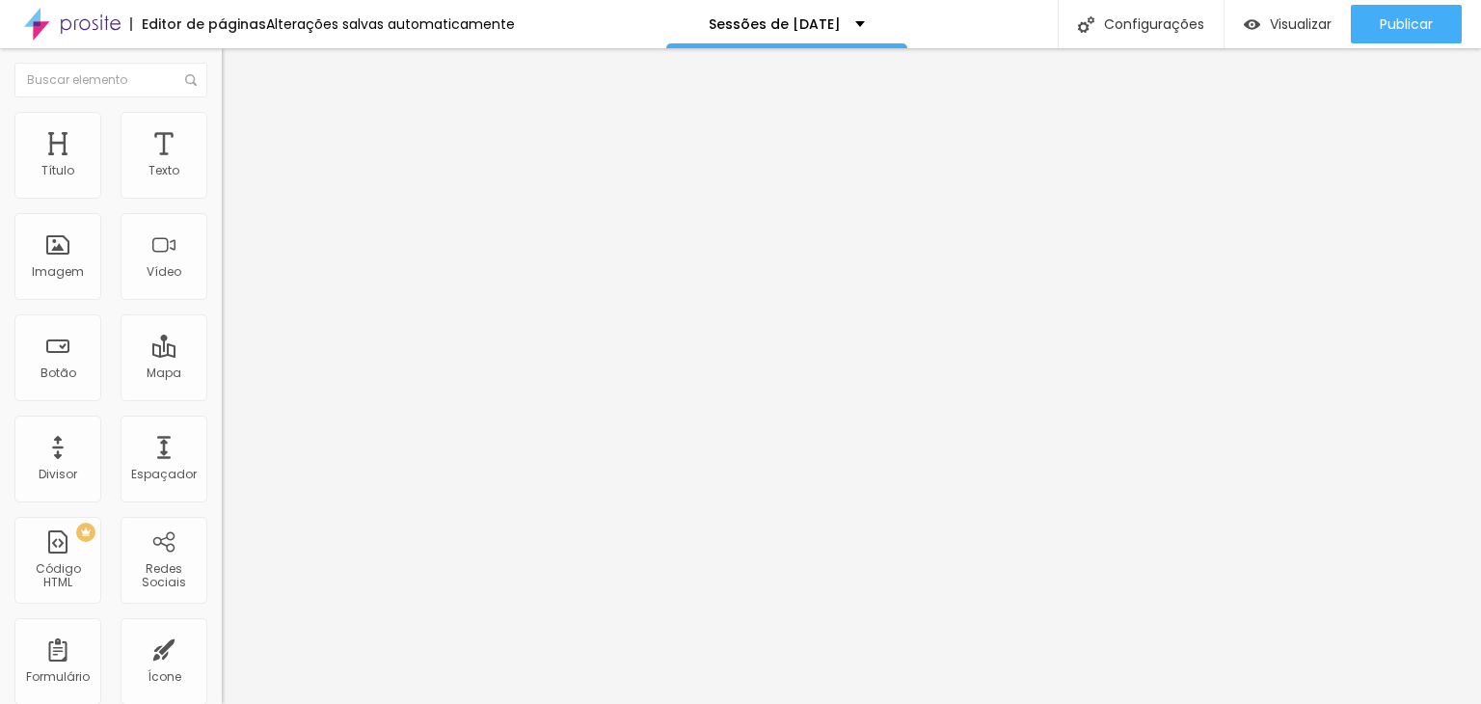
click at [239, 133] on span "Estilo" at bounding box center [254, 125] width 30 height 16
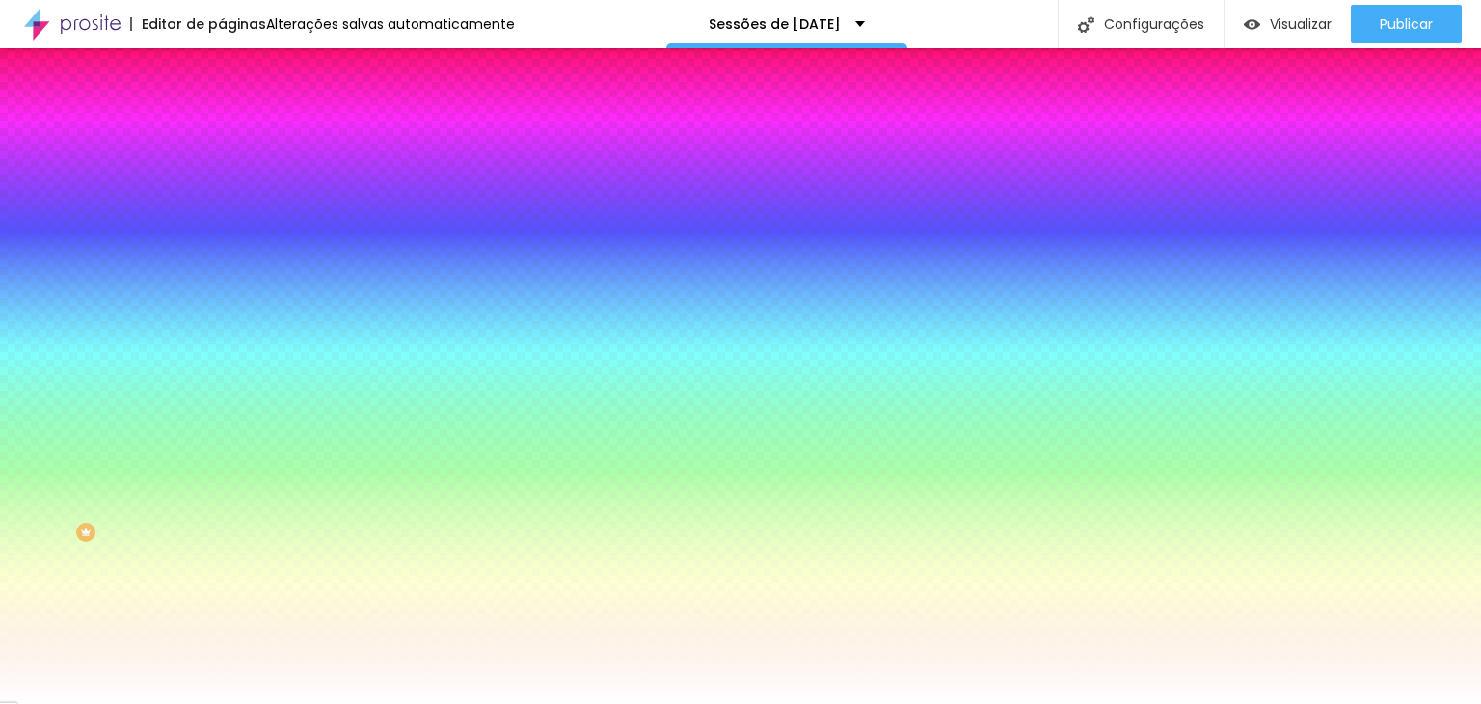
click at [222, 201] on span "Nenhum" at bounding box center [247, 192] width 50 height 16
click at [222, 262] on div at bounding box center [333, 262] width 222 height 0
drag, startPoint x: 181, startPoint y: 475, endPoint x: 174, endPoint y: 516, distance: 41.2
click at [222, 282] on div at bounding box center [333, 282] width 222 height 0
drag, startPoint x: 198, startPoint y: 578, endPoint x: 197, endPoint y: 530, distance: 47.3
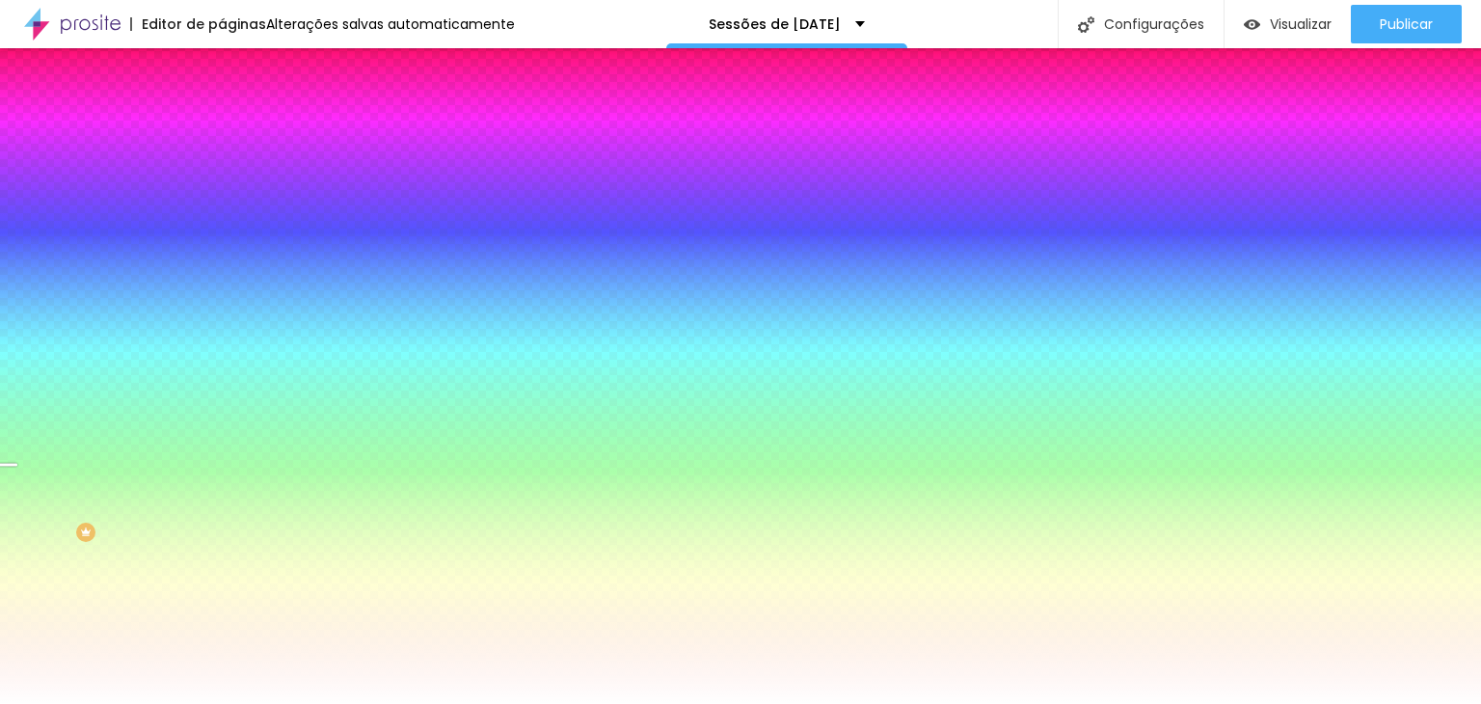
click at [197, 530] on div at bounding box center [740, 352] width 1481 height 704
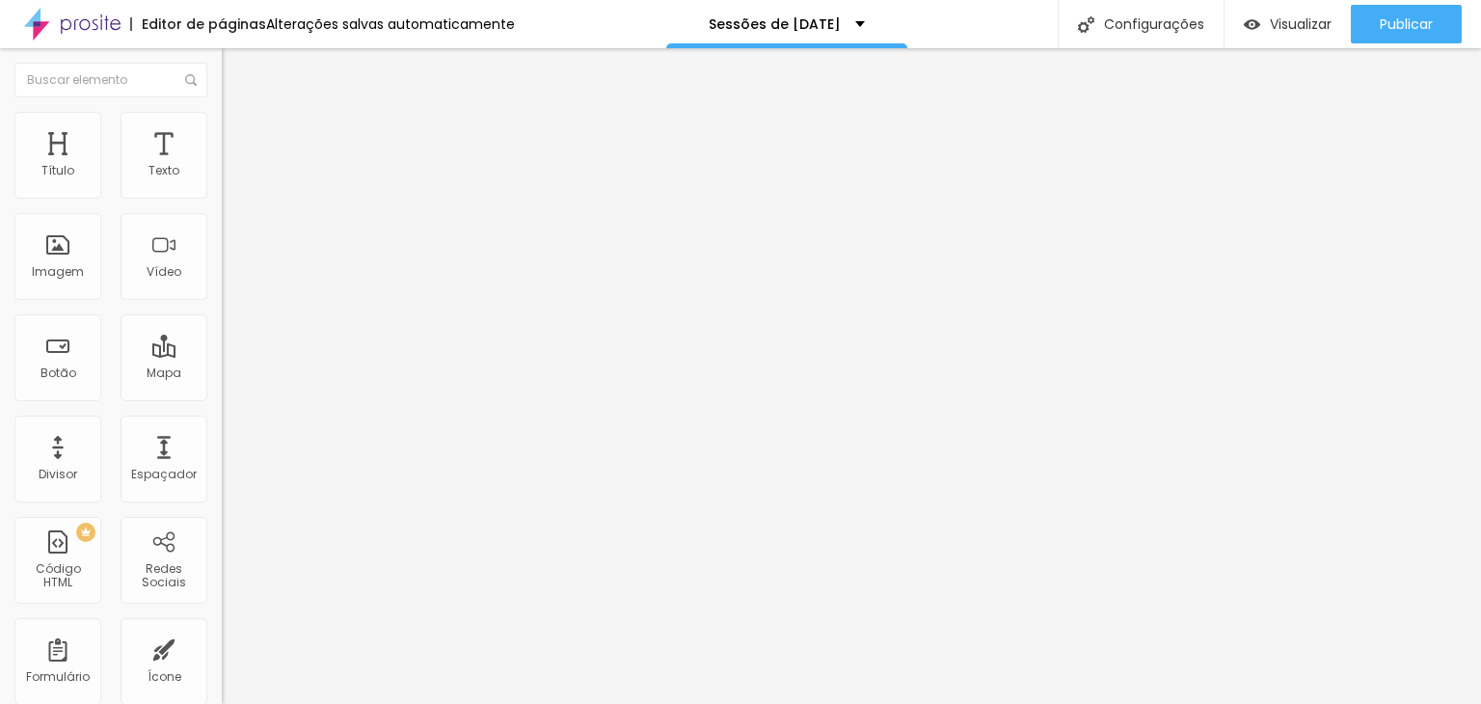
click at [239, 129] on span "Estilo" at bounding box center [254, 125] width 30 height 16
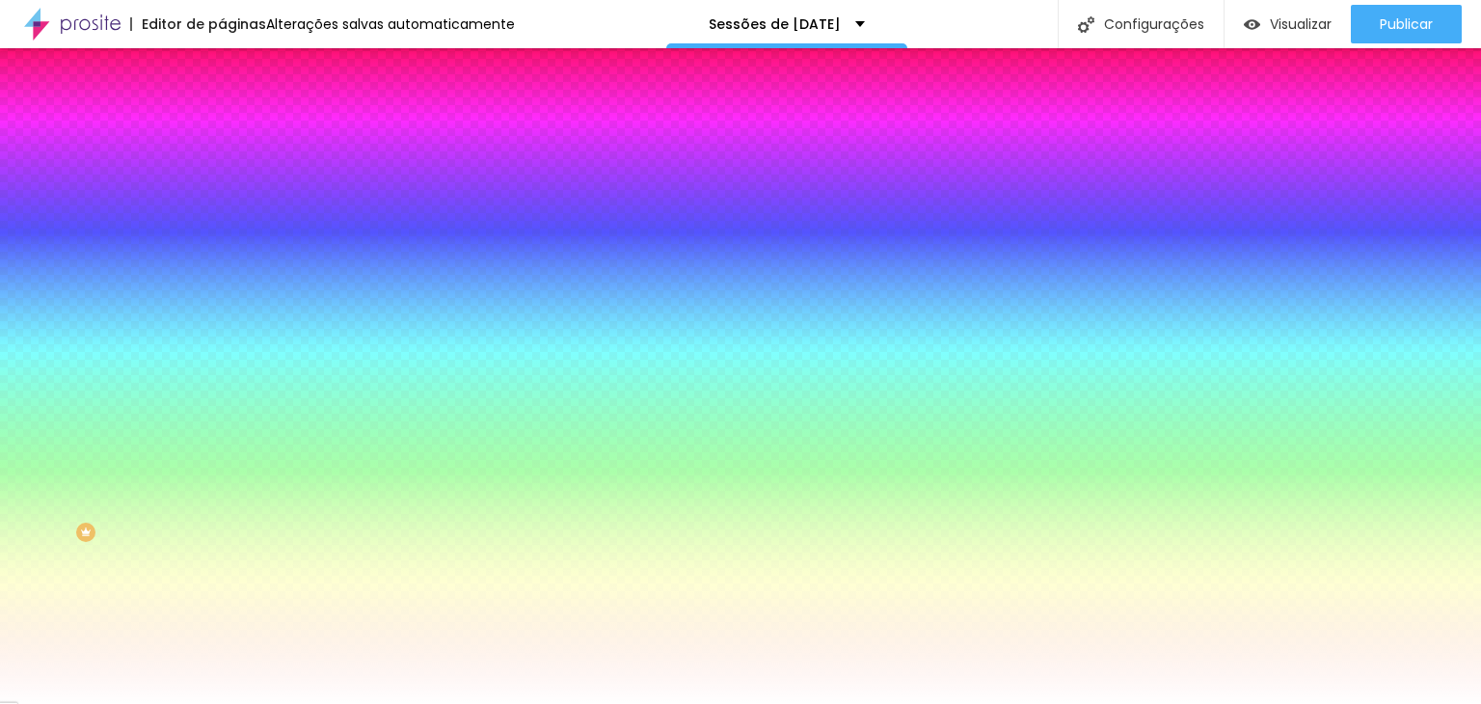
click at [222, 177] on span "Adicionar imagem" at bounding box center [284, 169] width 124 height 16
drag, startPoint x: 468, startPoint y: 385, endPoint x: 555, endPoint y: 444, distance: 104.8
click at [222, 282] on input "#FFFFFF" at bounding box center [337, 271] width 231 height 19
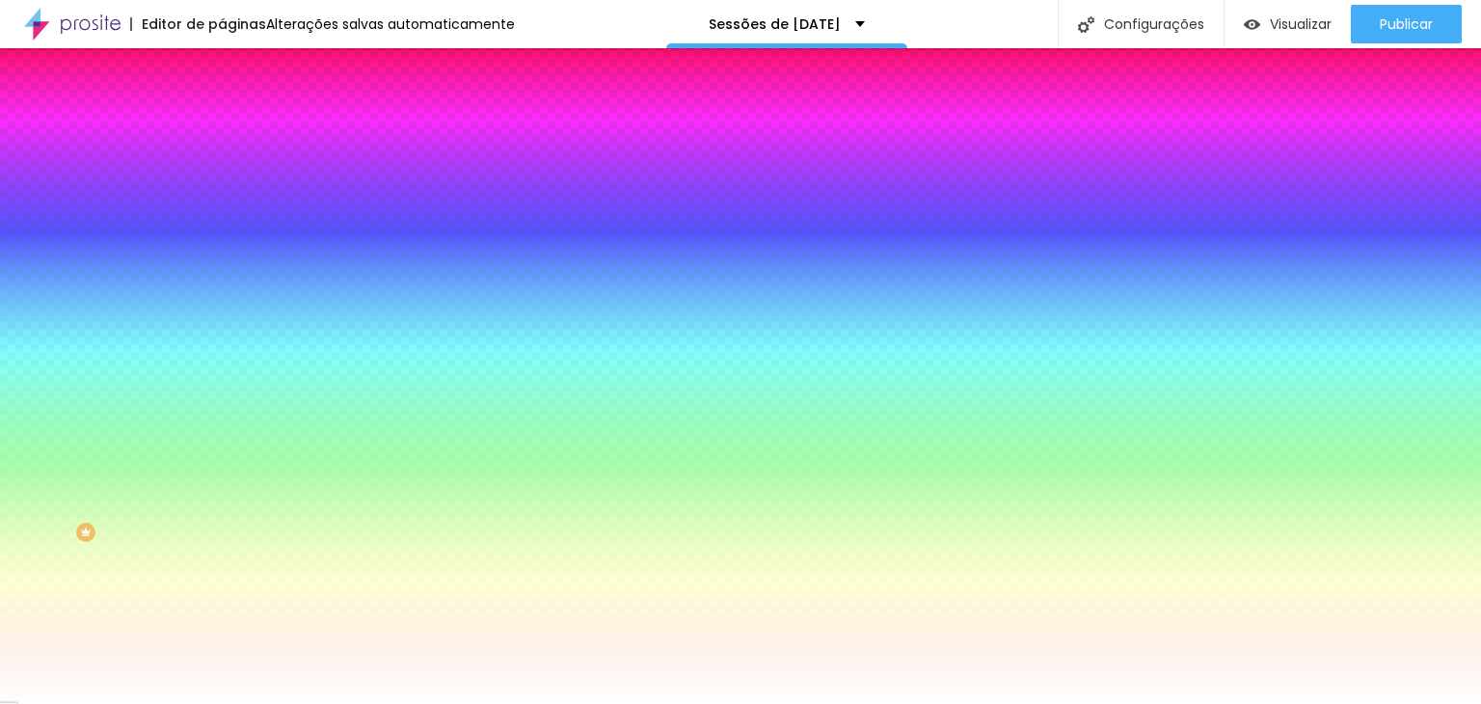
click at [222, 282] on input "#FFFFFF" at bounding box center [337, 271] width 231 height 19
click at [222, 262] on div at bounding box center [333, 262] width 222 height 0
drag, startPoint x: 195, startPoint y: 517, endPoint x: 198, endPoint y: 491, distance: 26.2
click at [17, 569] on div at bounding box center [7, 570] width 19 height 3
click at [222, 600] on div "Editar Seção Conteúdo Estilo Avançado Imagem de fundo Trocar imagem Efeito da I…" at bounding box center [333, 376] width 222 height 656
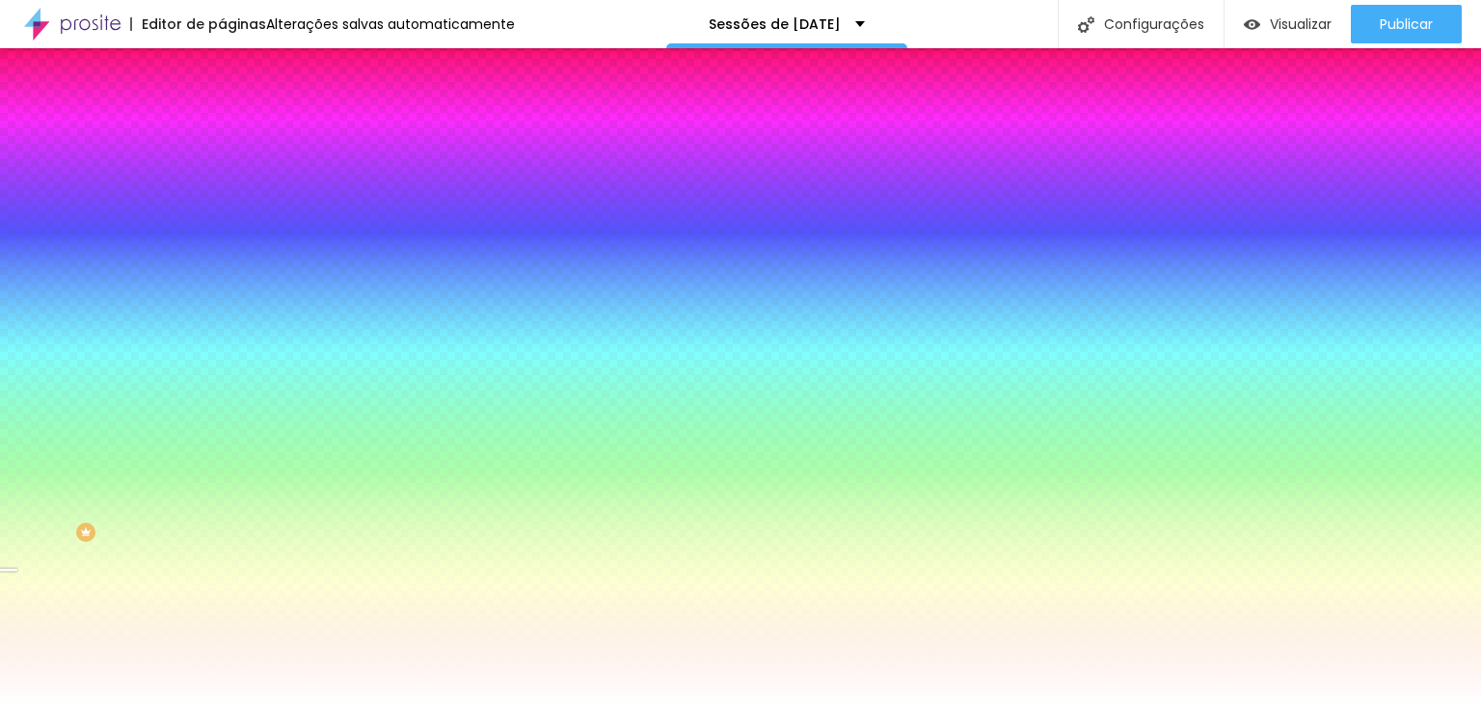
click at [222, 176] on div "Trocar imagem" at bounding box center [333, 169] width 222 height 14
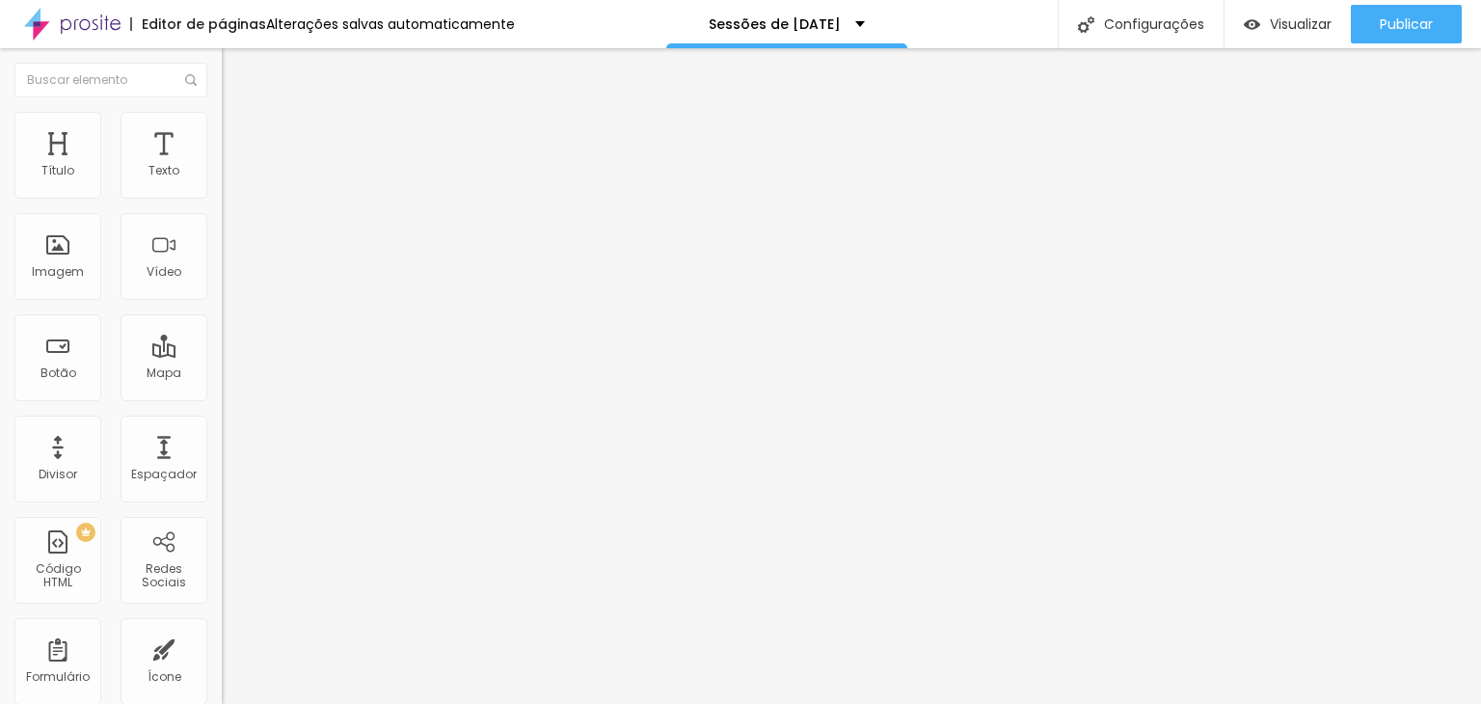
click at [222, 176] on span "Encaixotado" at bounding box center [259, 167] width 75 height 16
click at [222, 203] on div "Completo" at bounding box center [333, 198] width 222 height 12
click at [222, 440] on div "Editar Seção Conteúdo Estilo Avançado Modo Completo Encaixotado Completo" at bounding box center [333, 376] width 222 height 656
click at [239, 129] on span "Estilo" at bounding box center [254, 125] width 30 height 16
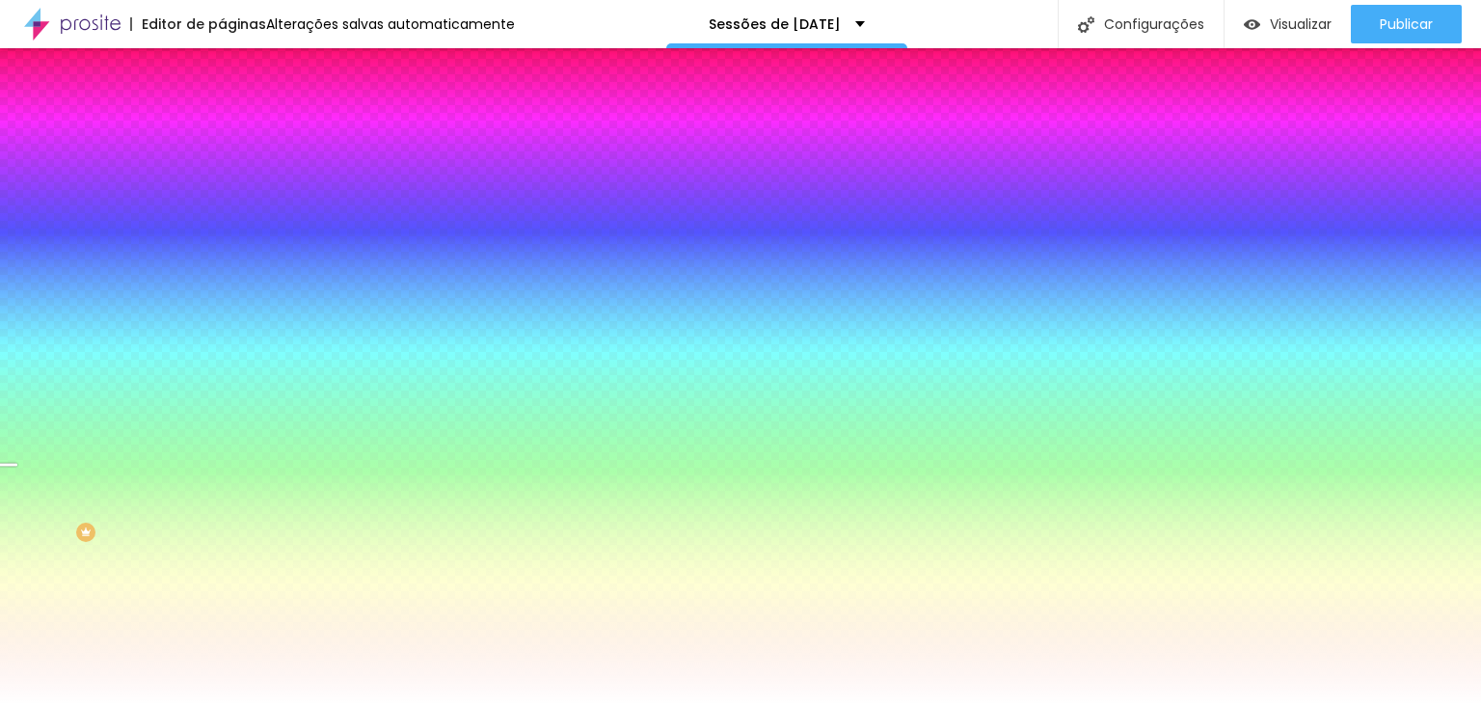
click at [327, 177] on span at bounding box center [333, 169] width 12 height 16
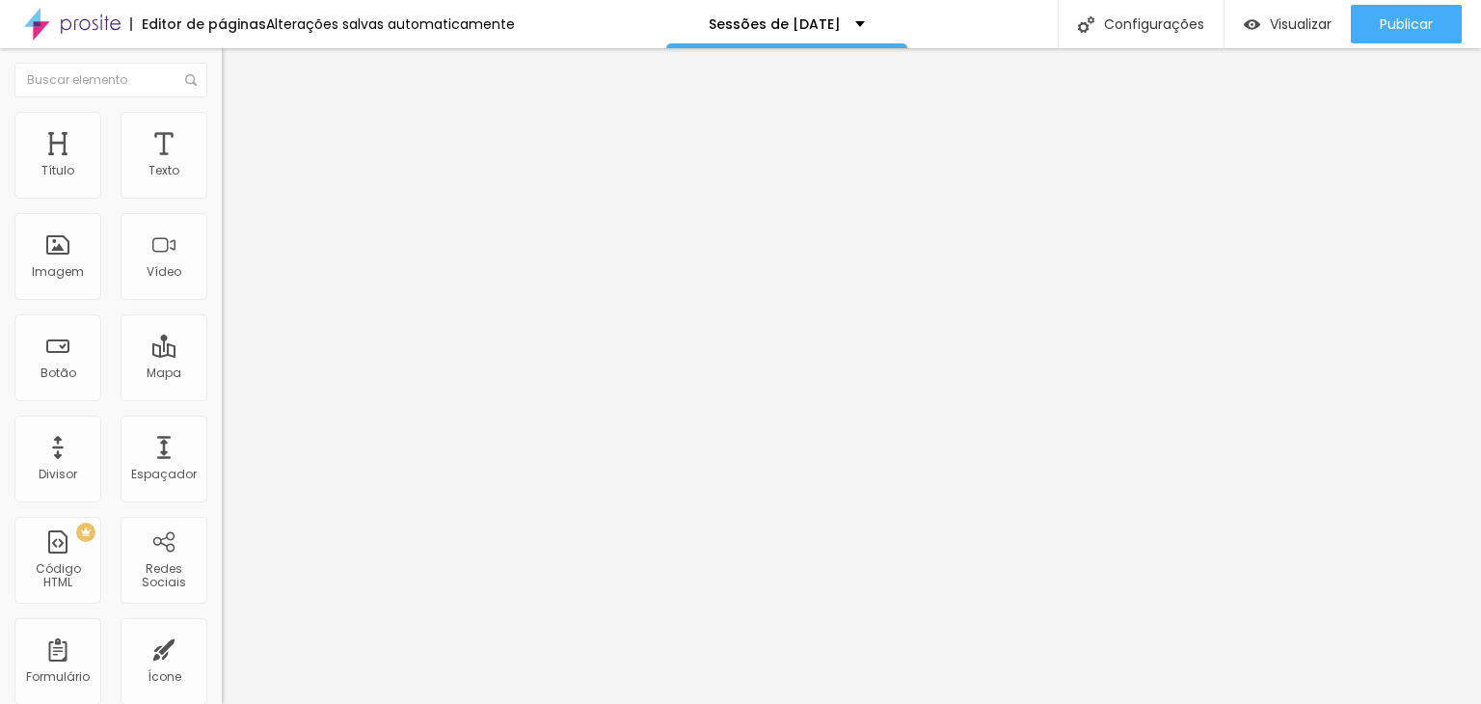
click at [239, 133] on span "Estilo" at bounding box center [254, 125] width 30 height 16
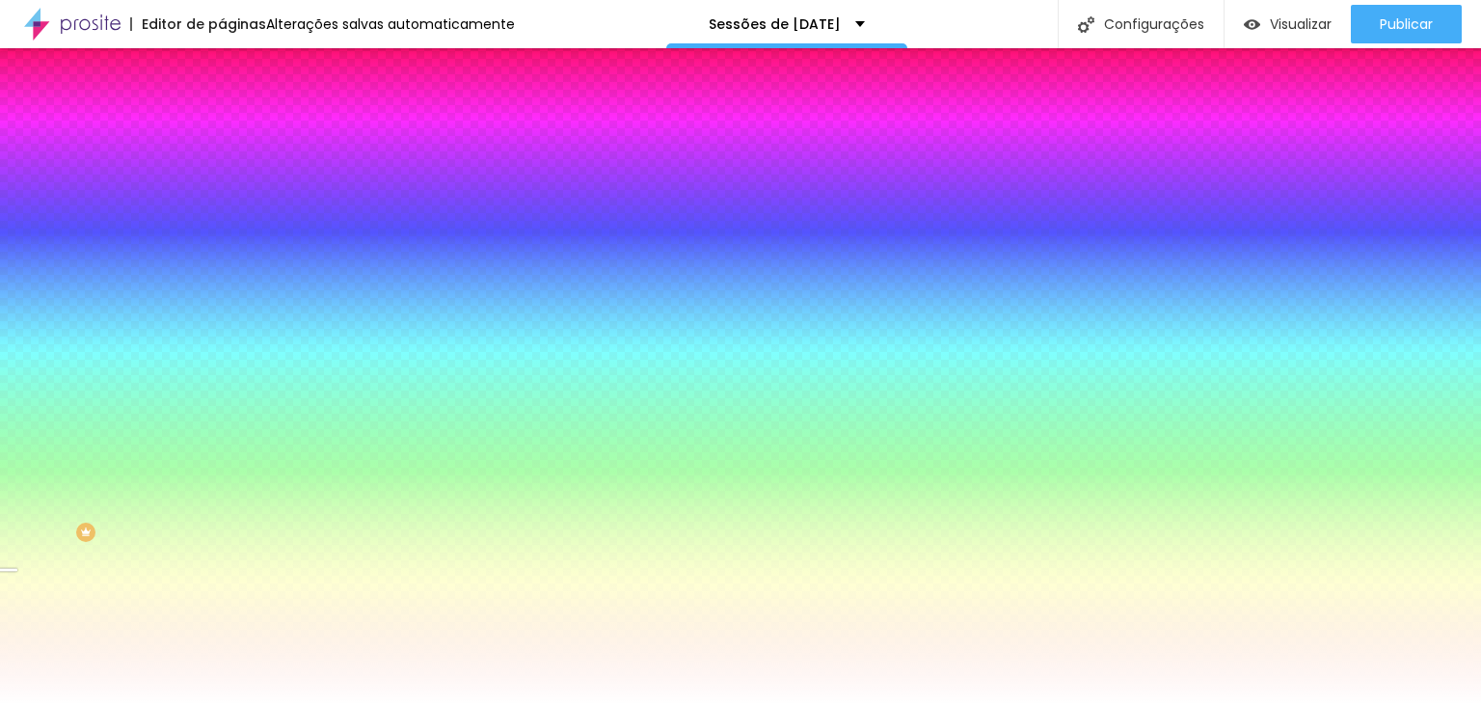
click at [327, 174] on img at bounding box center [333, 168] width 12 height 12
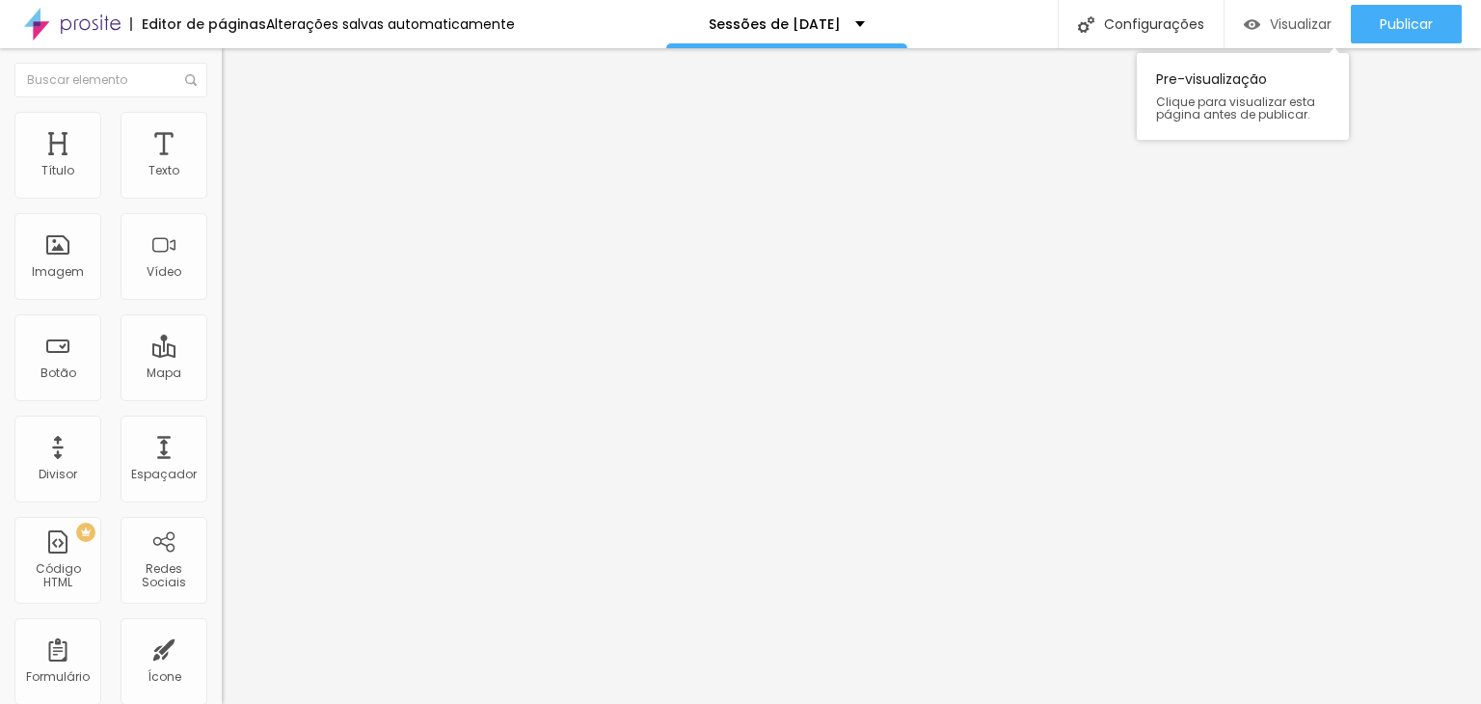
click at [1324, 16] on span "Visualizar" at bounding box center [1301, 23] width 62 height 15
click at [239, 133] on span "Estilo" at bounding box center [254, 125] width 30 height 16
drag, startPoint x: 176, startPoint y: 211, endPoint x: 131, endPoint y: 209, distance: 44.4
click at [222, 198] on input "range" at bounding box center [284, 189] width 124 height 15
click at [239, 133] on span "Estilo" at bounding box center [254, 125] width 30 height 16
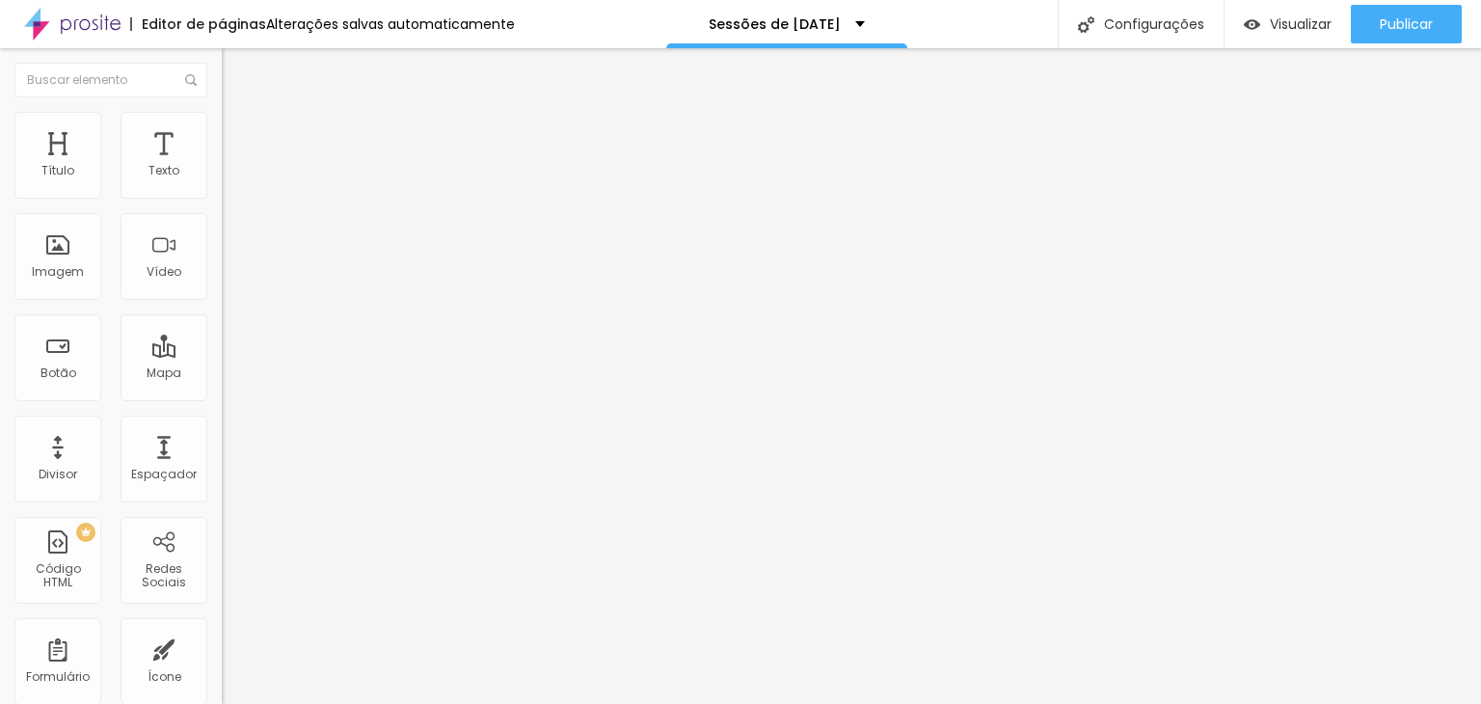
click at [239, 132] on span "Estilo" at bounding box center [254, 125] width 30 height 16
drag, startPoint x: 179, startPoint y: 205, endPoint x: 130, endPoint y: 203, distance: 49.2
click at [222, 198] on input "range" at bounding box center [284, 189] width 124 height 15
click at [222, 136] on ul "Conteúdo Estilo Avançado" at bounding box center [333, 122] width 222 height 58
click at [222, 112] on img at bounding box center [230, 120] width 17 height 17
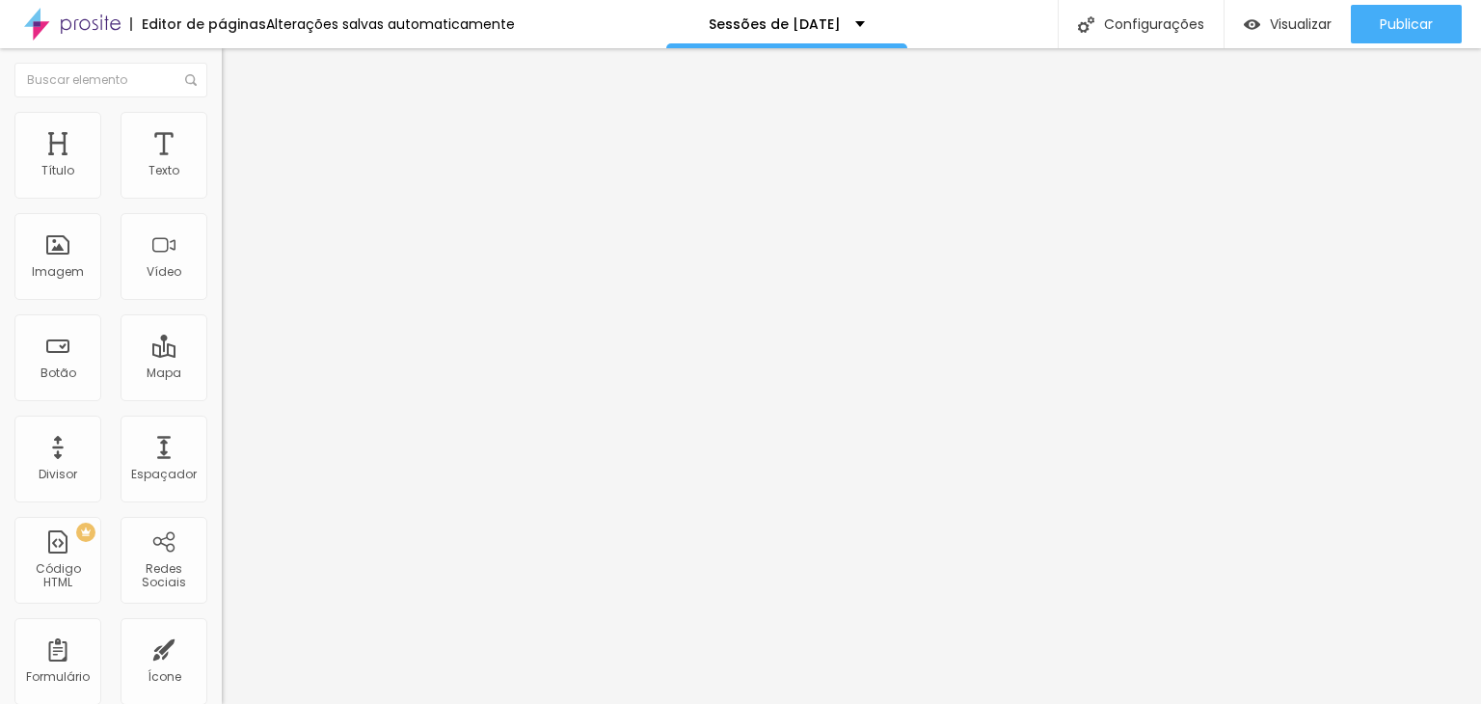
drag, startPoint x: 201, startPoint y: 207, endPoint x: 128, endPoint y: 211, distance: 72.4
click at [222, 198] on input "range" at bounding box center [284, 189] width 124 height 15
click at [222, 117] on li "Estilo" at bounding box center [333, 121] width 222 height 19
drag, startPoint x: 177, startPoint y: 211, endPoint x: 126, endPoint y: 210, distance: 51.1
click at [222, 198] on input "range" at bounding box center [284, 189] width 124 height 15
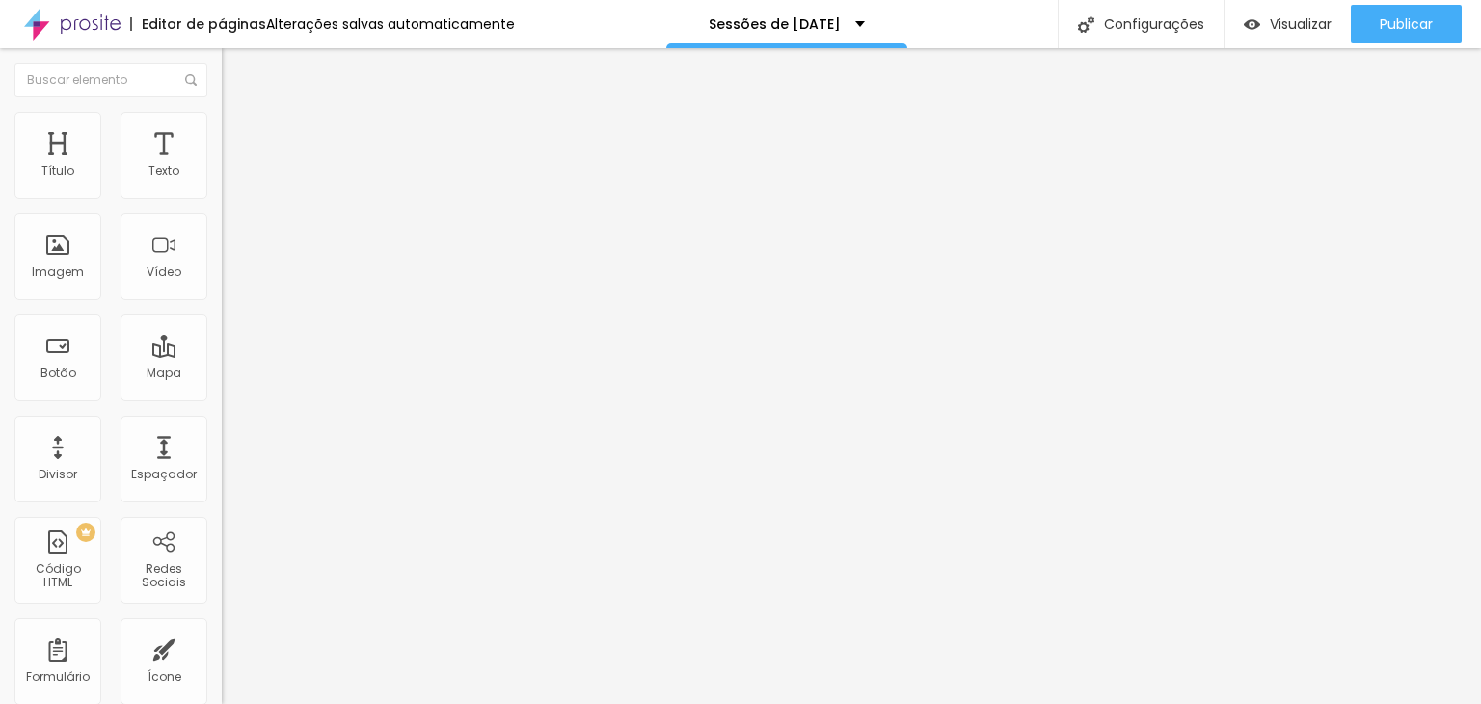
click at [239, 130] on span "Estilo" at bounding box center [254, 125] width 30 height 16
drag, startPoint x: 195, startPoint y: 211, endPoint x: 127, endPoint y: 213, distance: 67.5
click at [222, 198] on input "range" at bounding box center [284, 189] width 124 height 15
click at [222, 124] on img at bounding box center [230, 120] width 17 height 17
drag, startPoint x: 190, startPoint y: 209, endPoint x: 131, endPoint y: 209, distance: 58.8
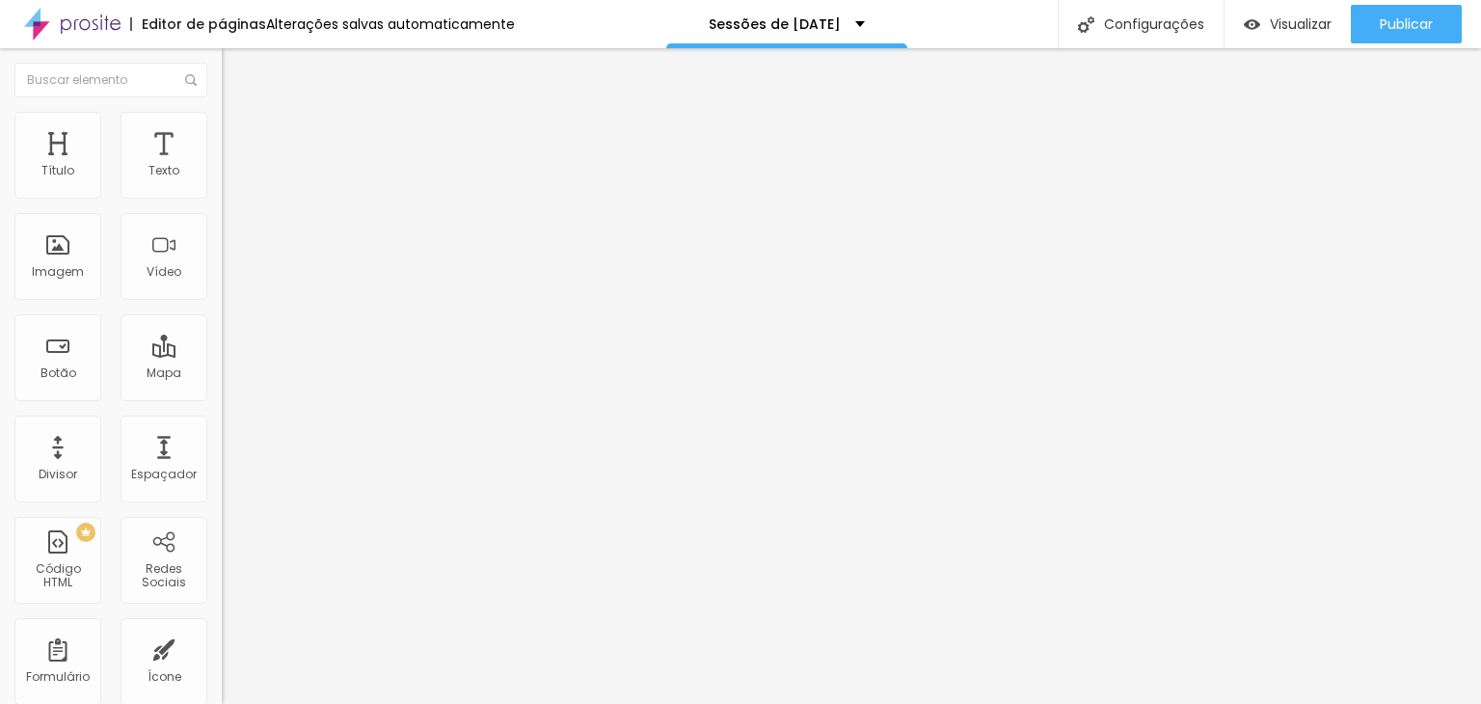
click at [222, 198] on input "range" at bounding box center [284, 189] width 124 height 15
click at [222, 185] on button "button" at bounding box center [235, 175] width 27 height 20
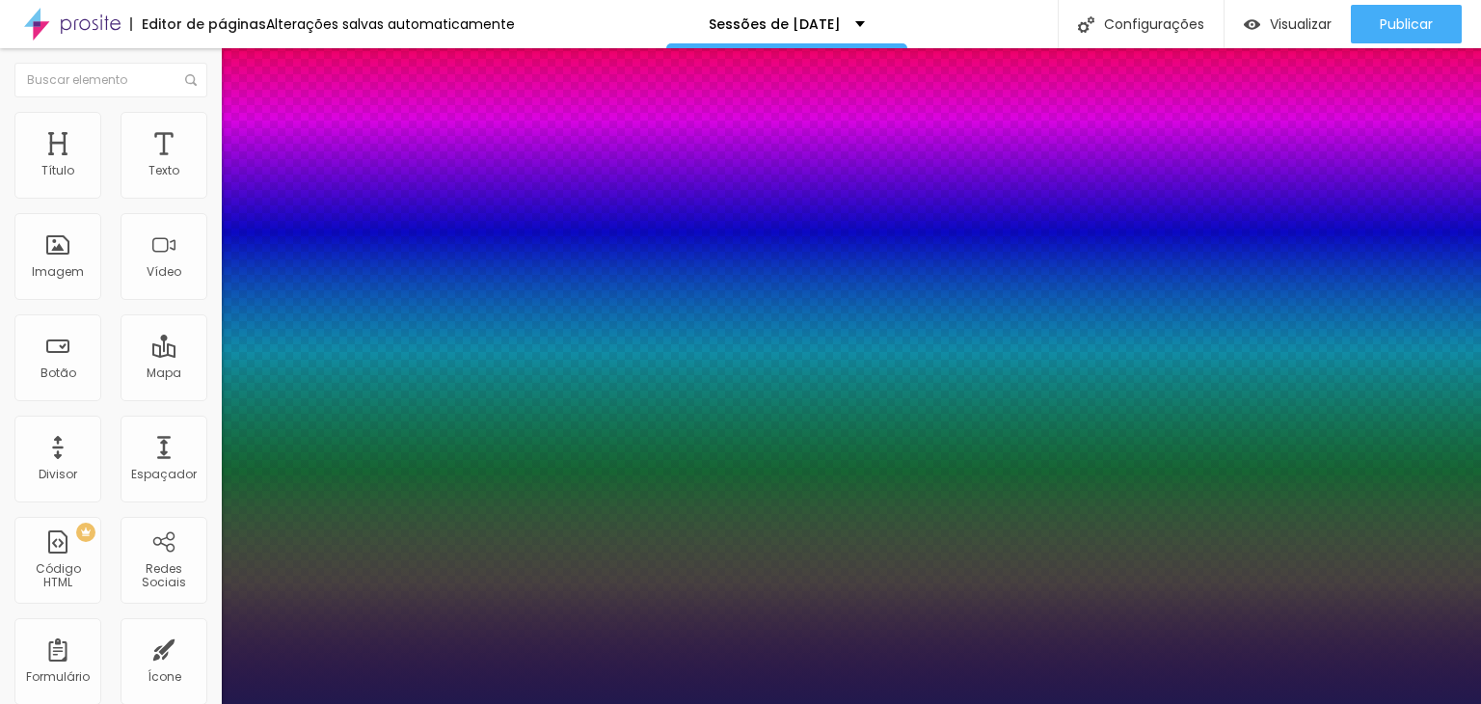
click at [62, 703] on div at bounding box center [740, 704] width 1481 height 0
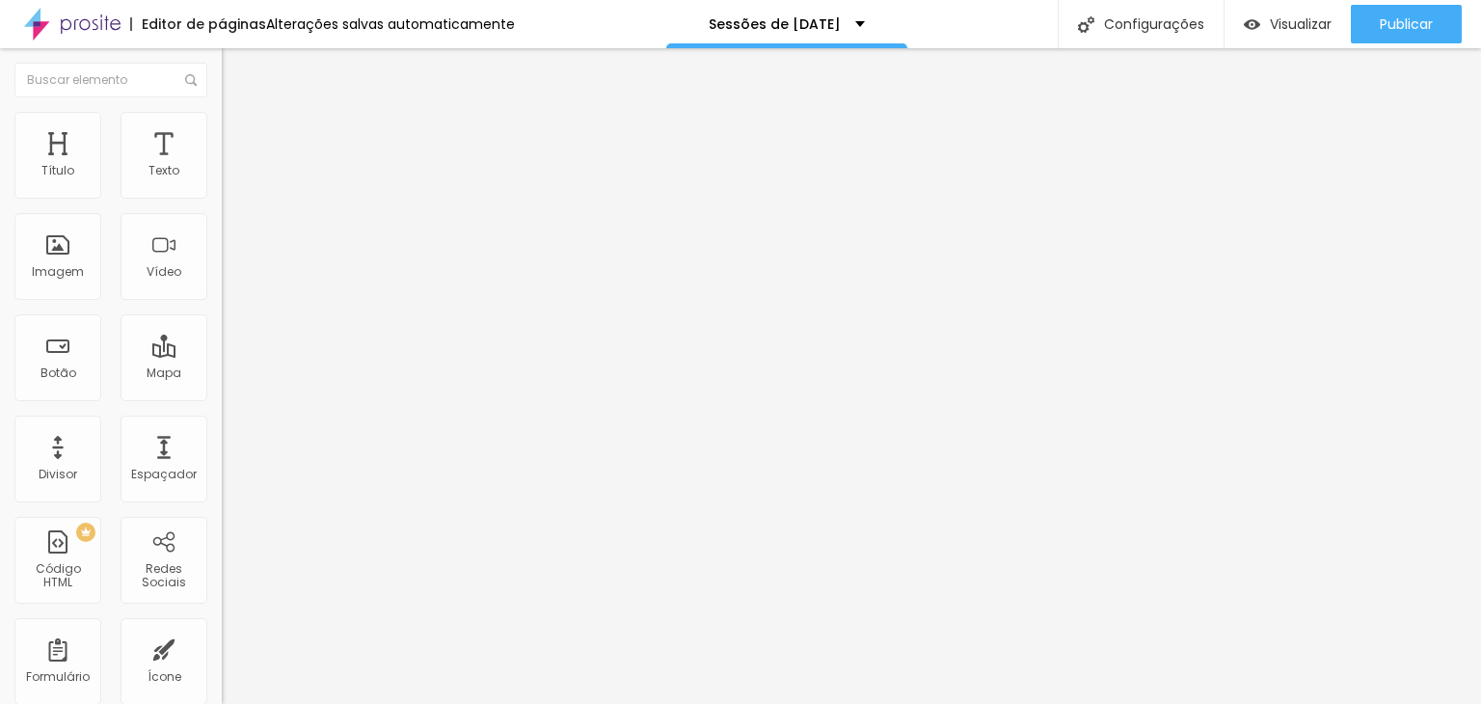
click at [230, 179] on icon "button" at bounding box center [236, 174] width 12 height 12
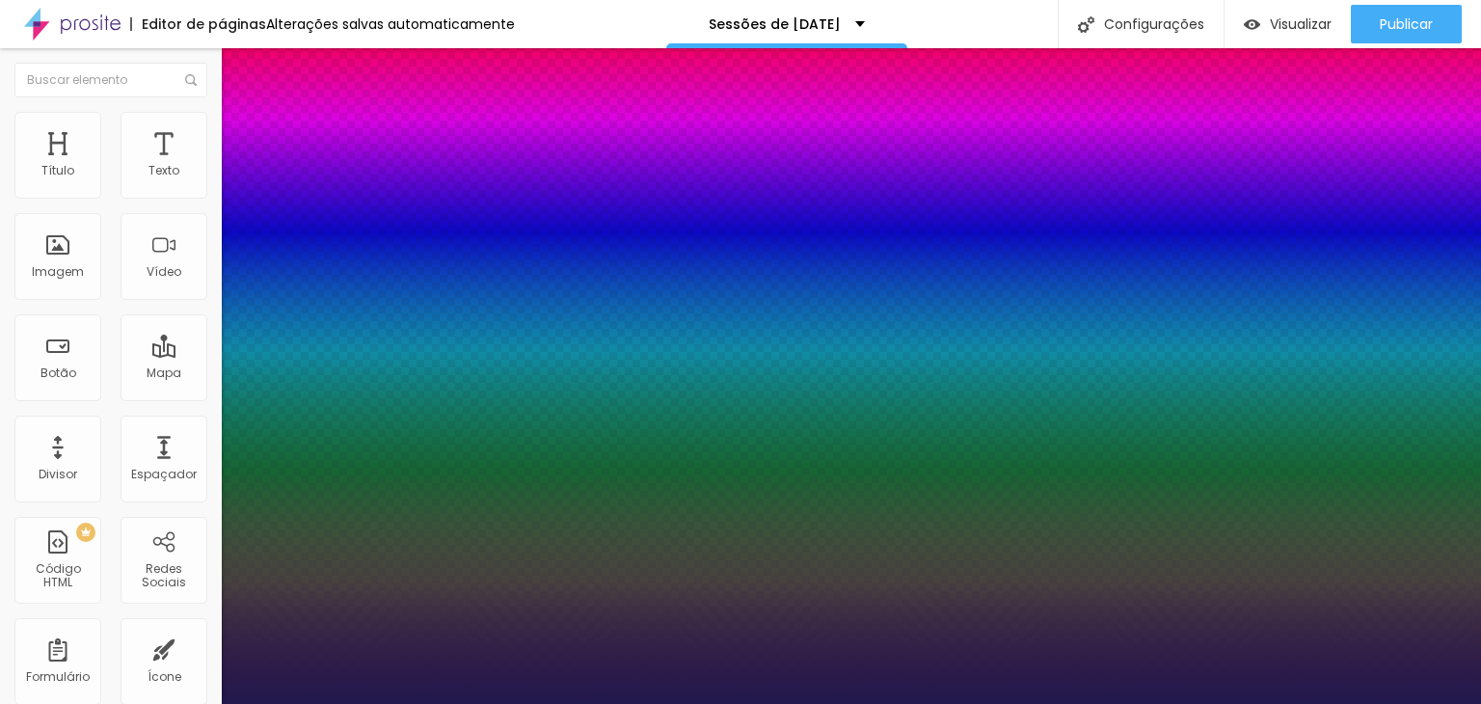
click at [571, 703] on div at bounding box center [740, 704] width 1481 height 0
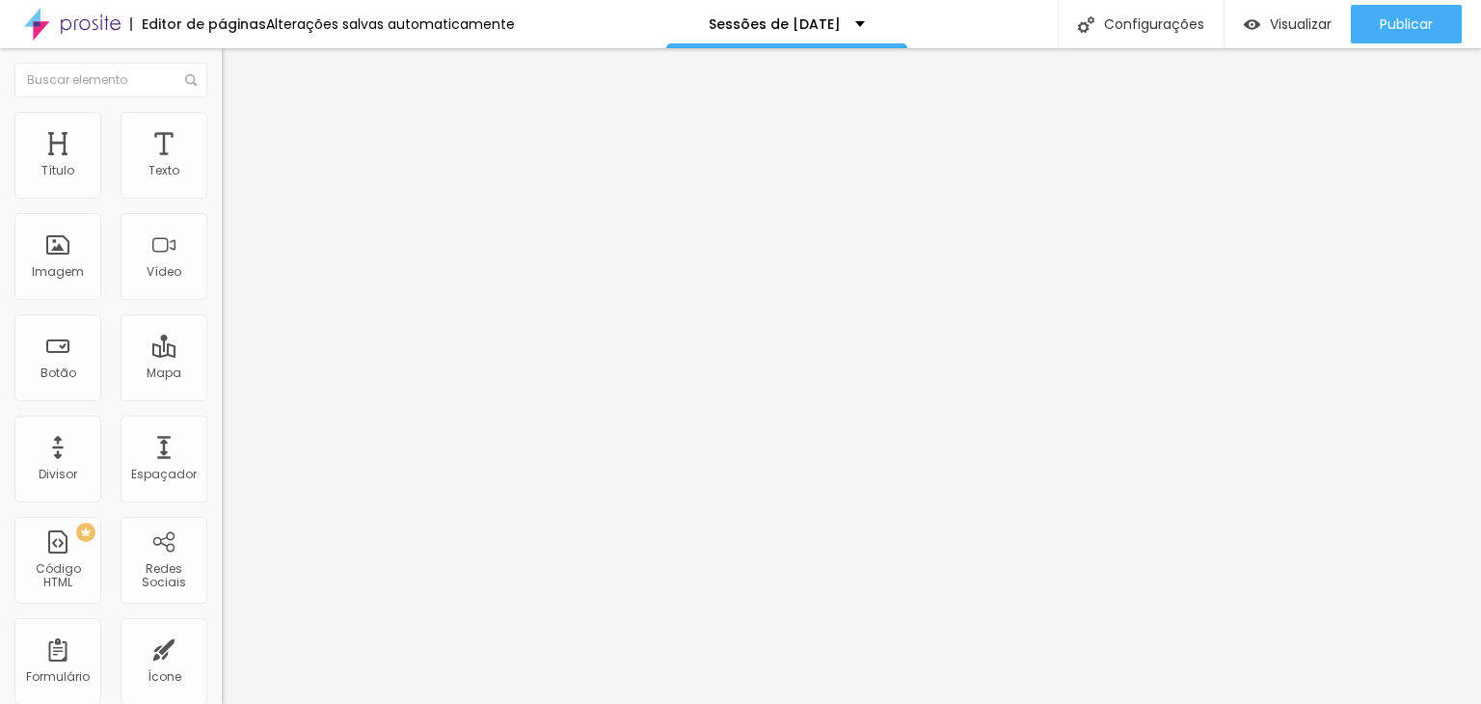
click at [231, 278] on icon "button" at bounding box center [235, 274] width 8 height 8
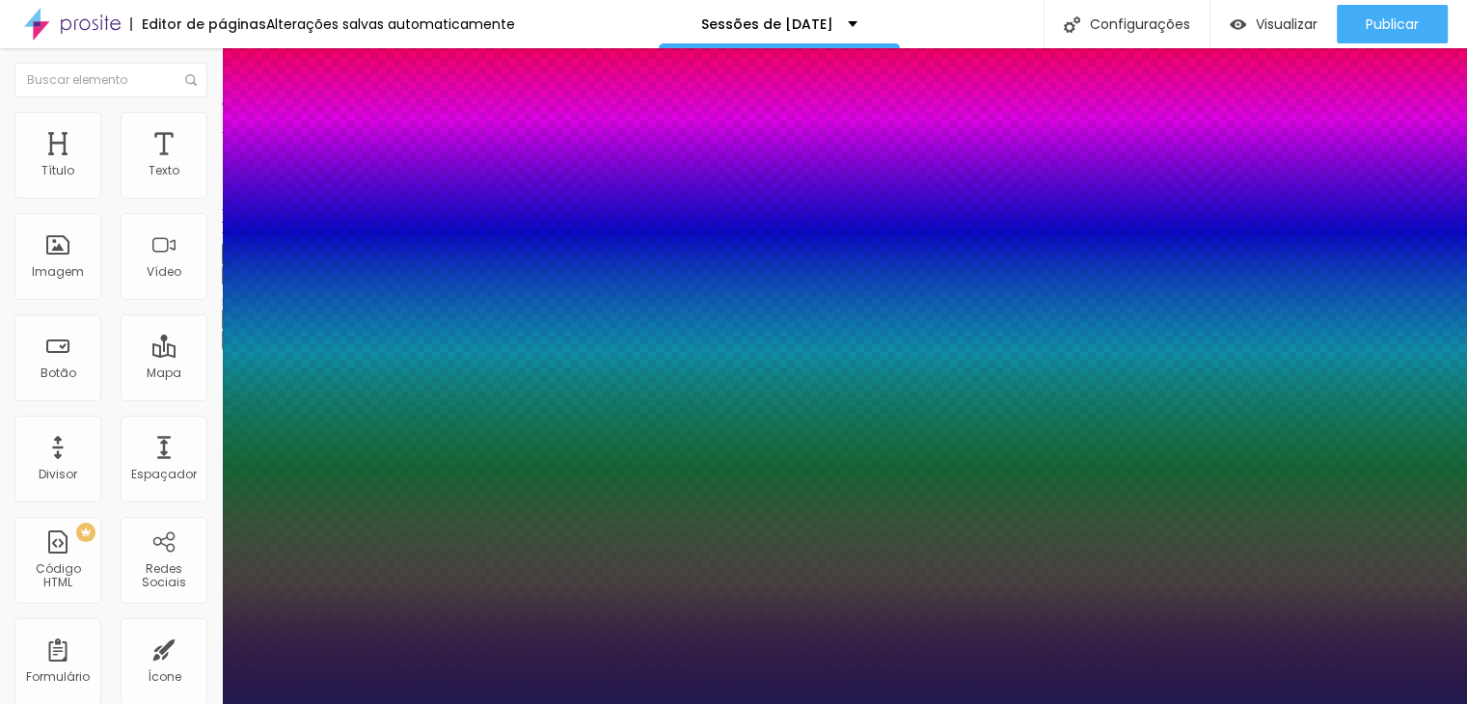
click at [536, 703] on div at bounding box center [733, 704] width 1467 height 0
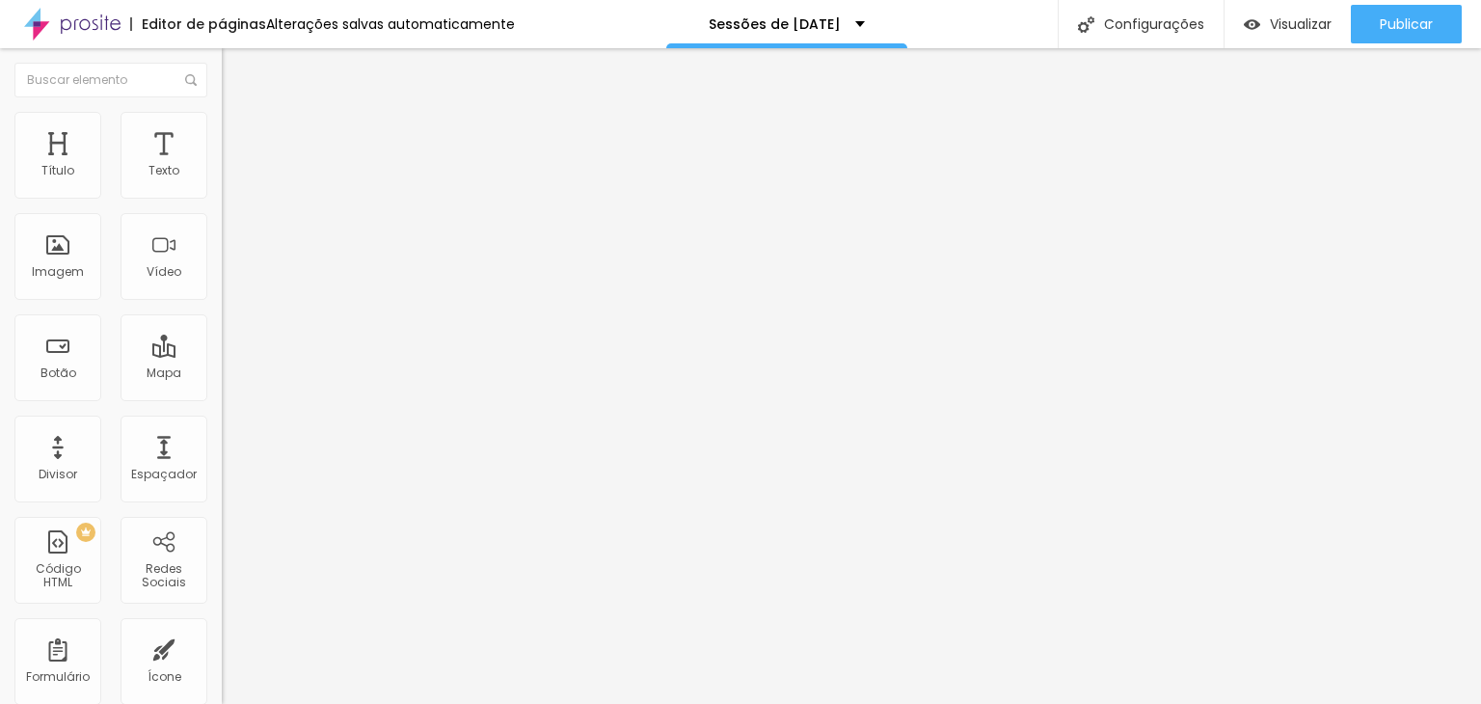
click at [231, 177] on icon "button" at bounding box center [235, 174] width 8 height 8
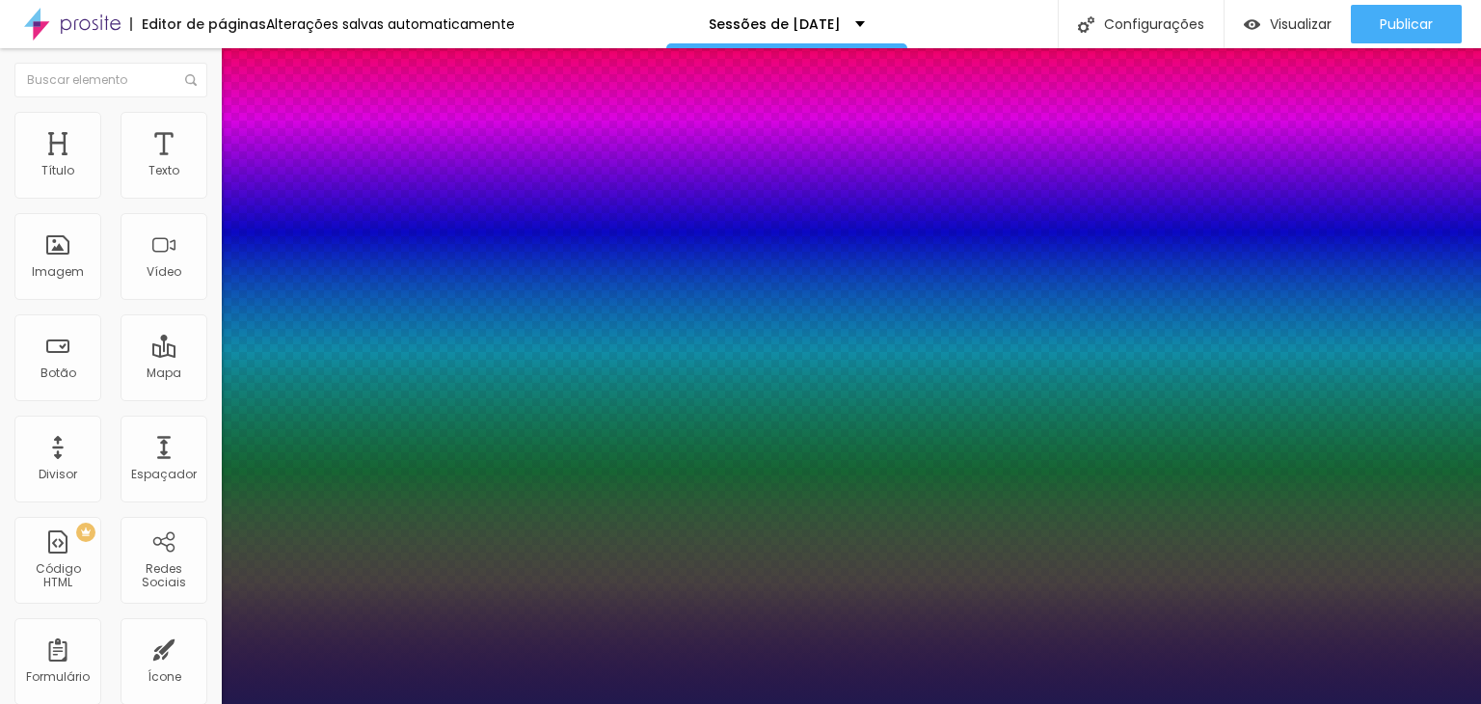
click at [555, 703] on div at bounding box center [740, 704] width 1481 height 0
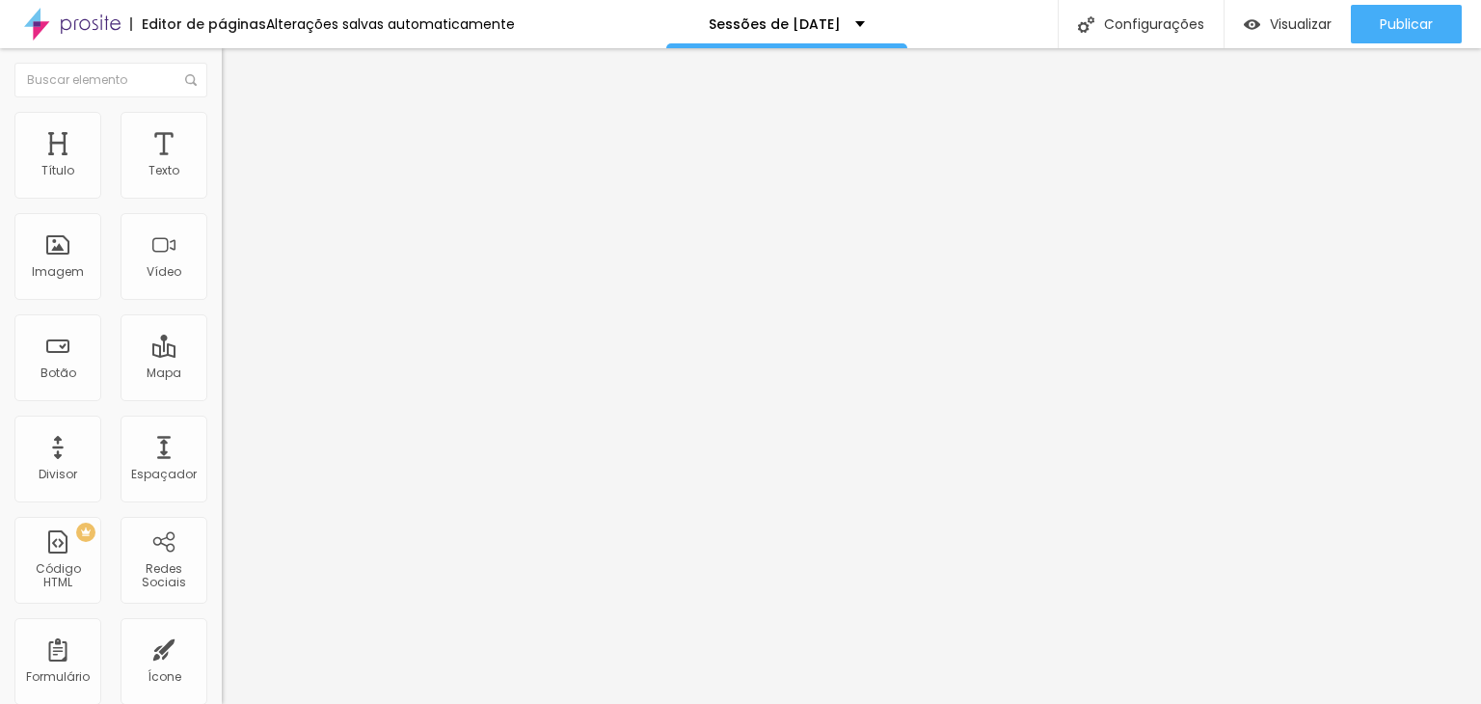
click at [222, 113] on img at bounding box center [230, 120] width 17 height 17
click at [222, 124] on ul "Estilo Avançado" at bounding box center [333, 112] width 222 height 39
click at [222, 131] on ul "Estilo Avançado" at bounding box center [333, 112] width 222 height 39
click at [239, 114] on span "Estilo" at bounding box center [254, 105] width 30 height 16
click at [222, 285] on button "button" at bounding box center [235, 275] width 27 height 20
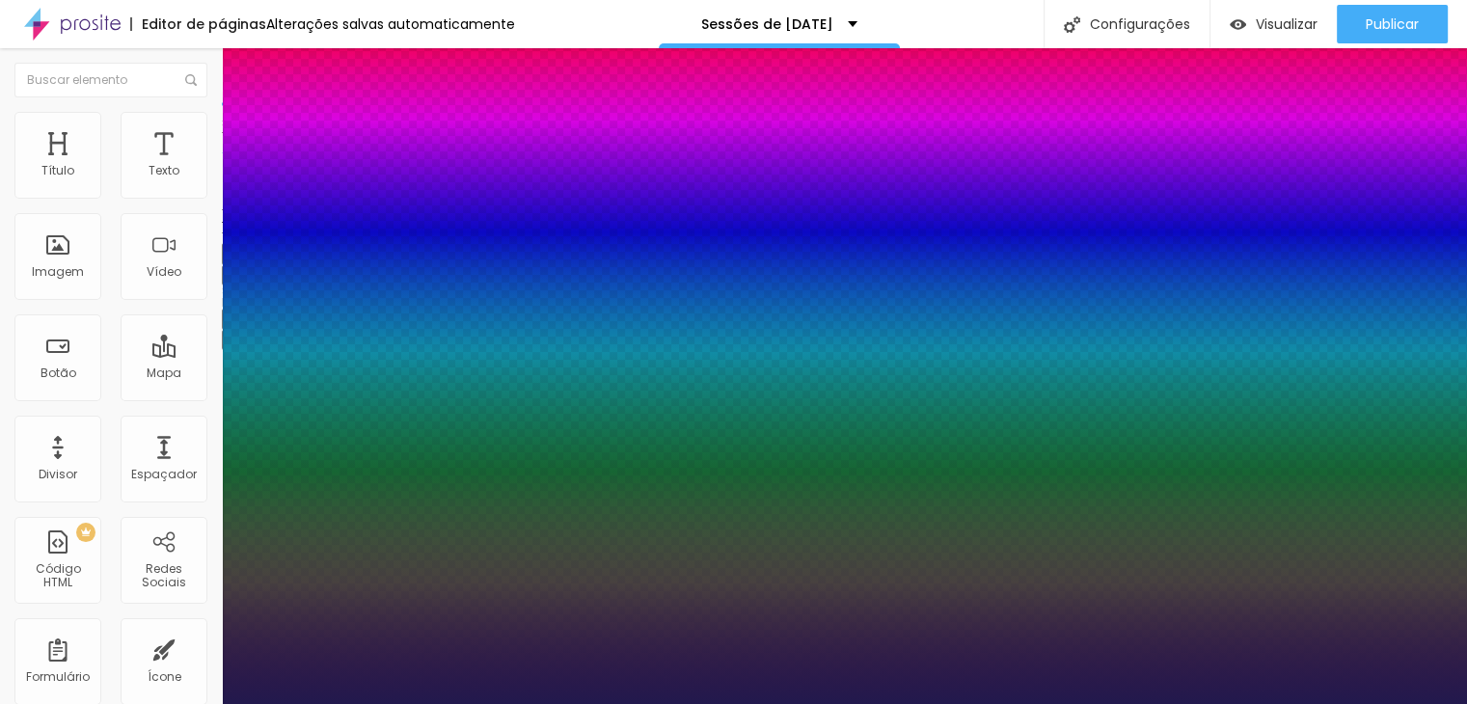
click at [255, 703] on div at bounding box center [733, 704] width 1467 height 0
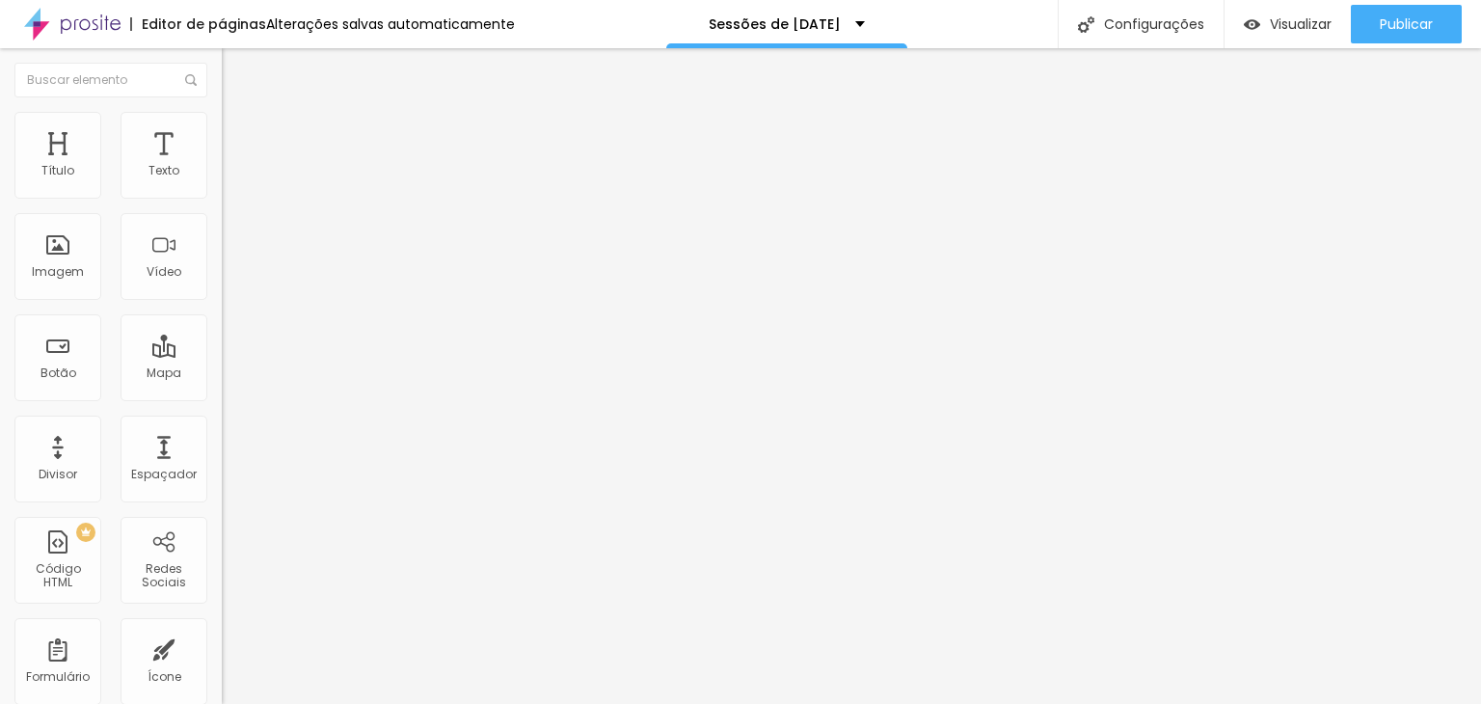
click at [222, 285] on button "button" at bounding box center [235, 275] width 27 height 20
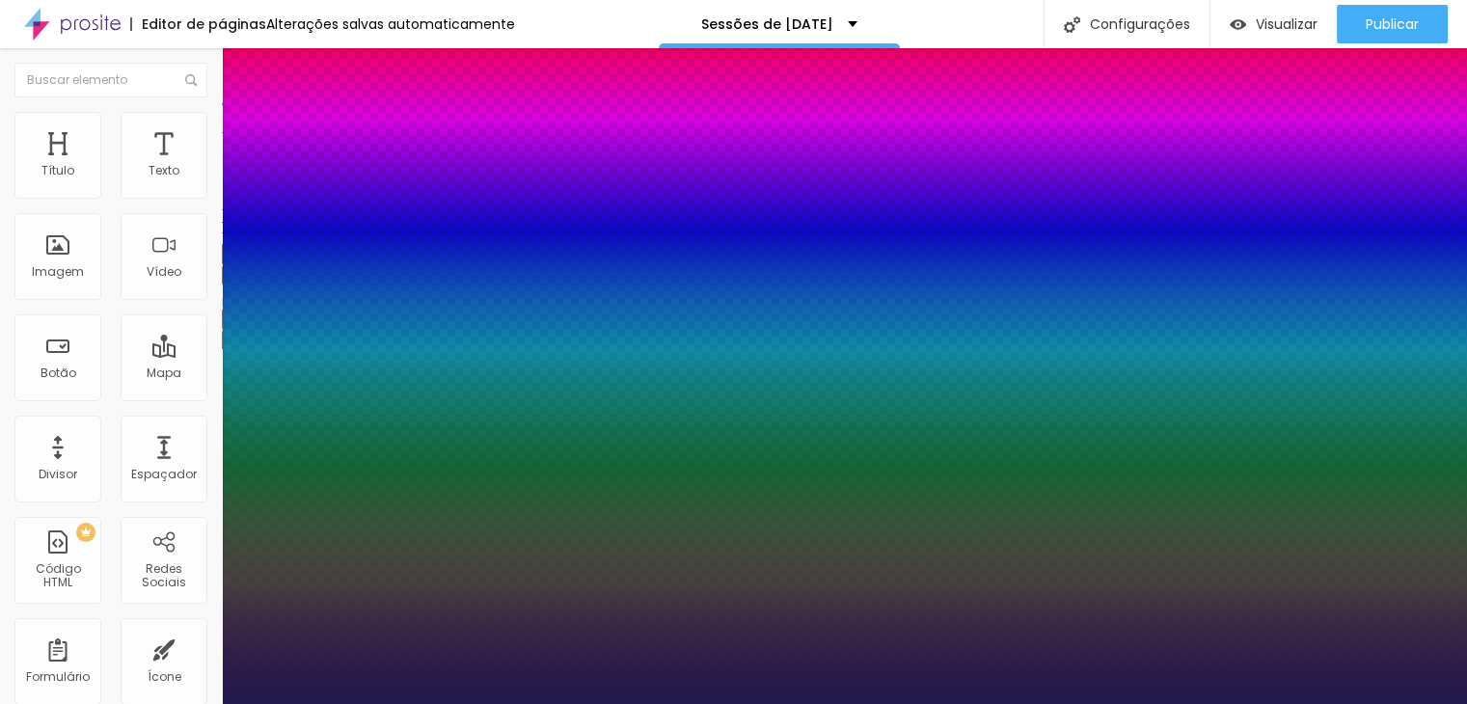
click at [244, 703] on div at bounding box center [733, 704] width 1467 height 0
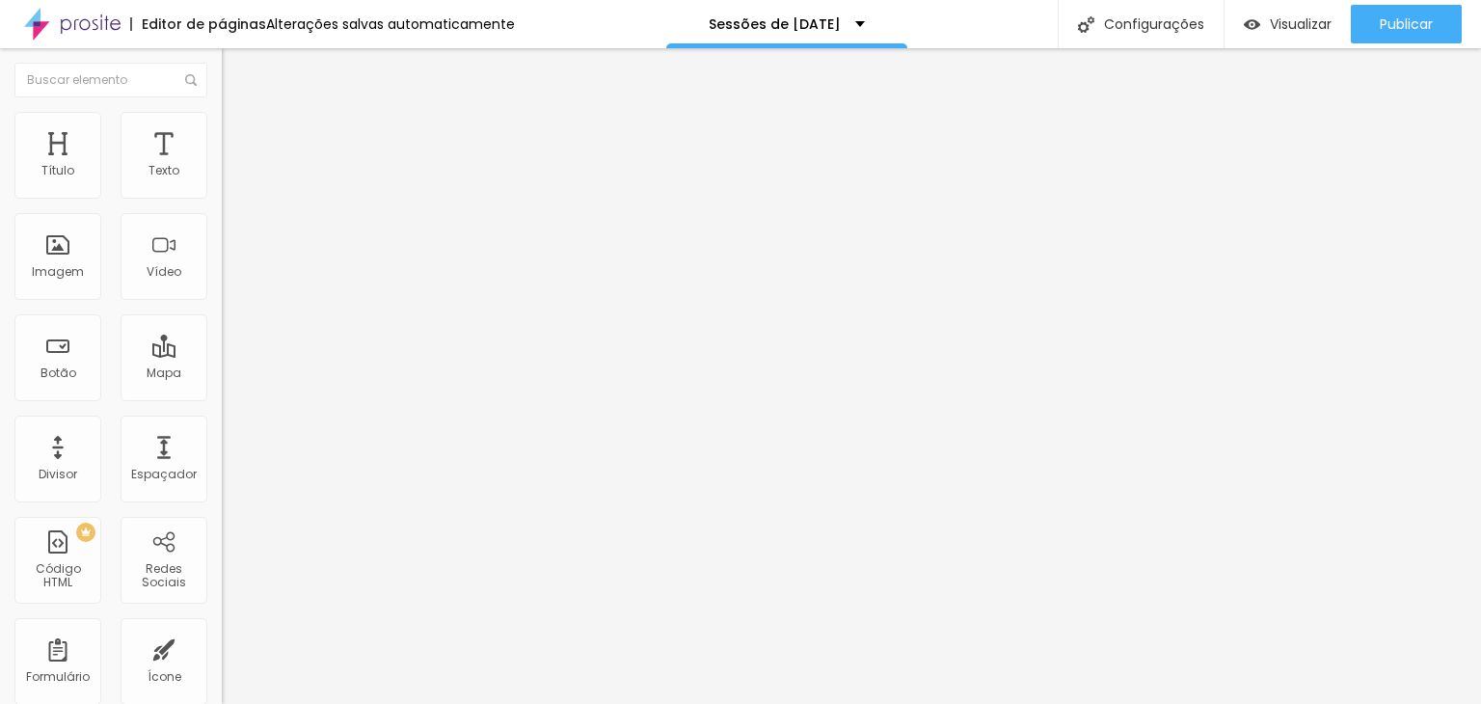
click at [222, 222] on span "Titulo 5" at bounding box center [243, 213] width 42 height 16
click at [222, 240] on span "Titulo 6" at bounding box center [240, 232] width 37 height 16
click at [222, 220] on div "Titulo 5 H5" at bounding box center [333, 214] width 222 height 12
click at [222, 210] on span "Titulo 4" at bounding box center [247, 202] width 51 height 16
click at [222, 290] on button "button" at bounding box center [235, 280] width 27 height 20
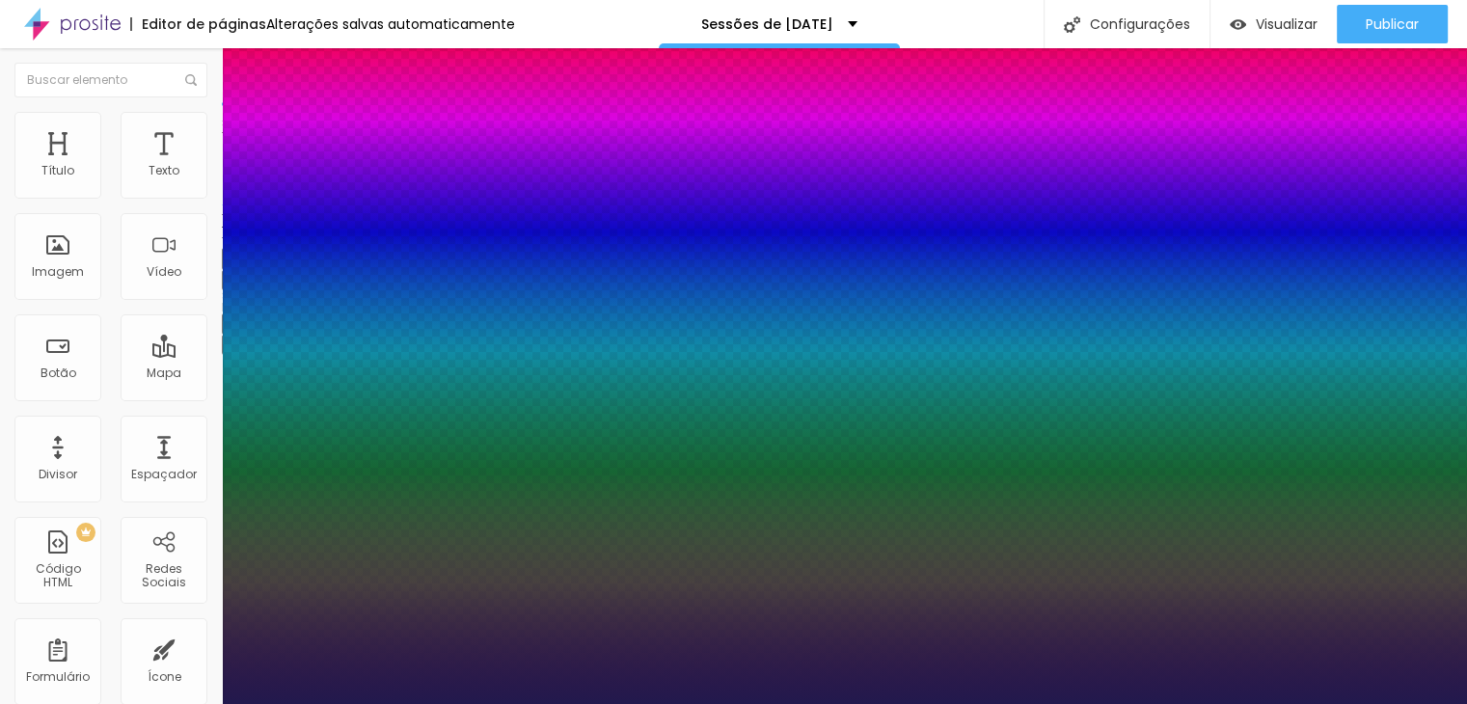
click at [345, 703] on div at bounding box center [733, 704] width 1467 height 0
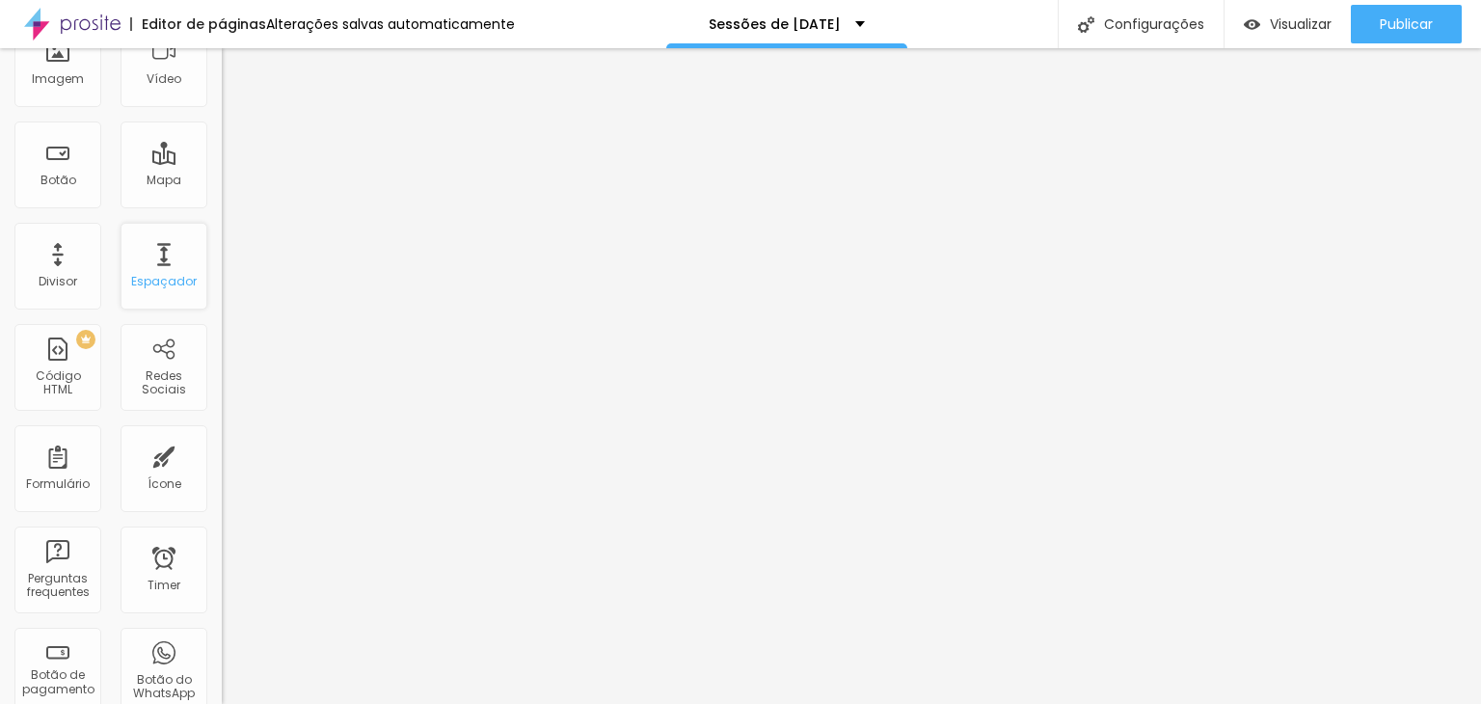
scroll to position [579, 0]
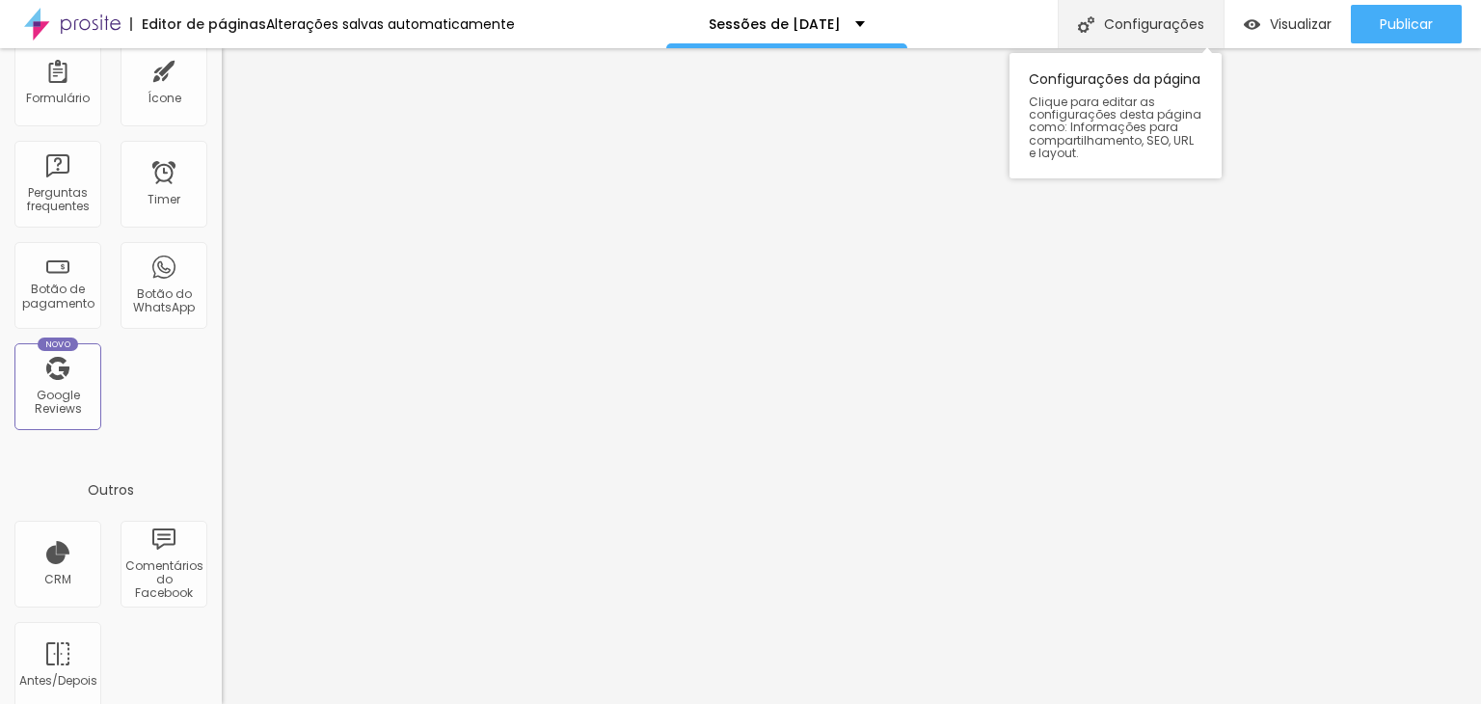
click at [1121, 13] on div "Configurações" at bounding box center [1141, 24] width 166 height 48
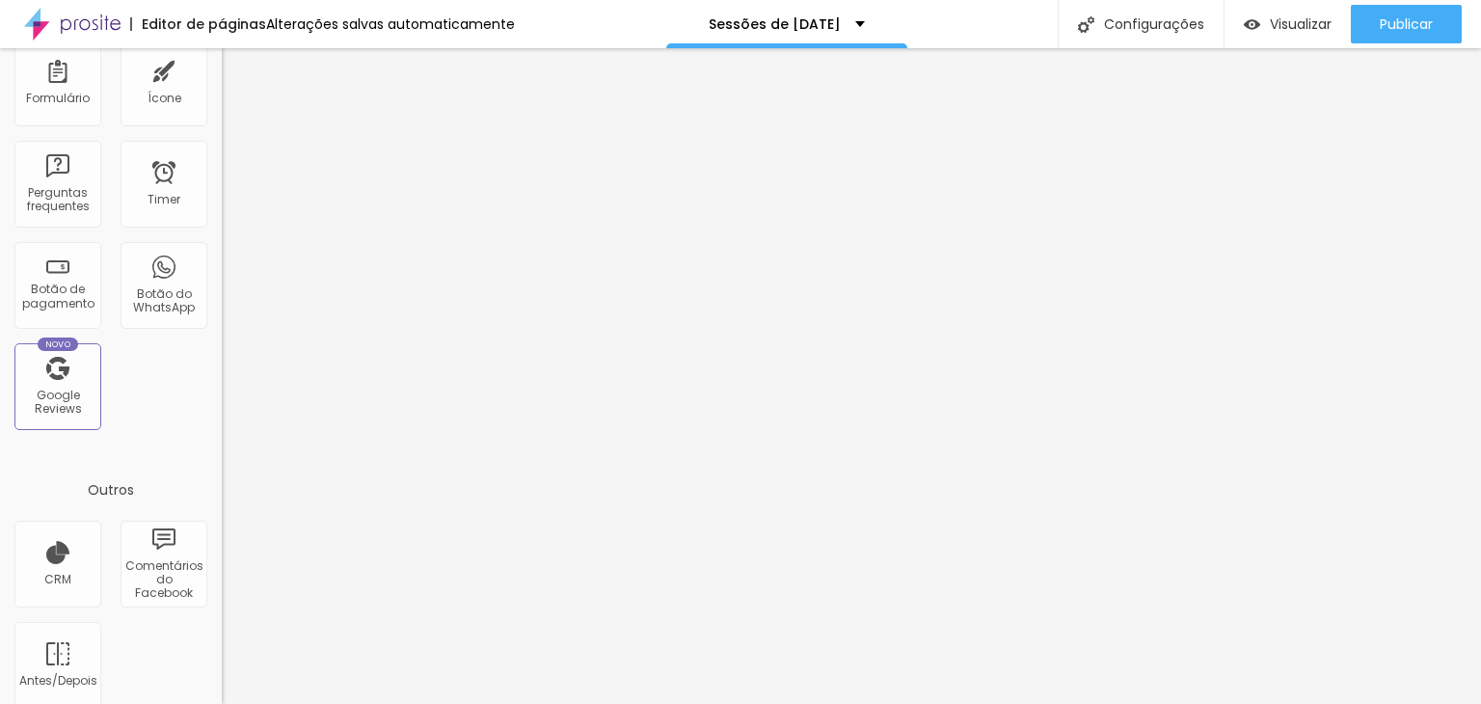
click at [1261, 24] on div "Visualizar" at bounding box center [1288, 24] width 88 height 16
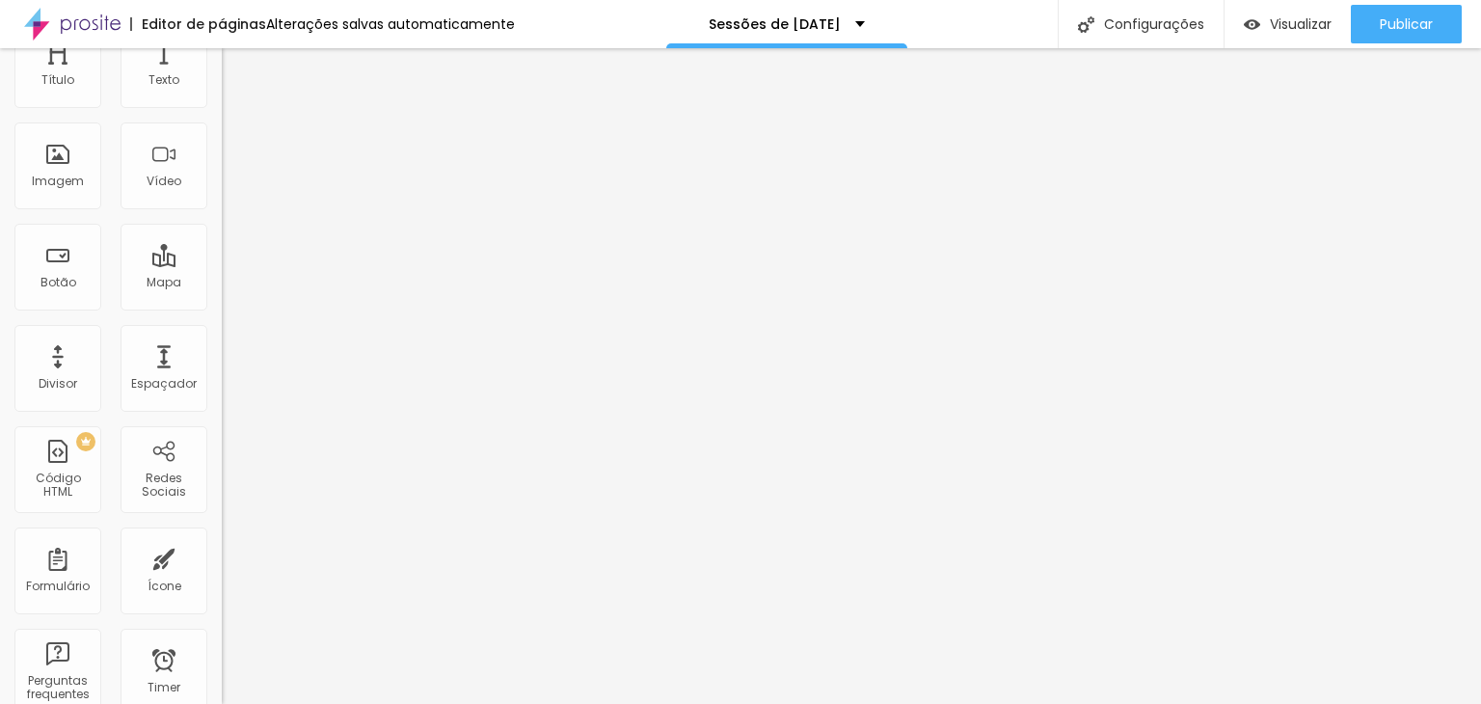
scroll to position [0, 0]
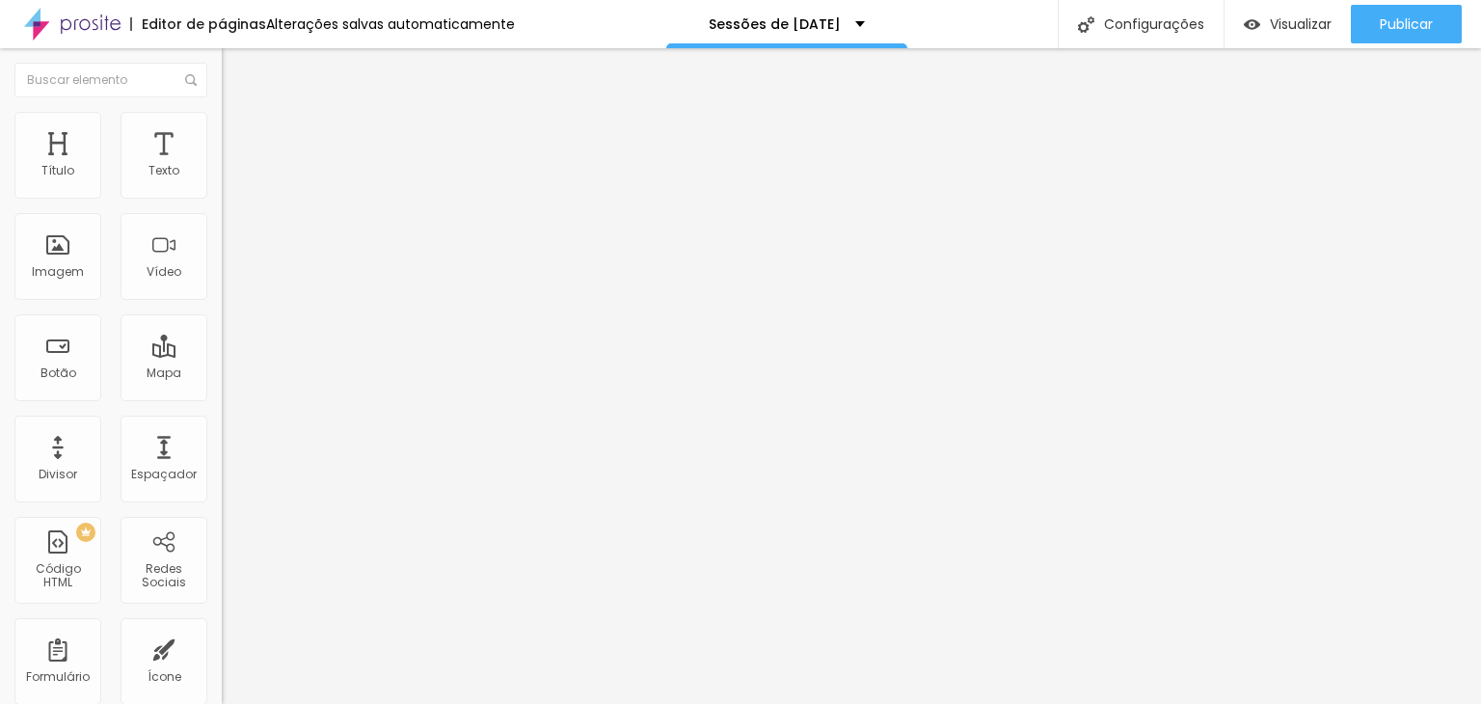
click at [239, 132] on span "Estilo" at bounding box center [254, 125] width 30 height 16
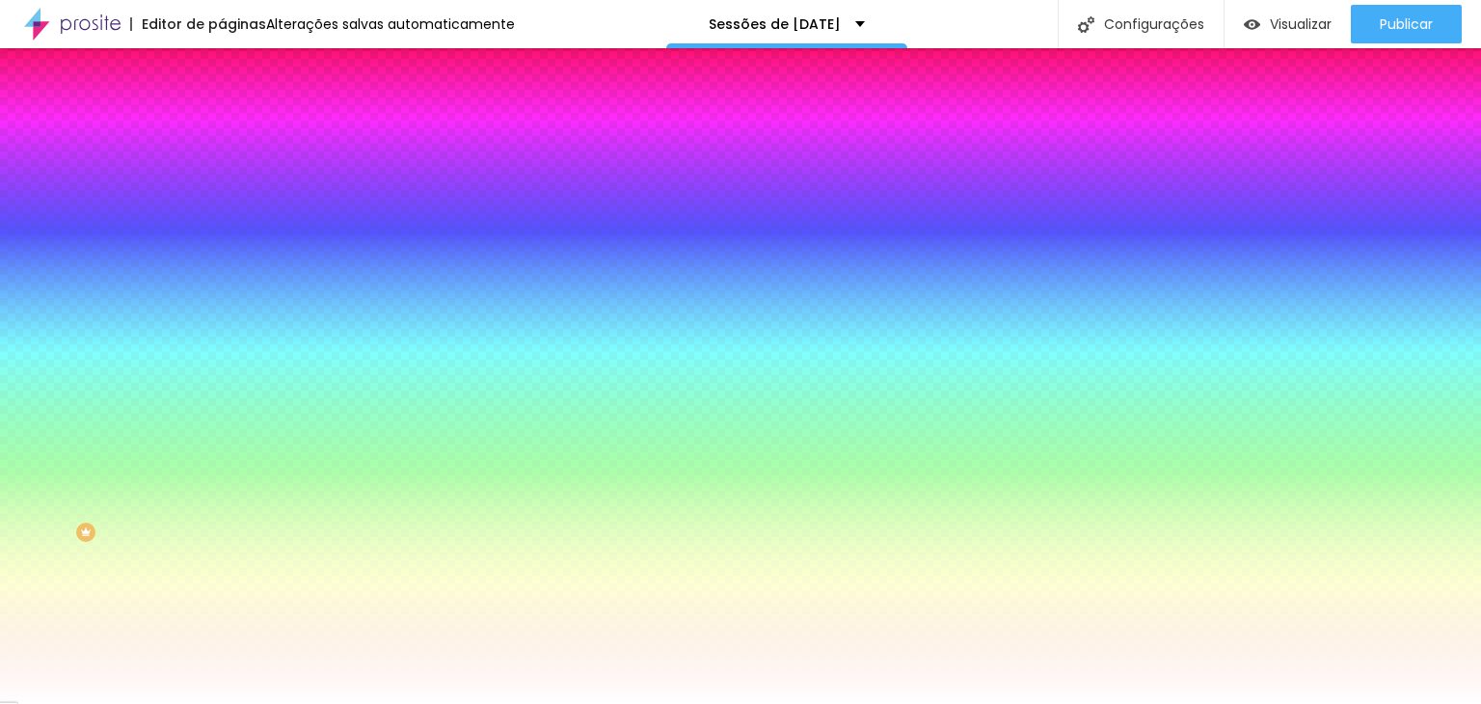
click at [222, 131] on li "Avançado" at bounding box center [333, 140] width 222 height 19
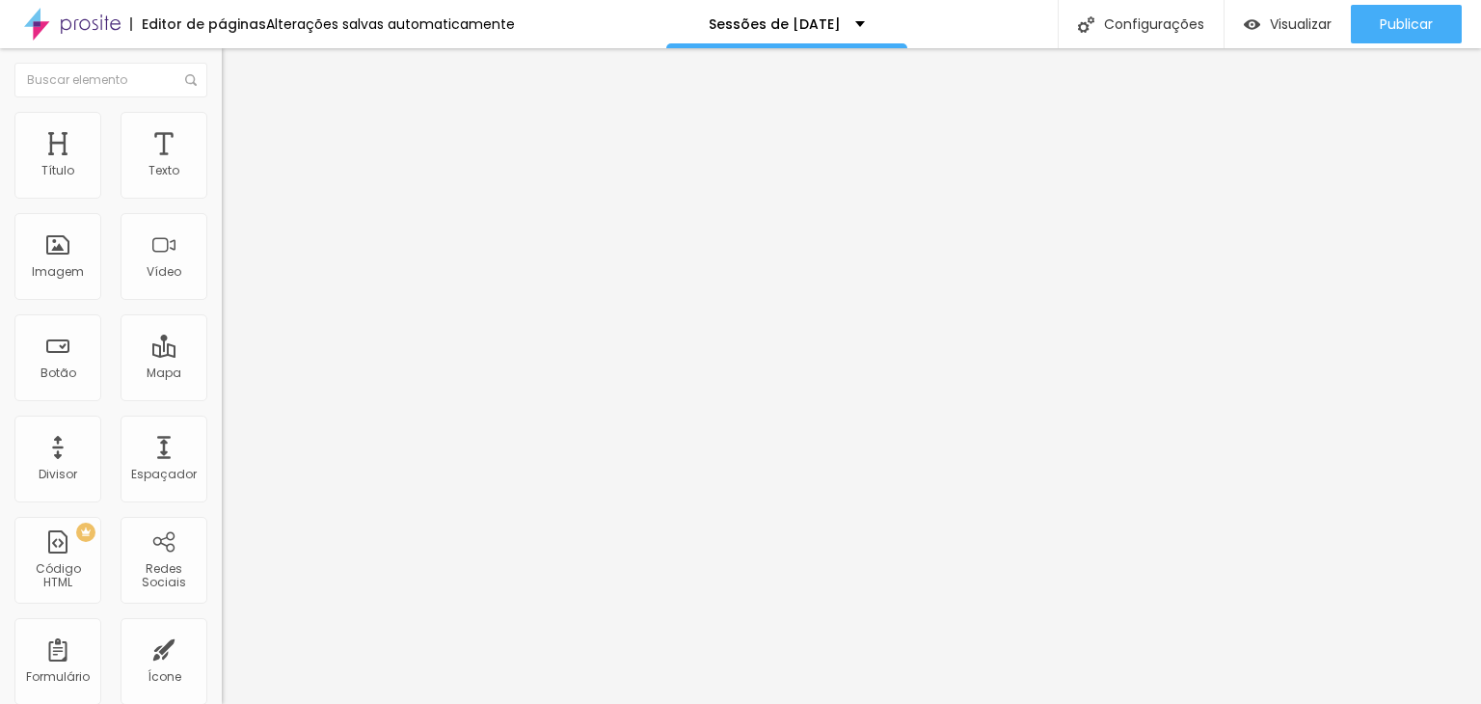
drag, startPoint x: 130, startPoint y: 194, endPoint x: 98, endPoint y: 203, distance: 33.3
click at [222, 374] on input "range" at bounding box center [284, 381] width 124 height 15
click at [222, 81] on button "Editar Coluna" at bounding box center [333, 70] width 222 height 44
click at [236, 63] on img "button" at bounding box center [243, 70] width 15 height 15
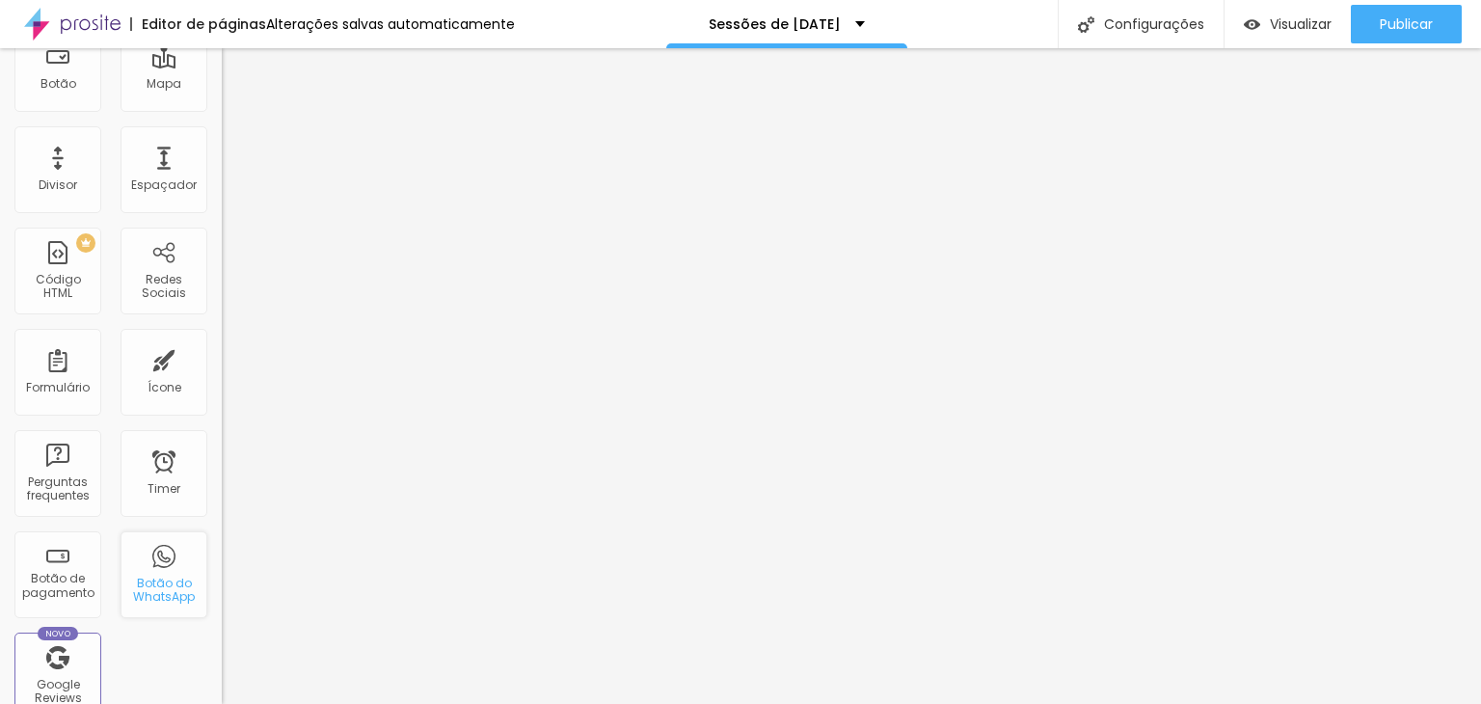
scroll to position [386, 0]
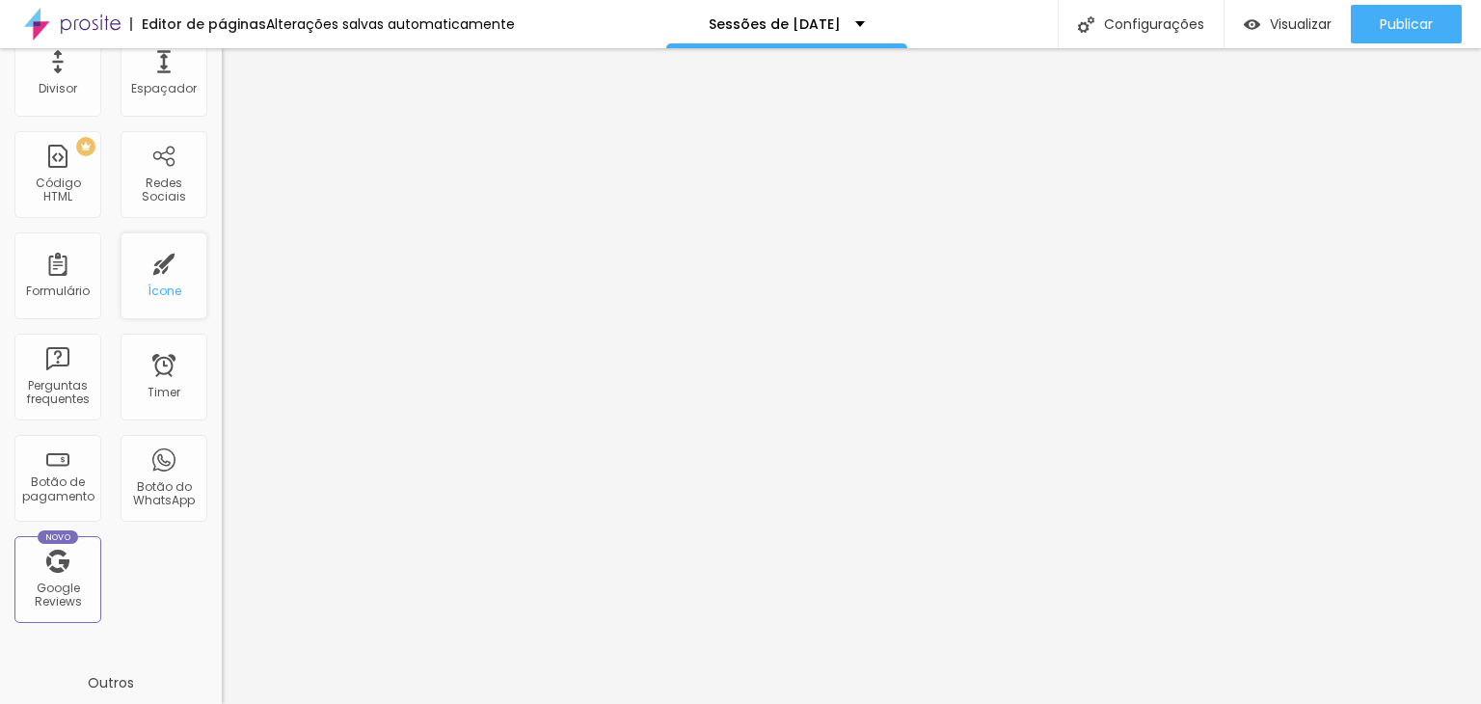
click at [155, 294] on div "Ícone" at bounding box center [165, 291] width 34 height 14
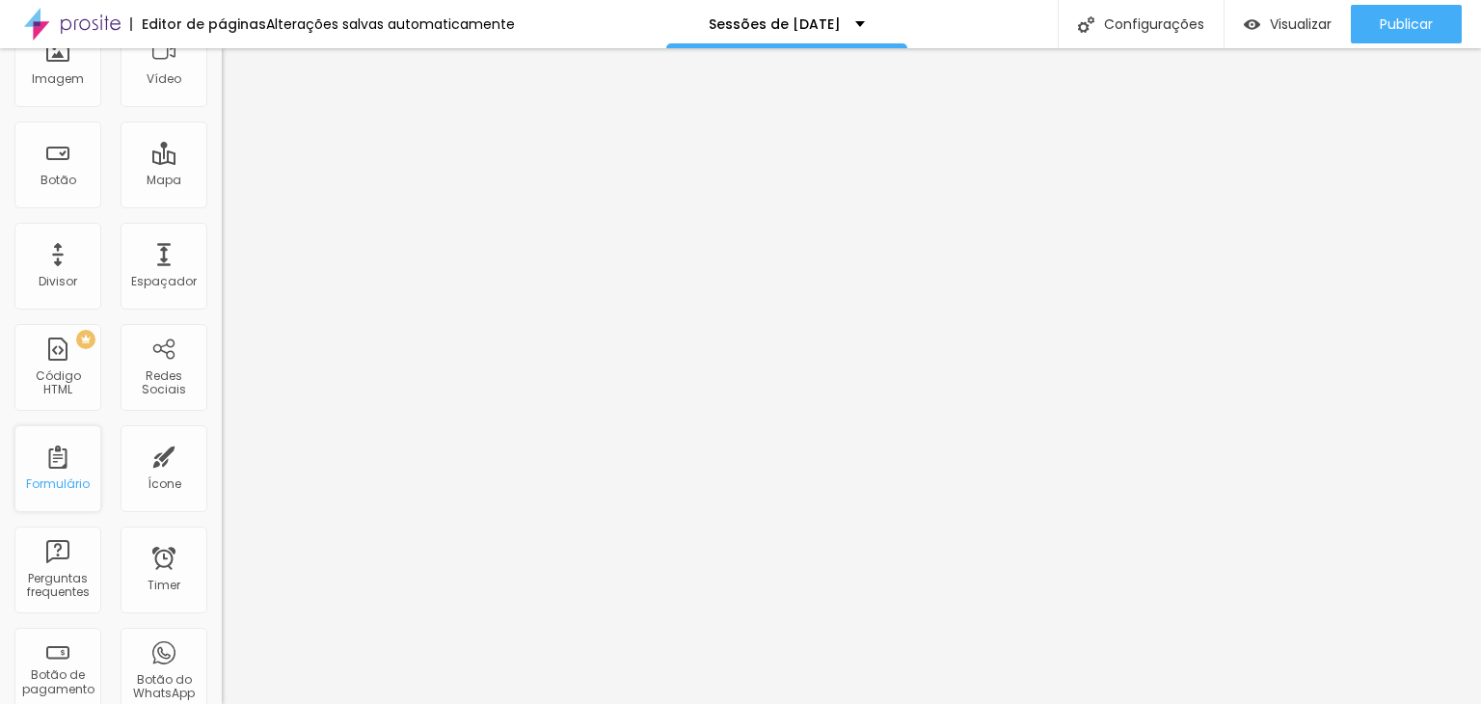
scroll to position [0, 0]
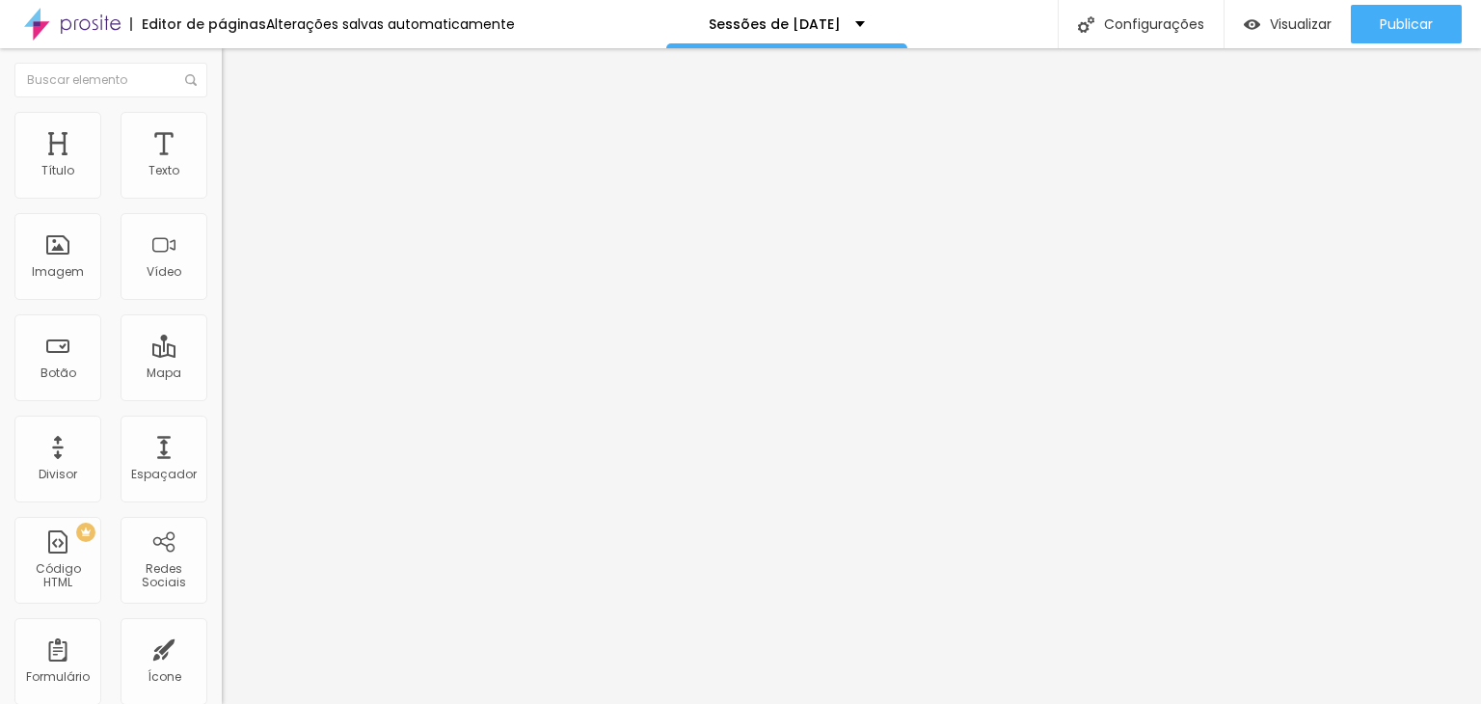
click at [239, 133] on span "Estilo" at bounding box center [254, 125] width 30 height 16
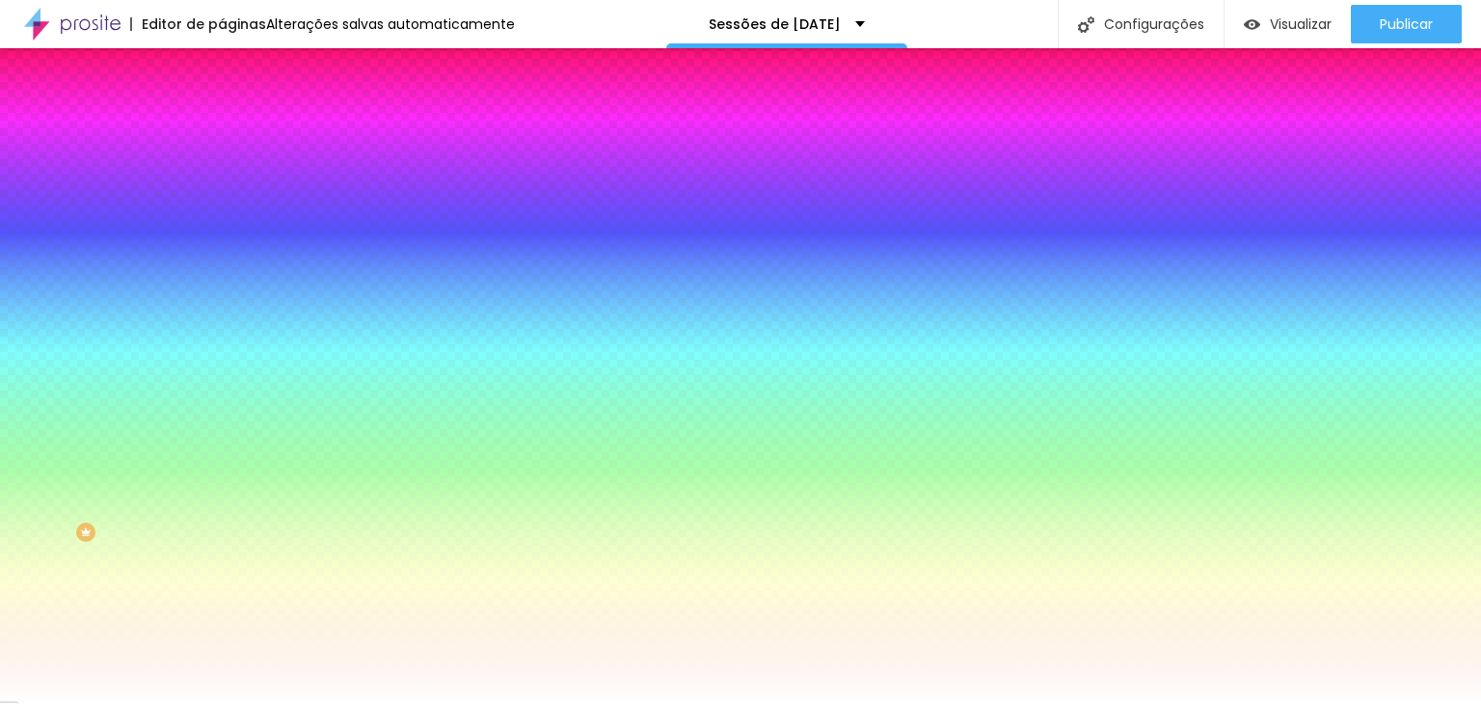
click at [222, 399] on input "#FFFFFF" at bounding box center [337, 389] width 231 height 19
drag, startPoint x: 167, startPoint y: 418, endPoint x: 216, endPoint y: 408, distance: 50.1
click at [222, 408] on div "Botão Tipografia Voltar ao padrão Borda Voltar ao padrão Sombra DESATIVADO Volt…" at bounding box center [333, 393] width 222 height 486
paste input "B5183"
click at [222, 449] on div "Botão Tipografia Voltar ao padrão Borda Voltar ao padrão Sombra DESATIVADO Volt…" at bounding box center [333, 393] width 222 height 486
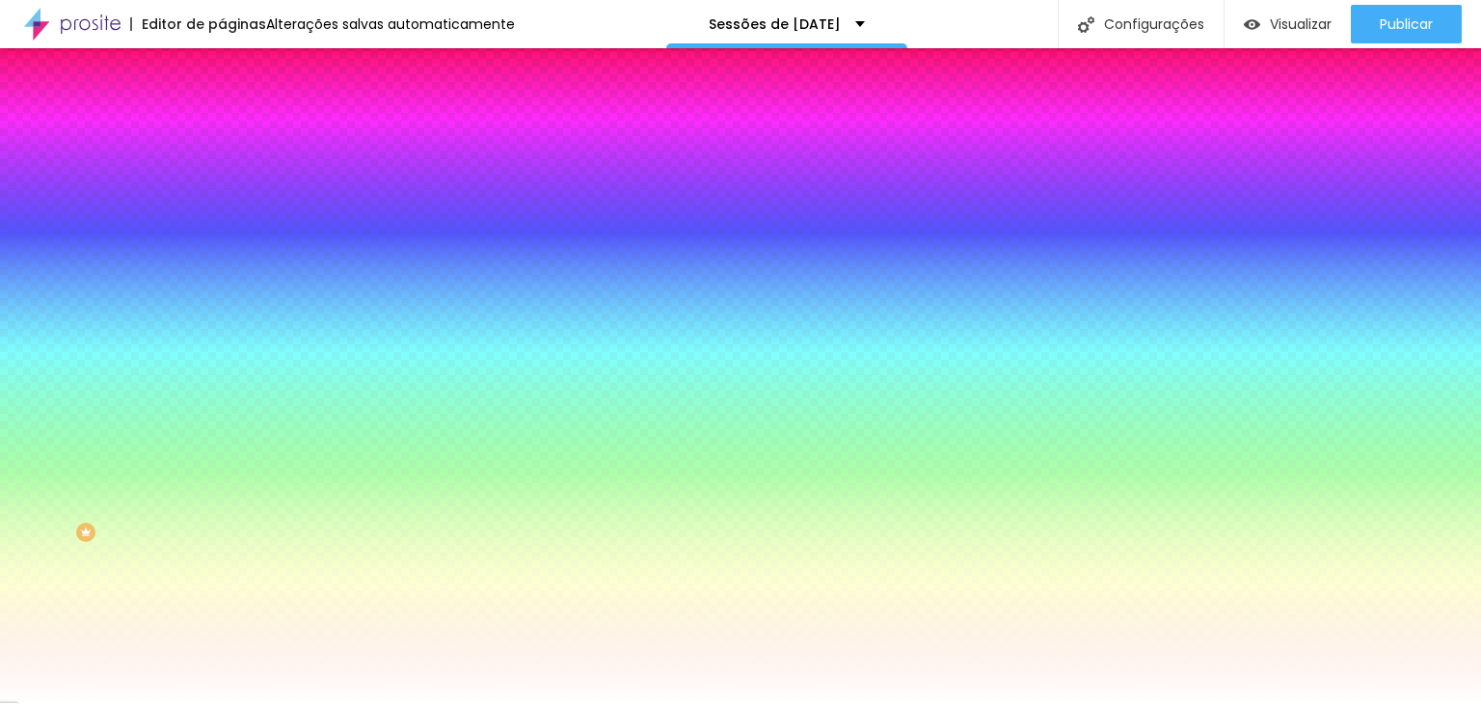
click at [222, 399] on input "#B5183" at bounding box center [337, 389] width 231 height 19
click at [222, 112] on li "Conteúdo" at bounding box center [333, 102] width 222 height 19
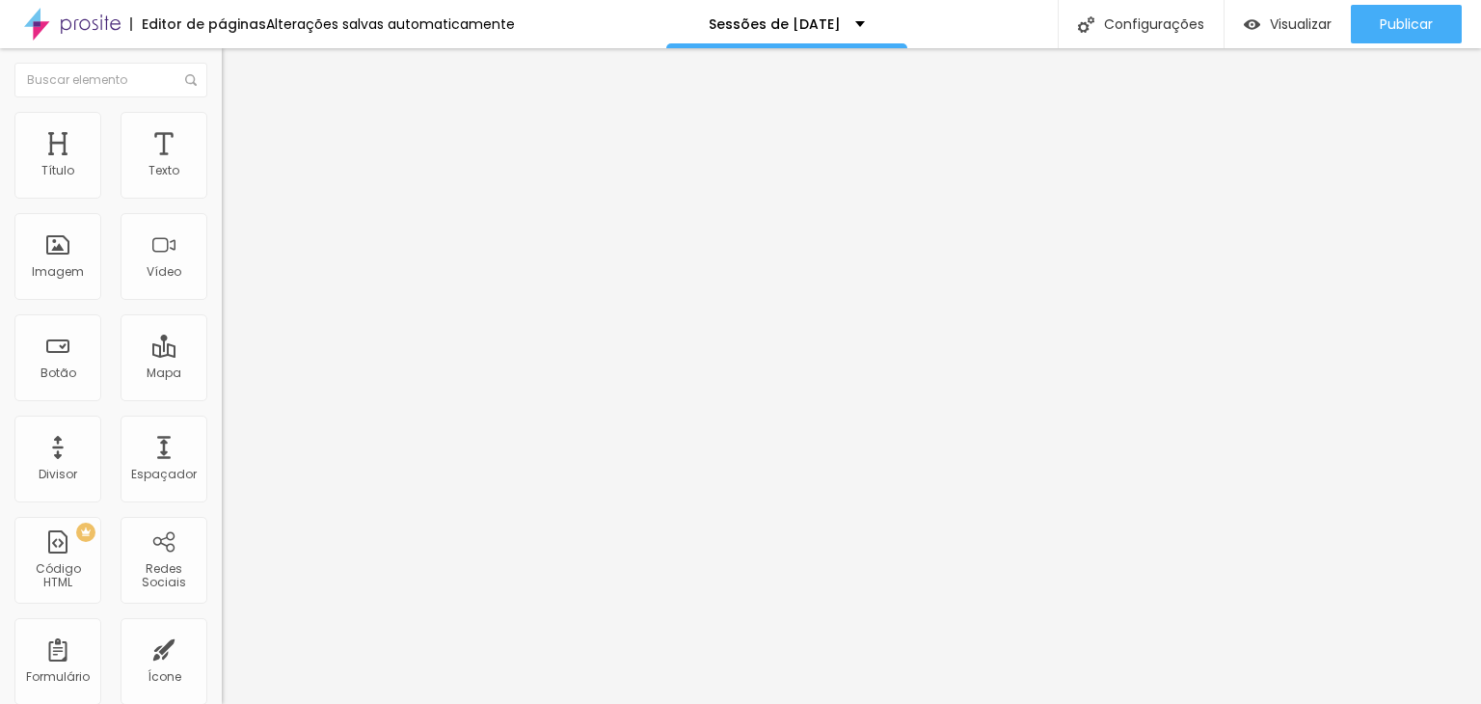
click at [222, 122] on img at bounding box center [230, 120] width 17 height 17
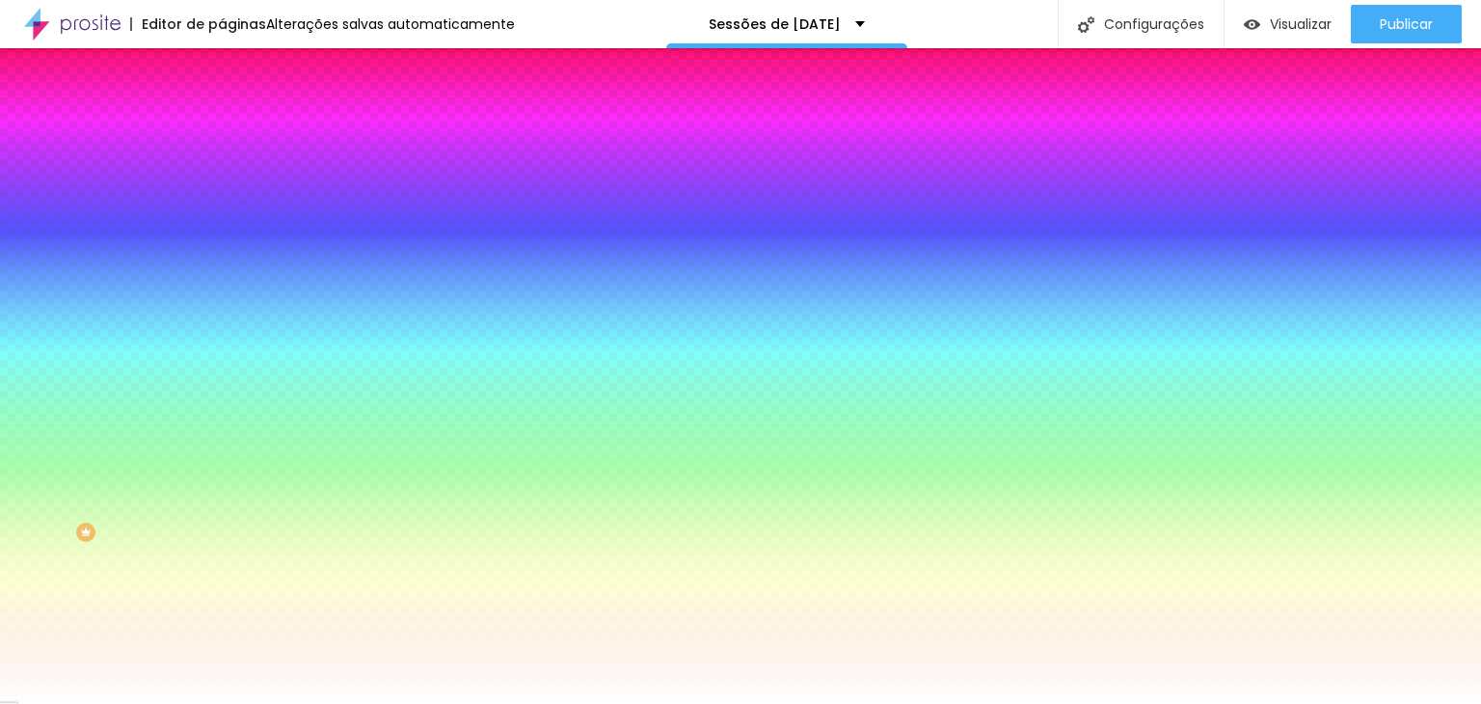
click at [222, 269] on button "button" at bounding box center [235, 259] width 27 height 20
drag, startPoint x: 377, startPoint y: 431, endPoint x: 429, endPoint y: 433, distance: 52.1
paste input "B51832"
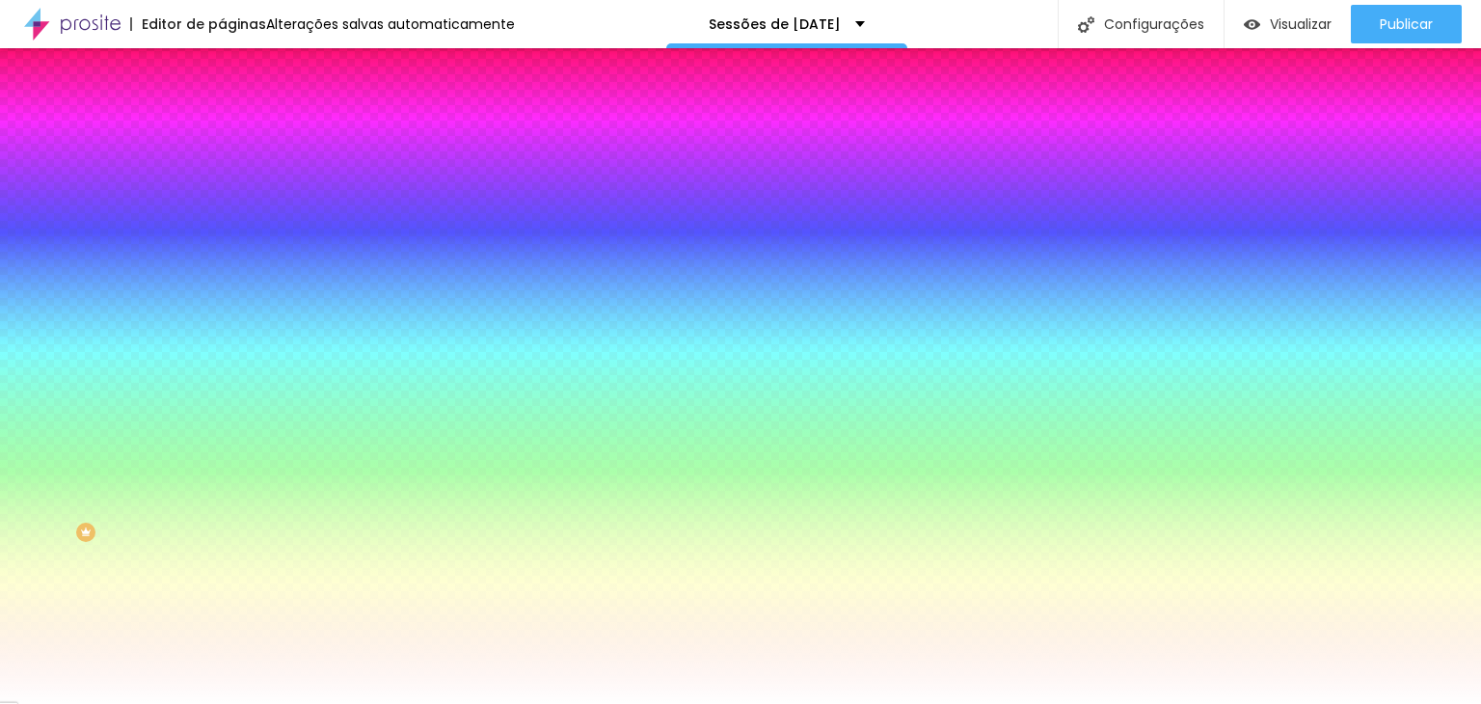
click at [282, 703] on div at bounding box center [740, 704] width 1481 height 0
click at [230, 263] on icon "button" at bounding box center [236, 258] width 12 height 12
click at [250, 703] on div at bounding box center [740, 704] width 1481 height 0
click at [230, 325] on icon "button" at bounding box center [232, 327] width 4 height 4
drag, startPoint x: 318, startPoint y: 440, endPoint x: 398, endPoint y: 441, distance: 80.0
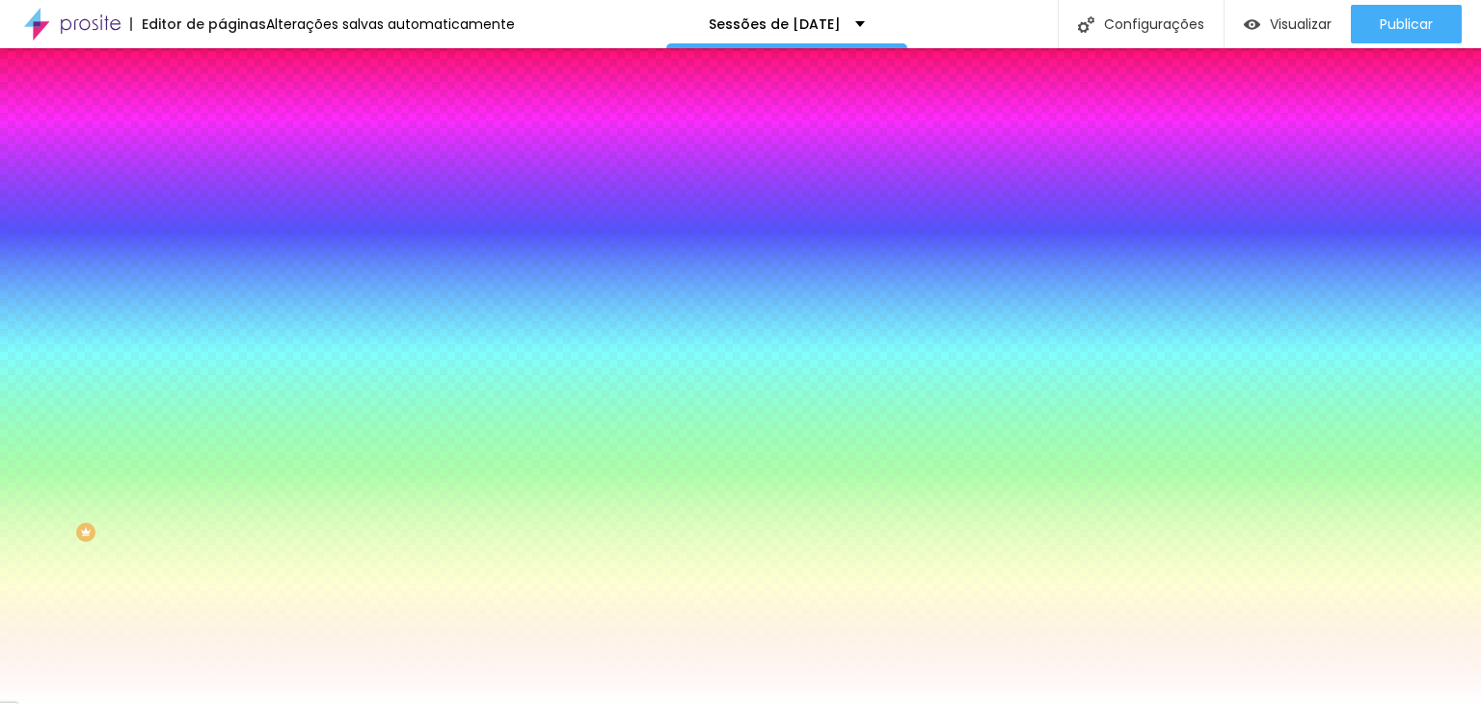
click at [398, 441] on body "Editor de páginas Alterações salvas automaticamente Sessões de [DATE] Configura…" at bounding box center [740, 352] width 1481 height 704
paste input "B51832"
click at [273, 703] on div at bounding box center [740, 704] width 1481 height 0
drag, startPoint x: 197, startPoint y: 417, endPoint x: 145, endPoint y: 418, distance: 52.1
click at [222, 399] on div "#FFFFFF" at bounding box center [333, 389] width 222 height 19
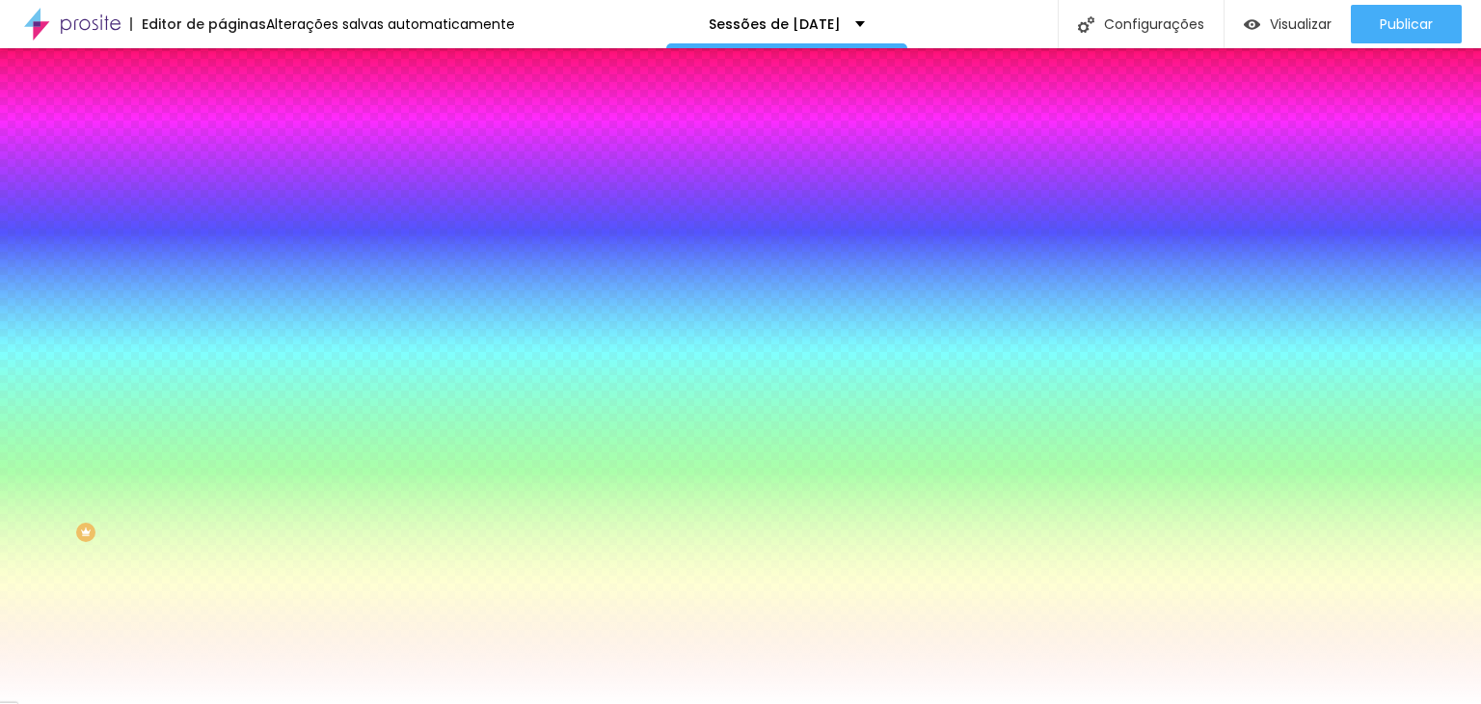
paste input "B51832"
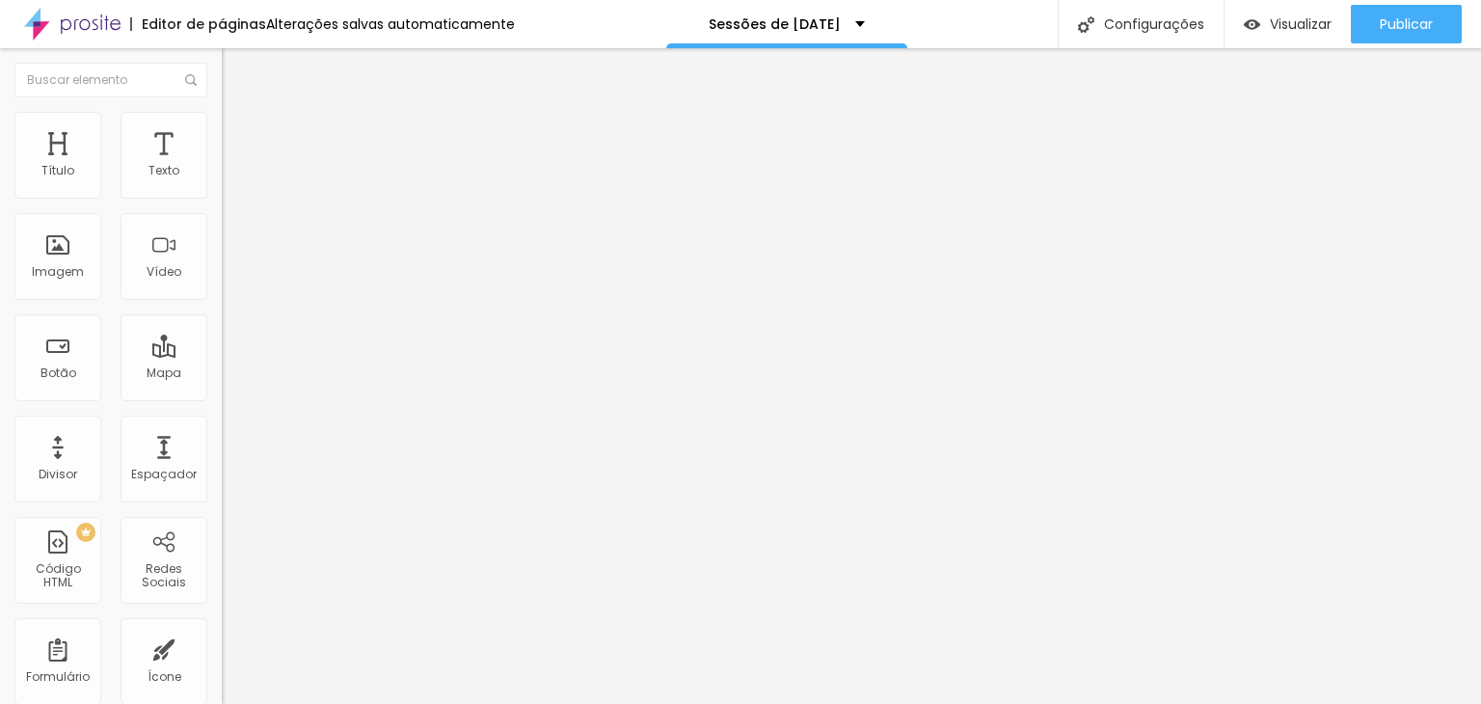
click at [222, 195] on img at bounding box center [228, 201] width 12 height 12
click at [239, 133] on span "Estilo" at bounding box center [254, 125] width 30 height 16
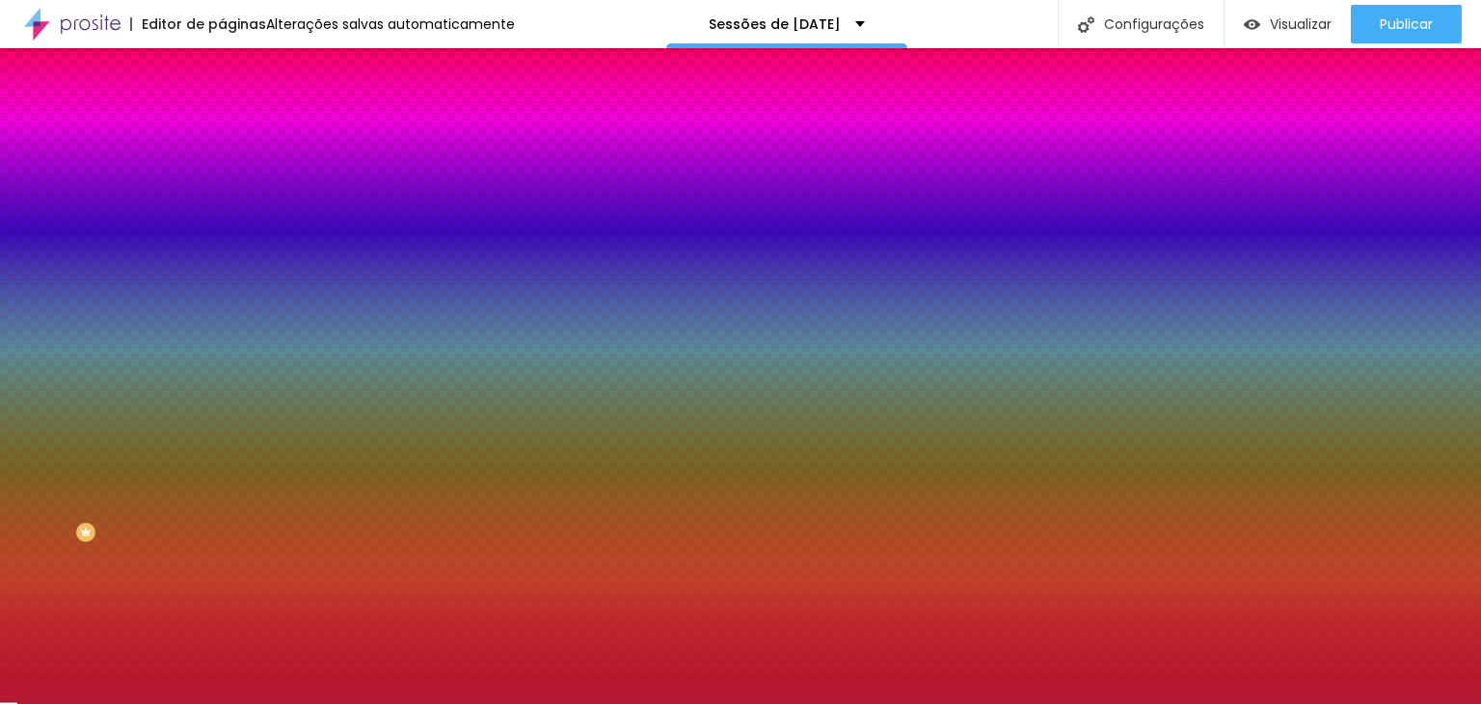
drag, startPoint x: 201, startPoint y: 410, endPoint x: 127, endPoint y: 407, distance: 73.3
click at [222, 399] on div "#B51832" at bounding box center [333, 389] width 222 height 19
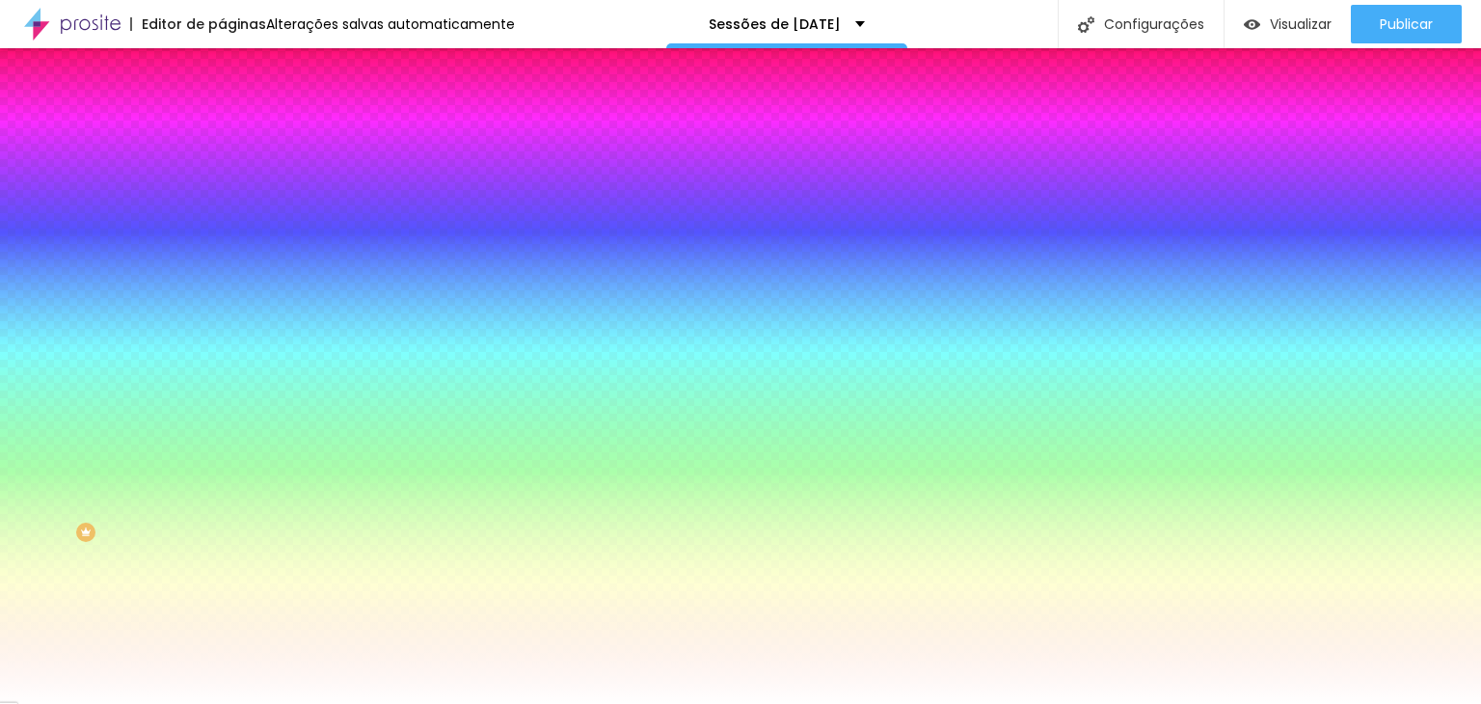
click at [222, 269] on button "button" at bounding box center [235, 259] width 27 height 20
click at [252, 703] on div at bounding box center [740, 704] width 1481 height 0
click at [231, 319] on icon "button" at bounding box center [235, 323] width 8 height 8
click at [330, 703] on div at bounding box center [740, 716] width 1481 height 0
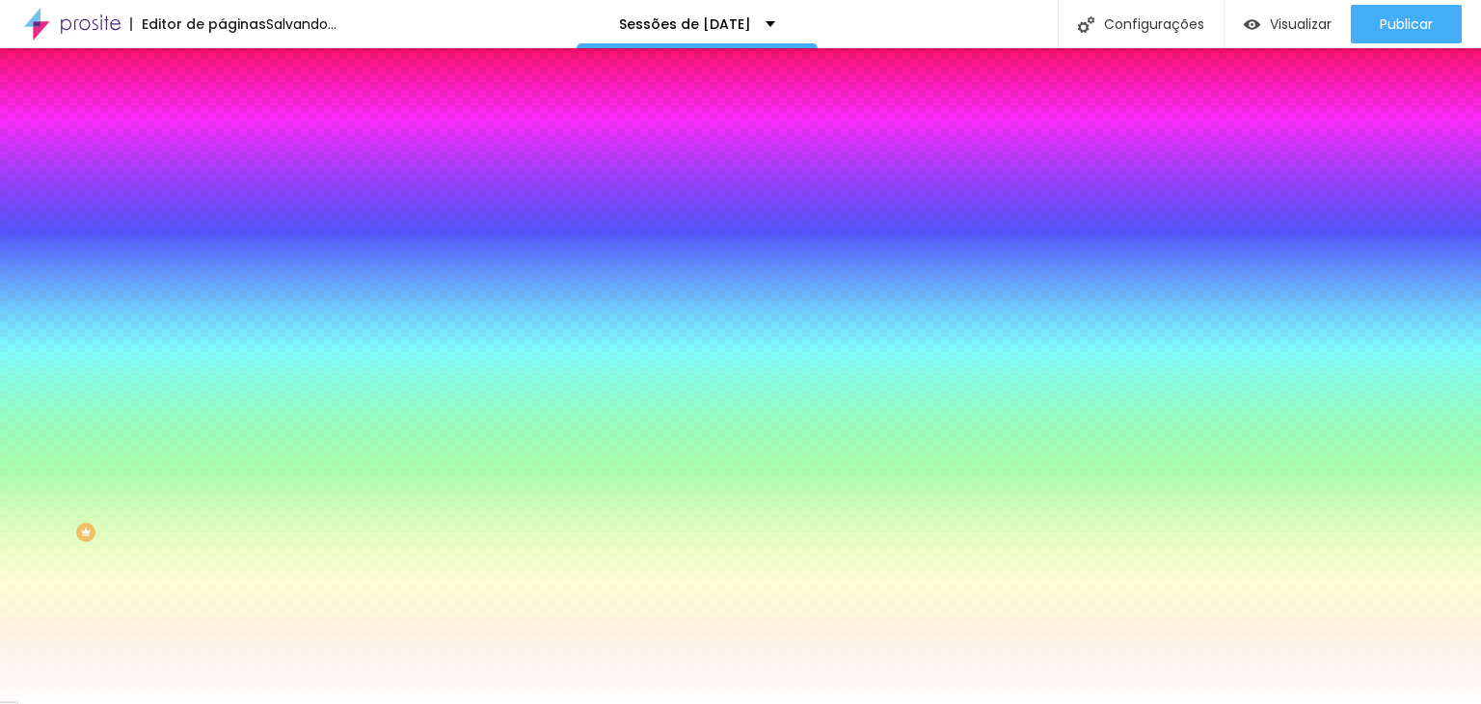
click at [355, 703] on div at bounding box center [740, 716] width 1481 height 0
click at [195, 703] on div at bounding box center [740, 704] width 1481 height 0
click at [231, 208] on icon "button" at bounding box center [235, 205] width 8 height 8
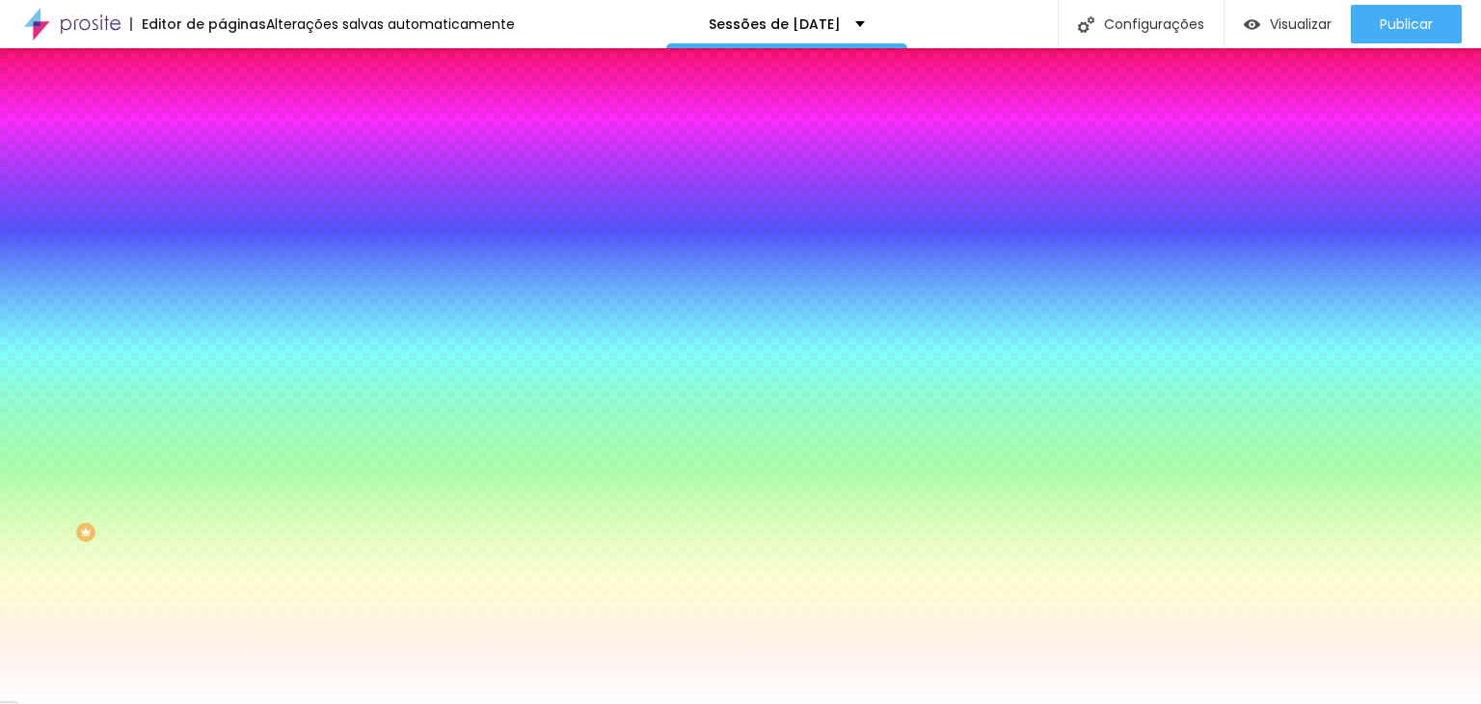
drag, startPoint x: 388, startPoint y: 444, endPoint x: 442, endPoint y: 434, distance: 54.9
paste input "B51832"
click at [293, 703] on div at bounding box center [740, 704] width 1481 height 0
click at [222, 216] on button "button" at bounding box center [235, 206] width 27 height 20
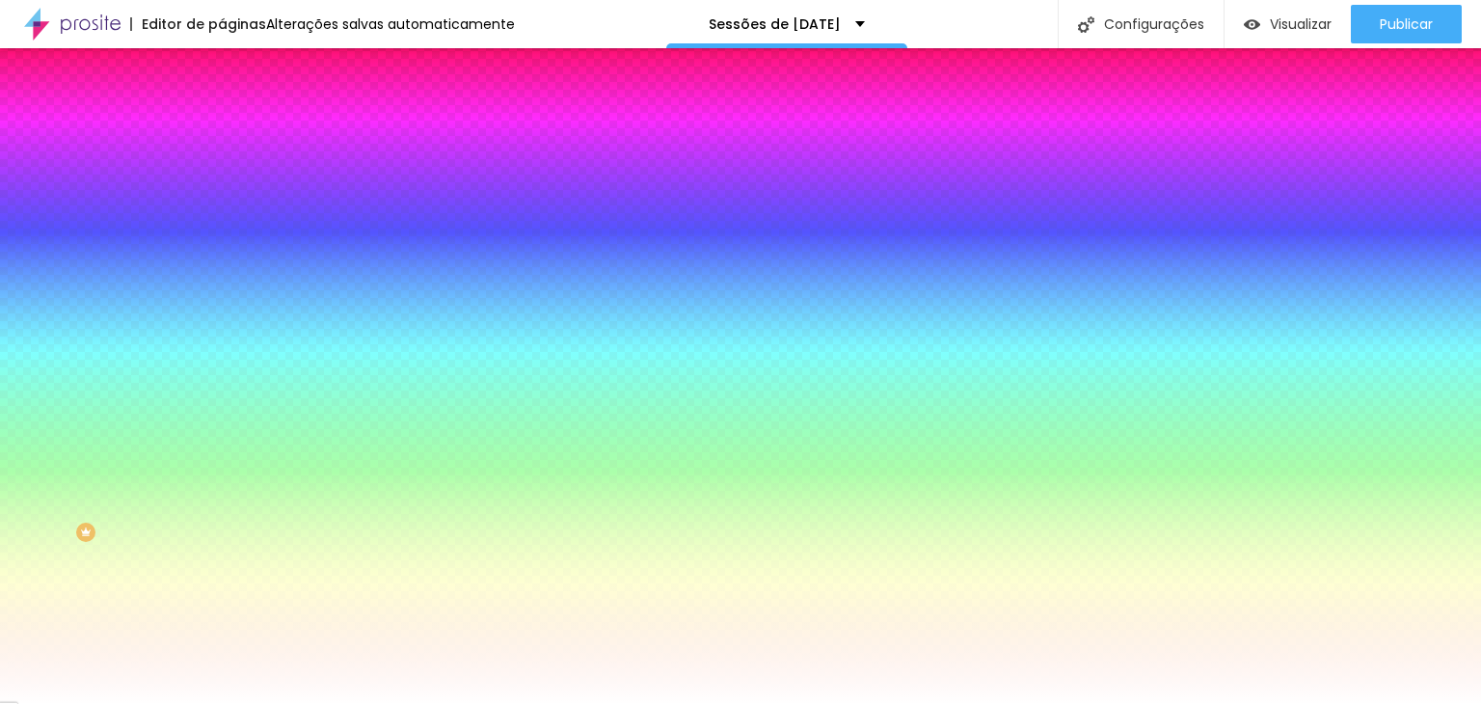
drag, startPoint x: 392, startPoint y: 444, endPoint x: 459, endPoint y: 438, distance: 66.8
click at [561, 703] on div at bounding box center [740, 704] width 1481 height 0
click at [239, 136] on span "Avançado" at bounding box center [271, 144] width 64 height 16
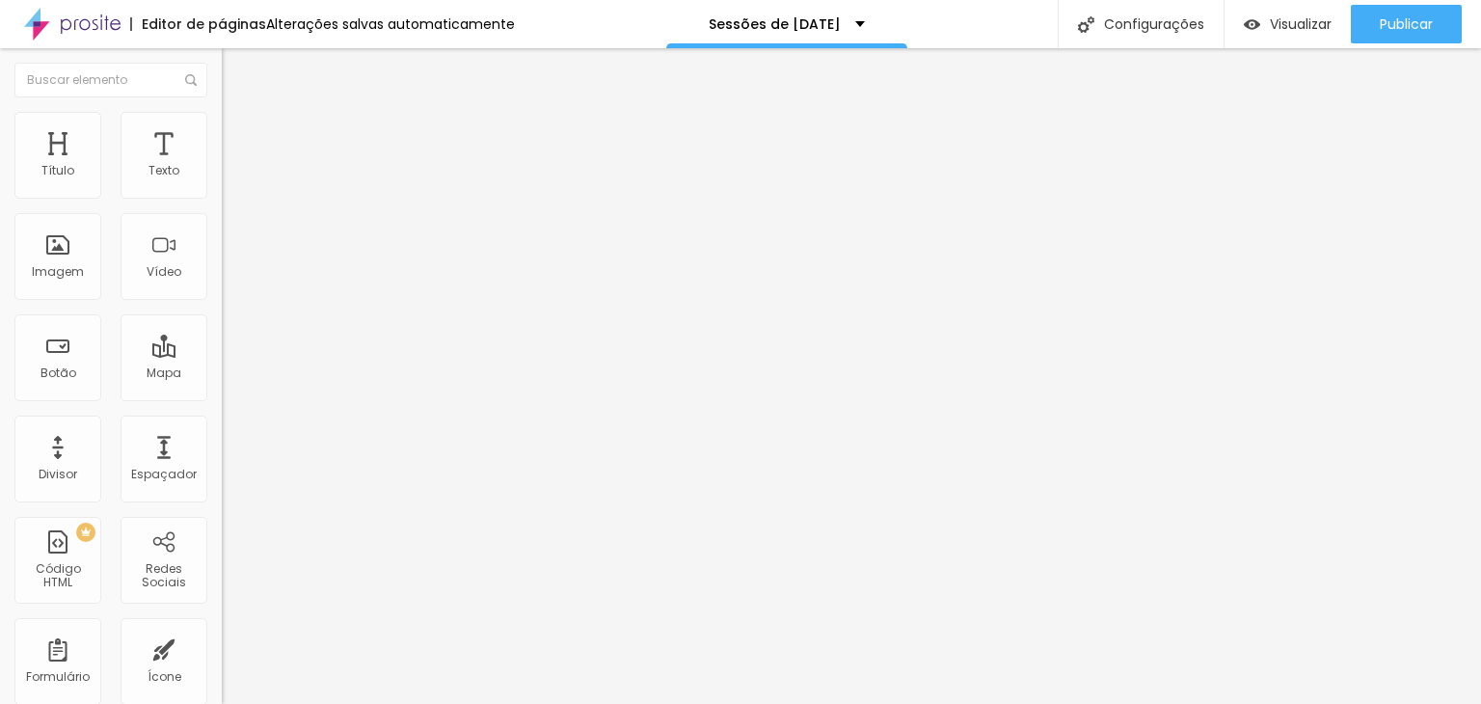
click at [222, 110] on img at bounding box center [230, 101] width 17 height 17
click at [222, 195] on img at bounding box center [228, 201] width 12 height 12
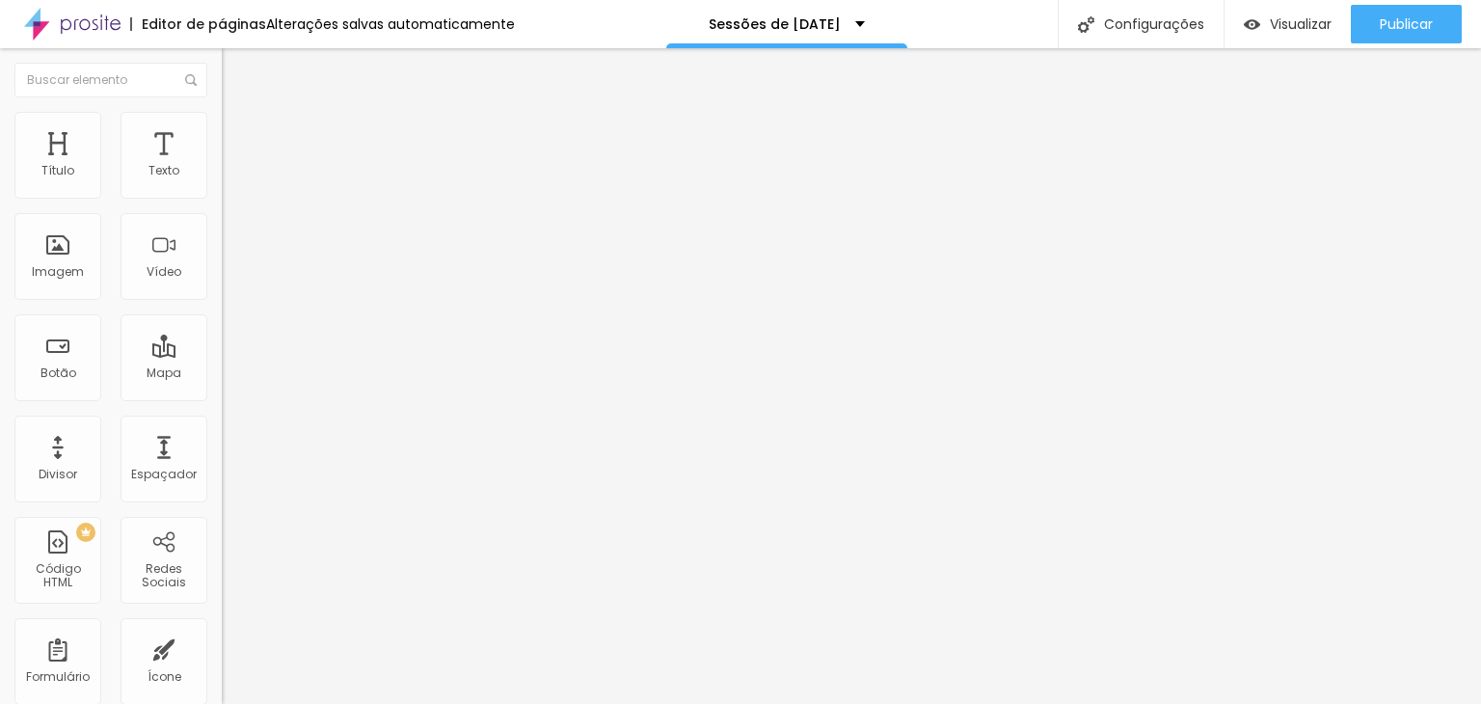
click at [222, 119] on img at bounding box center [230, 120] width 17 height 17
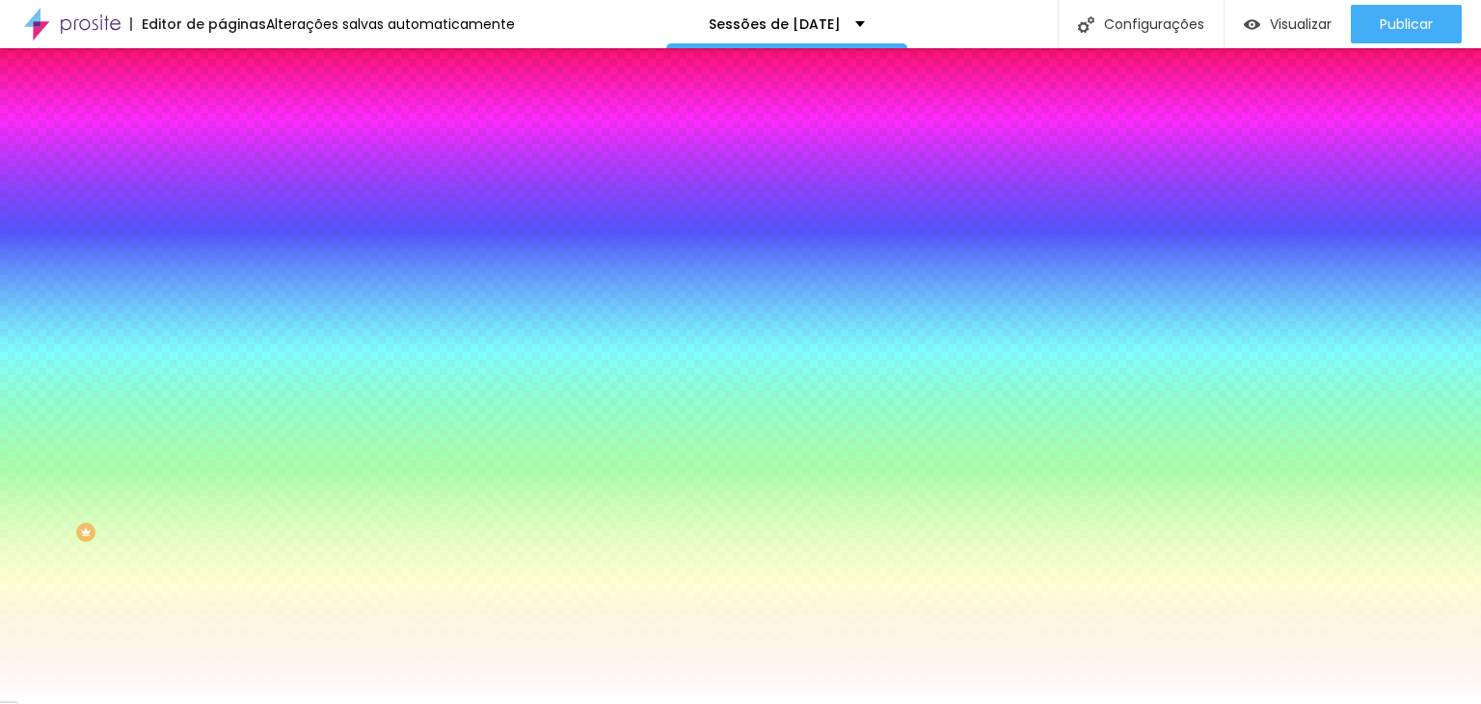
click at [230, 263] on icon "button" at bounding box center [236, 258] width 12 height 12
drag, startPoint x: 213, startPoint y: 387, endPoint x: 277, endPoint y: 385, distance: 63.7
drag, startPoint x: 212, startPoint y: 396, endPoint x: 187, endPoint y: 394, distance: 25.1
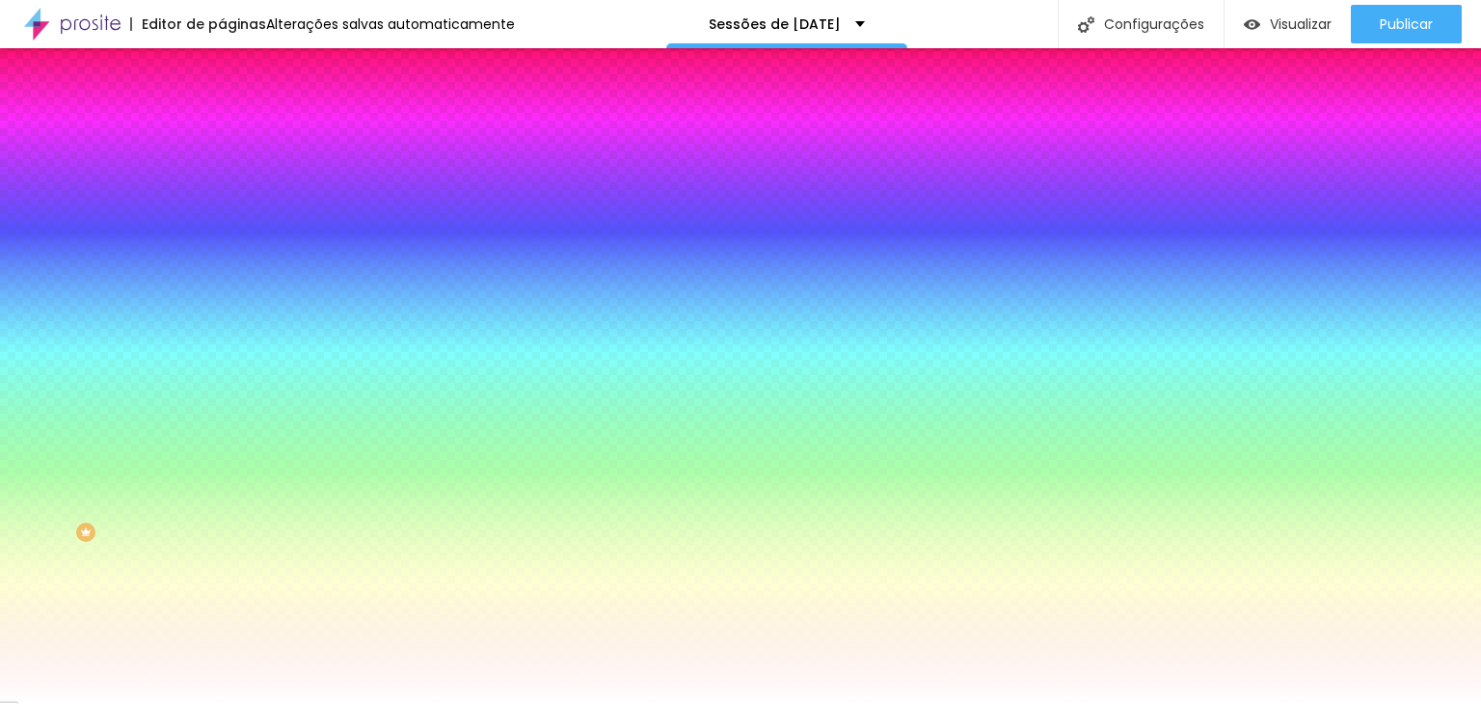
drag, startPoint x: 212, startPoint y: 342, endPoint x: 350, endPoint y: 347, distance: 138.0
click at [285, 703] on div at bounding box center [740, 704] width 1481 height 0
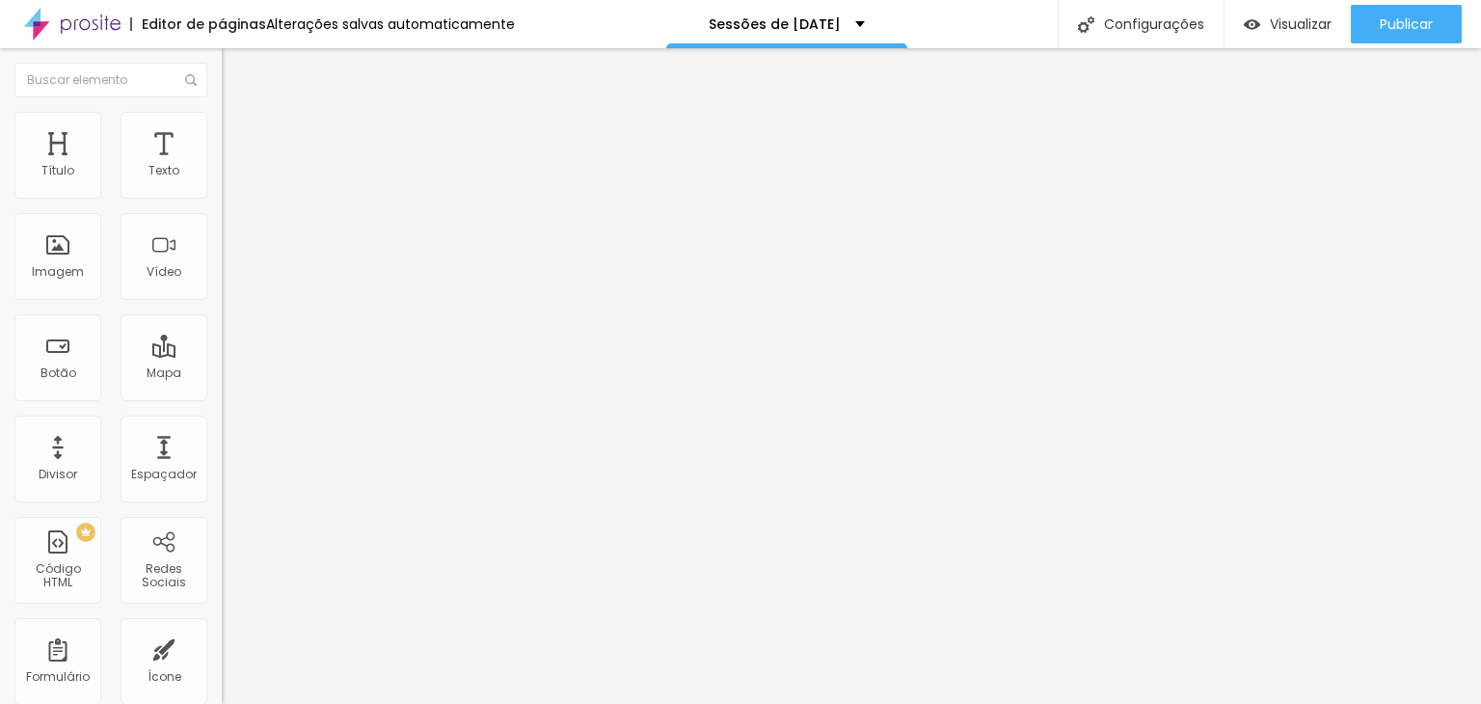
click at [236, 74] on div "Editar Seção" at bounding box center [293, 70] width 114 height 15
click at [230, 179] on icon "button" at bounding box center [236, 174] width 12 height 12
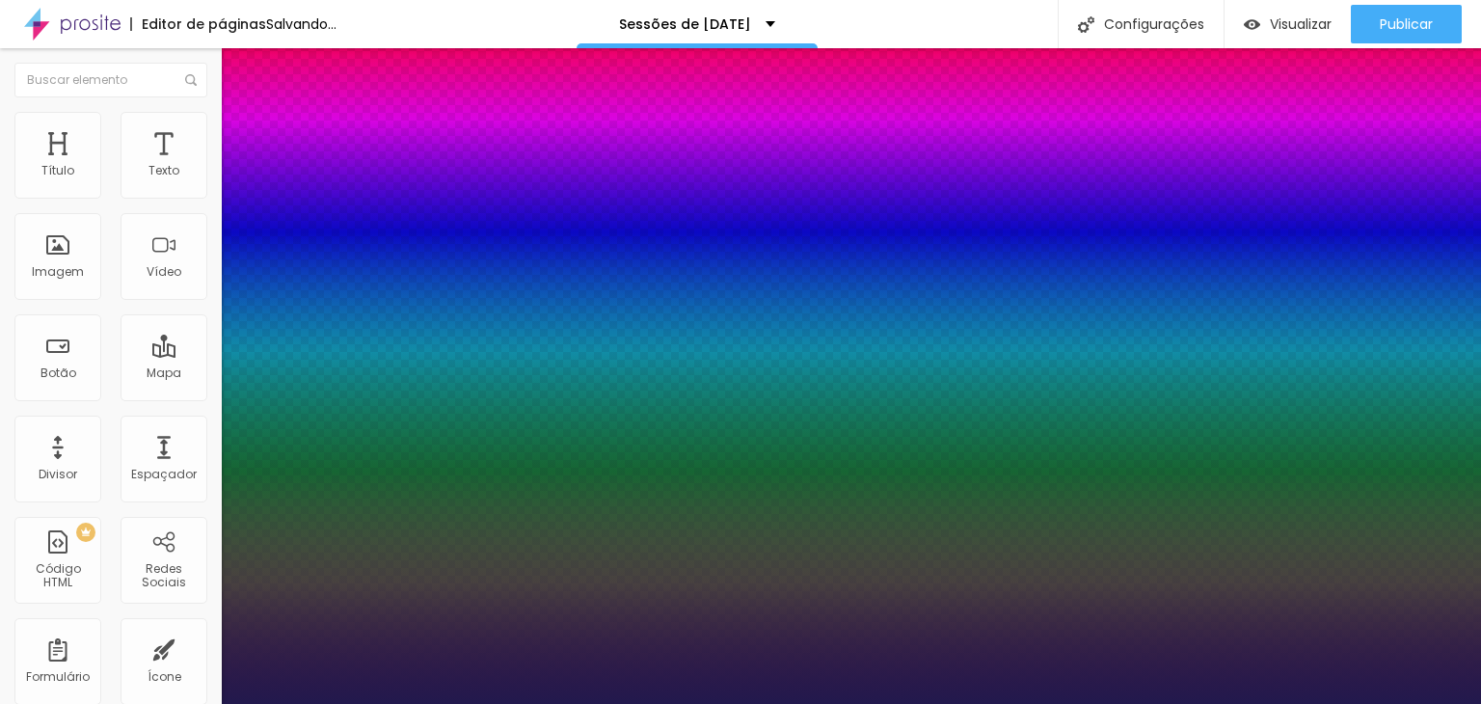
drag, startPoint x: 319, startPoint y: 461, endPoint x: 366, endPoint y: 460, distance: 47.3
click at [254, 703] on div at bounding box center [740, 704] width 1481 height 0
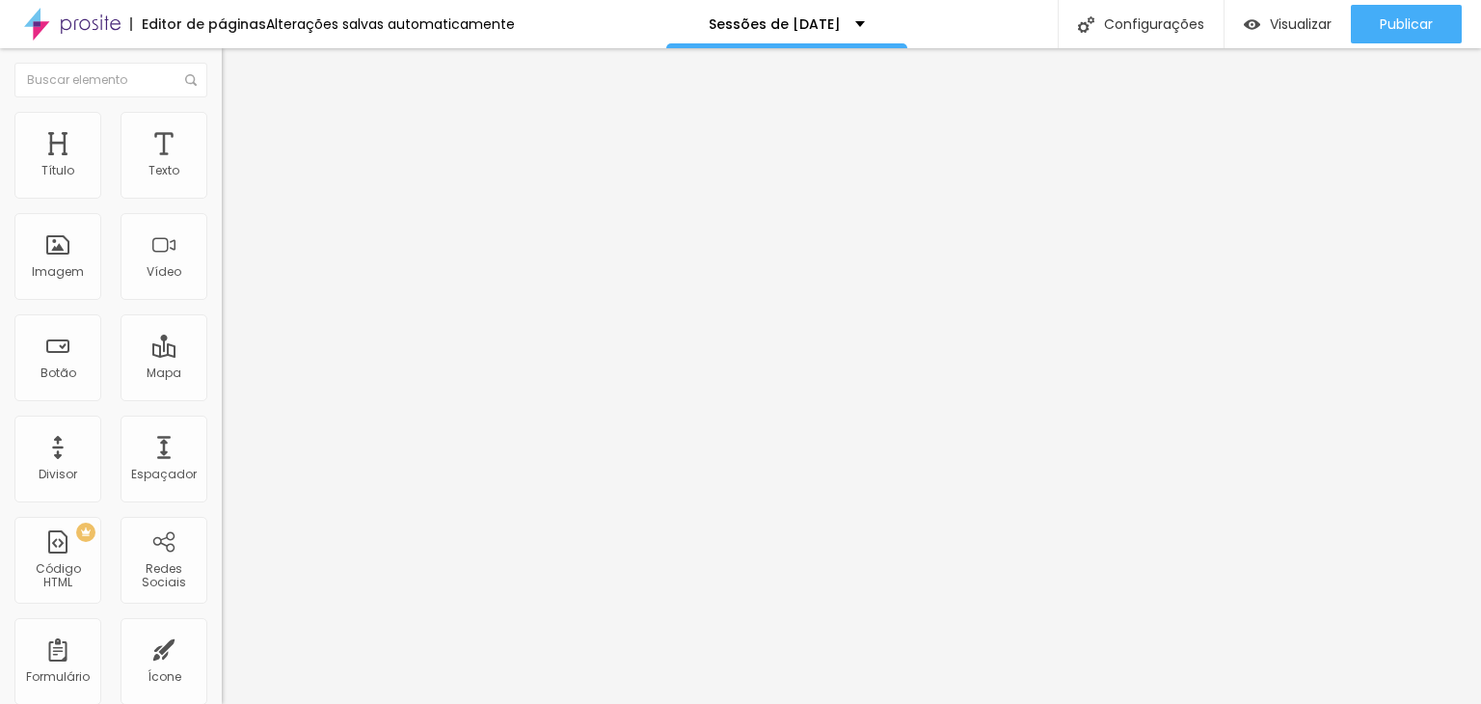
click at [231, 278] on icon "button" at bounding box center [235, 274] width 8 height 8
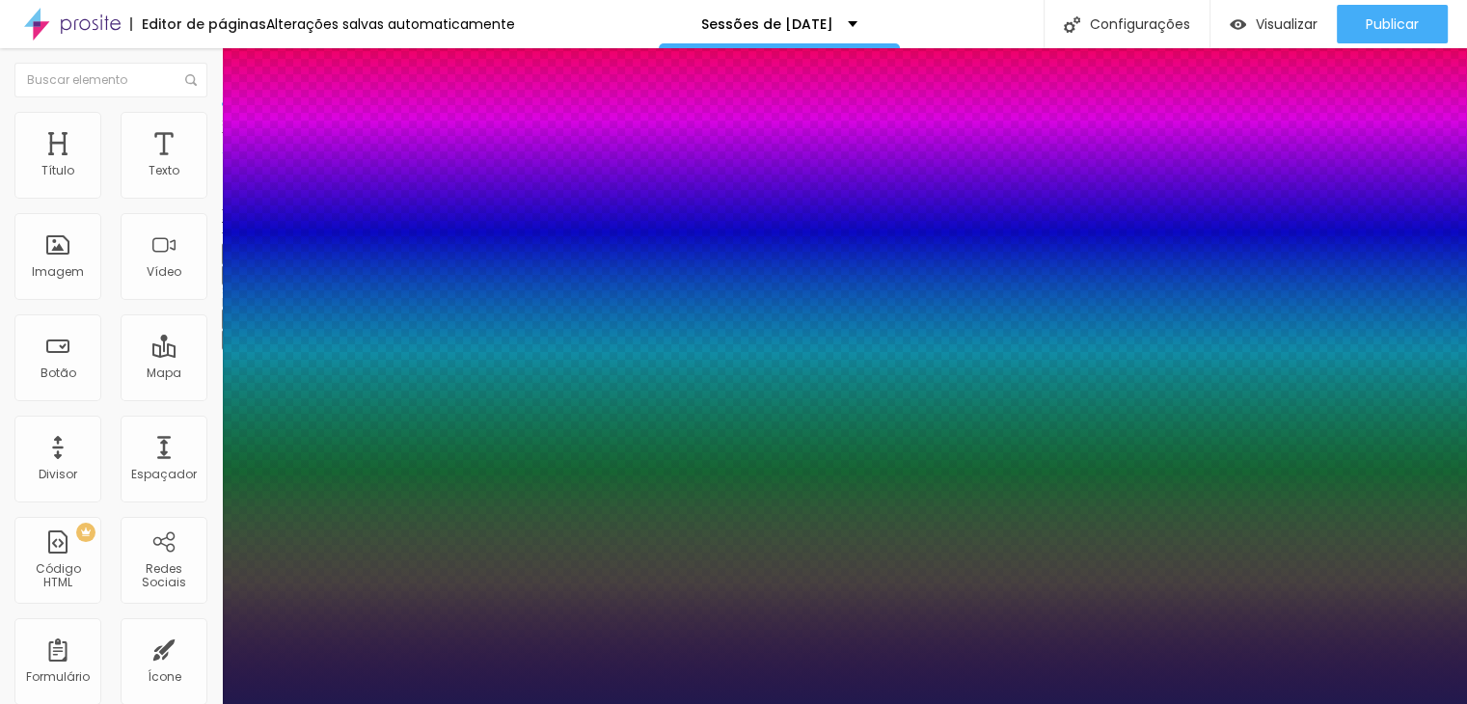
scroll to position [188, 0]
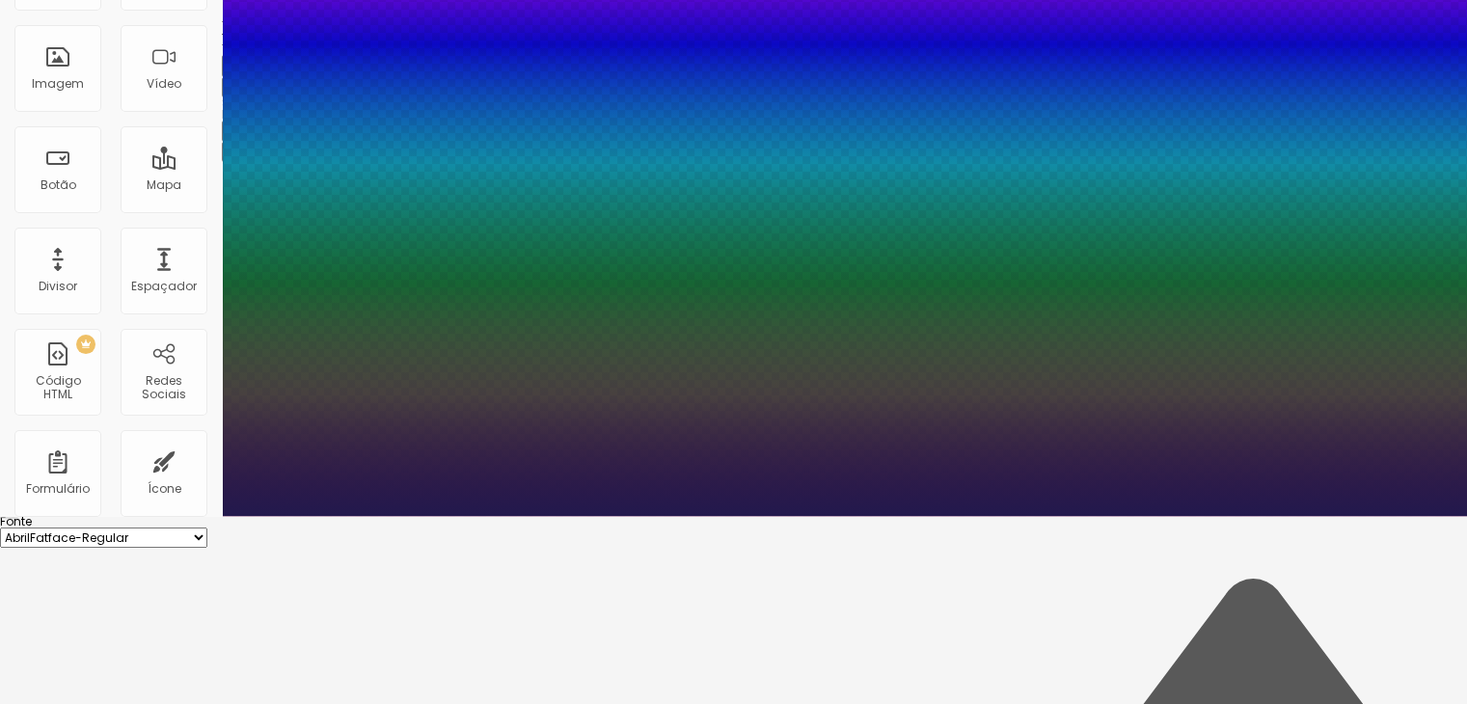
drag, startPoint x: 324, startPoint y: 299, endPoint x: 321, endPoint y: 309, distance: 10.1
click at [207, 528] on select "AbrilFatface-Regular Actor-Regular Alegreya AlegreyaBlack [PERSON_NAME] Allan-R…" at bounding box center [103, 538] width 207 height 20
click at [205, 528] on select "AbrilFatface-Regular Actor-Regular Alegreya AlegreyaBlack [PERSON_NAME] Allan-R…" at bounding box center [103, 538] width 207 height 20
drag, startPoint x: 393, startPoint y: 518, endPoint x: 462, endPoint y: 517, distance: 68.5
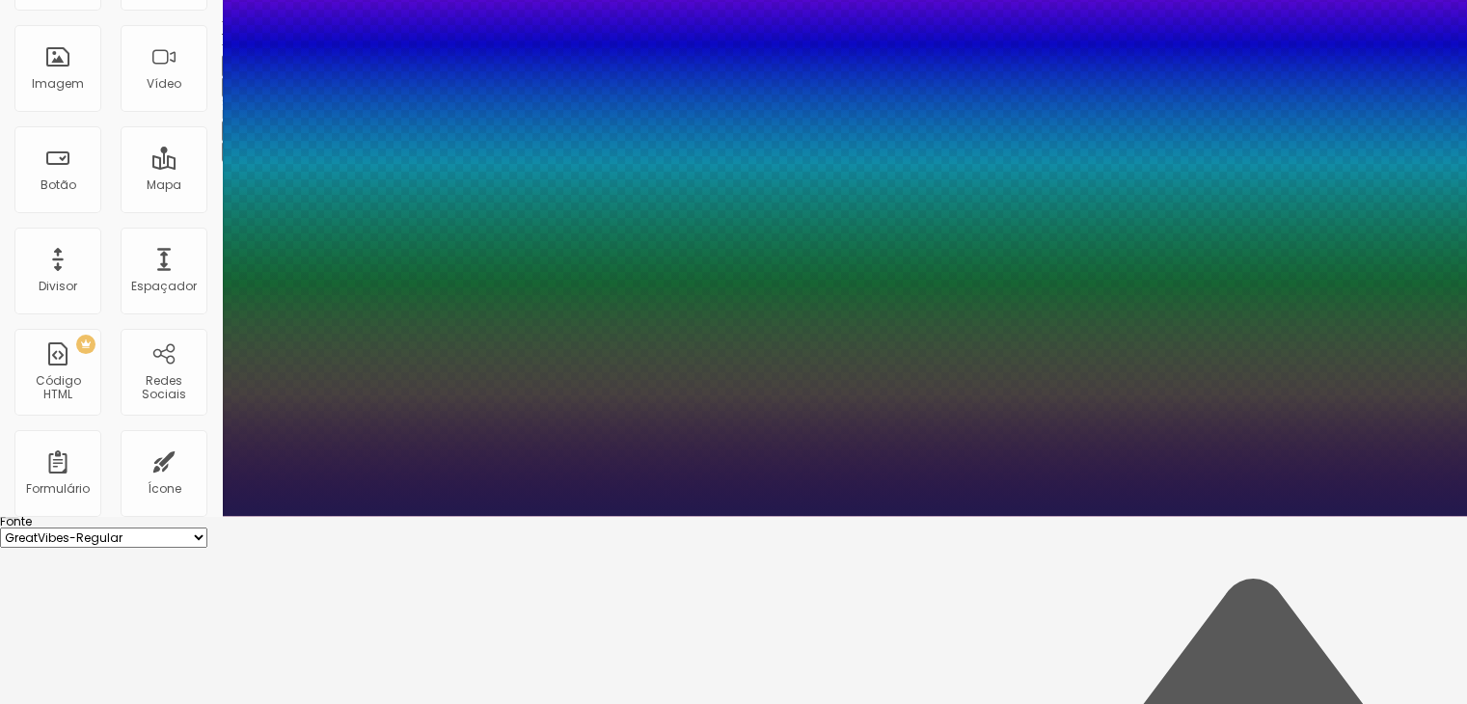
paste input "B51832"
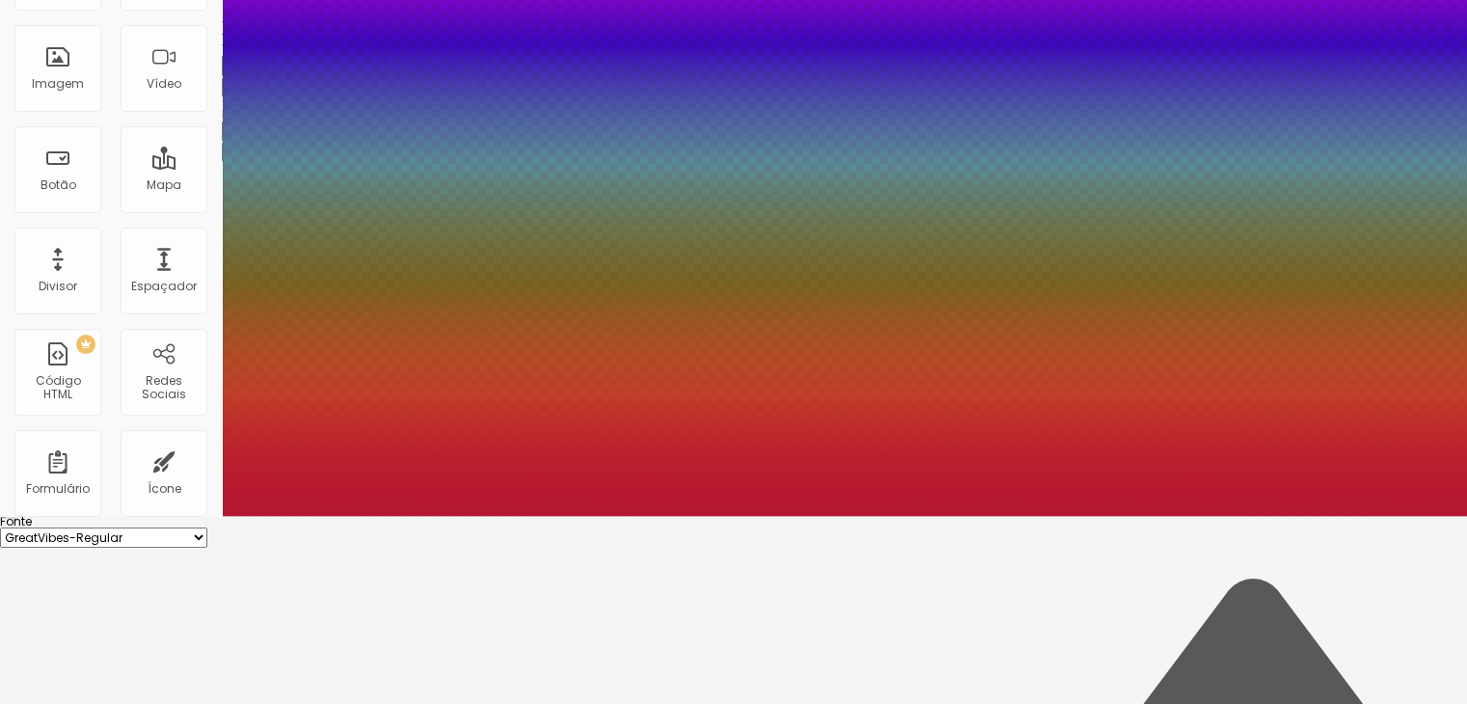
drag, startPoint x: 260, startPoint y: 357, endPoint x: 282, endPoint y: 350, distance: 22.3
click at [638, 516] on div at bounding box center [733, 516] width 1467 height 0
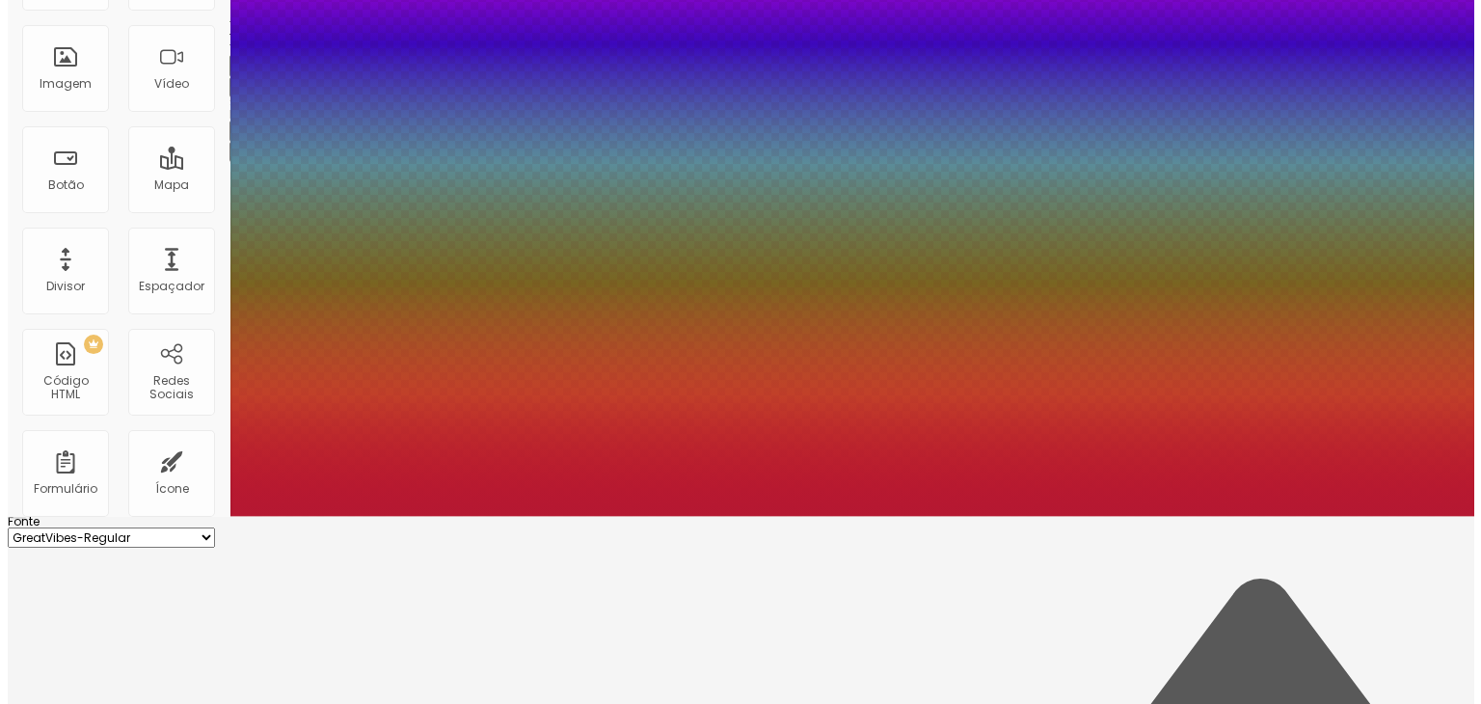
scroll to position [0, 0]
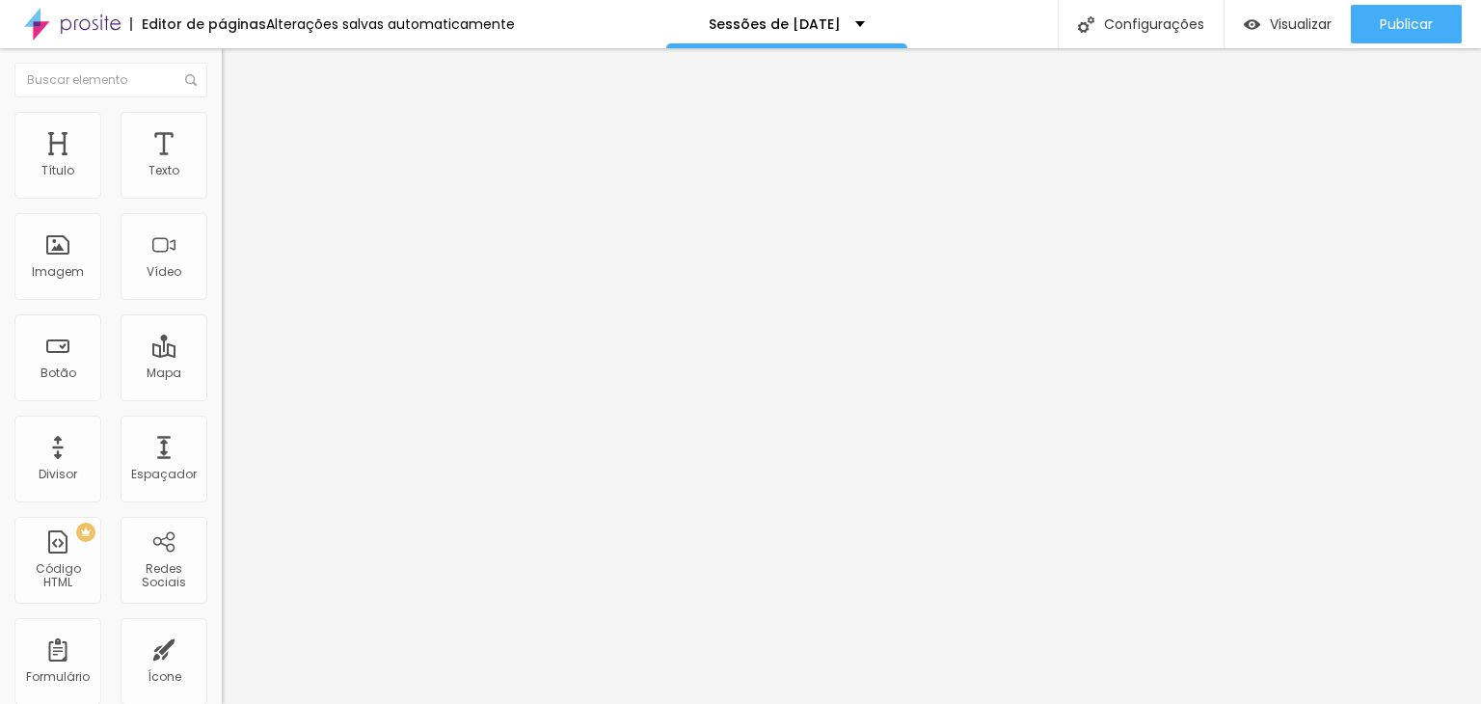
click at [222, 185] on button "button" at bounding box center [235, 175] width 27 height 20
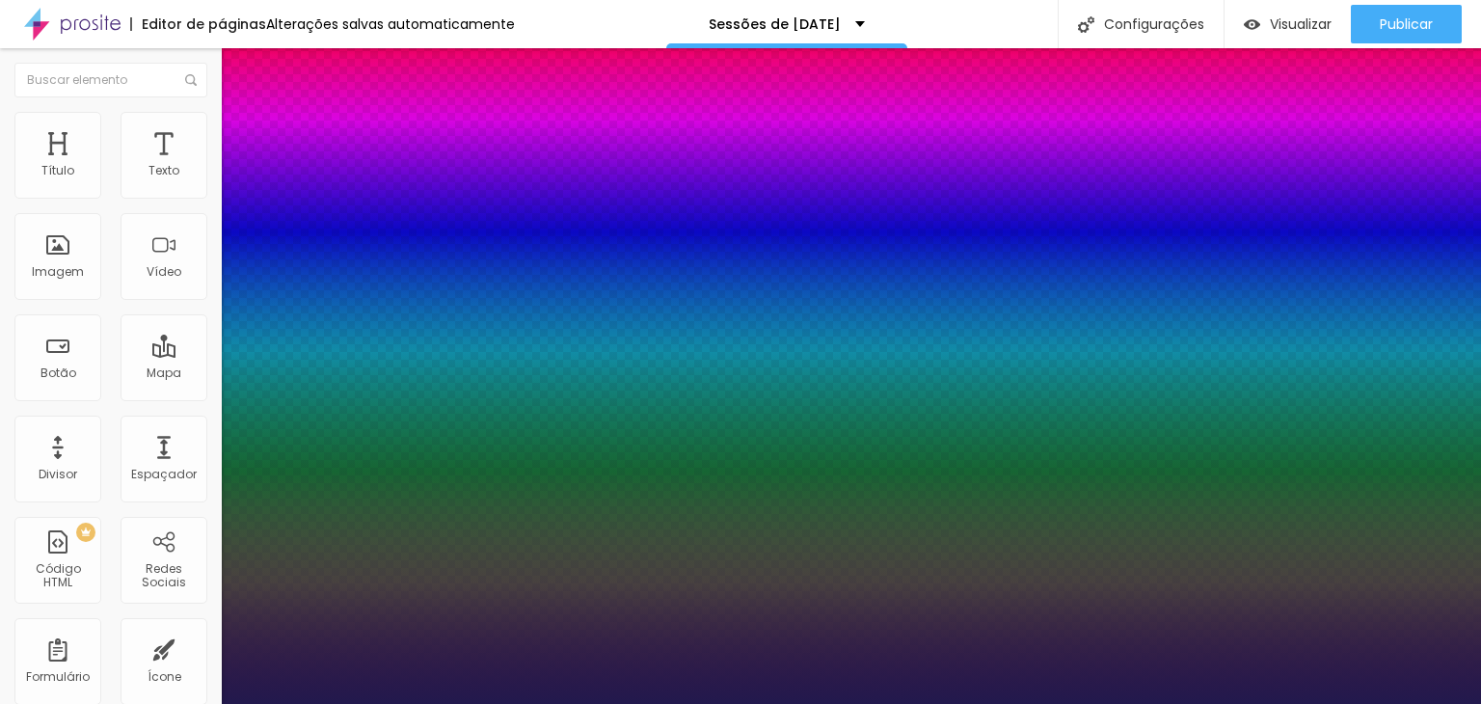
drag, startPoint x: 305, startPoint y: 328, endPoint x: 282, endPoint y: 331, distance: 23.3
click at [122, 703] on div at bounding box center [740, 704] width 1481 height 0
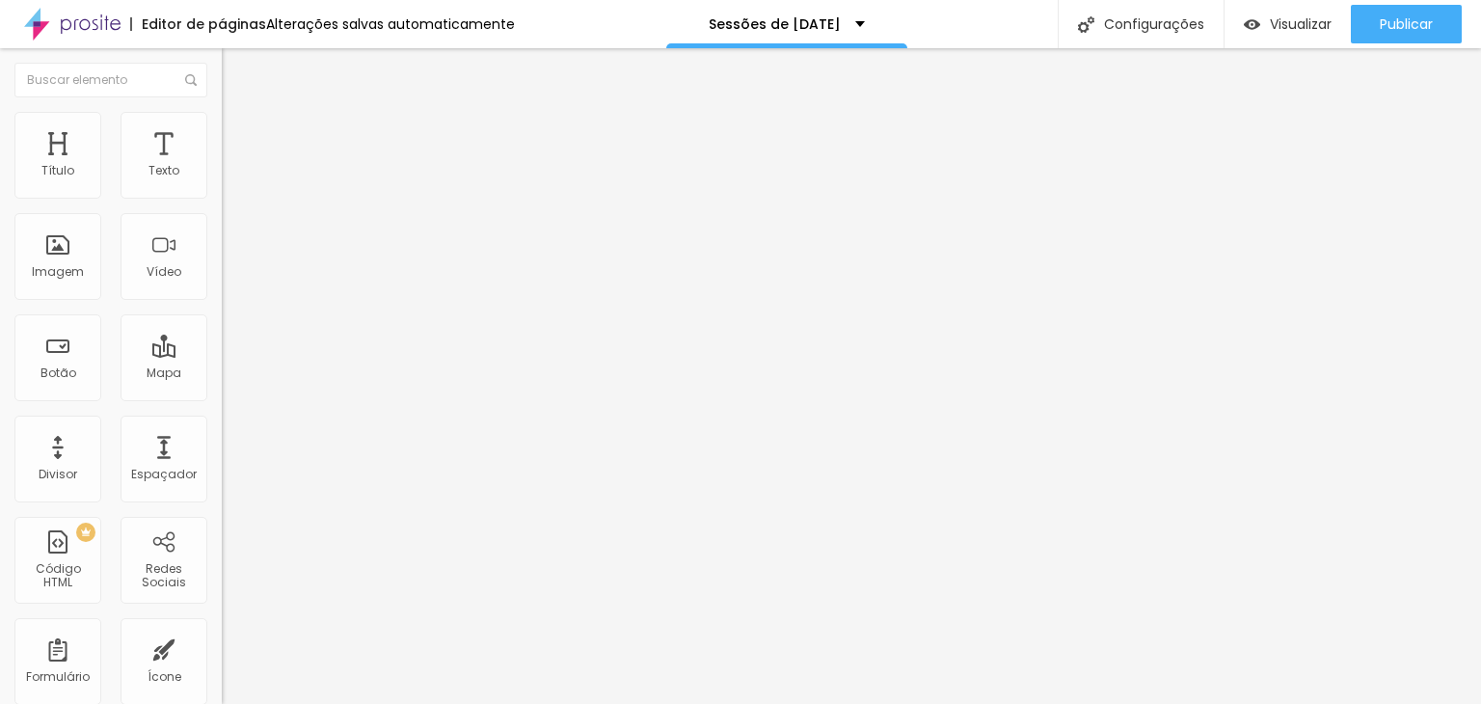
click at [222, 124] on ul "Conteúdo Estilo Avançado" at bounding box center [333, 122] width 222 height 58
click at [222, 125] on li "Estilo" at bounding box center [333, 121] width 222 height 19
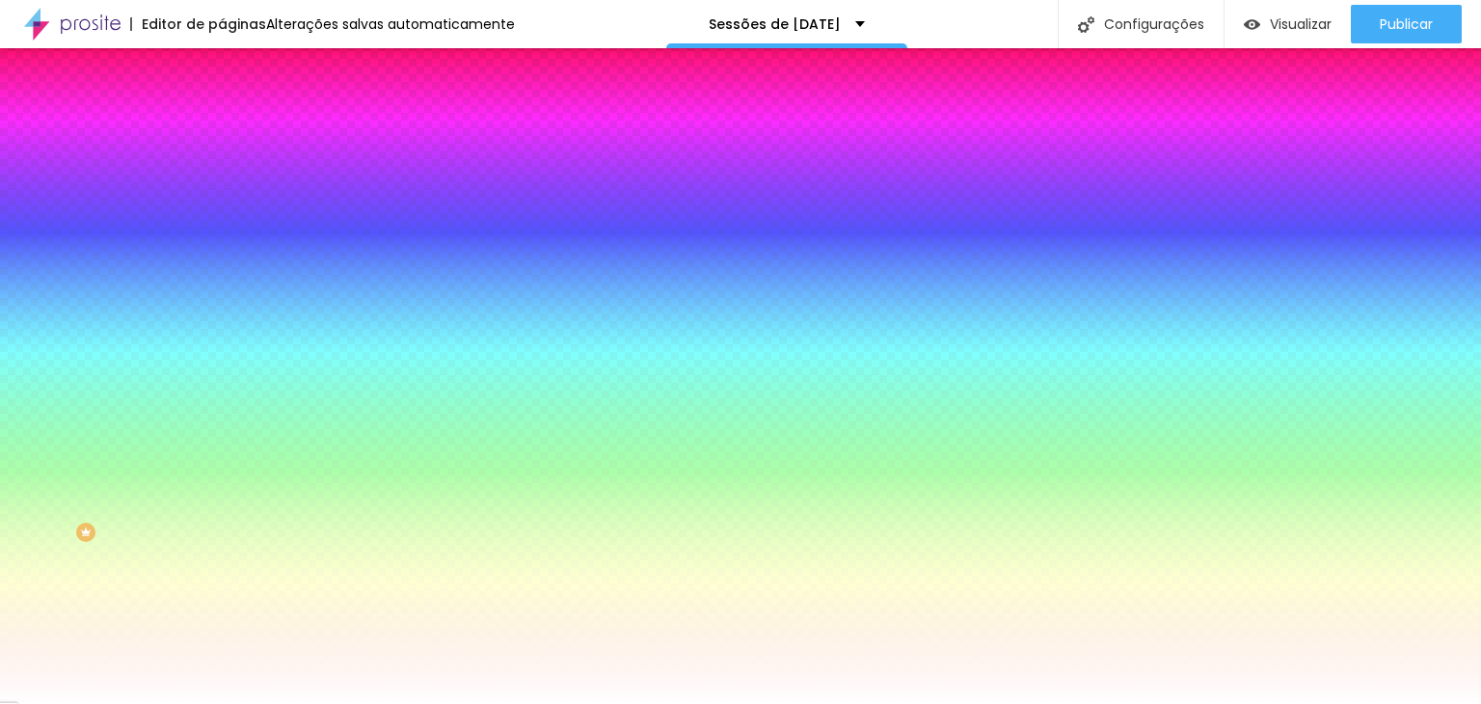
click at [236, 75] on img "button" at bounding box center [243, 70] width 15 height 15
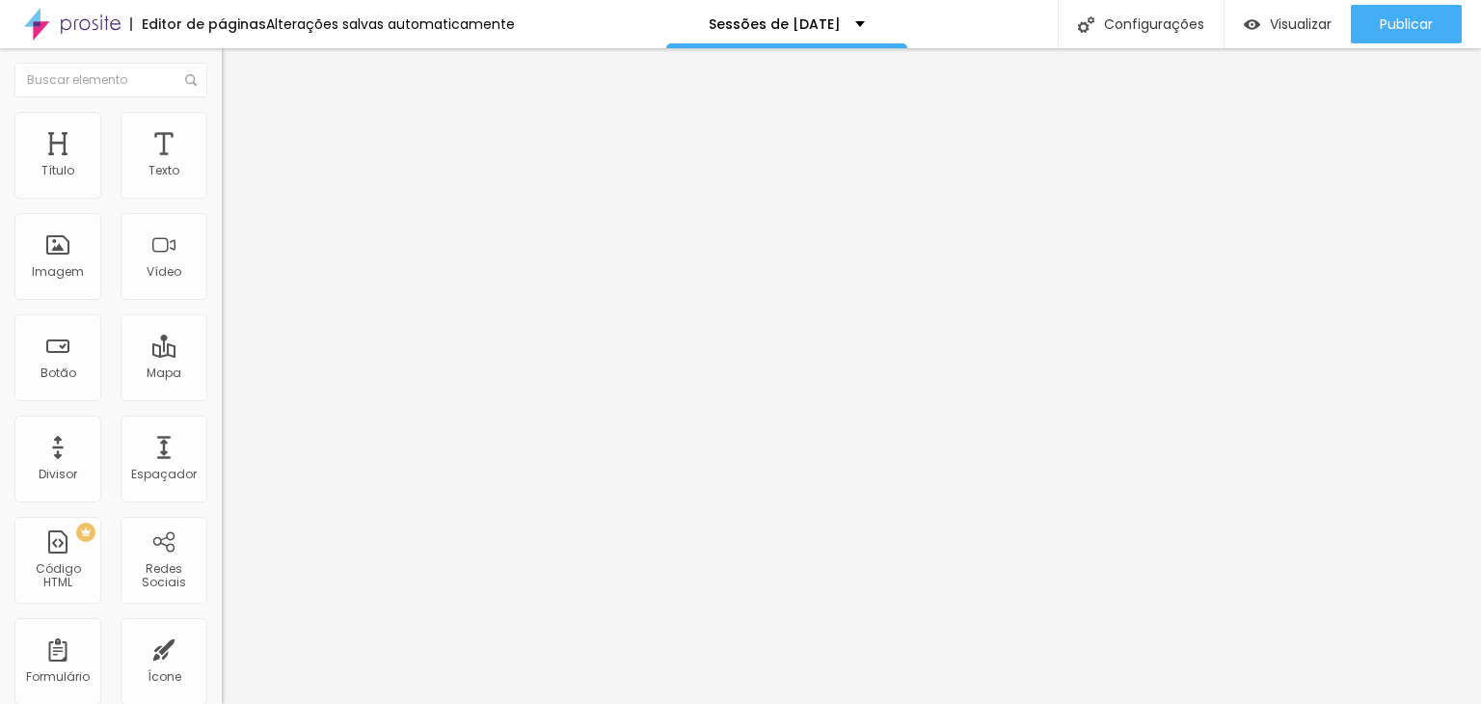
click at [222, 166] on span "Adicionar imagem" at bounding box center [284, 157] width 124 height 16
click at [222, 126] on li "Estilo" at bounding box center [333, 121] width 222 height 19
drag, startPoint x: 39, startPoint y: 247, endPoint x: 24, endPoint y: 251, distance: 15.0
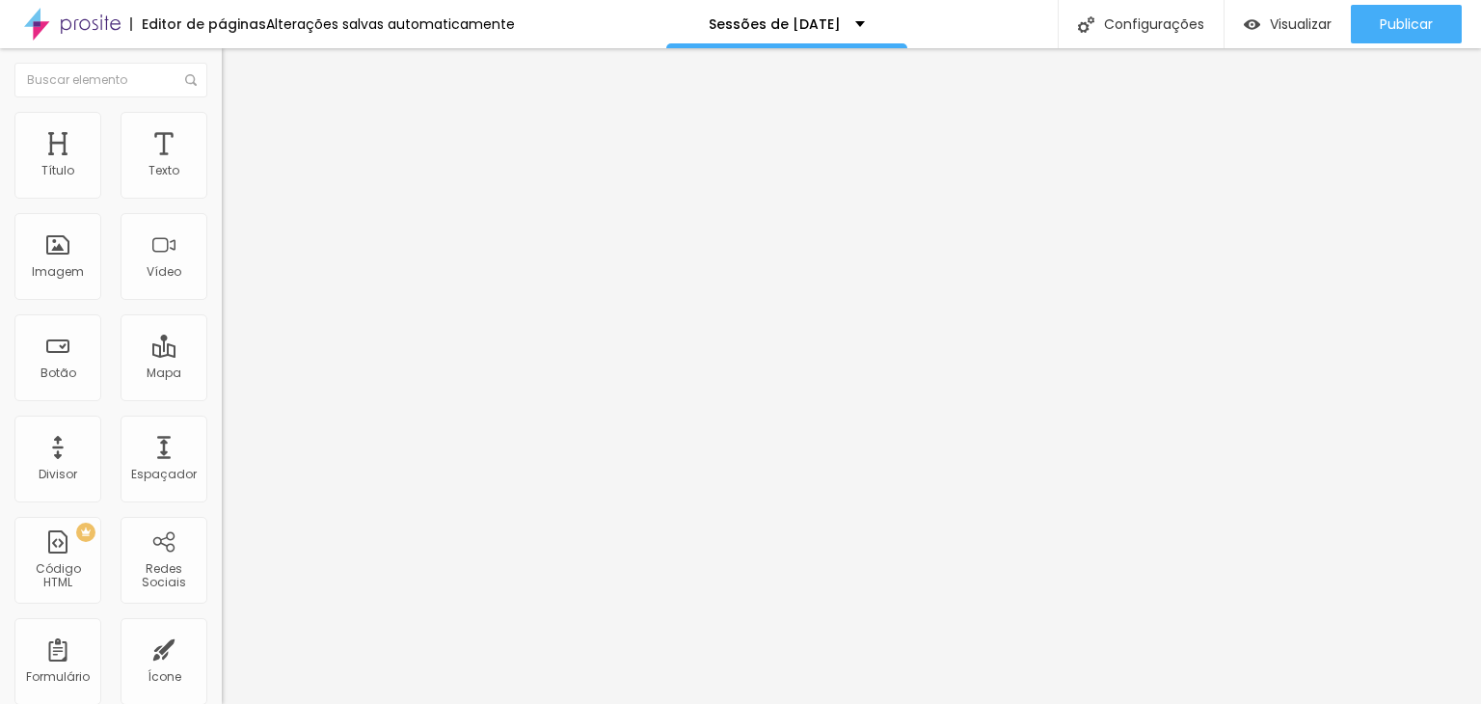
click at [222, 423] on input "range" at bounding box center [284, 430] width 124 height 15
click at [222, 131] on li "Avançado" at bounding box center [333, 140] width 222 height 19
drag, startPoint x: 53, startPoint y: 194, endPoint x: 174, endPoint y: 180, distance: 121.3
click at [222, 374] on input "range" at bounding box center [284, 381] width 124 height 15
drag, startPoint x: 50, startPoint y: 224, endPoint x: 22, endPoint y: 252, distance: 39.6
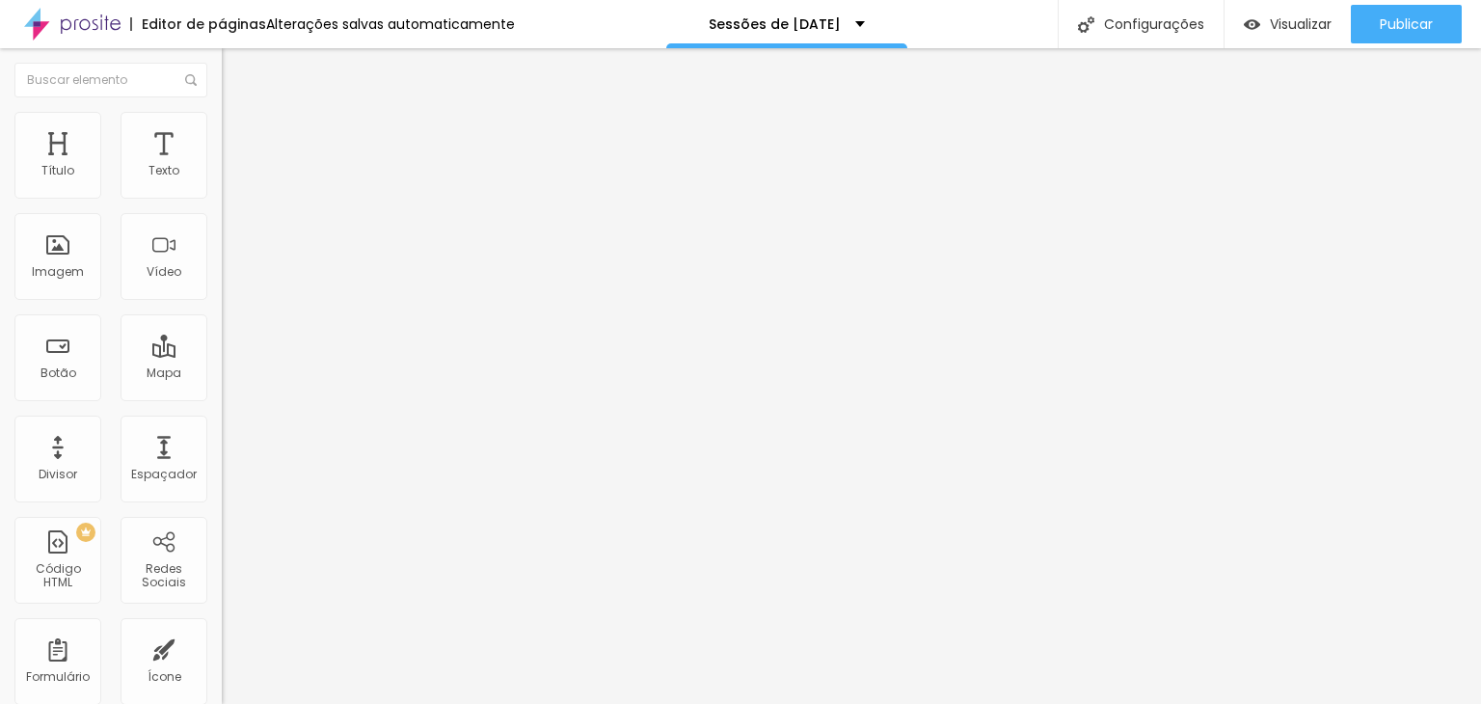
click at [222, 647] on input "range" at bounding box center [284, 654] width 124 height 15
click at [222, 703] on input "text" at bounding box center [337, 717] width 231 height 19
click at [222, 124] on li "Avançado" at bounding box center [333, 121] width 222 height 19
click at [239, 114] on span "Estilo" at bounding box center [254, 105] width 30 height 16
click at [222, 176] on span "Encaixotado" at bounding box center [259, 167] width 75 height 16
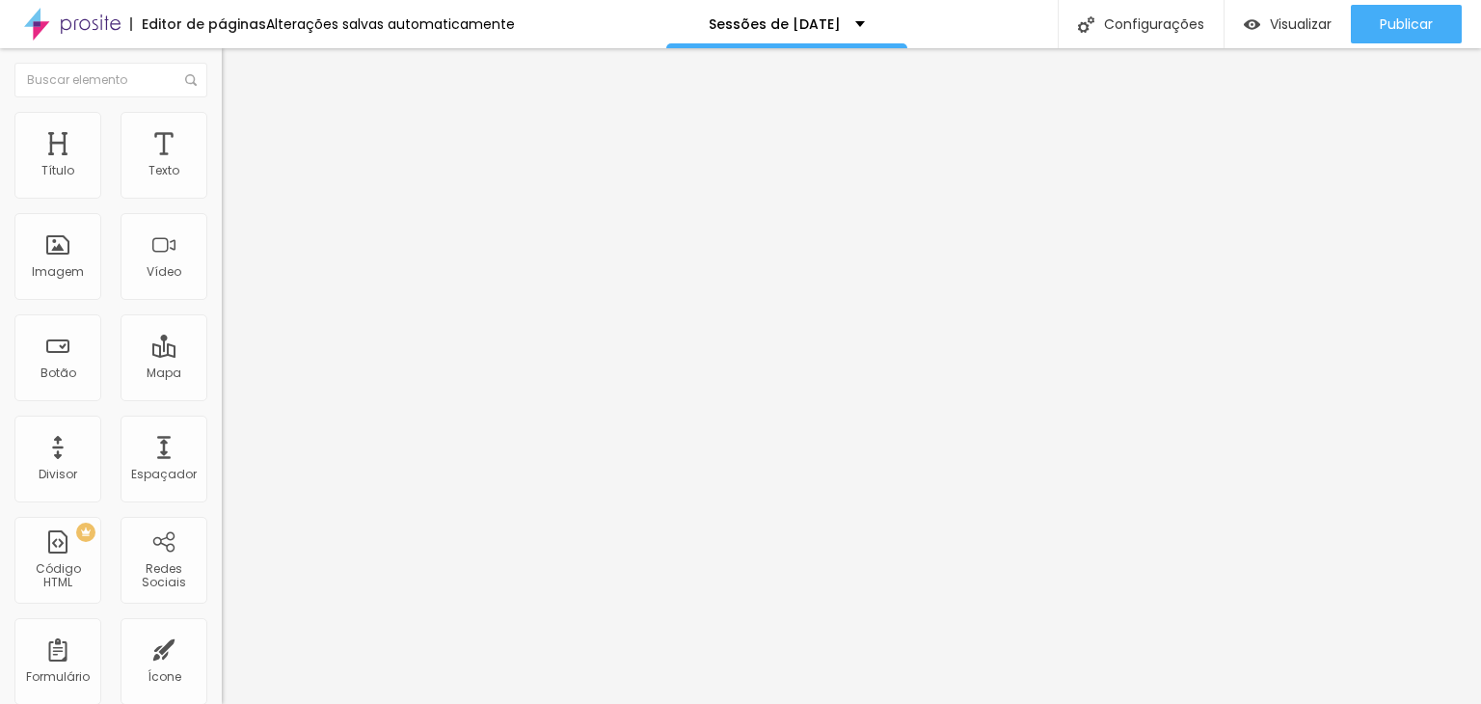
click at [222, 205] on span "Completo" at bounding box center [251, 197] width 59 height 16
click at [222, 187] on span "Encaixotado" at bounding box center [259, 179] width 75 height 16
click at [222, 125] on li "Estilo" at bounding box center [333, 121] width 222 height 19
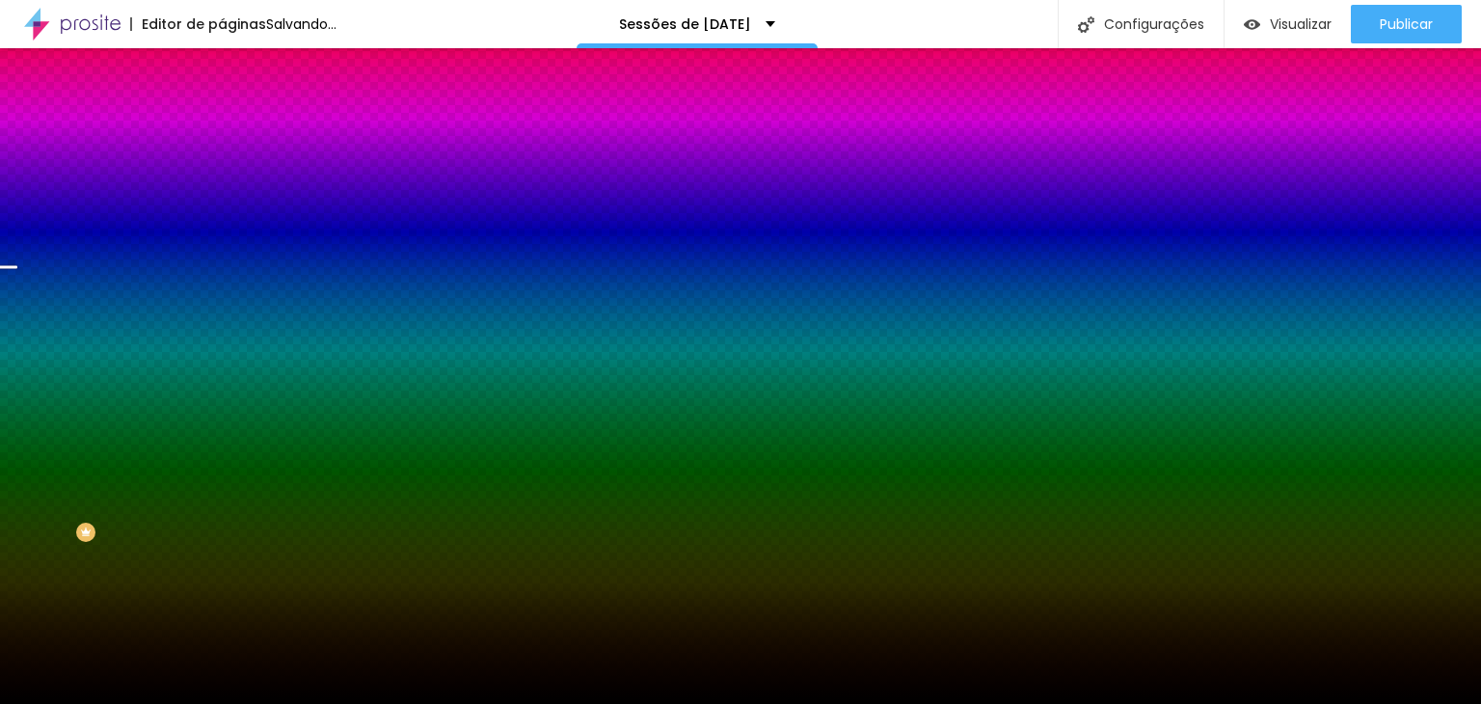
click at [222, 282] on input "#000000" at bounding box center [337, 271] width 231 height 19
click at [222, 262] on div at bounding box center [333, 262] width 222 height 0
click at [222, 201] on span "Nenhum" at bounding box center [247, 192] width 50 height 16
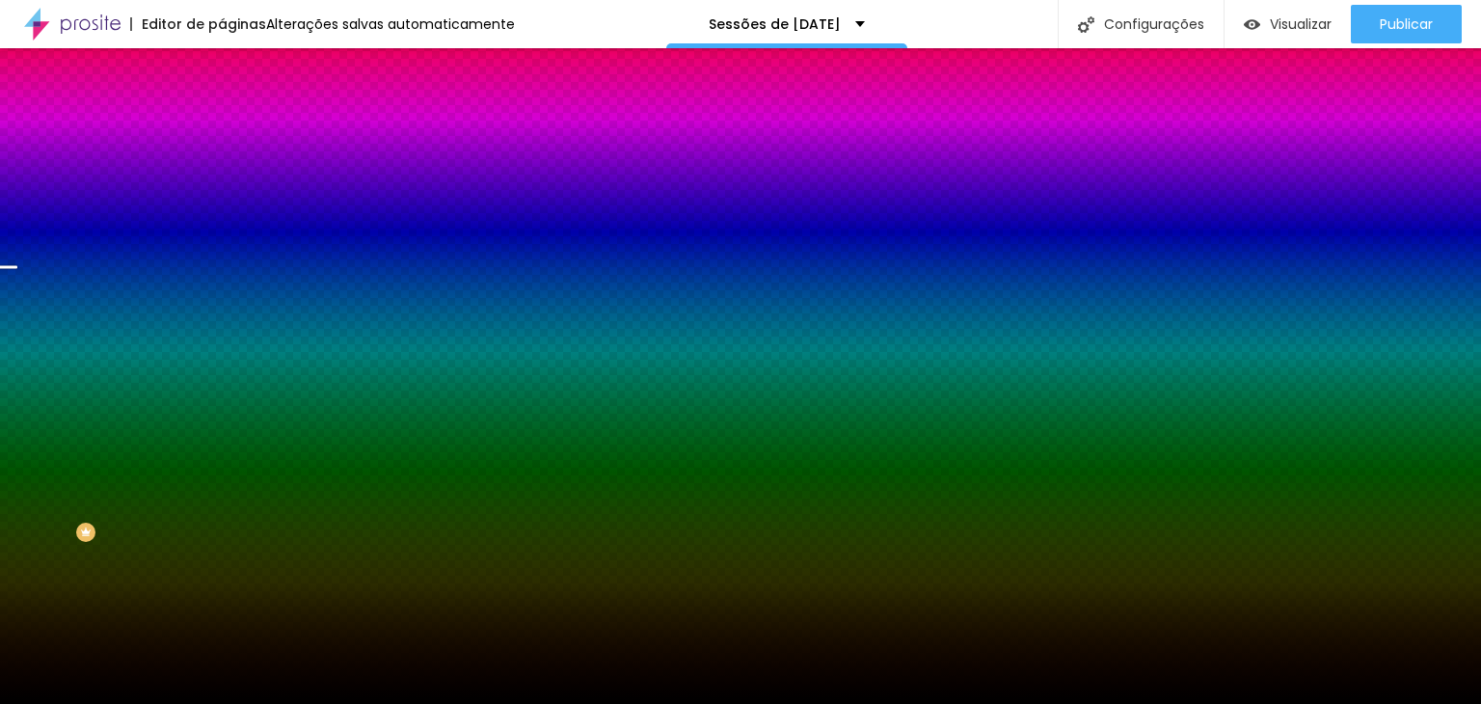
click at [222, 230] on span "Parallax" at bounding box center [245, 222] width 47 height 16
click at [222, 282] on input "#000000" at bounding box center [337, 271] width 231 height 19
click at [222, 262] on div at bounding box center [333, 262] width 222 height 0
drag, startPoint x: 190, startPoint y: 491, endPoint x: 200, endPoint y: 474, distance: 19.0
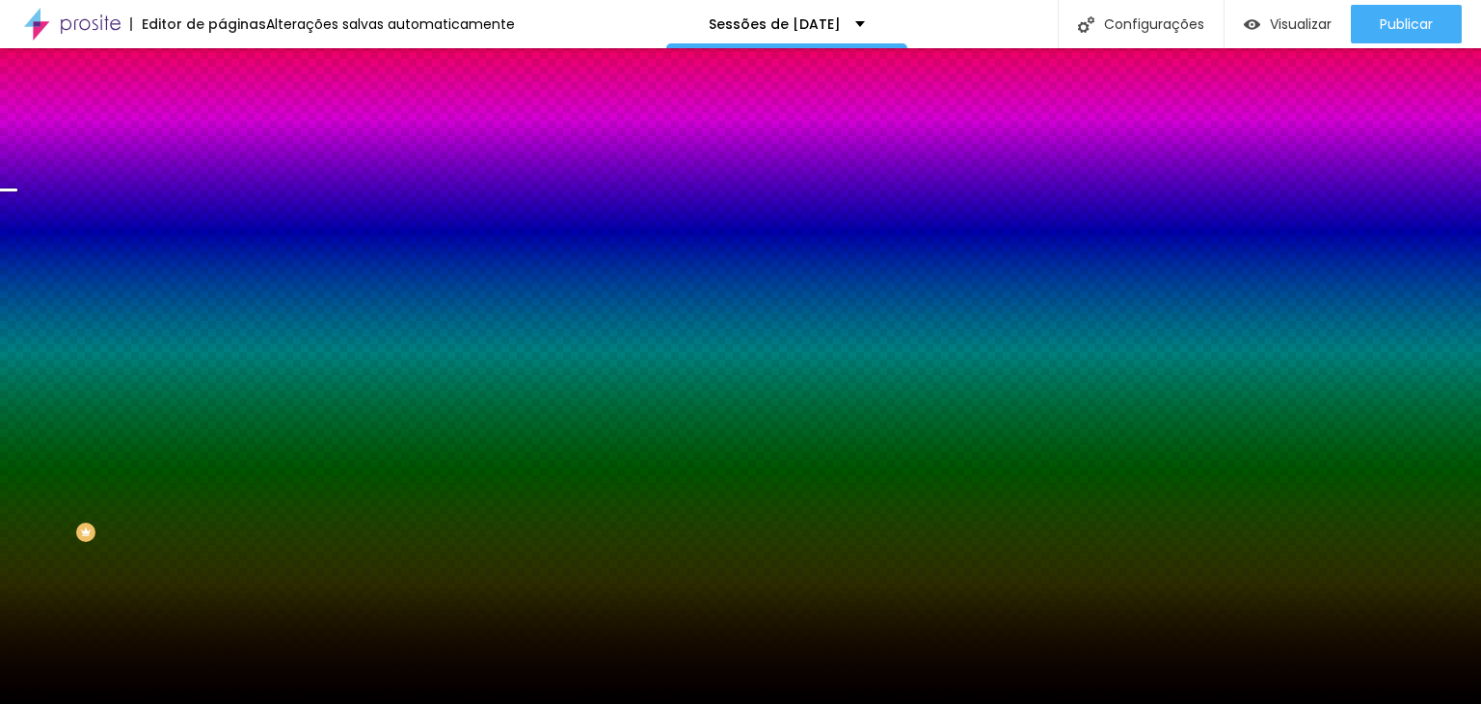
click at [17, 192] on div at bounding box center [7, 190] width 19 height 3
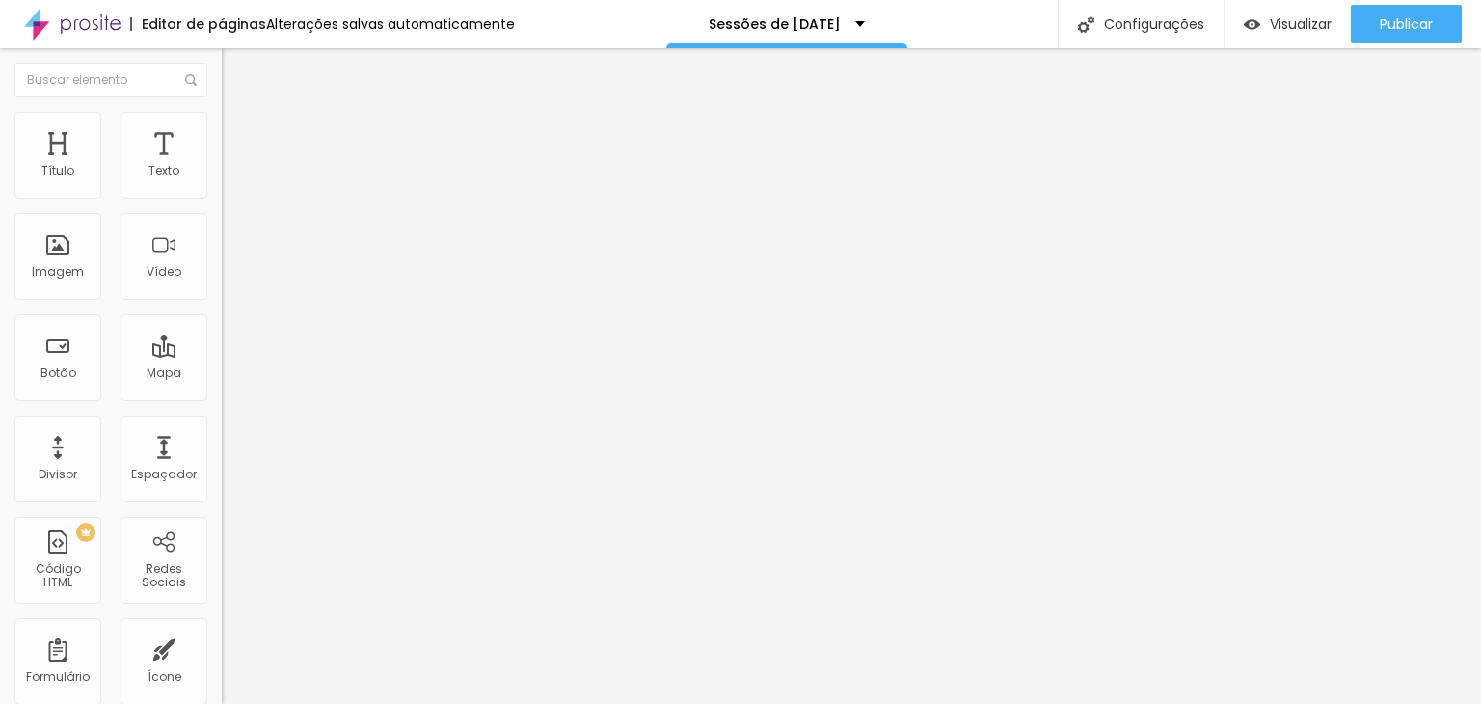
click at [222, 114] on li "Avançado" at bounding box center [333, 121] width 222 height 19
click at [236, 65] on img "button" at bounding box center [243, 70] width 15 height 15
